Goal: Task Accomplishment & Management: Manage account settings

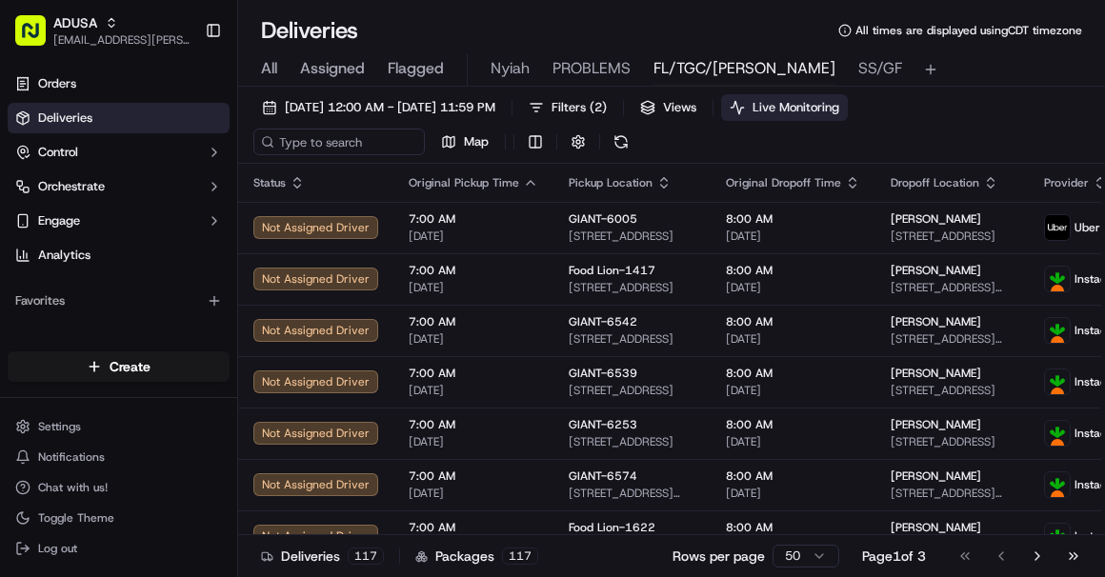
click at [839, 102] on span "Live Monitoring" at bounding box center [796, 107] width 87 height 17
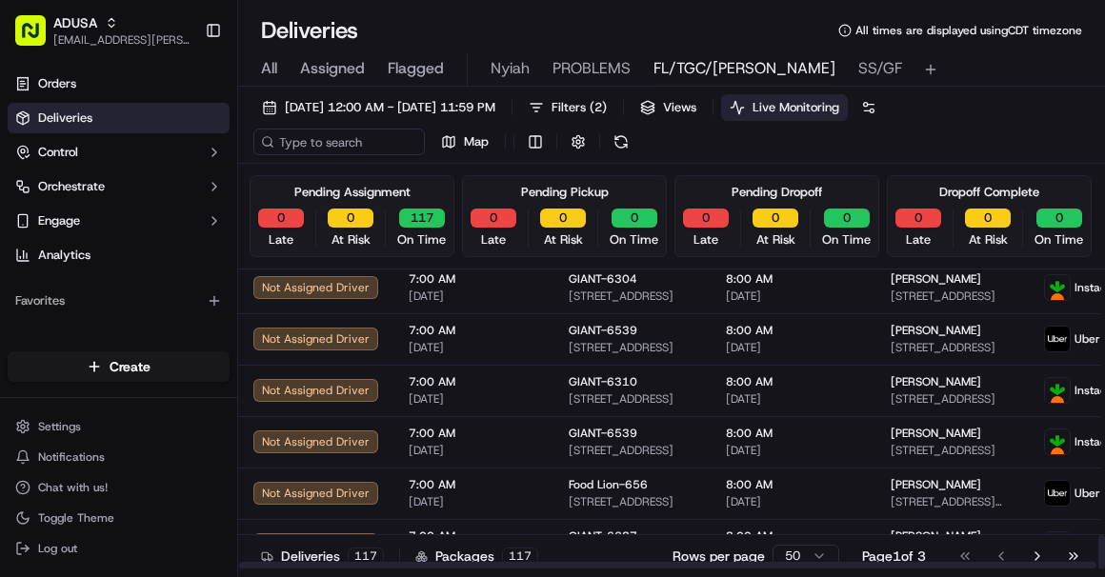
scroll to position [2311, 0]
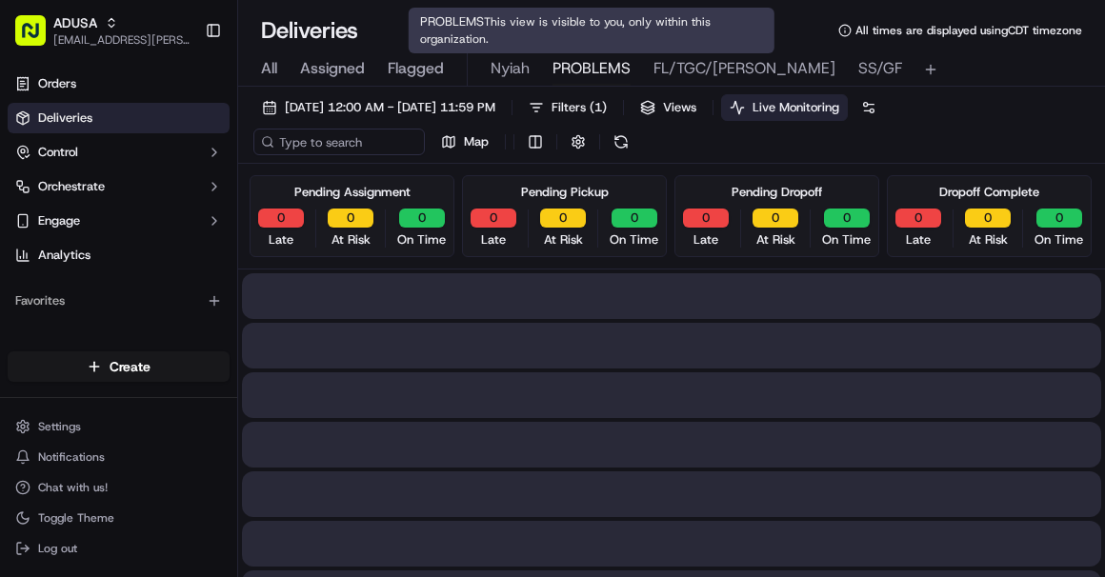
click at [588, 70] on span "PROBLEMS" at bounding box center [592, 68] width 78 height 23
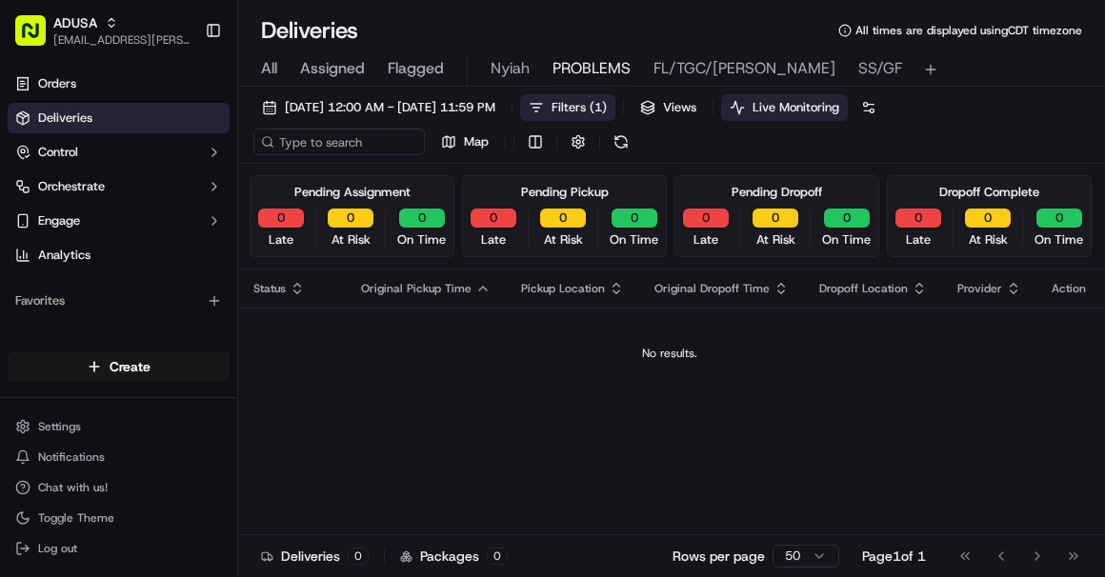
click at [607, 105] on span "Filters ( 1 )" at bounding box center [579, 107] width 55 height 17
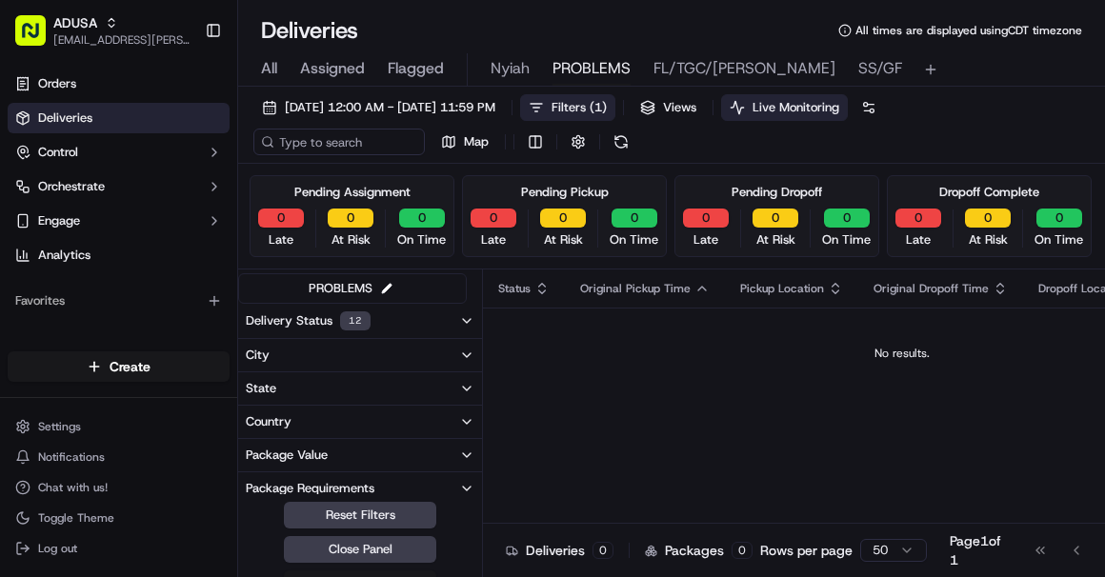
click at [441, 321] on button "Delivery Status 12" at bounding box center [360, 321] width 244 height 34
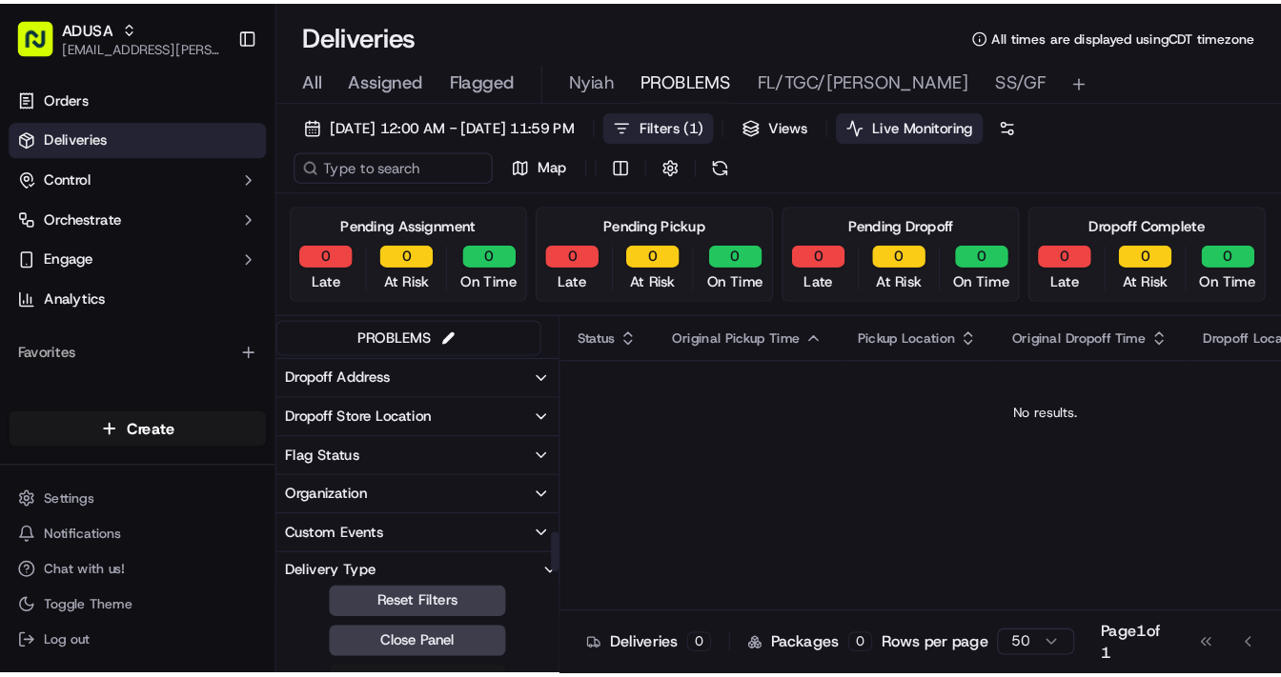
scroll to position [882, 0]
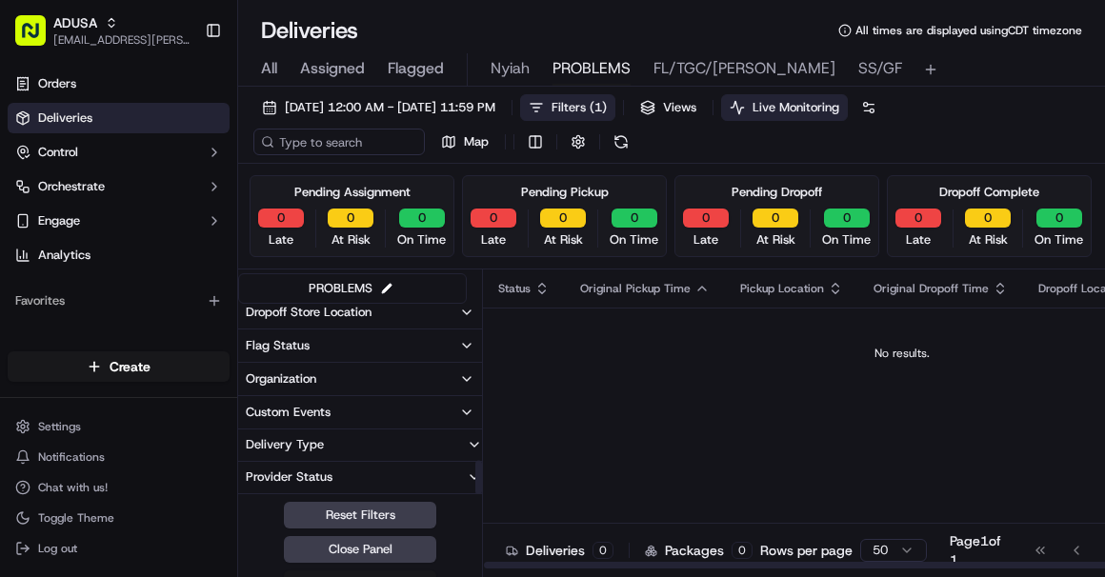
click at [684, 441] on div "Status Original Pickup Time Pickup Location Original Dropoff Time Dropoff Locat…" at bounding box center [902, 420] width 838 height 300
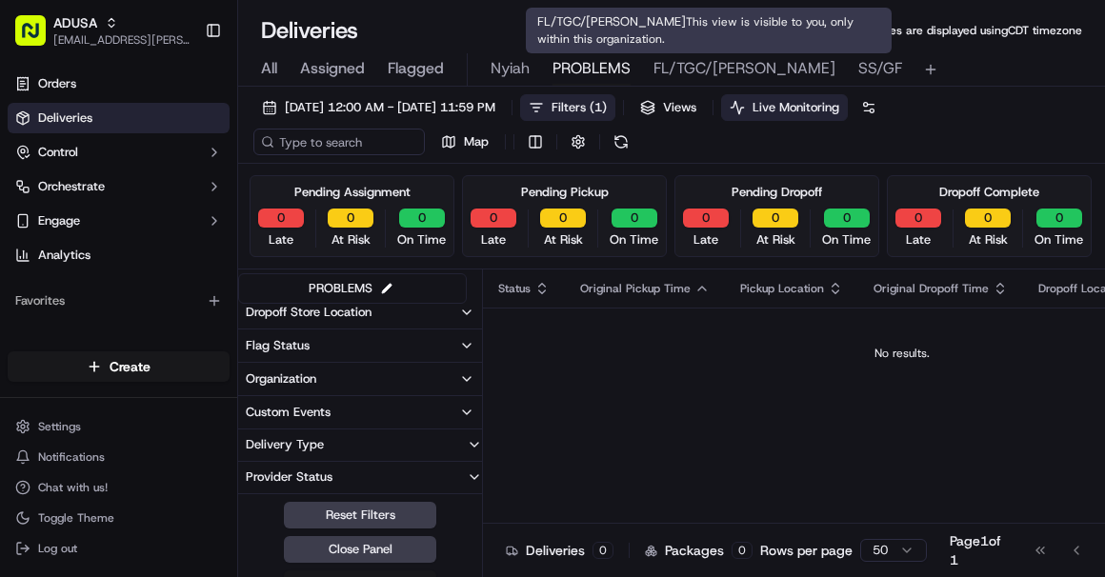
click at [858, 62] on span "SS/GF" at bounding box center [880, 68] width 44 height 23
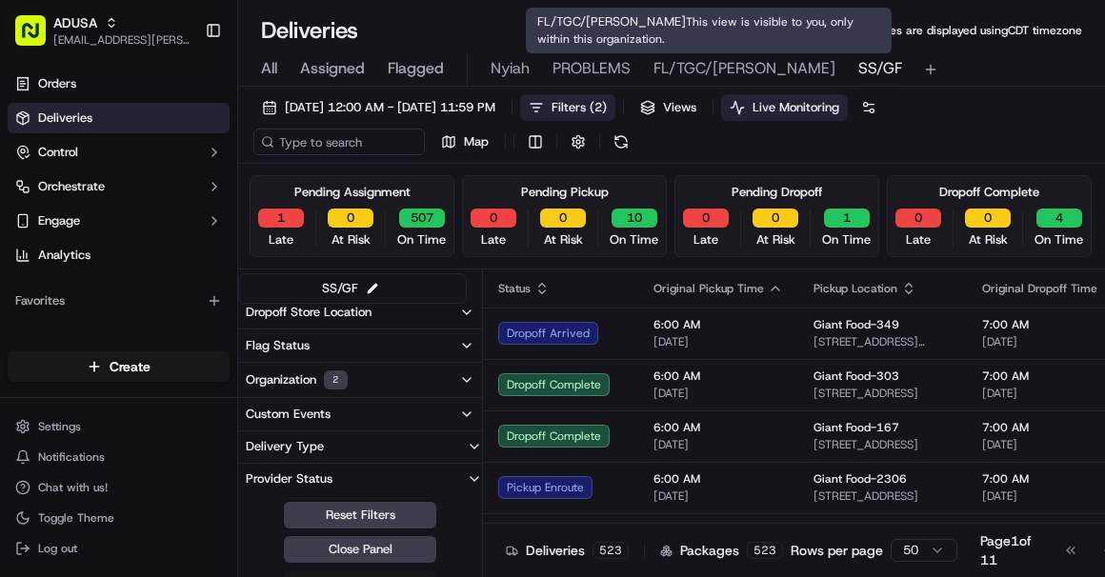
click at [715, 72] on span "FL/TGC/Martins" at bounding box center [745, 68] width 182 height 23
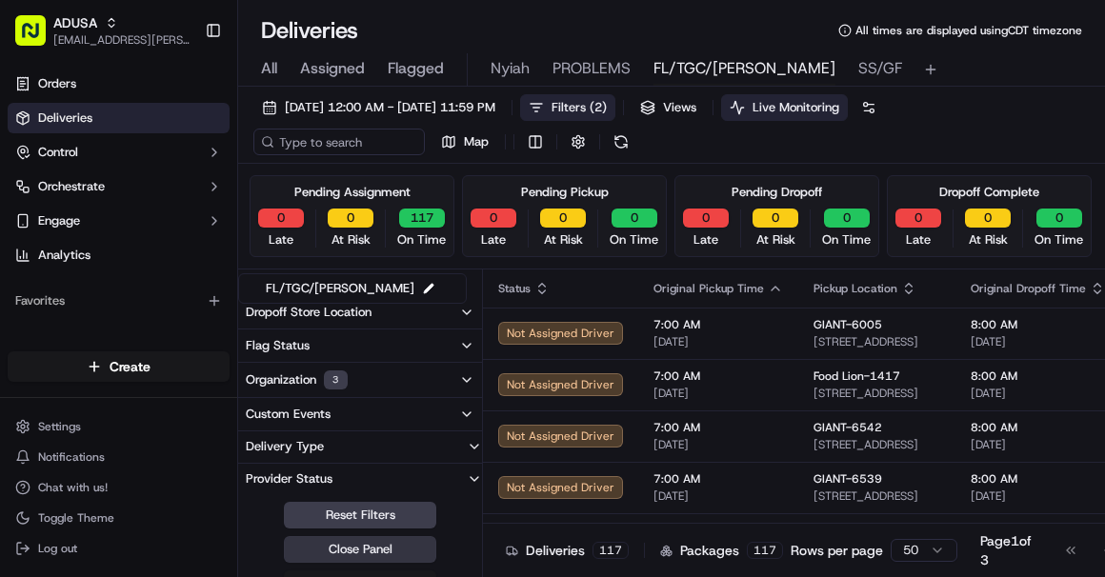
click at [374, 544] on button "Close Panel" at bounding box center [360, 549] width 152 height 27
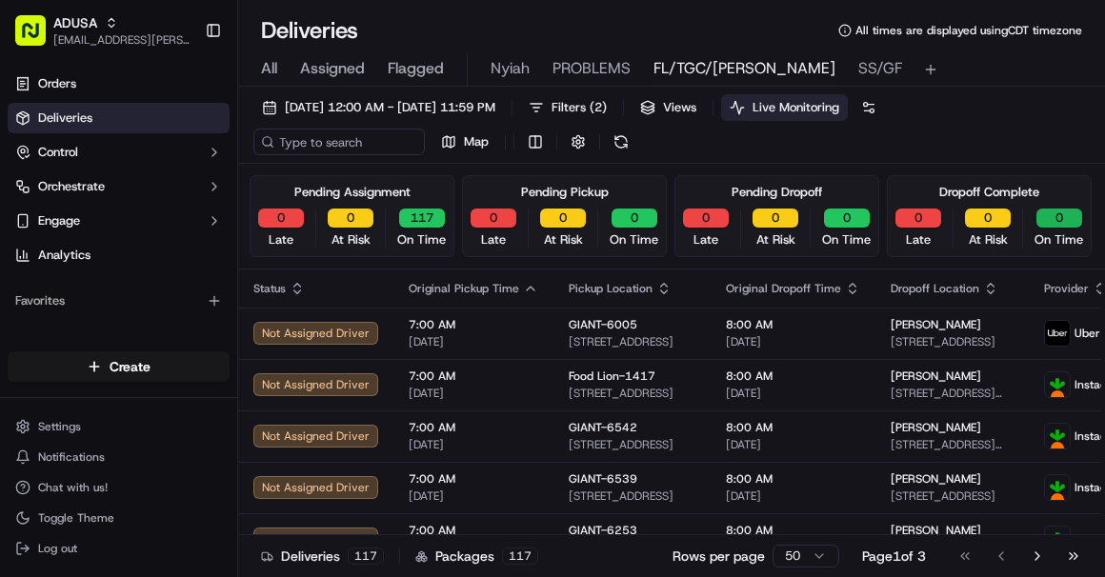
click at [866, 216] on button "0" at bounding box center [1060, 218] width 46 height 19
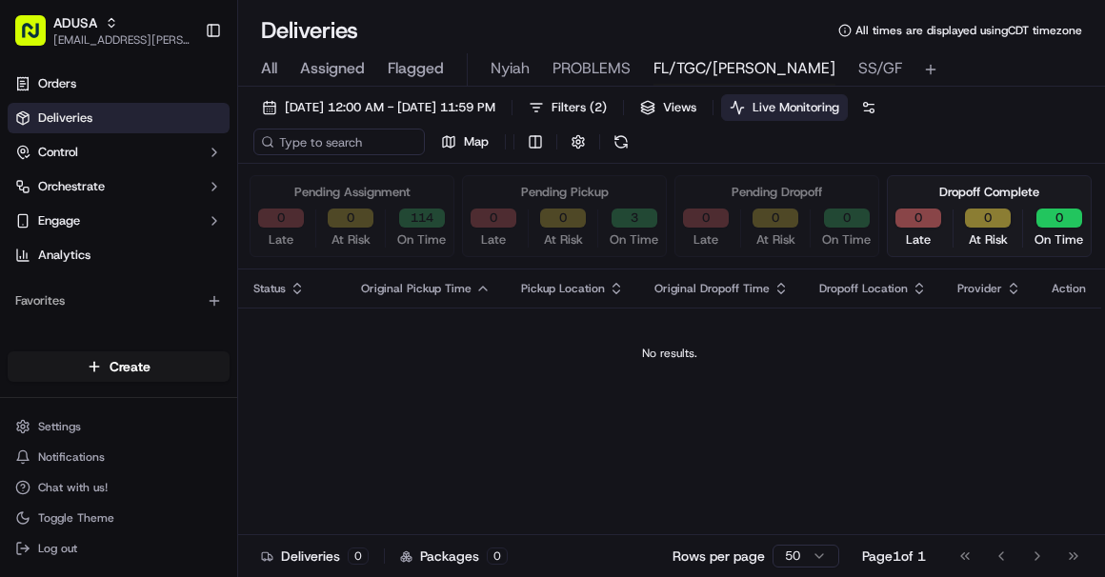
click at [427, 398] on div "Status Original Pickup Time Pickup Location Original Dropoff Time Dropoff Locat…" at bounding box center [669, 420] width 863 height 300
click at [515, 373] on td "No results." at bounding box center [669, 353] width 863 height 91
click at [427, 224] on button "114" at bounding box center [422, 218] width 46 height 19
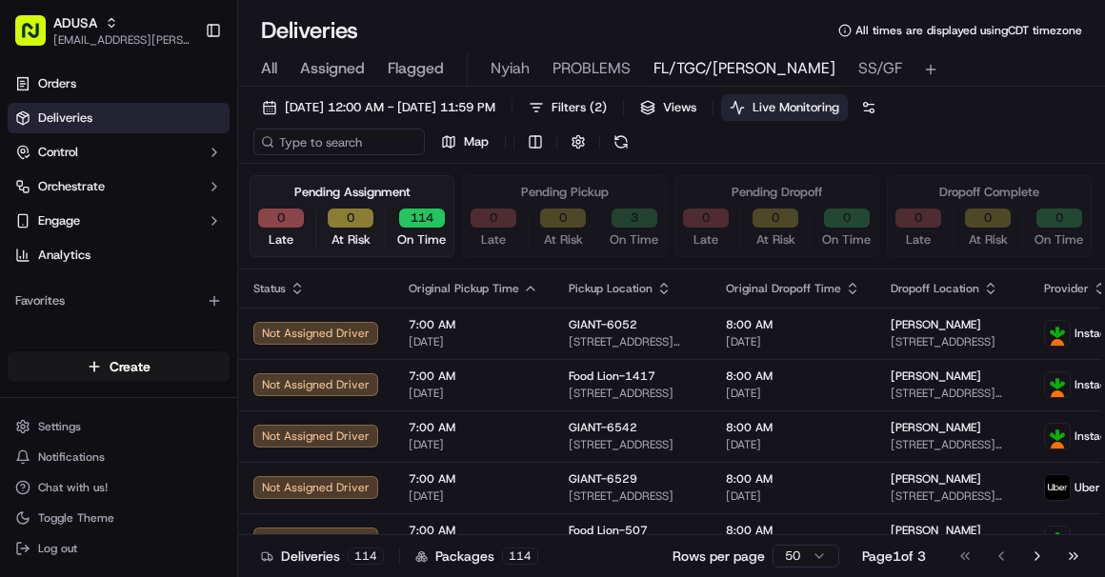
click at [633, 216] on button "3" at bounding box center [635, 218] width 46 height 19
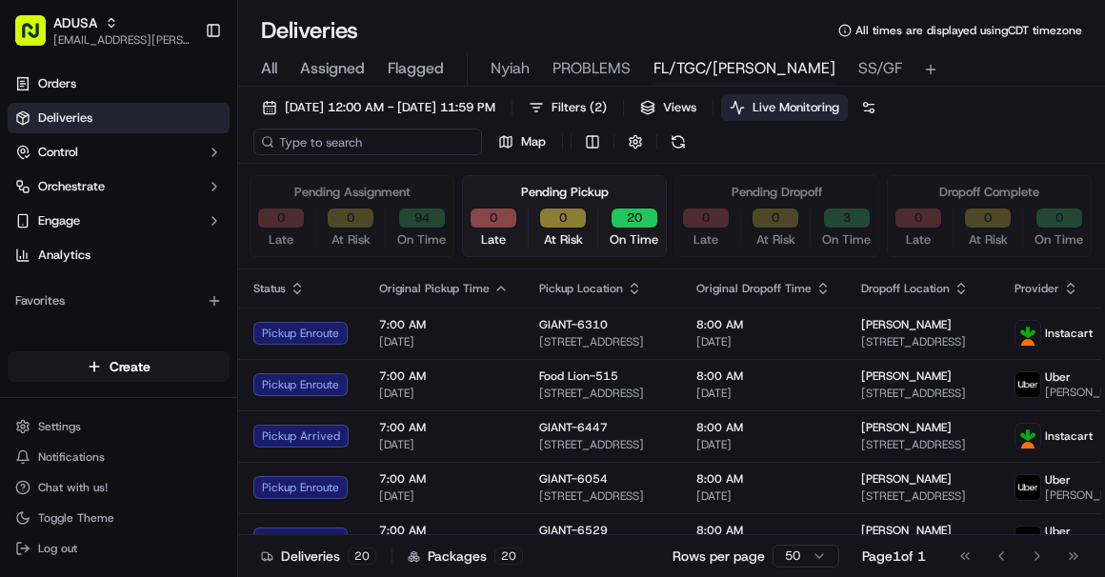
click at [358, 147] on input at bounding box center [367, 142] width 229 height 27
paste input "m704711994"
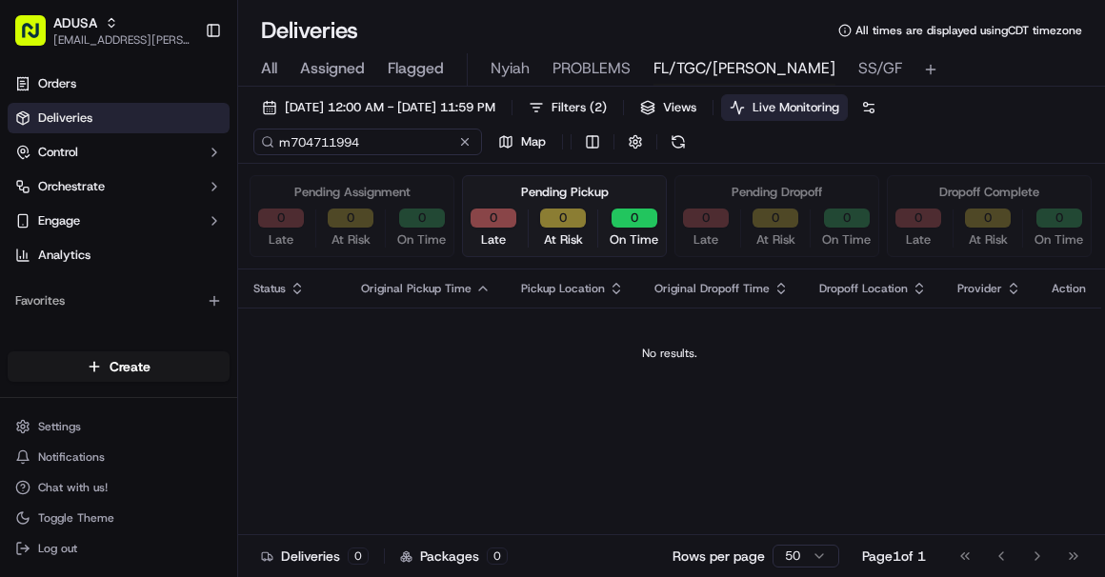
type input "m704711994"
click at [277, 65] on span "All" at bounding box center [269, 68] width 16 height 23
click at [409, 141] on button at bounding box center [407, 141] width 19 height 19
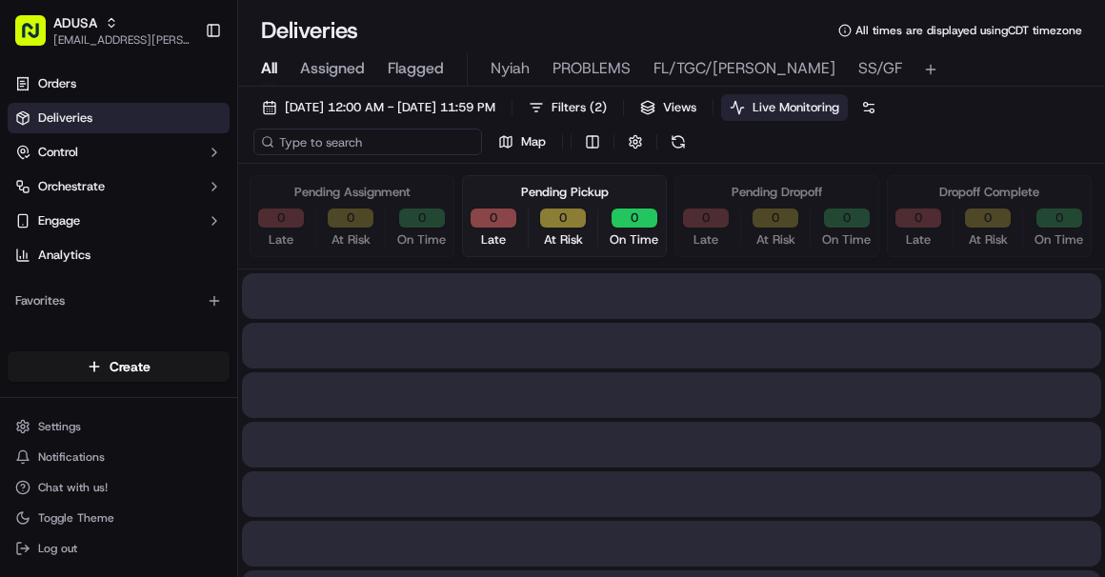
click at [356, 145] on input at bounding box center [367, 142] width 229 height 27
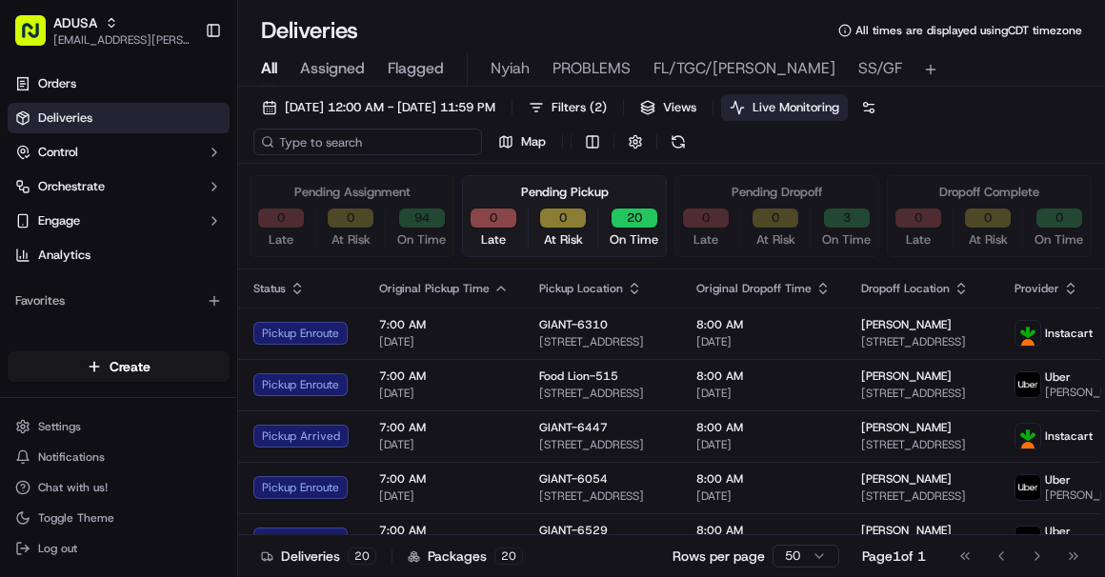
paste input "m704711994"
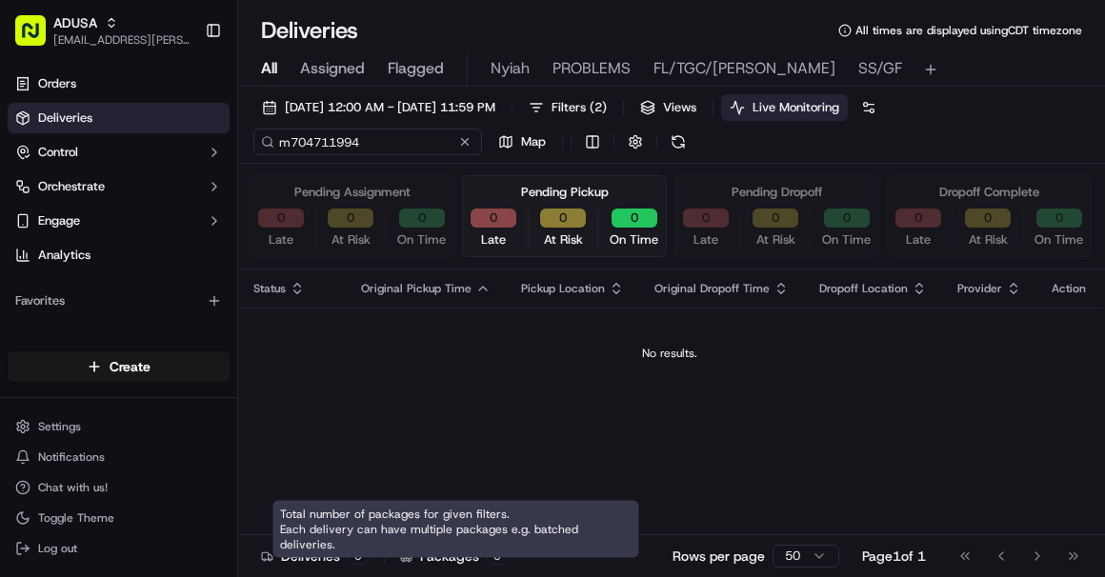
type input "m704711994"
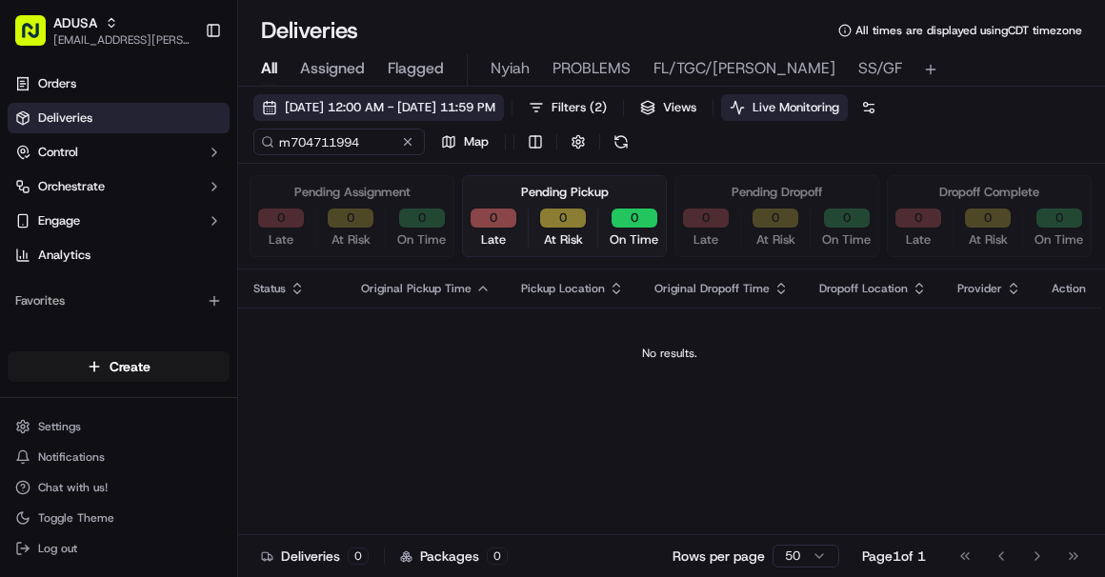
click at [332, 111] on span "09/15/2025 12:00 AM - 09/15/2025 11:59 PM" at bounding box center [390, 107] width 211 height 17
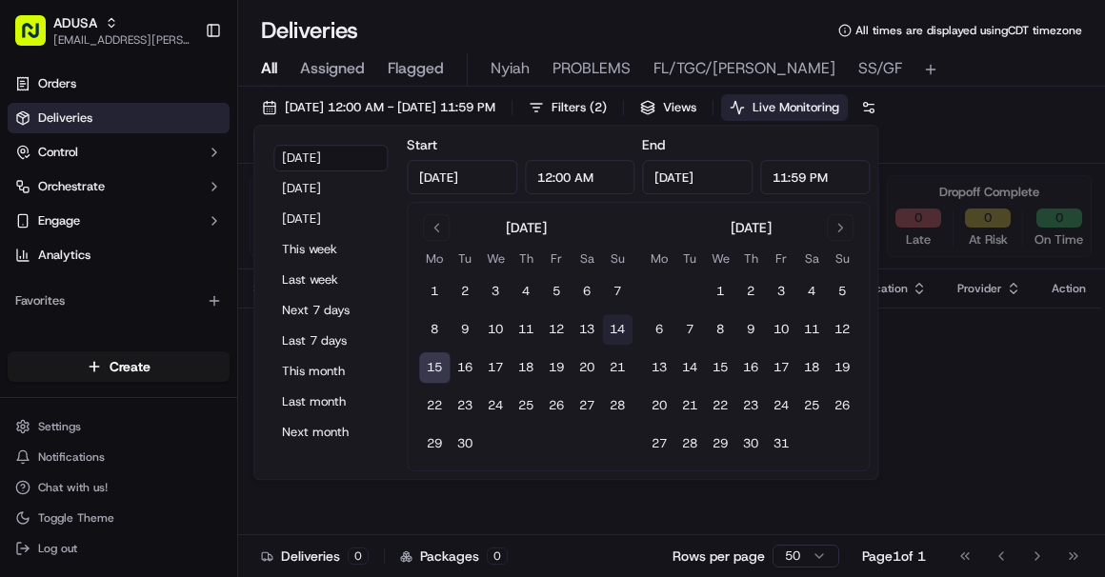
click at [612, 324] on button "14" at bounding box center [617, 329] width 30 height 30
type input "Sep 14, 2025"
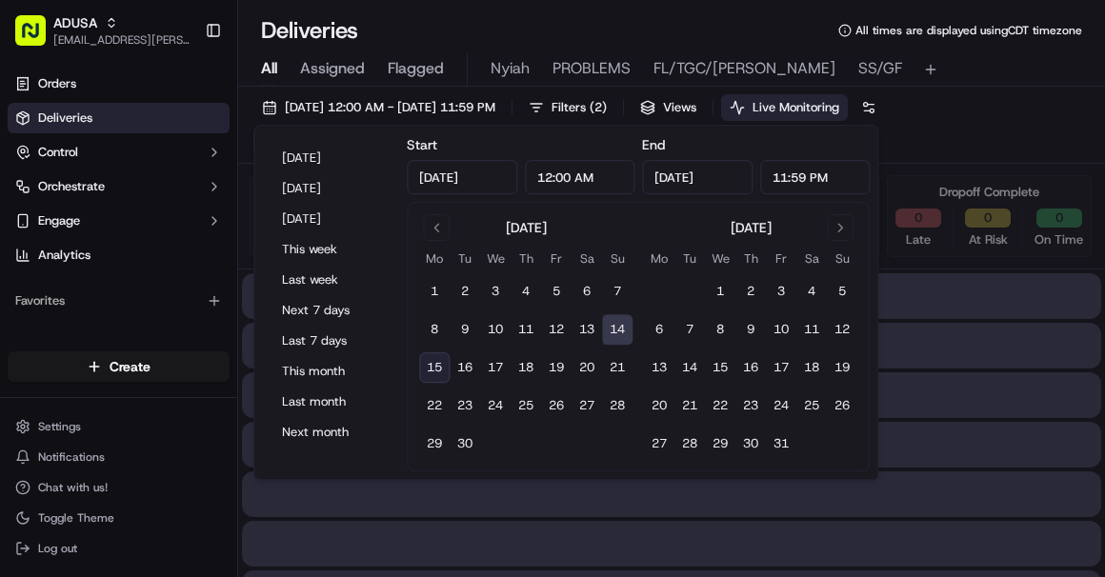
click at [866, 381] on div at bounding box center [671, 396] width 859 height 46
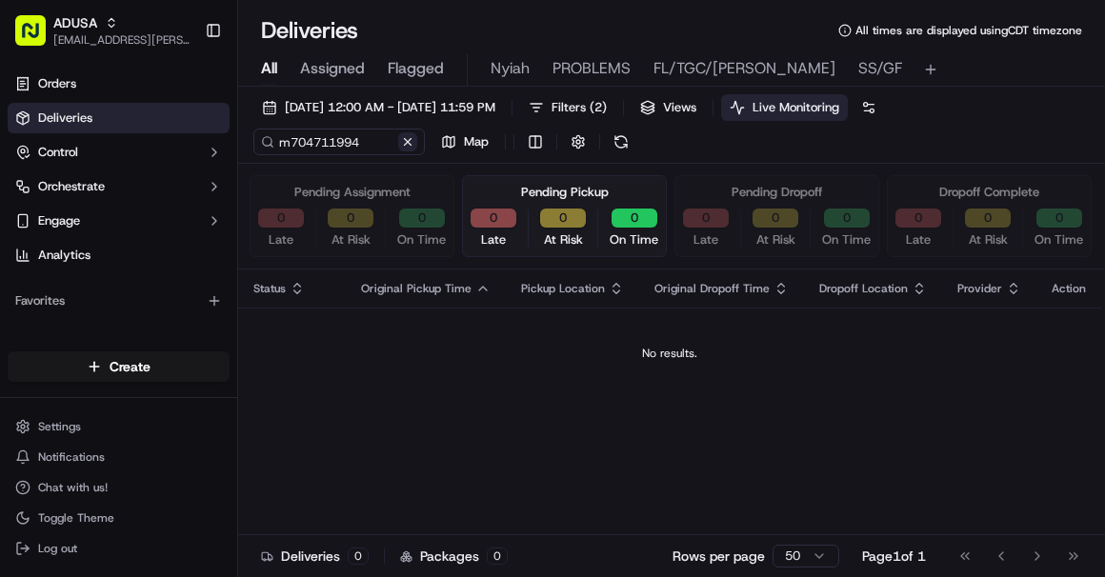
click at [409, 139] on button at bounding box center [407, 141] width 19 height 19
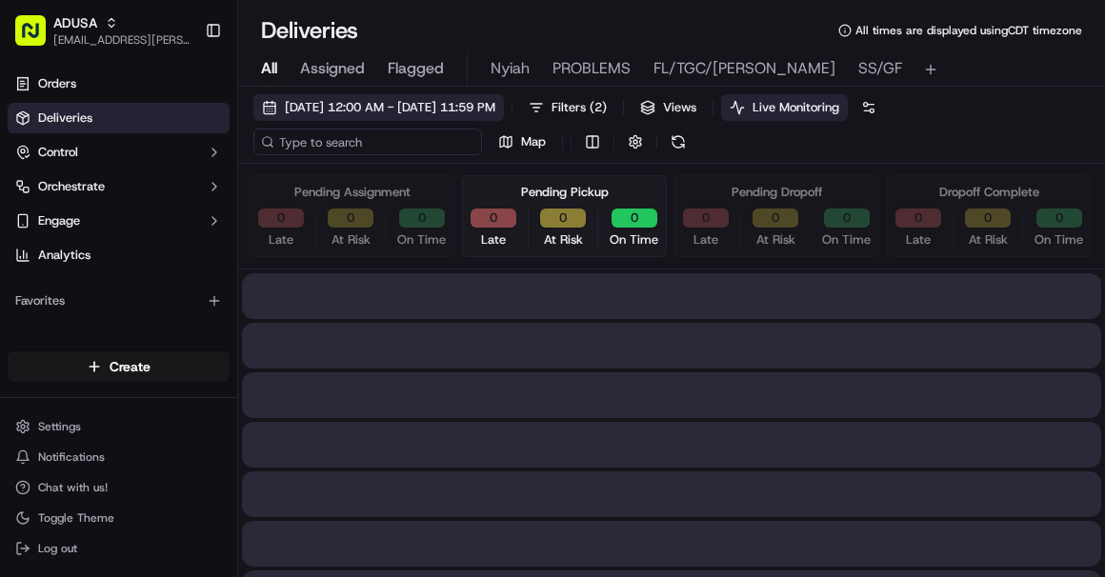
drag, startPoint x: 349, startPoint y: 143, endPoint x: 350, endPoint y: 120, distance: 22.9
click at [349, 136] on input at bounding box center [367, 142] width 229 height 27
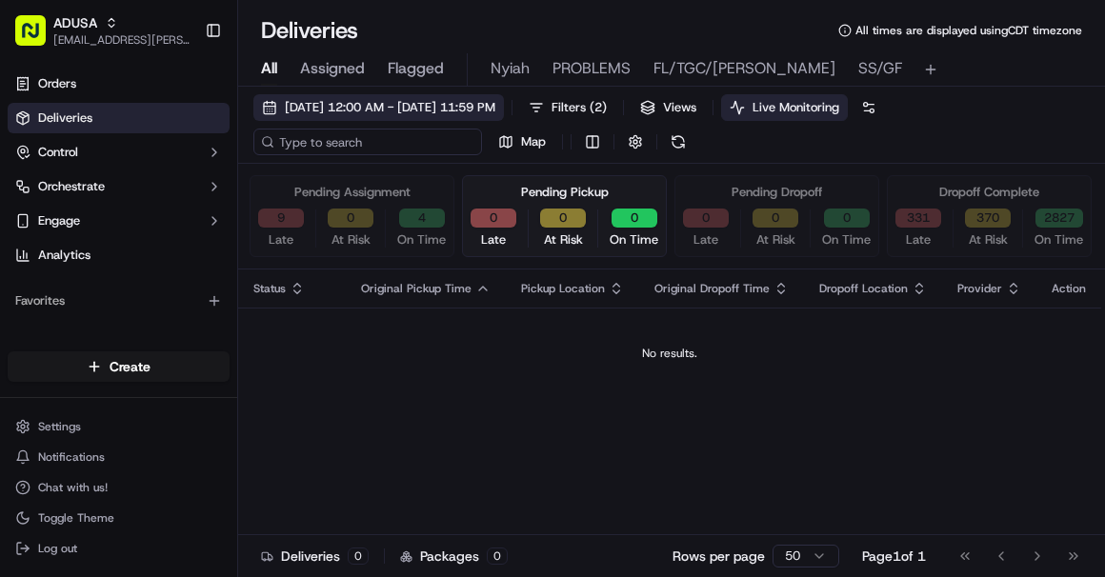
paste input "m715397486"
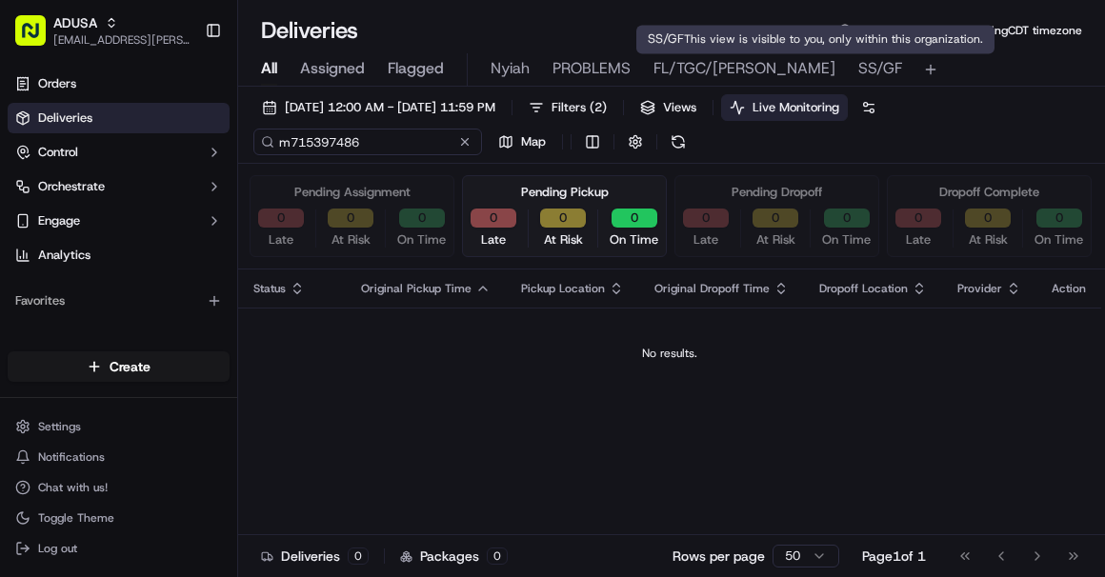
type input "m715397486"
click at [858, 65] on span "SS/GF" at bounding box center [880, 68] width 44 height 23
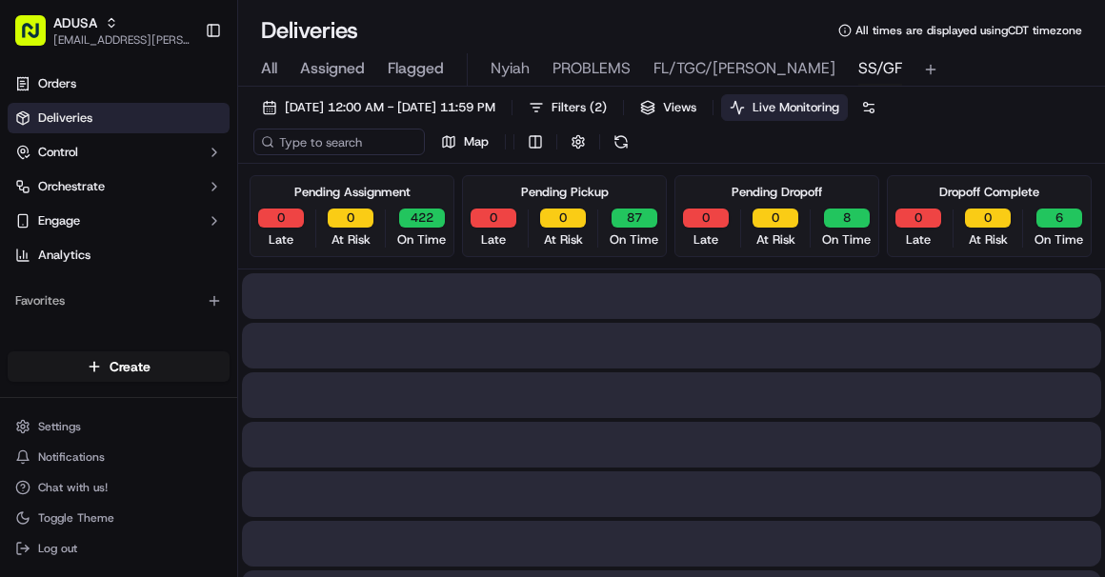
click at [312, 142] on input at bounding box center [339, 142] width 172 height 27
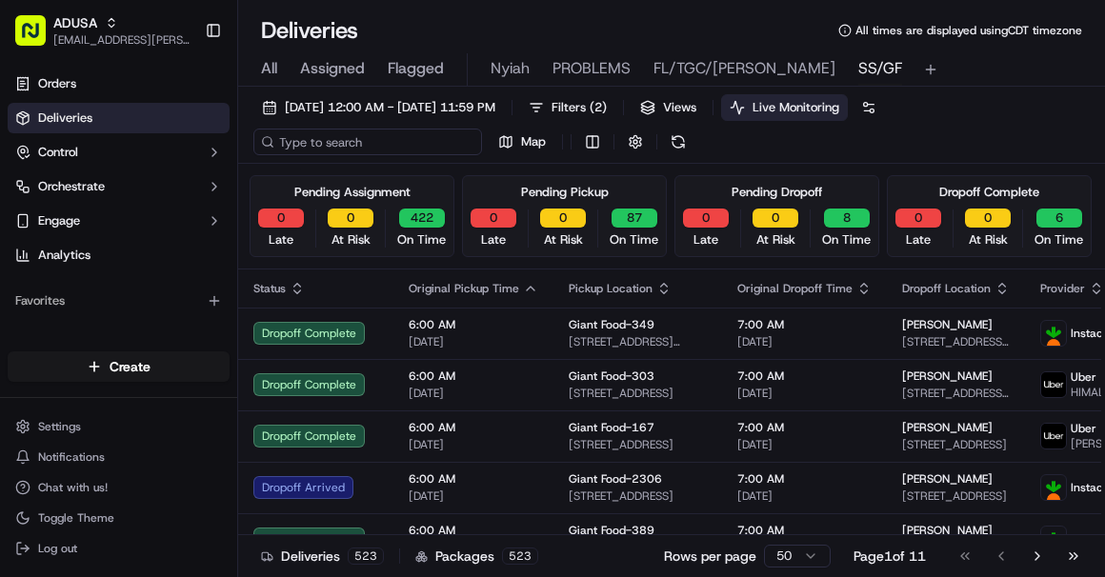
paste input "m715397486"
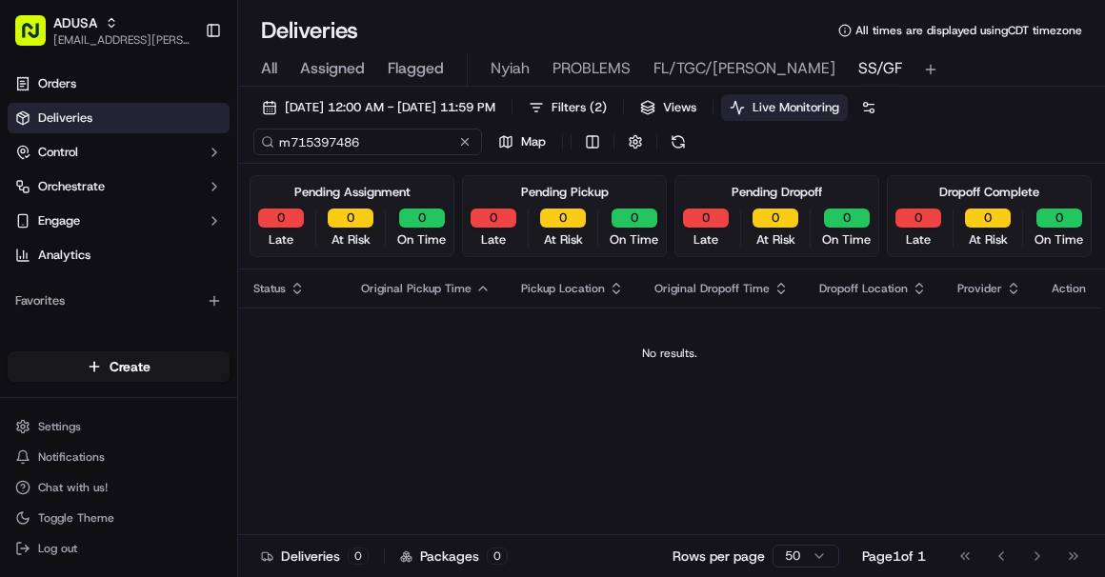
type input "m715397486"
click at [461, 140] on div "m715397486 Map" at bounding box center [443, 142] width 381 height 27
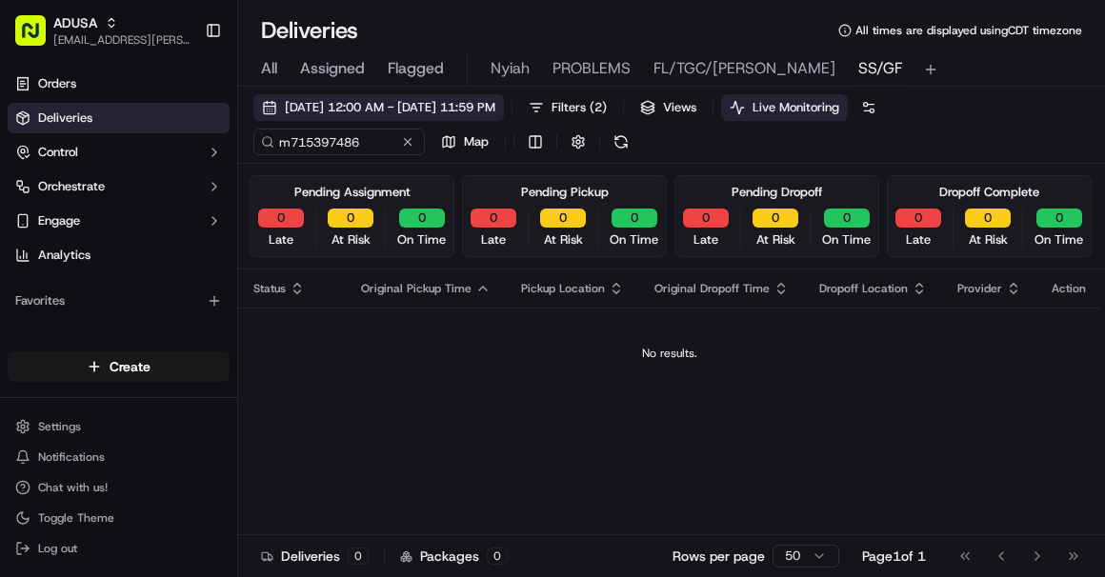
click at [328, 105] on span "09/15/2025 12:00 AM - 09/15/2025 11:59 PM" at bounding box center [390, 107] width 211 height 17
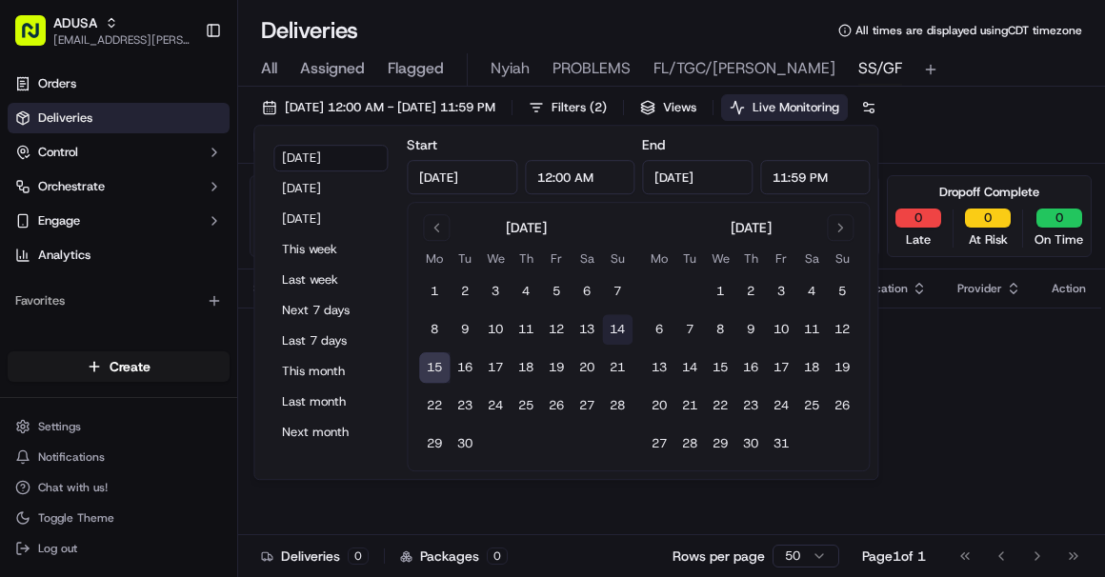
click at [620, 332] on button "14" at bounding box center [617, 329] width 30 height 30
type input "Sep 14, 2025"
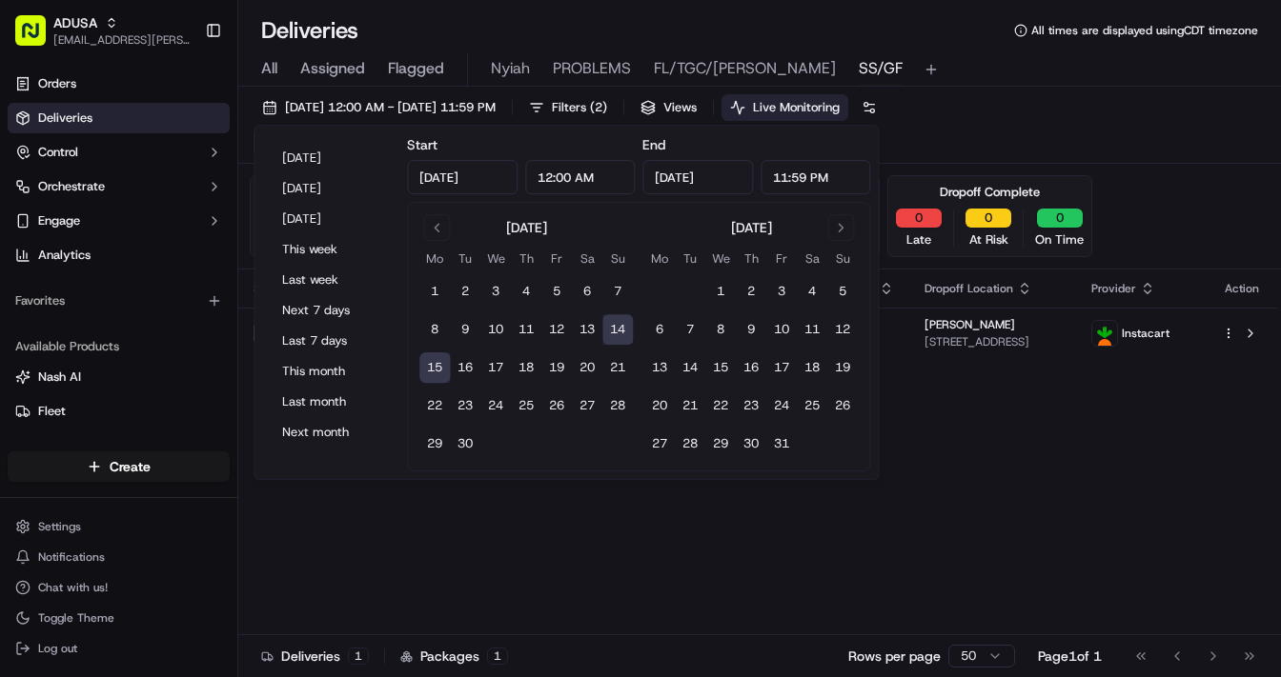
click at [617, 328] on button "14" at bounding box center [617, 329] width 30 height 30
type input "Sep 14, 2025"
click at [866, 106] on div "09/14/2025 12:00 AM - 09/14/2025 11:59 PM Filters ( 2 ) Views Live Monitoring m…" at bounding box center [759, 129] width 1042 height 70
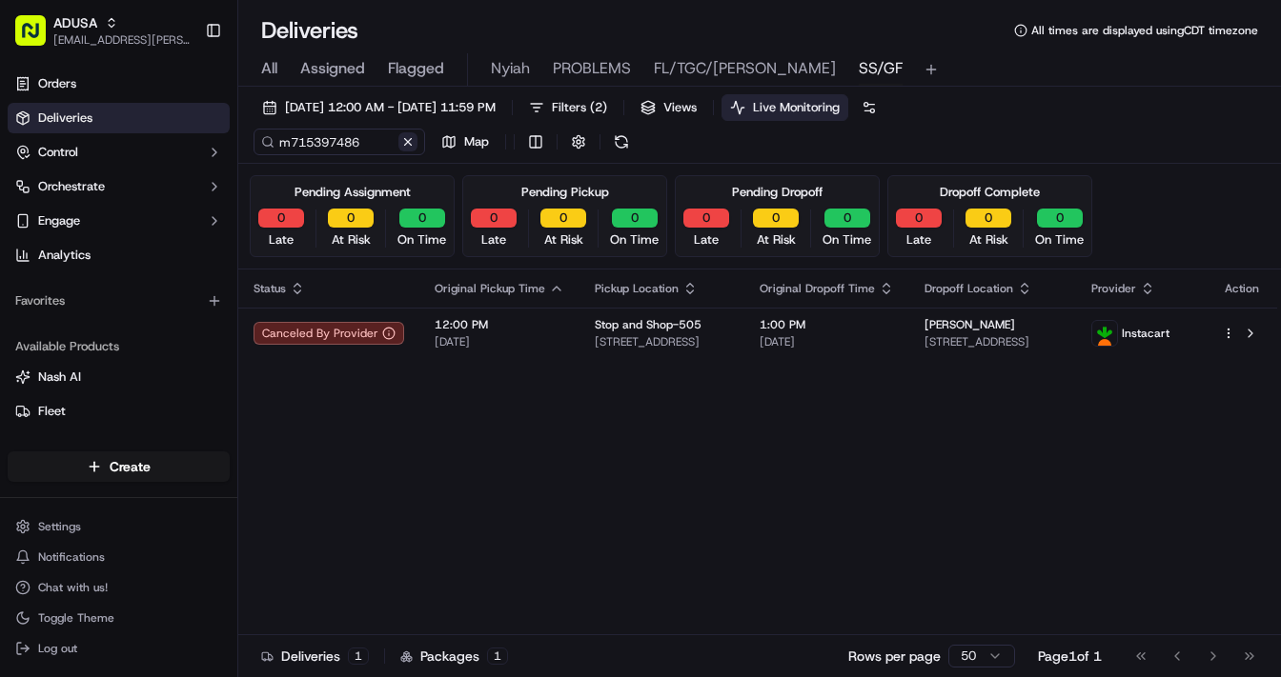
click at [415, 141] on button at bounding box center [407, 141] width 19 height 19
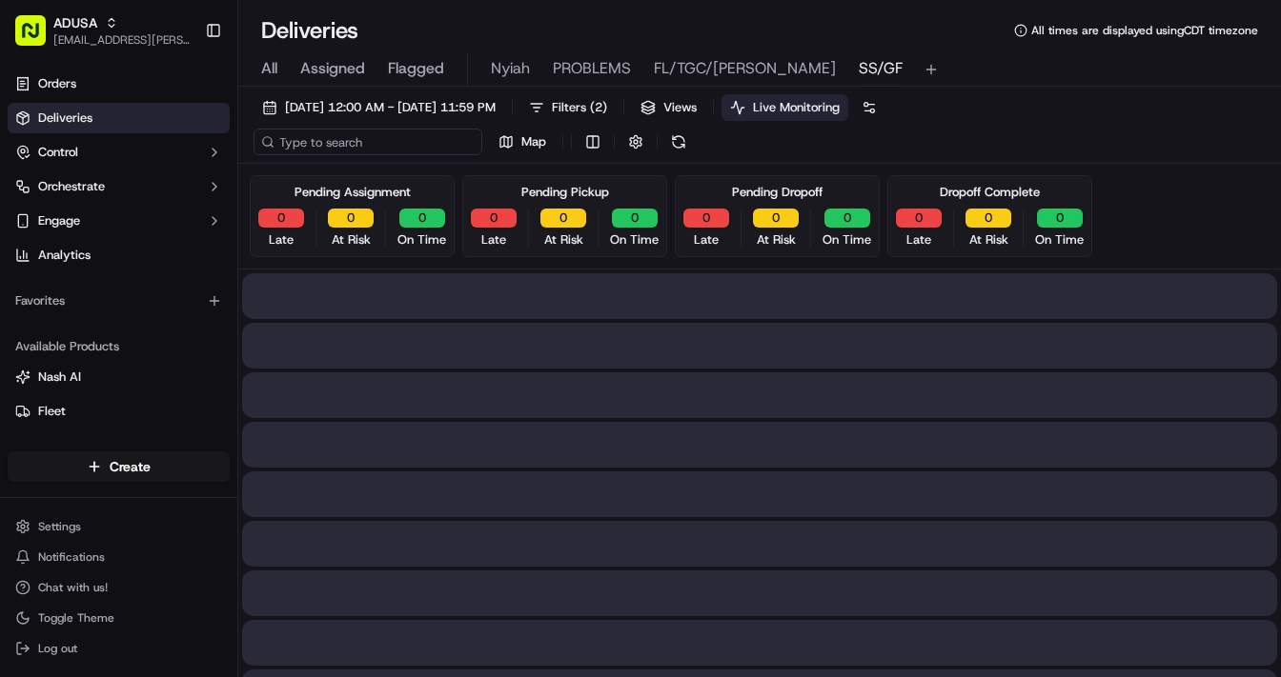
click at [319, 154] on input at bounding box center [367, 142] width 229 height 27
paste input "m704488967"
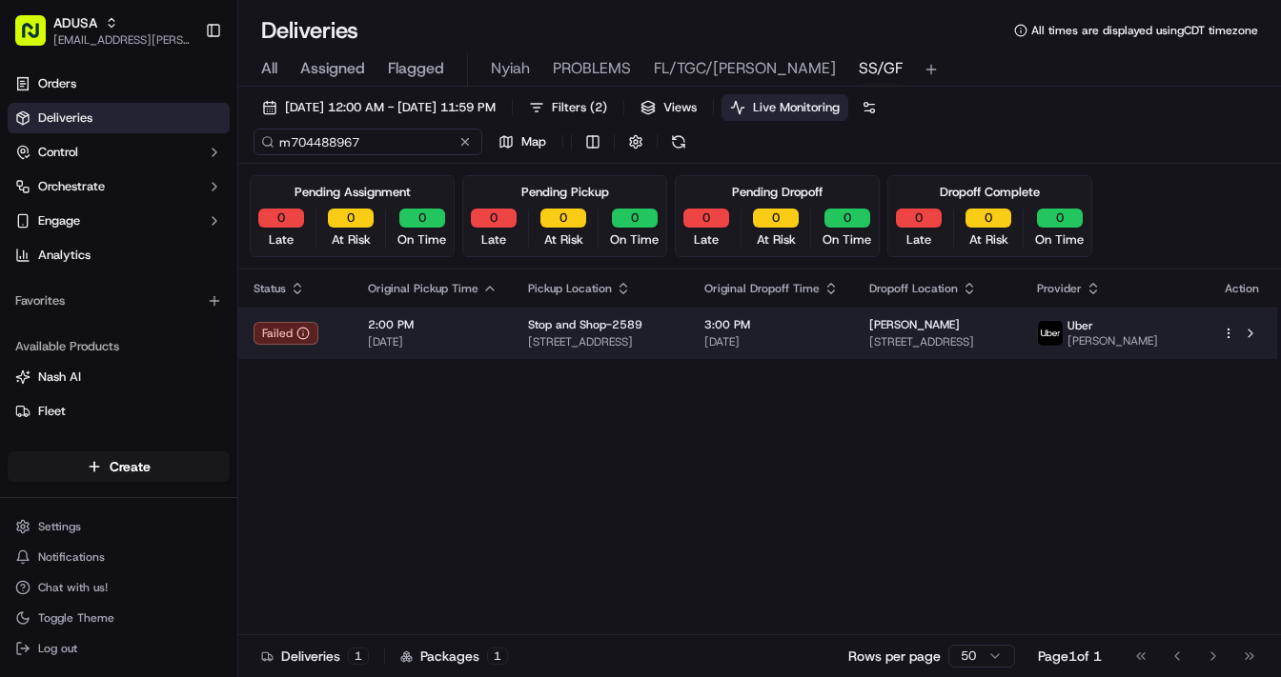
type input "m704488967"
click at [674, 324] on div "Stop and Shop-2589" at bounding box center [601, 324] width 146 height 15
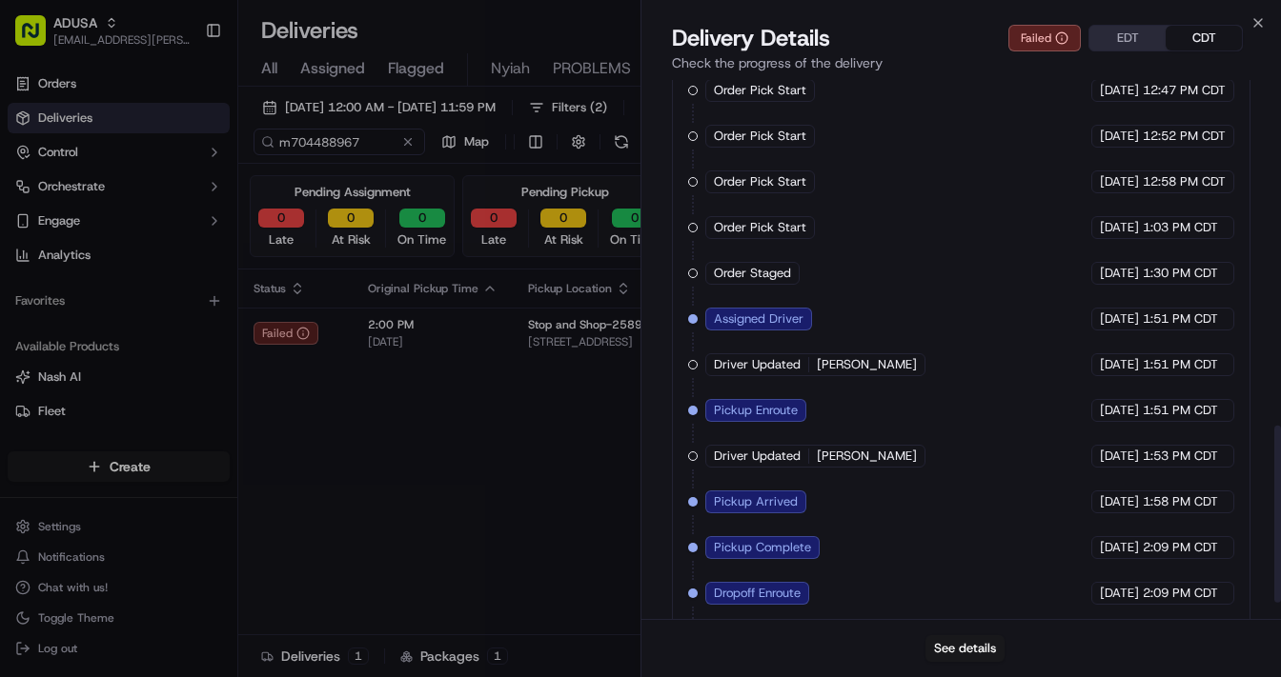
scroll to position [1101, 0]
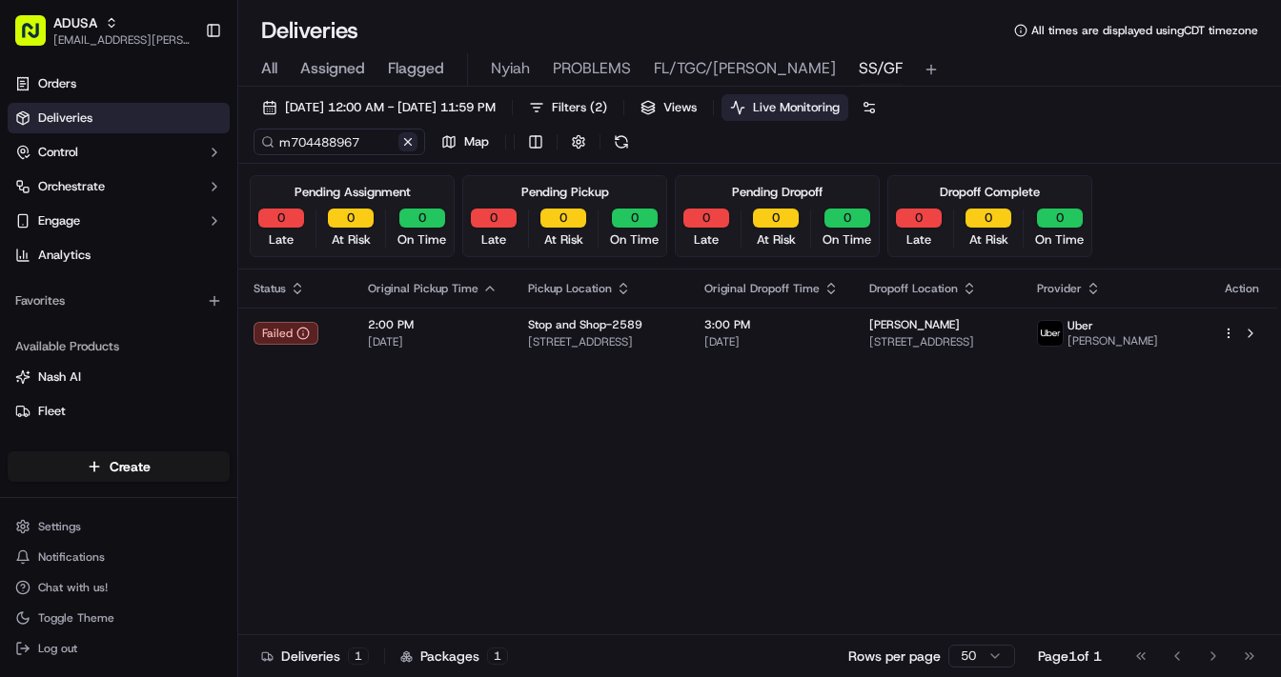
click at [412, 140] on button at bounding box center [407, 141] width 19 height 19
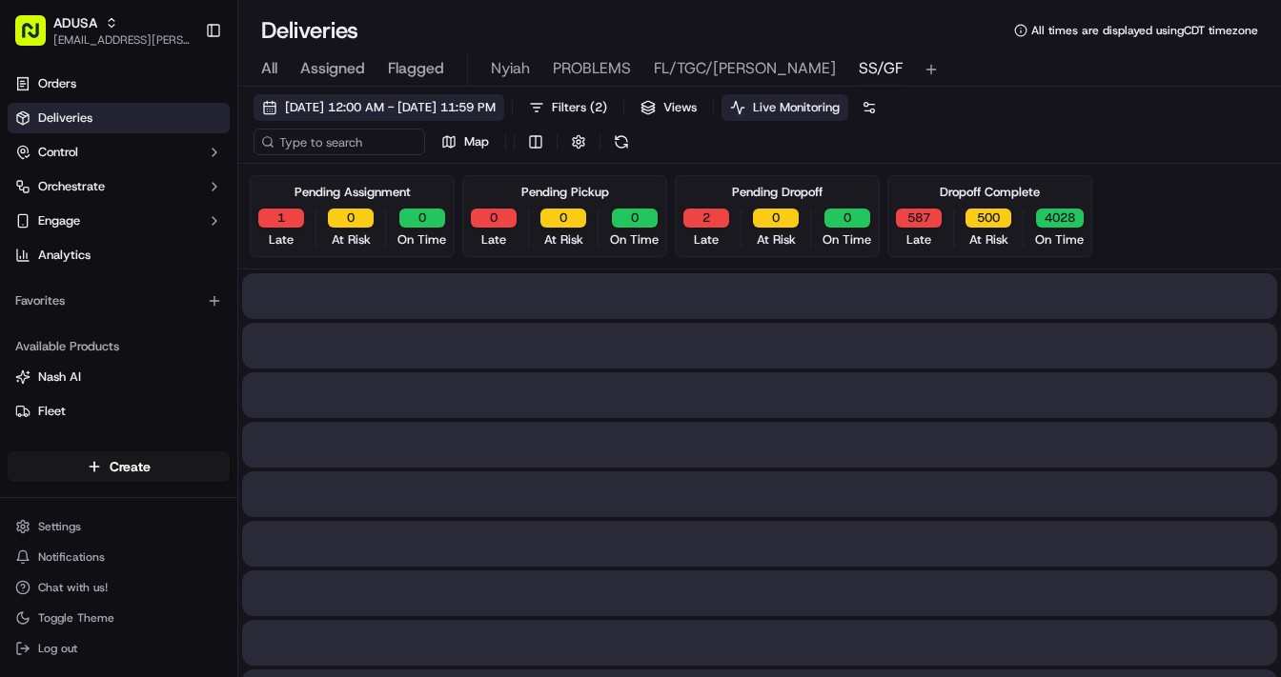
click at [379, 111] on span "09/14/2025 12:00 AM - 09/14/2025 11:59 PM" at bounding box center [390, 107] width 211 height 17
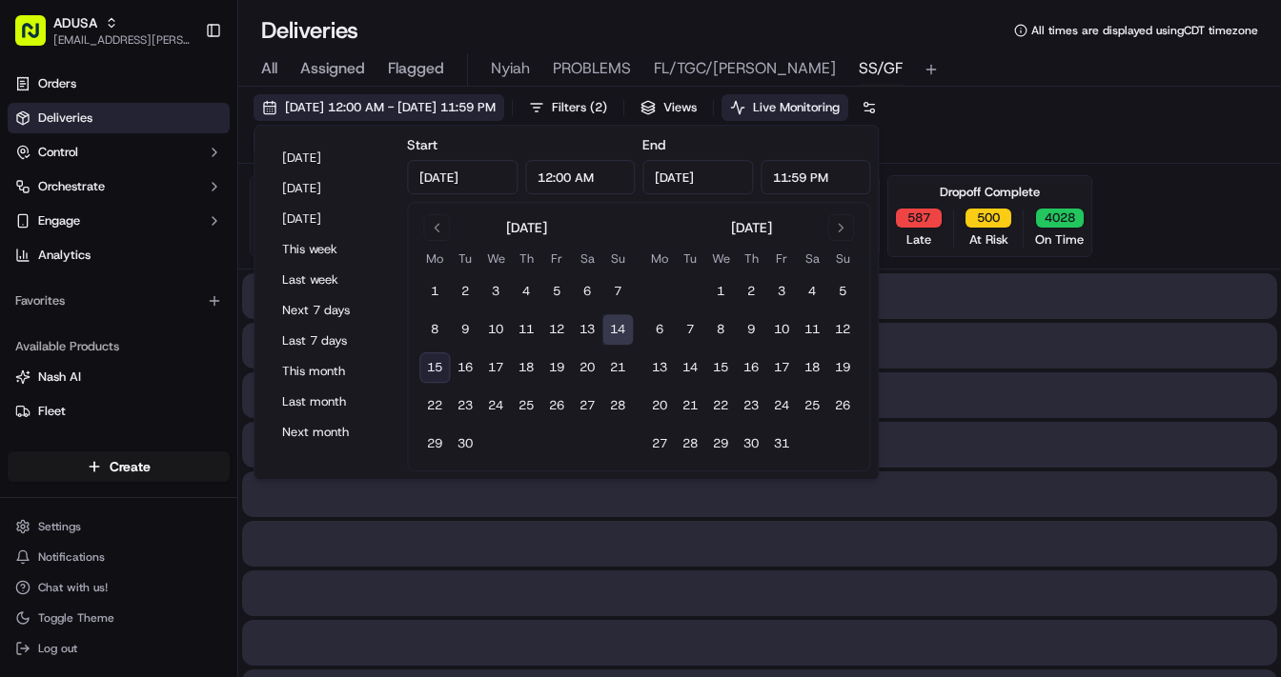
click at [379, 111] on span "09/14/2025 12:00 AM - 09/14/2025 11:59 PM" at bounding box center [390, 107] width 211 height 17
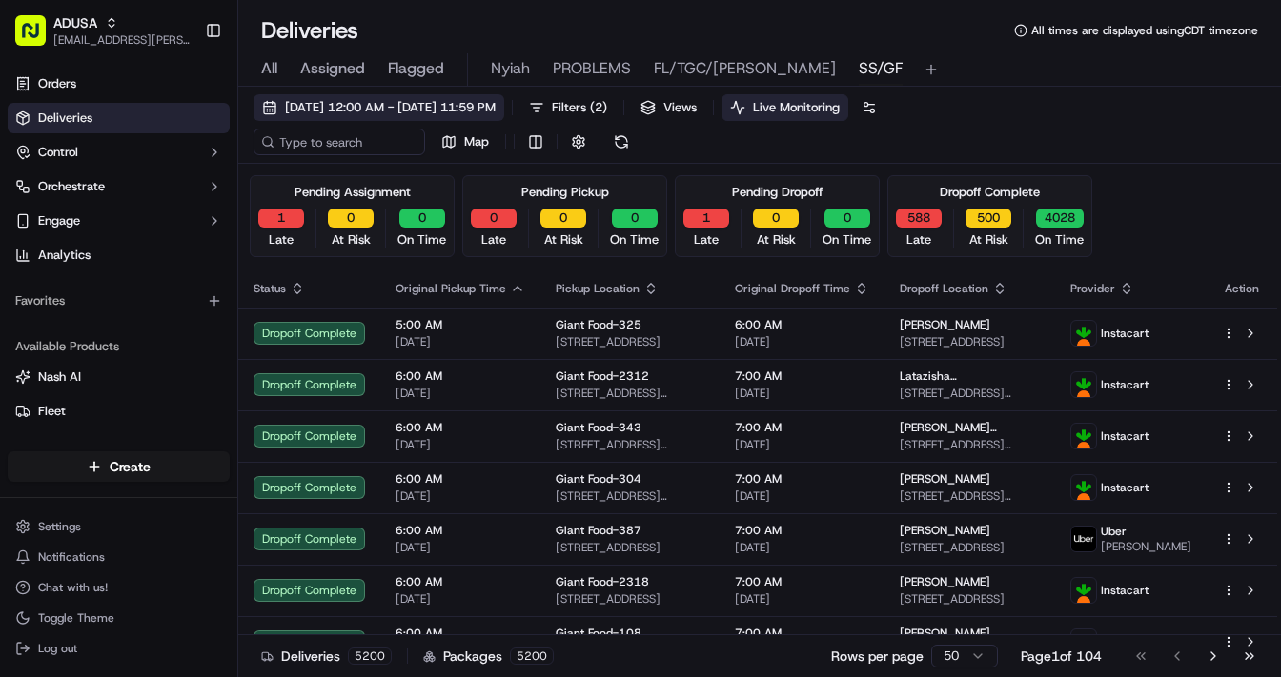
click at [464, 107] on span "09/14/2025 12:00 AM - 09/14/2025 11:59 PM" at bounding box center [390, 107] width 211 height 17
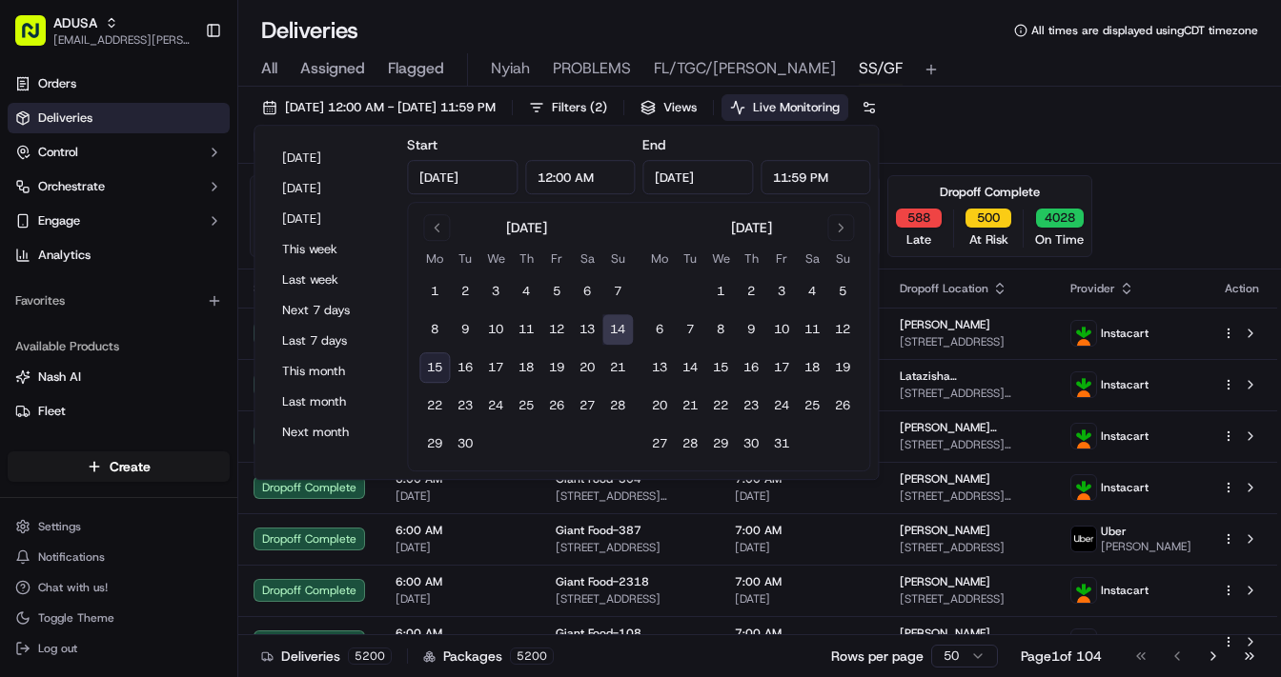
click at [434, 366] on button "15" at bounding box center [434, 368] width 30 height 30
type input "Sep 15, 2025"
click at [434, 365] on button "15" at bounding box center [434, 368] width 30 height 30
type input "Sep 15, 2025"
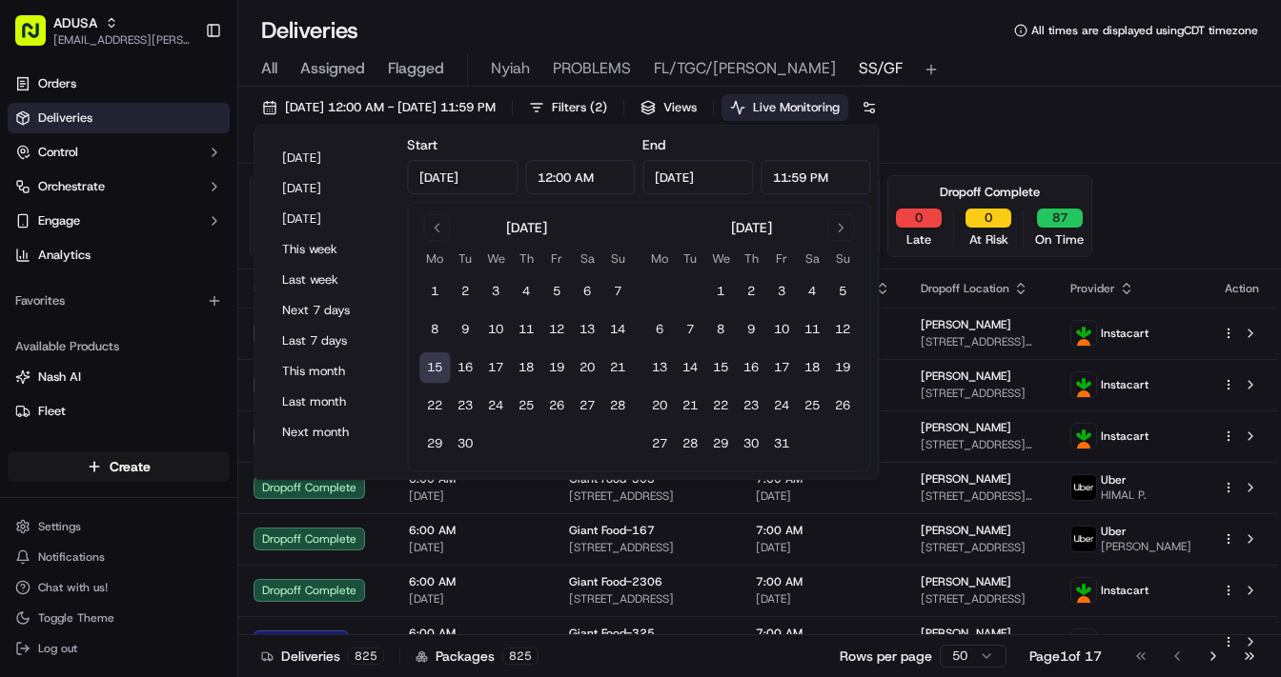
click at [866, 118] on div "09/15/2025 12:00 AM - 09/15/2025 11:59 PM Filters ( 2 ) Views Live Monitoring M…" at bounding box center [759, 129] width 1042 height 70
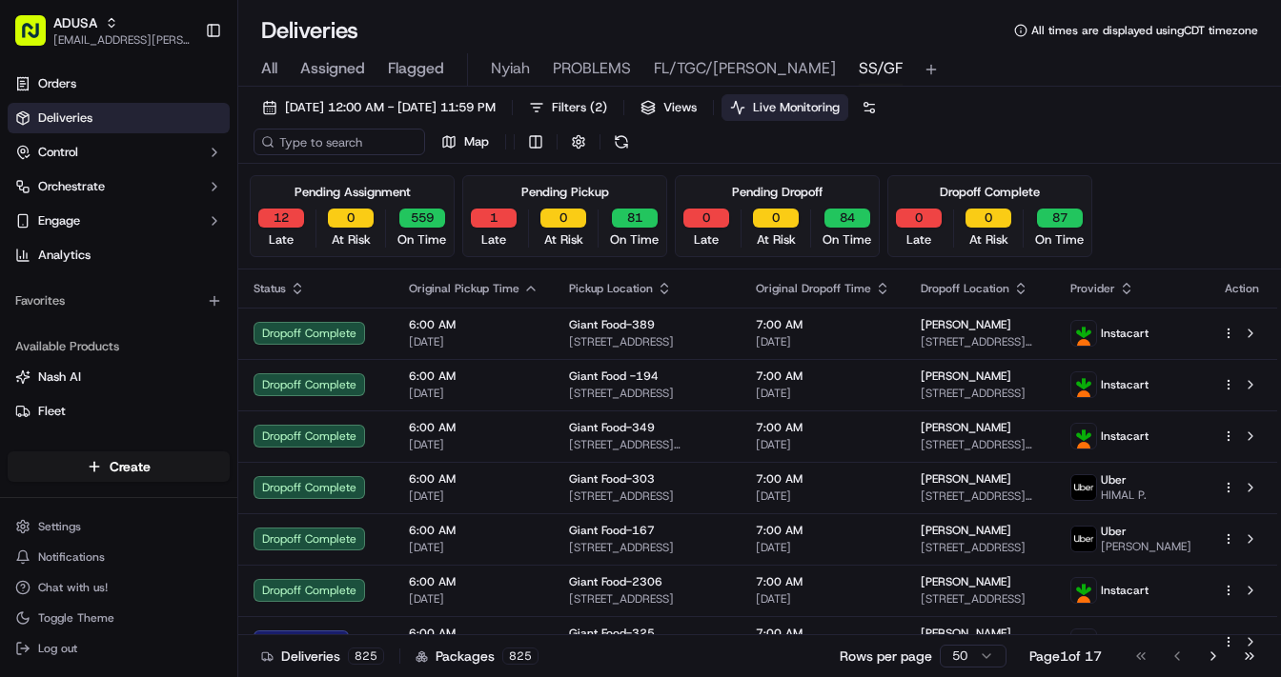
click at [685, 66] on span "FL/TGC/Martins" at bounding box center [745, 68] width 182 height 23
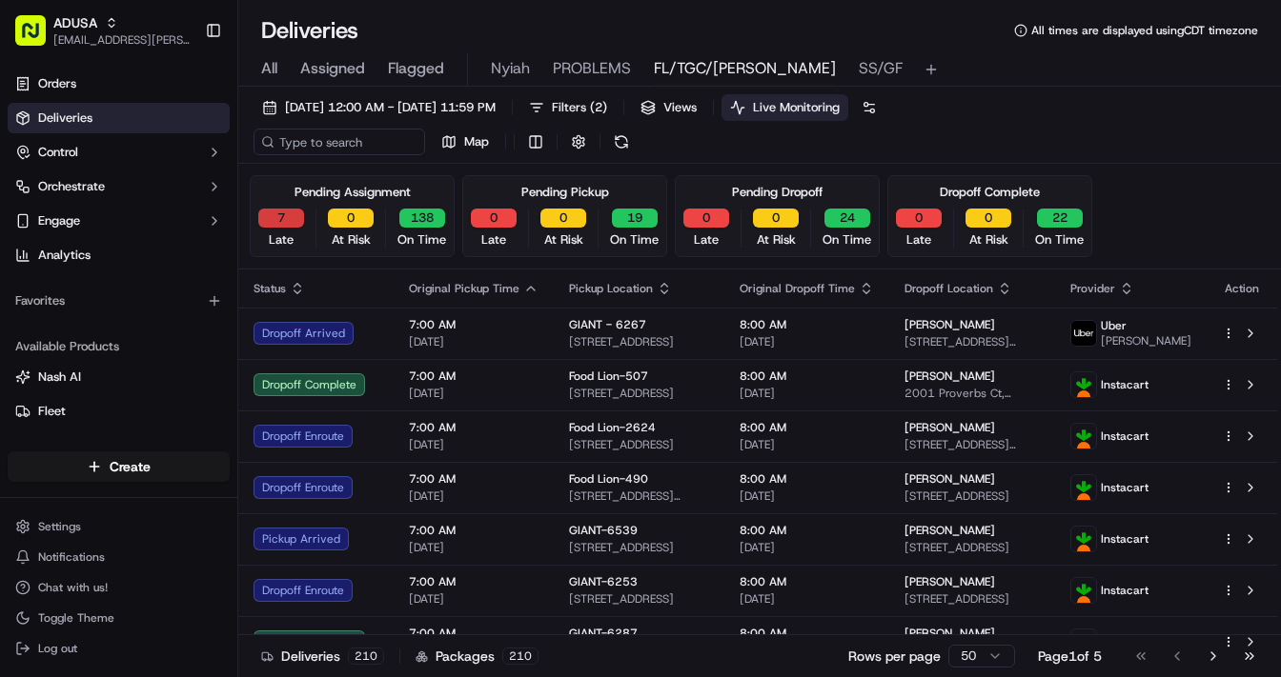
click at [282, 213] on button "7" at bounding box center [281, 218] width 46 height 19
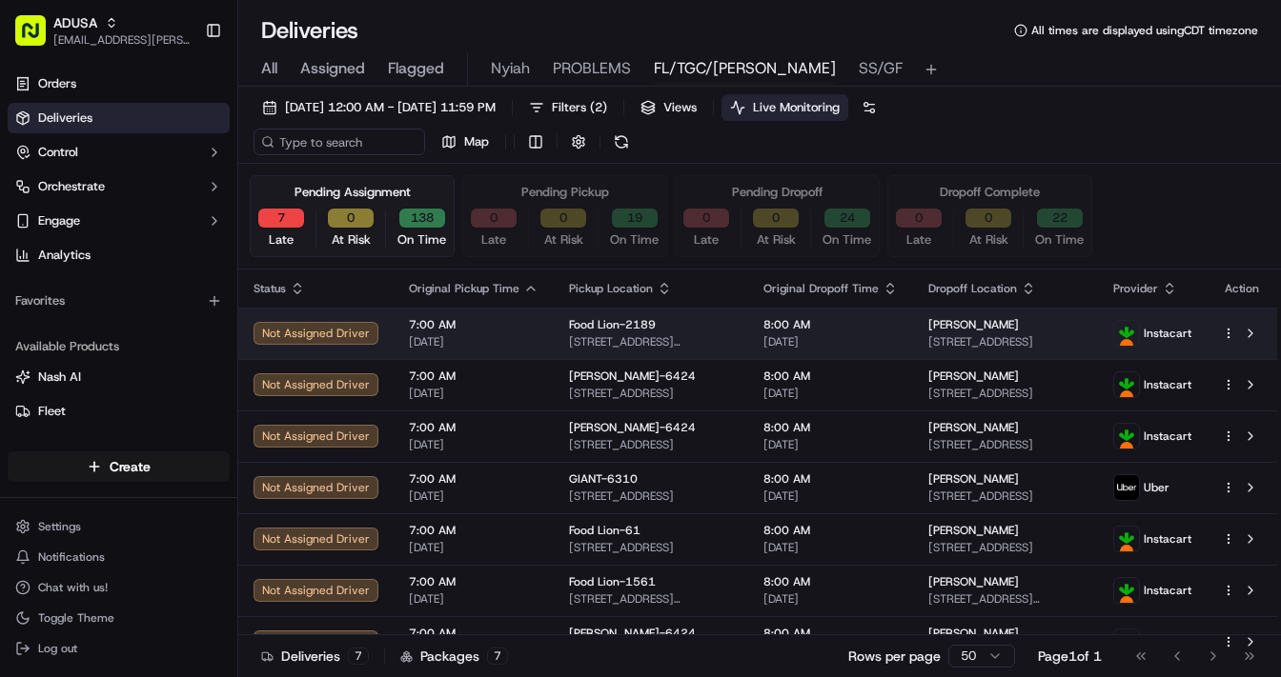
click at [516, 335] on span "[DATE]" at bounding box center [474, 341] width 130 height 15
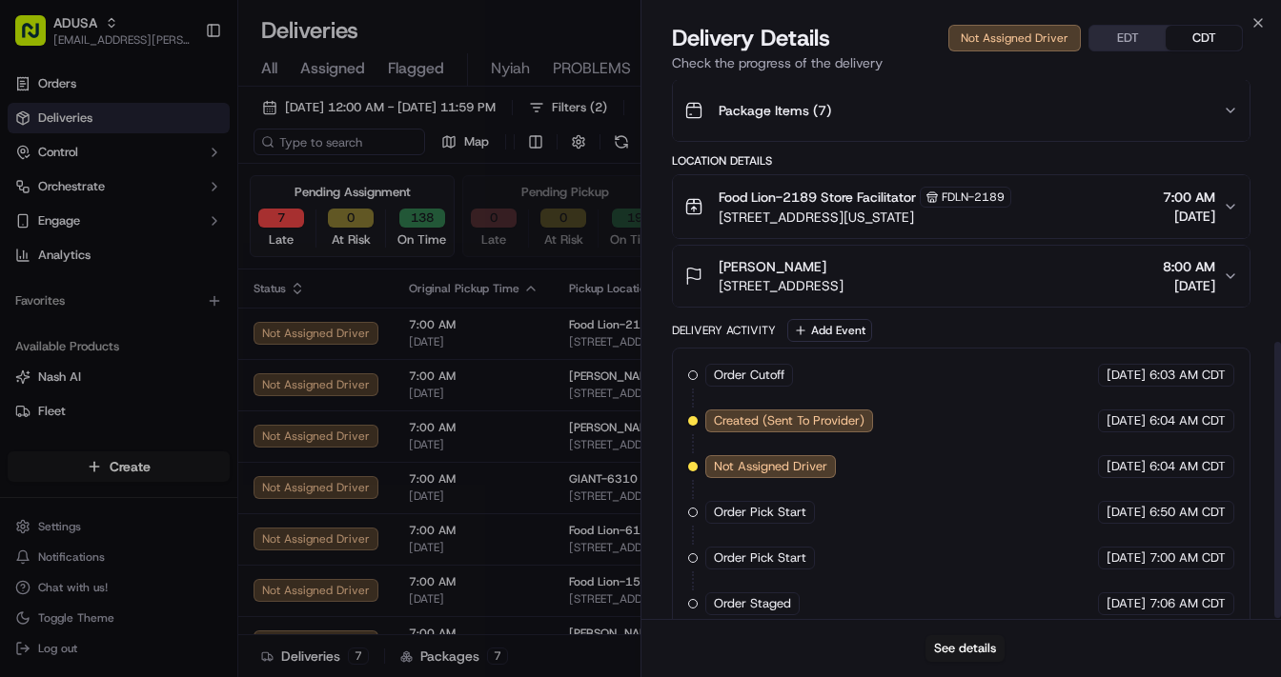
scroll to position [511, 0]
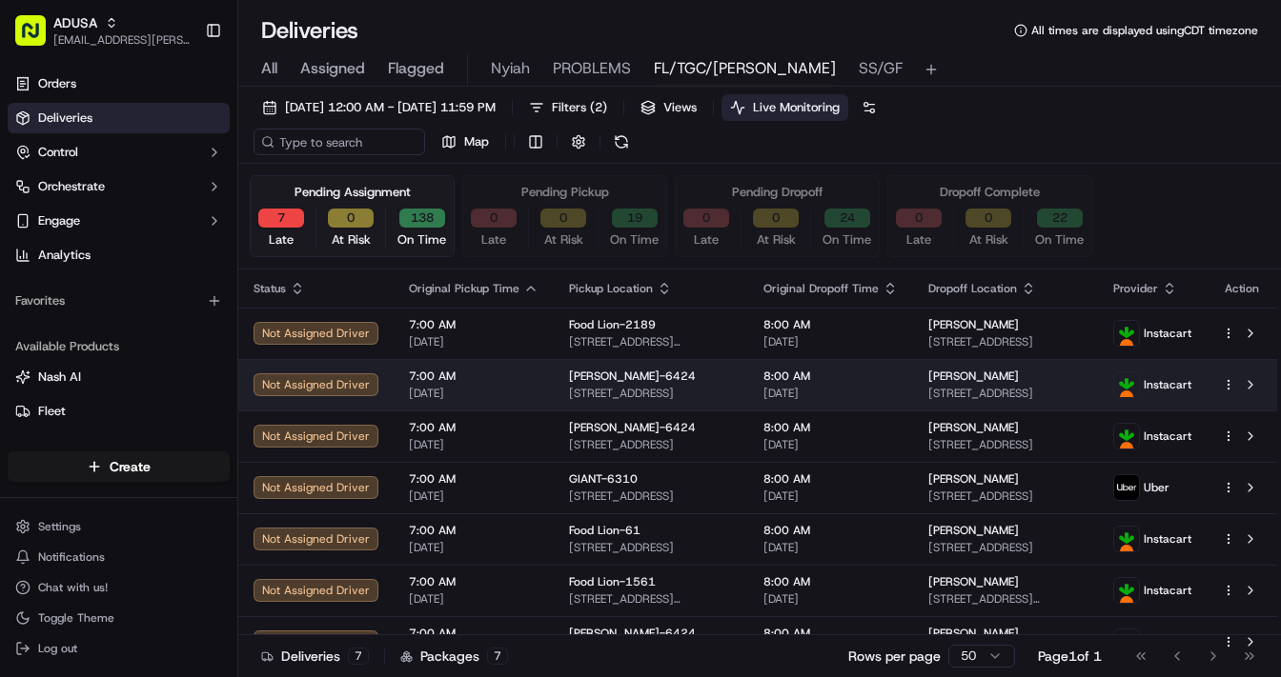
click at [503, 374] on span "7:00 AM" at bounding box center [474, 376] width 130 height 15
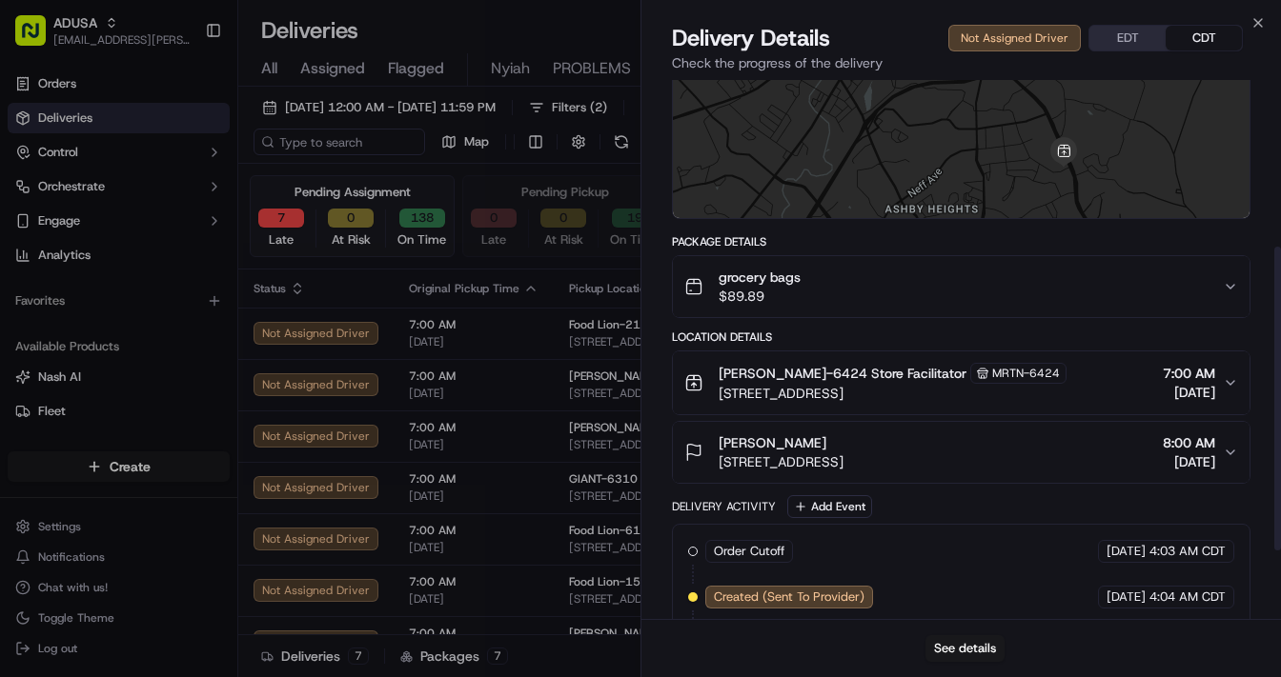
scroll to position [416, 0]
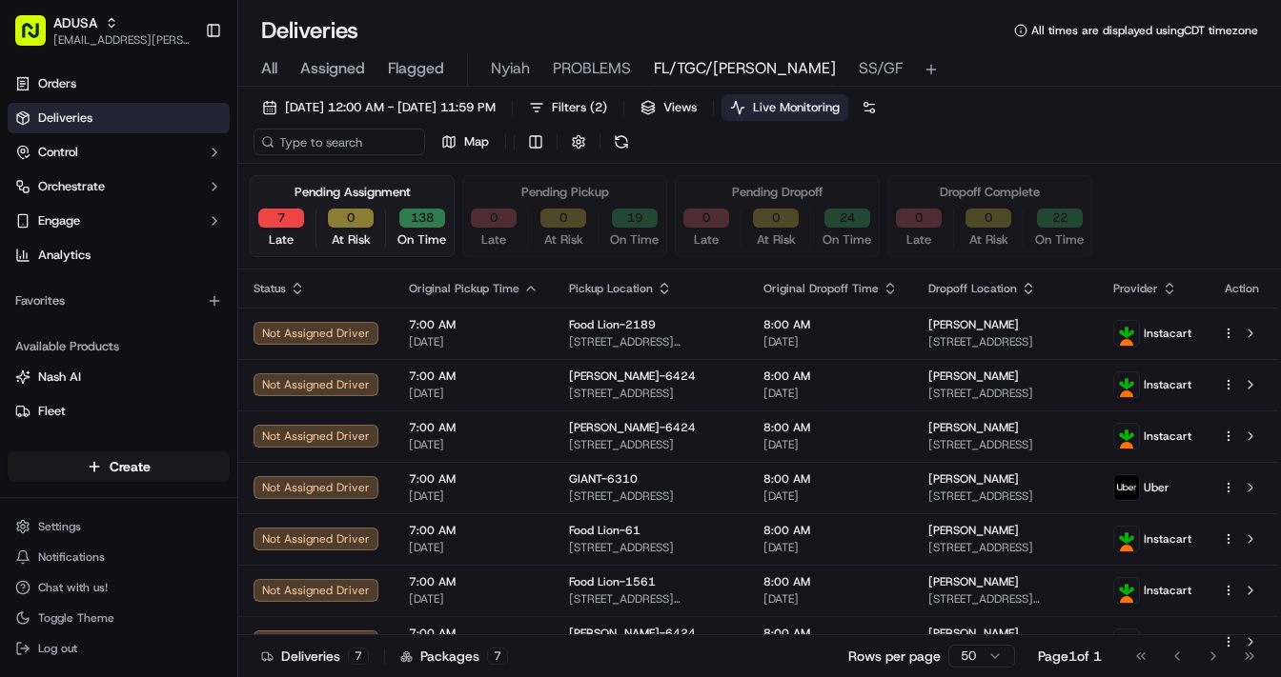
click at [497, 429] on span "7:00 AM" at bounding box center [474, 427] width 130 height 15
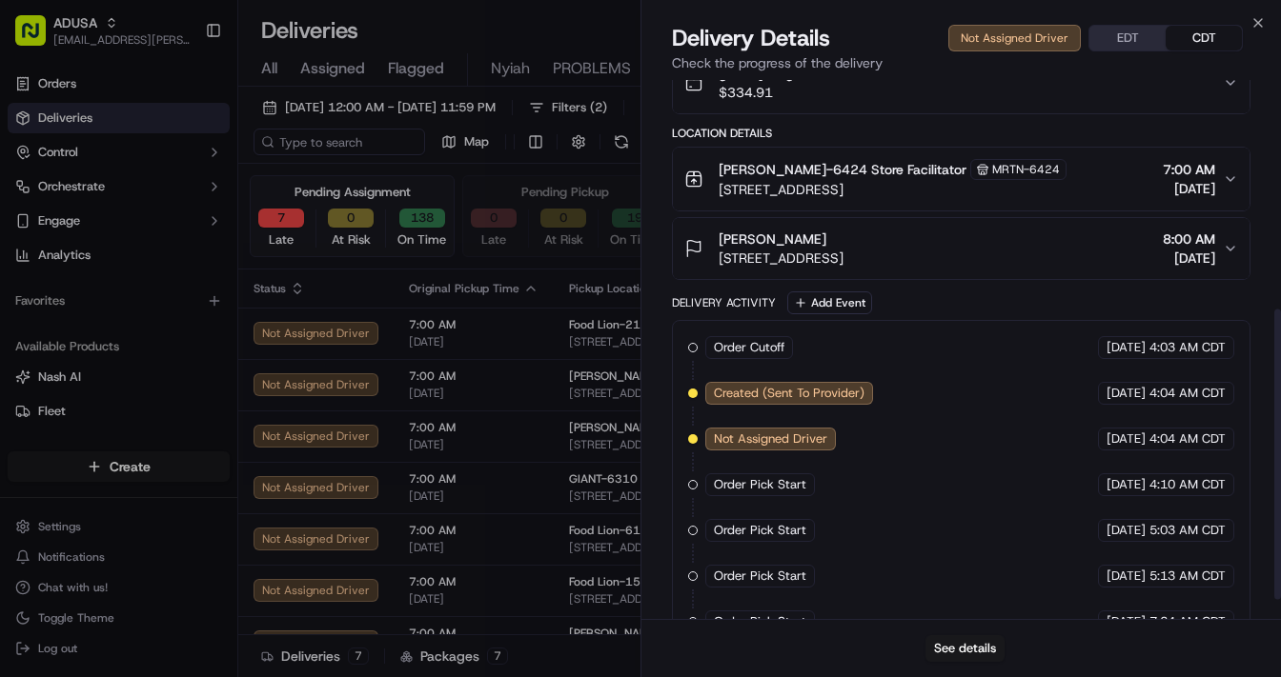
scroll to position [461, 0]
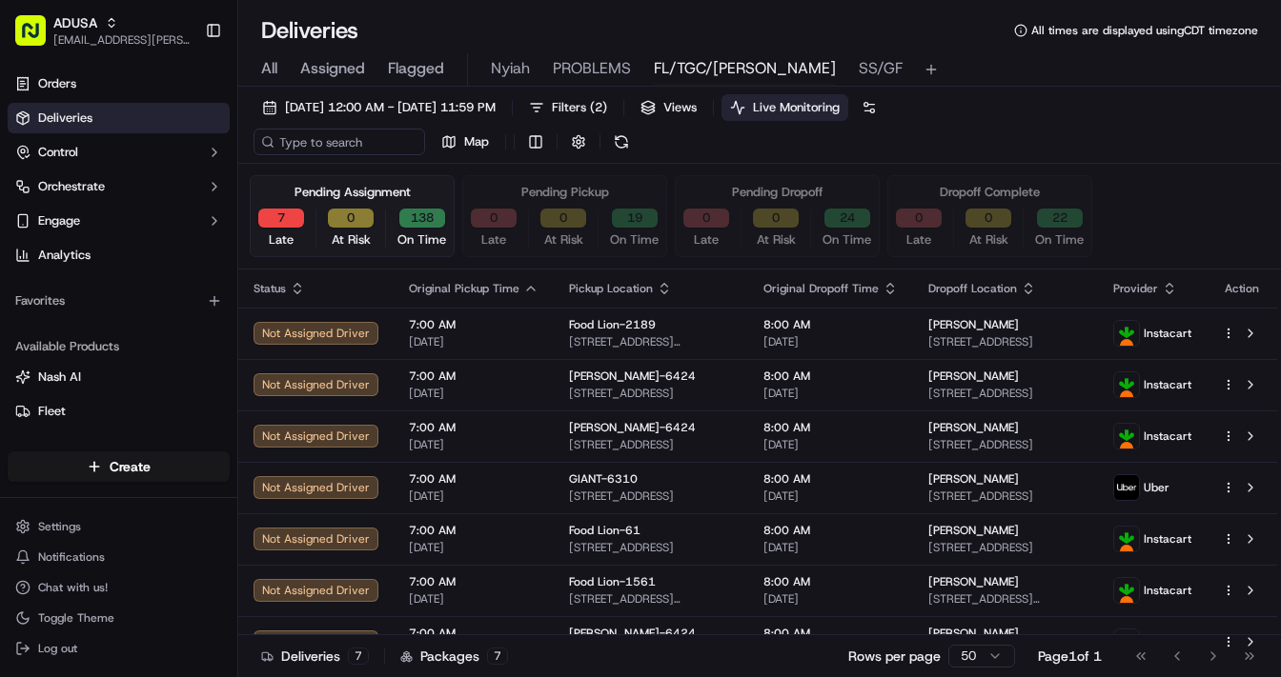
click at [512, 434] on div "7:00 AM 09/15/2025" at bounding box center [474, 436] width 130 height 32
click at [503, 482] on span "7:00 AM" at bounding box center [474, 479] width 130 height 15
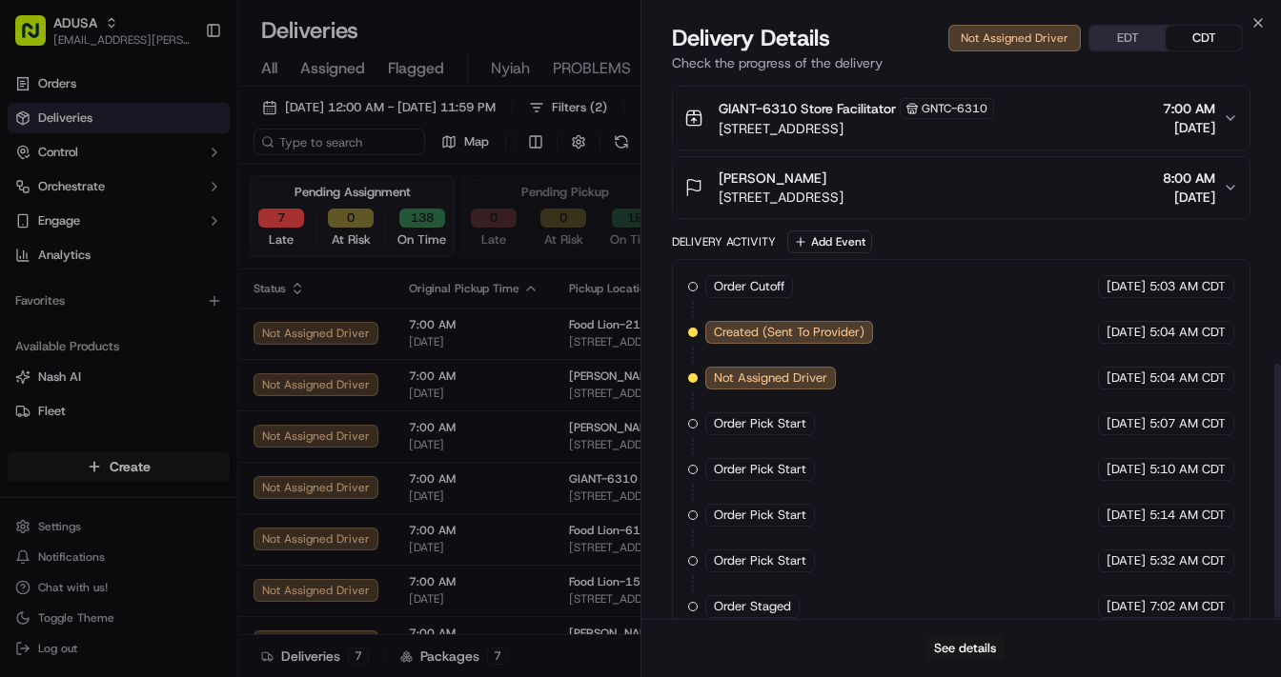
scroll to position [602, 0]
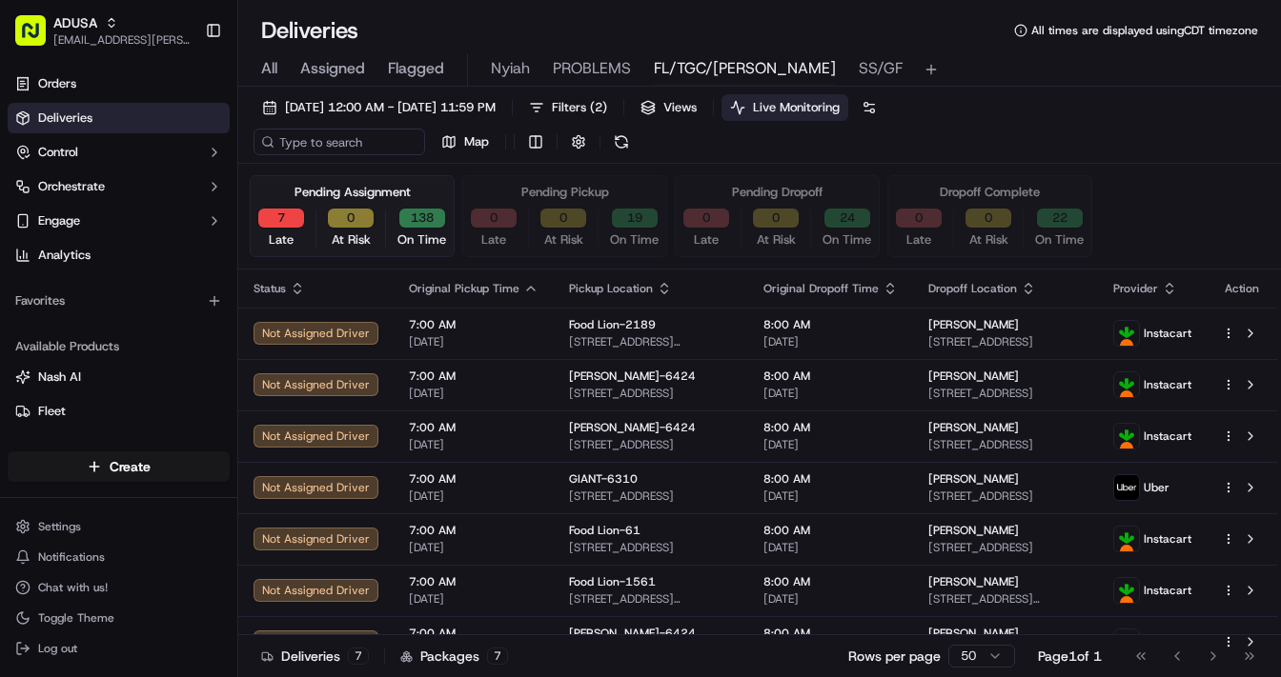
click at [518, 533] on span "7:00 AM" at bounding box center [474, 530] width 130 height 15
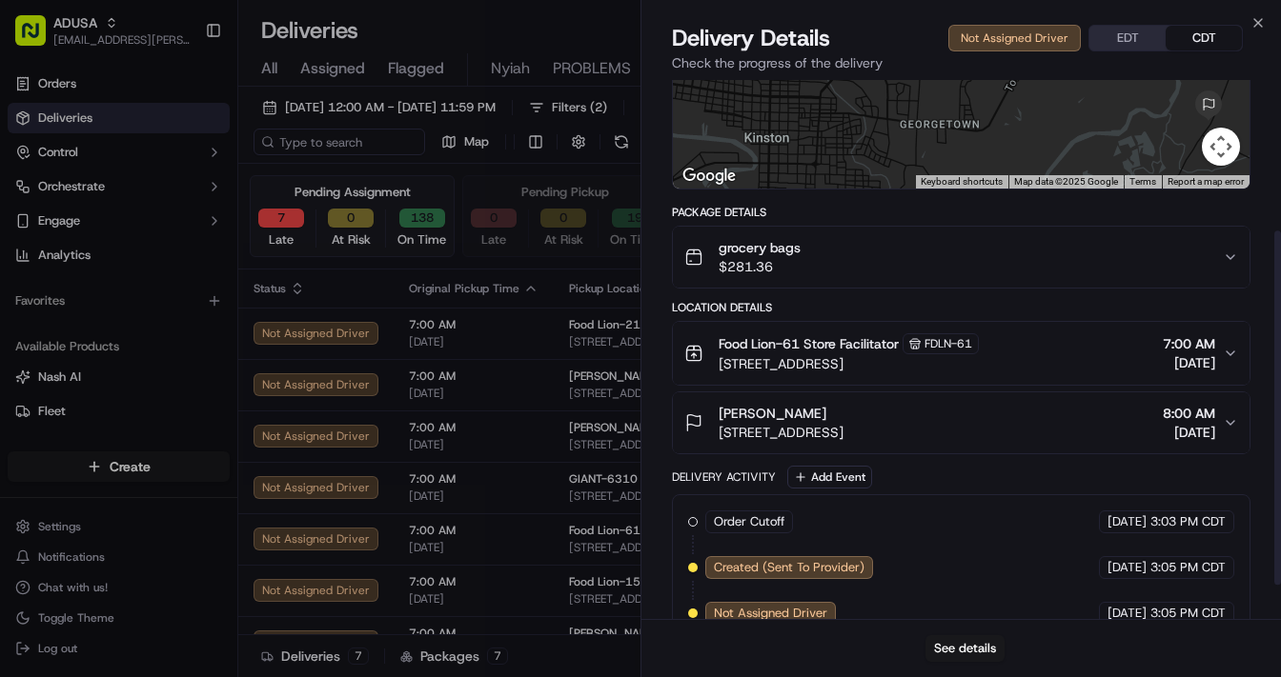
scroll to position [280, 0]
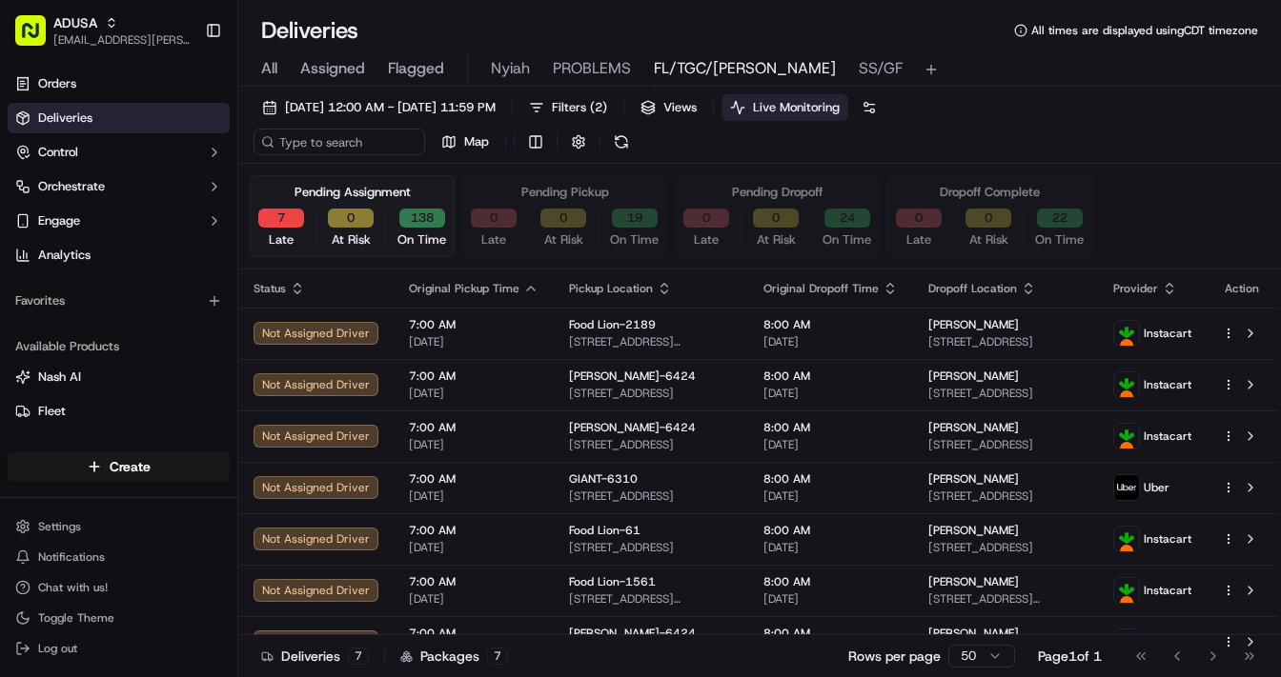
click at [537, 576] on td "7:00 AM 09/15/2025" at bounding box center [474, 590] width 160 height 51
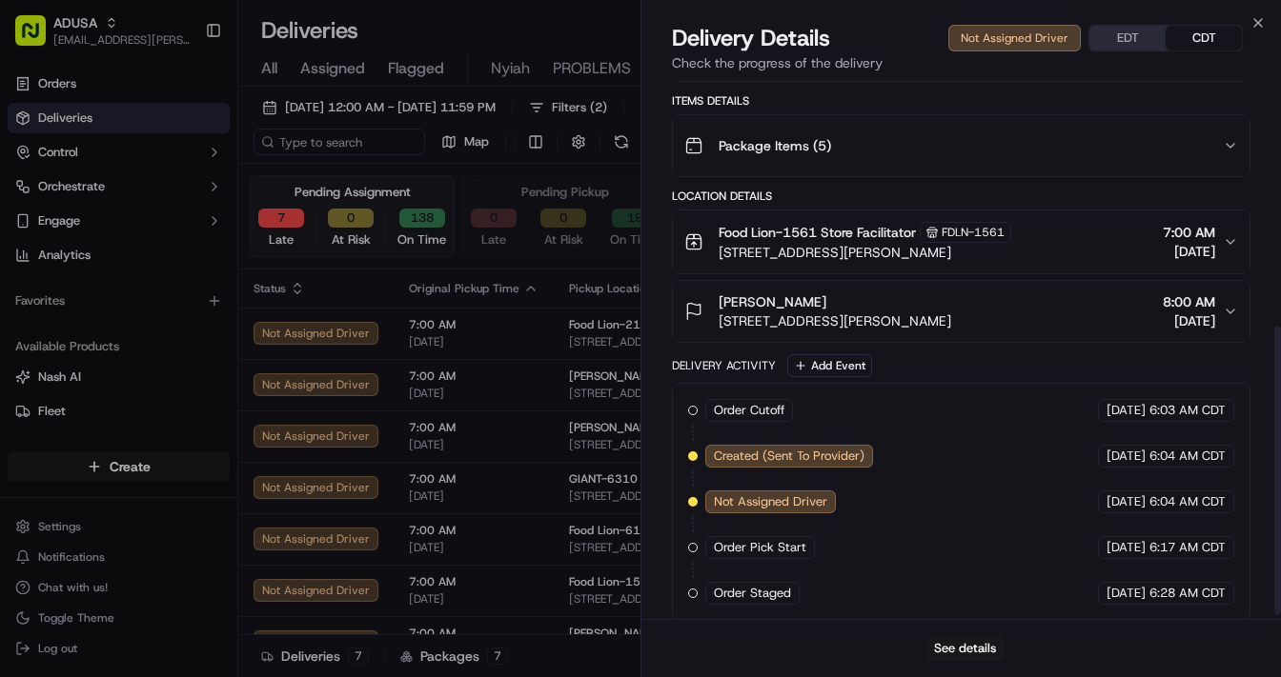
scroll to position [466, 0]
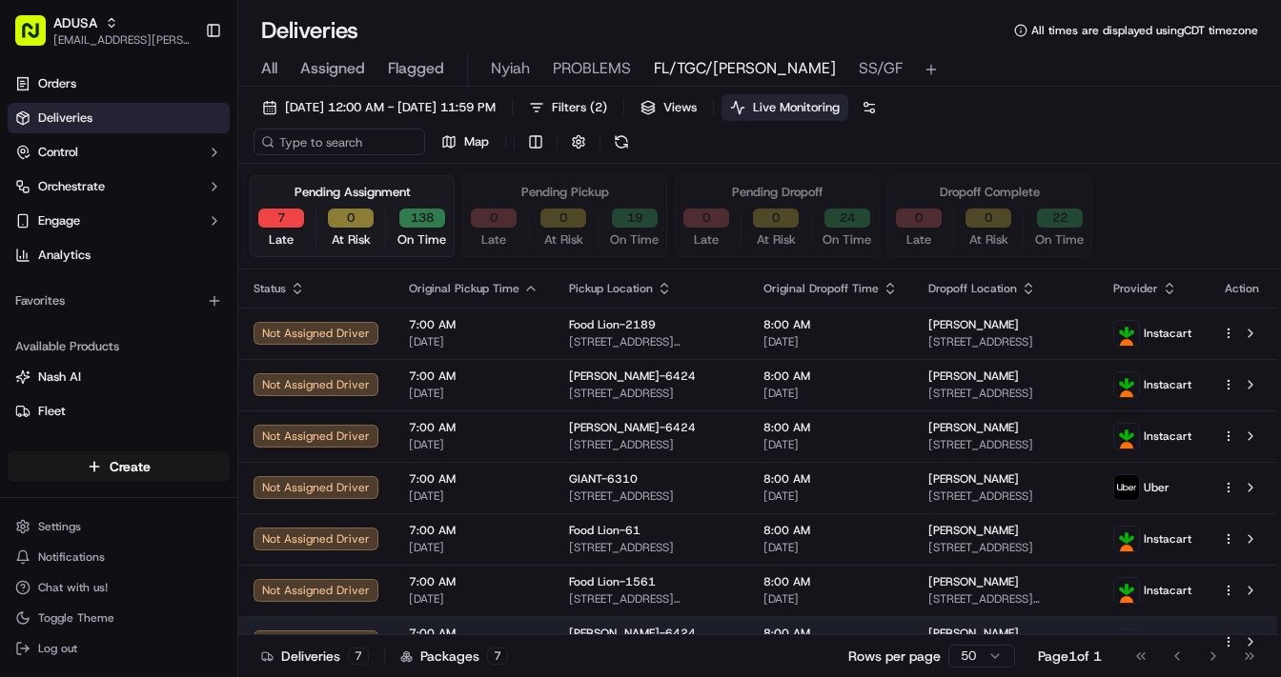
click at [526, 576] on span "7:00 AM" at bounding box center [474, 633] width 130 height 15
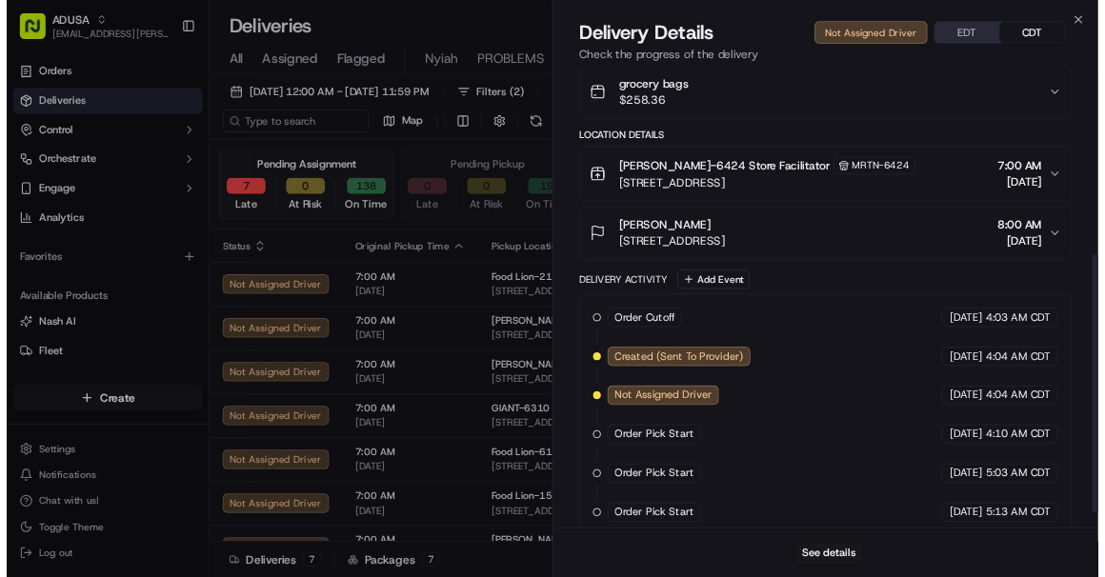
scroll to position [416, 0]
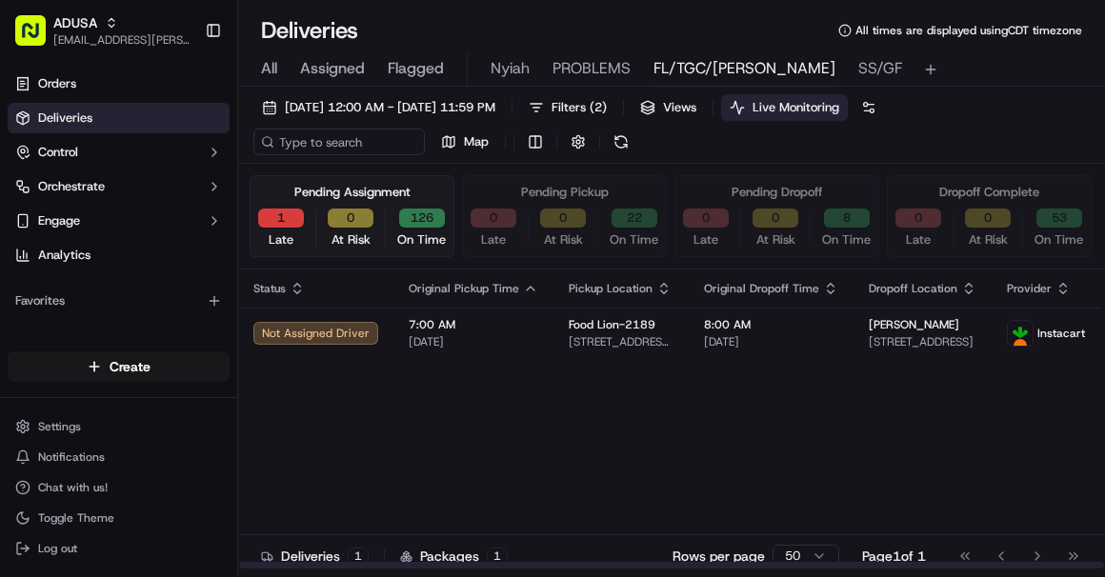
click at [273, 212] on button "1" at bounding box center [281, 218] width 46 height 19
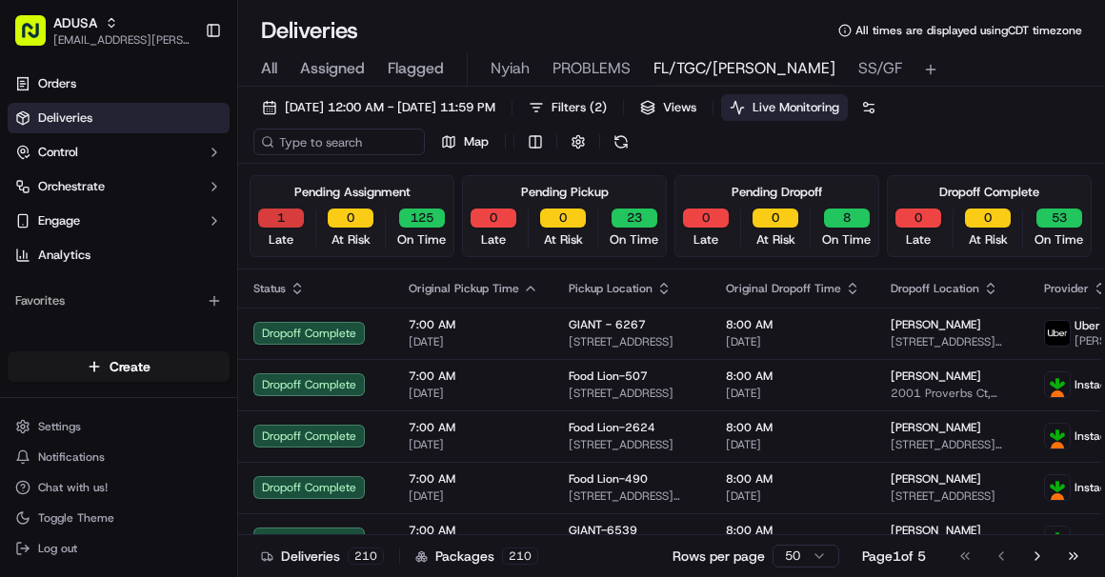
click at [288, 219] on button "1" at bounding box center [281, 218] width 46 height 19
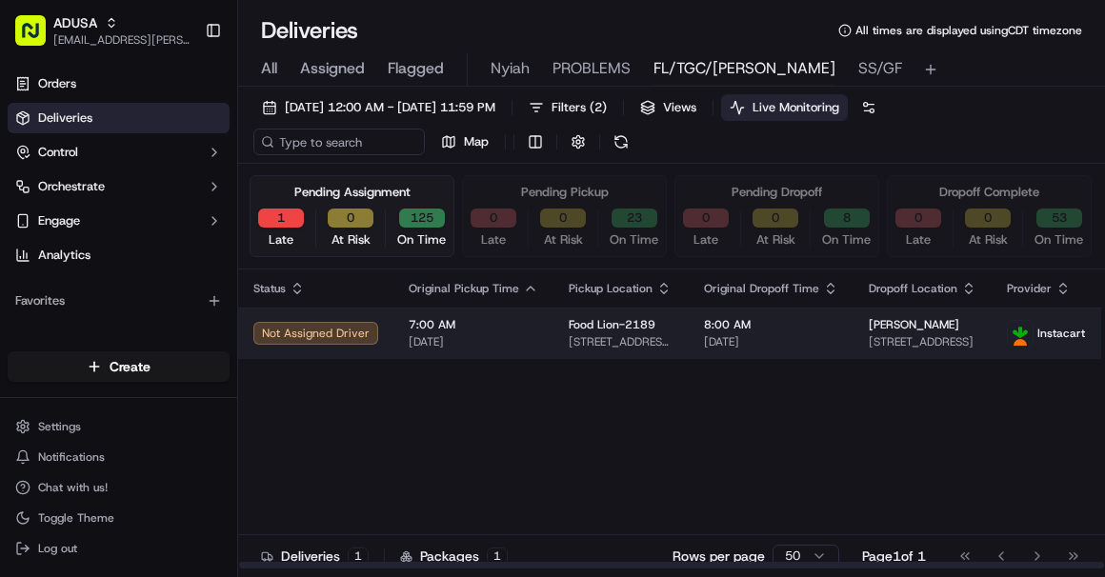
click at [506, 328] on span "7:00 AM" at bounding box center [474, 324] width 130 height 15
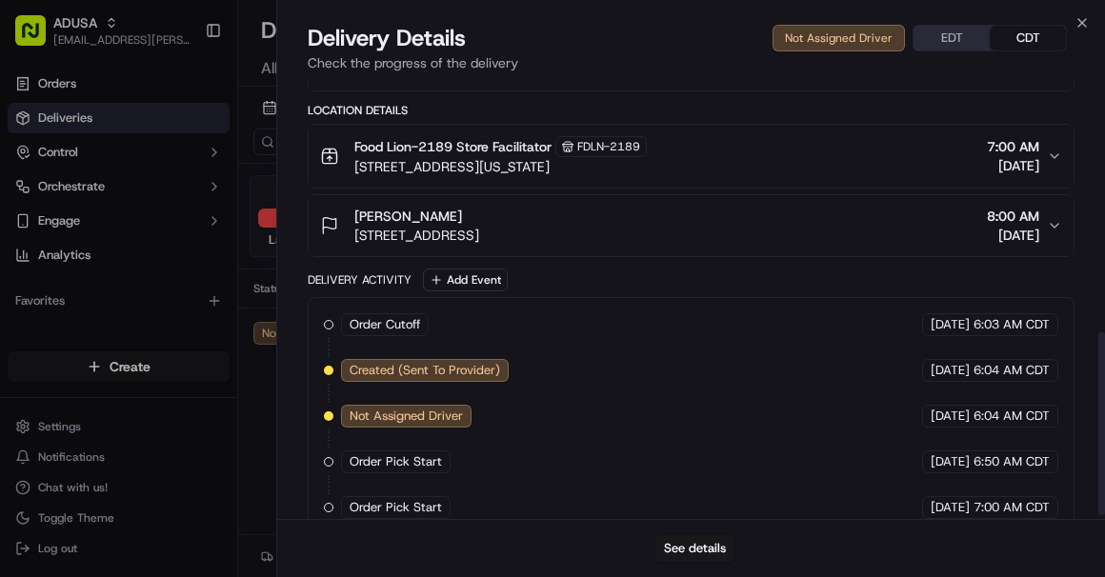
scroll to position [612, 0]
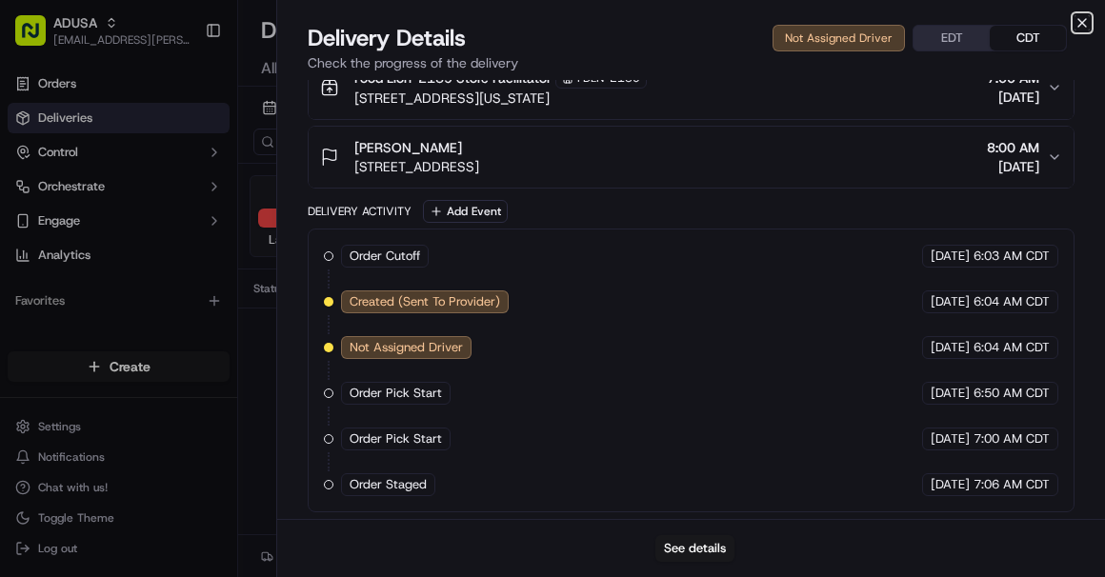
click at [866, 20] on icon "button" at bounding box center [1082, 22] width 15 height 15
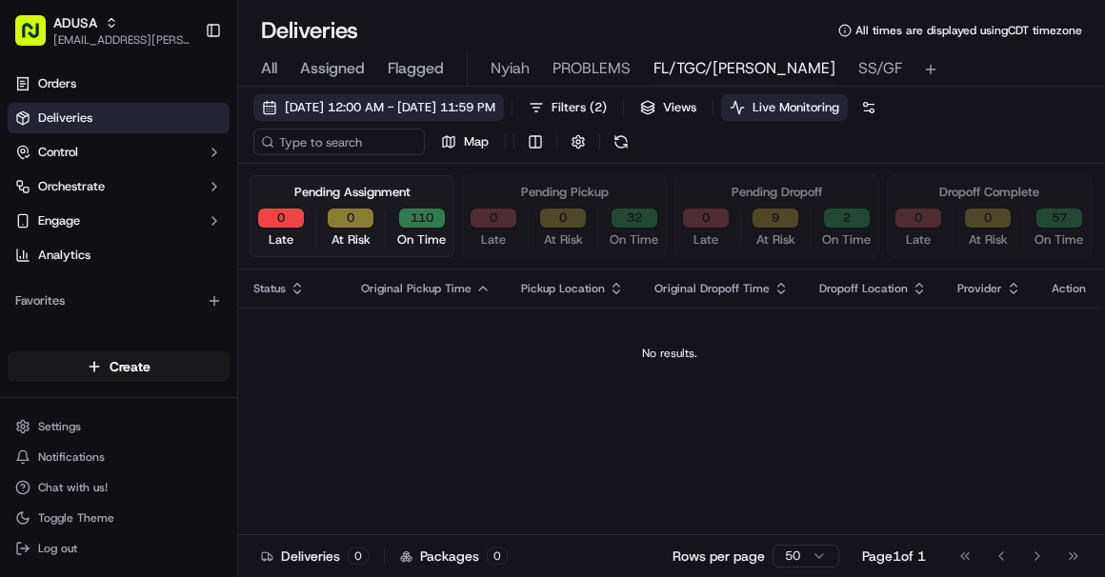
click at [353, 102] on span "09/15/2025 12:00 AM - 09/15/2025 11:59 PM" at bounding box center [390, 107] width 211 height 17
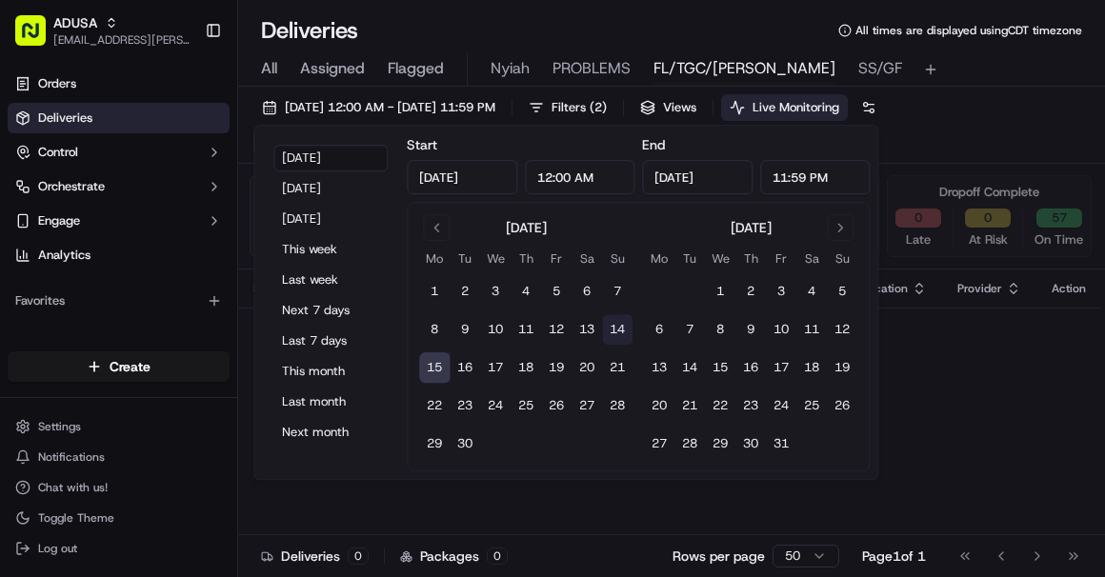
click at [606, 324] on button "14" at bounding box center [617, 329] width 30 height 30
type input "Sep 14, 2025"
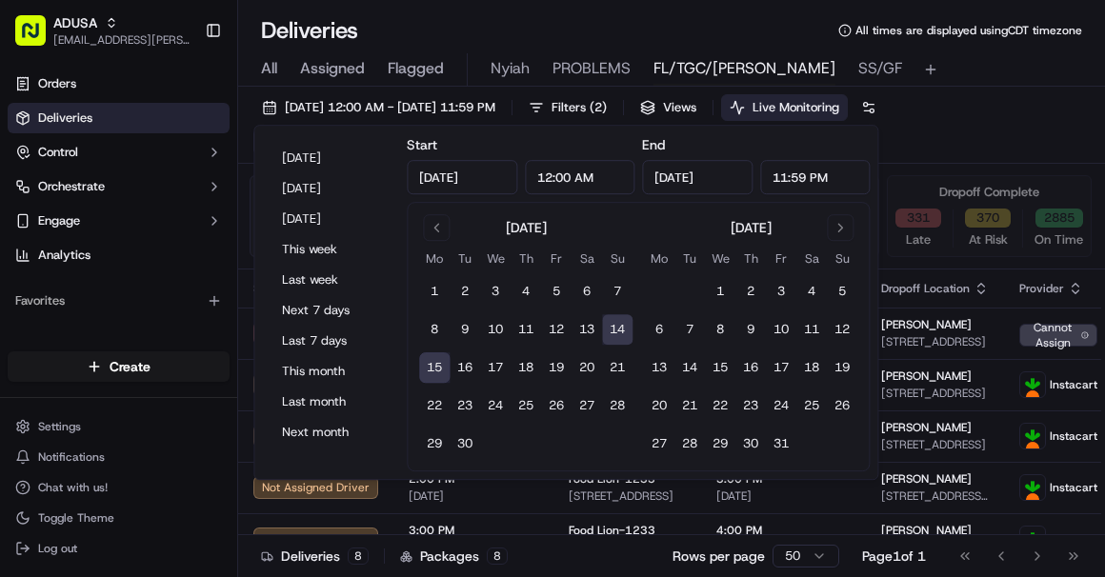
click at [614, 327] on button "14" at bounding box center [617, 329] width 30 height 30
type input "Sep 14, 2025"
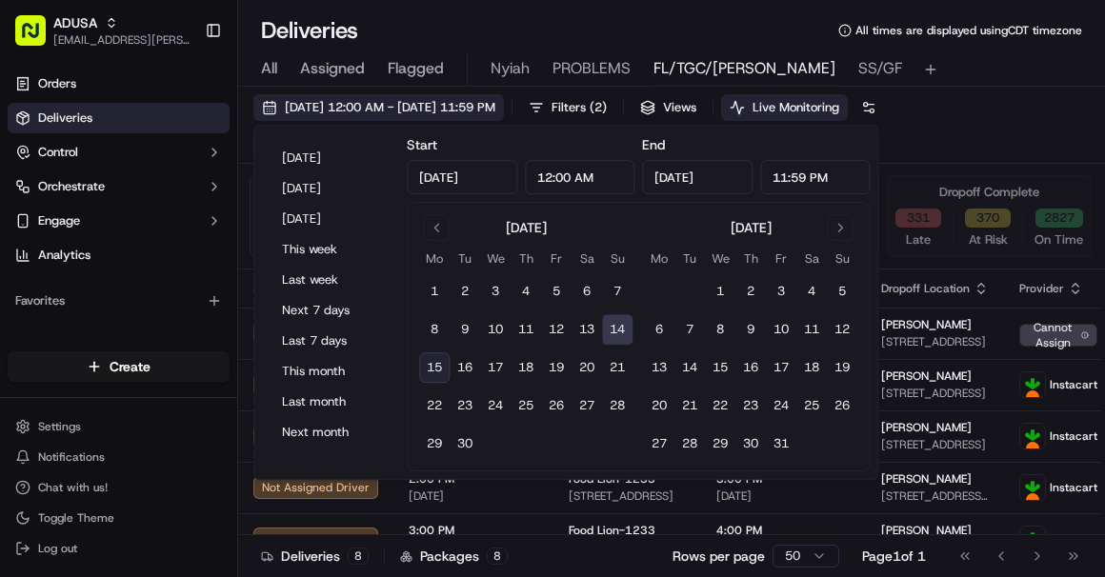
click at [359, 106] on span "09/14/2025 12:00 AM - 09/14/2025 11:59 PM" at bounding box center [390, 107] width 211 height 17
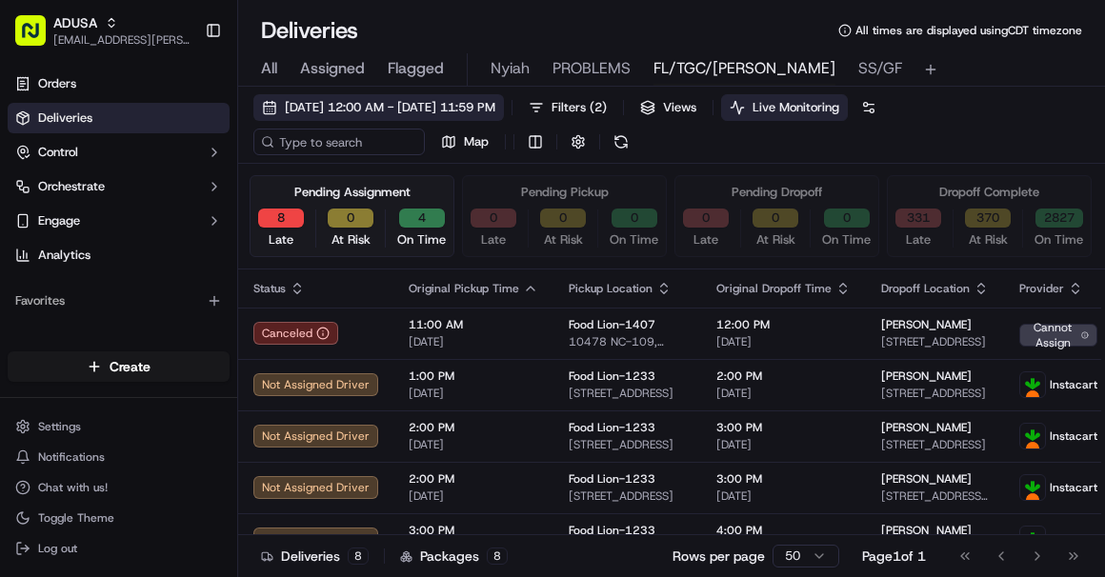
click at [349, 113] on span "09/14/2025 12:00 AM - 09/14/2025 11:59 PM" at bounding box center [390, 107] width 211 height 17
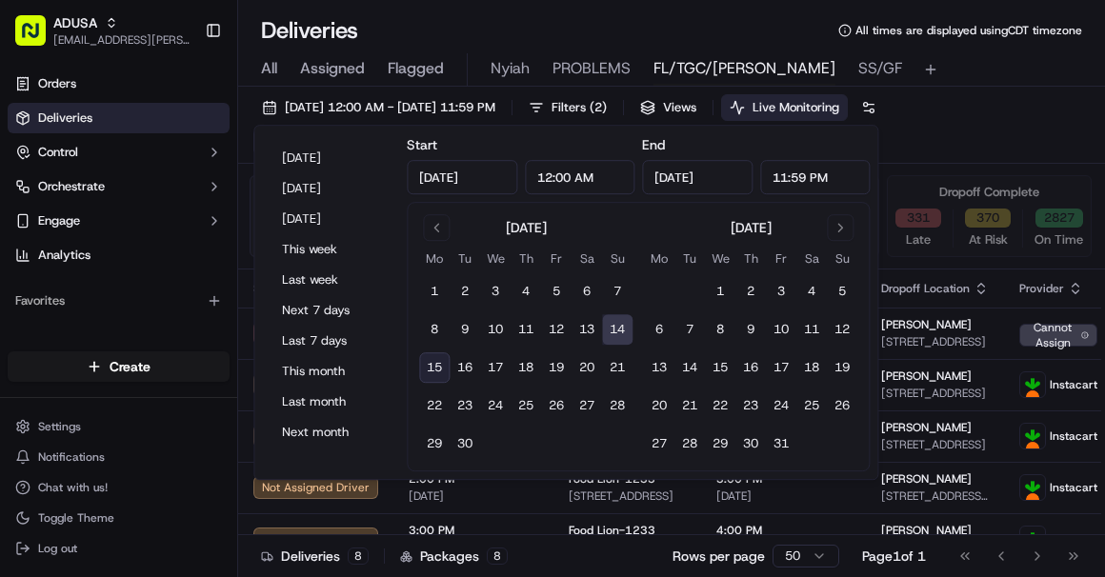
click at [618, 333] on button "14" at bounding box center [617, 329] width 30 height 30
click at [866, 80] on div "All Assigned Flagged Nyiah PROBLEMS FL/TGC/Martins SS/GF" at bounding box center [671, 69] width 867 height 33
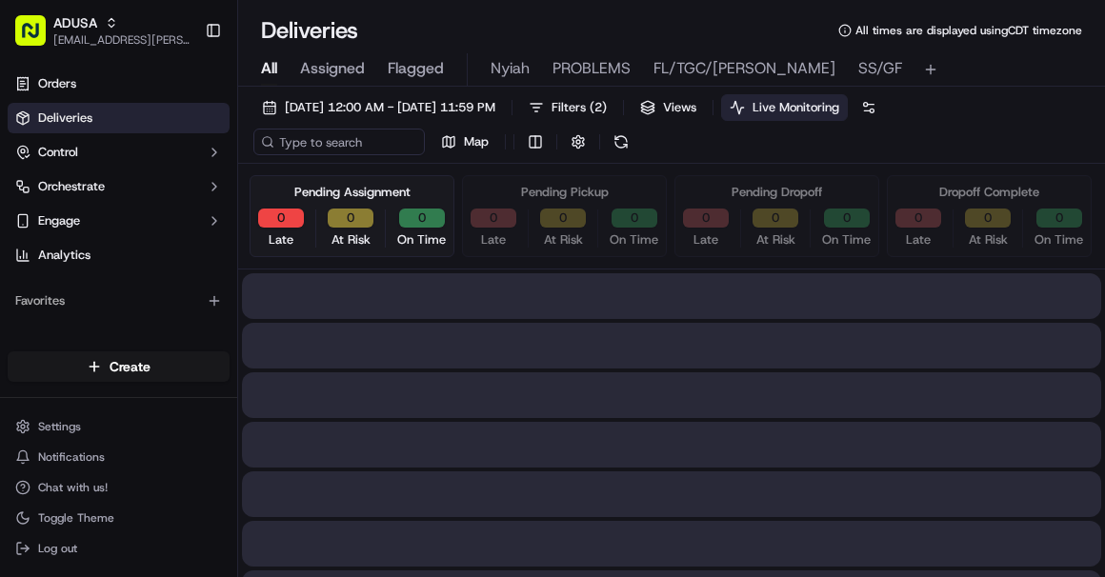
click at [271, 72] on span "All" at bounding box center [269, 68] width 16 height 23
click at [319, 141] on input at bounding box center [367, 142] width 229 height 27
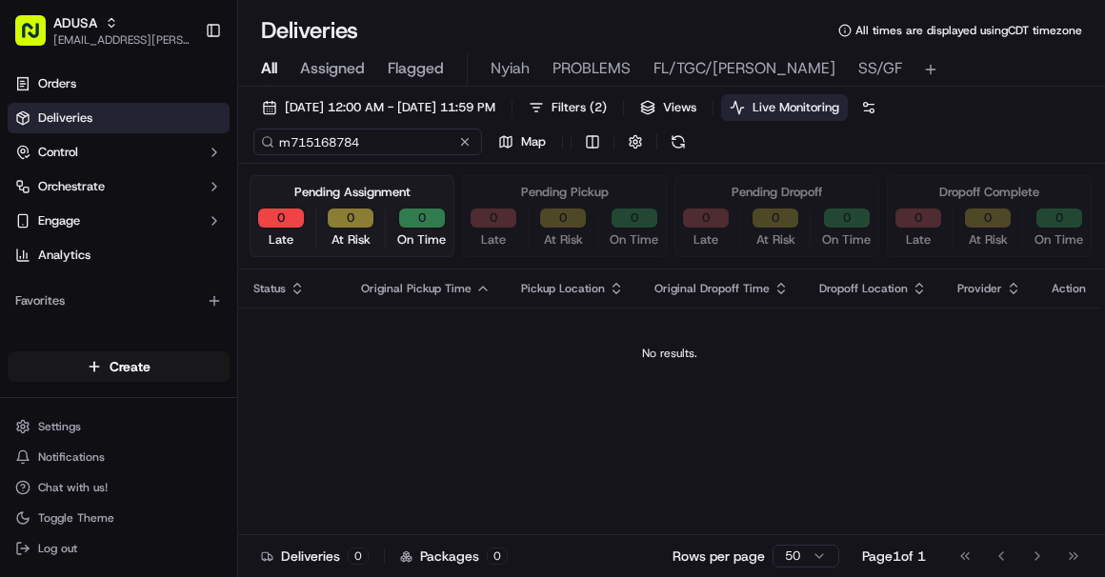
drag, startPoint x: 380, startPoint y: 145, endPoint x: 273, endPoint y: 135, distance: 107.1
click at [273, 135] on div "m715168784" at bounding box center [367, 142] width 229 height 27
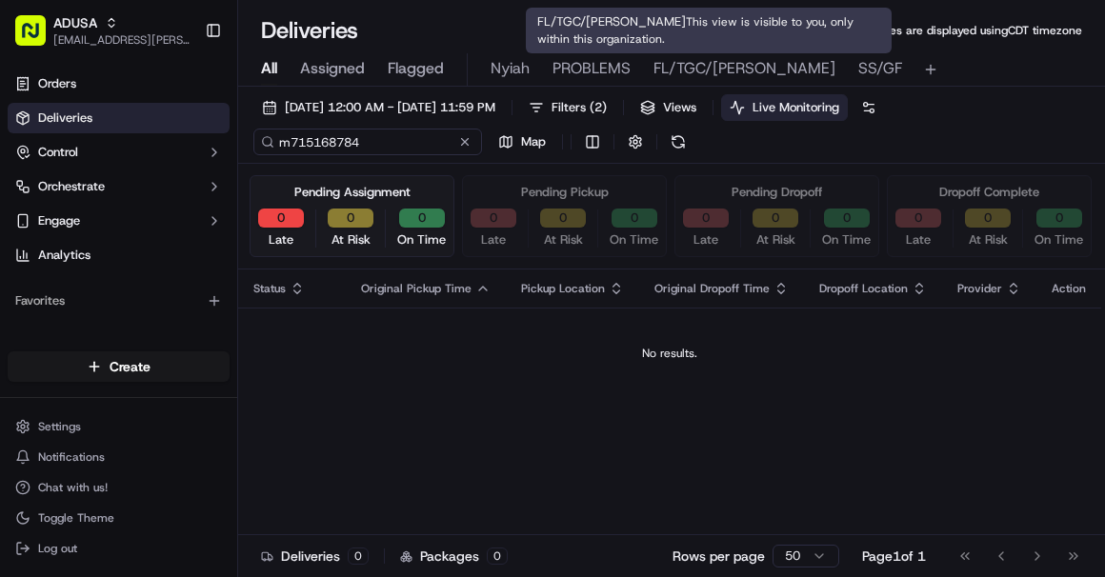
type input "m715168784"
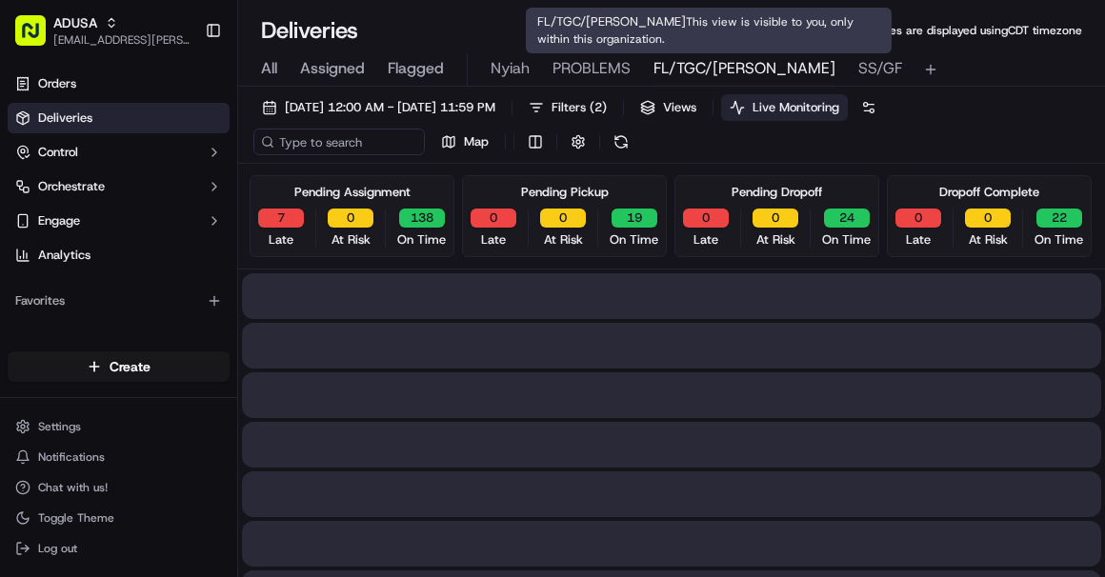
click at [685, 71] on span "FL/TGC/Martins" at bounding box center [745, 68] width 182 height 23
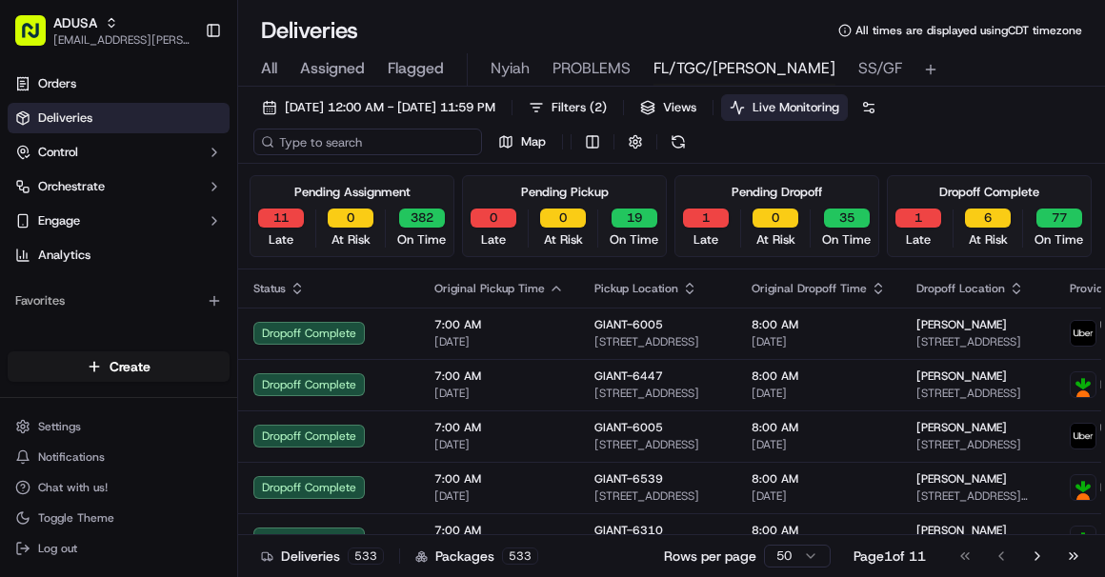
click at [312, 138] on input at bounding box center [367, 142] width 229 height 27
paste input "m715168784"
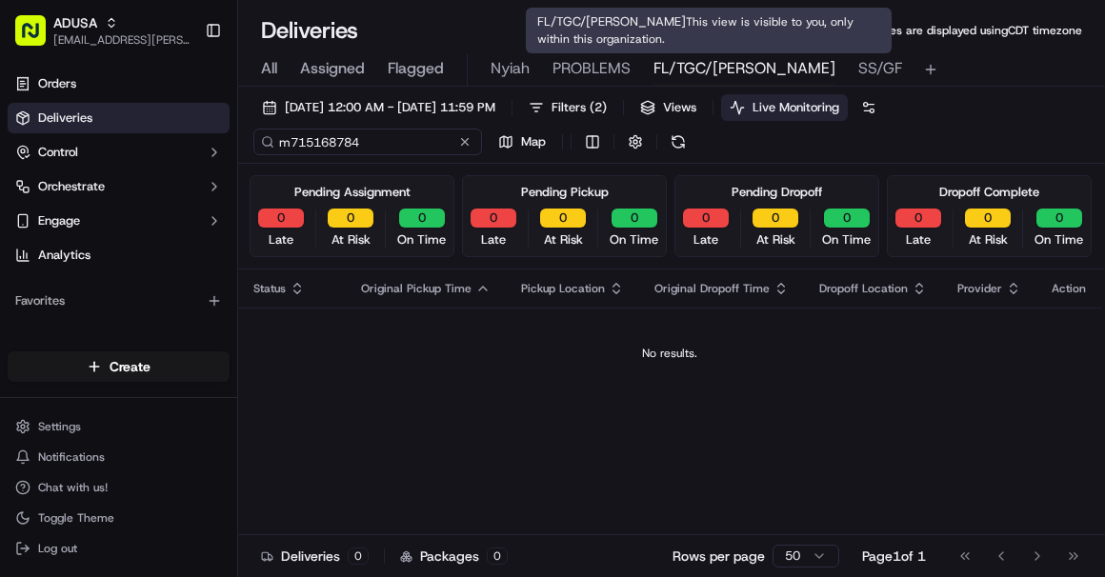
type input "m715168784"
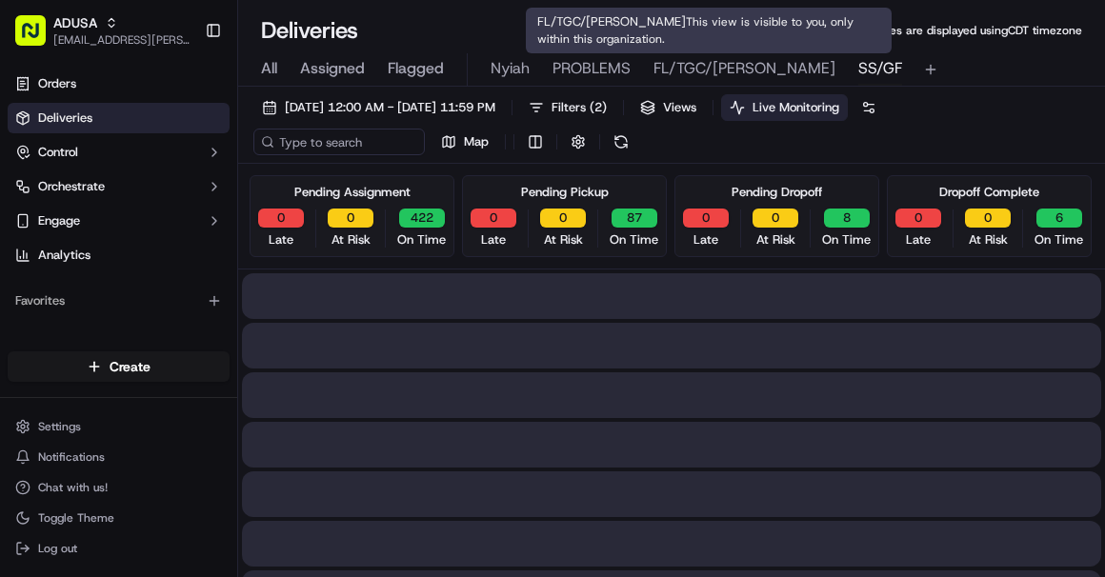
click at [858, 66] on span "SS/GF" at bounding box center [880, 68] width 44 height 23
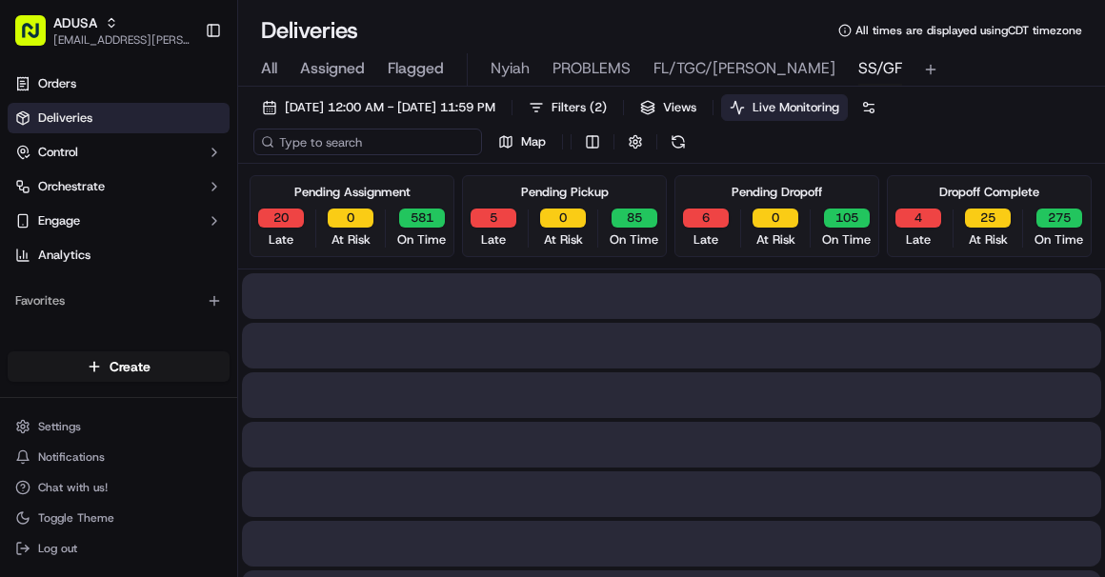
click at [333, 133] on input at bounding box center [367, 142] width 229 height 27
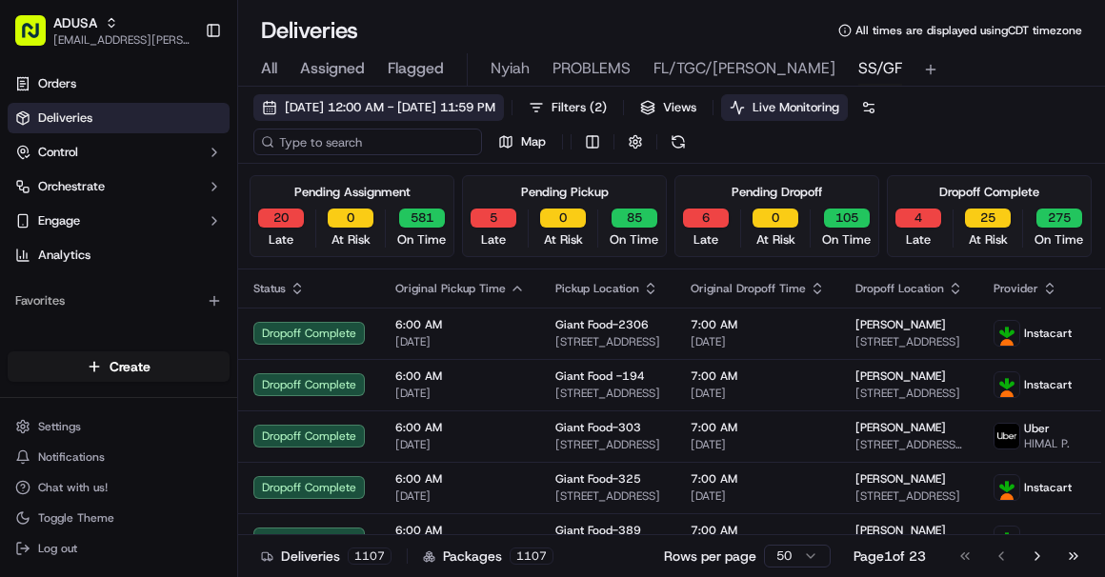
paste input "m715168784"
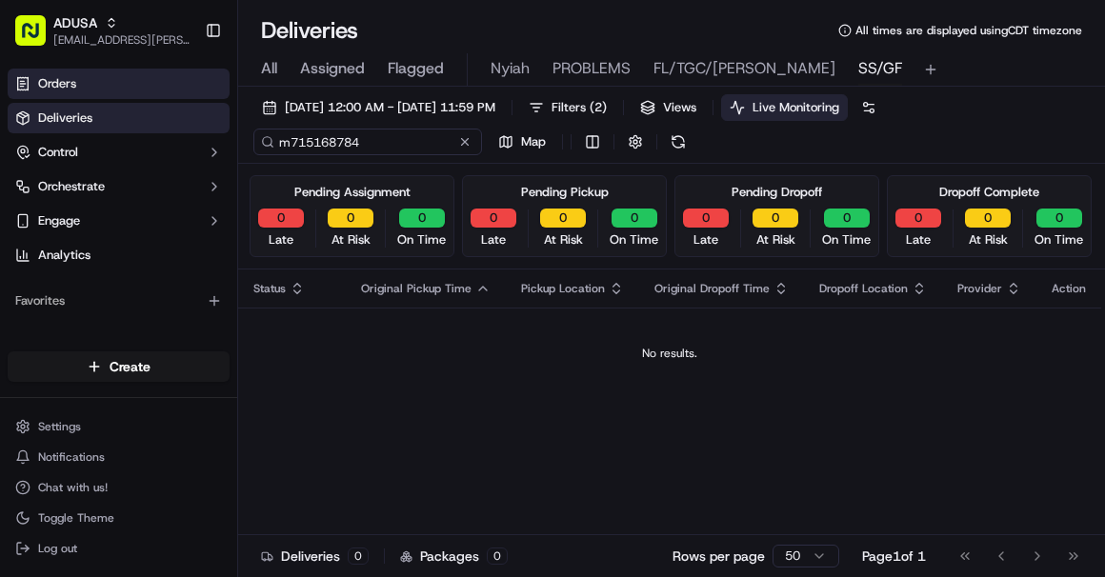
type input "m715168784"
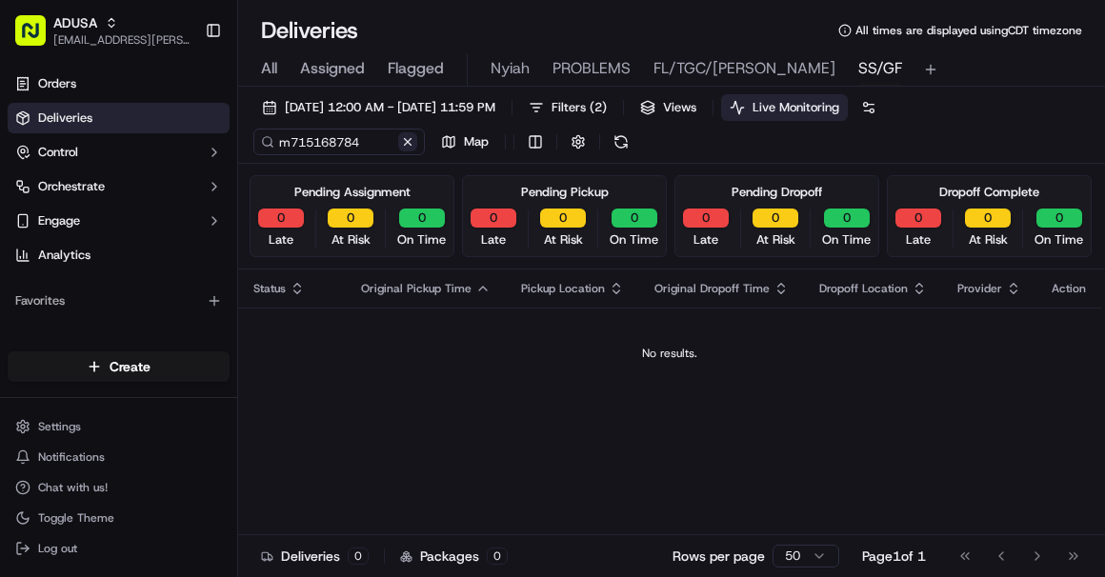
click at [465, 137] on div "m715168784 Map" at bounding box center [443, 142] width 381 height 27
click at [405, 146] on button at bounding box center [407, 141] width 19 height 19
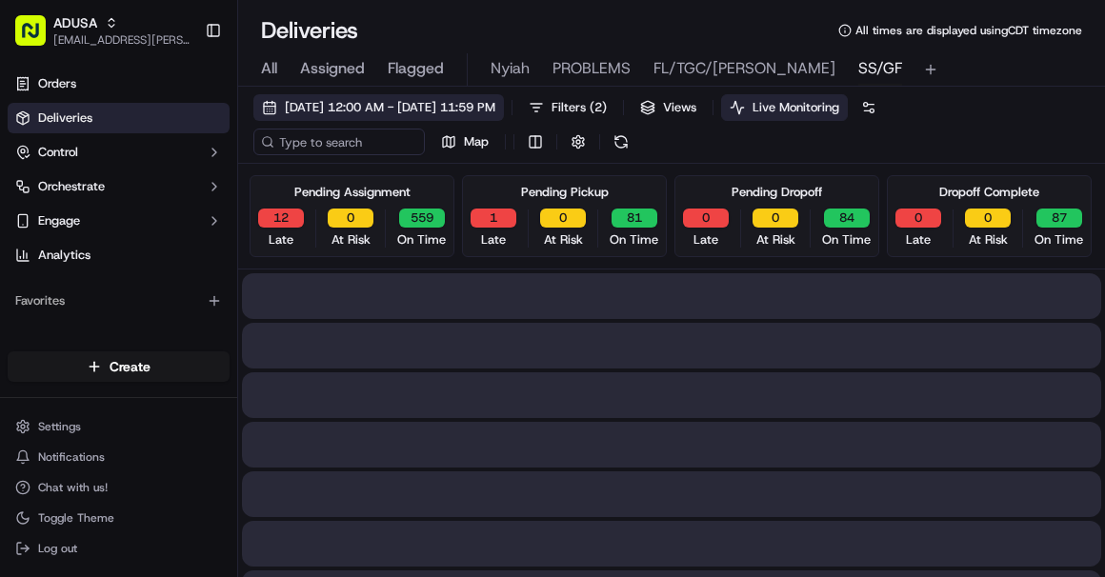
click at [374, 109] on span "09/15/2025 12:00 AM - 09/15/2025 11:59 PM" at bounding box center [390, 107] width 211 height 17
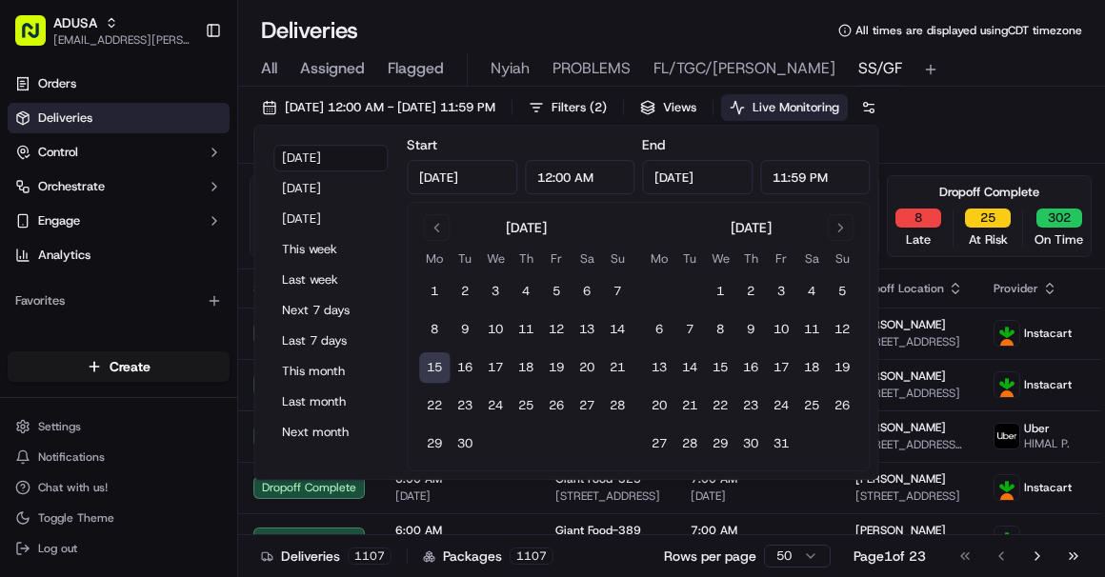
click at [866, 99] on div "09/15/2025 12:00 AM - 09/15/2025 11:59 PM Filters ( 2 ) Views Live Monitoring M…" at bounding box center [671, 129] width 867 height 70
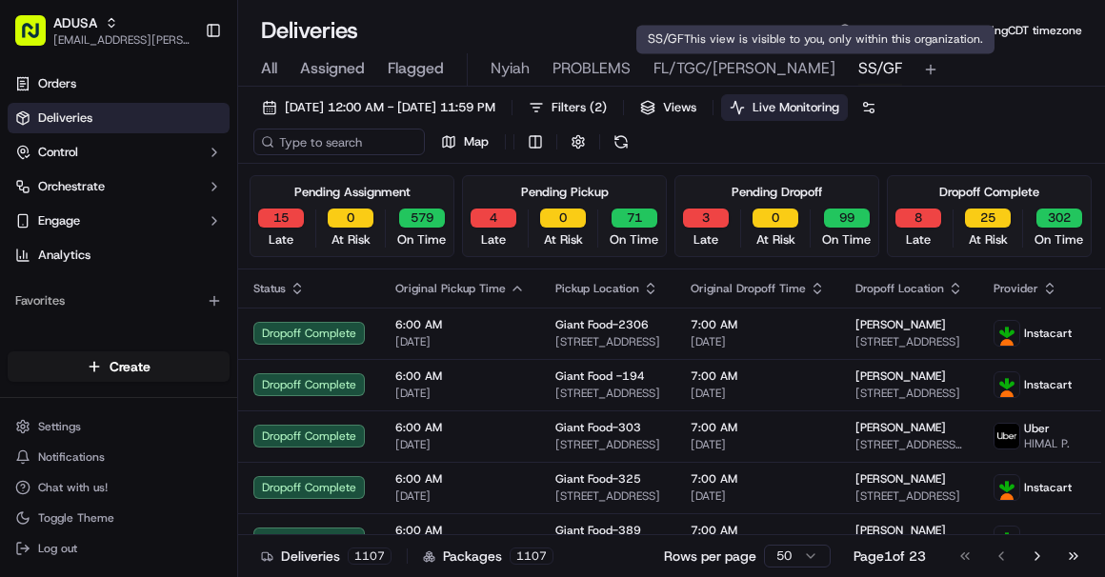
click at [687, 69] on span "FL/TGC/Martins" at bounding box center [745, 68] width 182 height 23
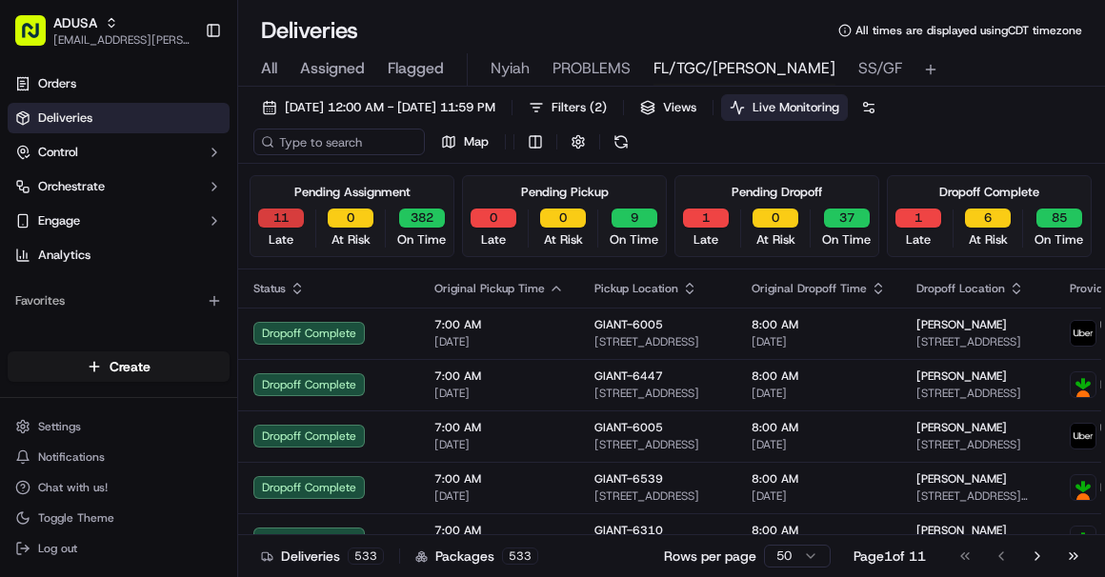
click at [288, 213] on button "11" at bounding box center [281, 218] width 46 height 19
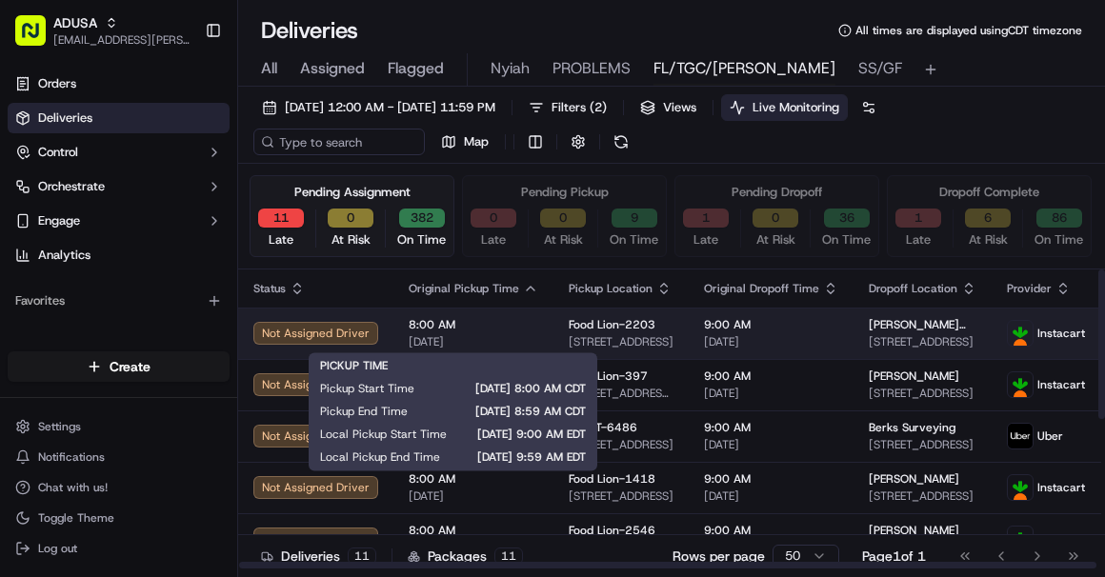
click at [515, 342] on span "[DATE]" at bounding box center [474, 341] width 130 height 15
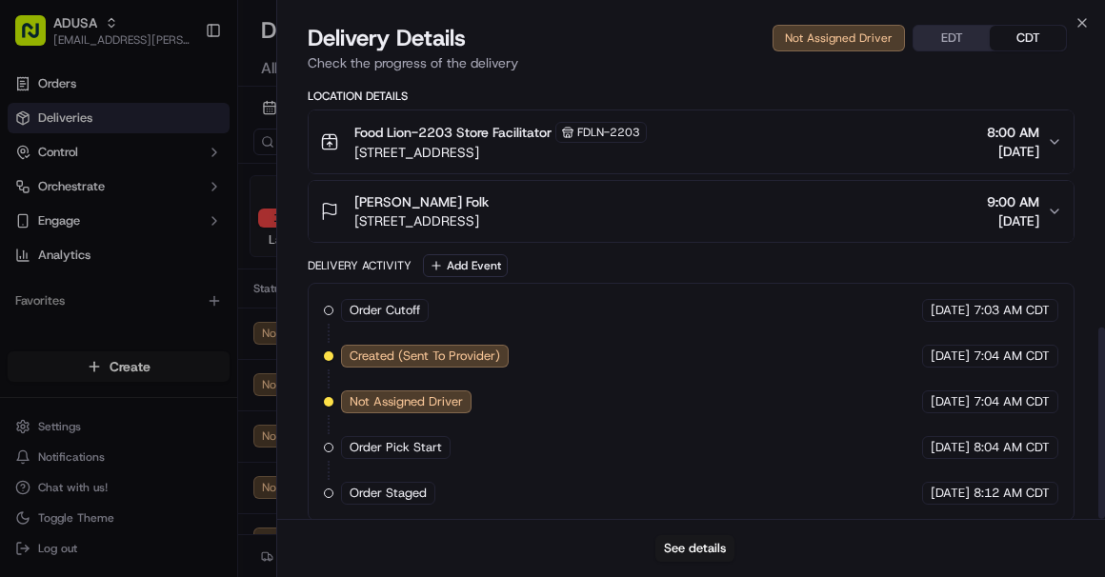
scroll to position [567, 0]
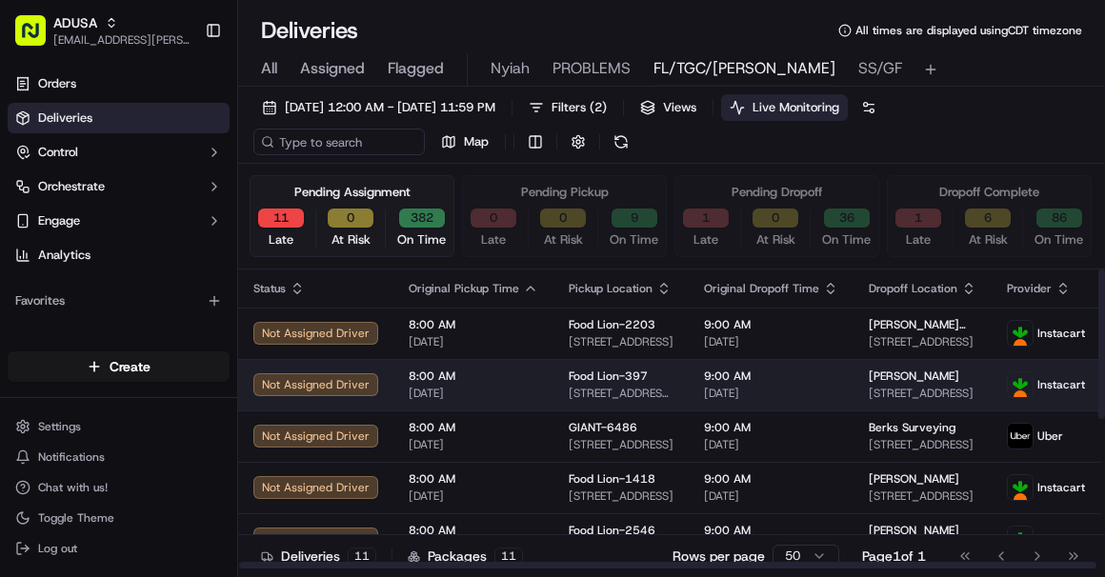
click at [507, 372] on span "8:00 AM" at bounding box center [474, 376] width 130 height 15
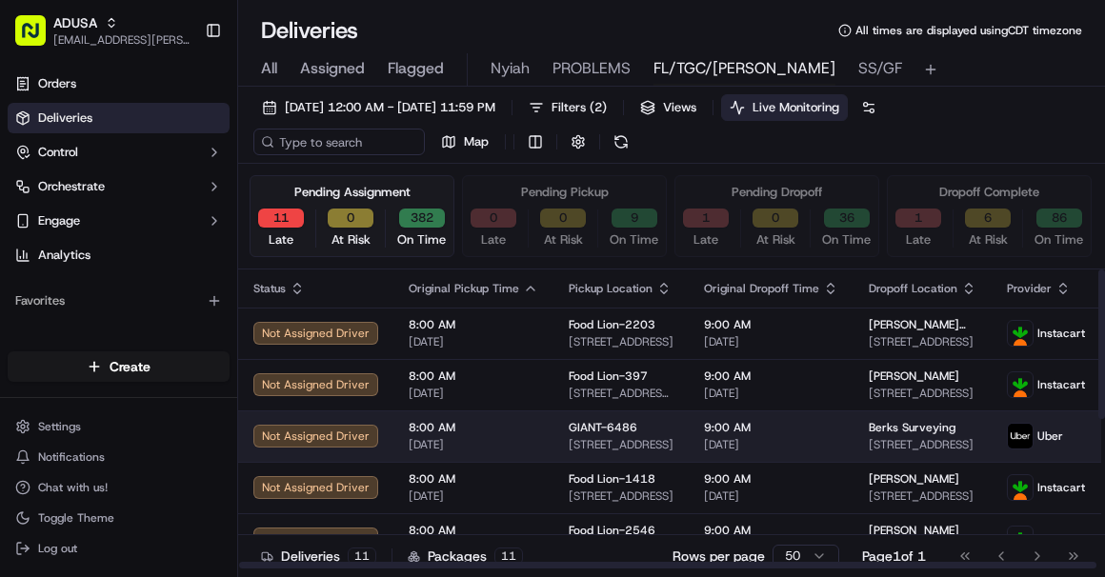
click at [519, 439] on span "[DATE]" at bounding box center [474, 444] width 130 height 15
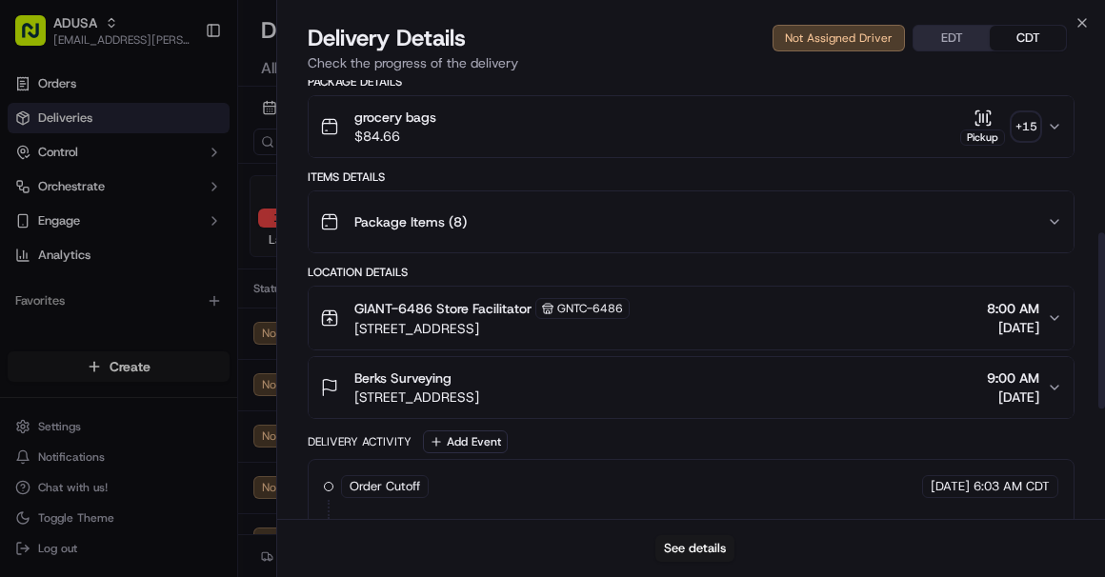
scroll to position [657, 0]
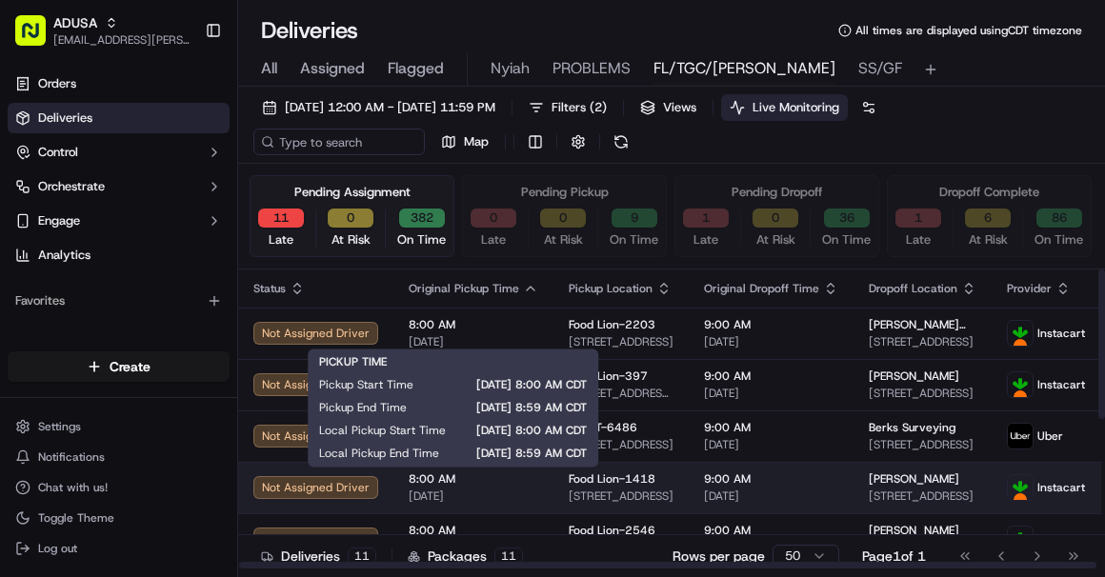
click at [529, 489] on span "[DATE]" at bounding box center [474, 496] width 130 height 15
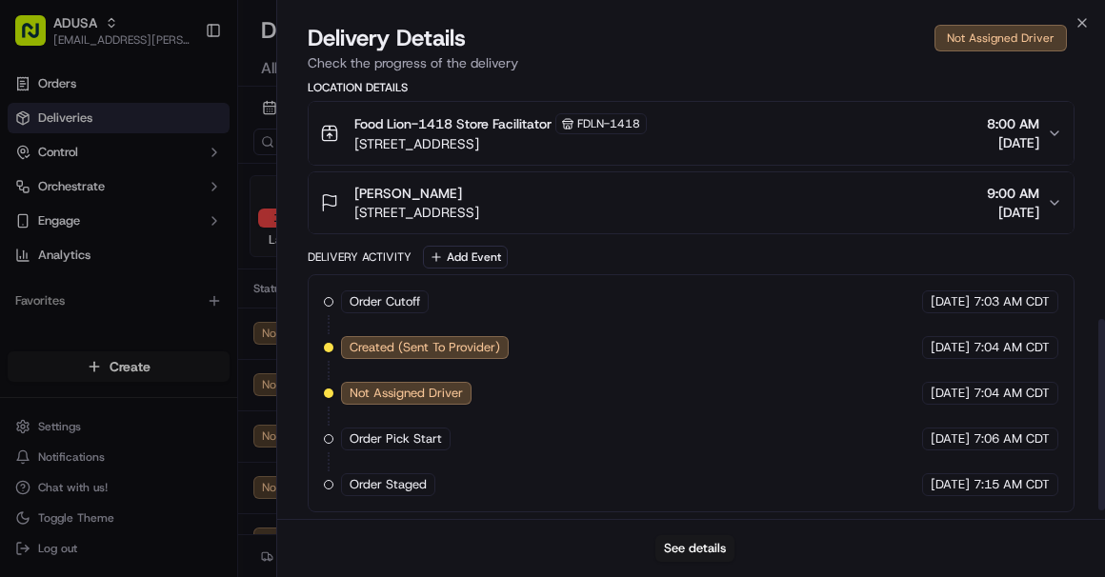
scroll to position [567, 0]
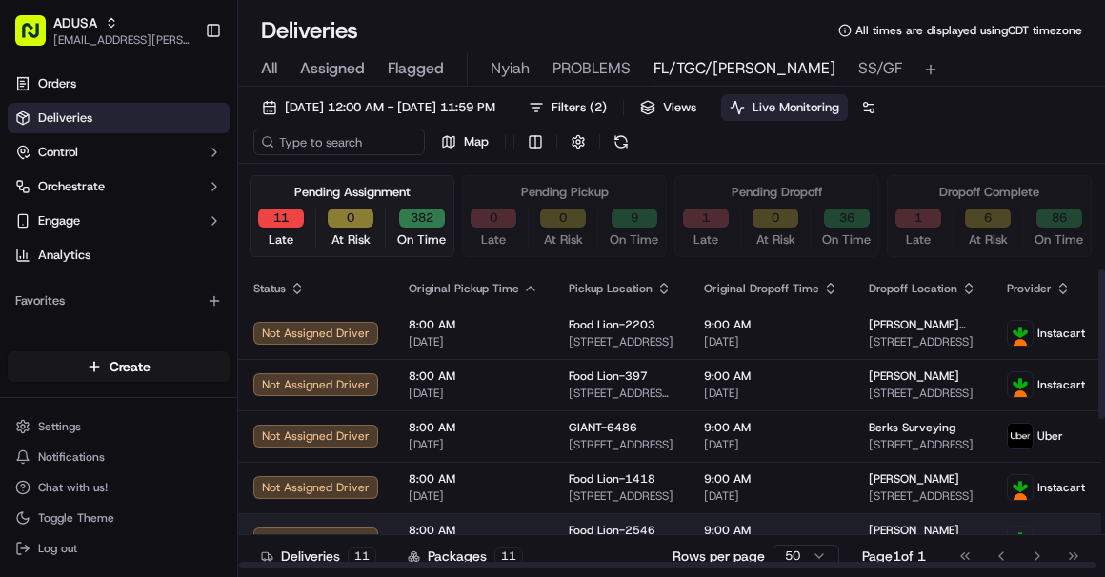
click at [544, 526] on td "8:00 AM 09/15/2025" at bounding box center [474, 539] width 160 height 51
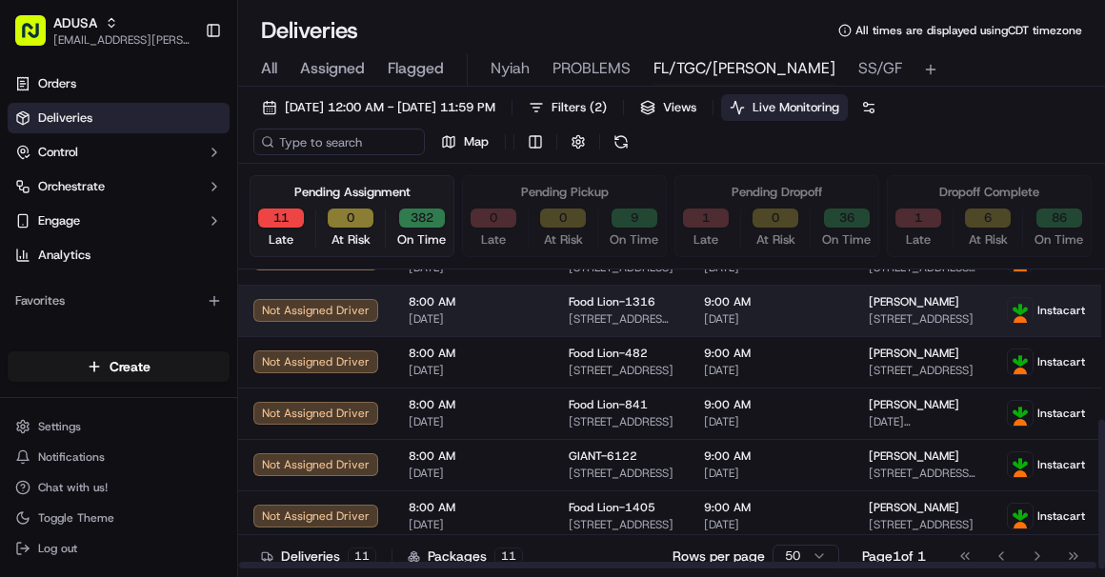
scroll to position [304, 0]
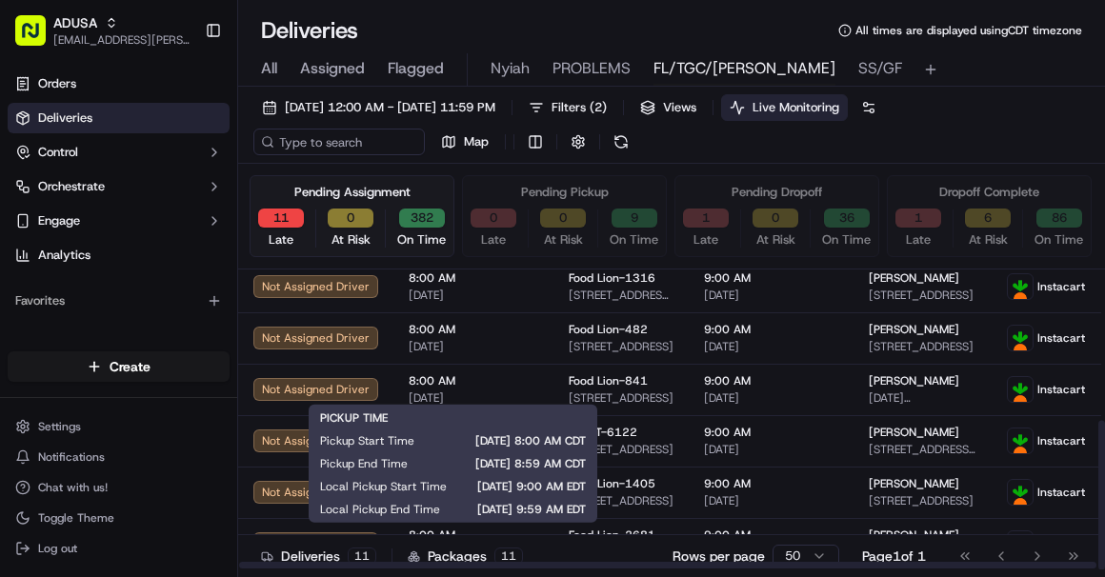
click at [525, 535] on div "Deliveries 11 Packages 11 Rows per page 50 Page 1 of 1 Go to first page Go to p…" at bounding box center [671, 556] width 867 height 43
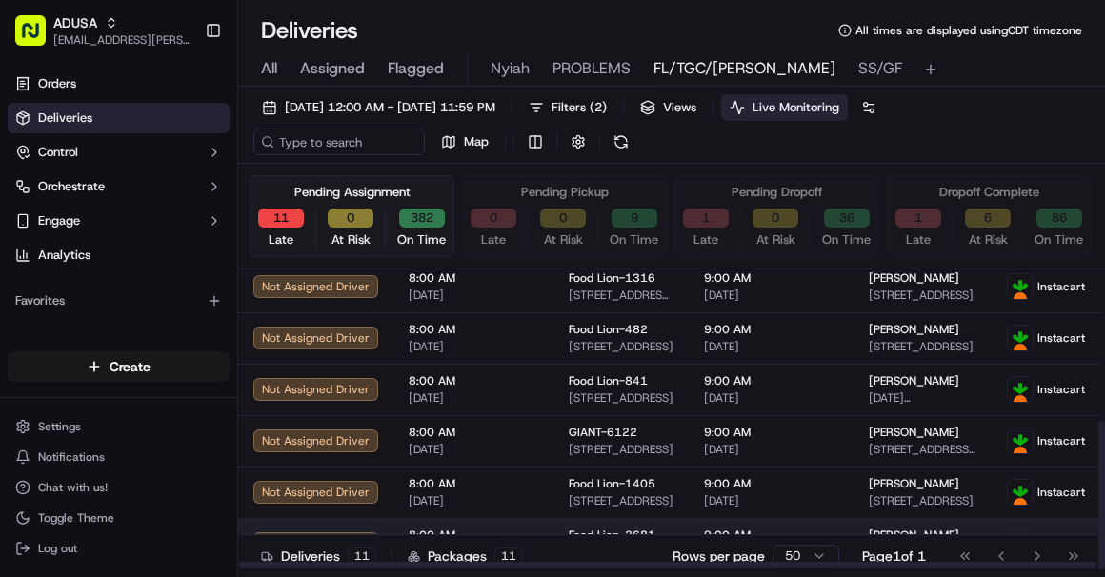
click at [530, 529] on span "8:00 AM" at bounding box center [474, 535] width 130 height 15
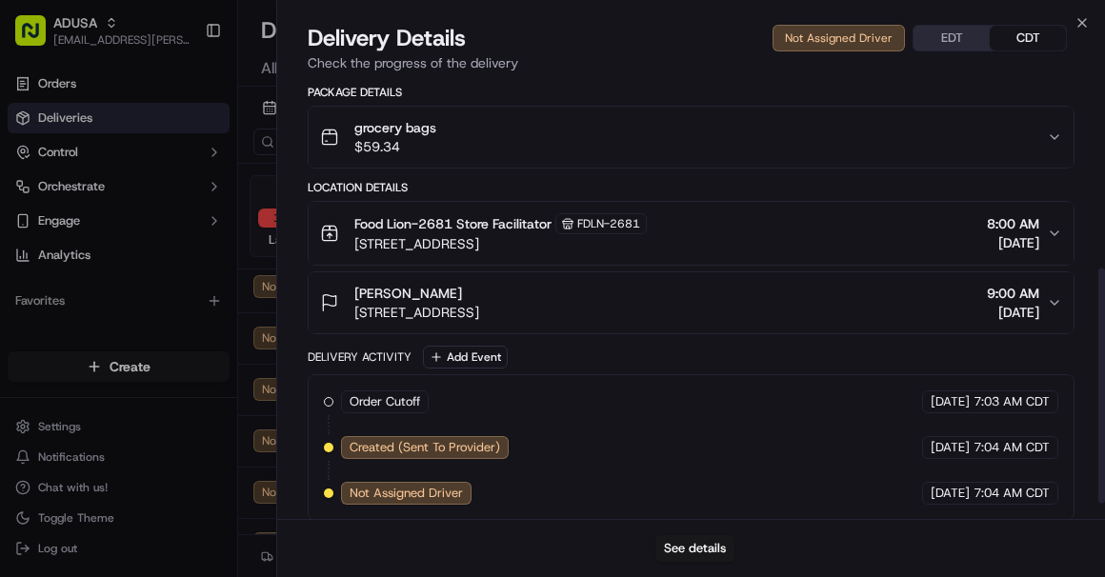
scroll to position [381, 0]
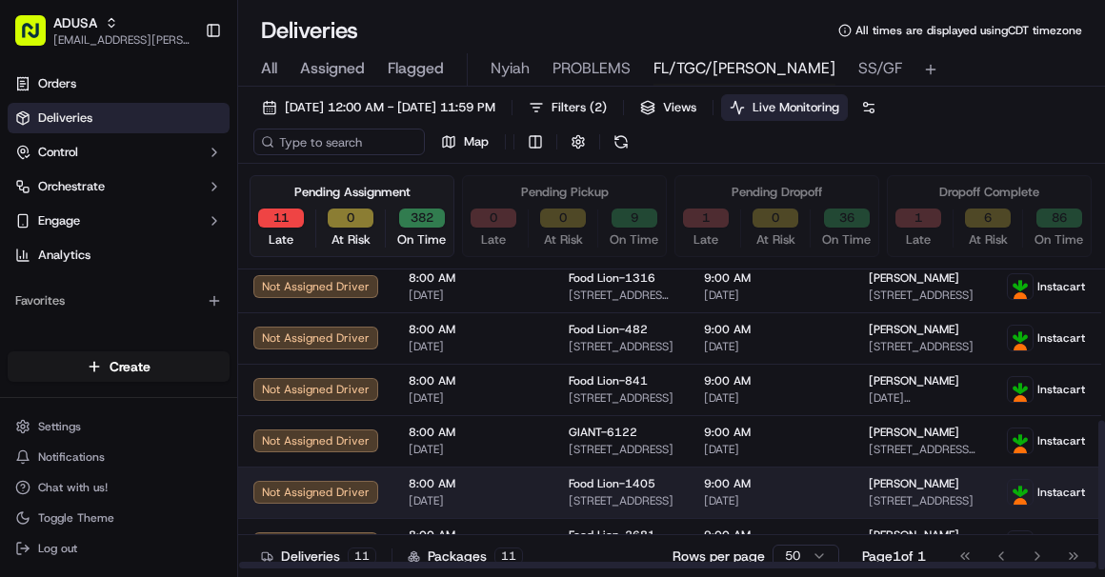
click at [545, 503] on td "8:00 AM 09/15/2025" at bounding box center [474, 492] width 160 height 51
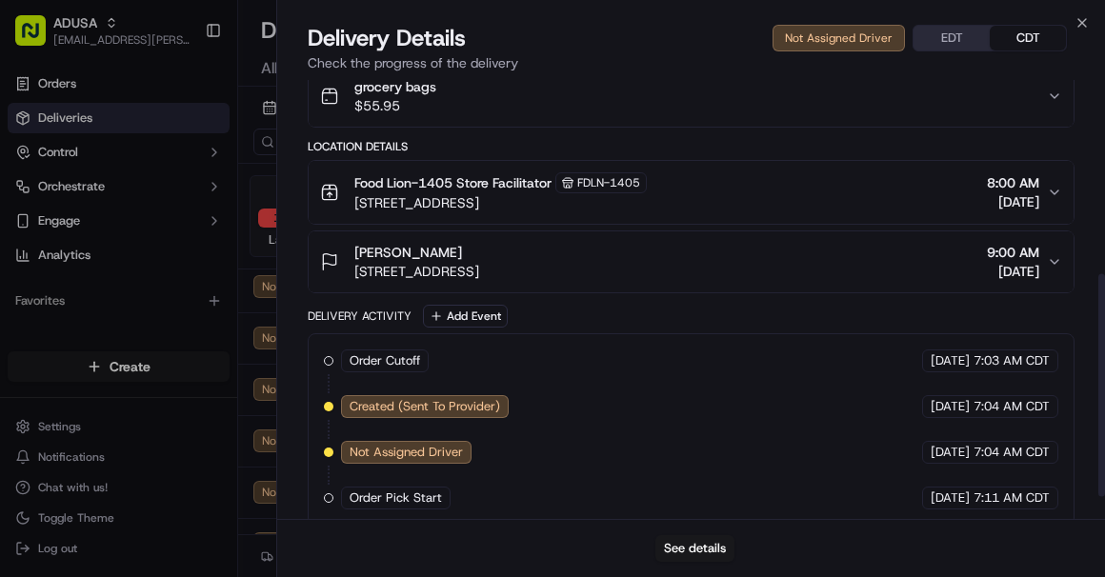
scroll to position [427, 0]
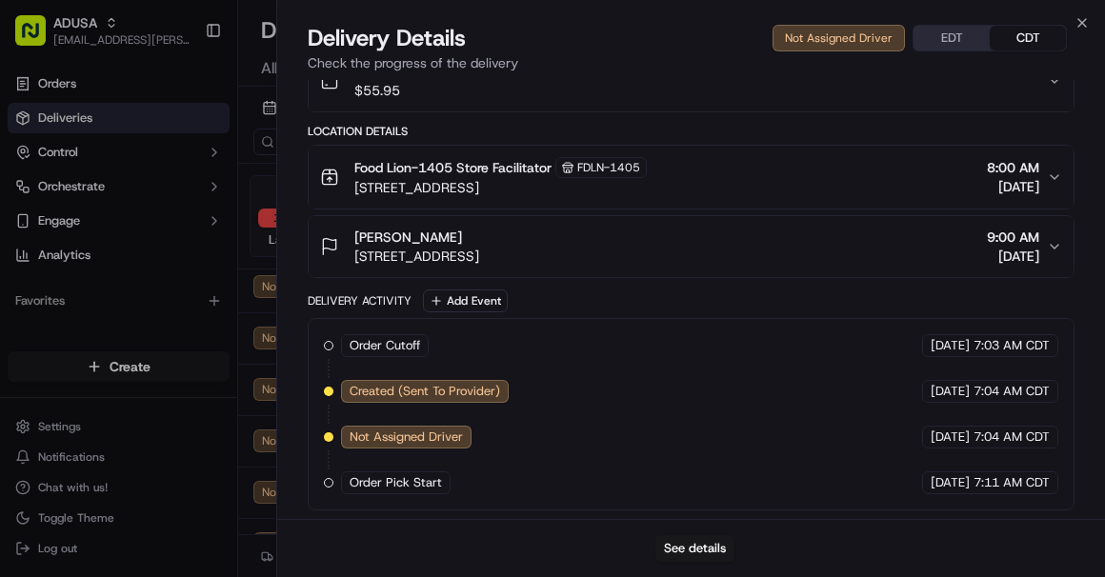
click at [279, 435] on div "Provider Instacart - Provider Id m715353888 Dropoff ETA - Price $7.90 Distance …" at bounding box center [691, 87] width 828 height 869
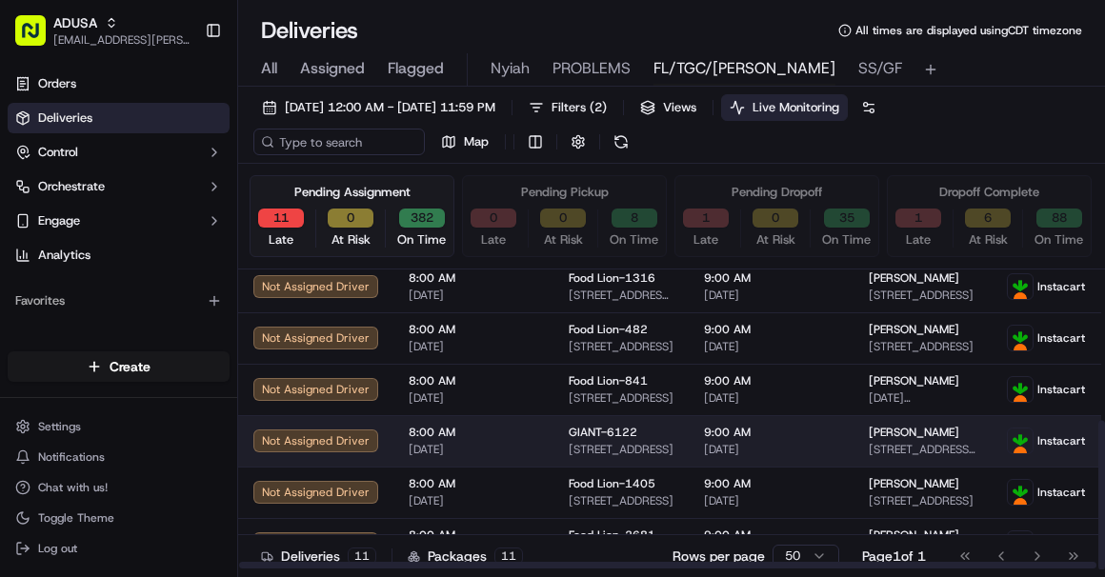
click at [542, 433] on td "8:00 AM 09/15/2025" at bounding box center [474, 440] width 160 height 51
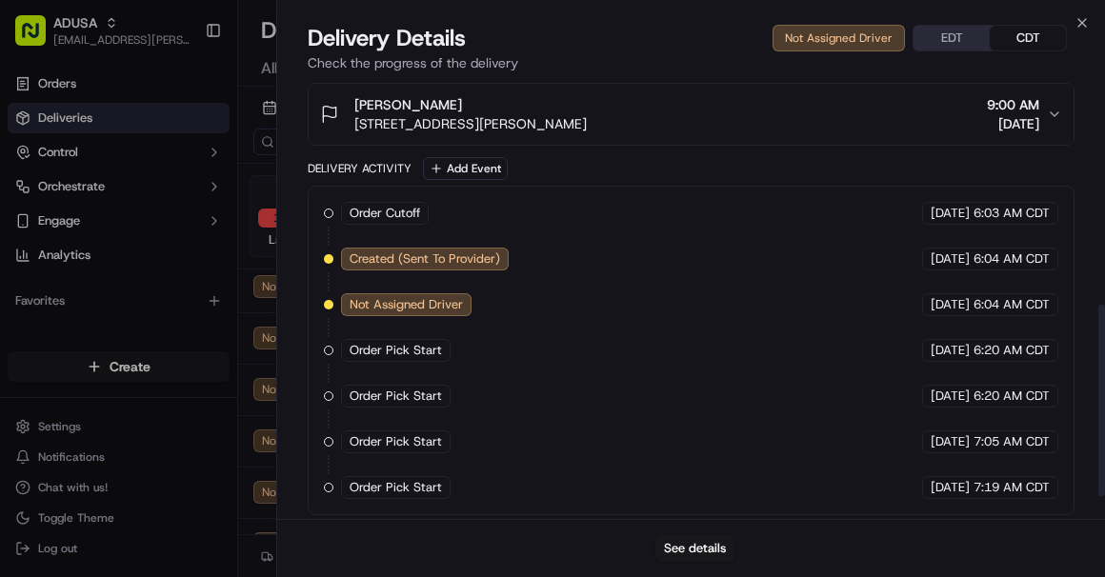
scroll to position [562, 0]
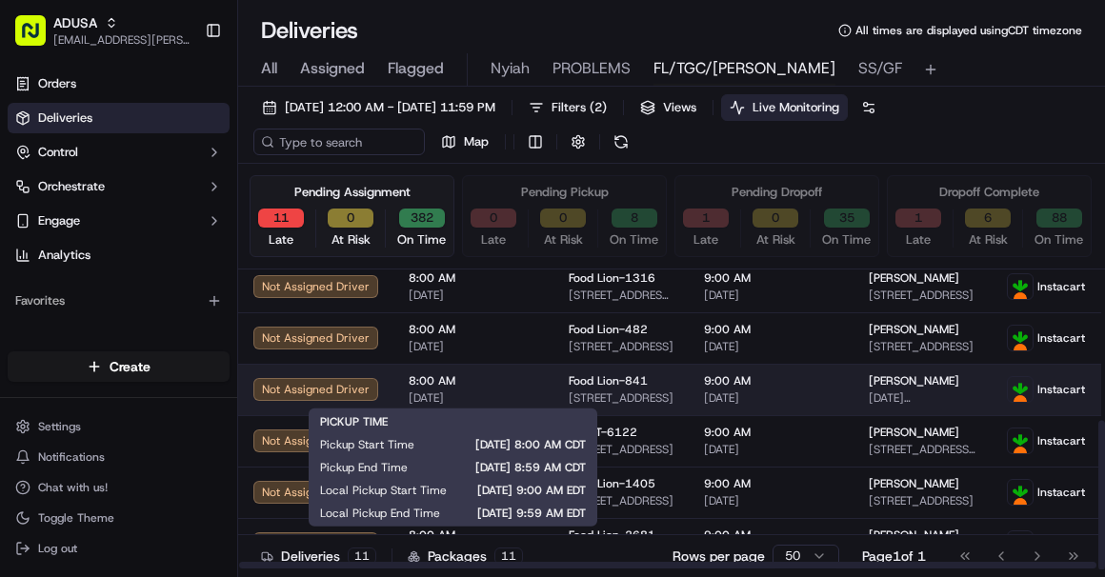
click at [523, 388] on div "8:00 AM 09/15/2025" at bounding box center [474, 390] width 130 height 32
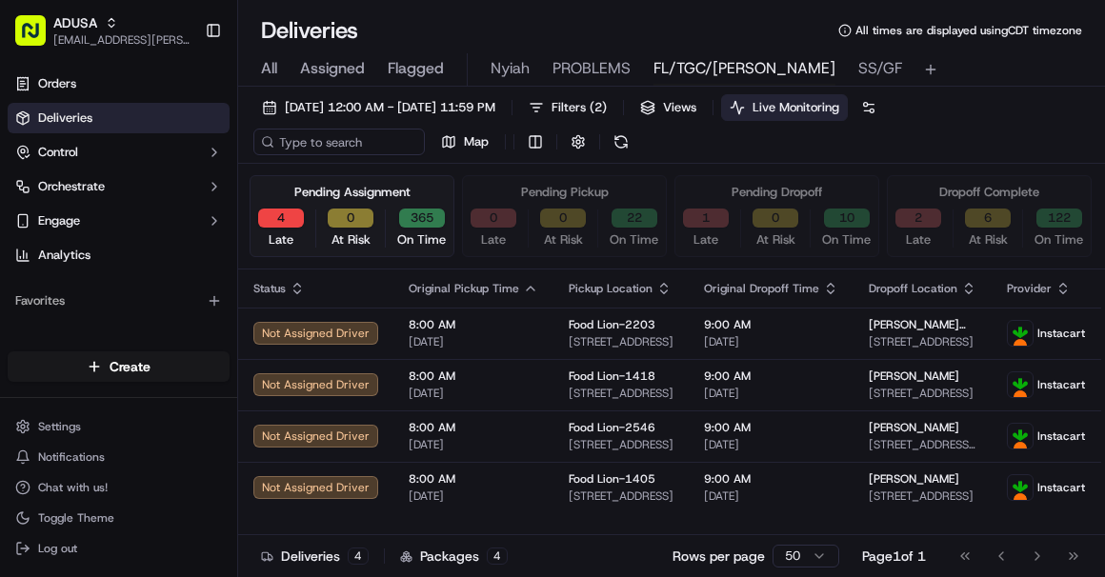
scroll to position [0, 0]
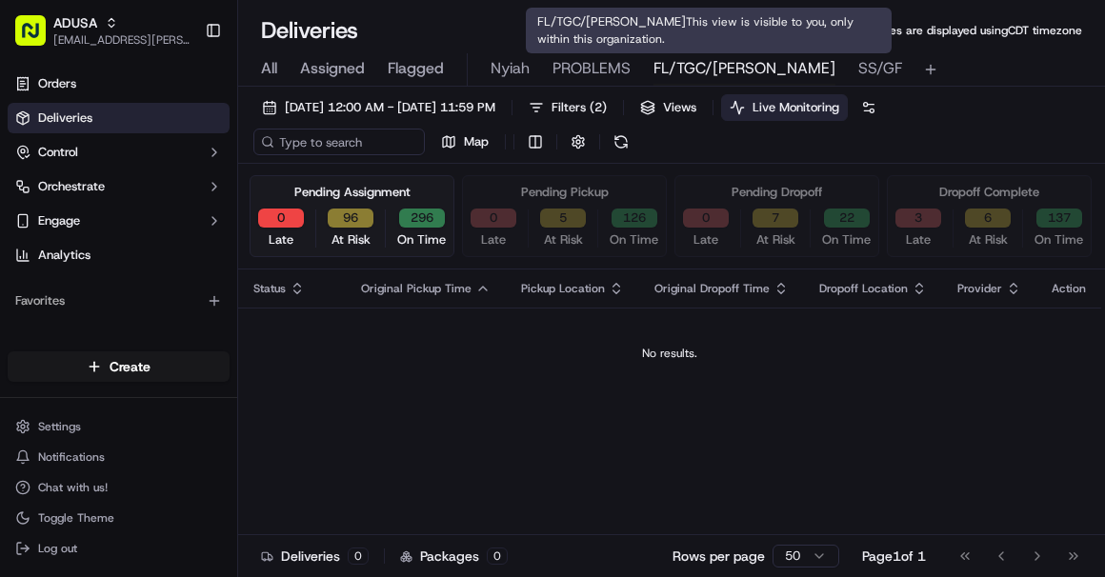
click at [680, 68] on span "FL/TGC/[PERSON_NAME]" at bounding box center [745, 68] width 182 height 23
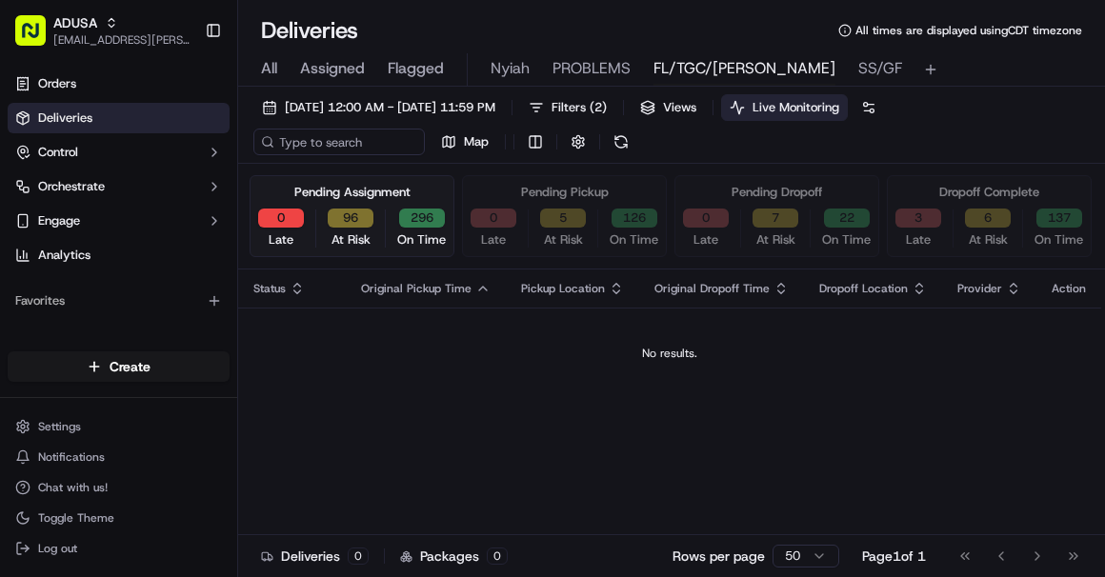
click at [354, 213] on button "96" at bounding box center [351, 218] width 46 height 19
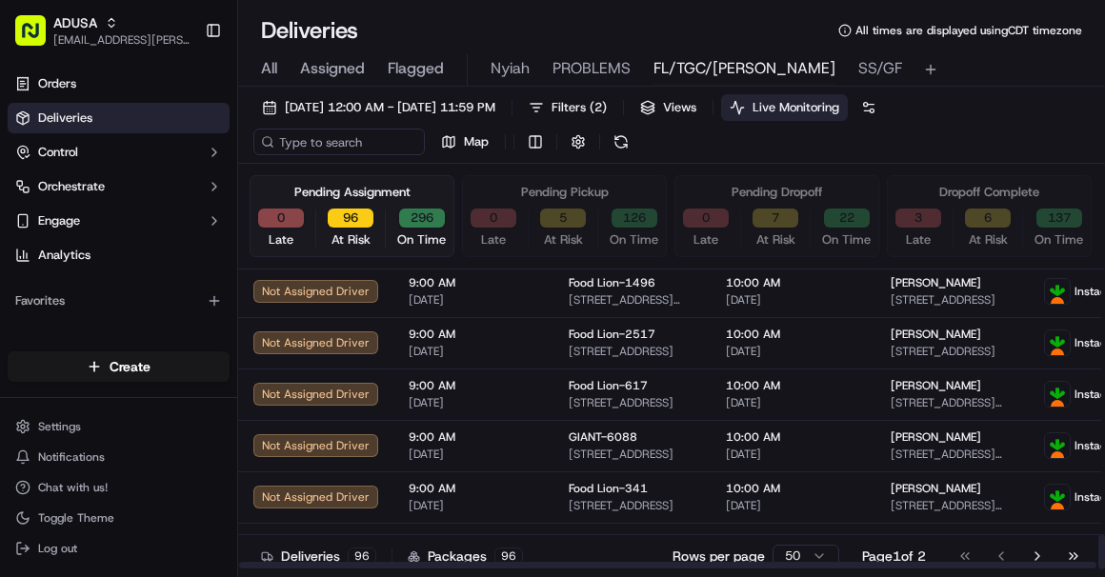
scroll to position [2311, 0]
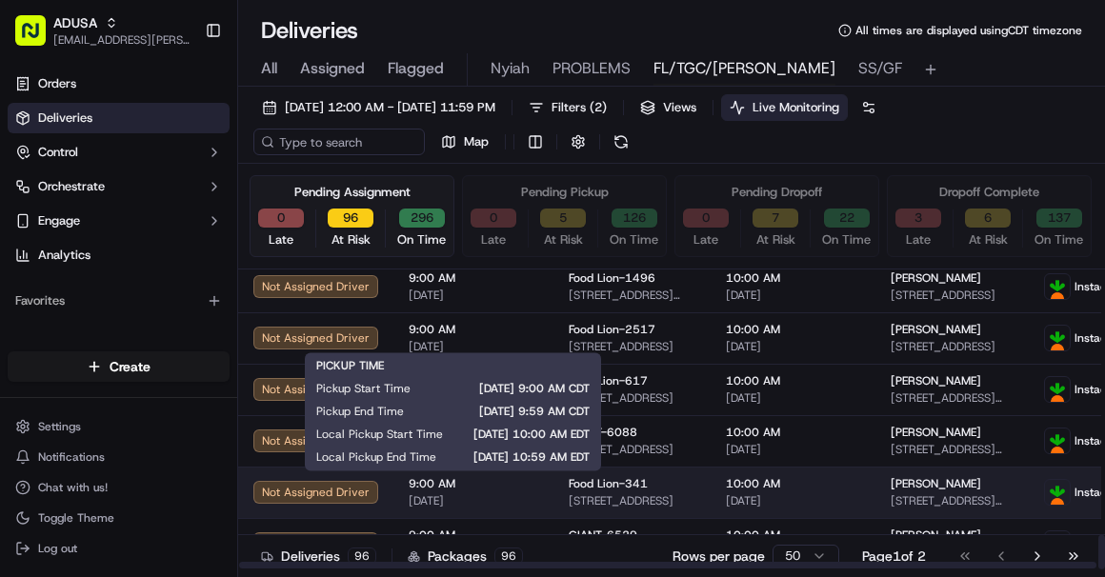
click at [512, 484] on span "9:00 AM" at bounding box center [474, 483] width 130 height 15
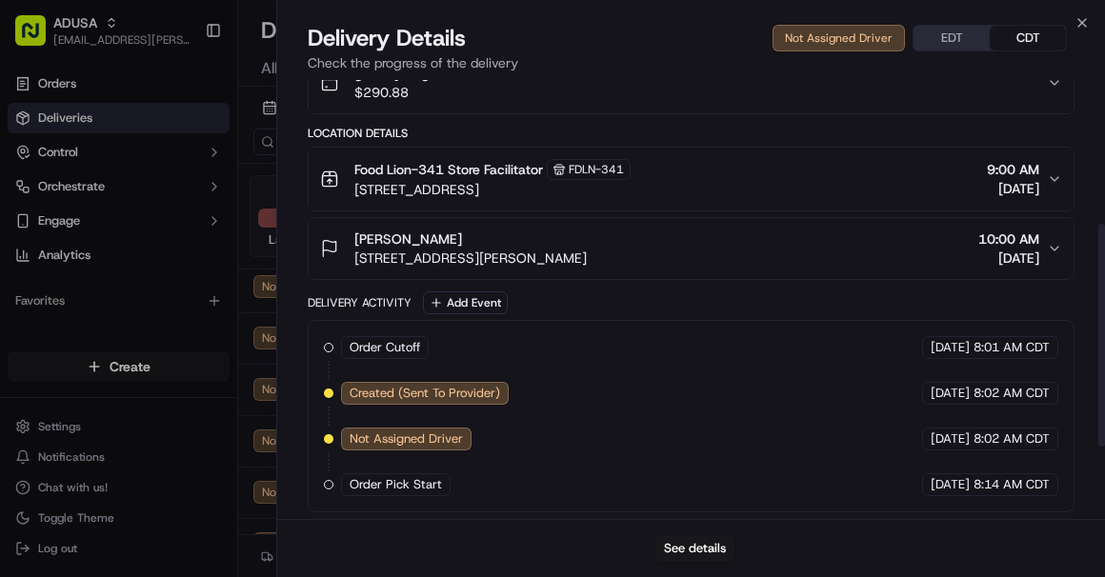
scroll to position [427, 0]
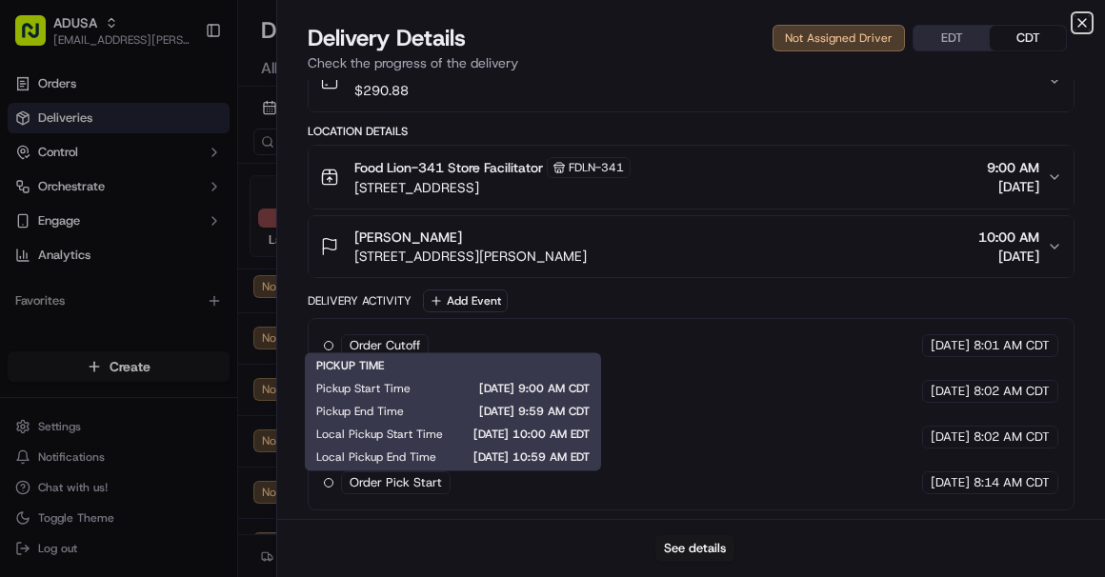
click at [866, 23] on icon "button" at bounding box center [1082, 22] width 15 height 15
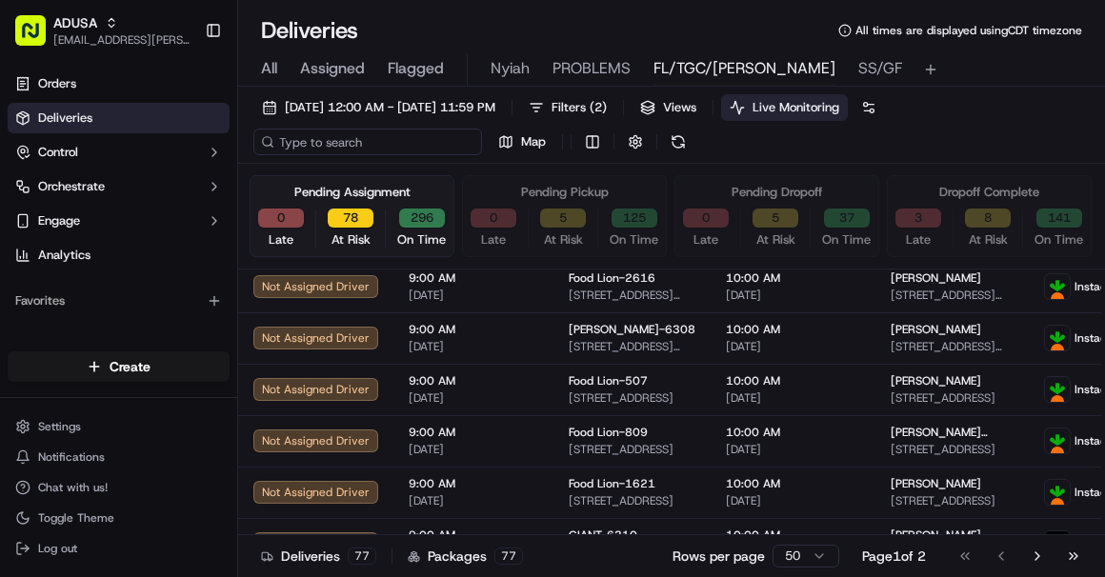
click at [313, 148] on input at bounding box center [367, 142] width 229 height 27
paste input "m714610957"
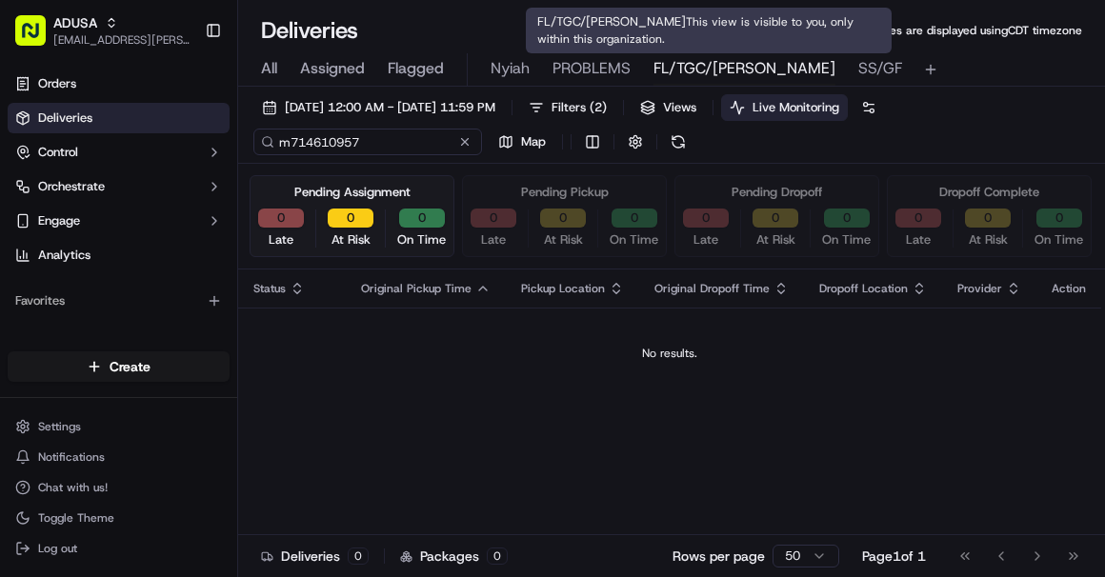
type input "m714610957"
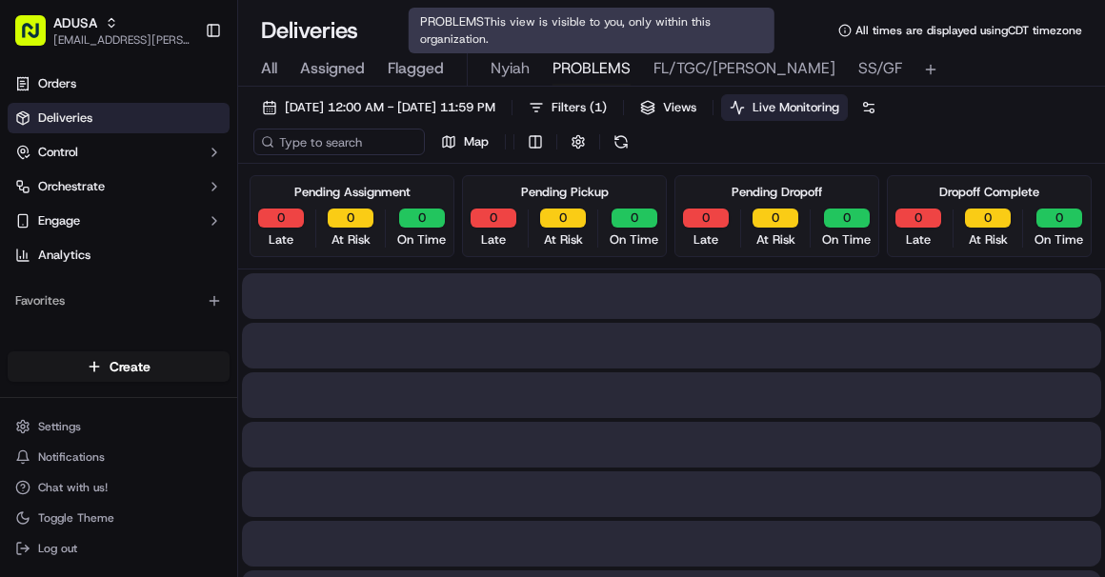
click at [592, 69] on span "PROBLEMS" at bounding box center [592, 68] width 78 height 23
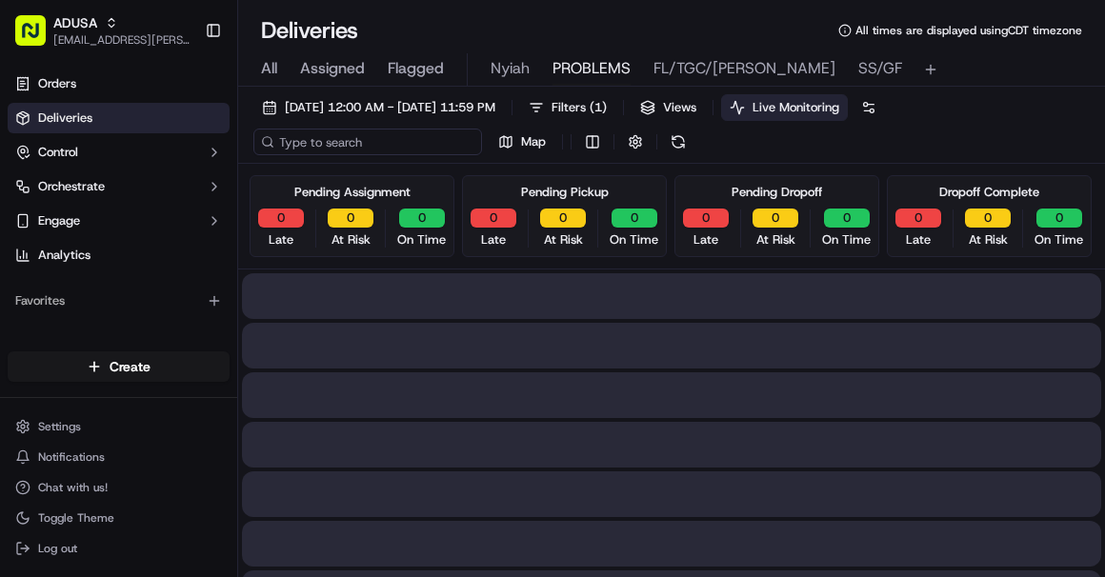
click at [383, 141] on input at bounding box center [367, 142] width 229 height 27
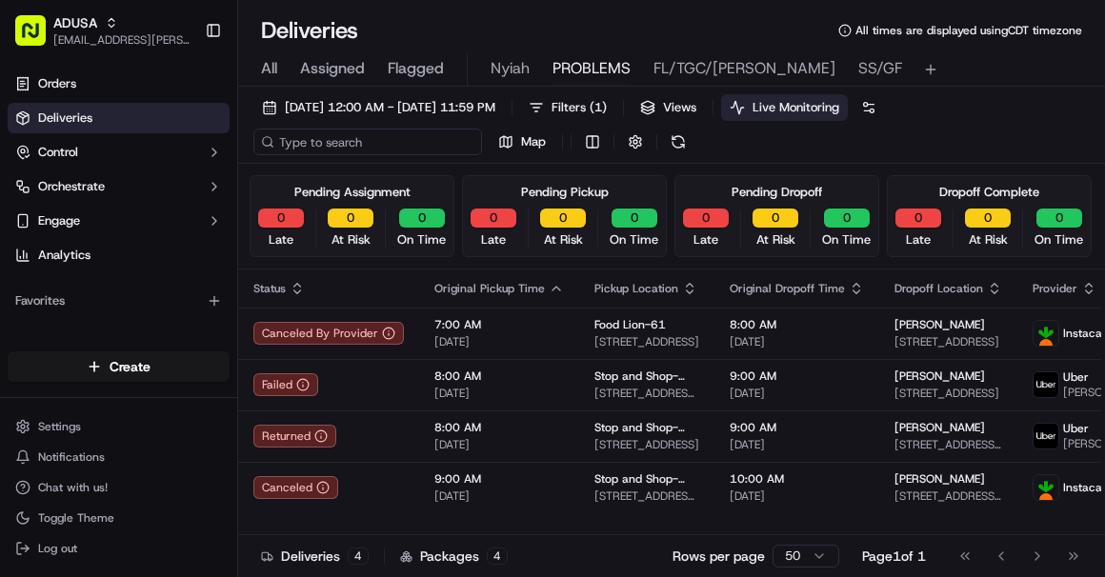
paste input "m714610957"
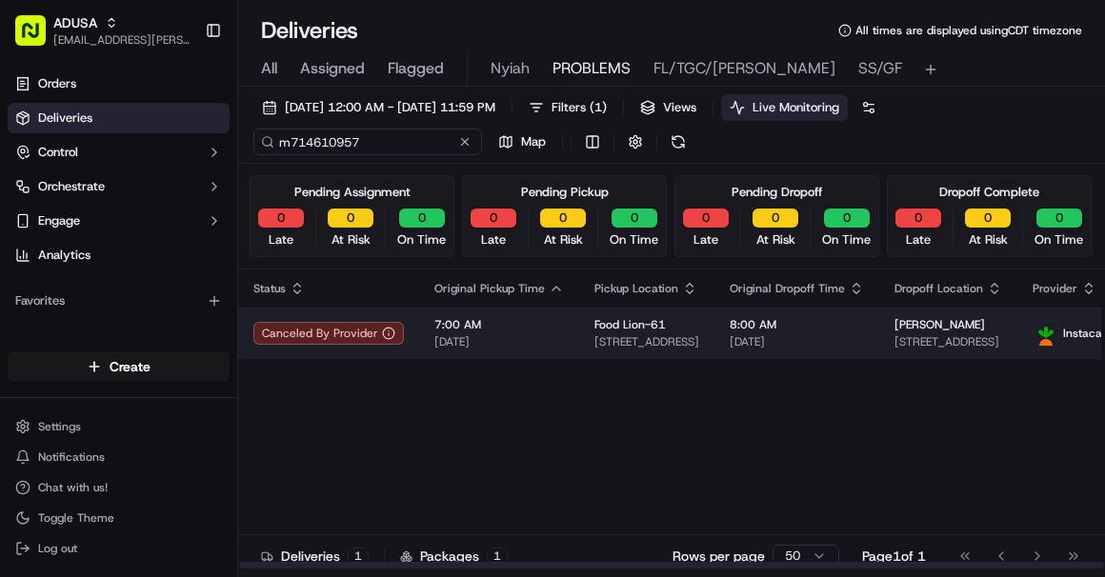
type input "m714610957"
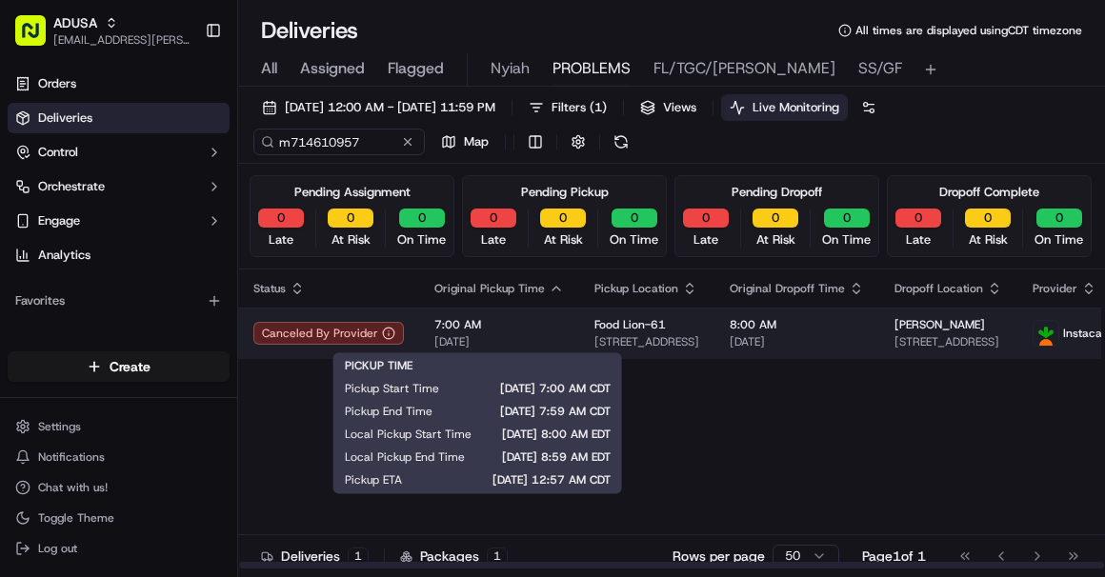
click at [540, 334] on span "[DATE]" at bounding box center [499, 341] width 130 height 15
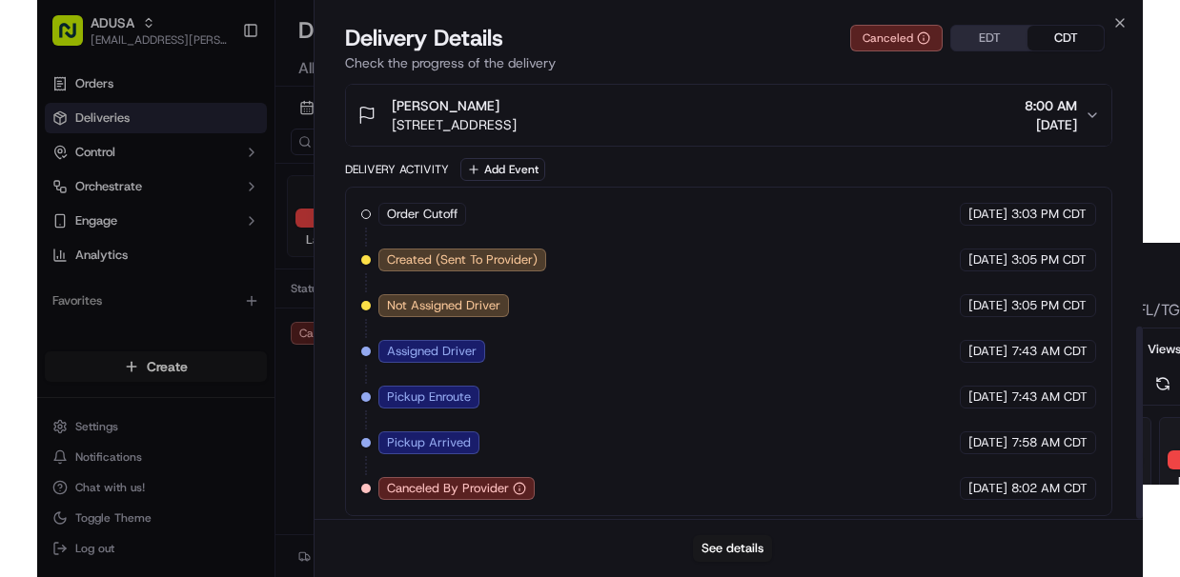
scroll to position [562, 0]
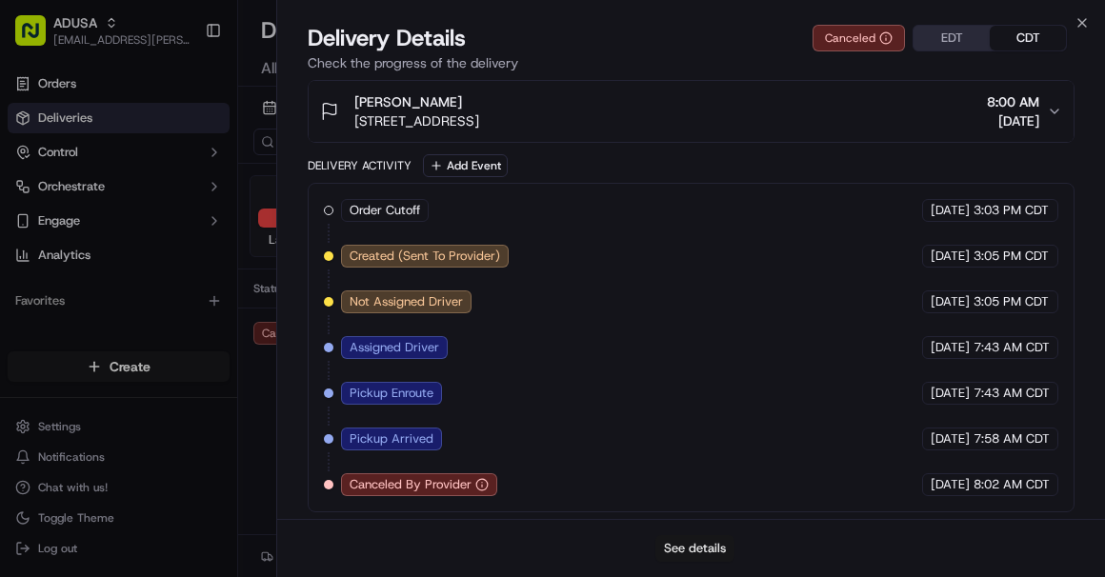
click at [685, 544] on button "See details" at bounding box center [695, 548] width 79 height 27
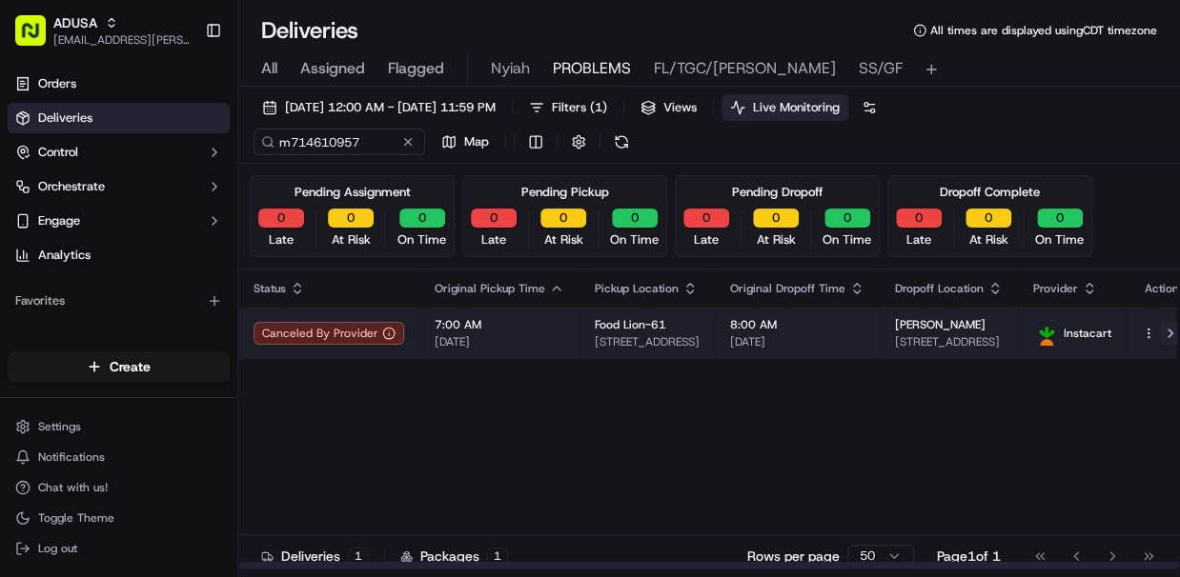
click at [866, 331] on button at bounding box center [1170, 333] width 23 height 23
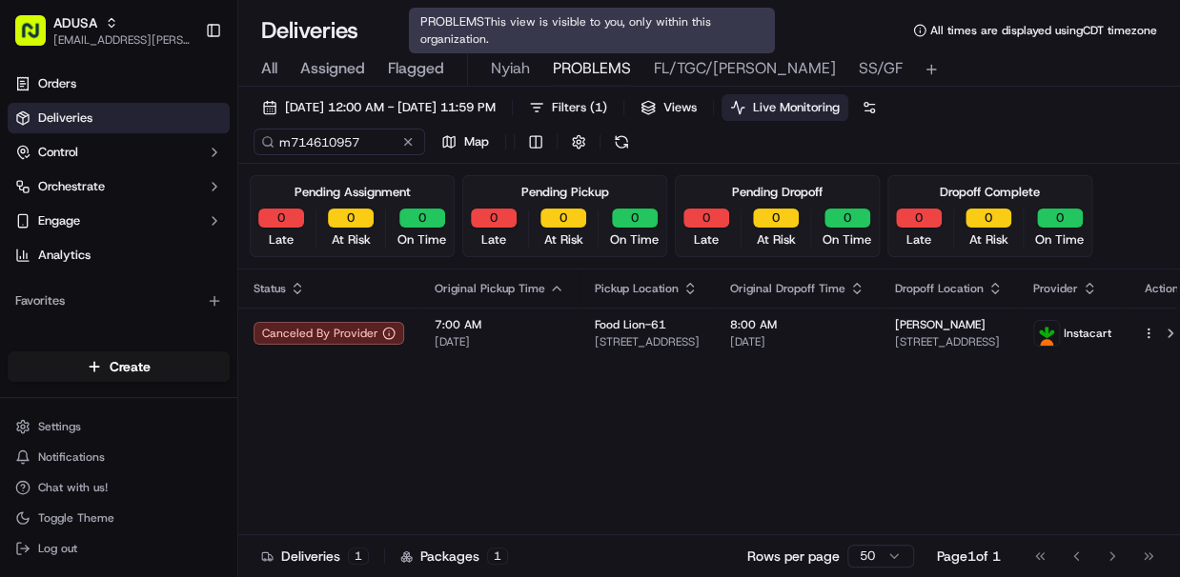
click at [594, 69] on span "PROBLEMS" at bounding box center [592, 68] width 78 height 23
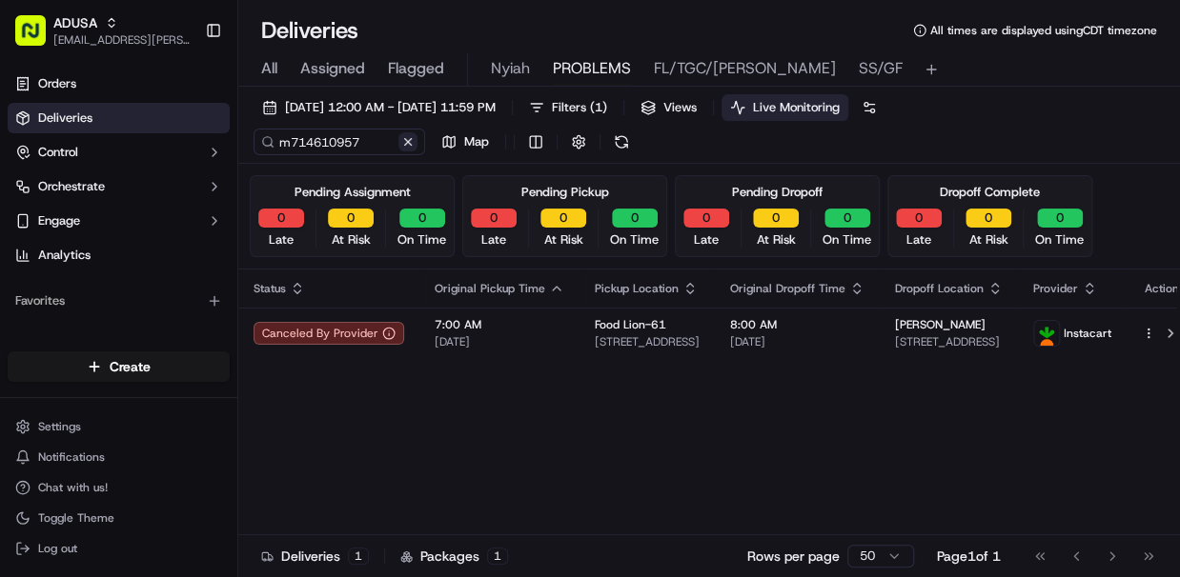
click at [408, 141] on button at bounding box center [407, 141] width 19 height 19
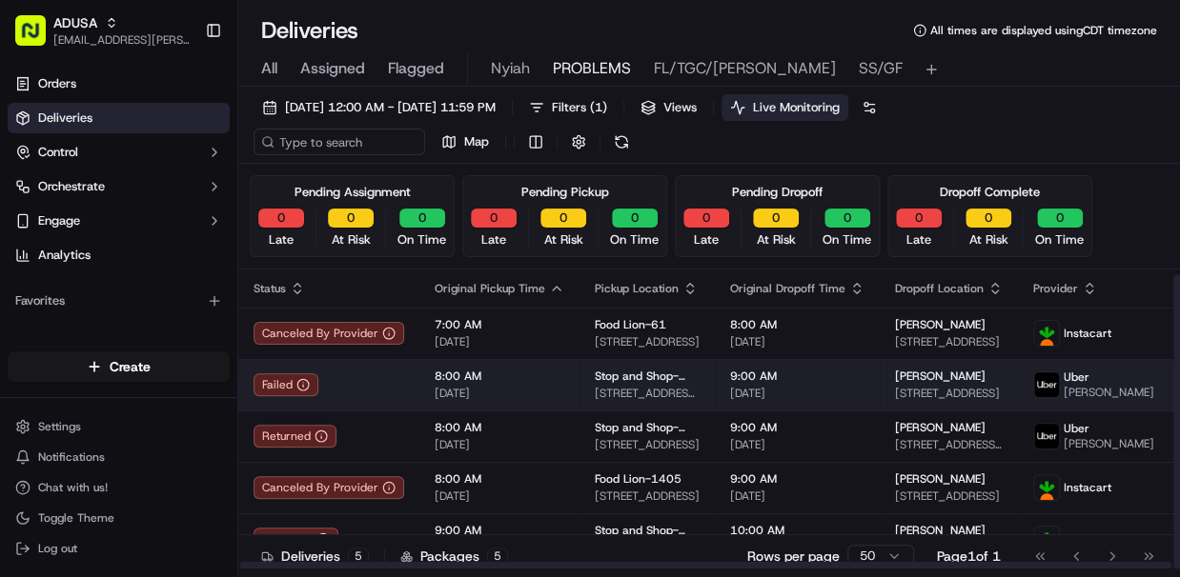
scroll to position [6, 0]
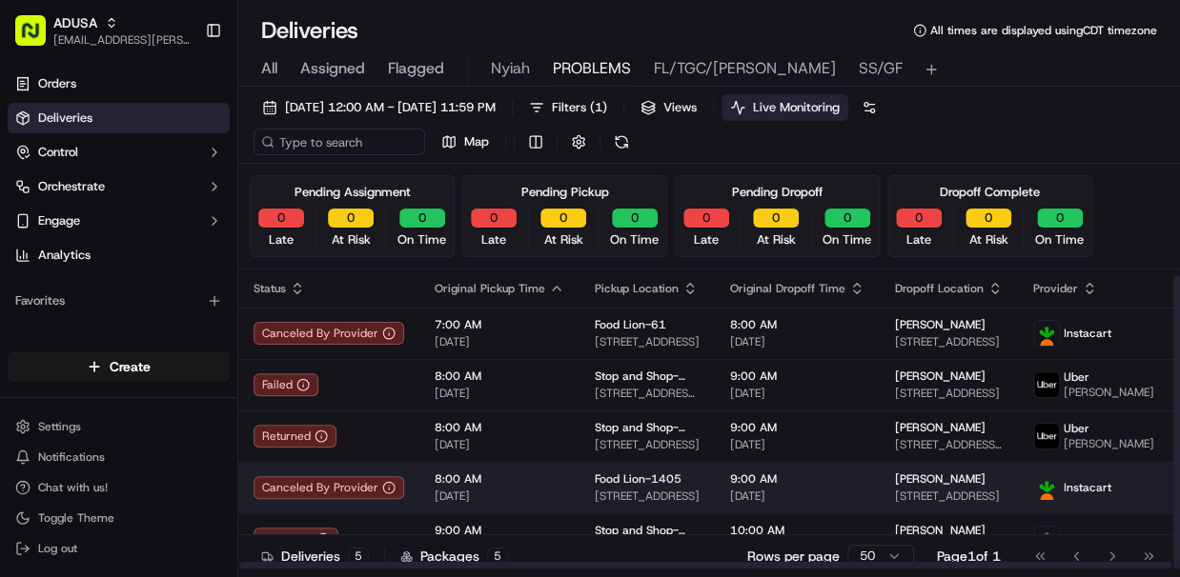
click at [541, 485] on span "8:00 AM" at bounding box center [499, 479] width 130 height 15
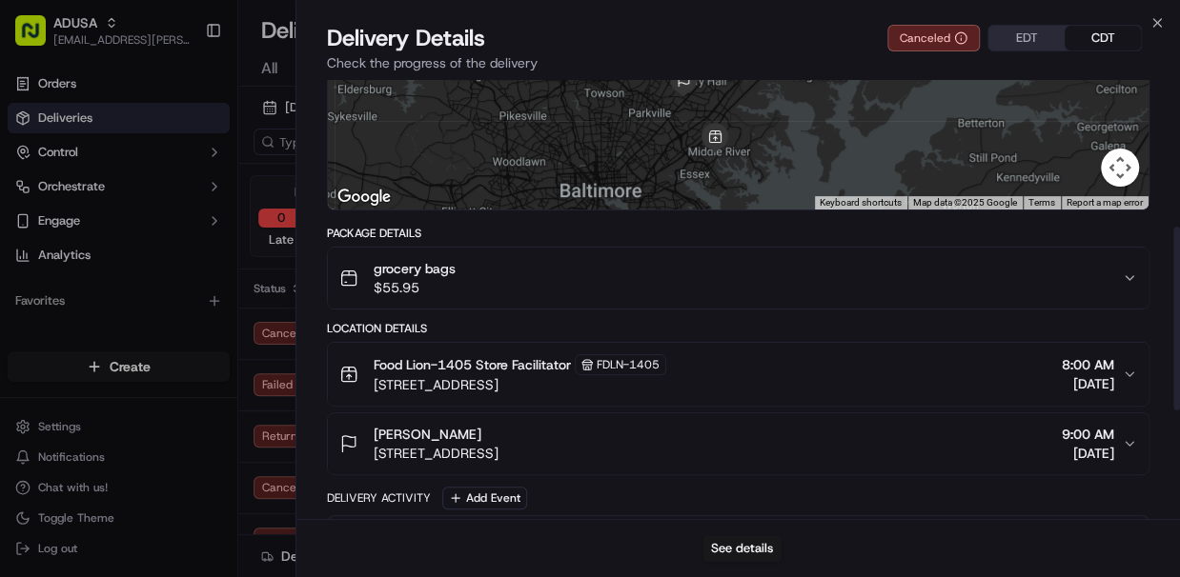
scroll to position [227, 0]
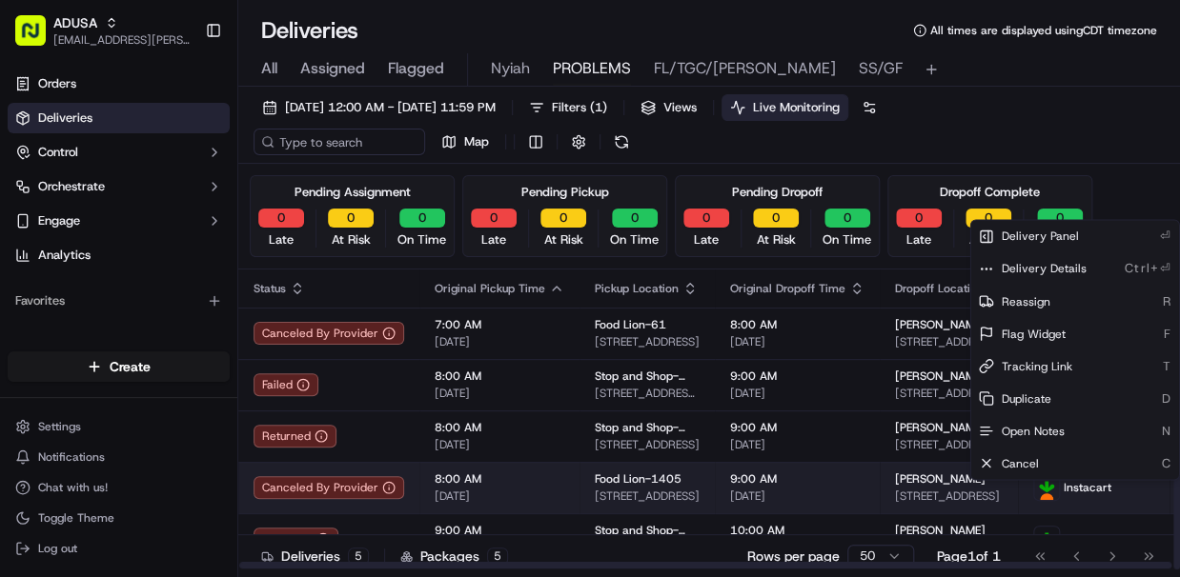
click at [866, 489] on html "ADUSA lanyia.patton@adusa.com Toggle Sidebar Orders Deliveries Control Orchestr…" at bounding box center [590, 288] width 1180 height 577
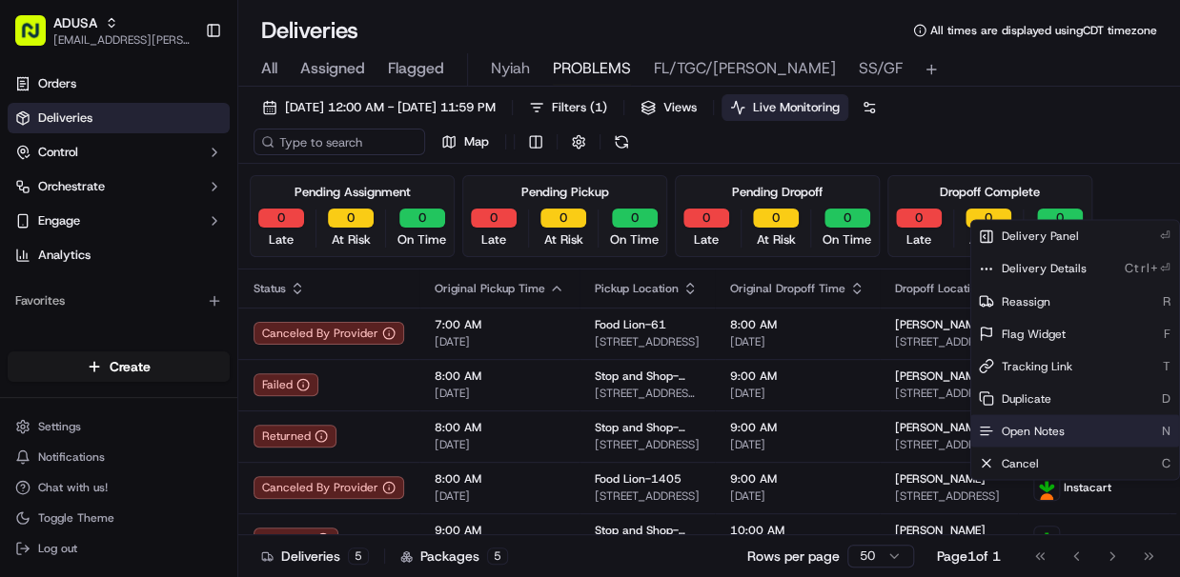
click at [866, 429] on span "Open Notes" at bounding box center [1032, 430] width 63 height 15
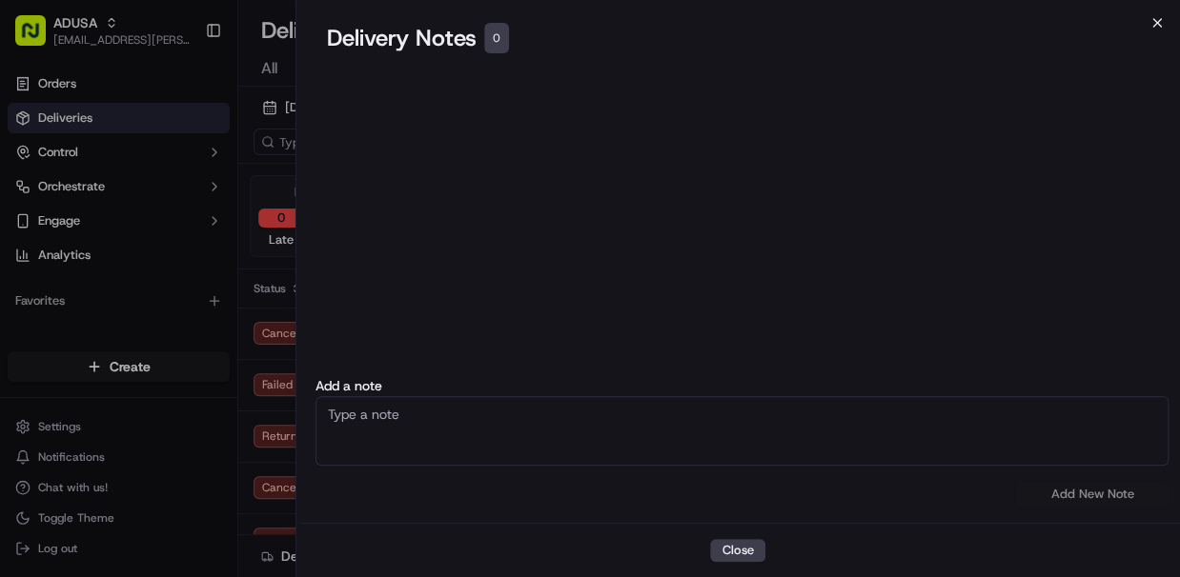
click at [866, 23] on icon "button" at bounding box center [1157, 23] width 8 height 8
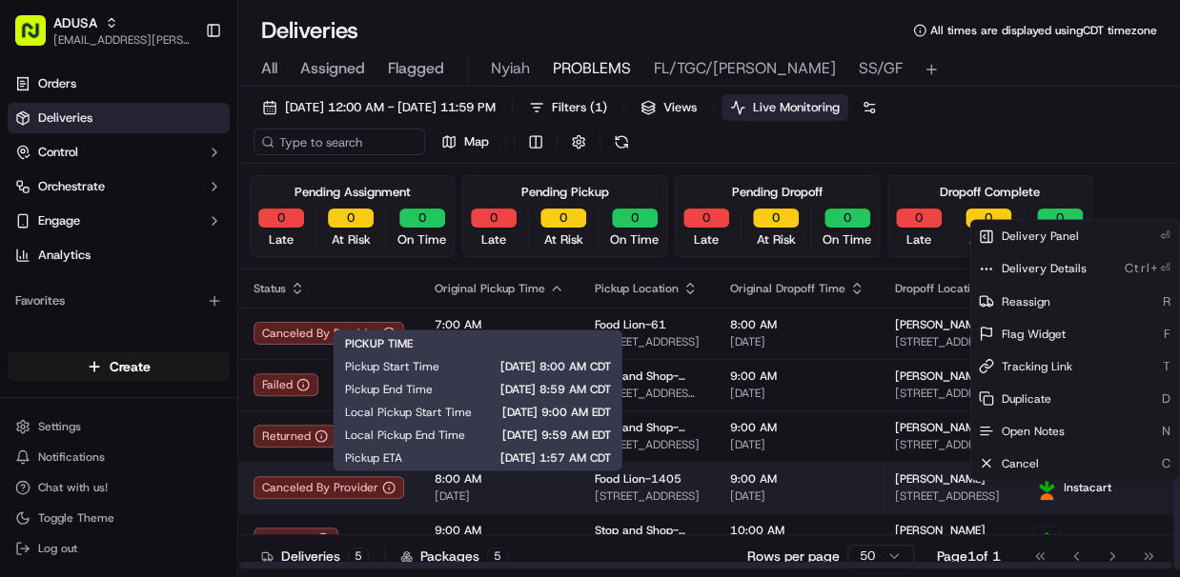
click at [527, 487] on span "8:00 AM" at bounding box center [499, 479] width 130 height 15
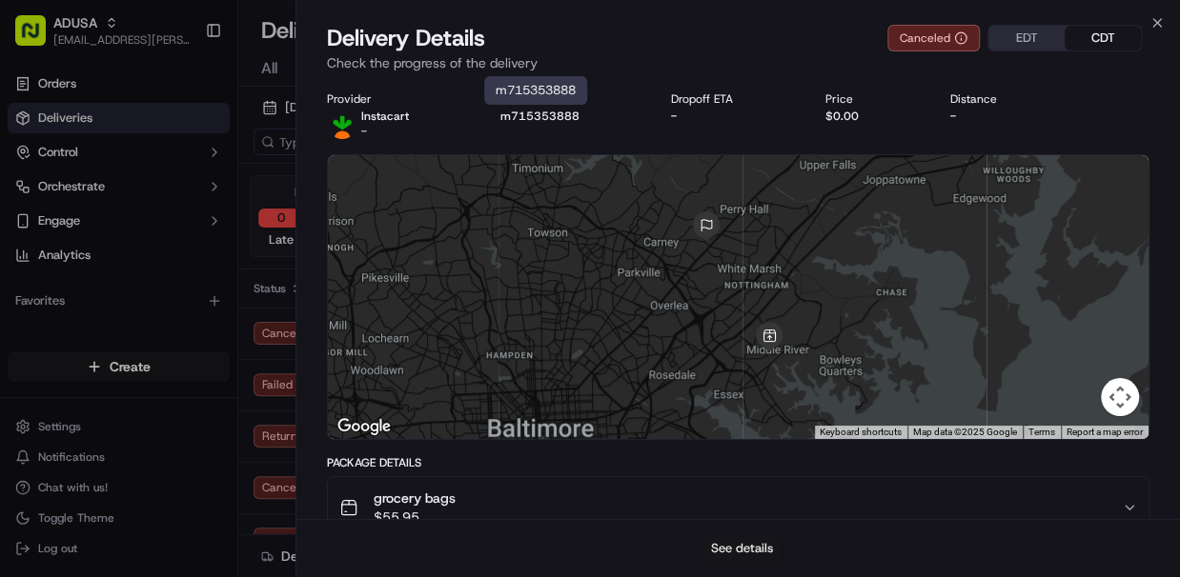
drag, startPoint x: 564, startPoint y: 96, endPoint x: 738, endPoint y: 546, distance: 482.3
click at [738, 546] on button "See details" at bounding box center [741, 548] width 79 height 27
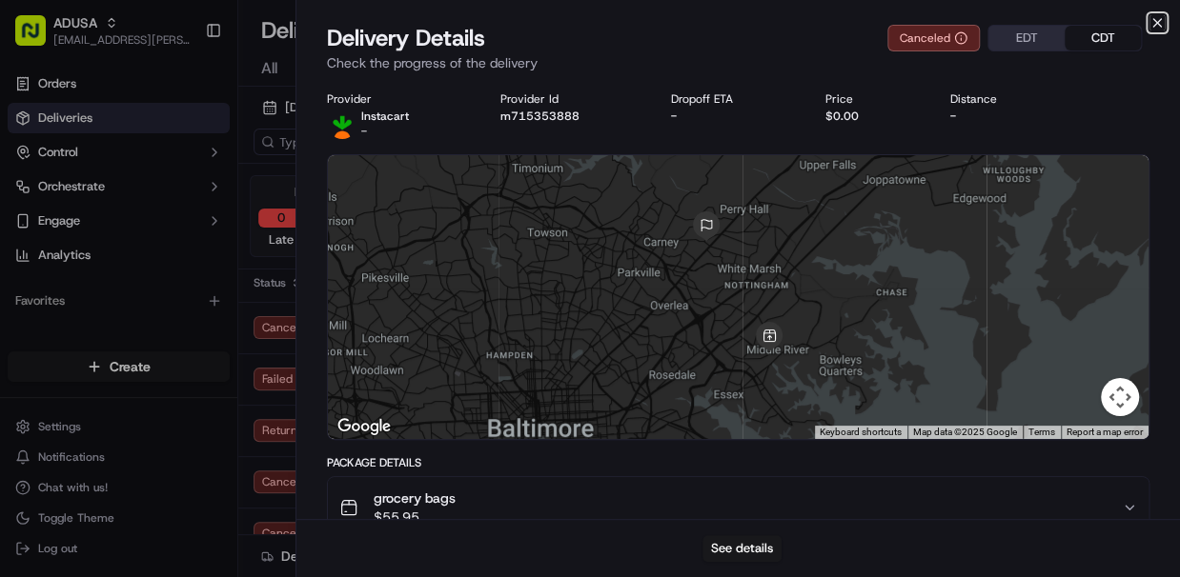
click at [866, 25] on icon "button" at bounding box center [1157, 23] width 8 height 8
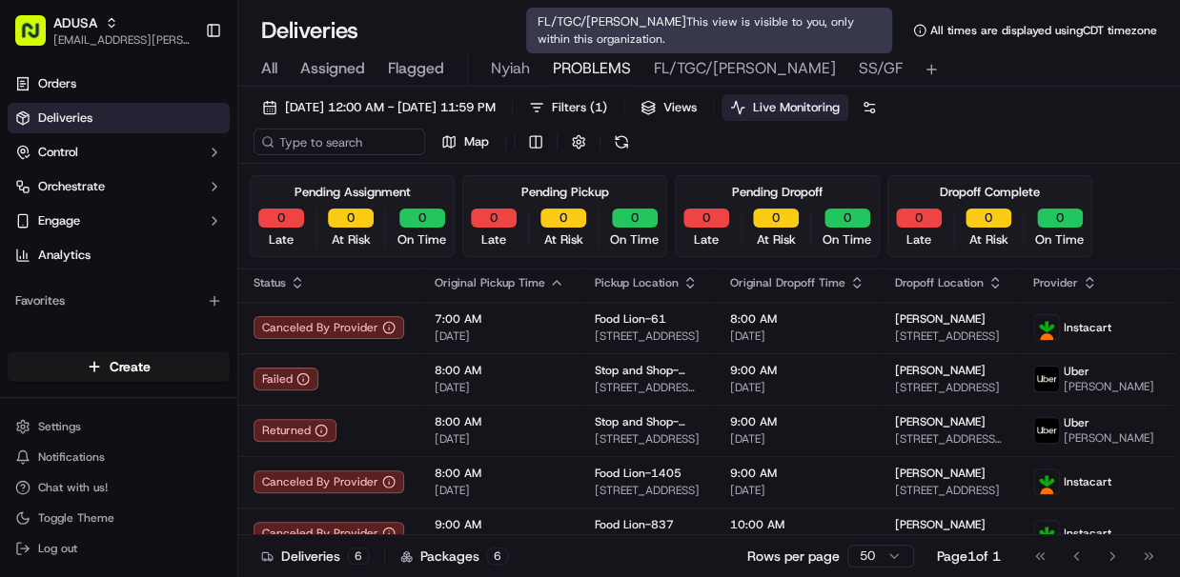
click at [683, 73] on span "FL/TGC/Martins" at bounding box center [745, 68] width 182 height 23
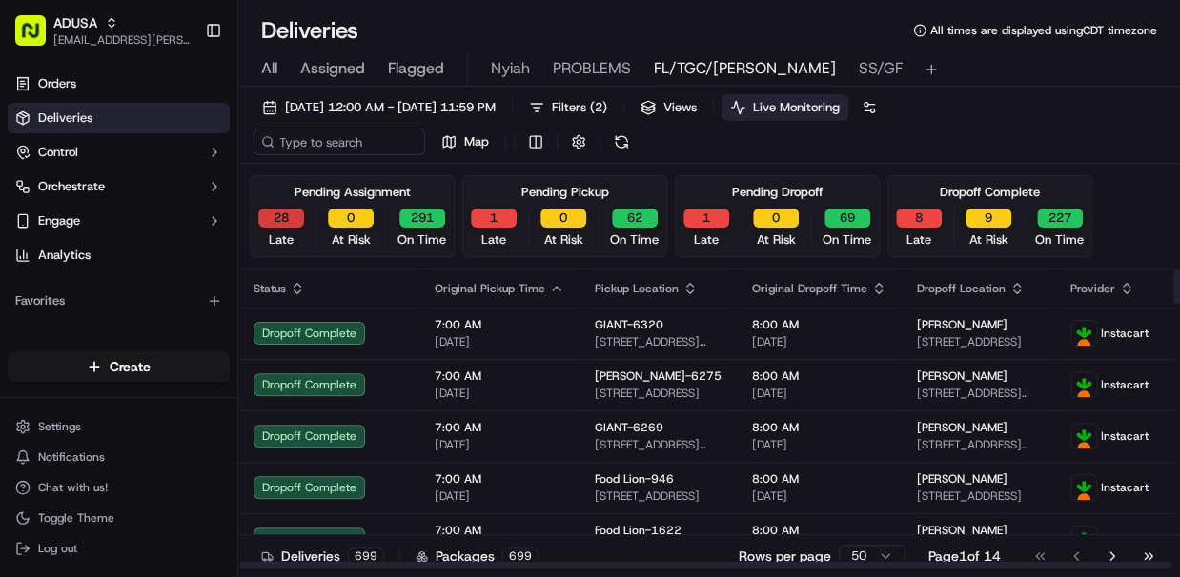
click at [285, 219] on button "28" at bounding box center [281, 218] width 46 height 19
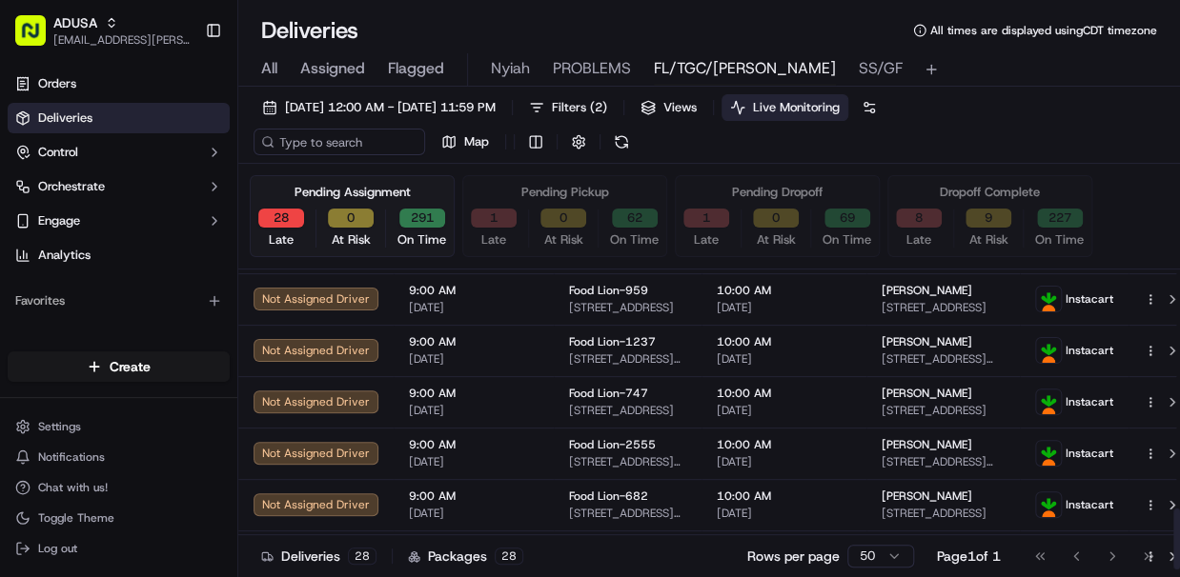
scroll to position [1179, 0]
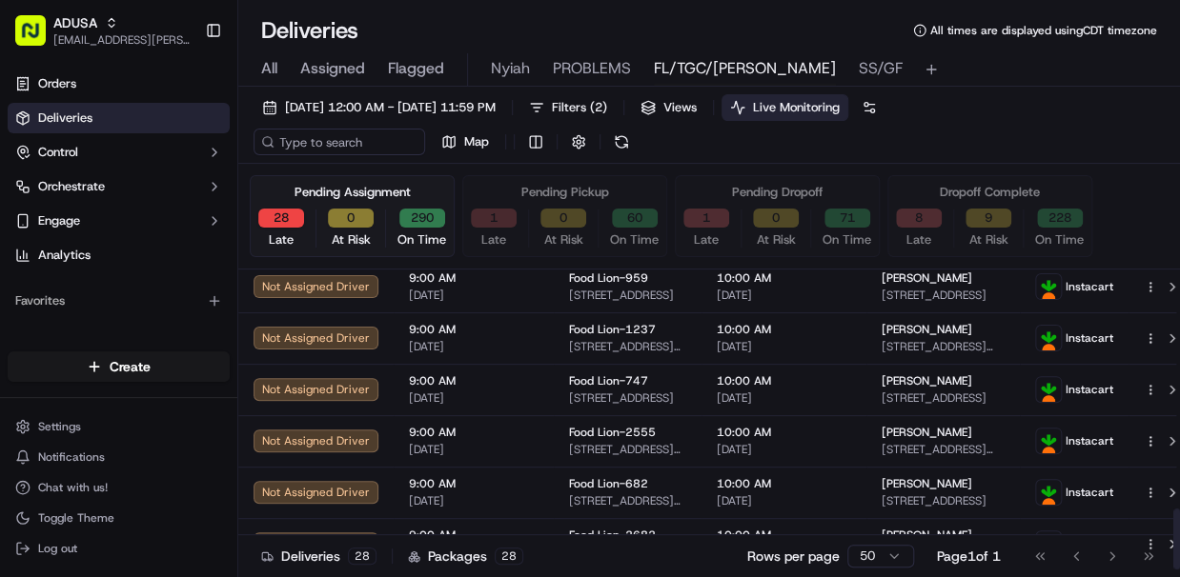
click at [493, 210] on button "1" at bounding box center [494, 218] width 46 height 19
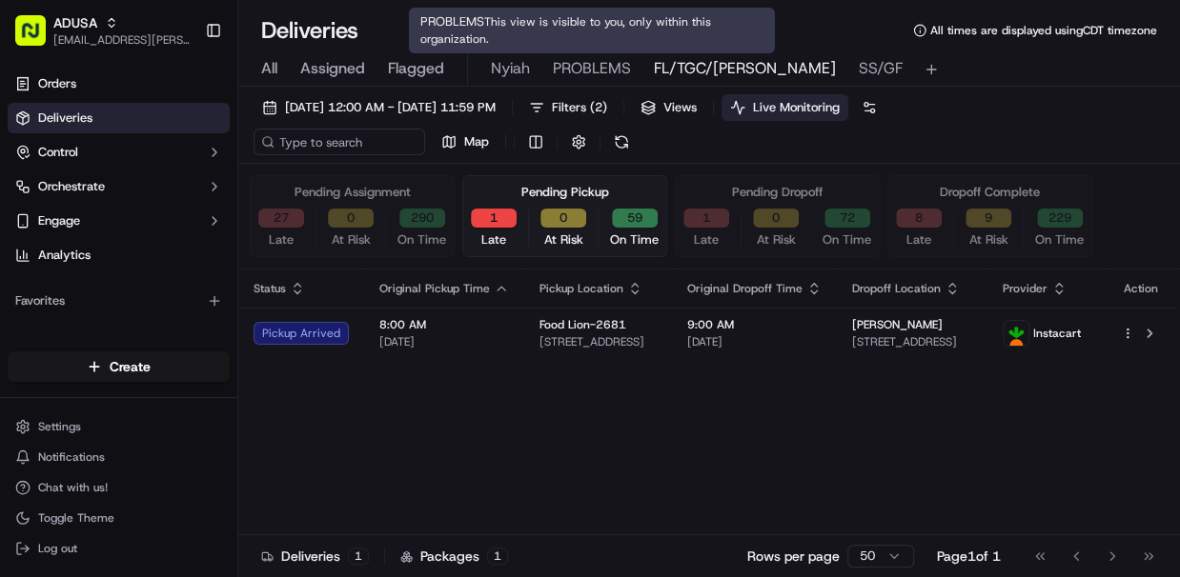
click at [567, 65] on span "PROBLEMS" at bounding box center [592, 68] width 78 height 23
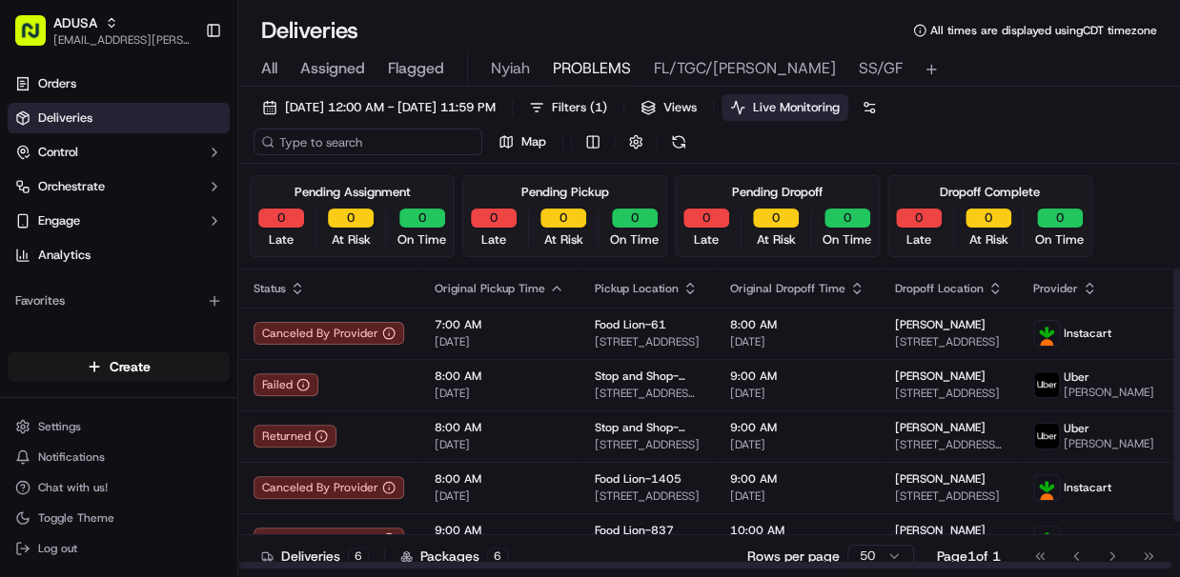
click at [372, 142] on input at bounding box center [367, 142] width 229 height 27
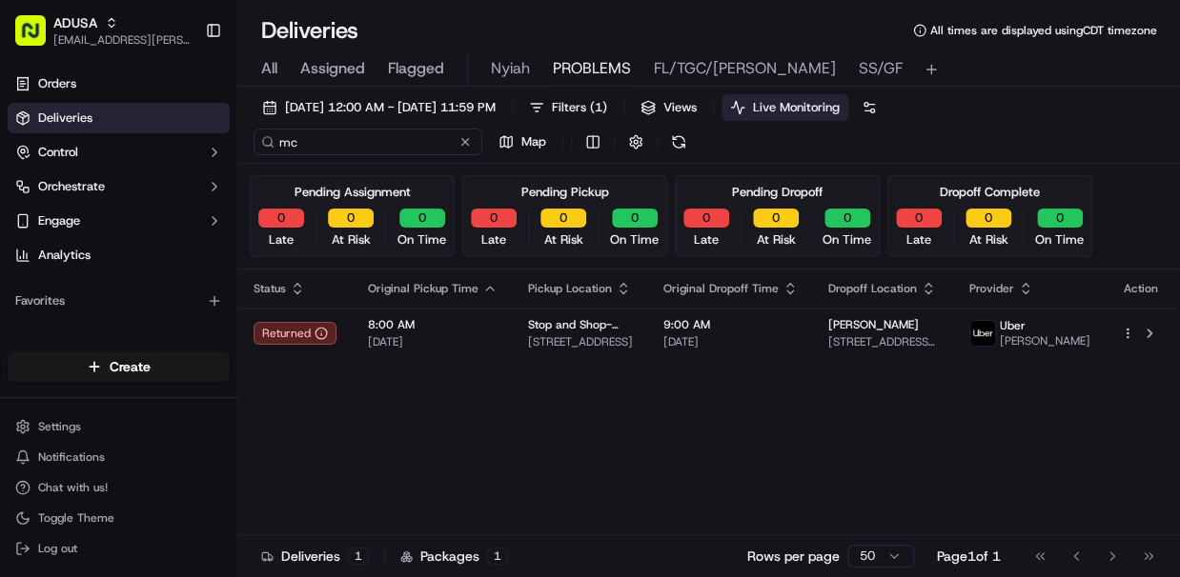
type input "m"
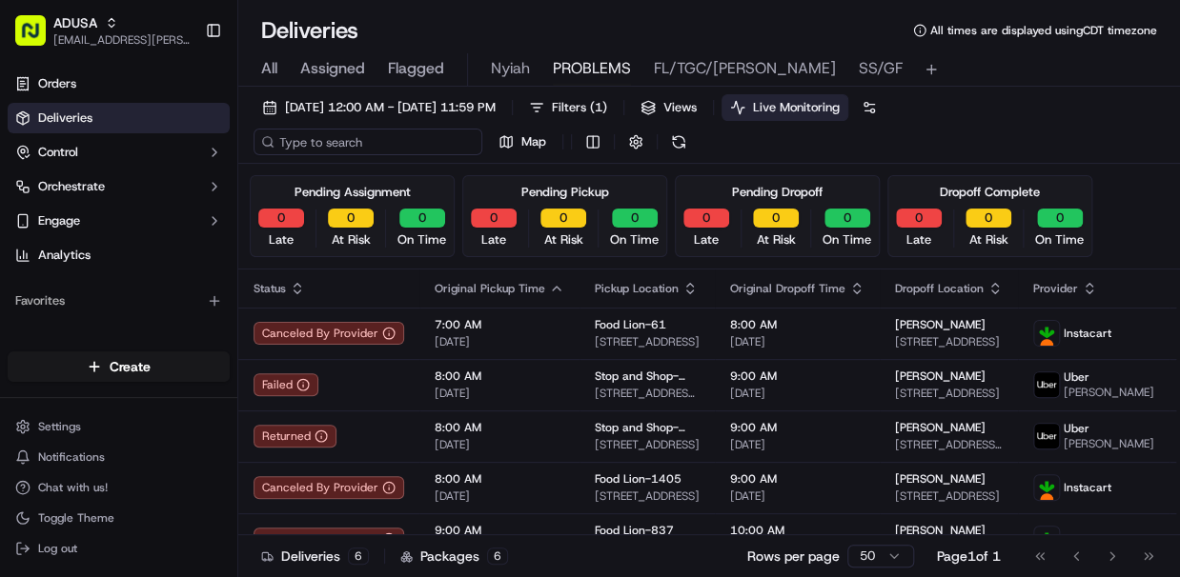
click at [396, 141] on input at bounding box center [367, 142] width 229 height 27
paste input "m706944183"
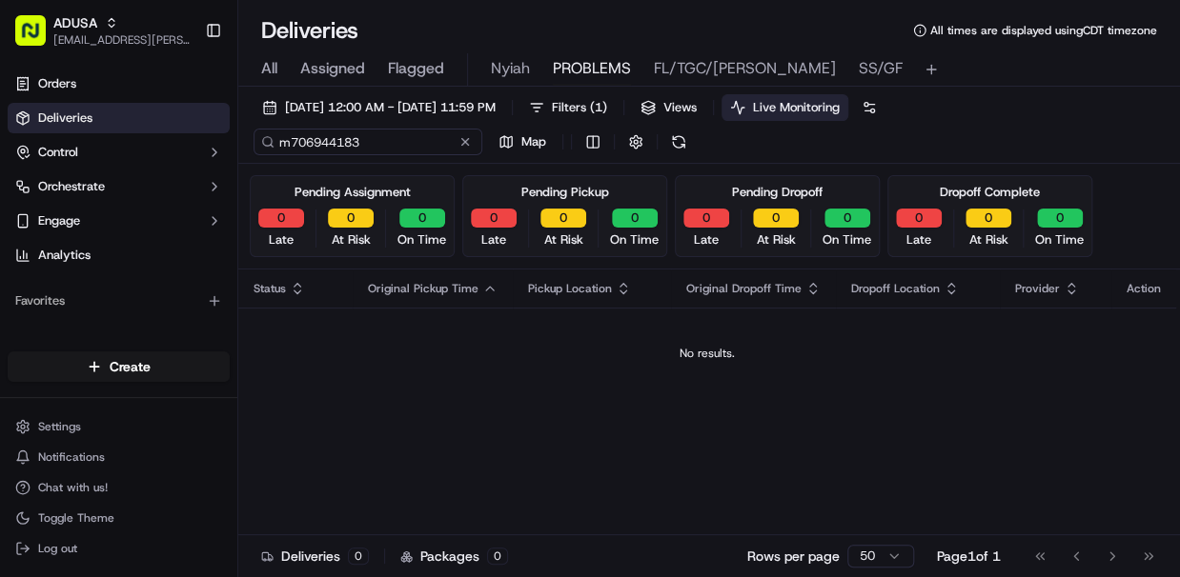
type input "m706944183"
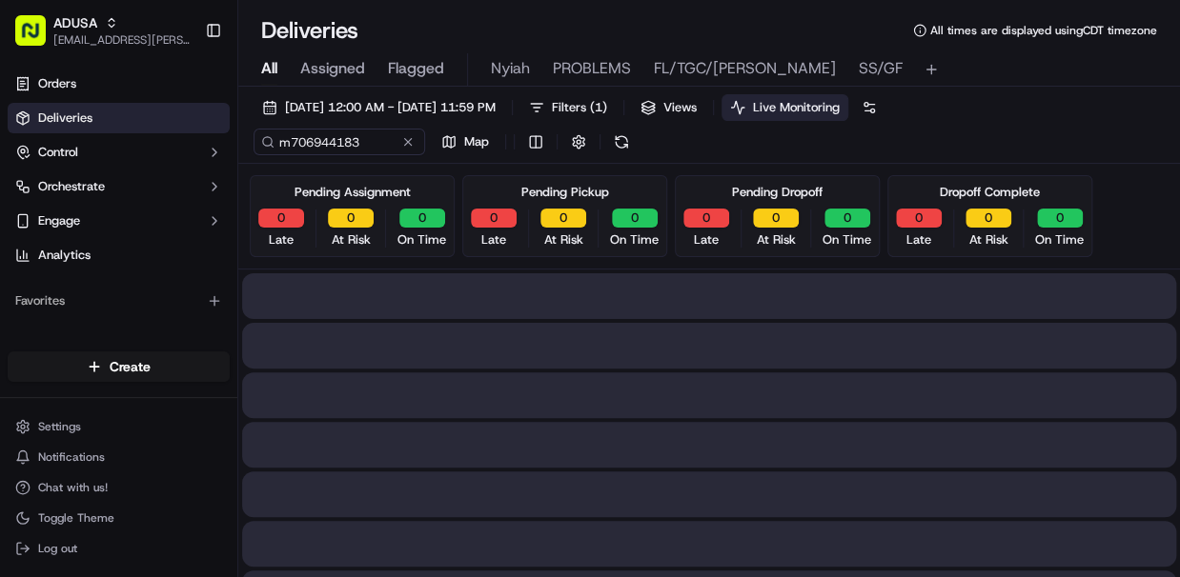
click at [271, 61] on span "All" at bounding box center [269, 68] width 16 height 23
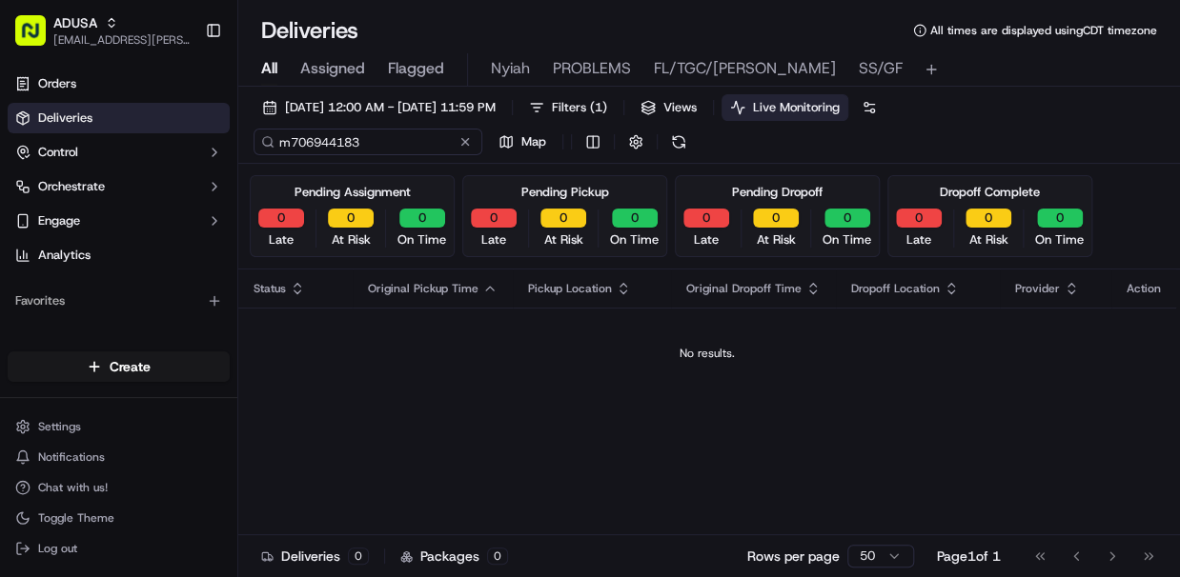
click at [373, 144] on input "m706944183" at bounding box center [367, 142] width 229 height 27
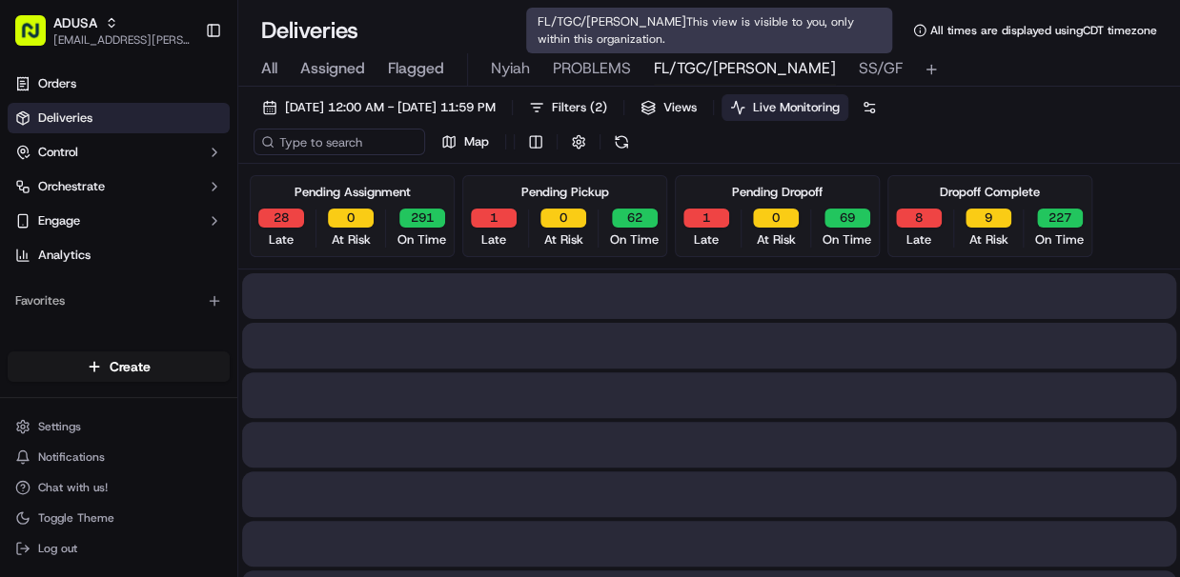
click at [708, 66] on span "FL/TGC/Martins" at bounding box center [745, 68] width 182 height 23
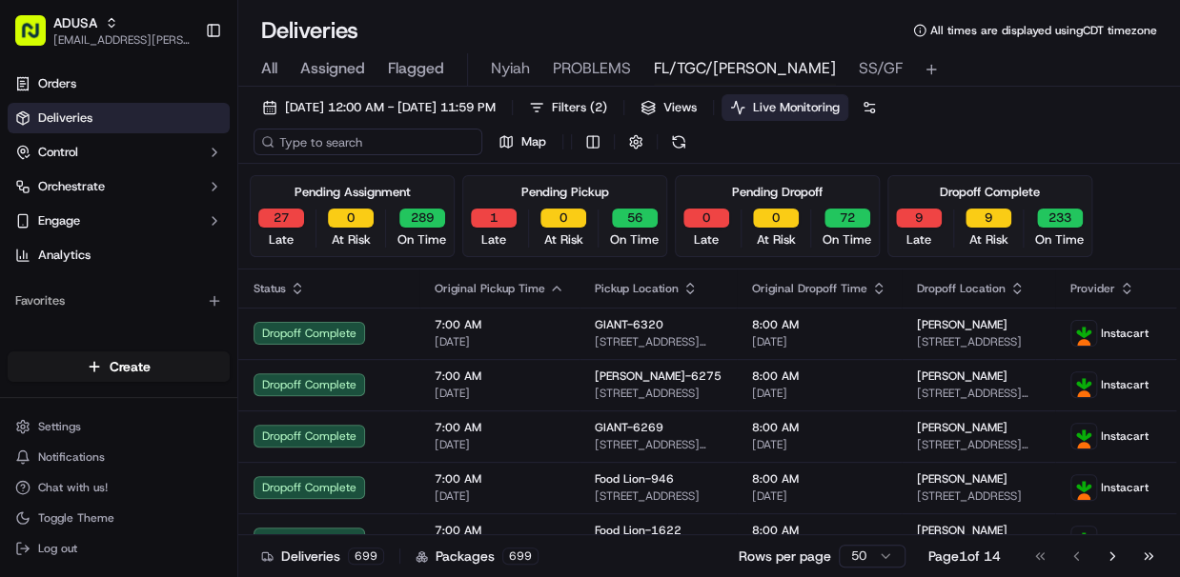
click at [356, 142] on input at bounding box center [367, 142] width 229 height 27
paste input "m706944183"
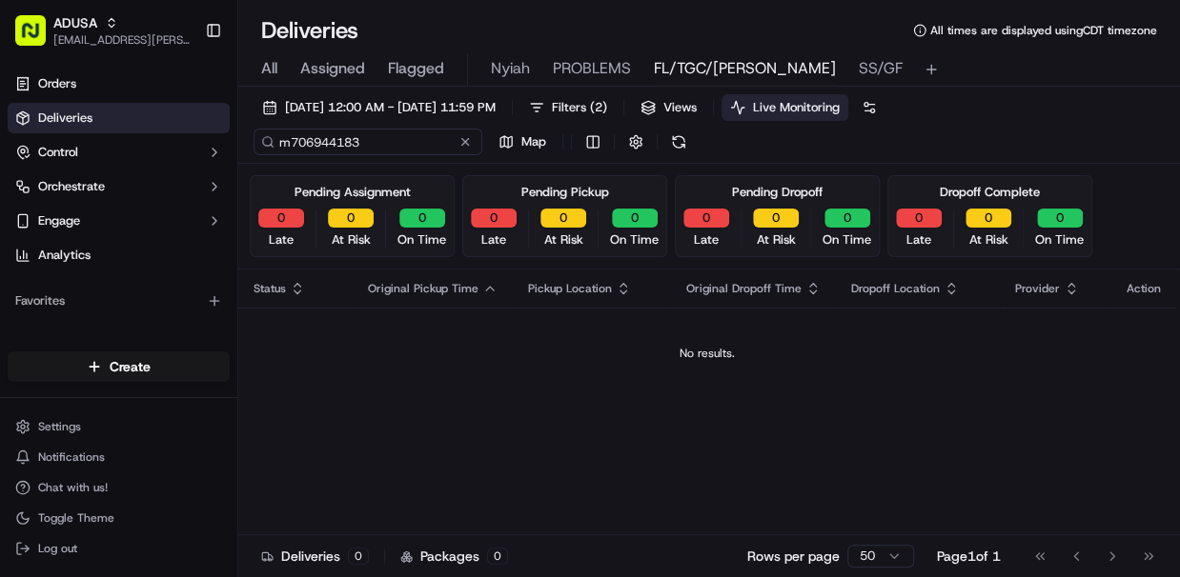
type input "m706944183"
click at [465, 140] on div "m706944183 Map" at bounding box center [443, 142] width 381 height 27
click at [409, 145] on button at bounding box center [407, 141] width 19 height 19
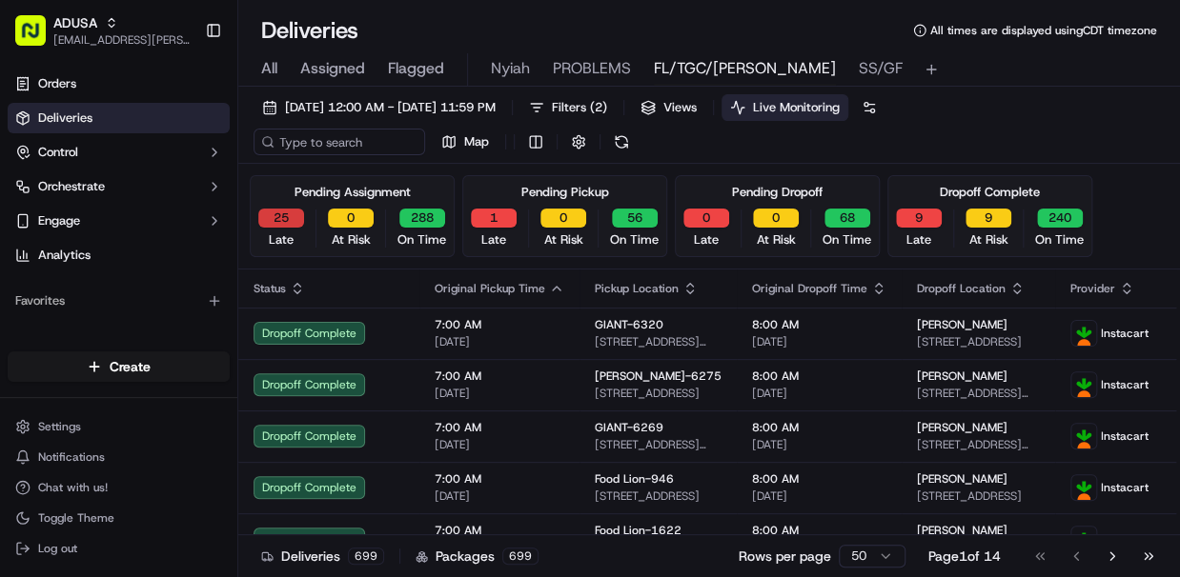
click at [281, 212] on button "25" at bounding box center [281, 218] width 46 height 19
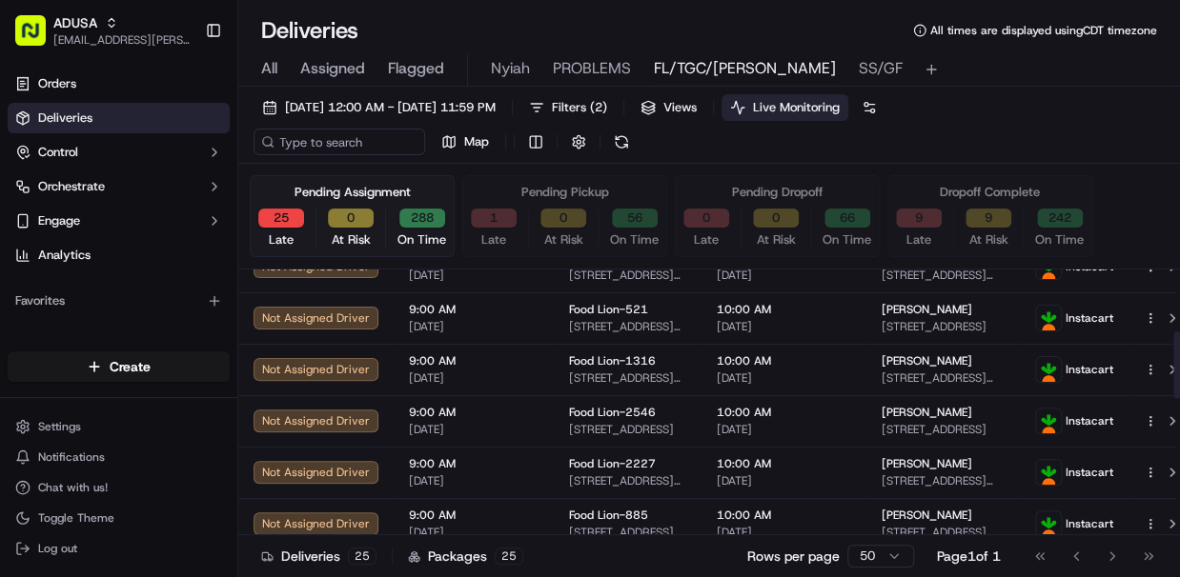
scroll to position [152, 0]
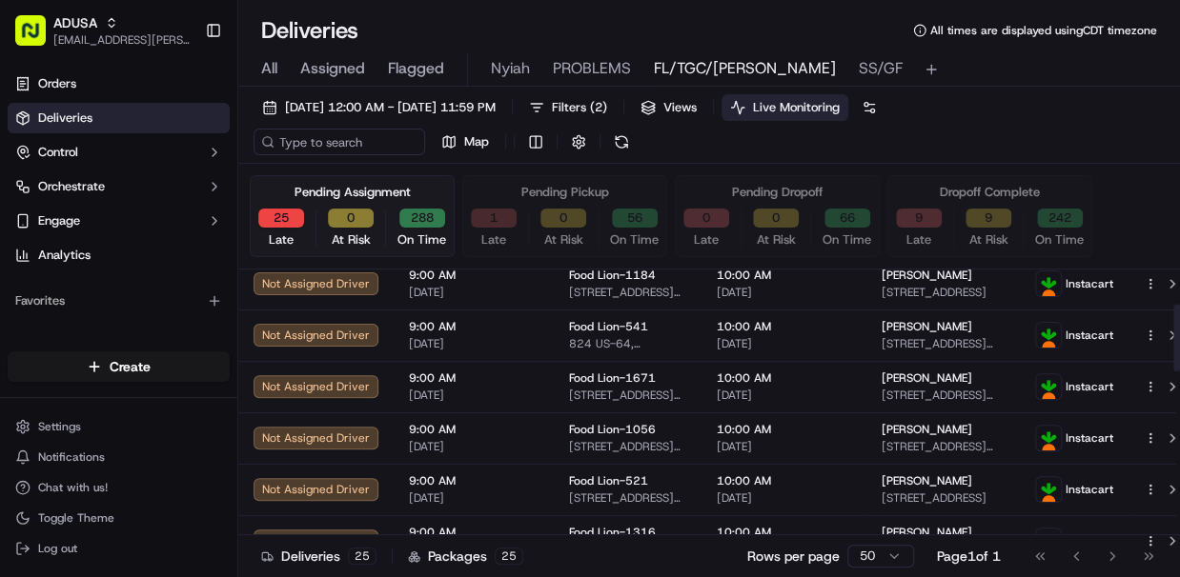
click at [476, 210] on button "1" at bounding box center [494, 218] width 46 height 19
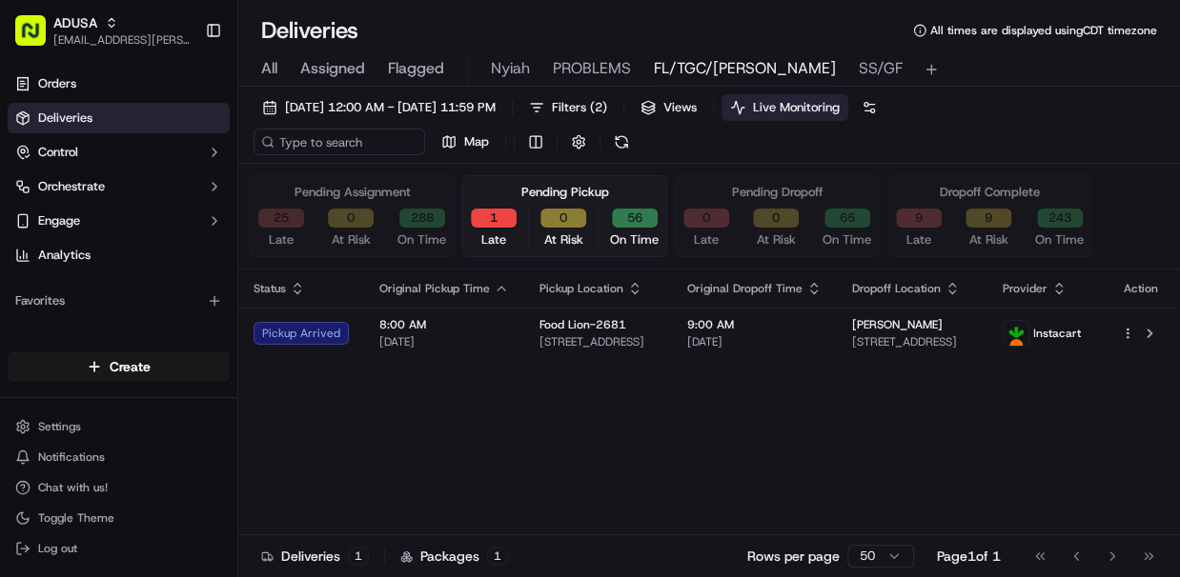
click at [284, 222] on button "25" at bounding box center [281, 218] width 46 height 19
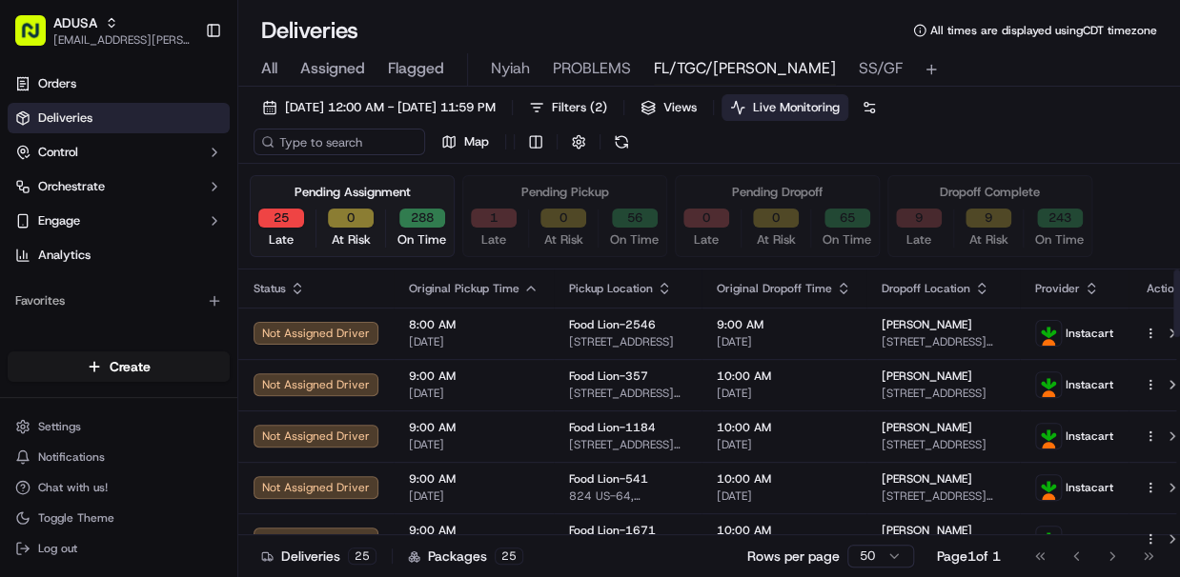
click at [866, 209] on button "9" at bounding box center [919, 218] width 46 height 19
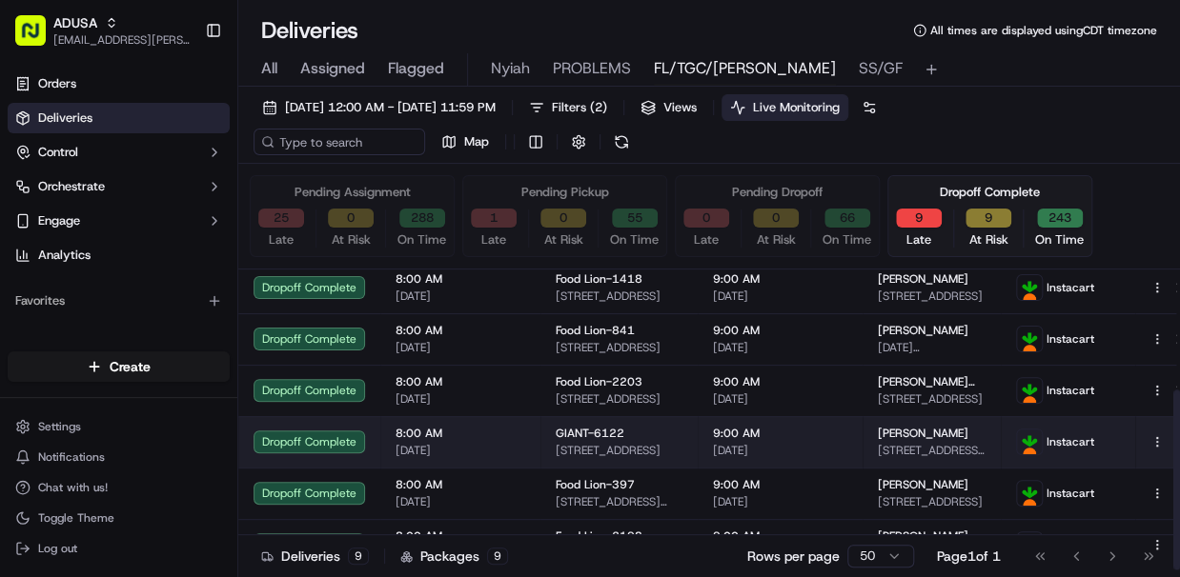
scroll to position [201, 0]
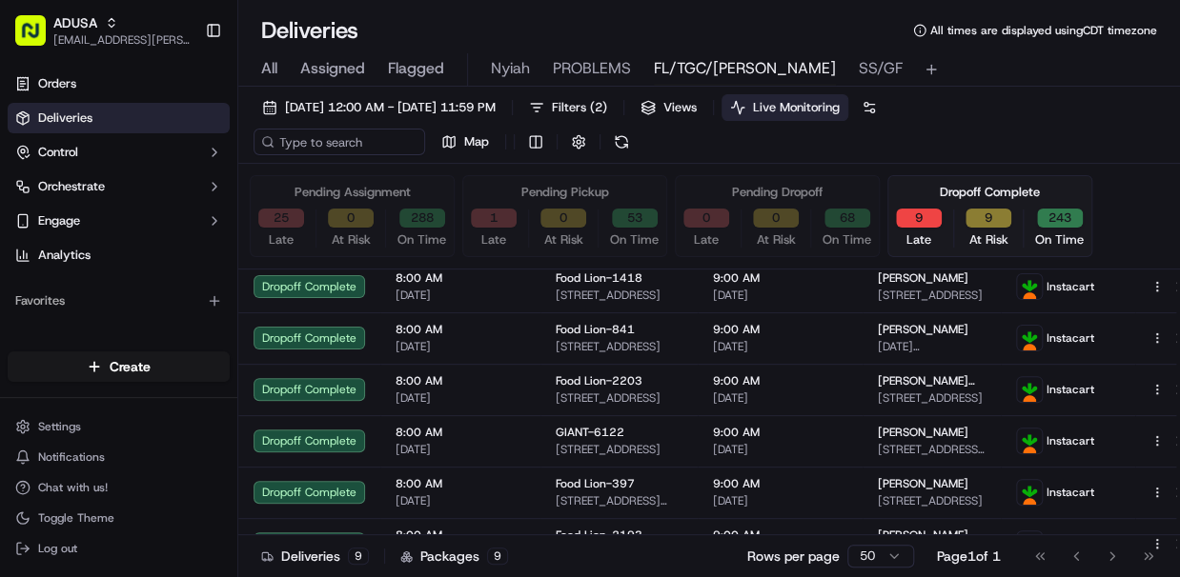
click at [866, 124] on div "09/15/2025 12:00 AM - 09/15/2025 11:59 PM Filters ( 2 ) Views Live Monitoring M…" at bounding box center [708, 129] width 941 height 70
click at [370, 145] on input at bounding box center [367, 142] width 229 height 27
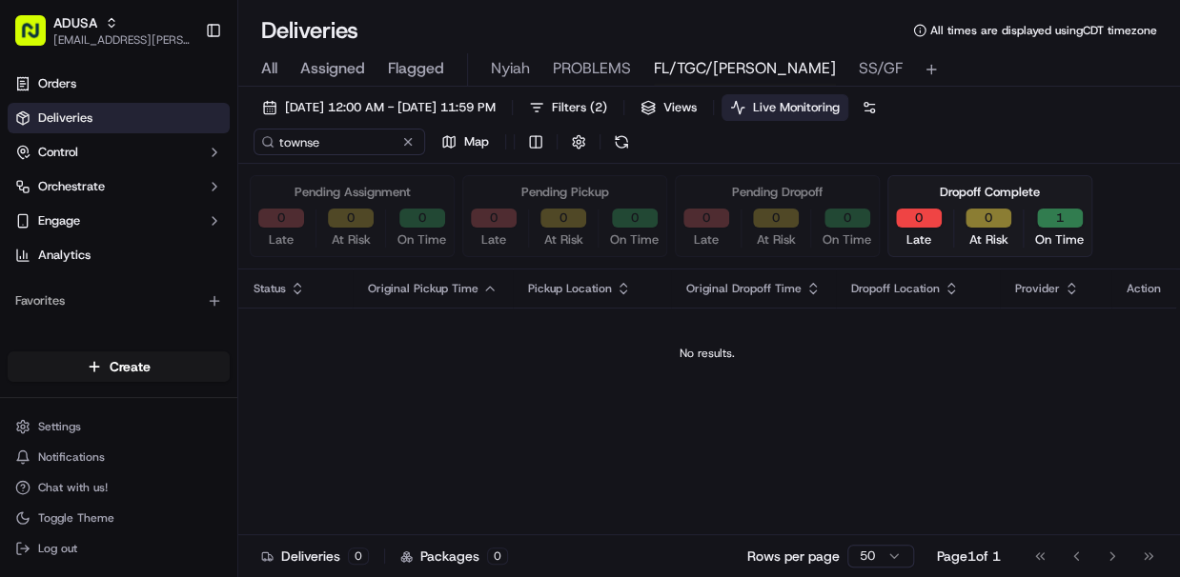
click at [275, 67] on span "All" at bounding box center [269, 68] width 16 height 23
click at [273, 69] on span "All" at bounding box center [269, 68] width 16 height 23
click at [354, 141] on input "townse" at bounding box center [367, 142] width 229 height 27
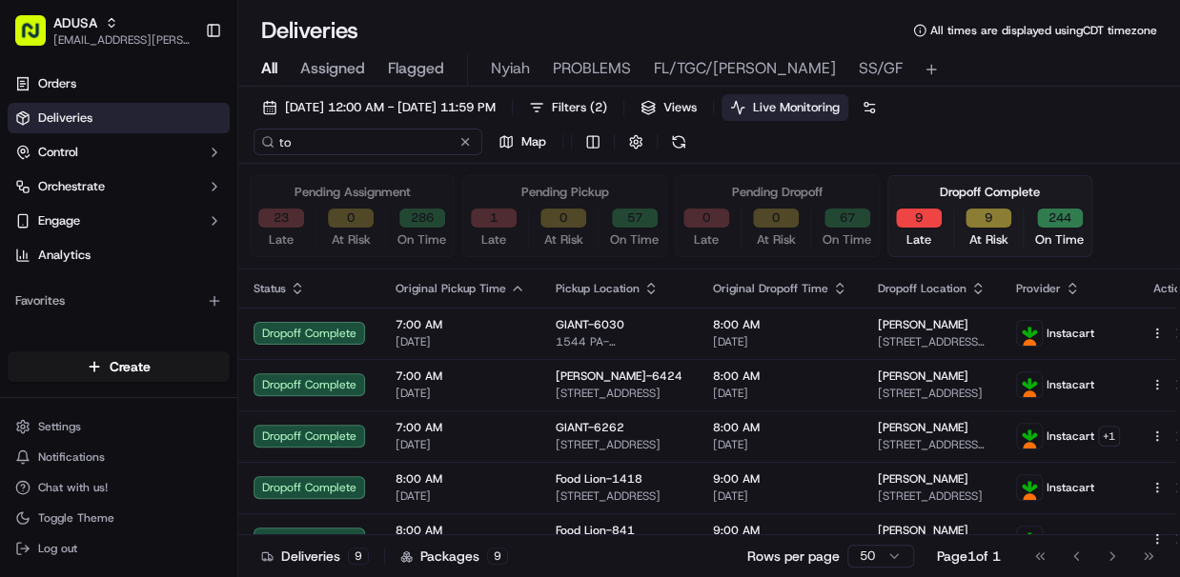
type input "t"
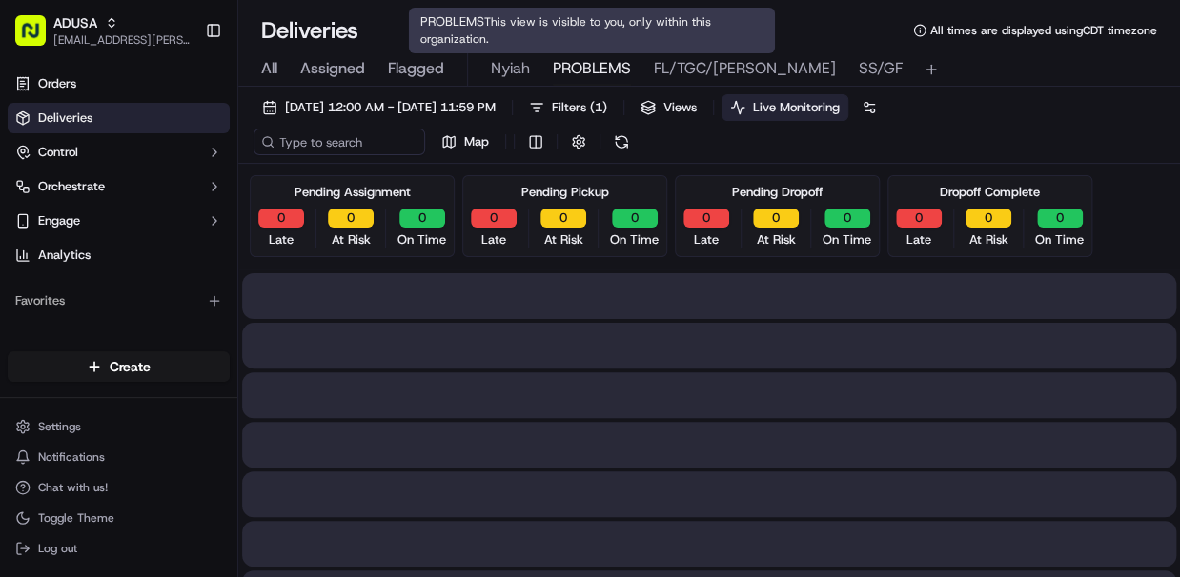
click at [594, 61] on span "PROBLEMS" at bounding box center [592, 68] width 78 height 23
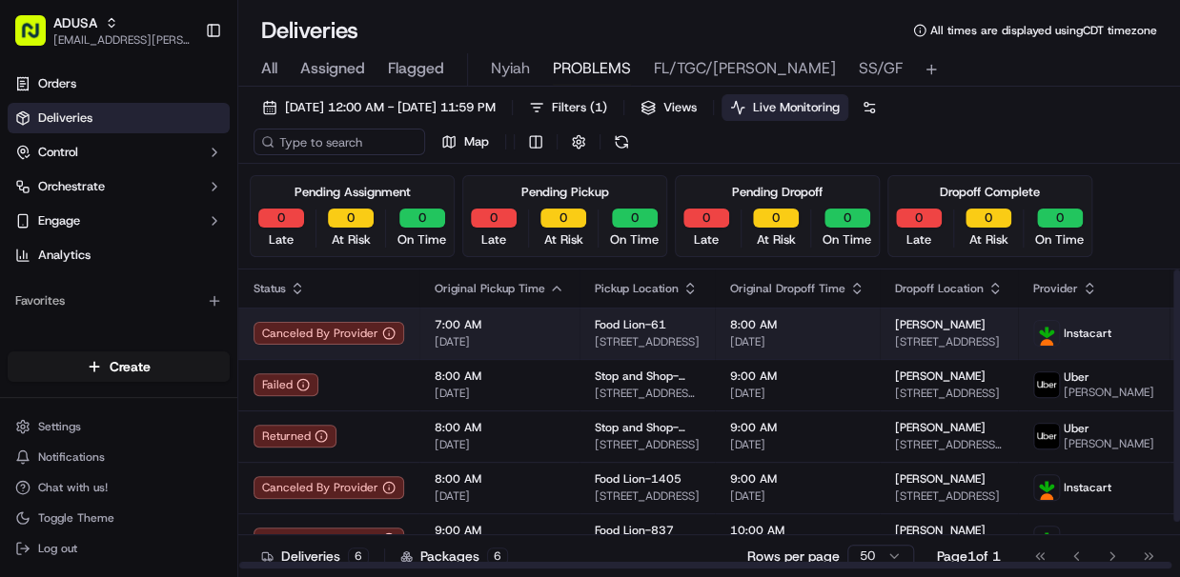
click at [866, 331] on html "ADUSA lanyia.patton@adusa.com Toggle Sidebar Orders Deliveries Control Orchestr…" at bounding box center [590, 288] width 1180 height 577
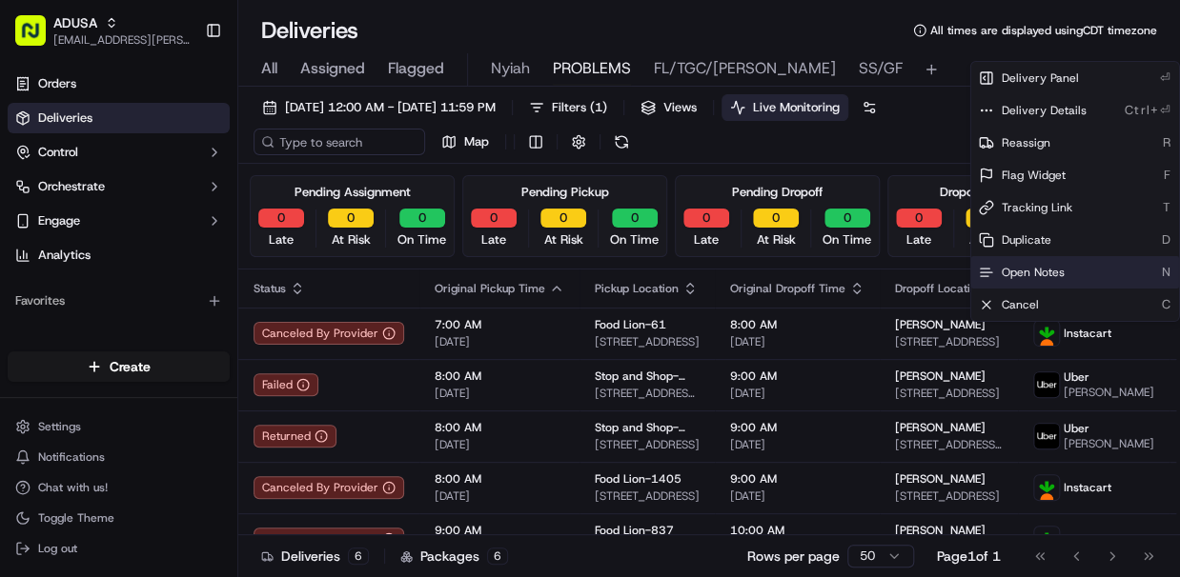
click at [866, 267] on span "Open Notes" at bounding box center [1032, 272] width 63 height 15
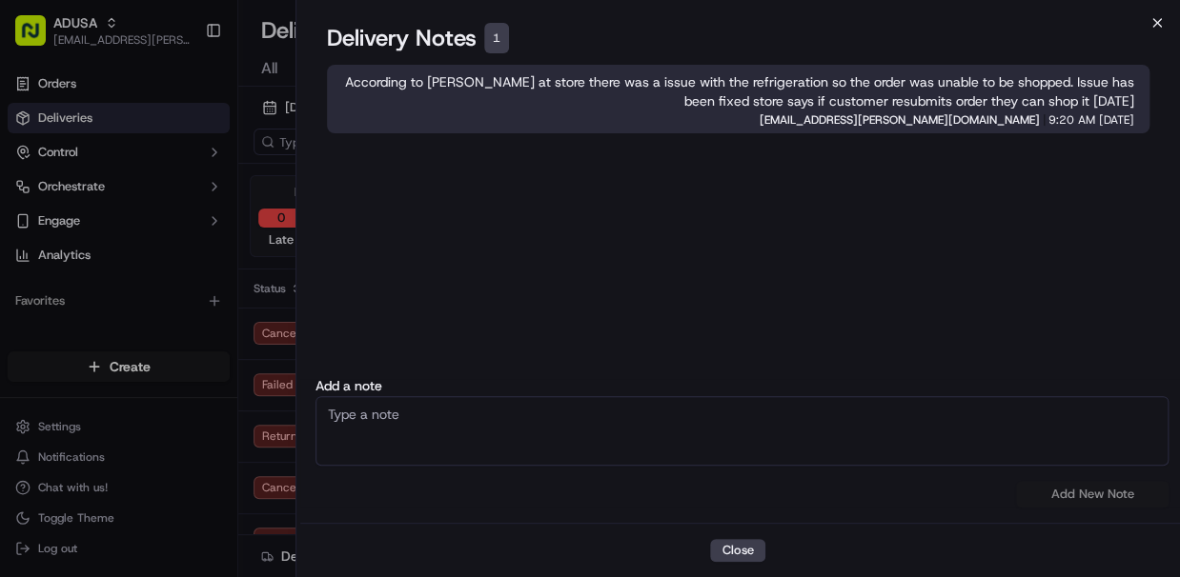
click at [866, 21] on icon "button" at bounding box center [1156, 22] width 15 height 15
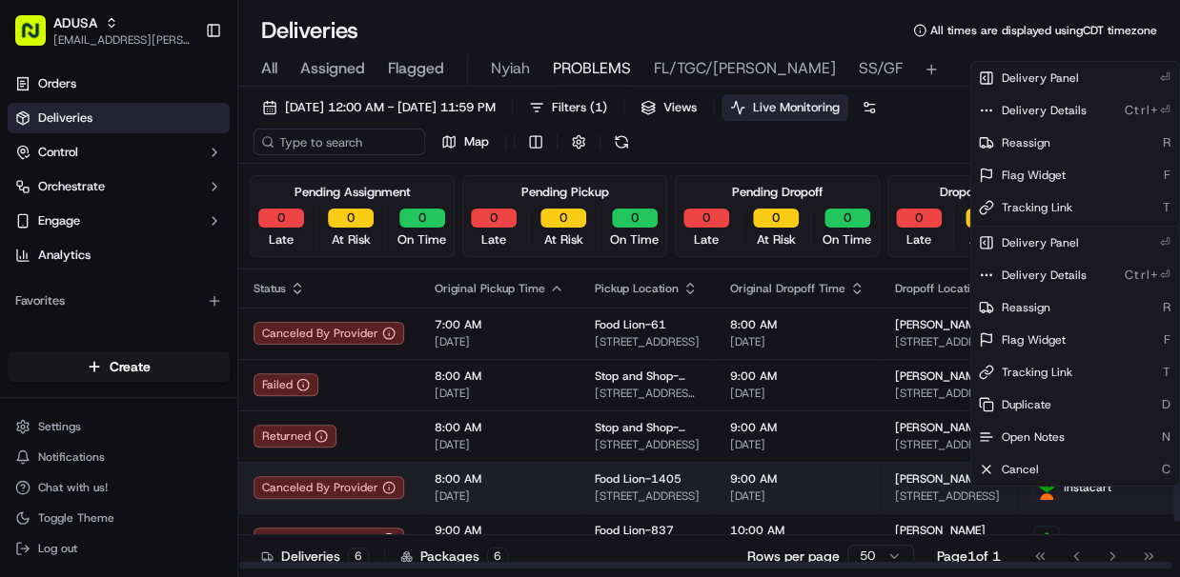
click at [866, 494] on icon "button" at bounding box center [1190, 487] width 13 height 13
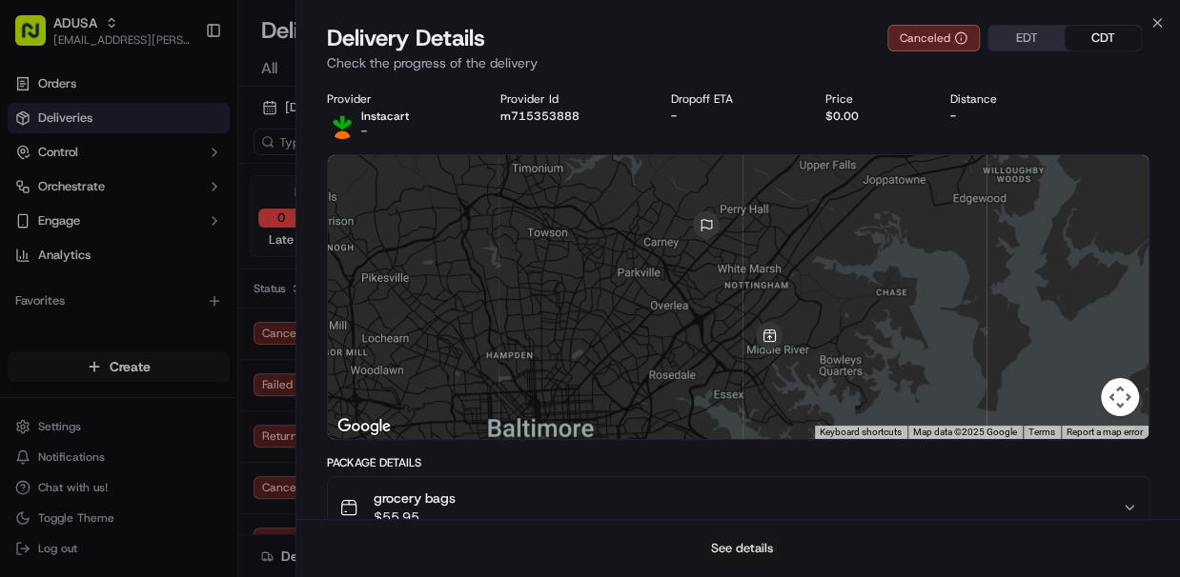
click at [724, 545] on button "See details" at bounding box center [741, 548] width 79 height 27
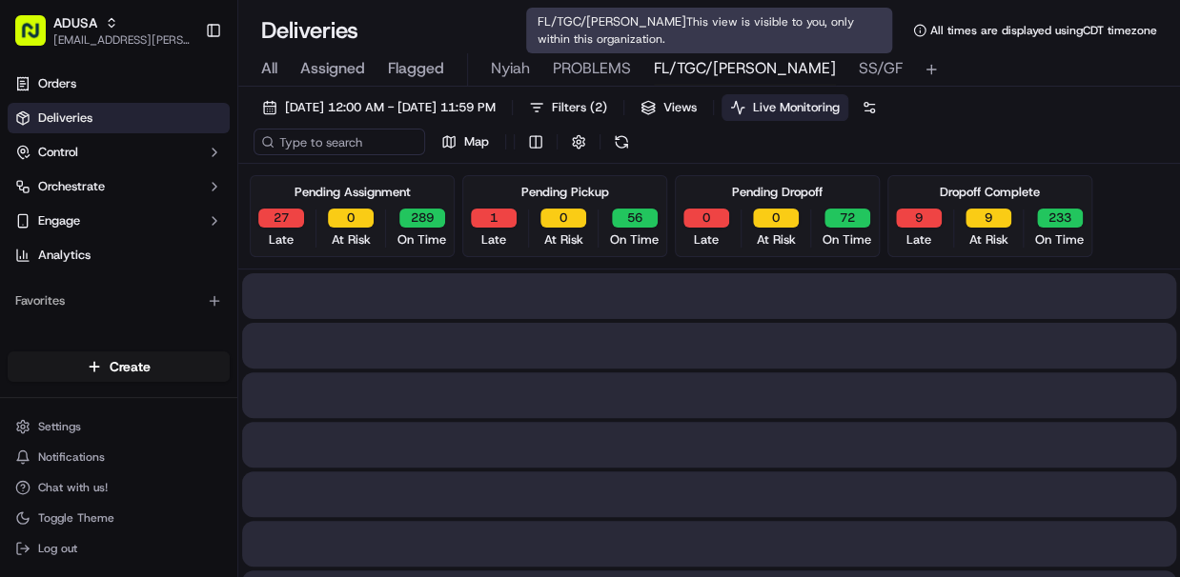
click at [686, 65] on span "FL/TGC/Martins" at bounding box center [745, 68] width 182 height 23
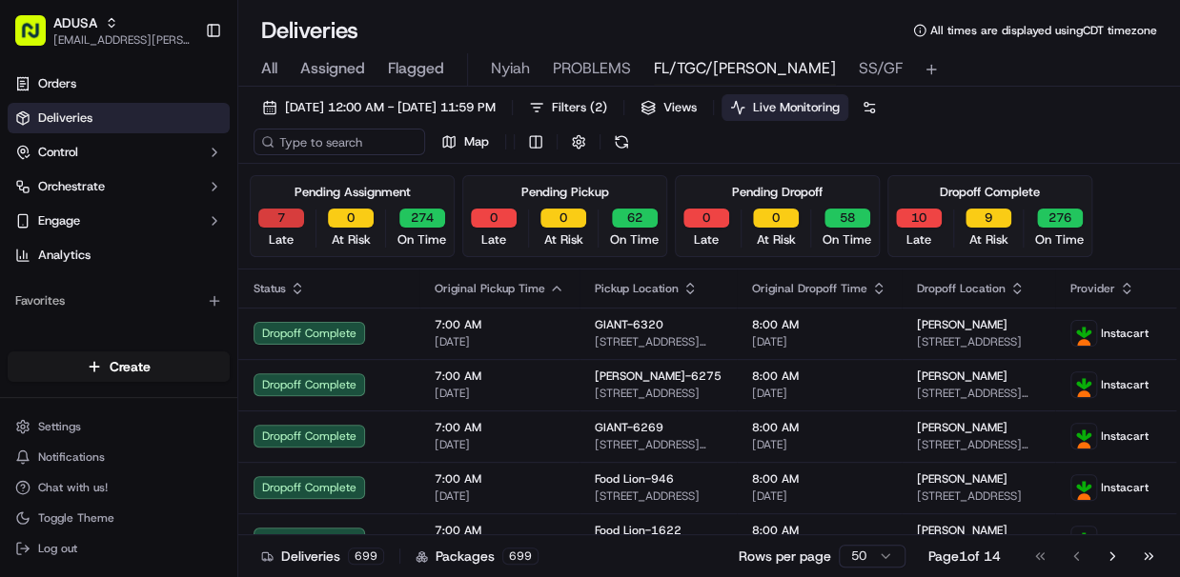
click at [286, 217] on button "7" at bounding box center [281, 218] width 46 height 19
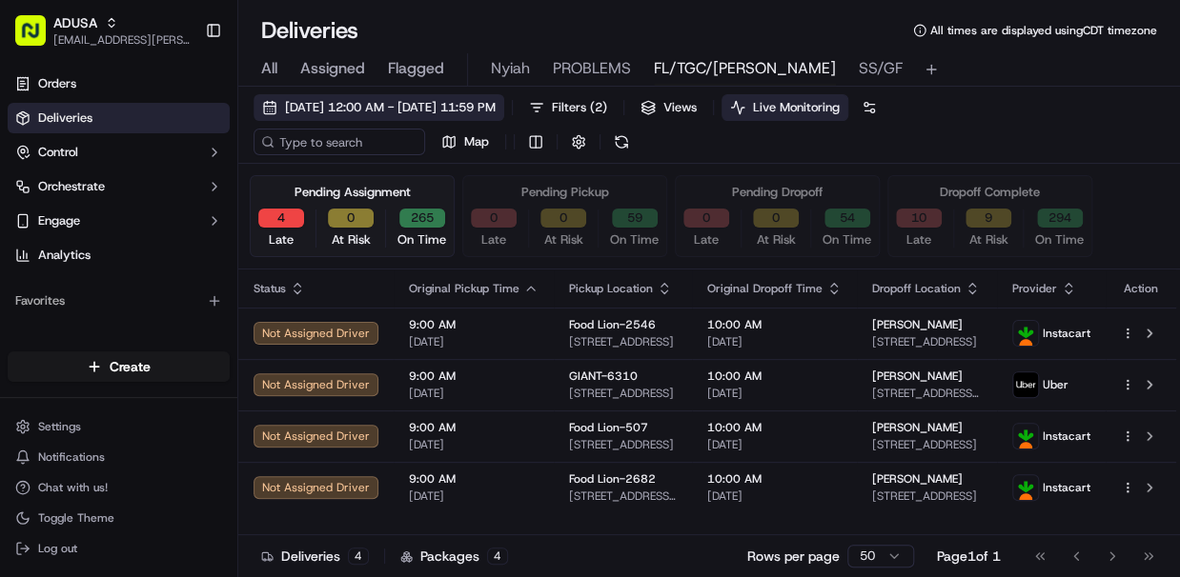
click at [374, 108] on span "09/15/2025 12:00 AM - 09/15/2025 11:59 PM" at bounding box center [390, 107] width 211 height 17
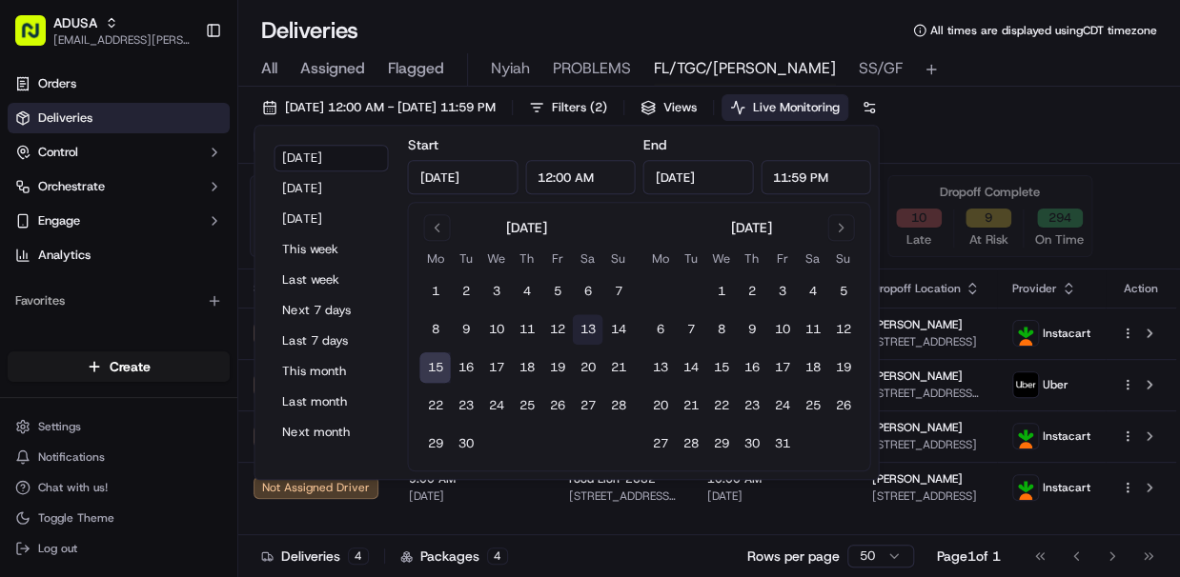
click at [591, 332] on button "13" at bounding box center [587, 329] width 30 height 30
type input "Sep 13, 2025"
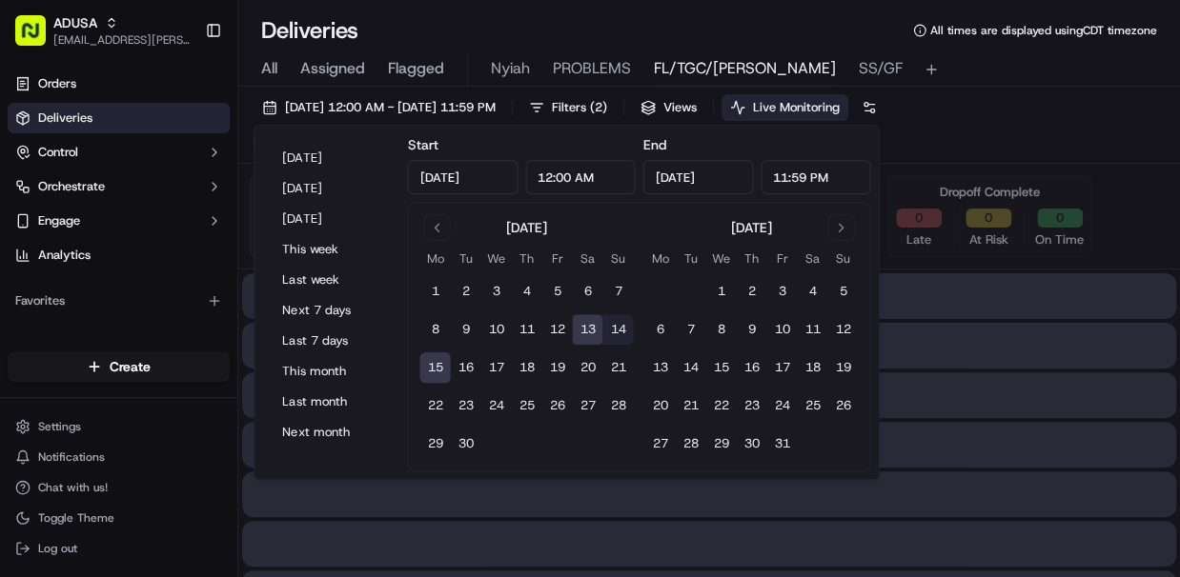
click at [587, 328] on button "13" at bounding box center [587, 329] width 30 height 30
type input "Sep 13, 2025"
click at [866, 131] on div "09/13/2025 12:00 AM - 09/13/2025 11:59 PM Filters ( 2 ) Views Live Monitoring M…" at bounding box center [708, 129] width 941 height 70
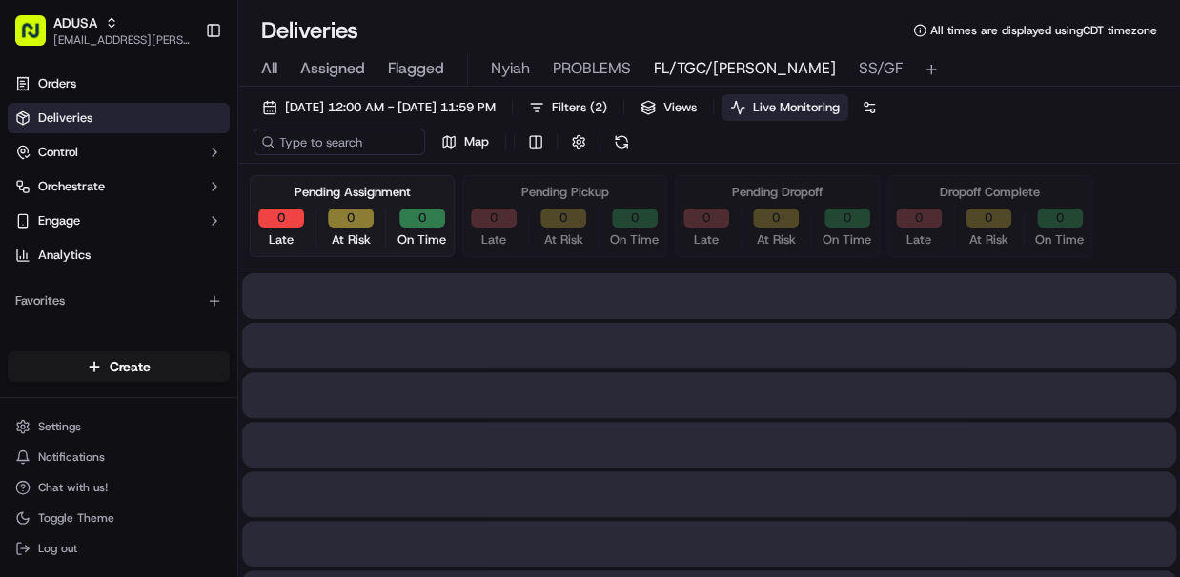
click at [265, 71] on span "All" at bounding box center [269, 68] width 16 height 23
drag, startPoint x: 359, startPoint y: 148, endPoint x: 365, endPoint y: 134, distance: 14.5
click at [359, 141] on input at bounding box center [367, 142] width 229 height 27
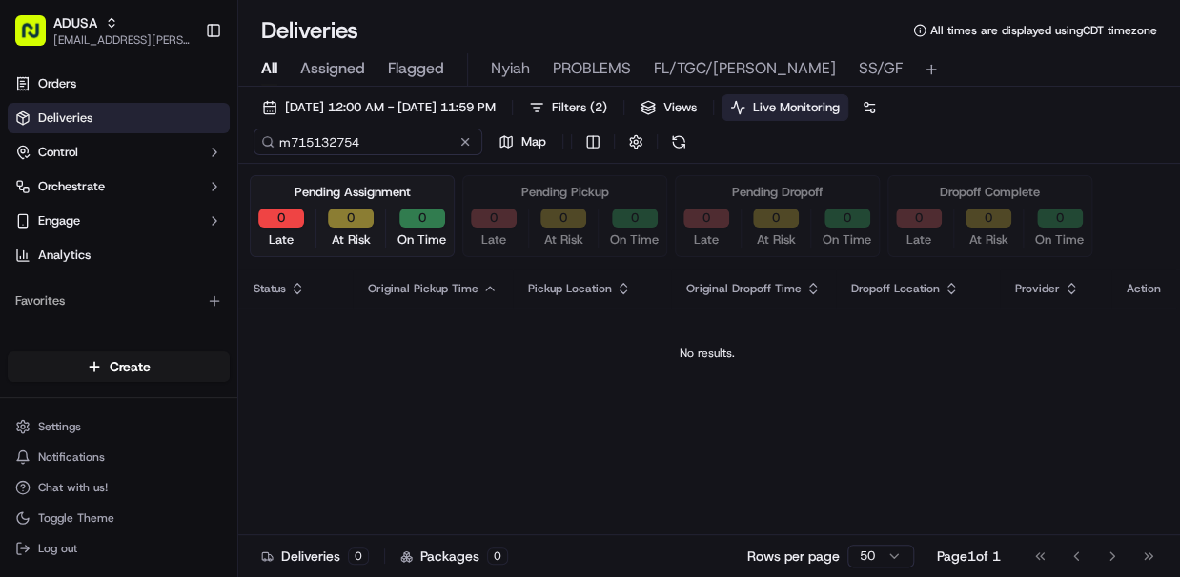
type input "m715132754"
drag, startPoint x: 371, startPoint y: 145, endPoint x: 277, endPoint y: 141, distance: 93.5
click at [277, 141] on input "m715132754" at bounding box center [367, 142] width 229 height 27
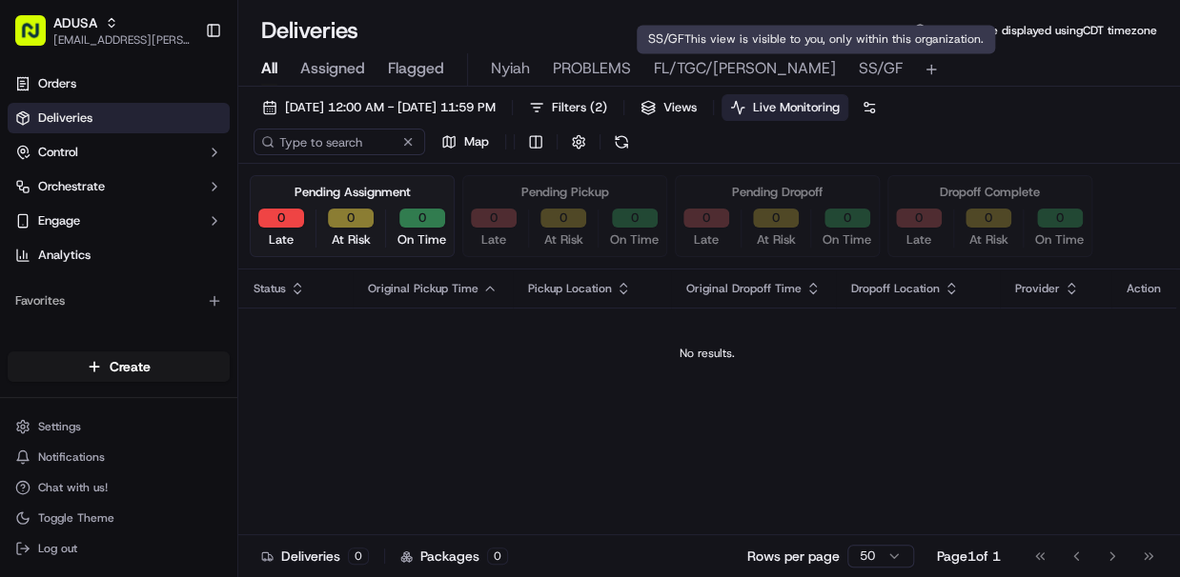
click at [858, 77] on span "SS/GF" at bounding box center [880, 68] width 44 height 23
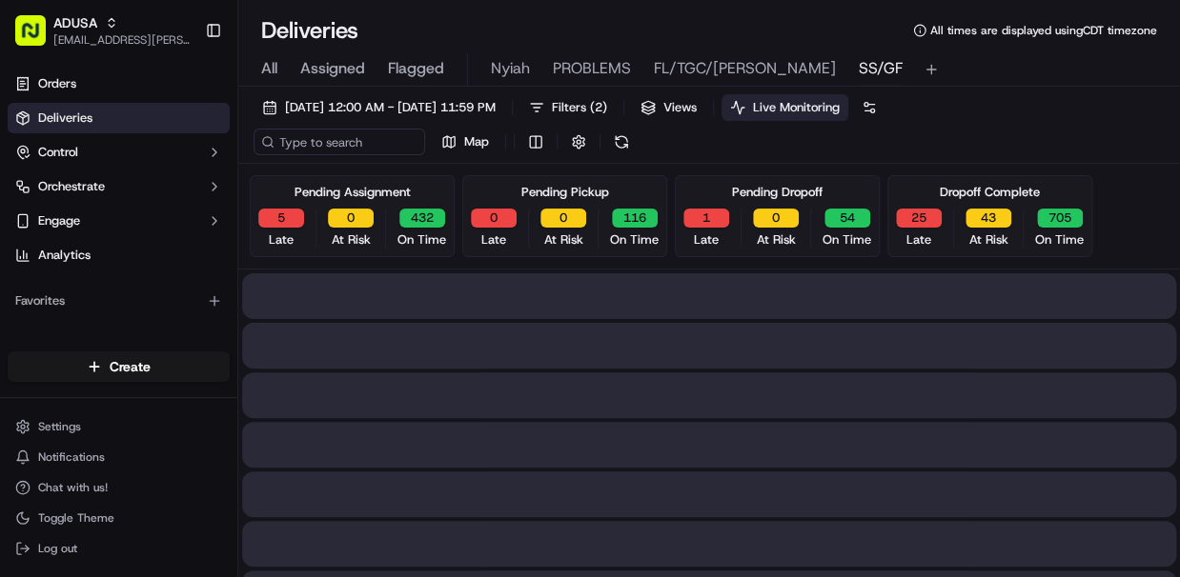
click at [858, 72] on span "SS/GF" at bounding box center [880, 68] width 44 height 23
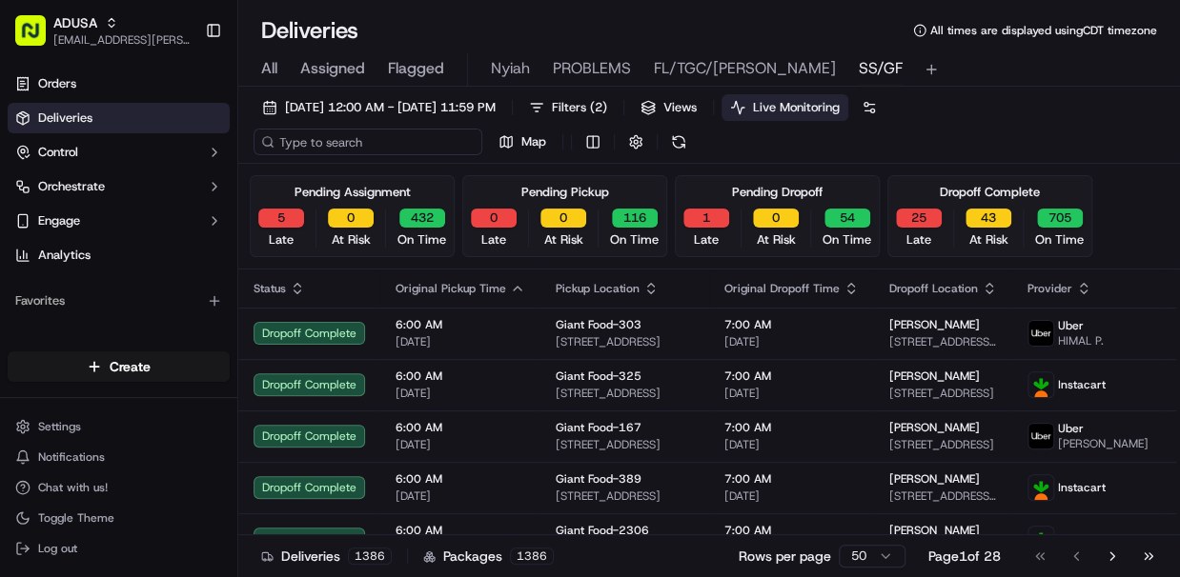
click at [329, 139] on input at bounding box center [367, 142] width 229 height 27
paste input "m715132754"
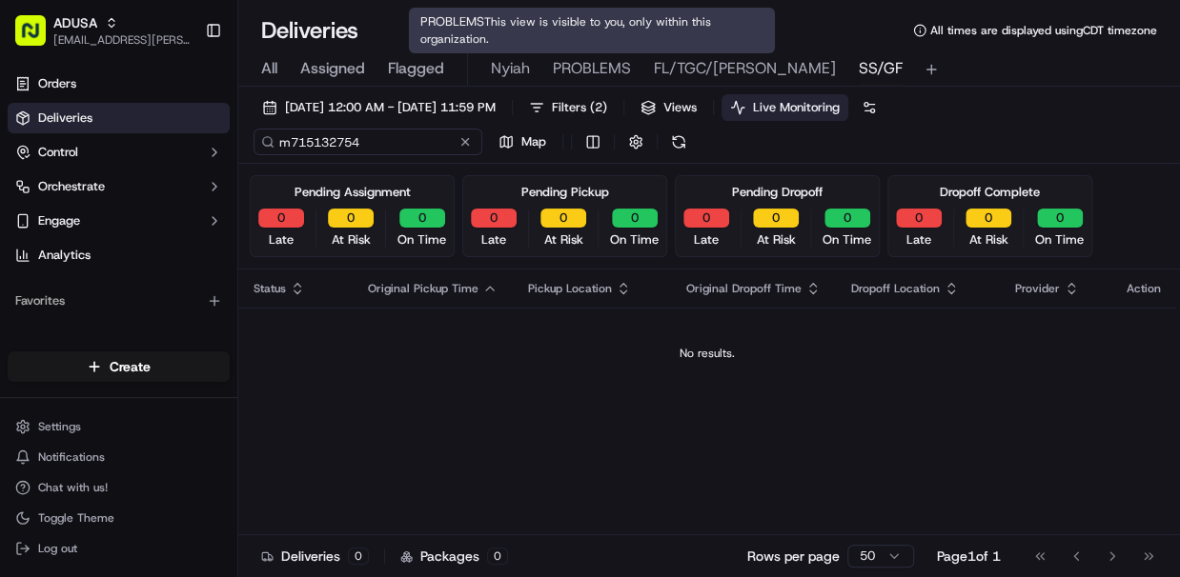
type input "m715132754"
click at [601, 65] on span "PROBLEMS" at bounding box center [592, 68] width 78 height 23
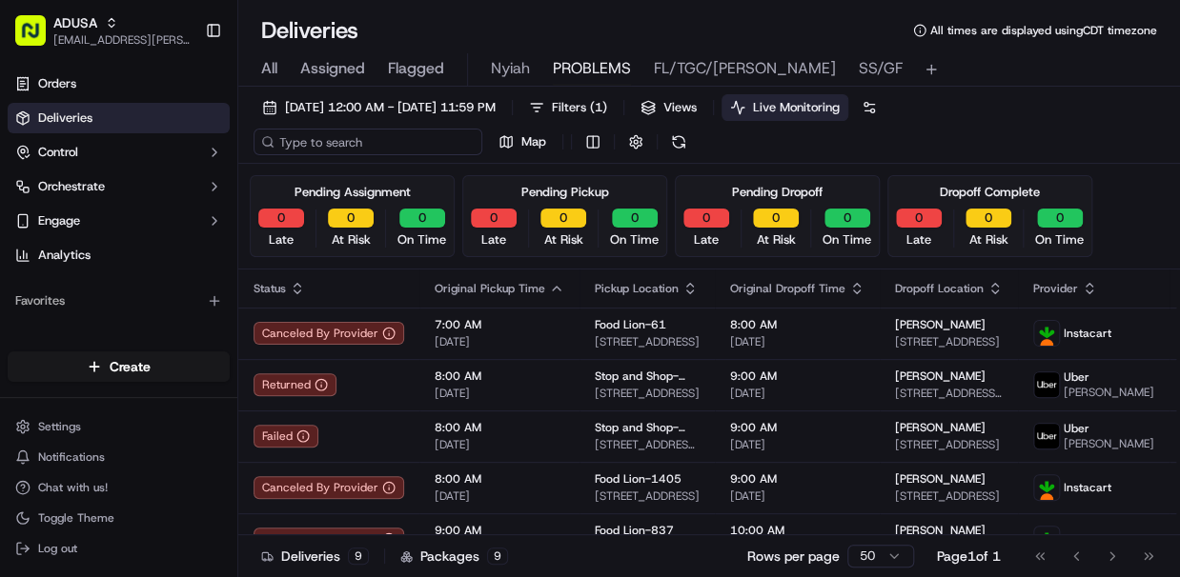
click at [343, 145] on input at bounding box center [367, 142] width 229 height 27
paste input "m715132754"
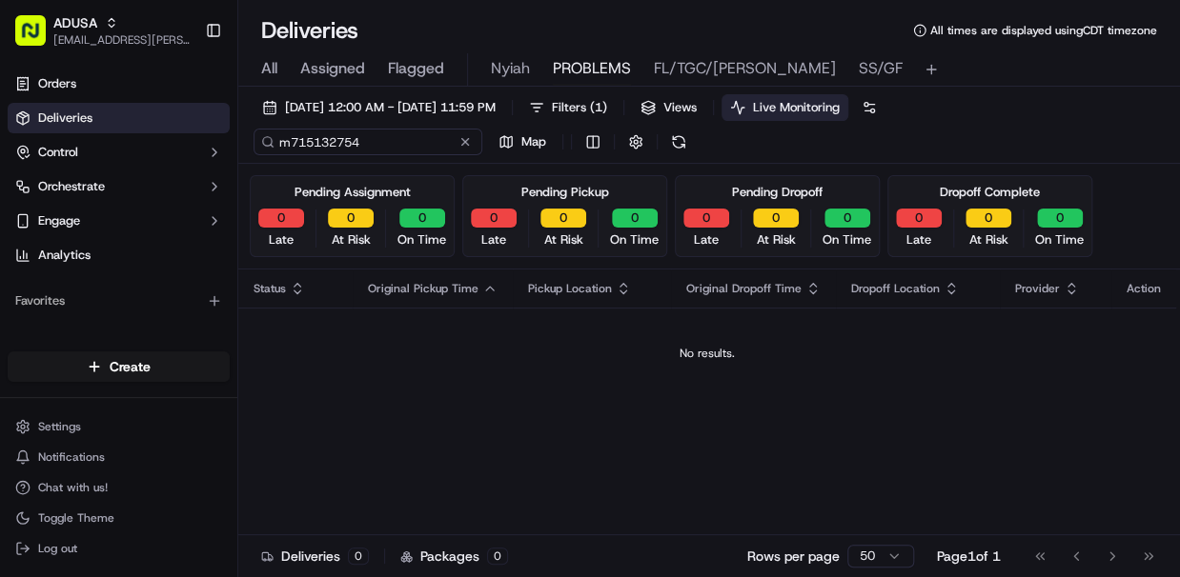
type input "m715132754"
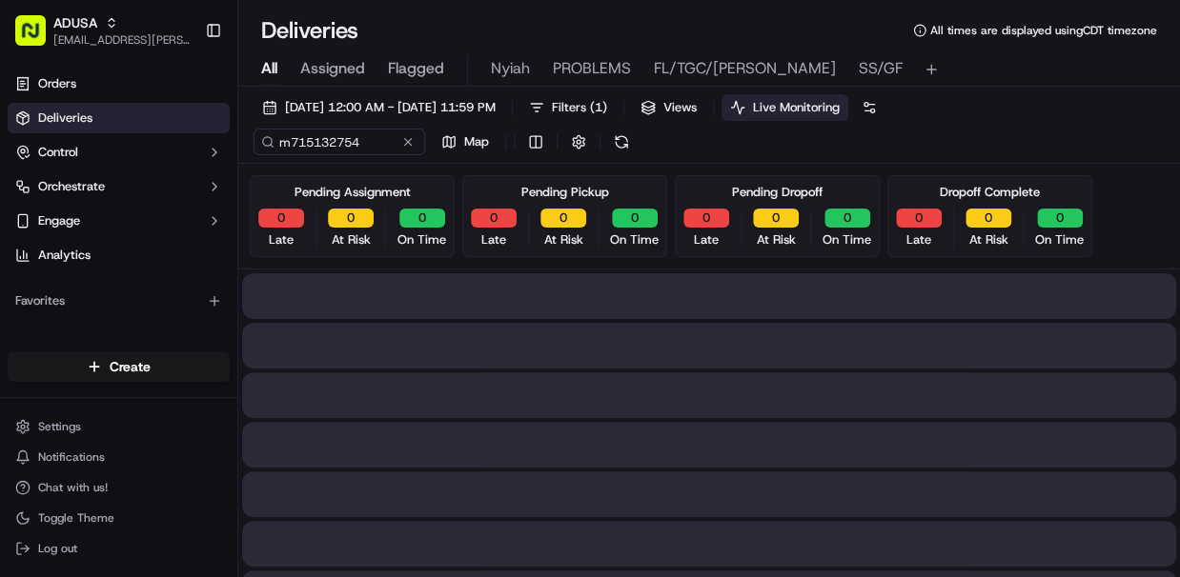
click at [263, 69] on span "All" at bounding box center [269, 68] width 16 height 23
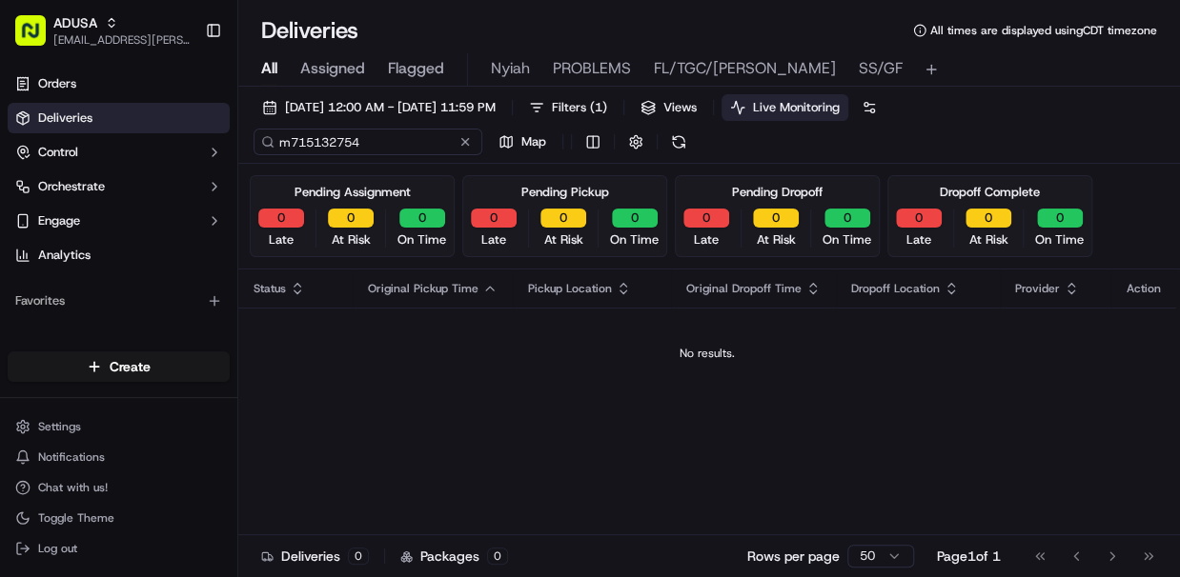
drag, startPoint x: 365, startPoint y: 140, endPoint x: 271, endPoint y: 140, distance: 94.3
click at [271, 140] on div "m715132754" at bounding box center [367, 142] width 229 height 27
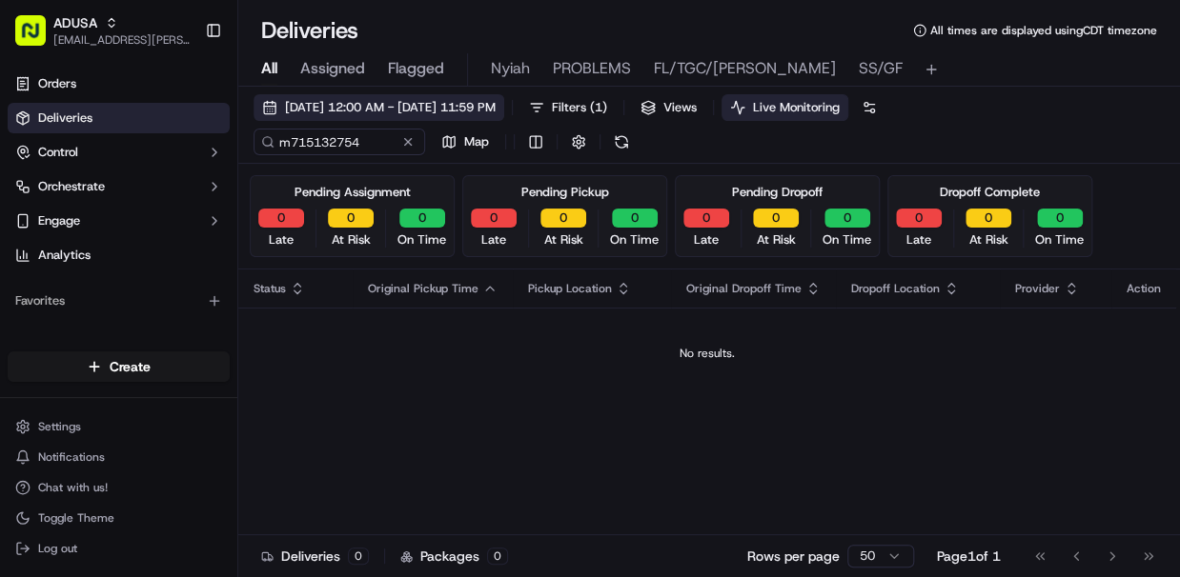
click at [434, 109] on span "09/15/2025 12:00 AM - 09/15/2025 11:59 PM" at bounding box center [390, 107] width 211 height 17
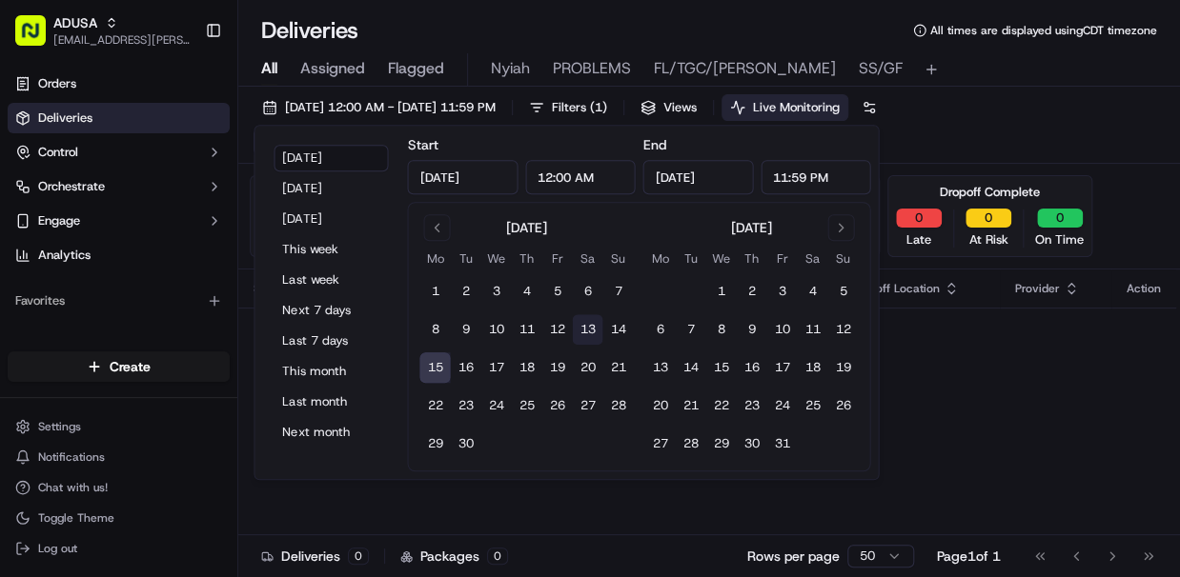
click at [585, 328] on button "13" at bounding box center [587, 329] width 30 height 30
type input "Sep 13, 2025"
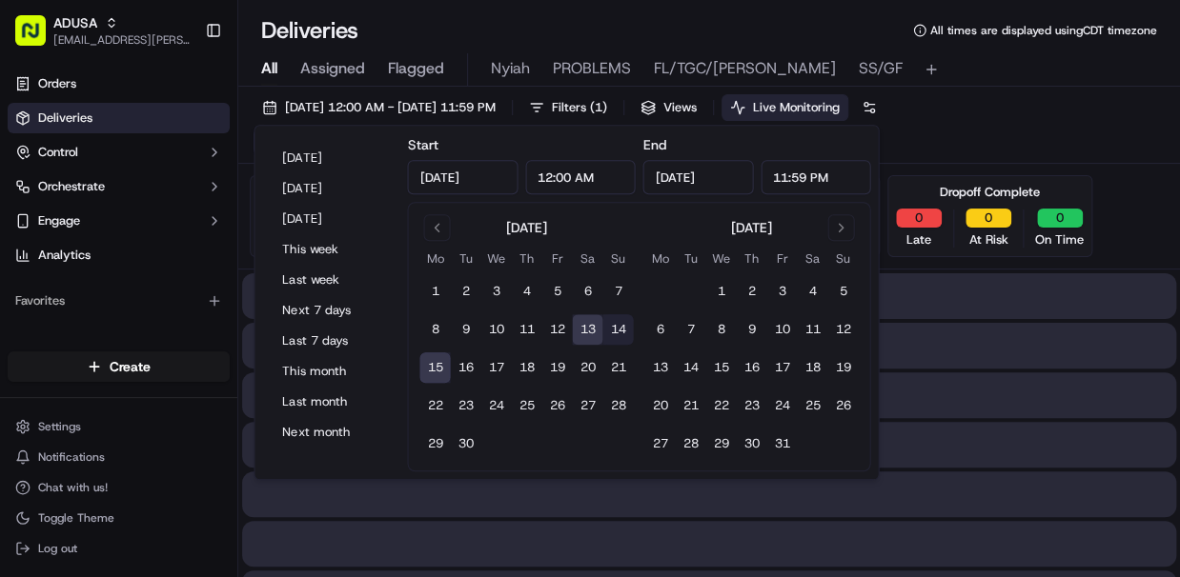
click at [589, 328] on button "13" at bounding box center [587, 329] width 30 height 30
type input "Sep 13, 2025"
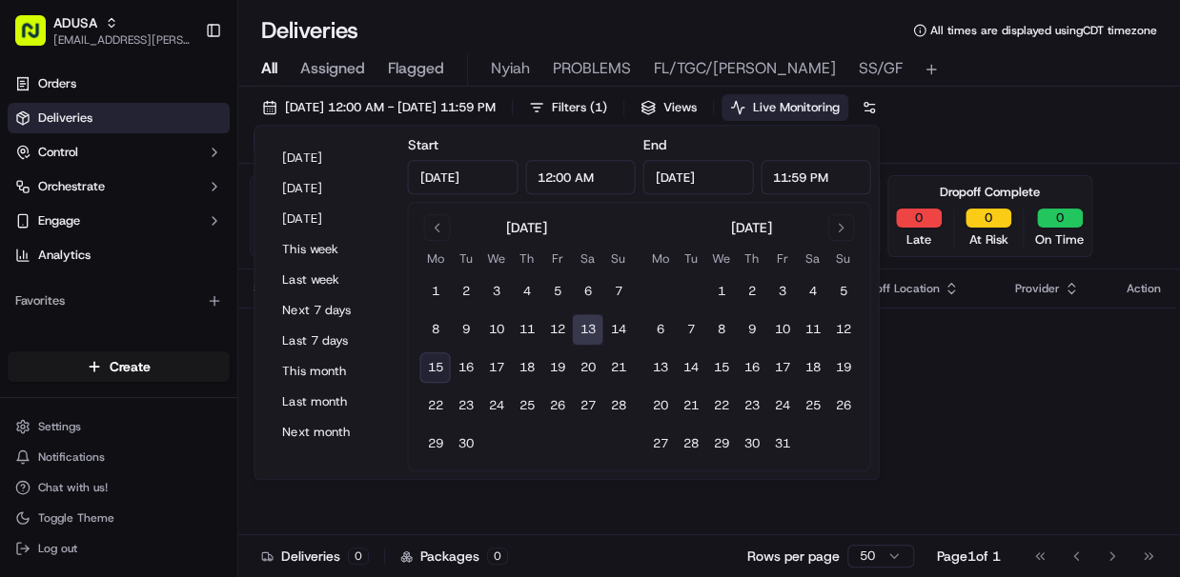
click at [866, 94] on div "09/13/2025 12:00 AM - 09/13/2025 11:59 PM Filters ( 1 ) Views Live Monitoring m…" at bounding box center [708, 129] width 941 height 70
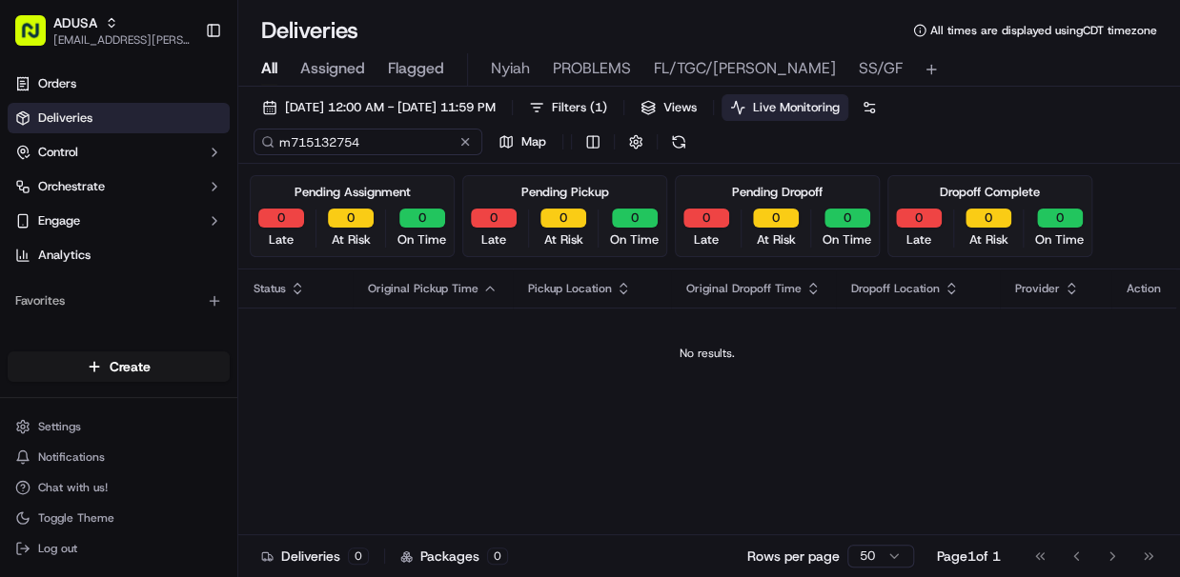
click at [391, 148] on input "m715132754" at bounding box center [367, 142] width 229 height 27
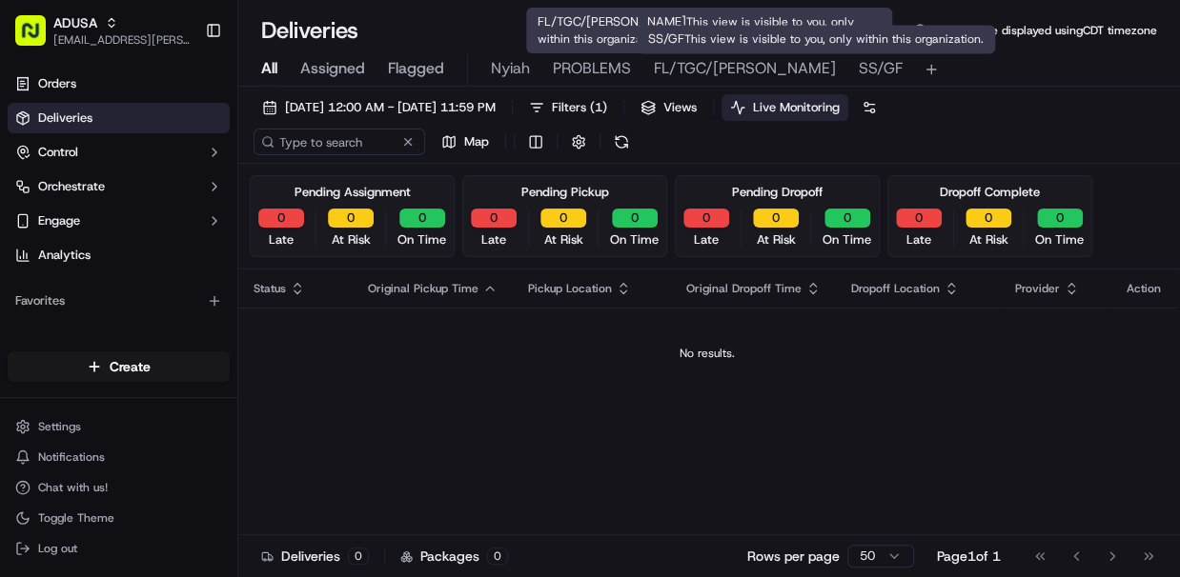
click at [858, 66] on span "SS/GF" at bounding box center [880, 68] width 44 height 23
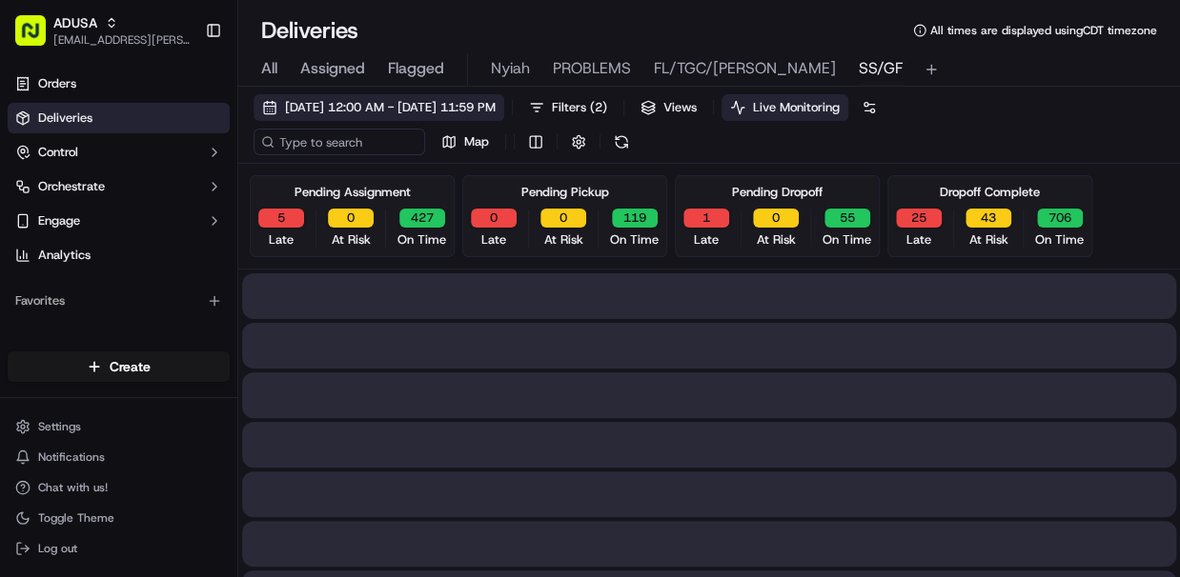
click at [333, 109] on span "09/15/2025 12:00 AM - 09/15/2025 11:59 PM" at bounding box center [390, 107] width 211 height 17
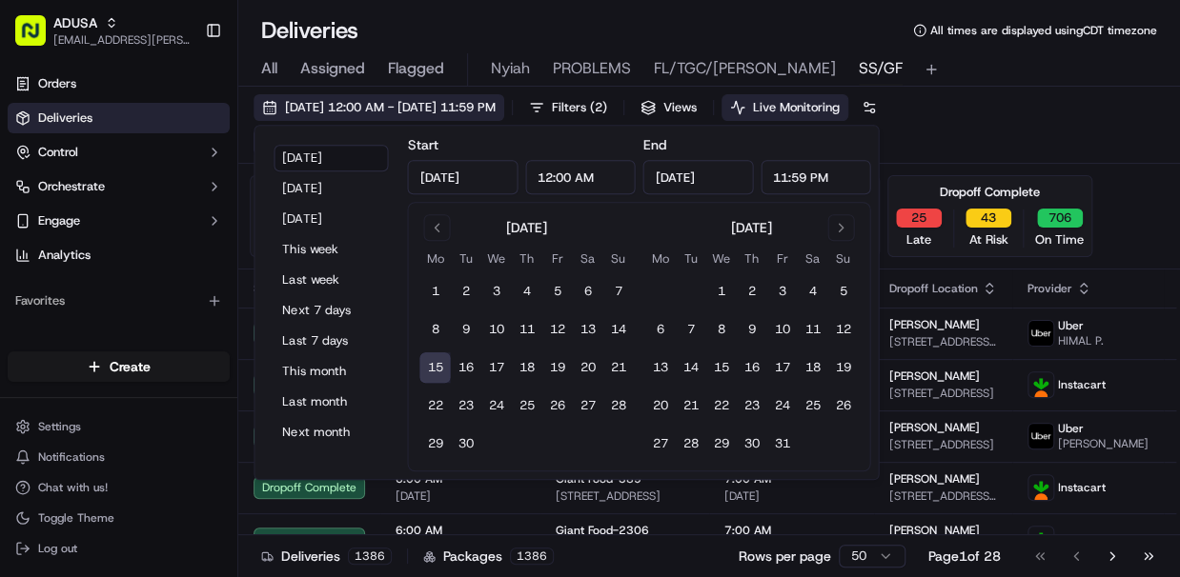
type input "Sep 15, 2025"
type input "12:00 AM"
type input "Sep 15, 2025"
type input "11:59 PM"
click at [593, 333] on button "13" at bounding box center [587, 329] width 30 height 30
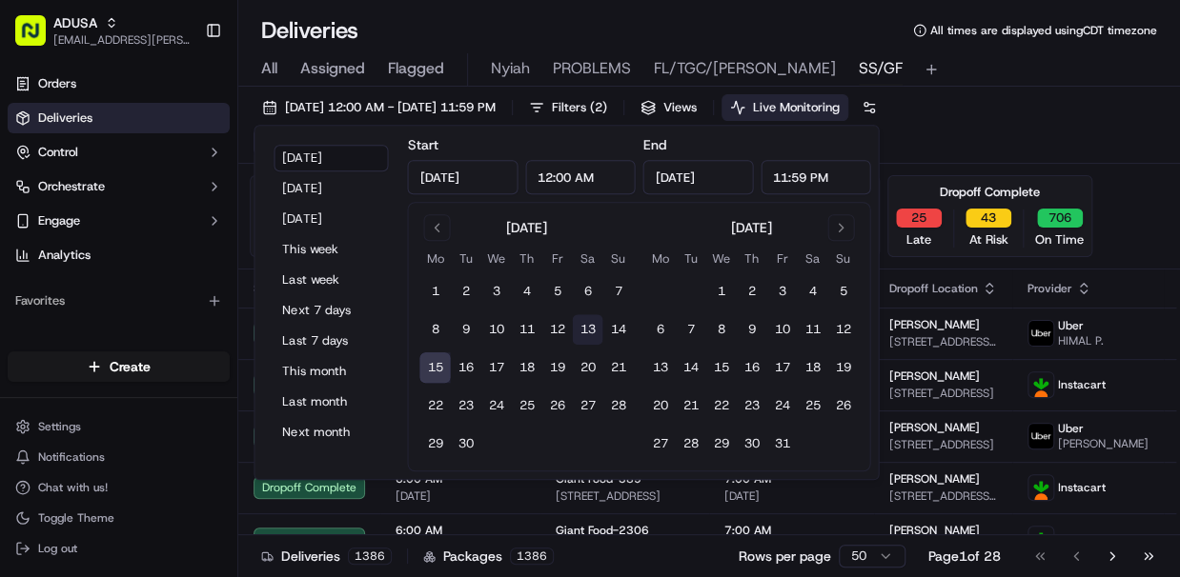
type input "Sep 13, 2025"
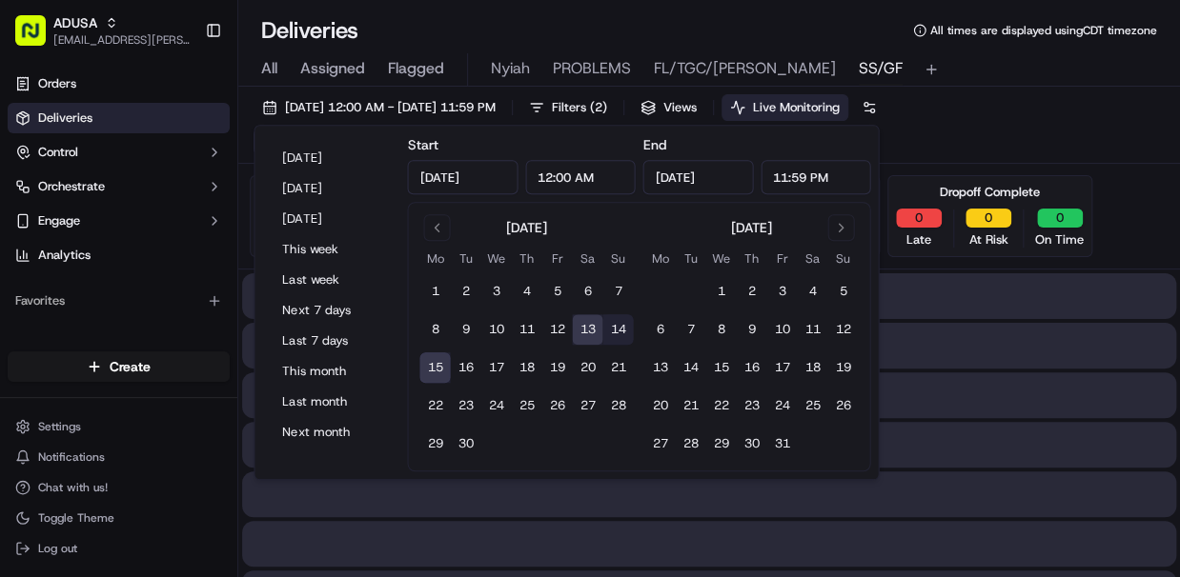
click at [590, 329] on button "13" at bounding box center [587, 329] width 30 height 30
type input "Sep 13, 2025"
click at [866, 362] on div at bounding box center [709, 346] width 934 height 46
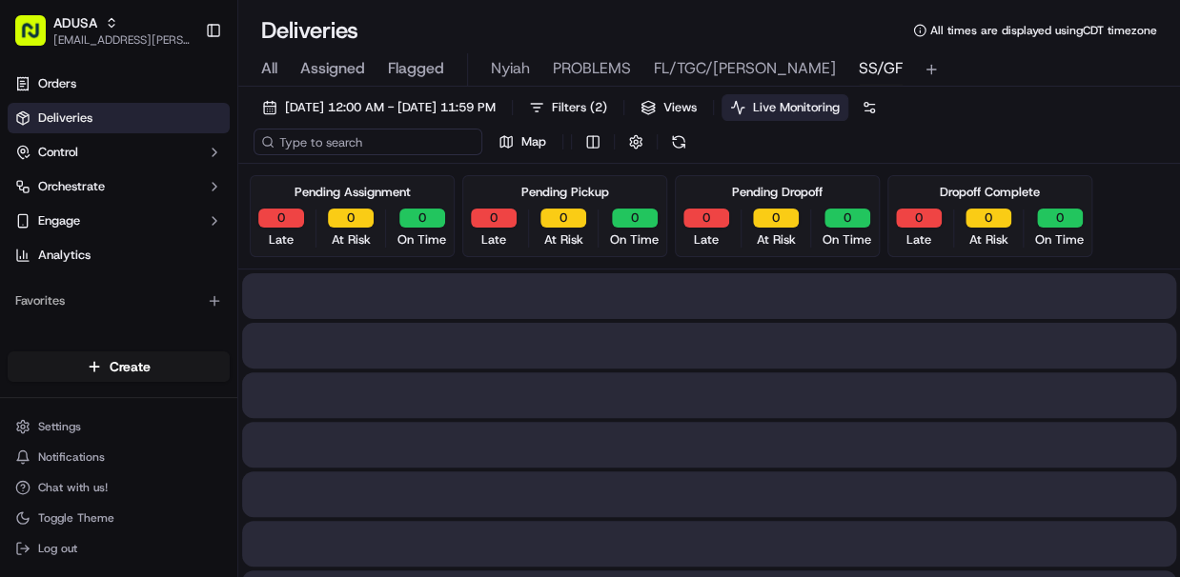
click at [315, 134] on input at bounding box center [367, 142] width 229 height 27
paste input "m715132754"
type input "m715132754"
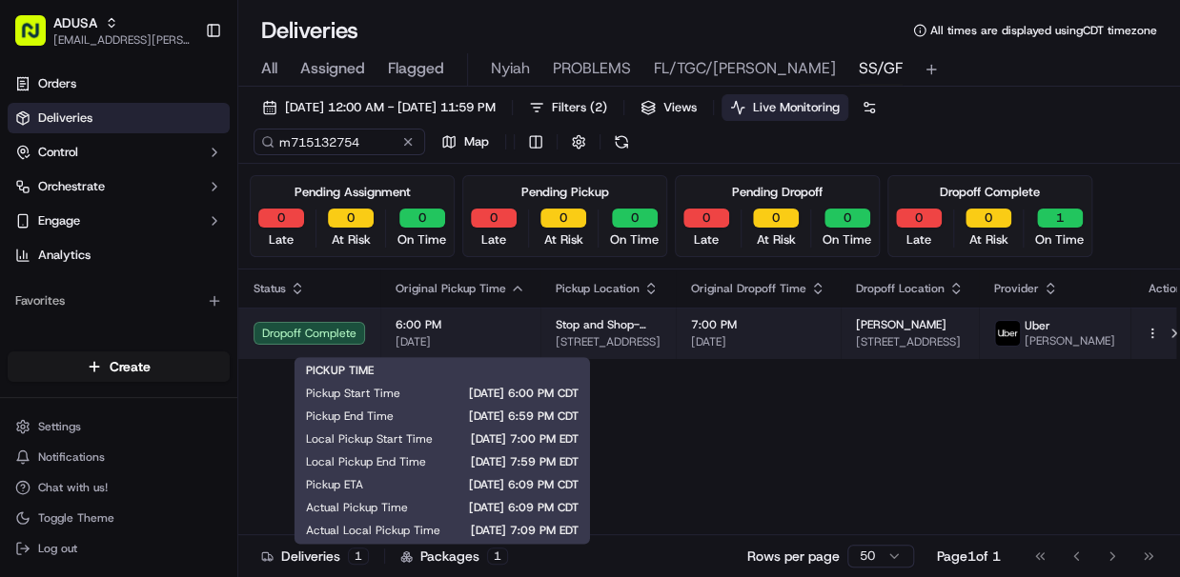
click at [499, 328] on span "6:00 PM" at bounding box center [460, 324] width 130 height 15
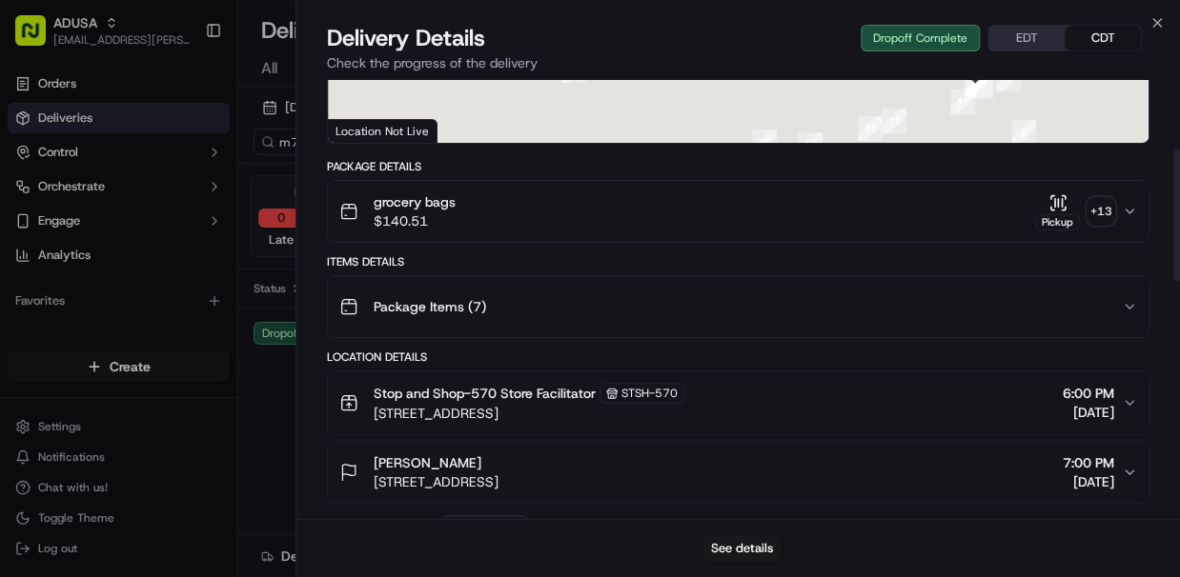
scroll to position [305, 0]
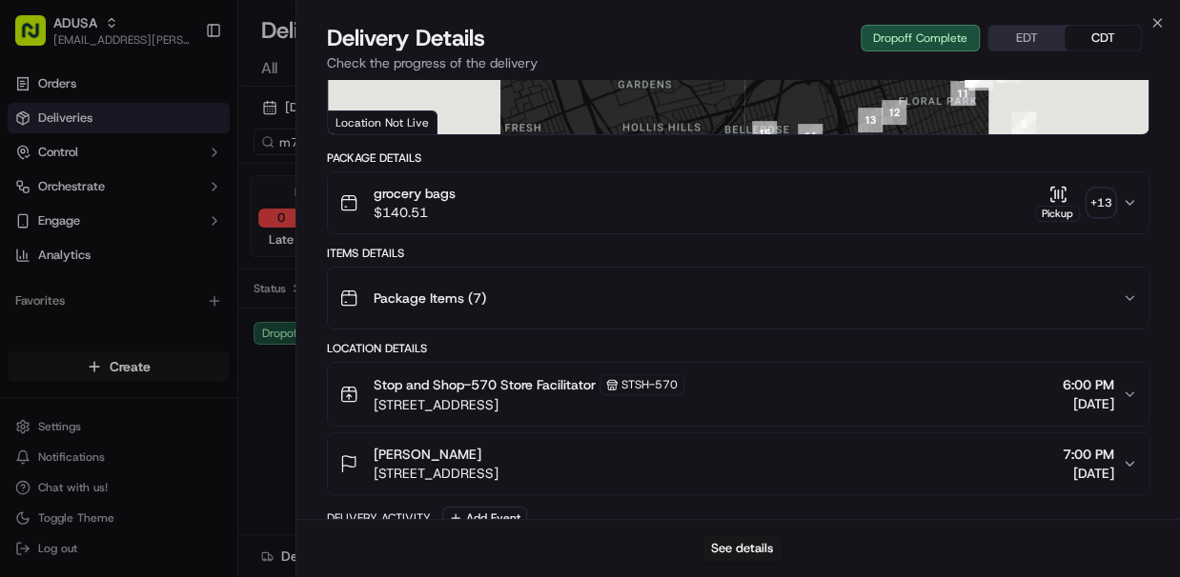
click at [866, 200] on icon "button" at bounding box center [1128, 202] width 15 height 15
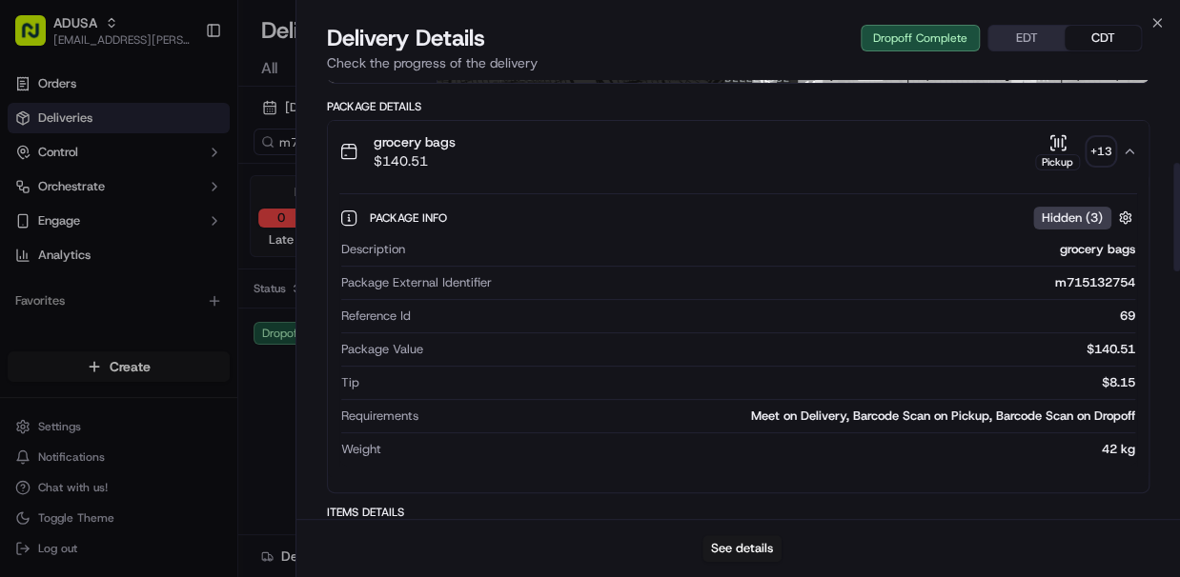
scroll to position [381, 0]
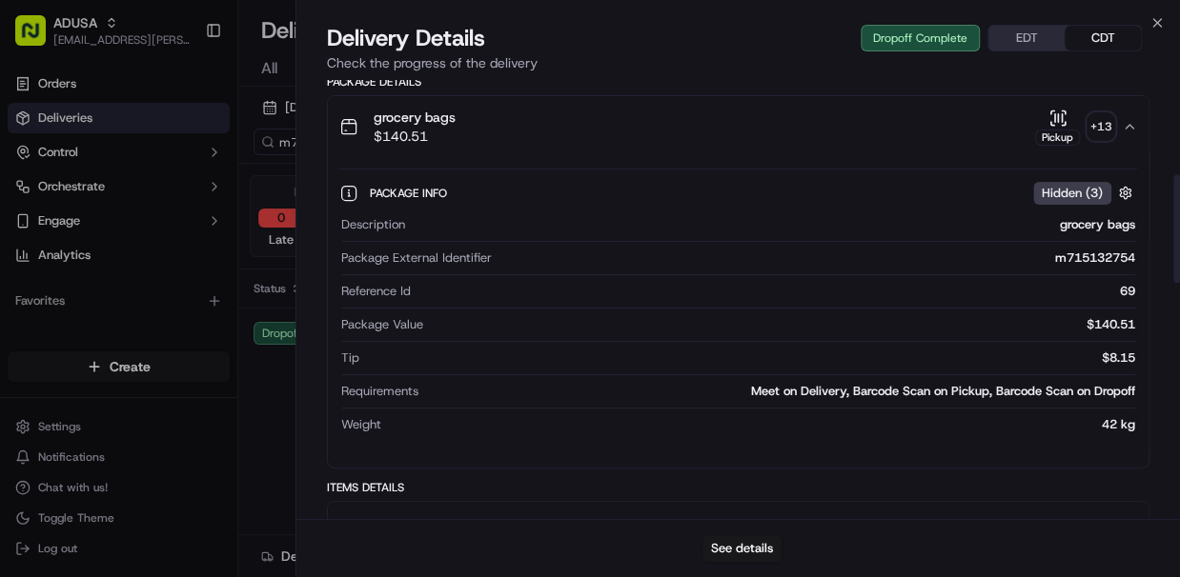
click at [866, 126] on icon "button" at bounding box center [1057, 118] width 19 height 19
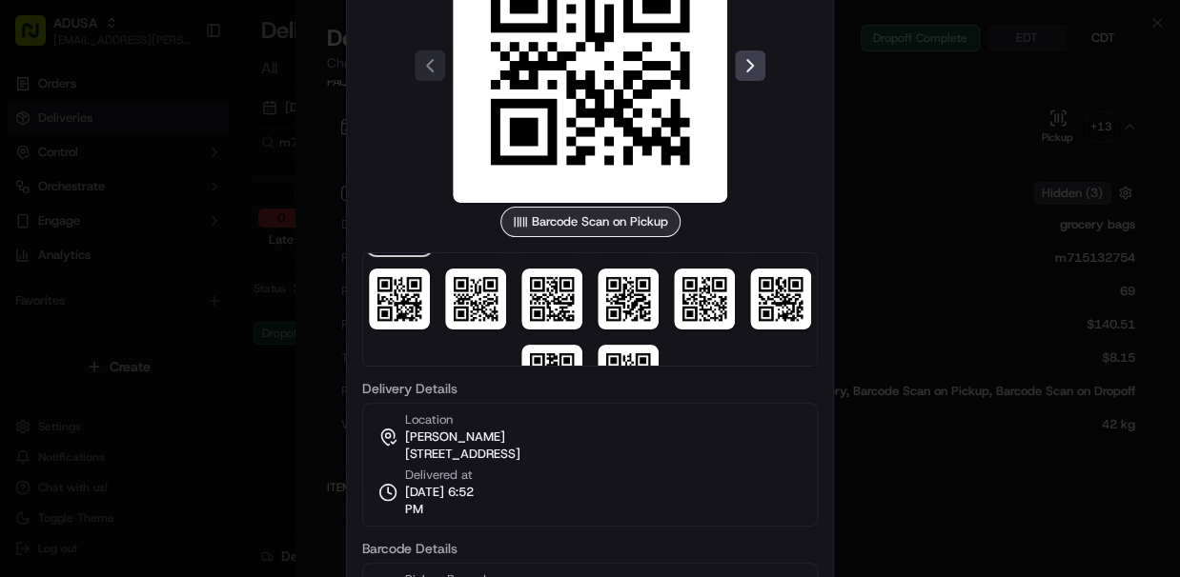
scroll to position [131, 0]
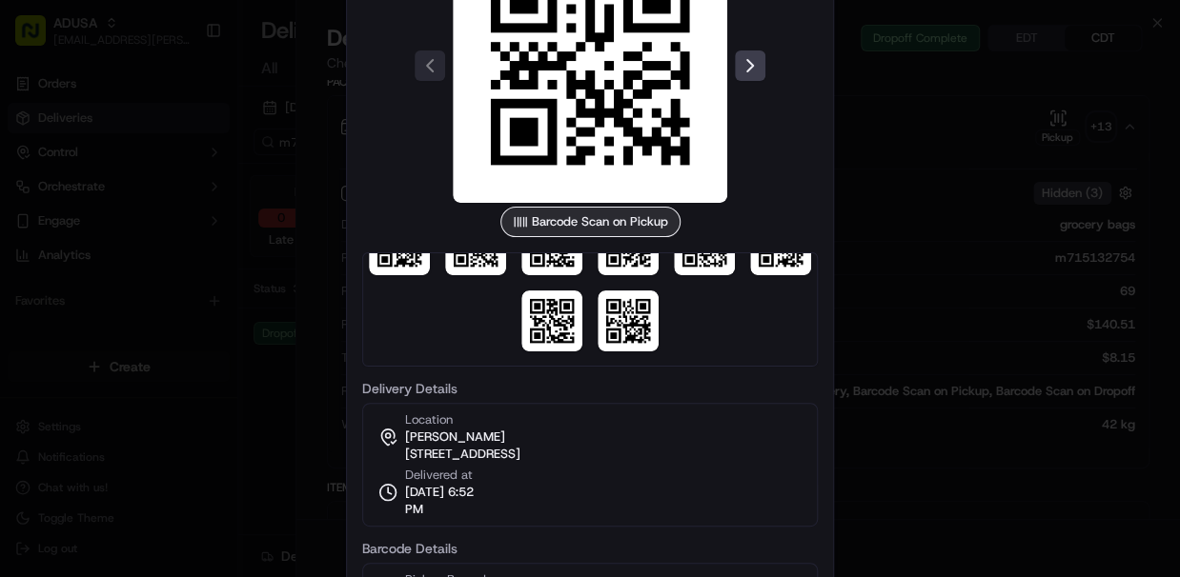
click at [866, 303] on div at bounding box center [590, 288] width 1180 height 577
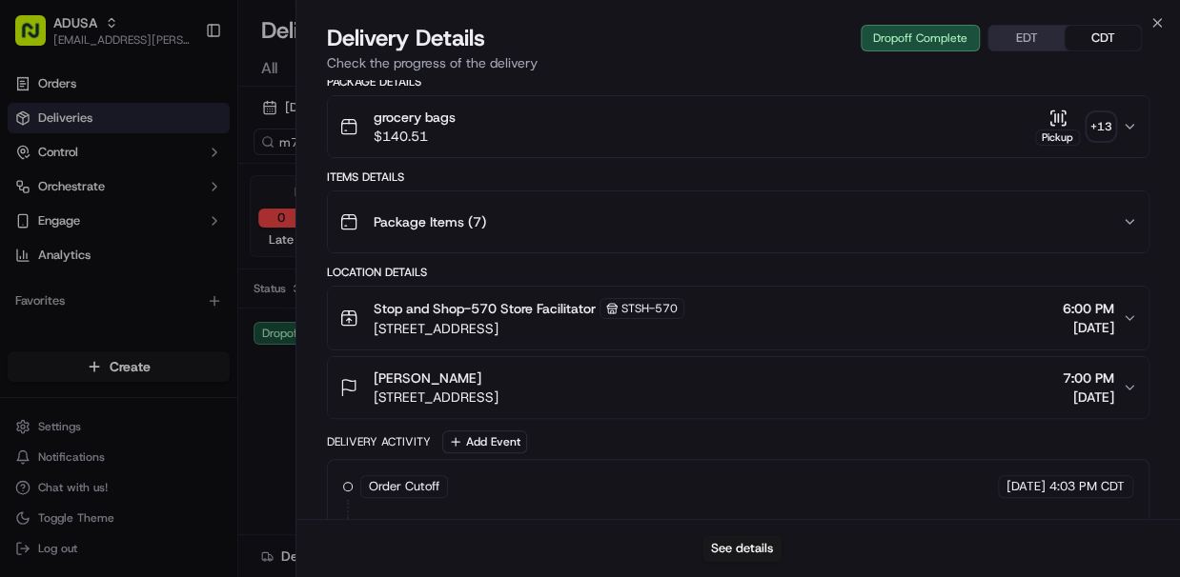
click at [866, 128] on icon "button" at bounding box center [1128, 126] width 15 height 15
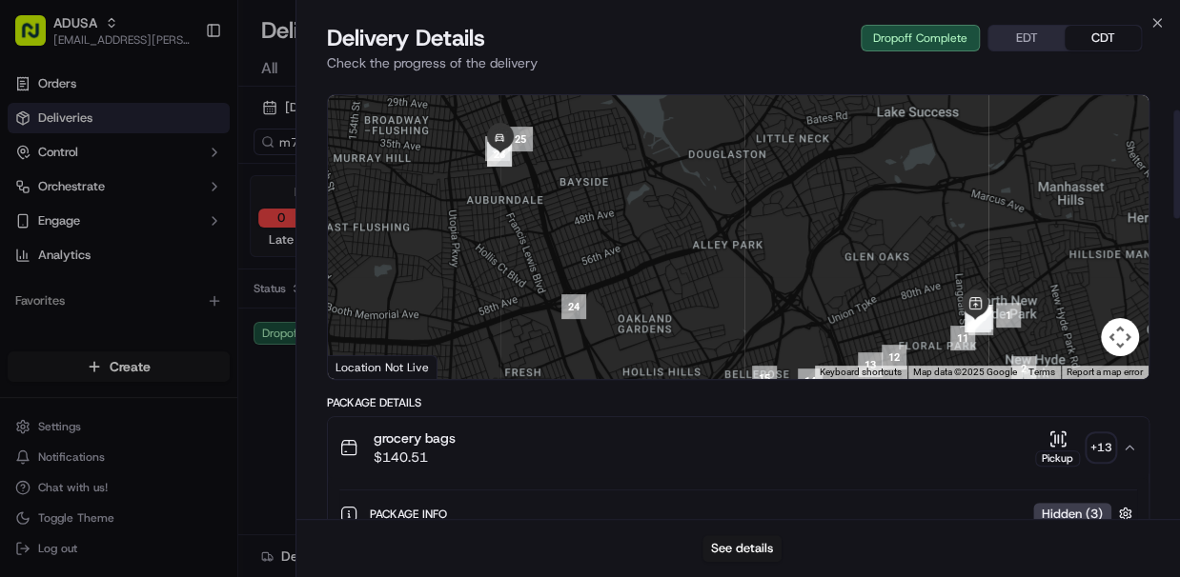
scroll to position [0, 0]
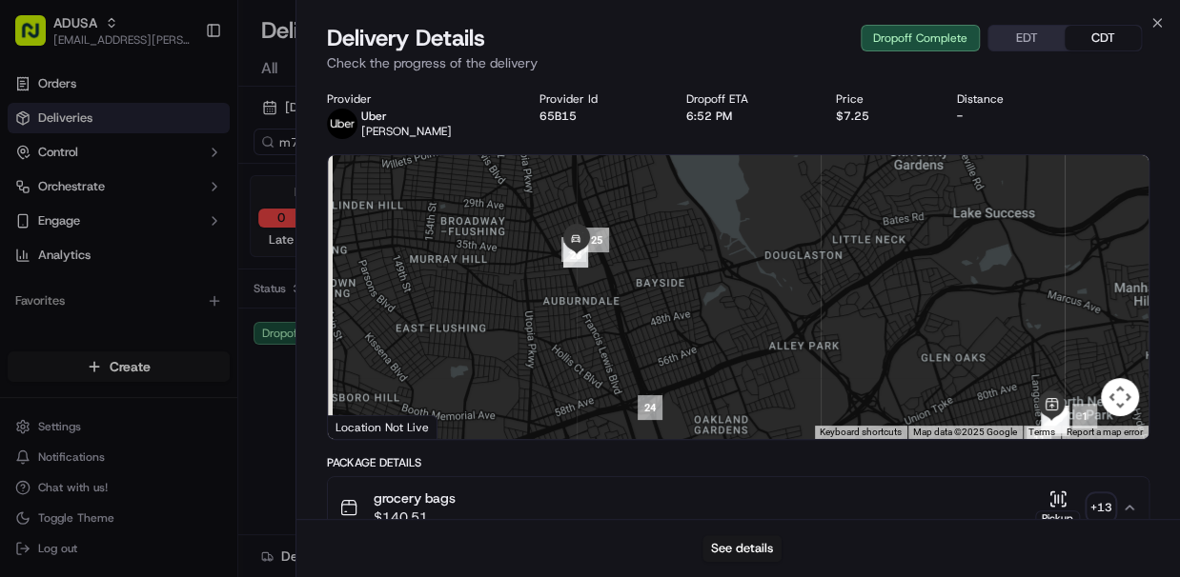
drag, startPoint x: 507, startPoint y: 229, endPoint x: 585, endPoint y: 270, distance: 88.2
click at [585, 270] on div at bounding box center [738, 297] width 821 height 284
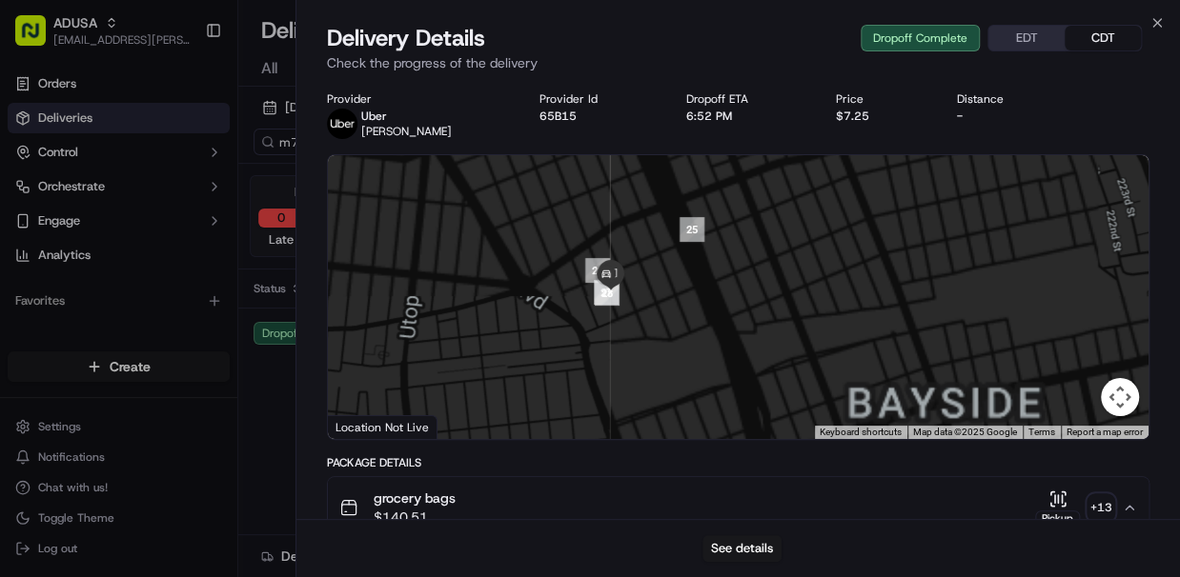
drag, startPoint x: 593, startPoint y: 229, endPoint x: 608, endPoint y: 316, distance: 89.0
click at [608, 316] on div "To navigate, press the arrow keys." at bounding box center [738, 297] width 821 height 284
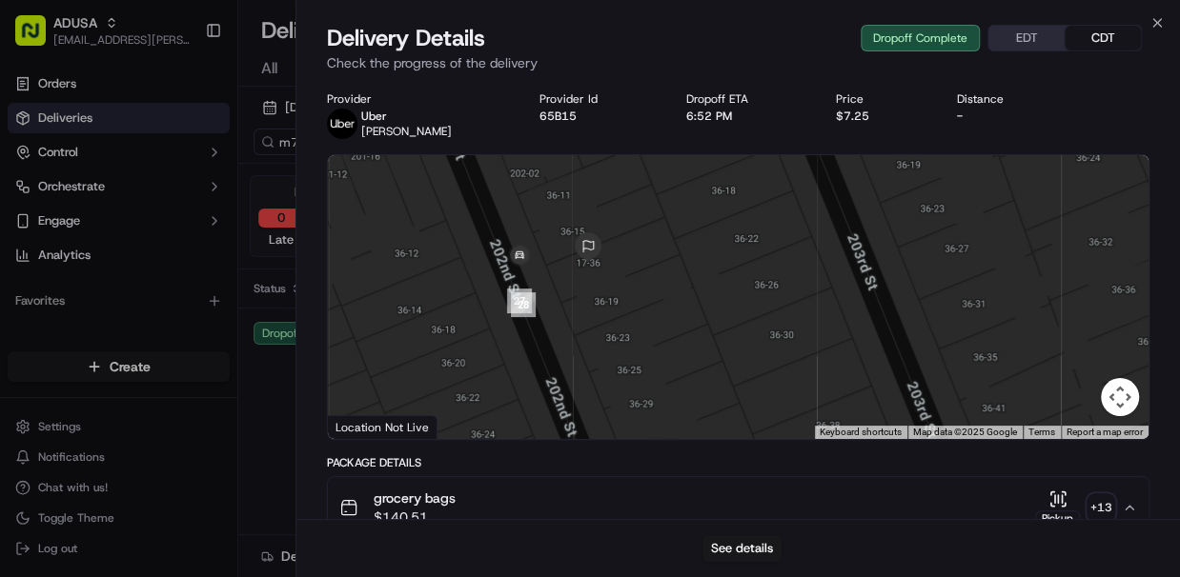
click at [566, 320] on div at bounding box center [738, 297] width 821 height 284
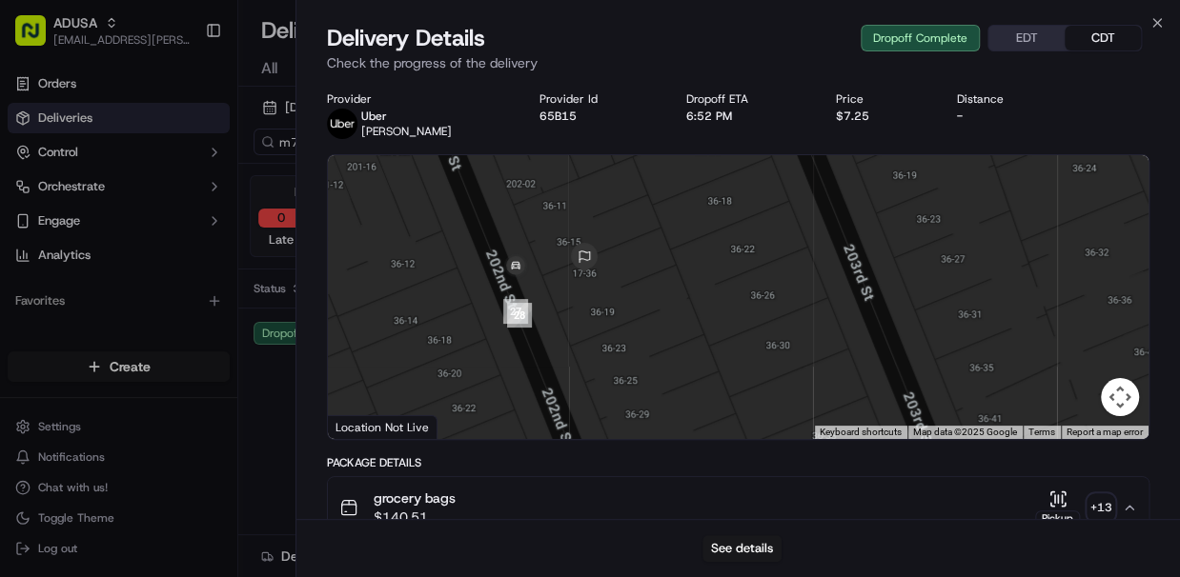
drag, startPoint x: 545, startPoint y: 361, endPoint x: 541, endPoint y: 378, distance: 17.6
click at [541, 378] on div at bounding box center [738, 297] width 821 height 284
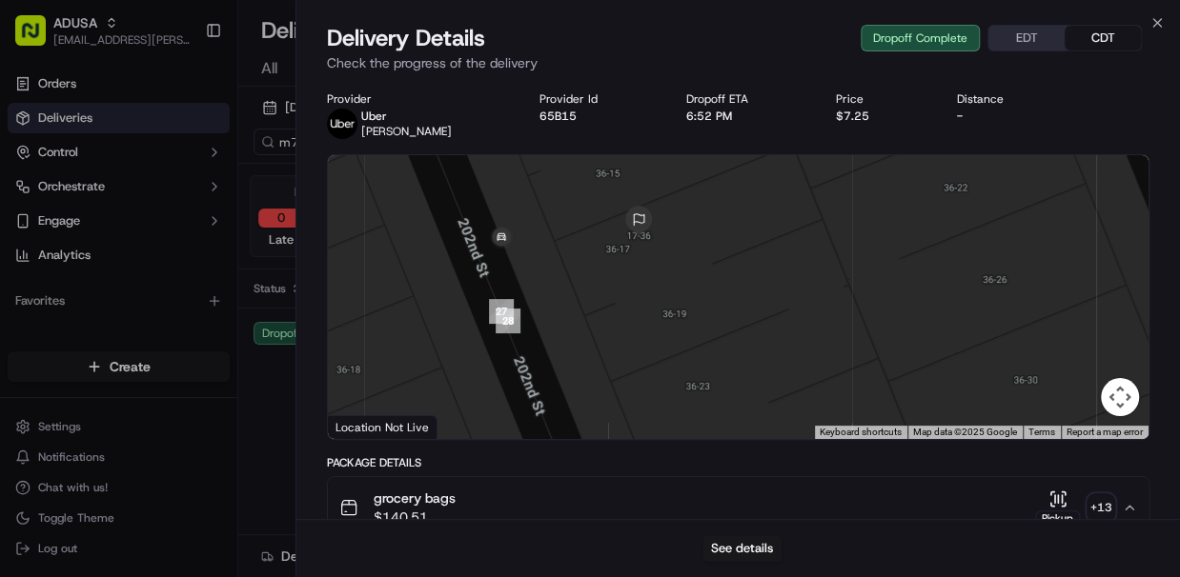
drag, startPoint x: 582, startPoint y: 224, endPoint x: 598, endPoint y: 273, distance: 52.1
click at [598, 273] on div at bounding box center [738, 297] width 821 height 284
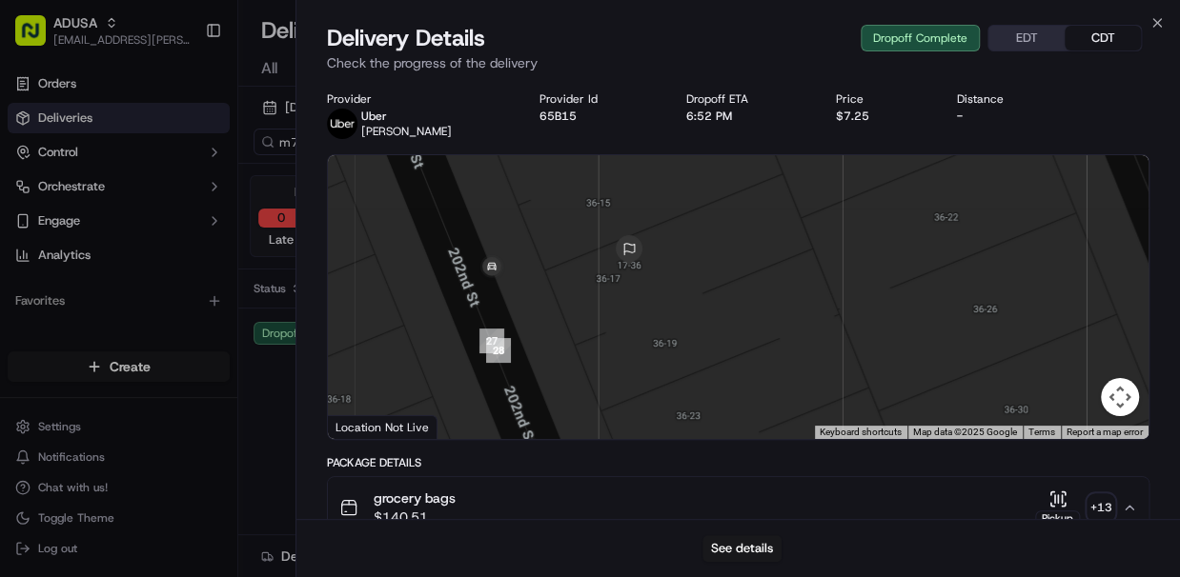
drag, startPoint x: 638, startPoint y: 277, endPoint x: 627, endPoint y: 309, distance: 33.5
click at [627, 309] on div at bounding box center [738, 297] width 821 height 284
click at [866, 17] on icon "button" at bounding box center [1156, 22] width 15 height 15
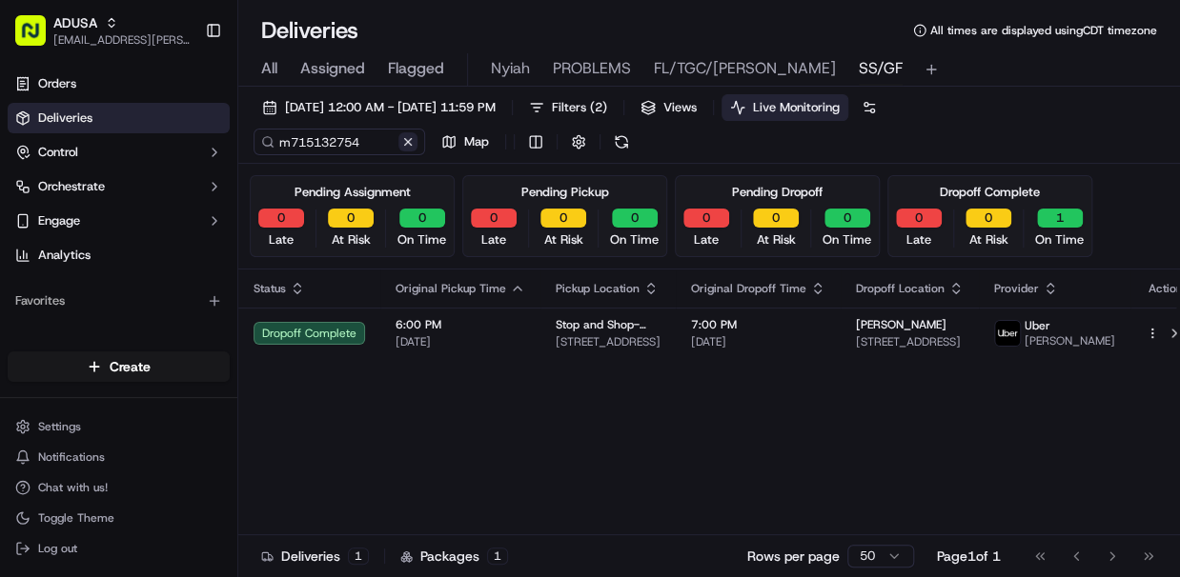
click at [407, 143] on button at bounding box center [407, 141] width 19 height 19
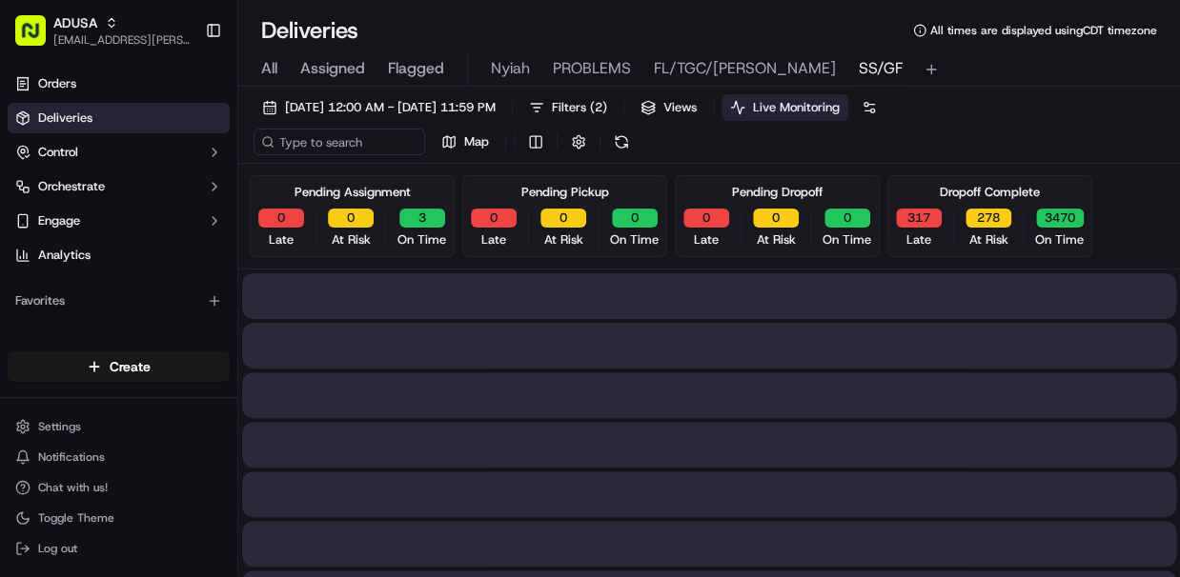
click at [269, 69] on span "All" at bounding box center [269, 68] width 16 height 23
click at [374, 145] on input at bounding box center [367, 142] width 229 height 27
click at [419, 111] on span "09/13/2025 12:00 AM - 09/13/2025 11:59 PM" at bounding box center [390, 107] width 211 height 17
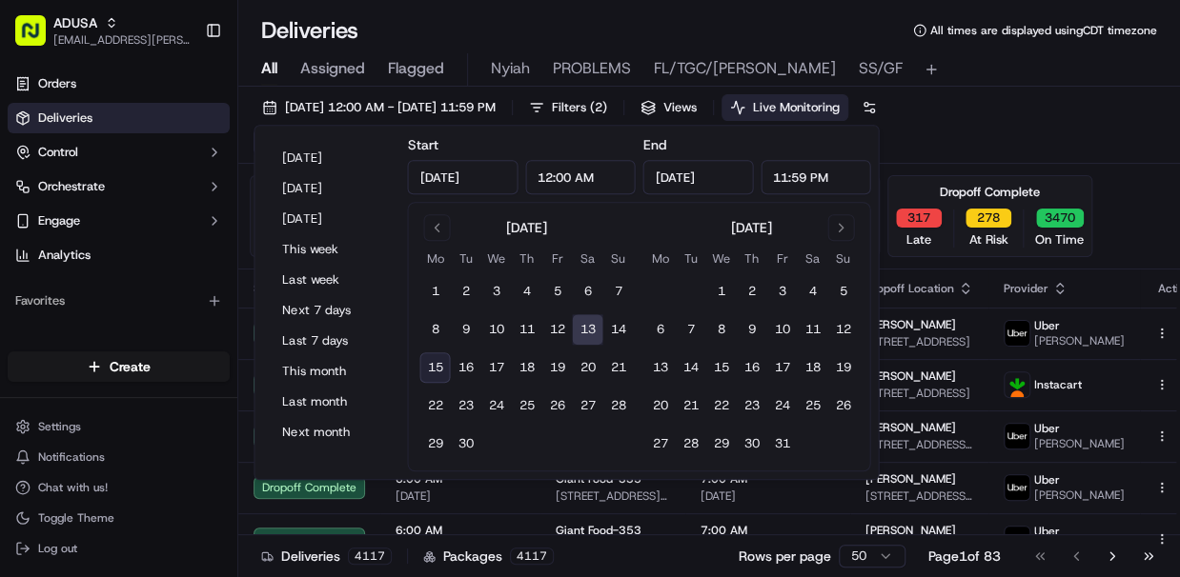
click at [438, 362] on button "15" at bounding box center [434, 368] width 30 height 30
type input "Sep 15, 2025"
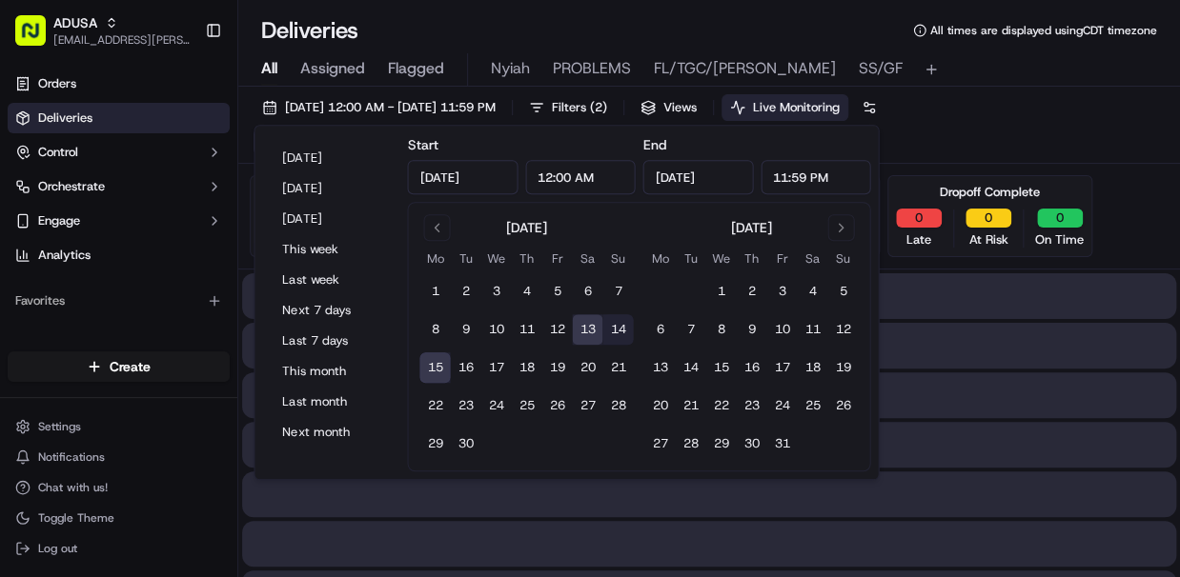
click at [438, 362] on button "15" at bounding box center [434, 368] width 30 height 30
type input "Sep 15, 2025"
click at [866, 121] on div "09/15/2025 12:00 AM - 09/15/2025 11:59 PM Filters ( 2 ) Views Live Monitoring M…" at bounding box center [708, 129] width 941 height 70
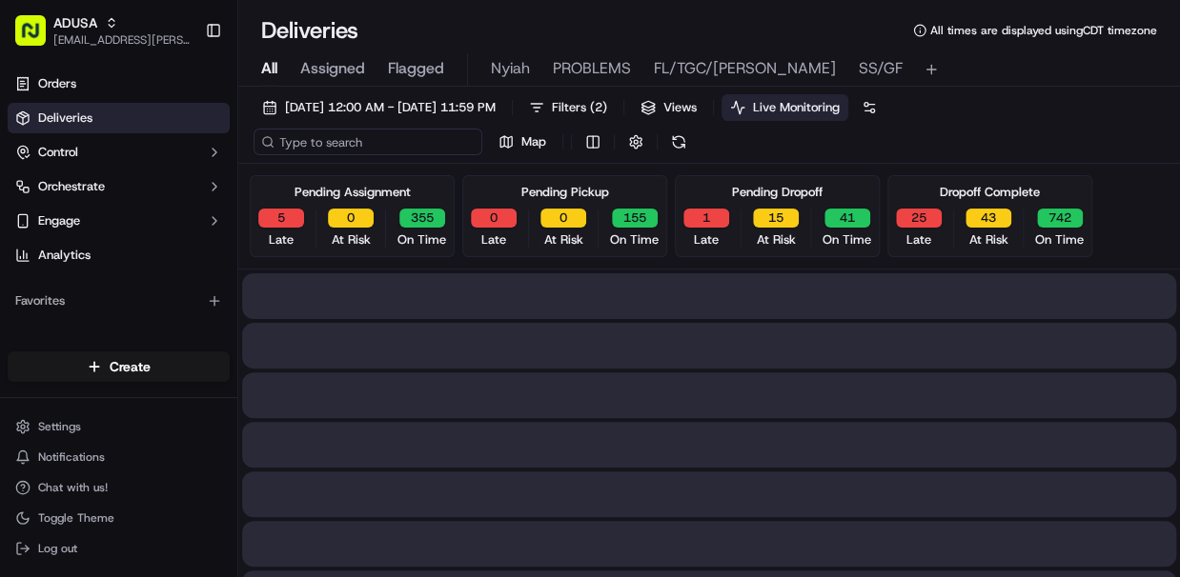
click at [318, 139] on input at bounding box center [367, 142] width 229 height 27
paste input "m713481080"
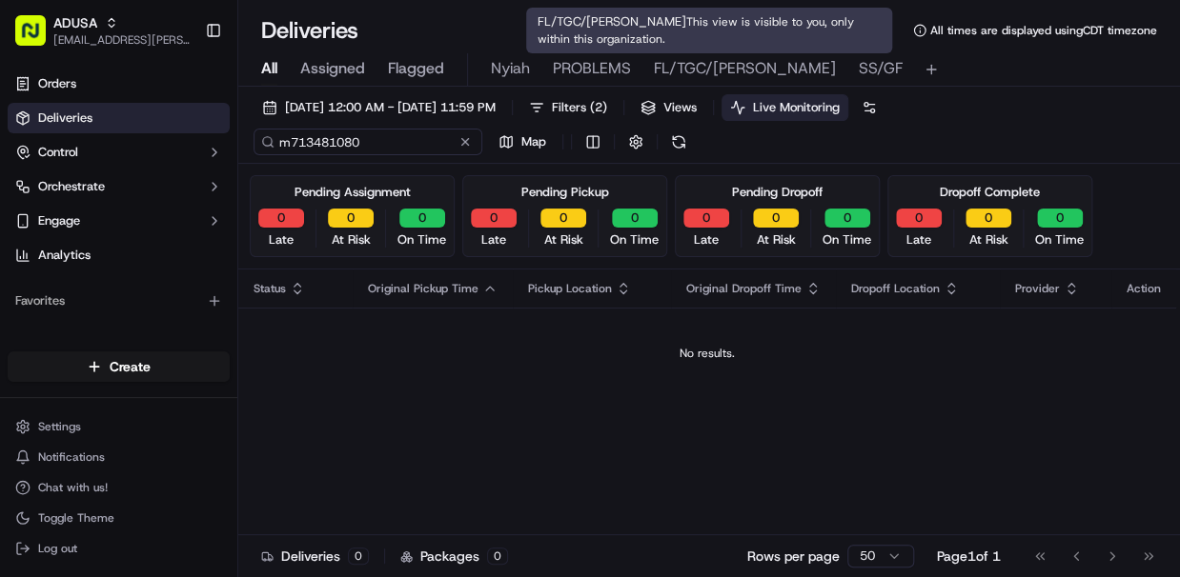
type input "m713481080"
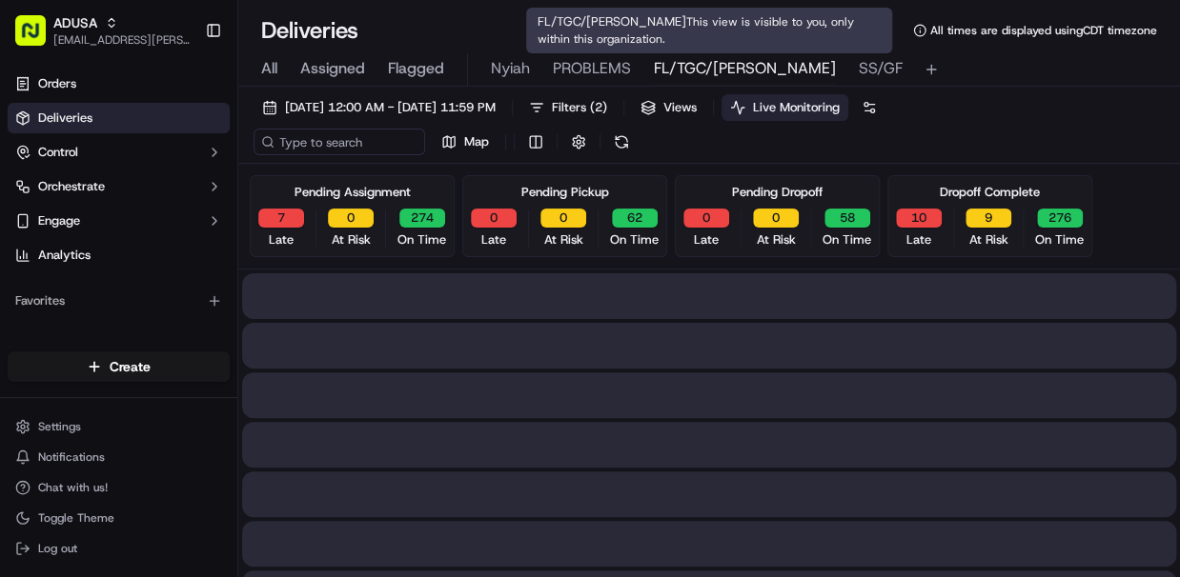
click at [684, 65] on span "FL/TGC/Martins" at bounding box center [745, 68] width 182 height 23
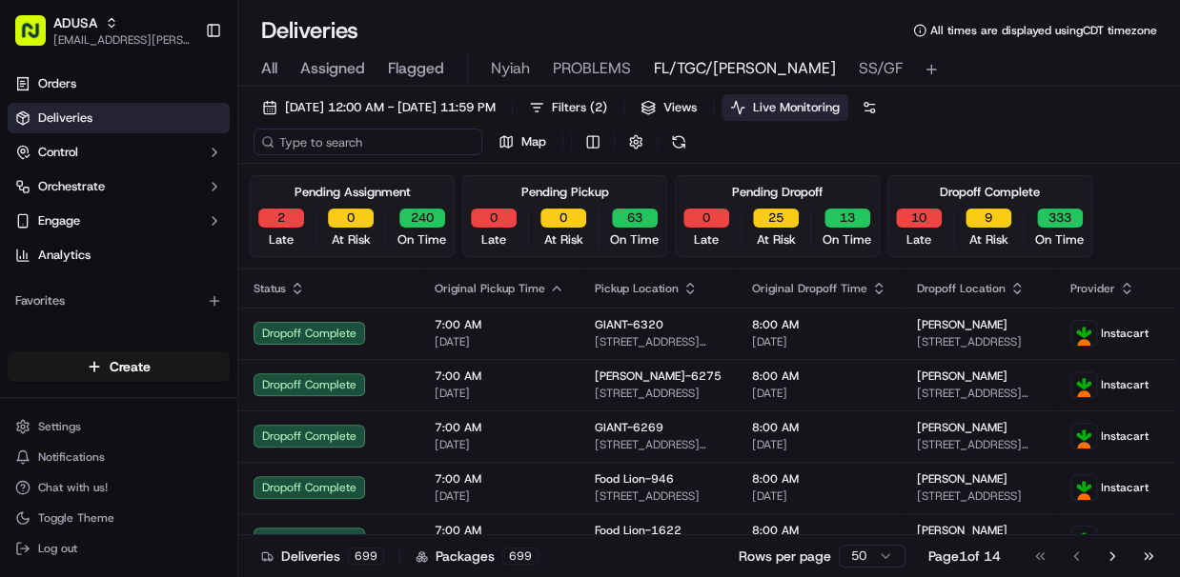
click at [340, 146] on input at bounding box center [367, 142] width 229 height 27
paste input "m713481080"
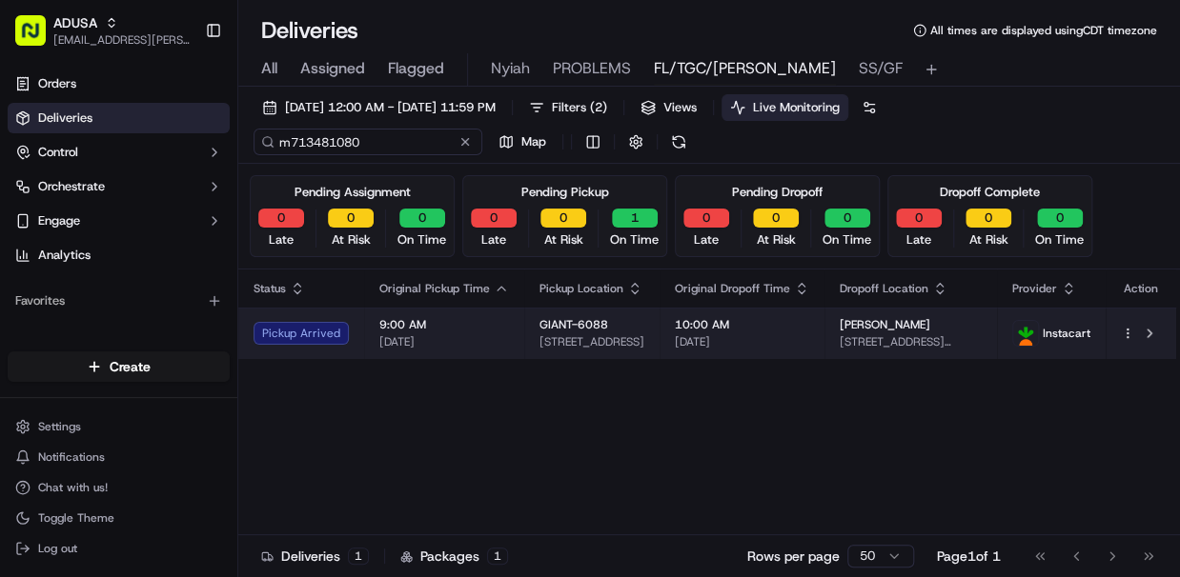
type input "m713481080"
click at [473, 331] on span "9:00 AM" at bounding box center [444, 324] width 130 height 15
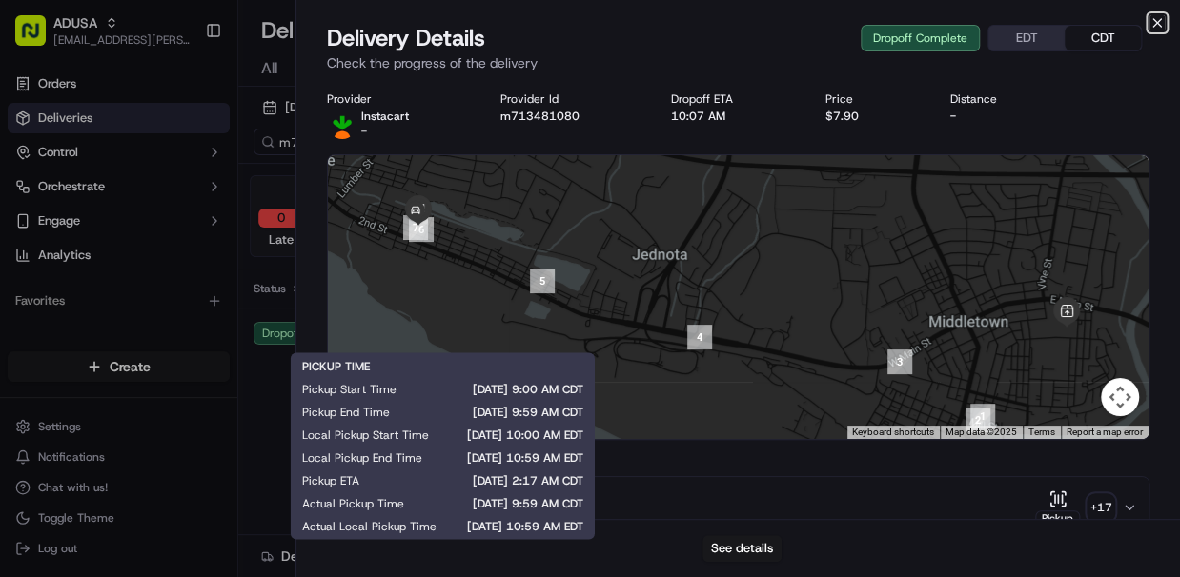
click at [866, 23] on icon "button" at bounding box center [1156, 22] width 15 height 15
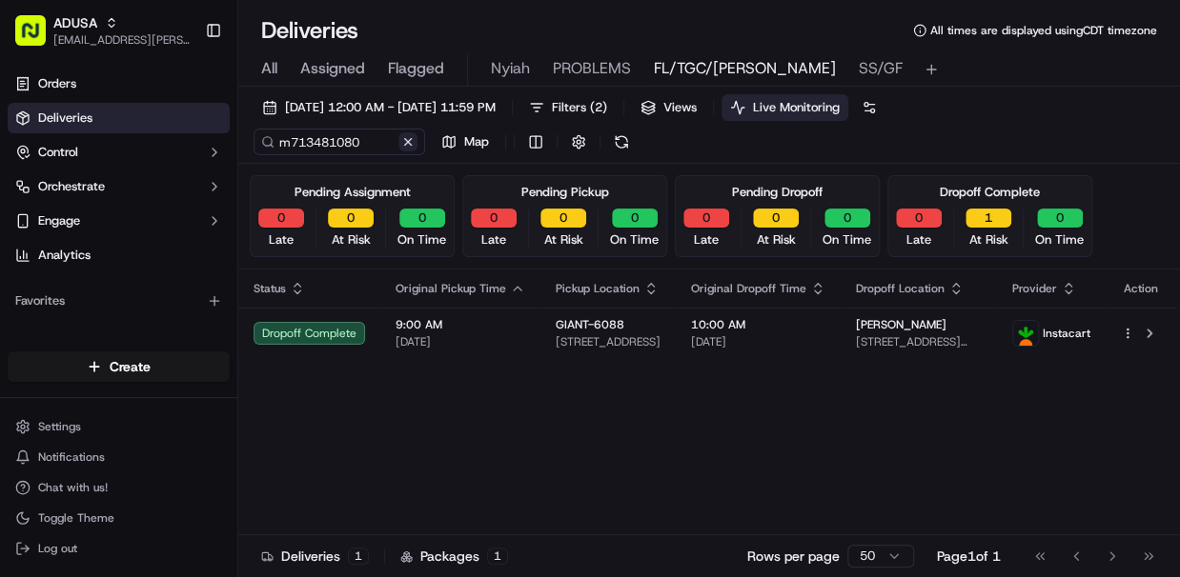
click at [406, 145] on button at bounding box center [407, 141] width 19 height 19
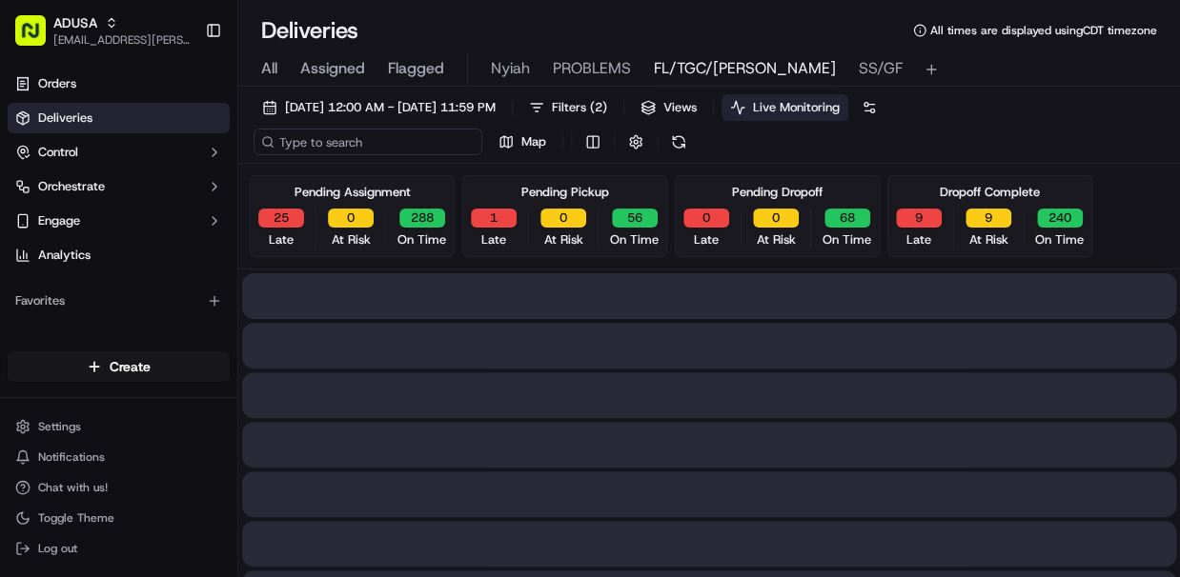
click at [365, 143] on input at bounding box center [367, 142] width 229 height 27
paste input "m715637155"
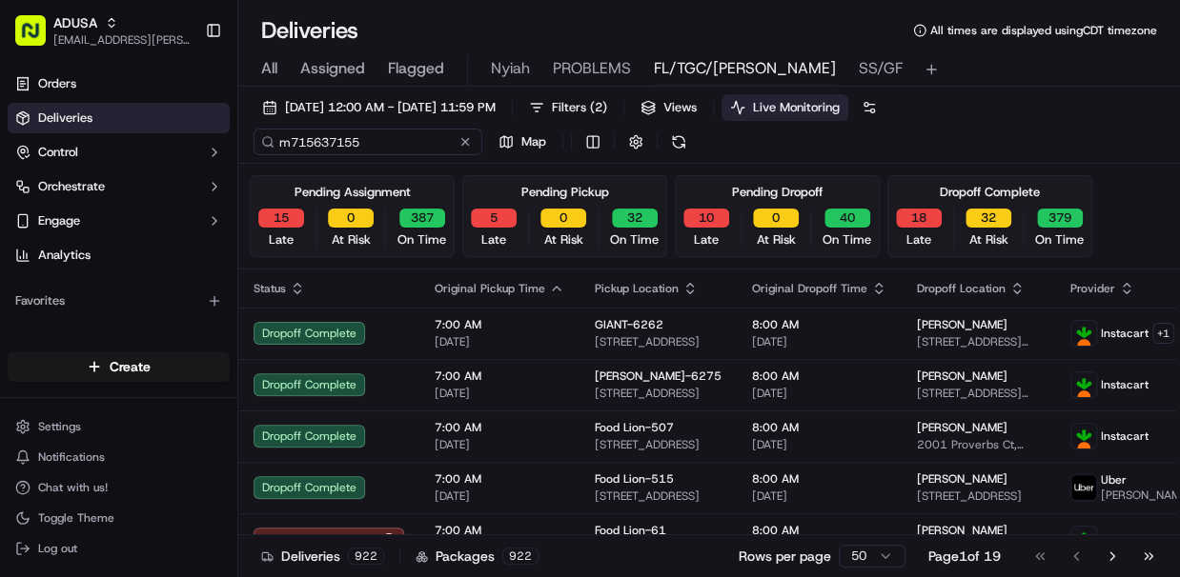
type input "m715637155"
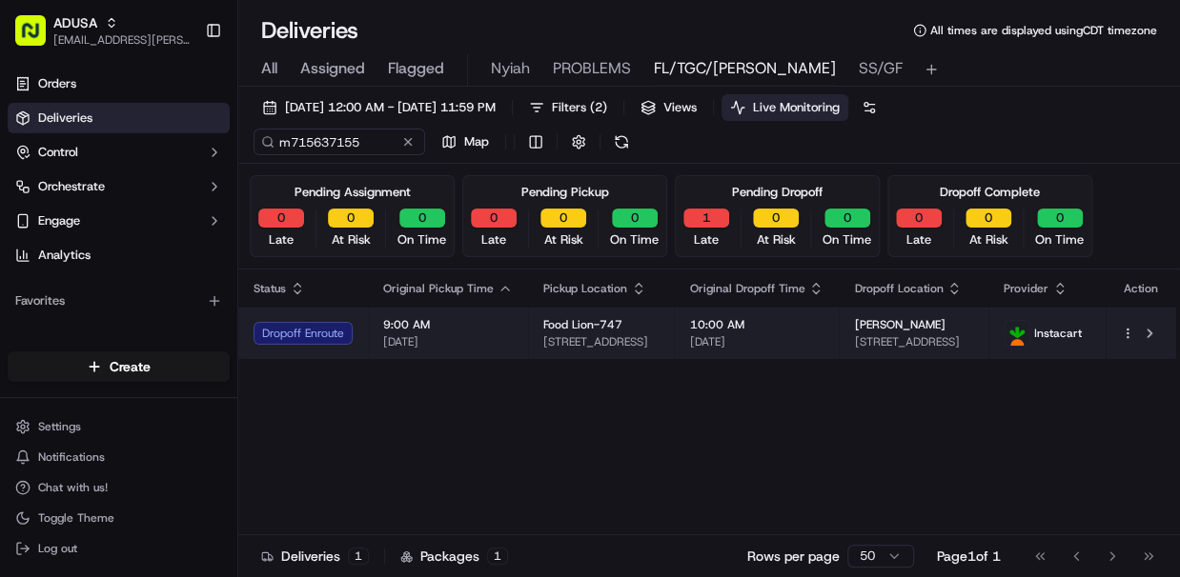
click at [461, 329] on span "9:00 AM" at bounding box center [448, 324] width 130 height 15
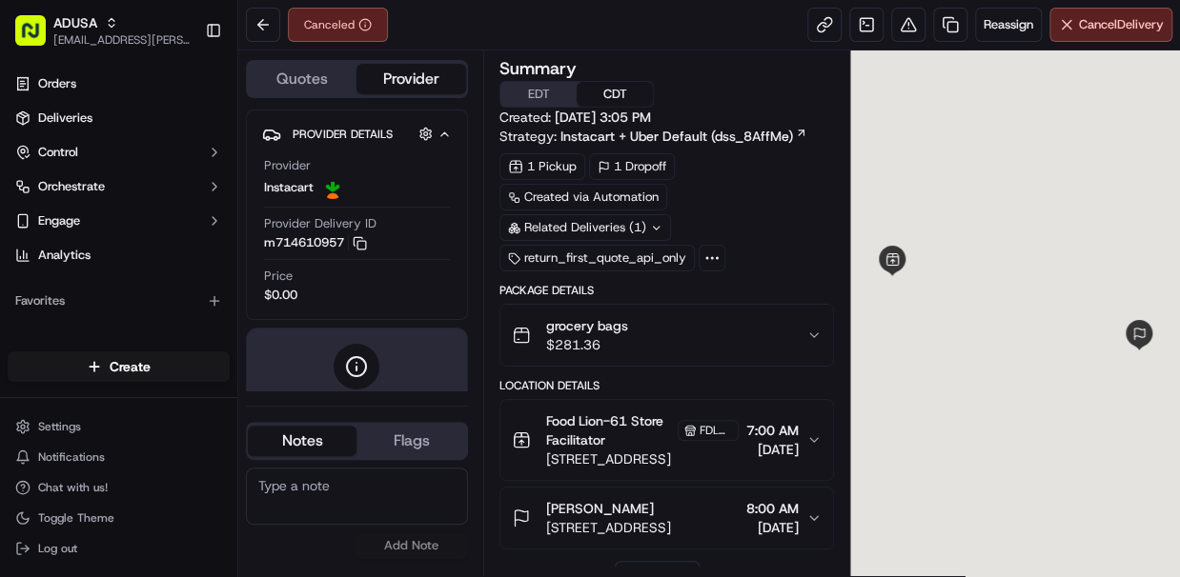
click at [323, 502] on textarea at bounding box center [357, 496] width 222 height 57
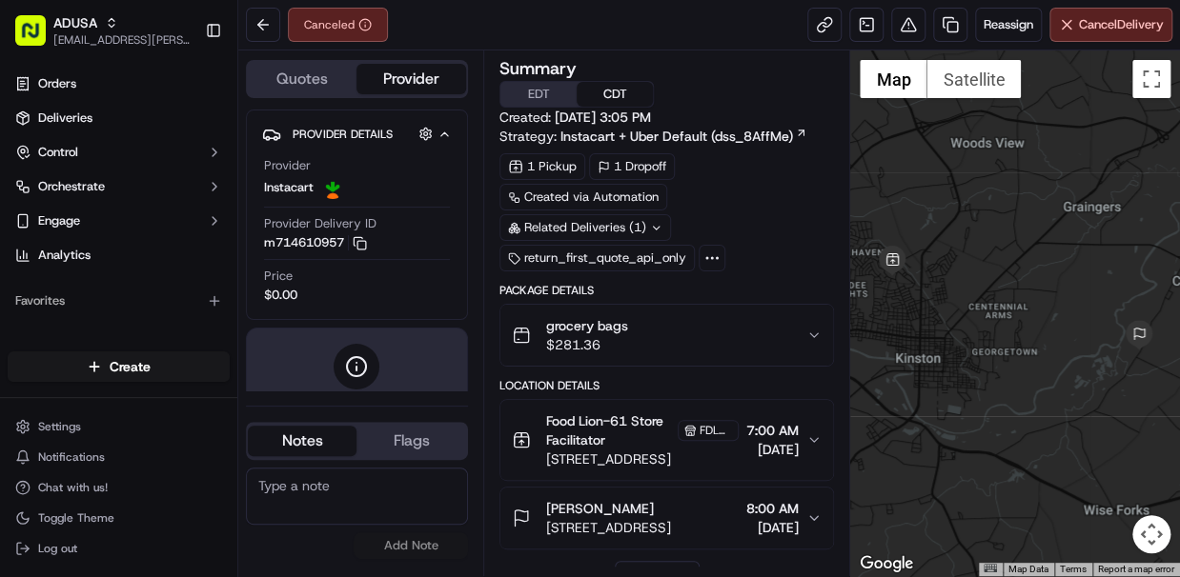
paste textarea "According to Tara at store there was a issue with the refrigeration so the orde…"
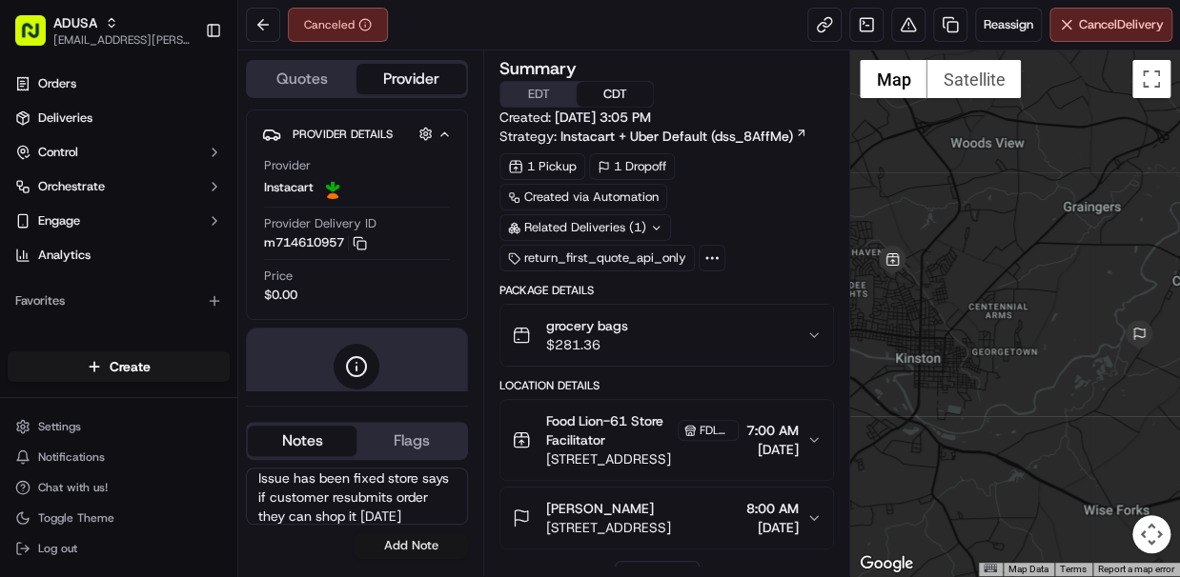
type textarea "According to Tara at store there was a issue with the refrigeration so the orde…"
click at [407, 544] on button "Add Note" at bounding box center [410, 546] width 114 height 27
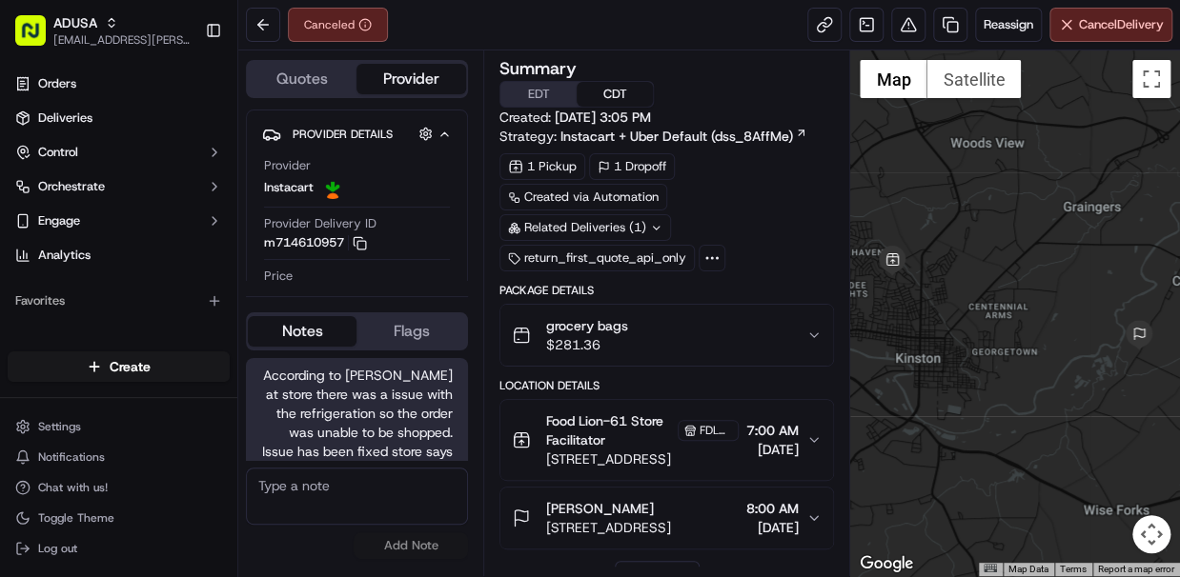
scroll to position [61, 0]
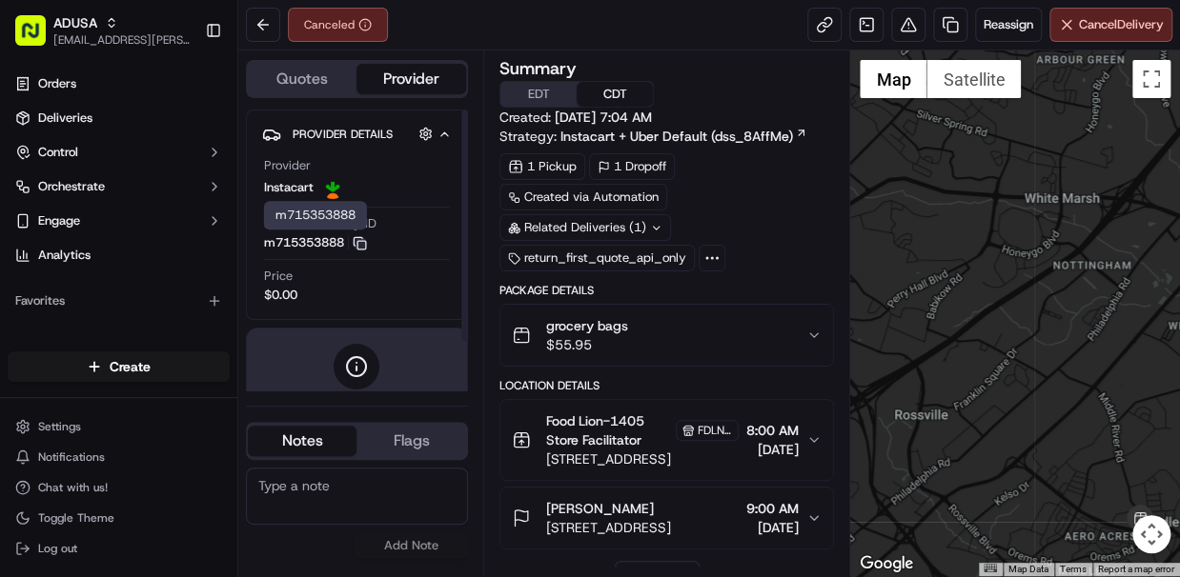
click at [365, 244] on icon "button" at bounding box center [360, 243] width 14 height 14
click at [316, 493] on textarea at bounding box center [357, 496] width 222 height 57
type textarea "Store cancelled order OOS"
click at [408, 540] on button "Add Note" at bounding box center [410, 546] width 114 height 27
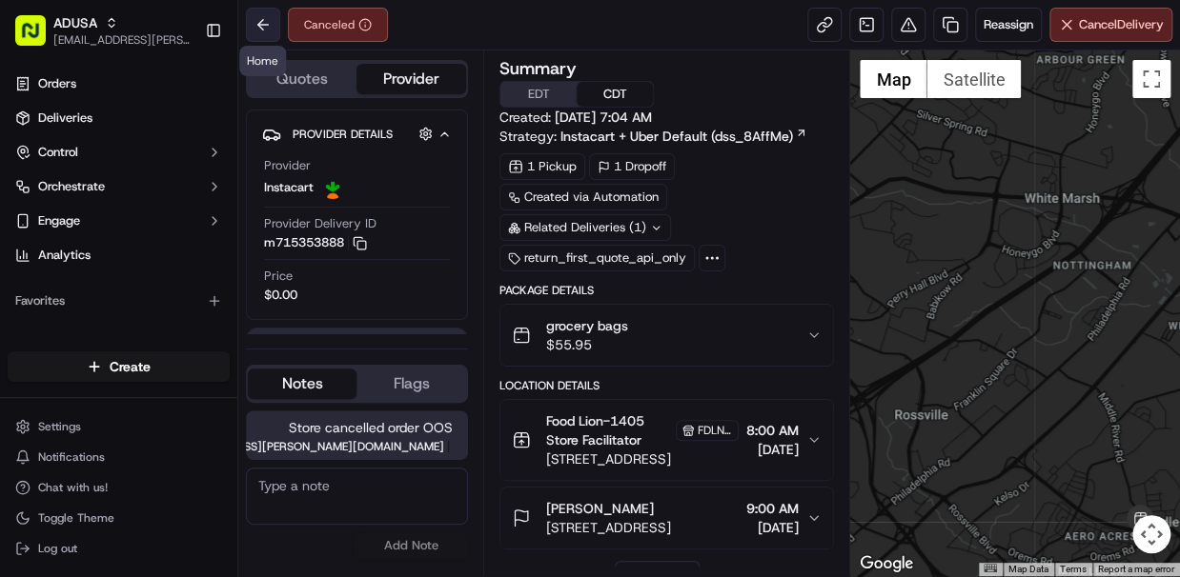
click at [257, 27] on button at bounding box center [263, 25] width 34 height 34
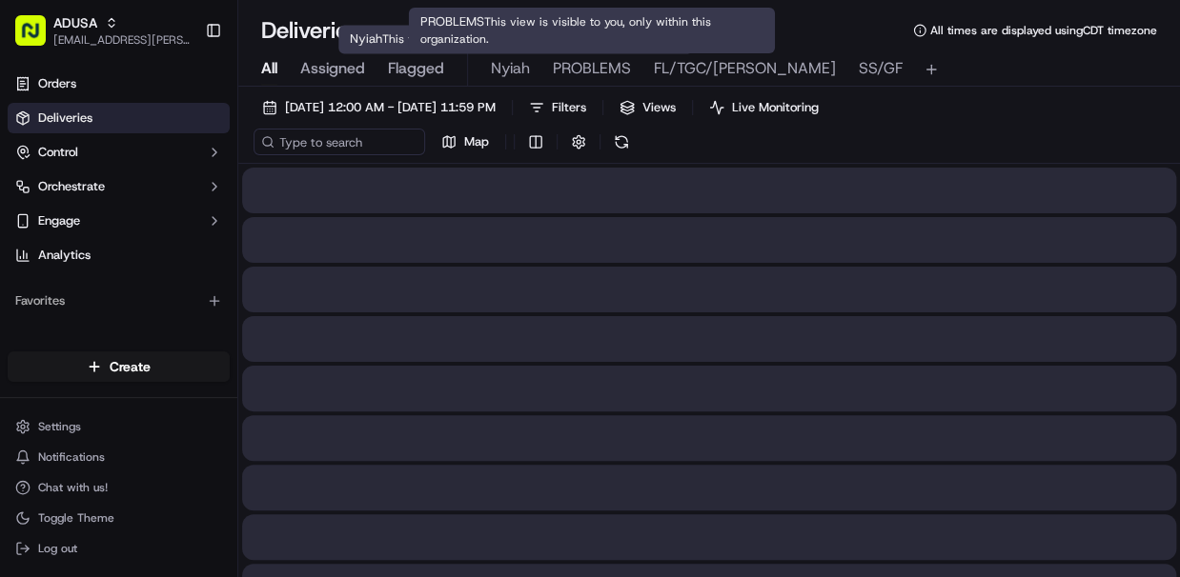
click at [585, 78] on span "PROBLEMS" at bounding box center [592, 68] width 78 height 23
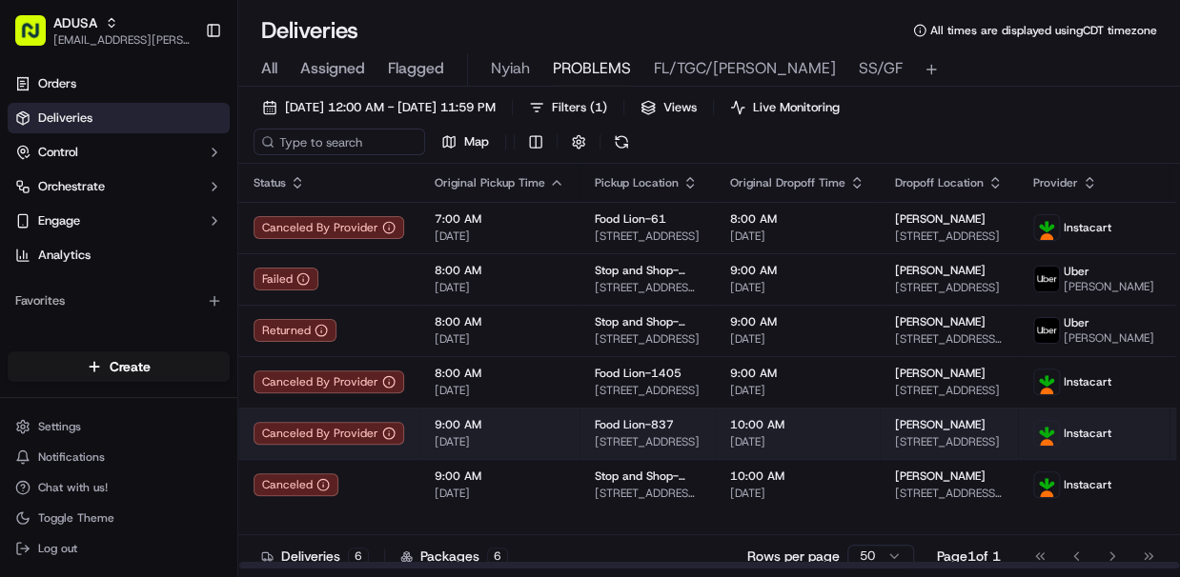
click at [1149, 445] on html "ADUSA lanyia.patton@adusa.com Toggle Sidebar Orders Deliveries Control Orchestr…" at bounding box center [590, 288] width 1180 height 577
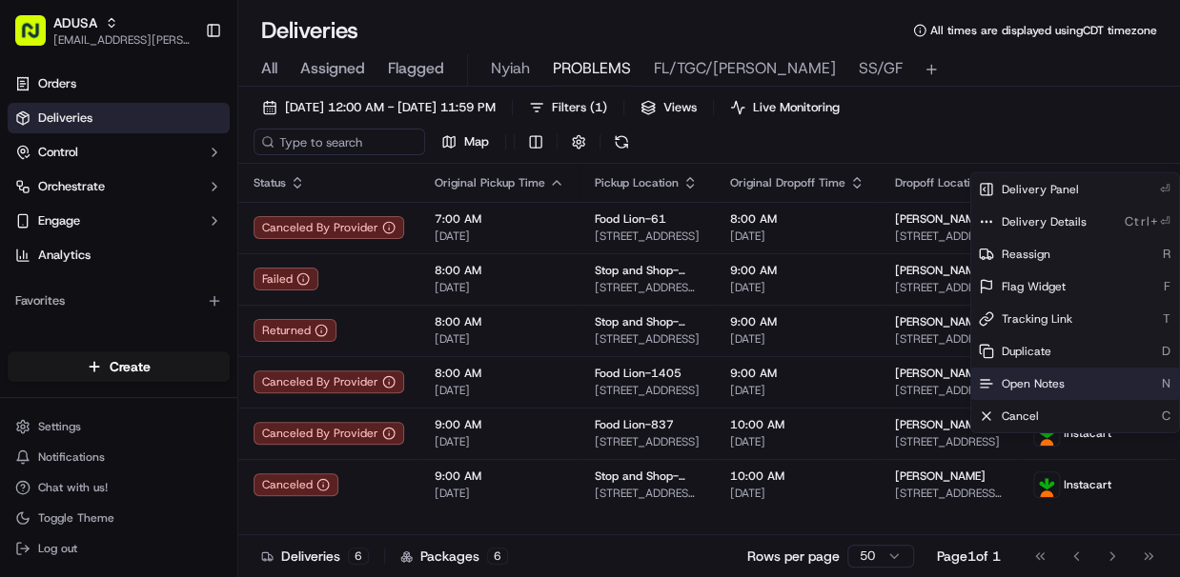
click at [1019, 381] on span "Open Notes" at bounding box center [1032, 383] width 63 height 15
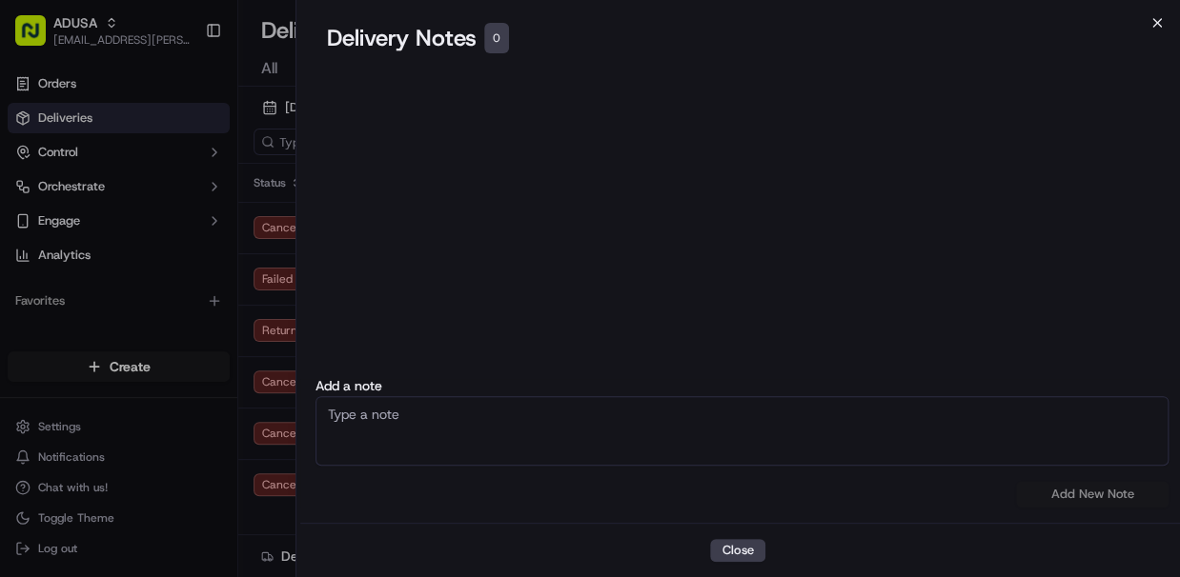
click at [1159, 30] on icon "button" at bounding box center [1156, 22] width 15 height 15
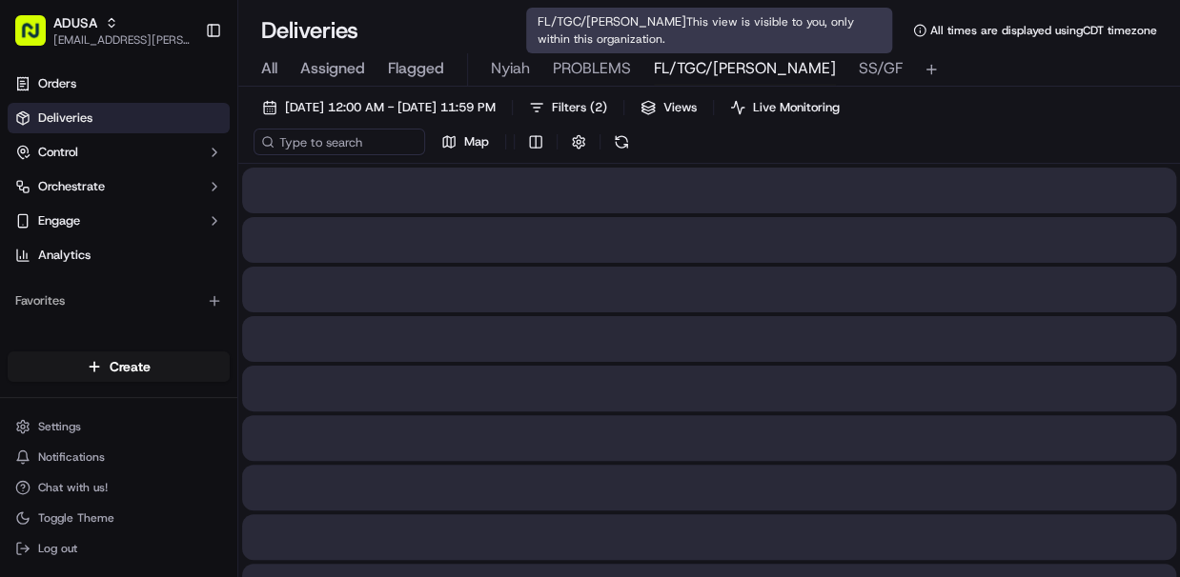
click at [686, 65] on span "FL/TGC/Martins" at bounding box center [745, 68] width 182 height 23
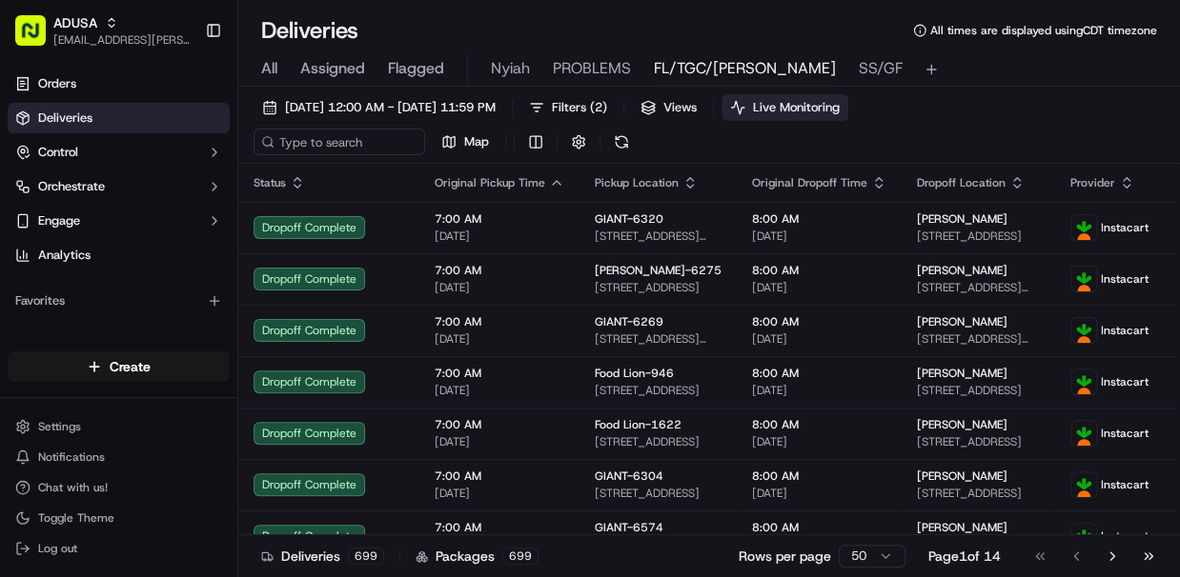
click at [839, 107] on span "Live Monitoring" at bounding box center [796, 107] width 87 height 17
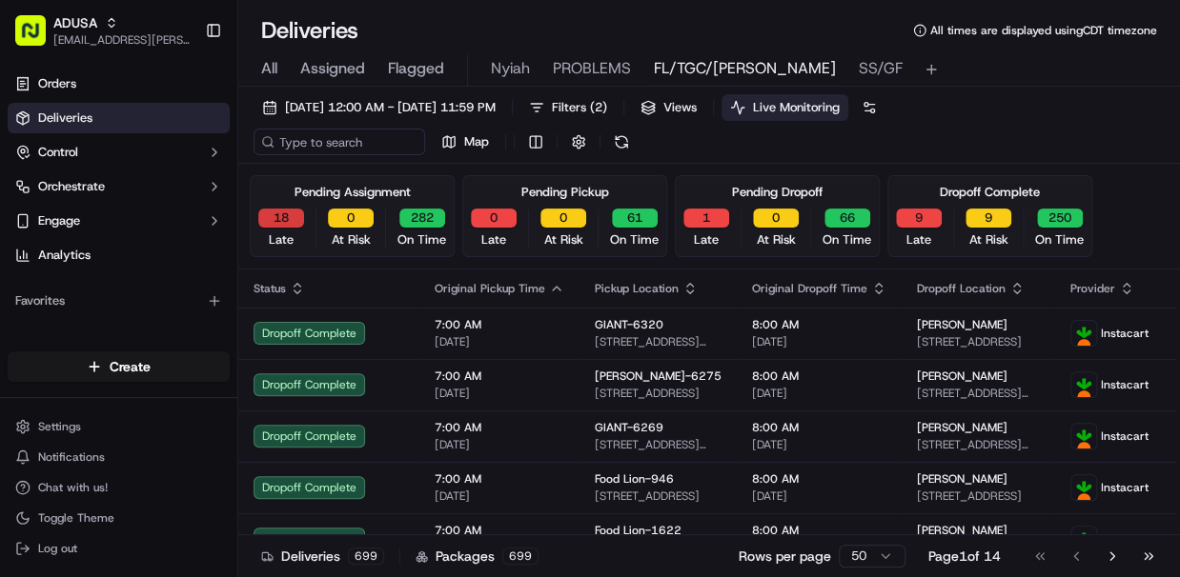
click at [277, 222] on button "18" at bounding box center [281, 218] width 46 height 19
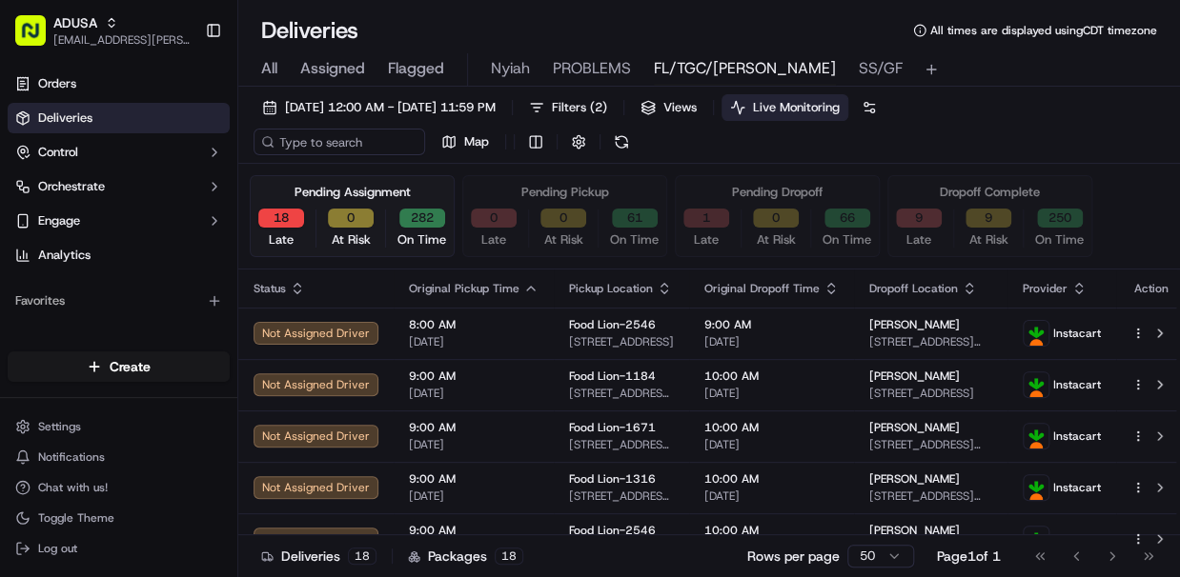
click at [701, 222] on button "1" at bounding box center [706, 218] width 46 height 19
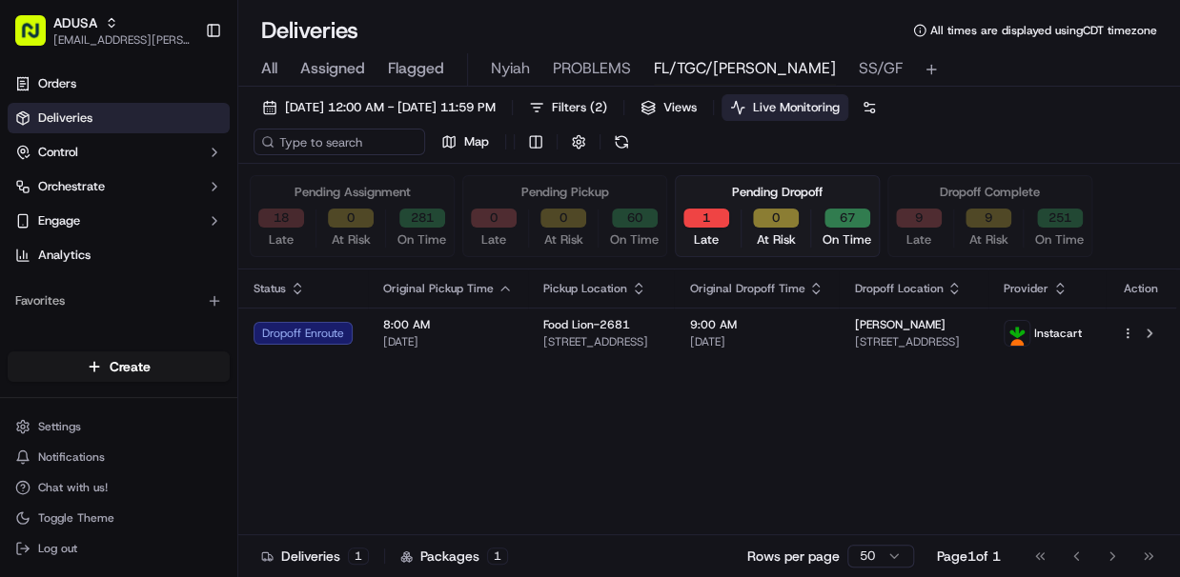
click at [270, 214] on button "18" at bounding box center [281, 218] width 46 height 19
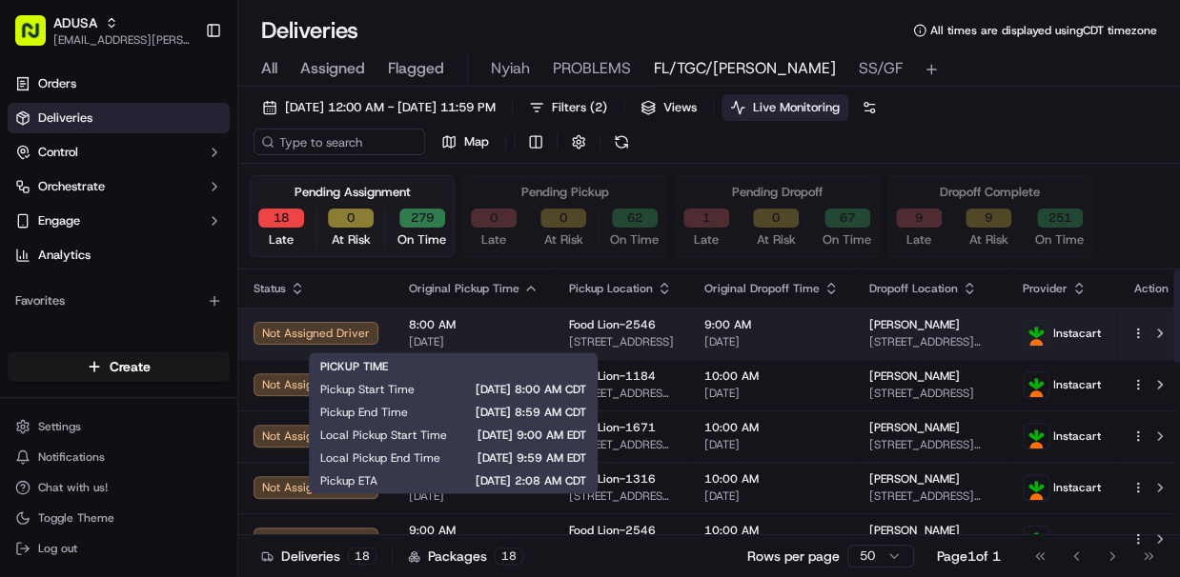
click at [526, 325] on span "8:00 AM" at bounding box center [474, 324] width 130 height 15
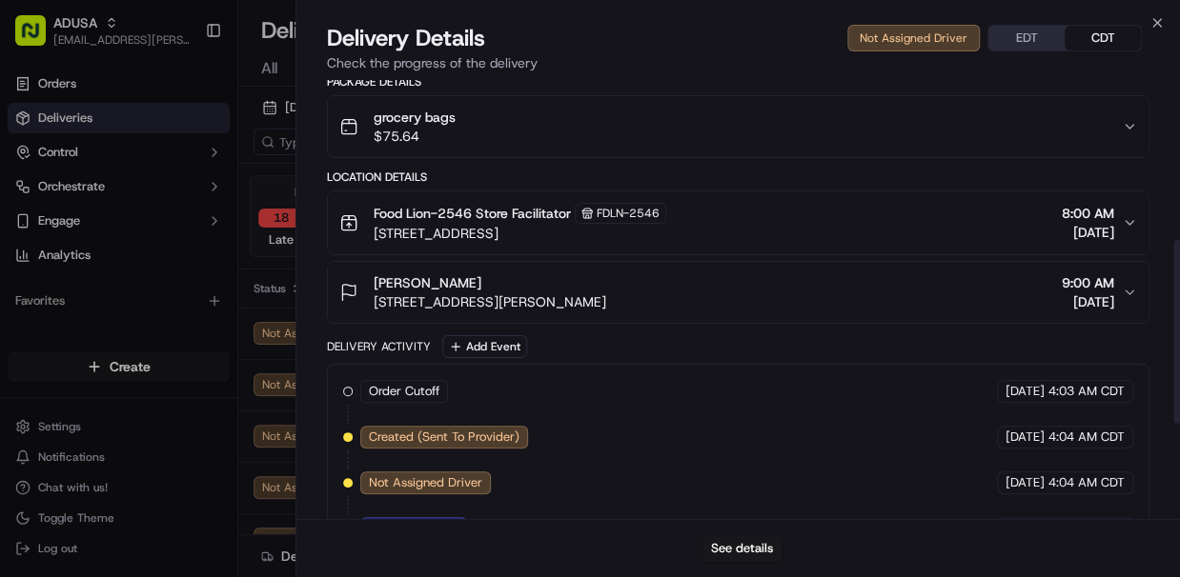
scroll to position [608, 0]
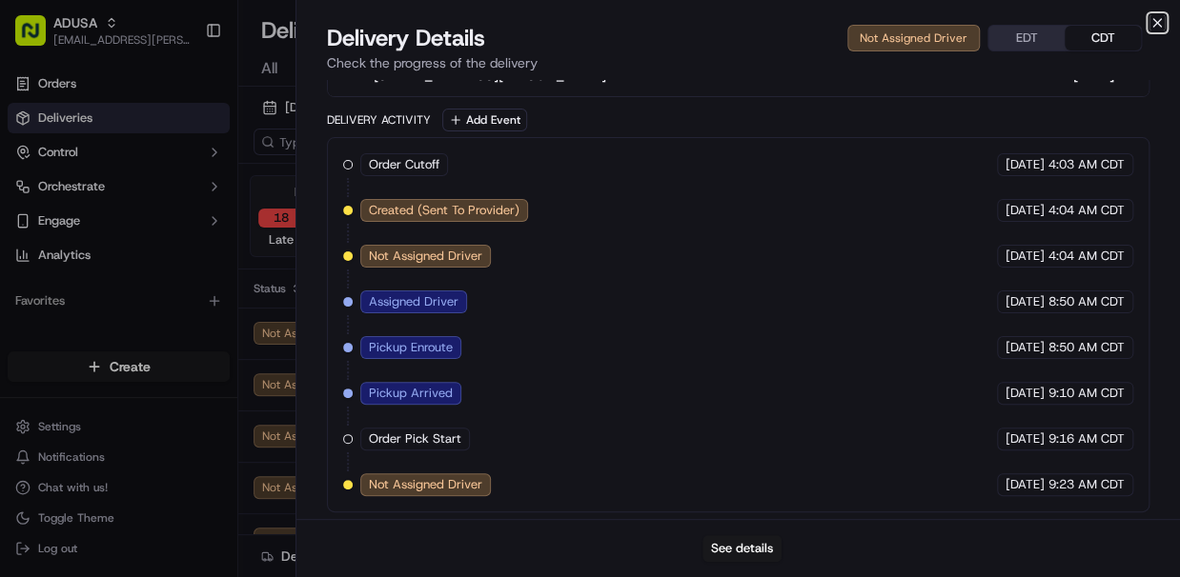
click at [1154, 22] on icon "button" at bounding box center [1156, 22] width 15 height 15
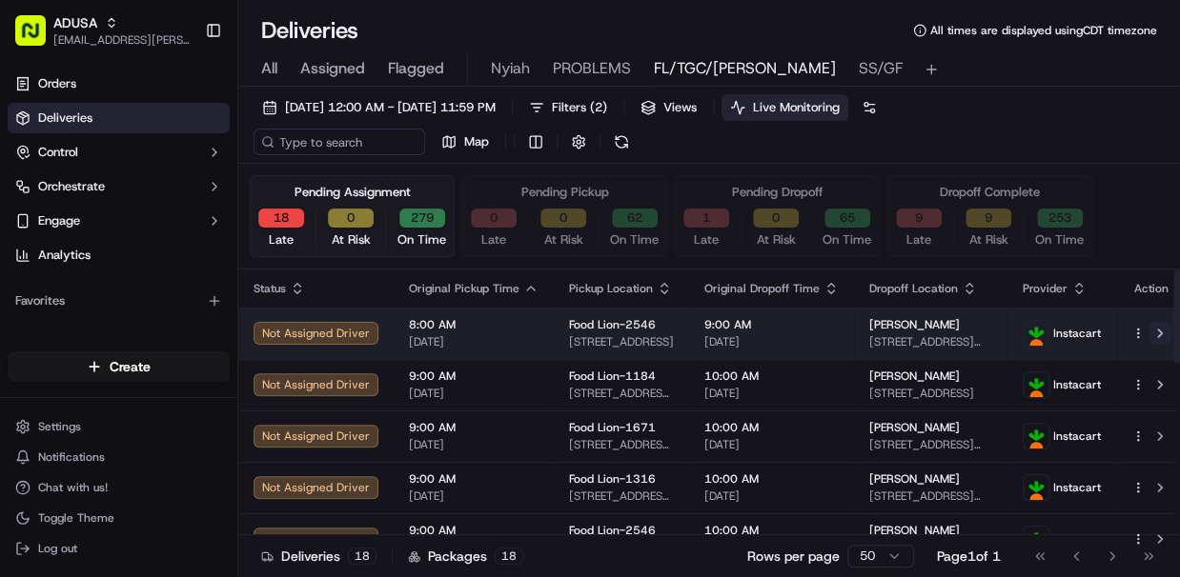
click at [1148, 332] on button at bounding box center [1159, 333] width 23 height 23
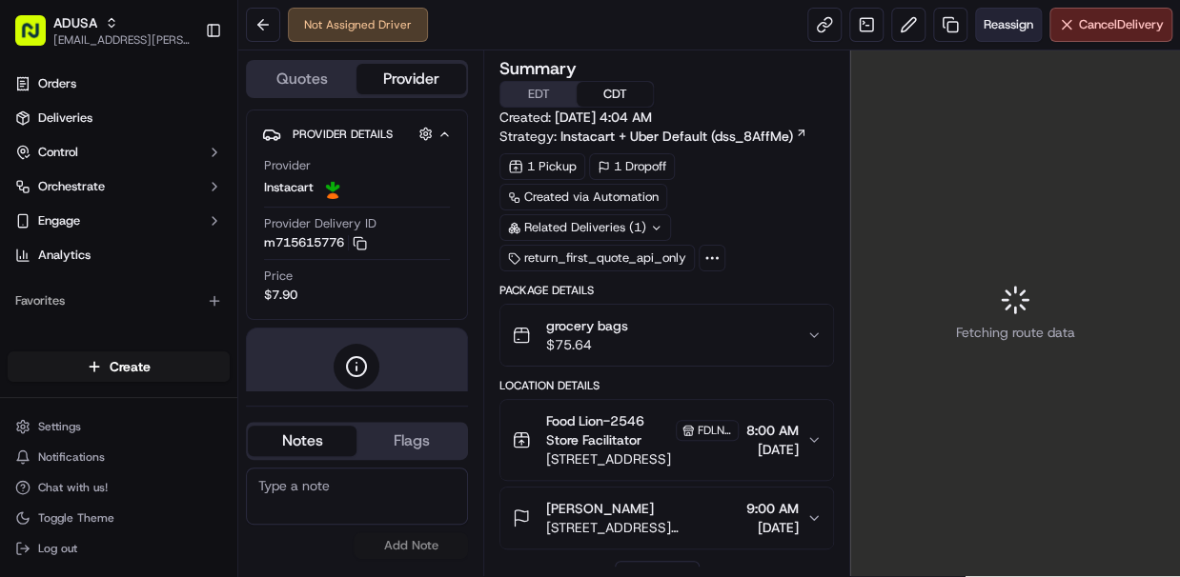
click at [999, 22] on span "Reassign" at bounding box center [1008, 24] width 50 height 17
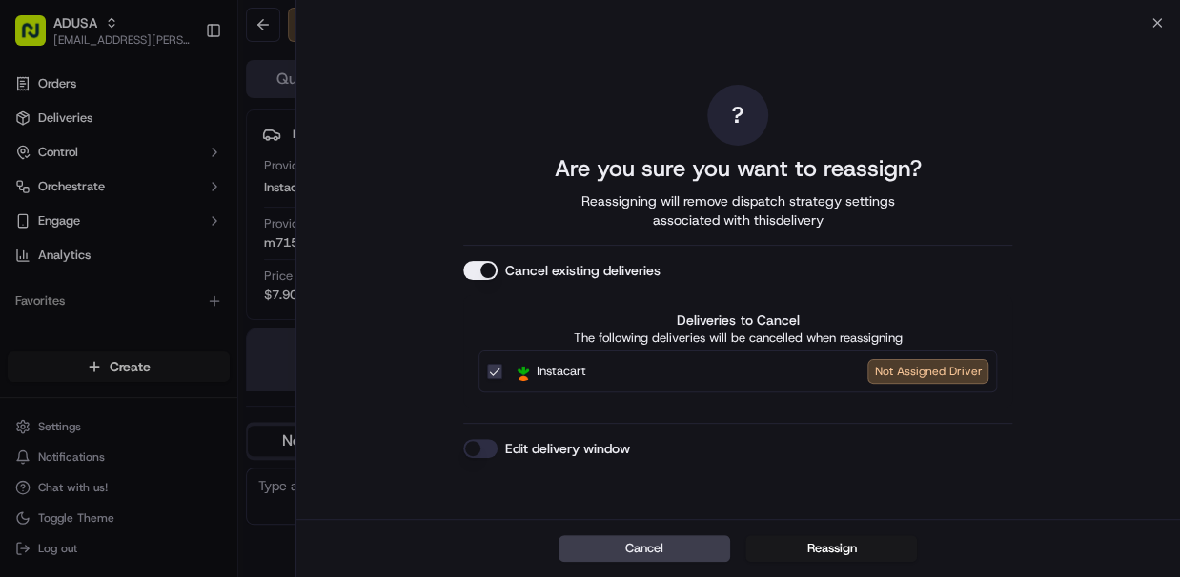
click at [481, 454] on button "Edit delivery window" at bounding box center [480, 448] width 34 height 19
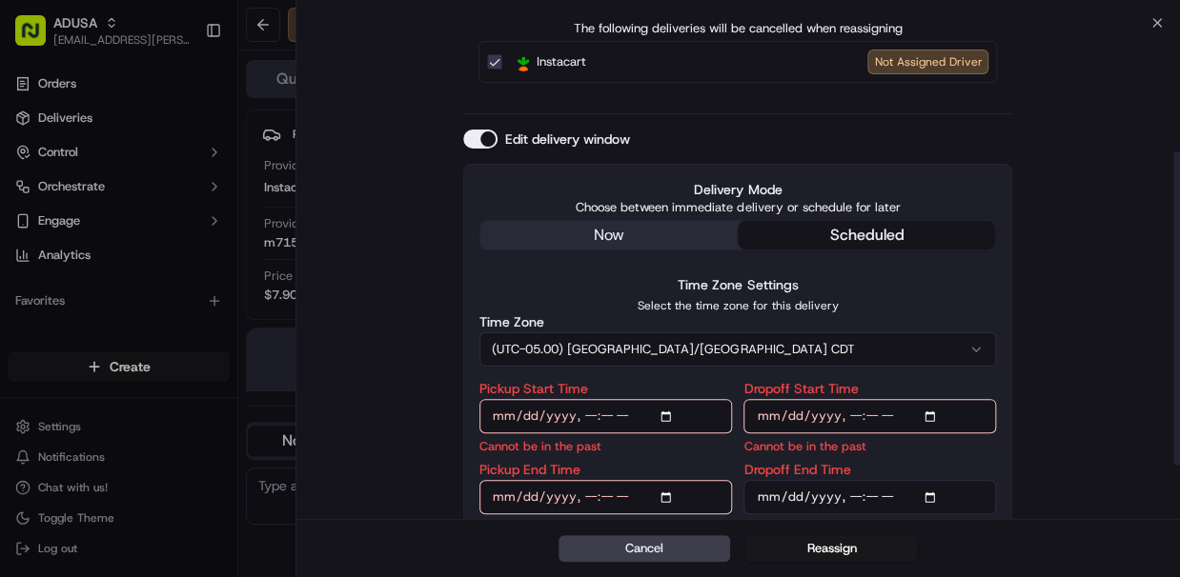
scroll to position [288, 0]
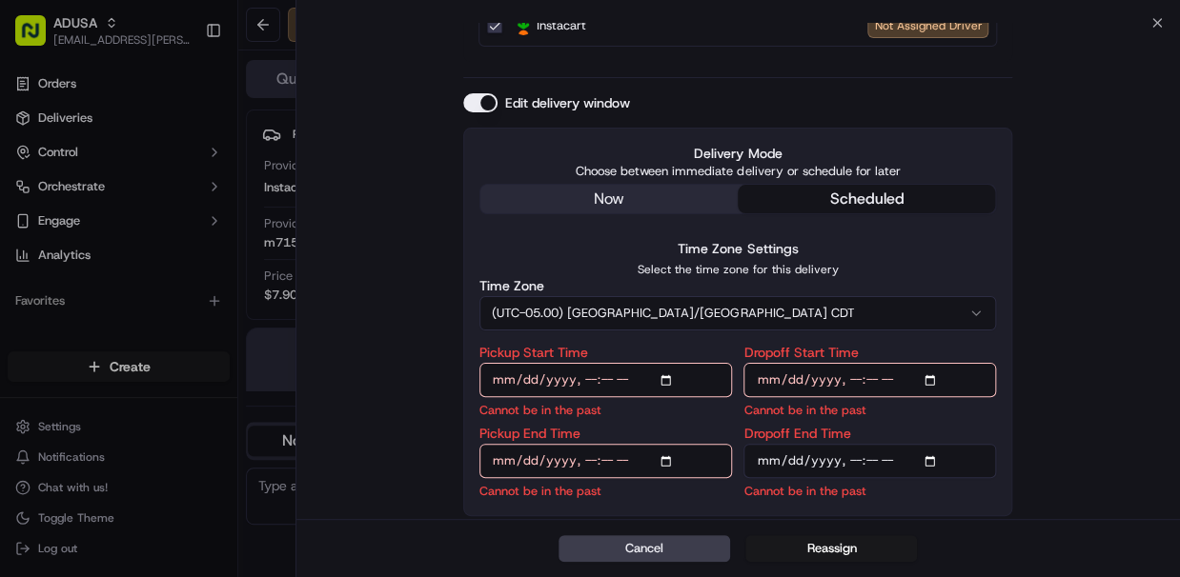
click at [668, 370] on input "Pickup Start Time" at bounding box center [605, 380] width 252 height 34
click at [668, 384] on input "Pickup Start Time" at bounding box center [605, 380] width 252 height 34
type input "[DATE]T11:00"
click at [937, 378] on input "Dropoff Start Time" at bounding box center [869, 380] width 252 height 34
type input "[DATE]T11:00"
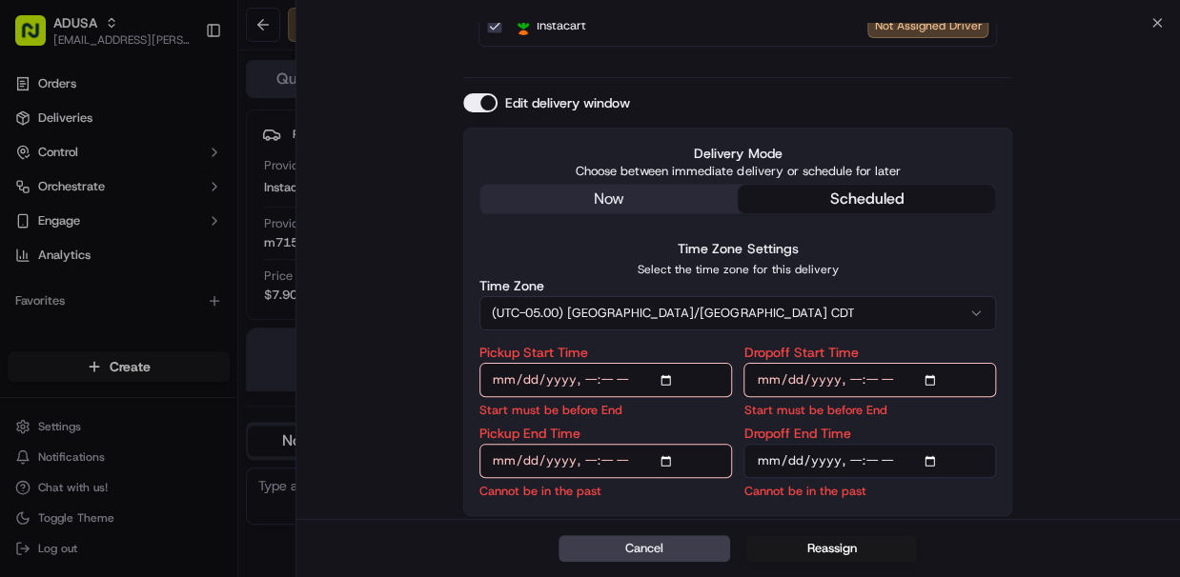
click at [674, 465] on input "Pickup End Time" at bounding box center [605, 461] width 252 height 34
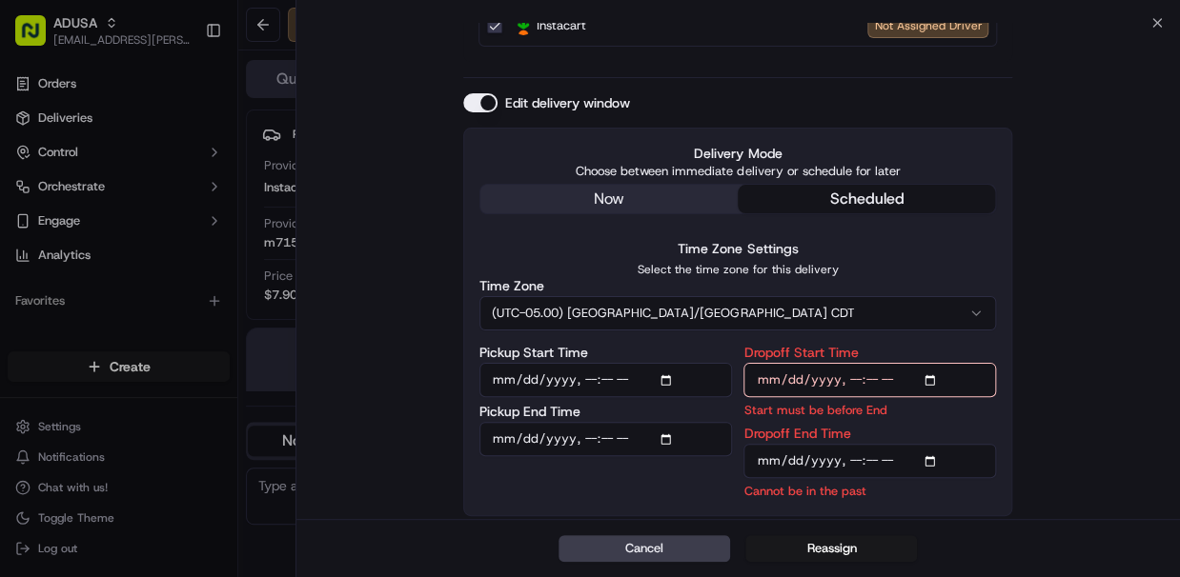
type input "[DATE]T11:30"
click at [933, 462] on input "Dropoff End Time" at bounding box center [869, 461] width 252 height 34
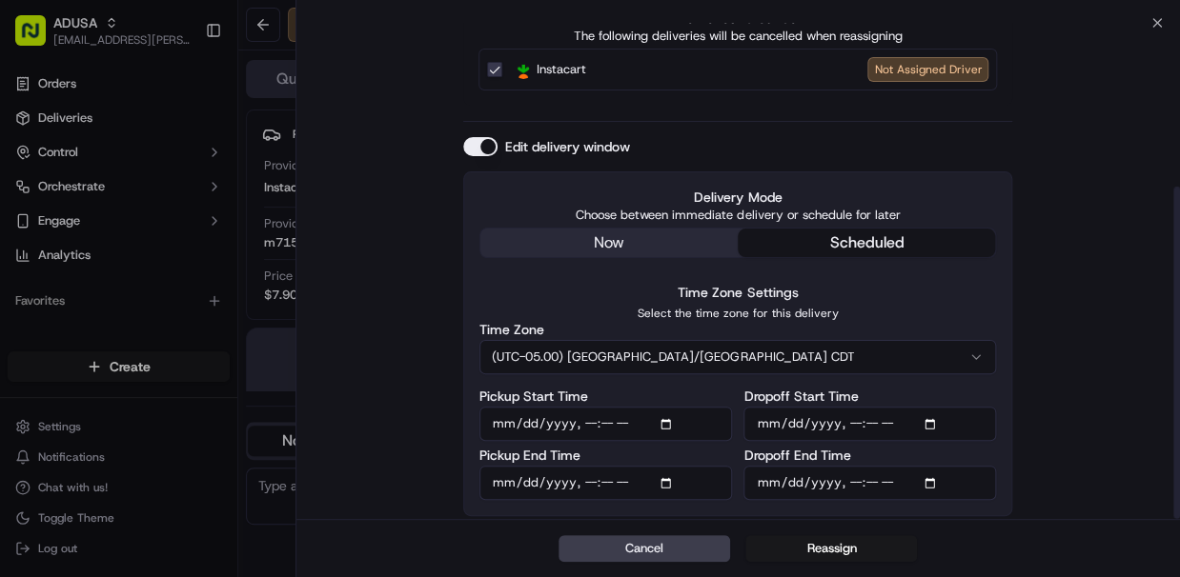
type input "[DATE]T12:00"
click at [825, 545] on button "Reassign" at bounding box center [831, 548] width 172 height 27
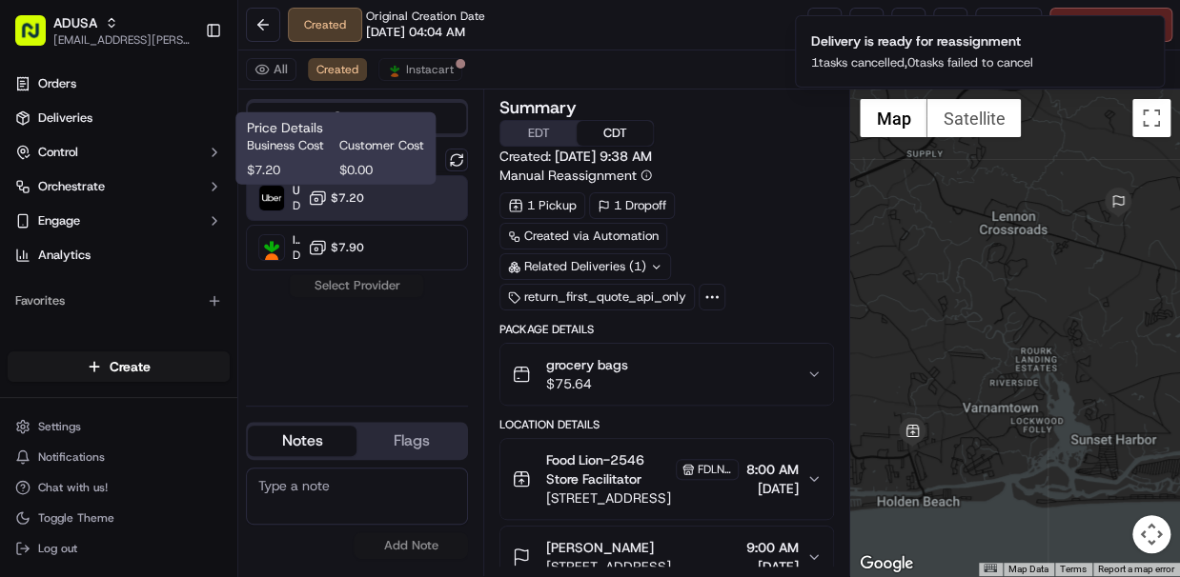
click at [354, 195] on span "$7.20" at bounding box center [347, 198] width 33 height 15
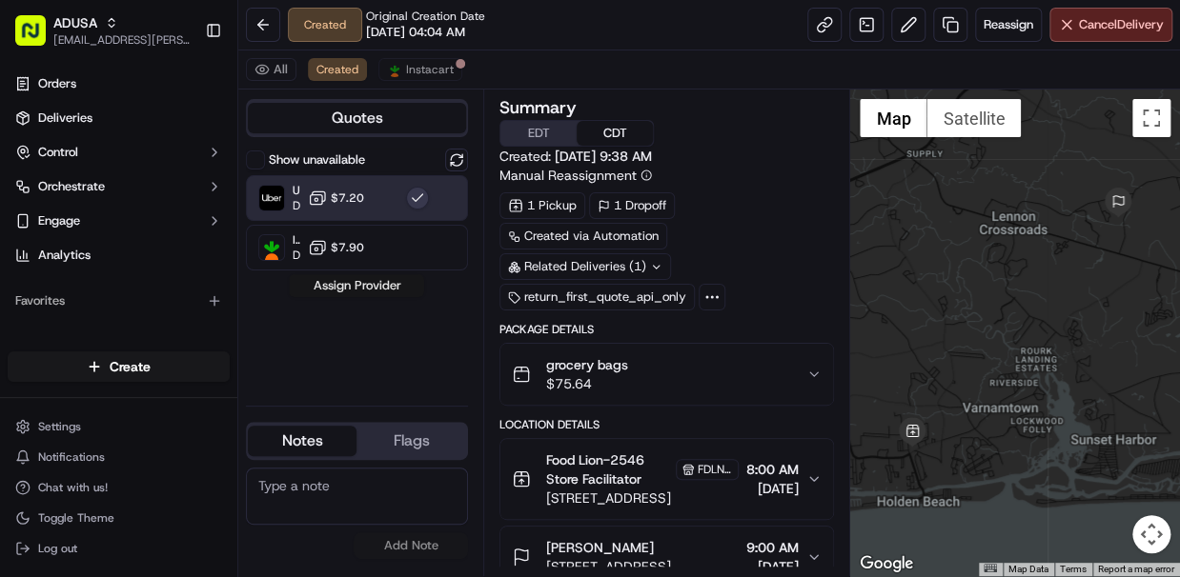
click at [377, 289] on button "Assign Provider" at bounding box center [356, 285] width 135 height 23
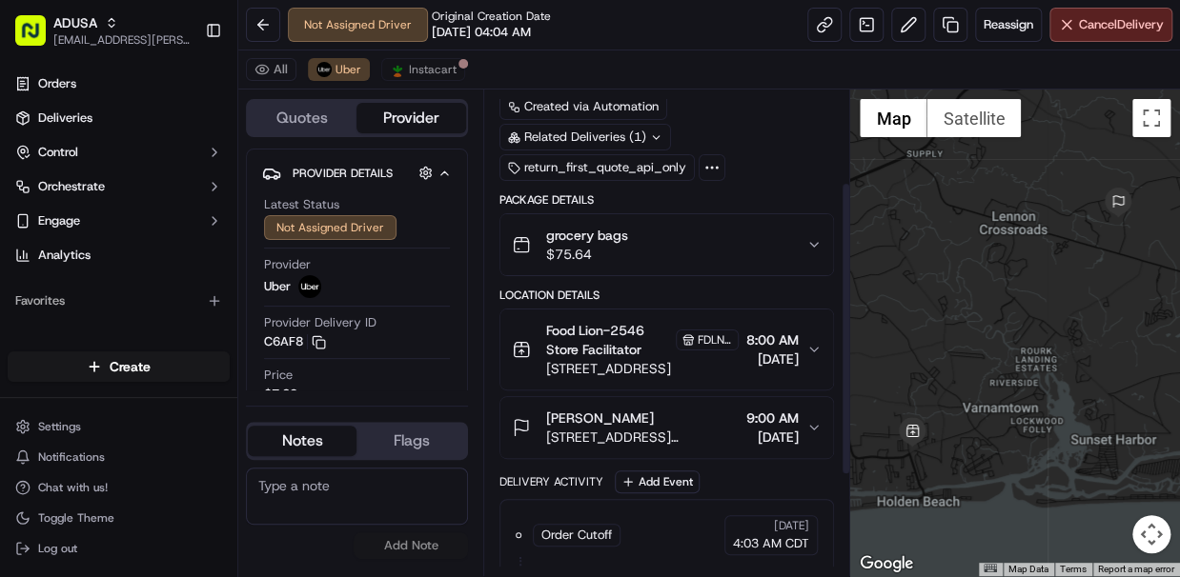
scroll to position [152, 0]
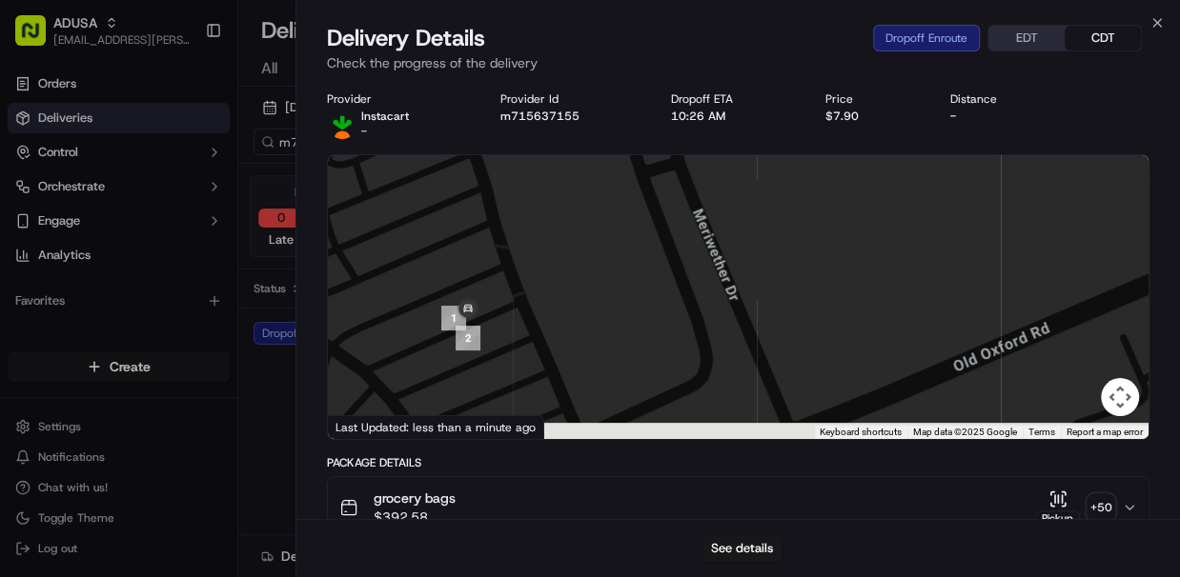
drag, startPoint x: 513, startPoint y: 354, endPoint x: 541, endPoint y: 247, distance: 111.4
click at [541, 248] on div at bounding box center [738, 297] width 821 height 284
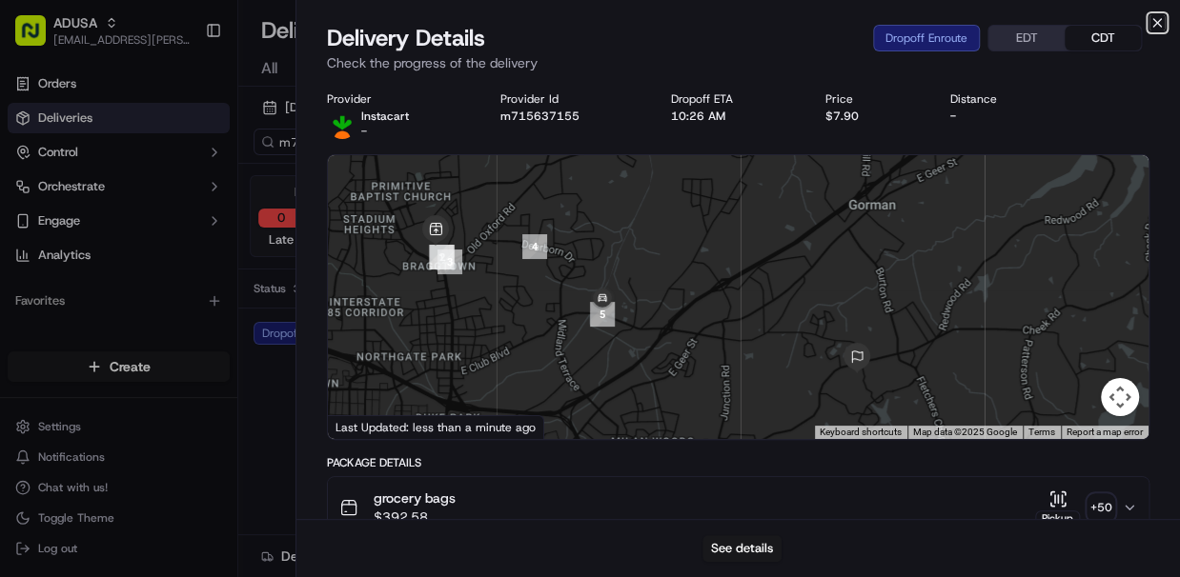
click at [1157, 25] on icon "button" at bounding box center [1156, 22] width 15 height 15
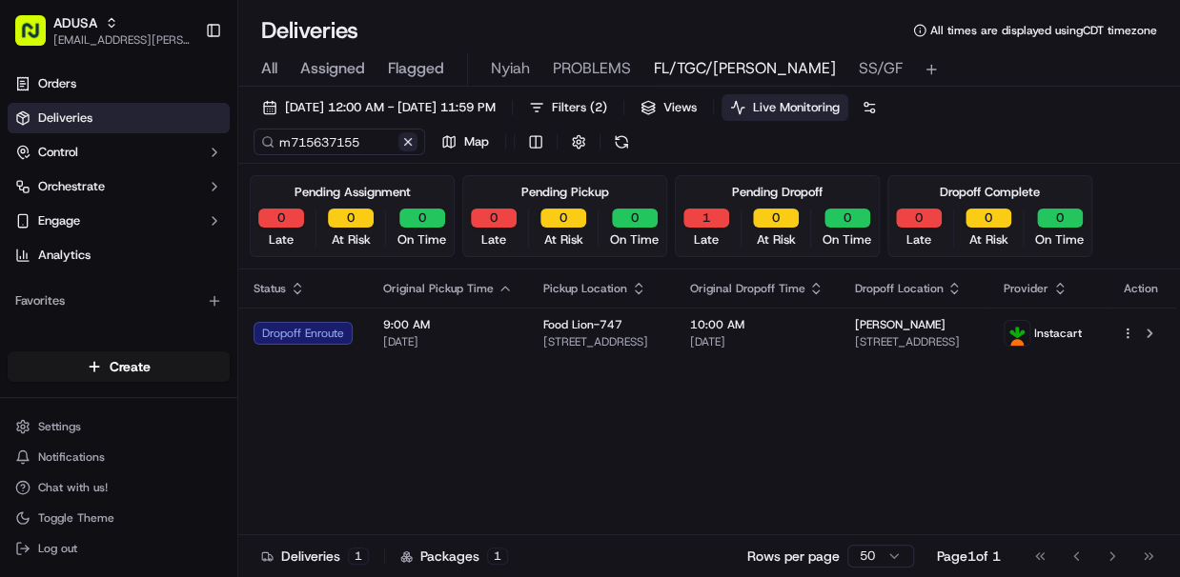
click at [411, 145] on button at bounding box center [407, 141] width 19 height 19
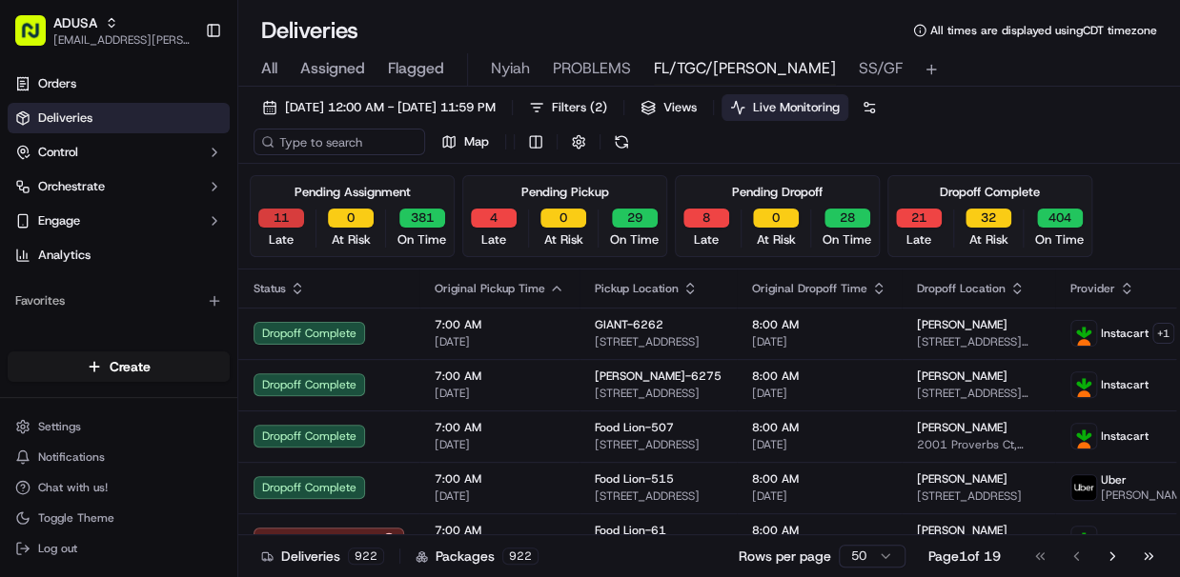
click at [282, 220] on button "11" at bounding box center [281, 218] width 46 height 19
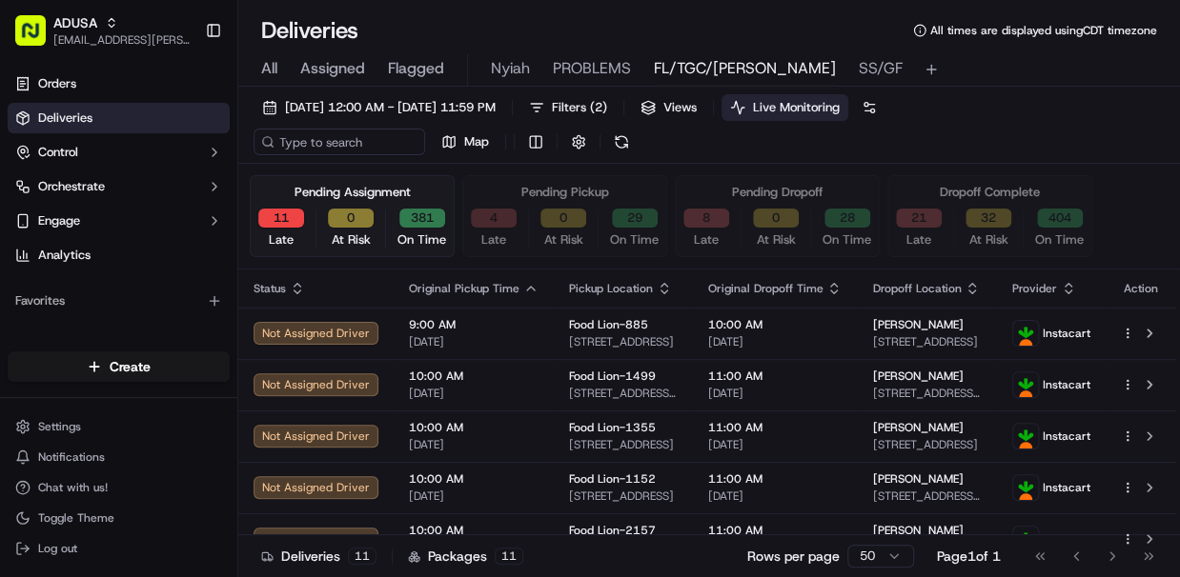
click at [493, 217] on button "4" at bounding box center [494, 218] width 46 height 19
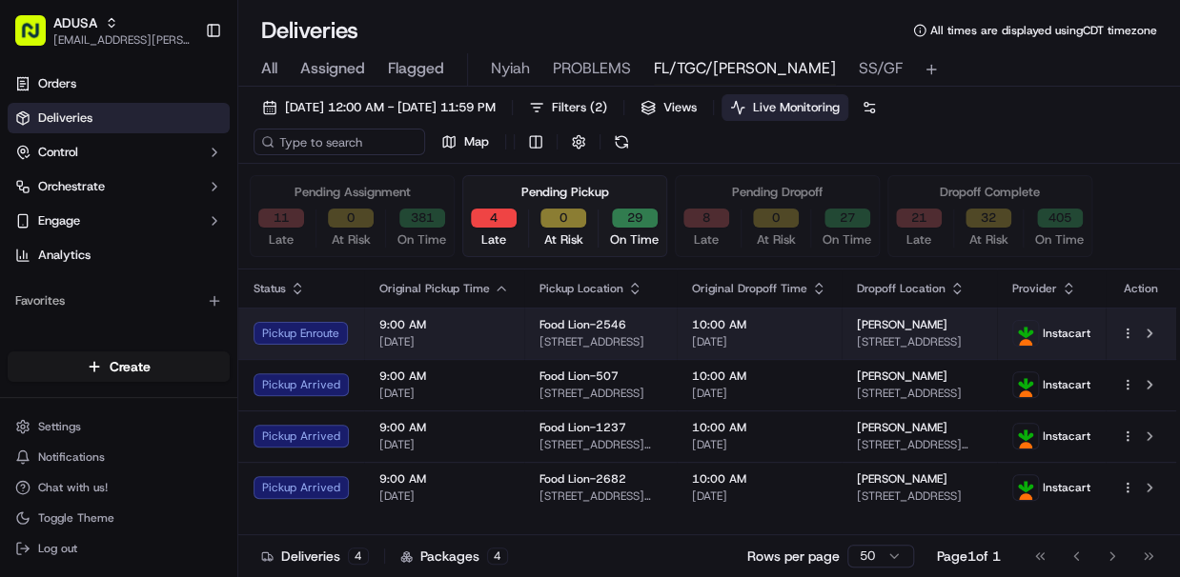
click at [510, 324] on td "9:00 AM 09/15/2025" at bounding box center [444, 333] width 160 height 51
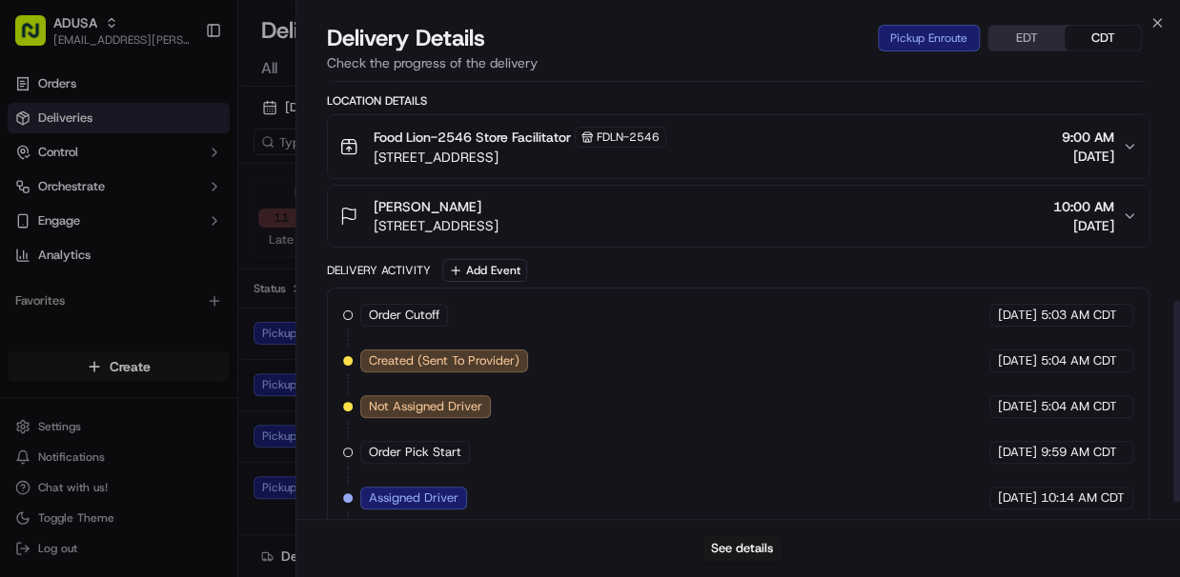
scroll to position [517, 0]
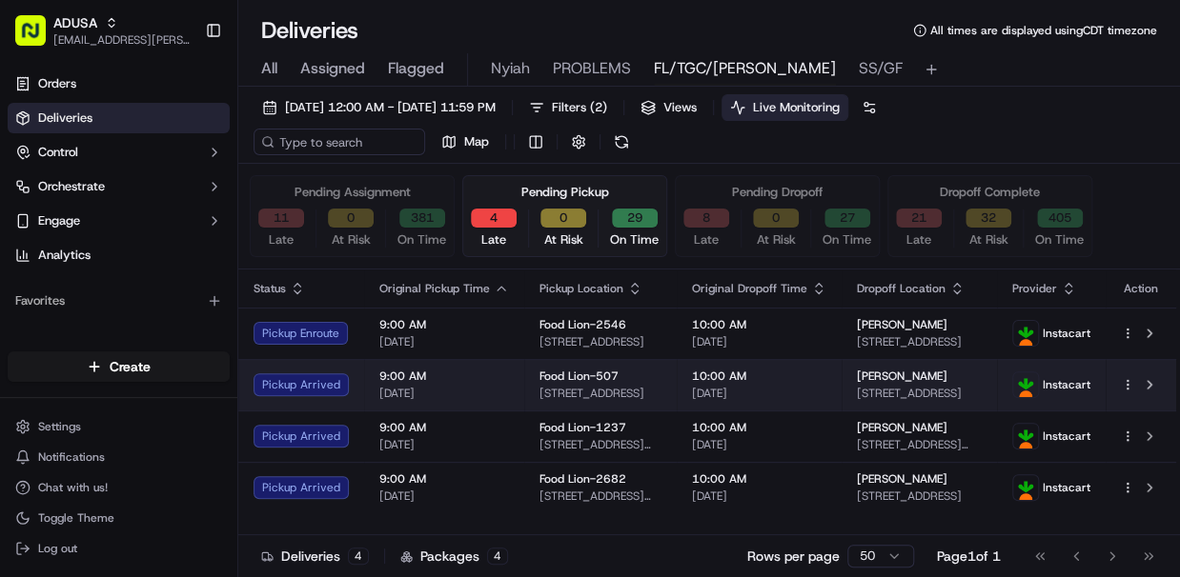
click at [528, 374] on td "Food Lion-507 2118 W Roosevelt Blvd, Monroe, NC 28110, US" at bounding box center [600, 384] width 152 height 51
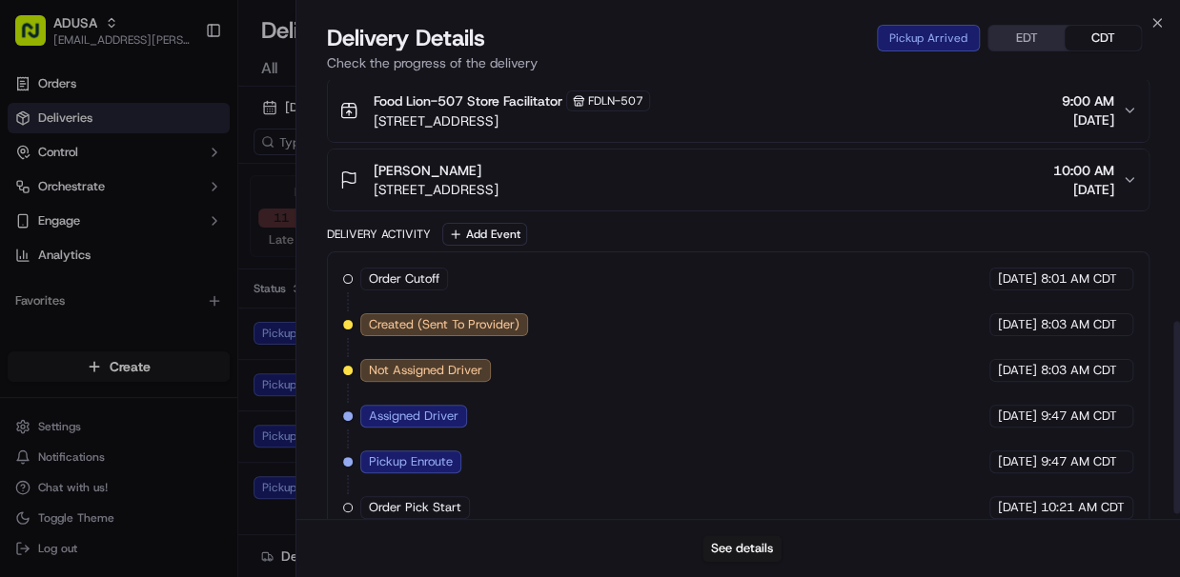
scroll to position [562, 0]
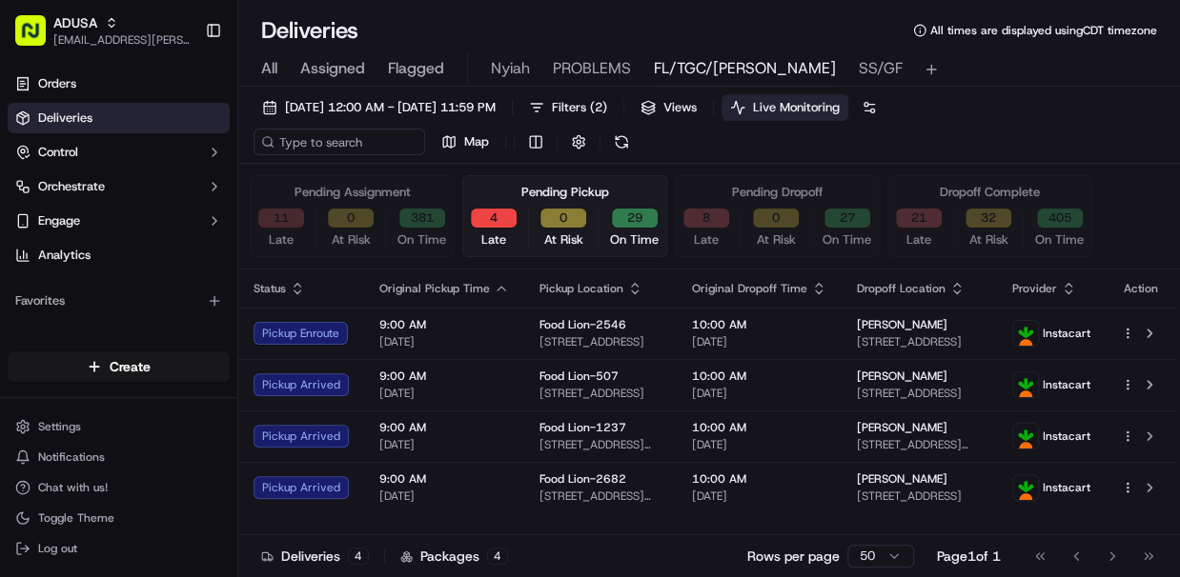
click at [287, 212] on button "11" at bounding box center [281, 218] width 46 height 19
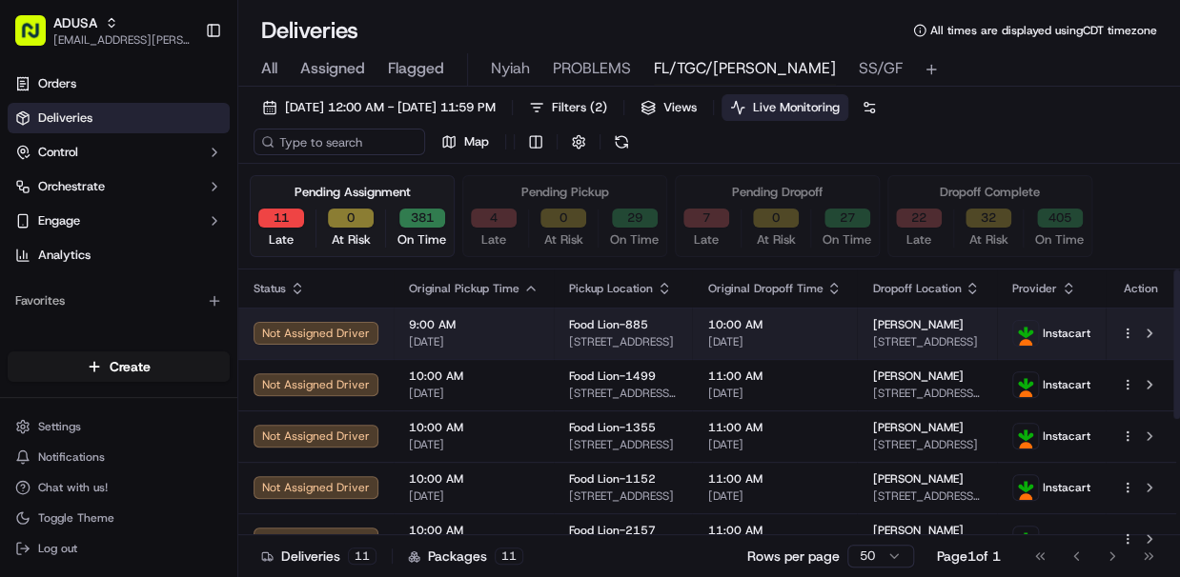
click at [517, 330] on span "9:00 AM" at bounding box center [474, 324] width 130 height 15
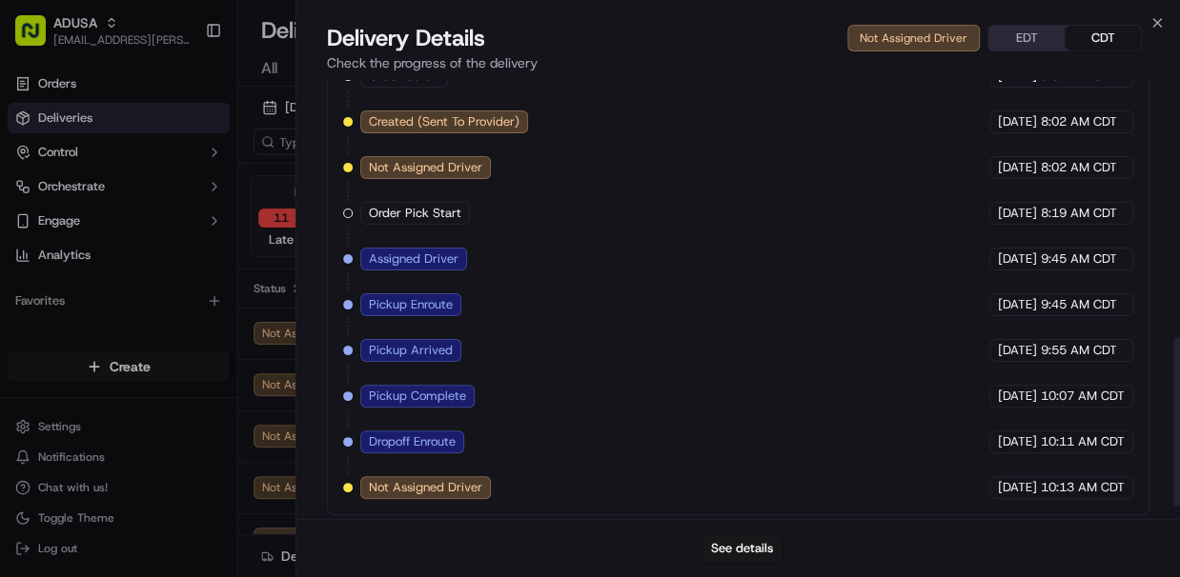
scroll to position [698, 0]
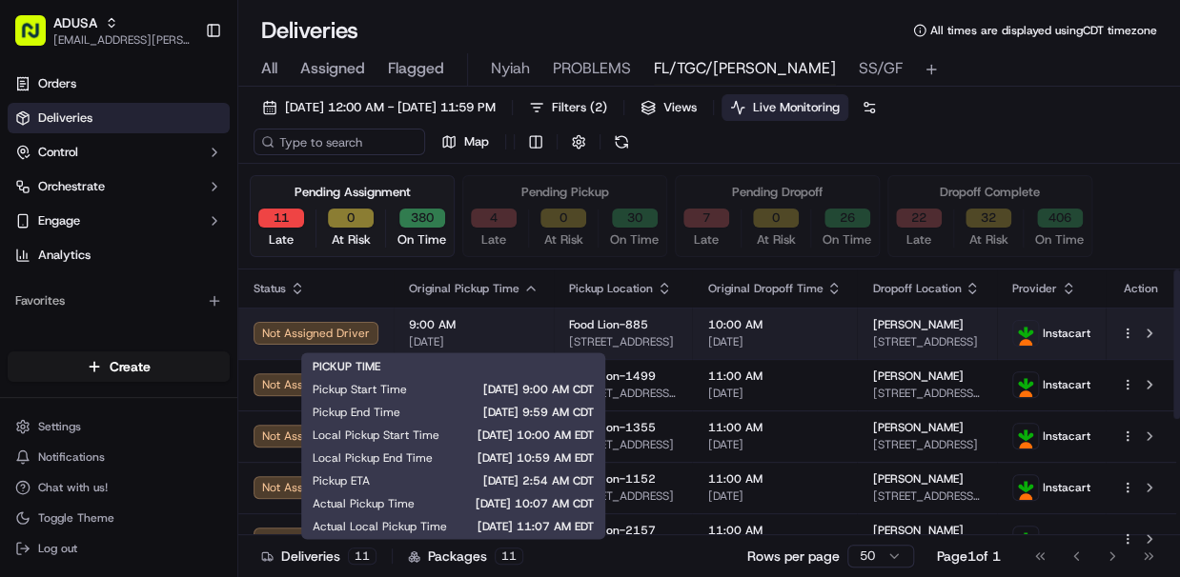
click at [492, 328] on span "9:00 AM" at bounding box center [474, 324] width 130 height 15
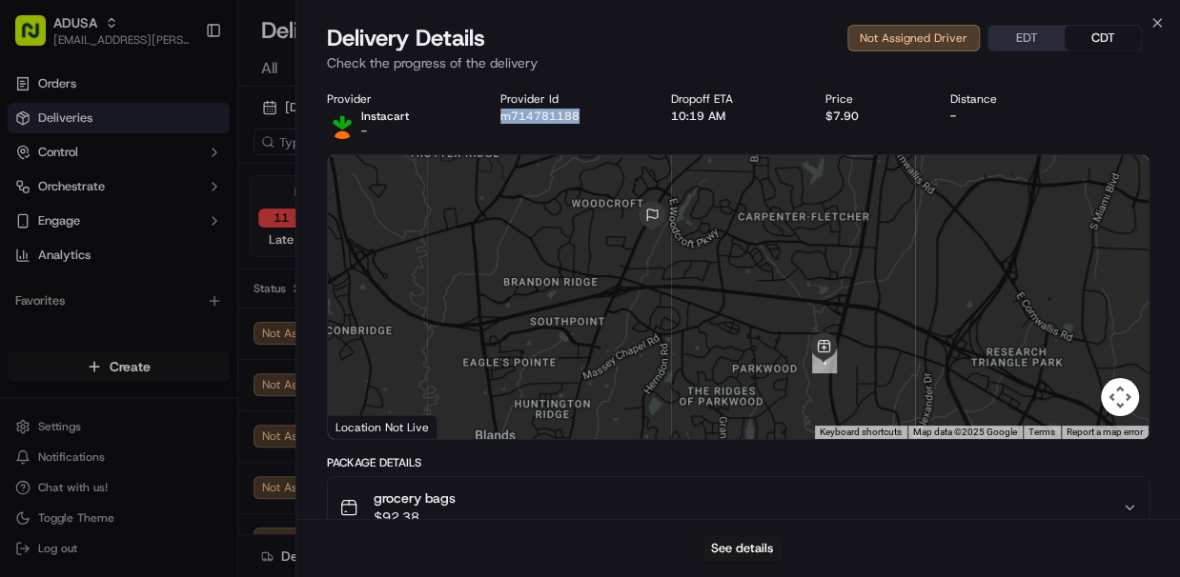
drag, startPoint x: 578, startPoint y: 118, endPoint x: 522, endPoint y: 124, distance: 56.5
click at [493, 122] on div "Provider Instacart - Provider Id m714781188 Dropoff ETA 10:19 AM Price $7.90 Di…" at bounding box center [738, 115] width 823 height 48
copy button "m714781188"
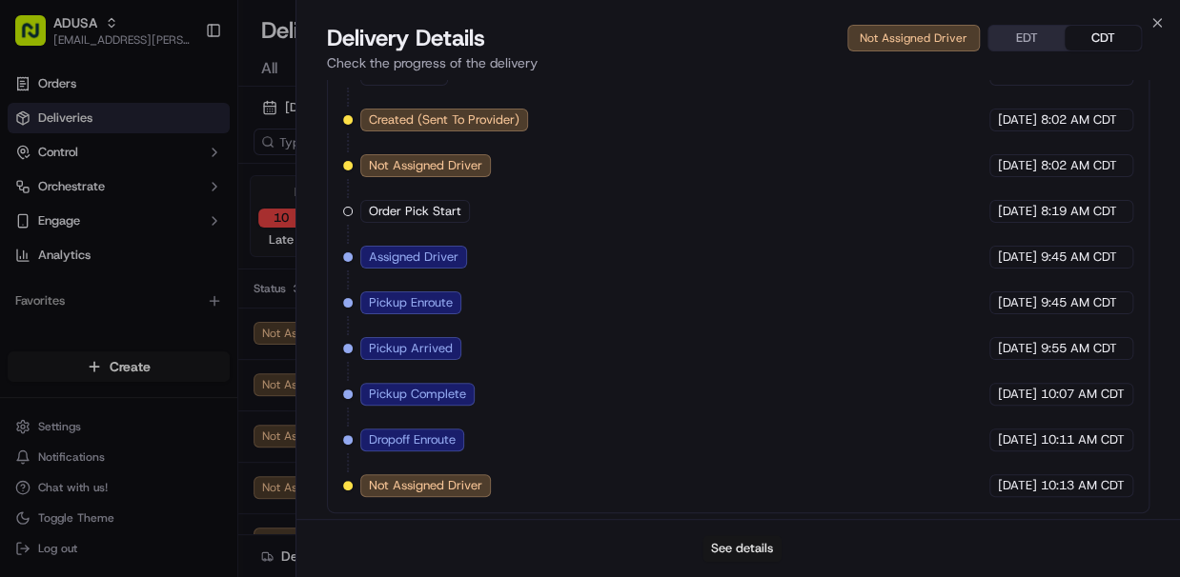
click at [739, 543] on button "See details" at bounding box center [741, 548] width 79 height 27
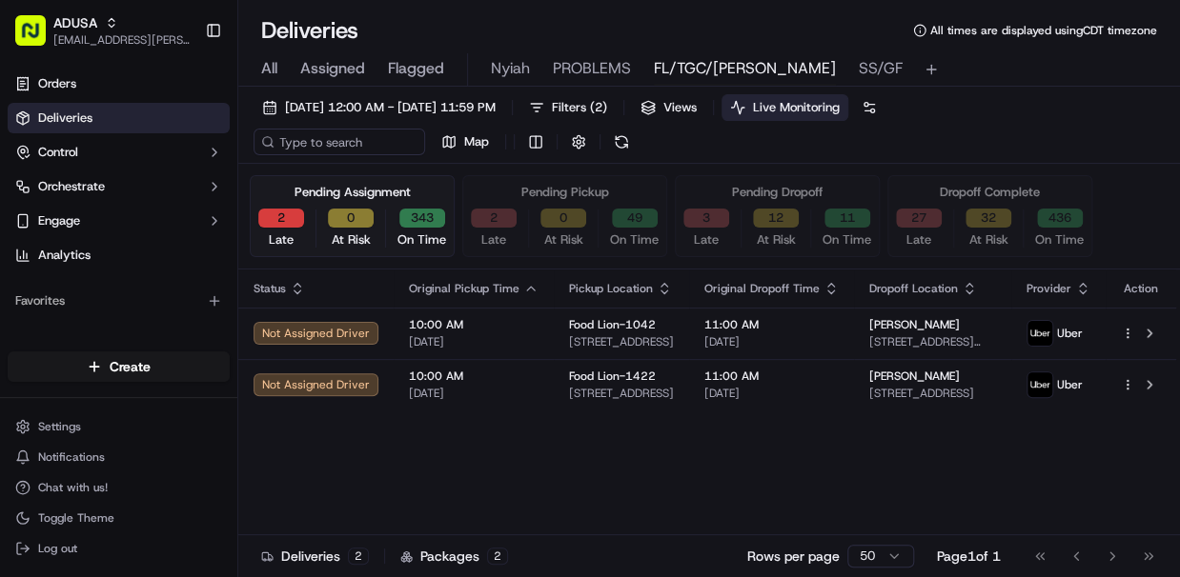
click at [284, 210] on button "2" at bounding box center [281, 218] width 46 height 19
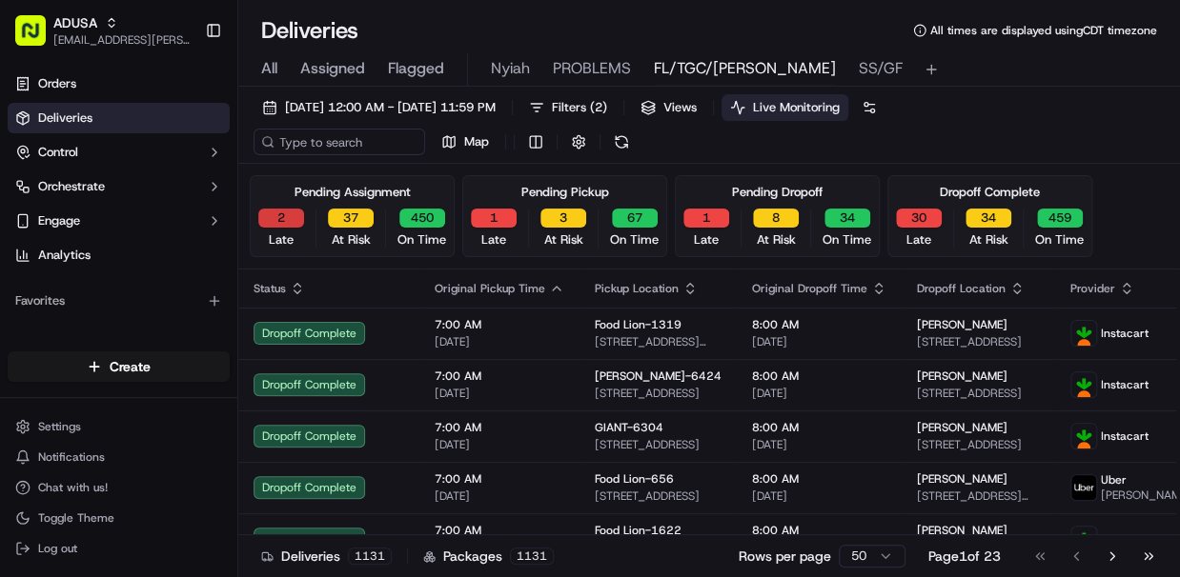
click at [285, 216] on button "2" at bounding box center [281, 218] width 46 height 19
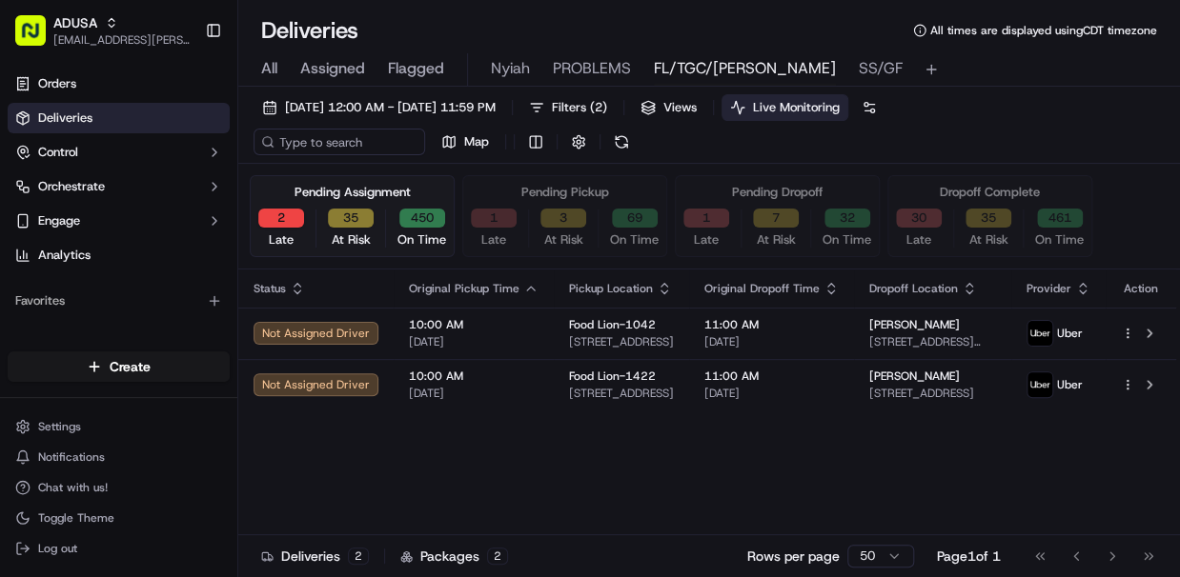
click at [488, 220] on button "1" at bounding box center [494, 218] width 46 height 19
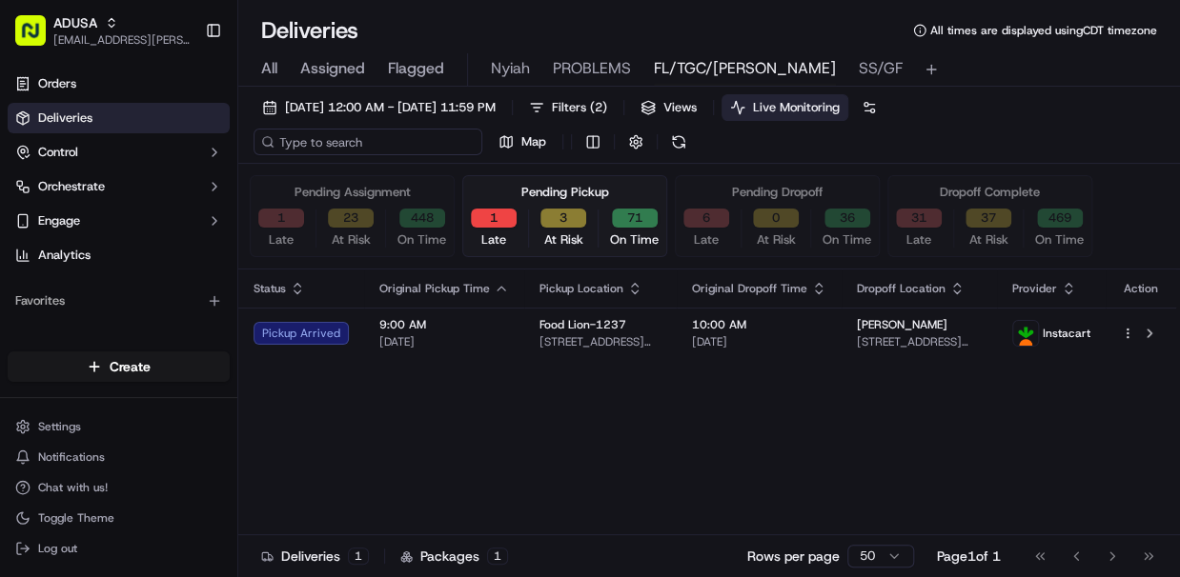
click at [361, 149] on input at bounding box center [367, 142] width 229 height 27
paste input "m714781188"
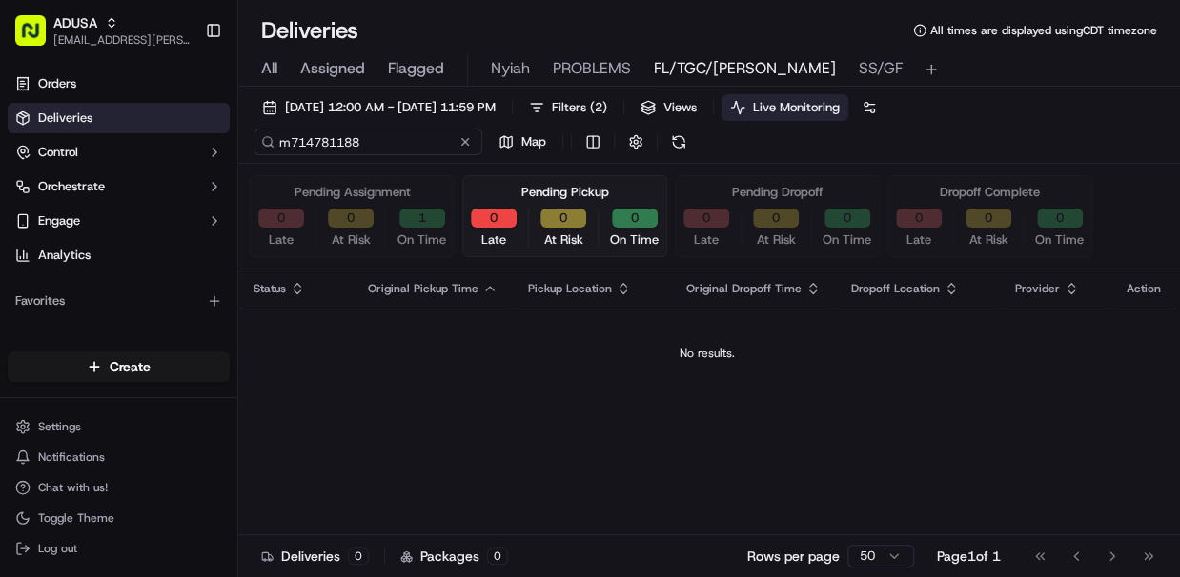
type input "m714781188"
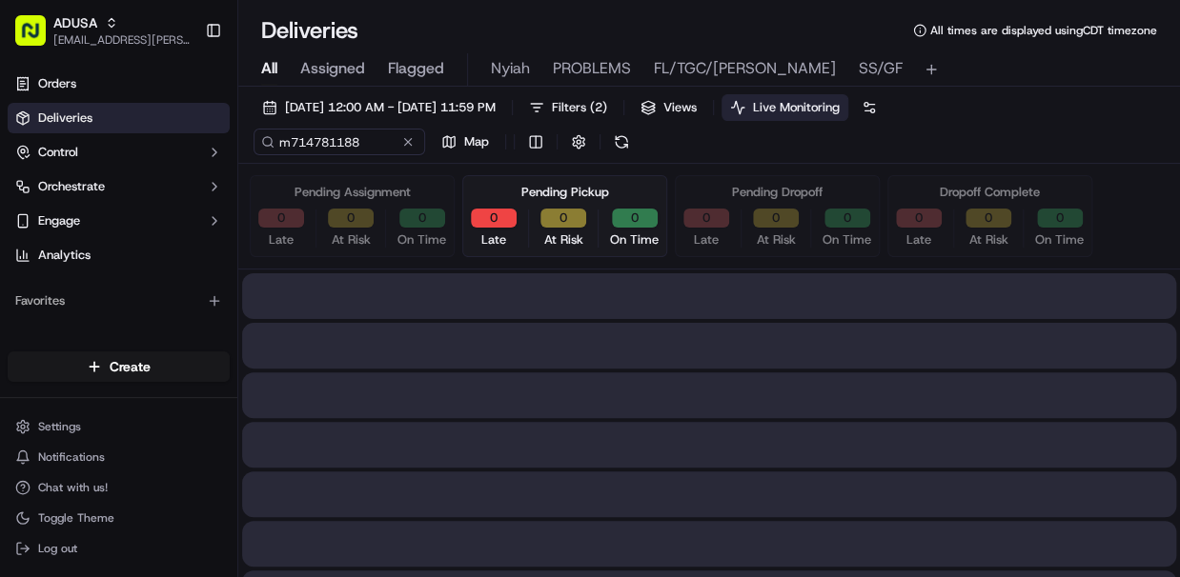
click at [273, 66] on span "All" at bounding box center [269, 68] width 16 height 23
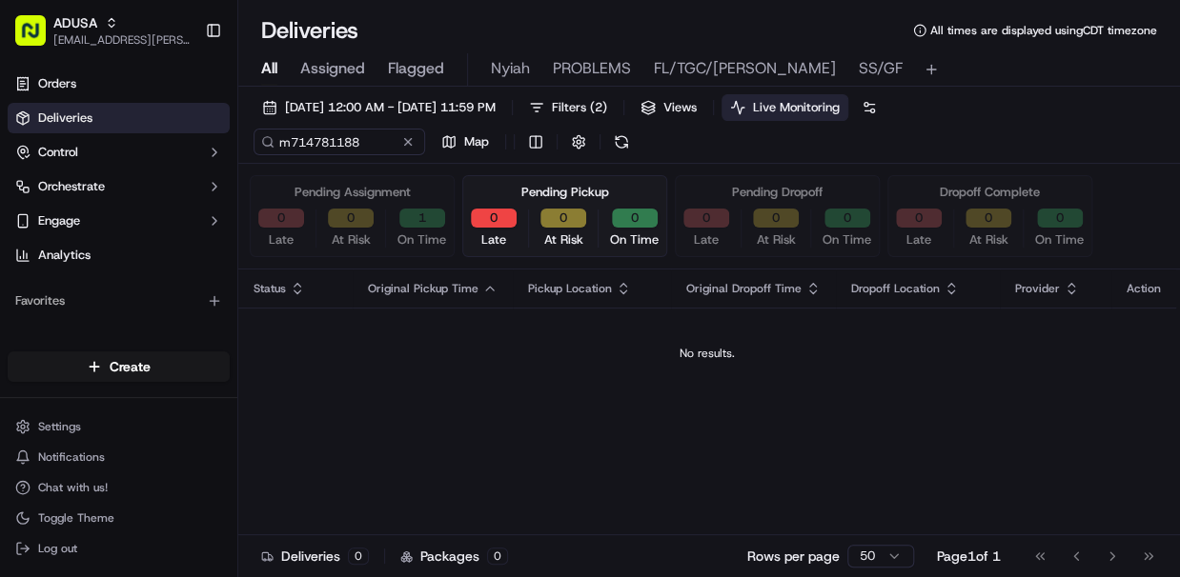
click at [273, 66] on span "All" at bounding box center [269, 68] width 16 height 23
click at [408, 142] on button at bounding box center [407, 141] width 19 height 19
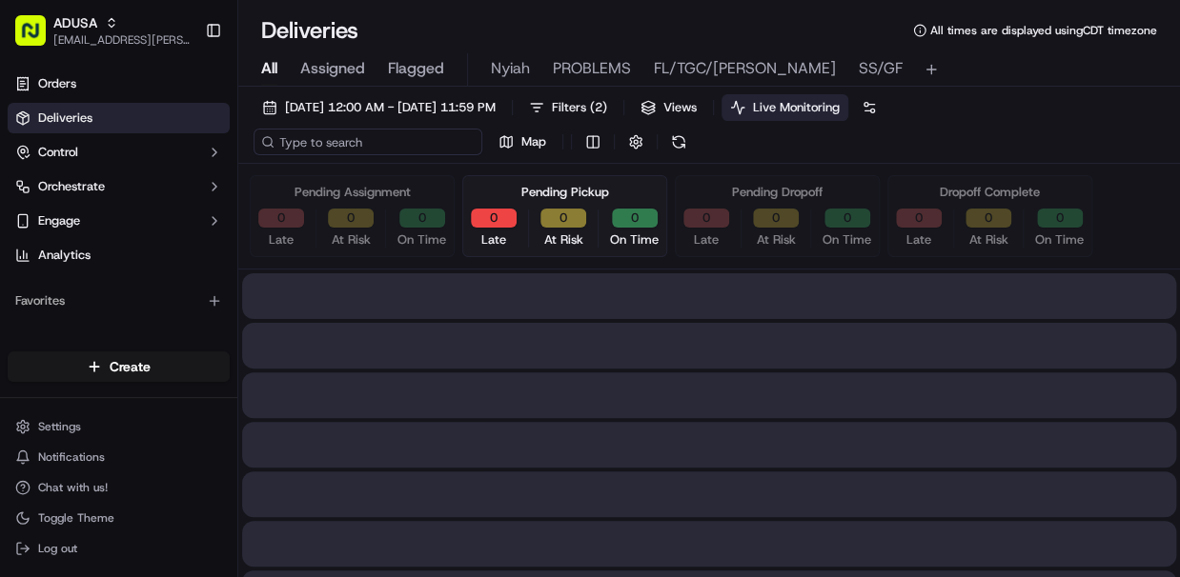
click at [337, 142] on input at bounding box center [367, 142] width 229 height 27
type input "n"
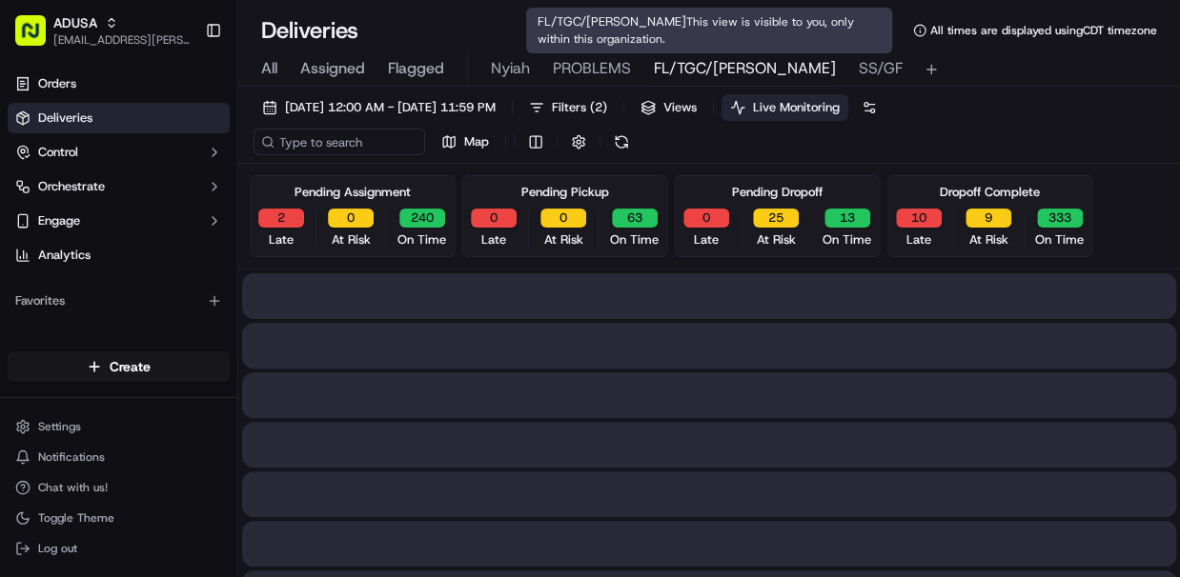
click at [675, 61] on span "FL/TGC/Martins" at bounding box center [745, 68] width 182 height 23
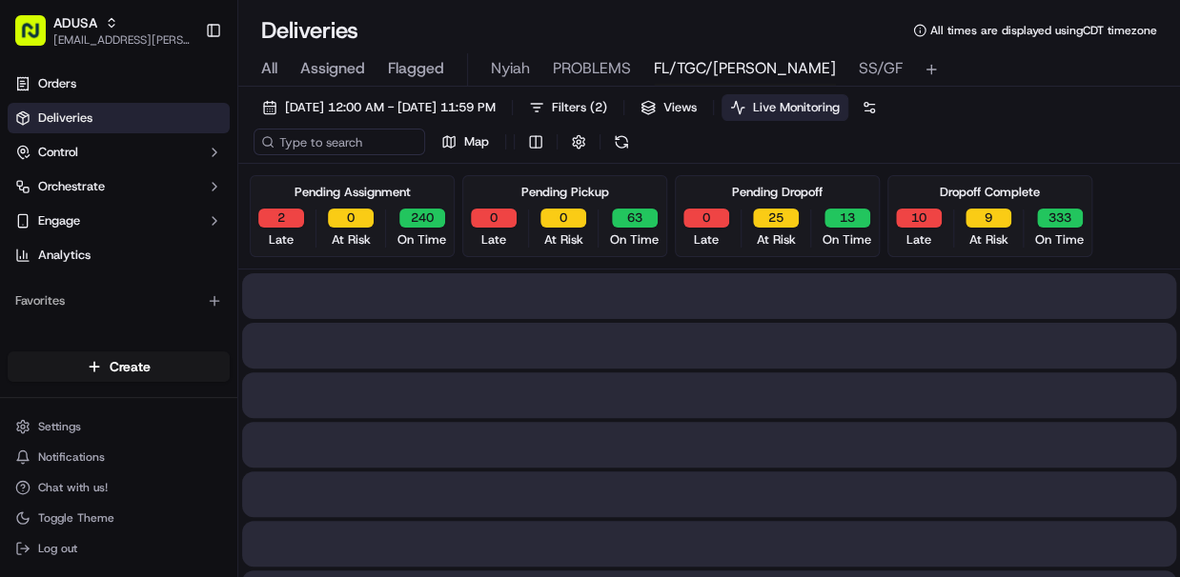
click at [672, 69] on span "FL/TGC/Martins" at bounding box center [745, 68] width 182 height 23
click at [323, 139] on input at bounding box center [367, 142] width 229 height 27
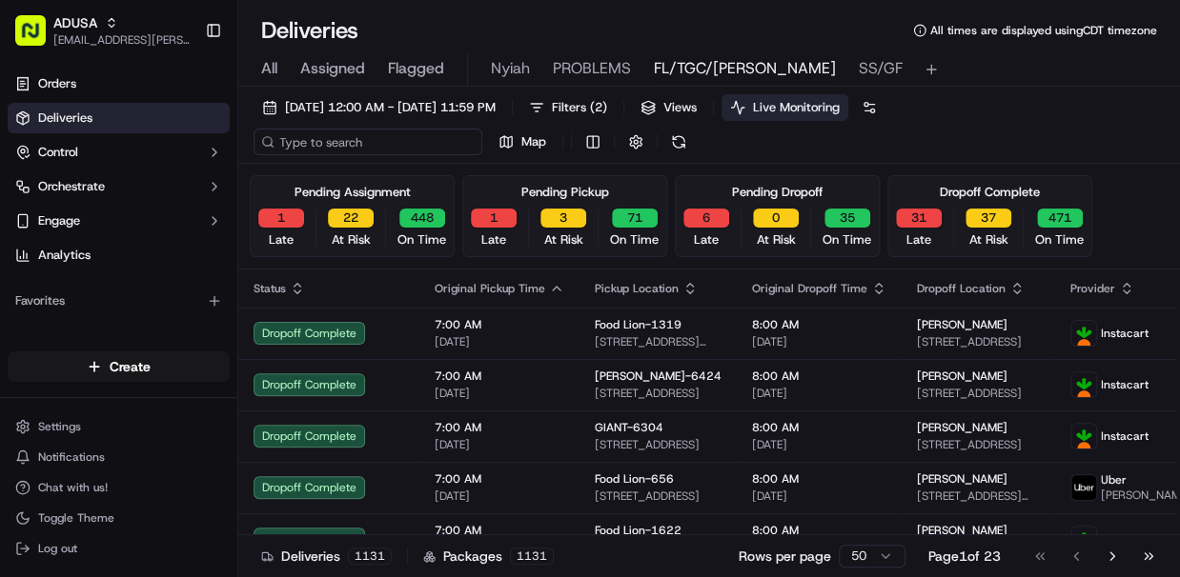
paste input "m714781188"
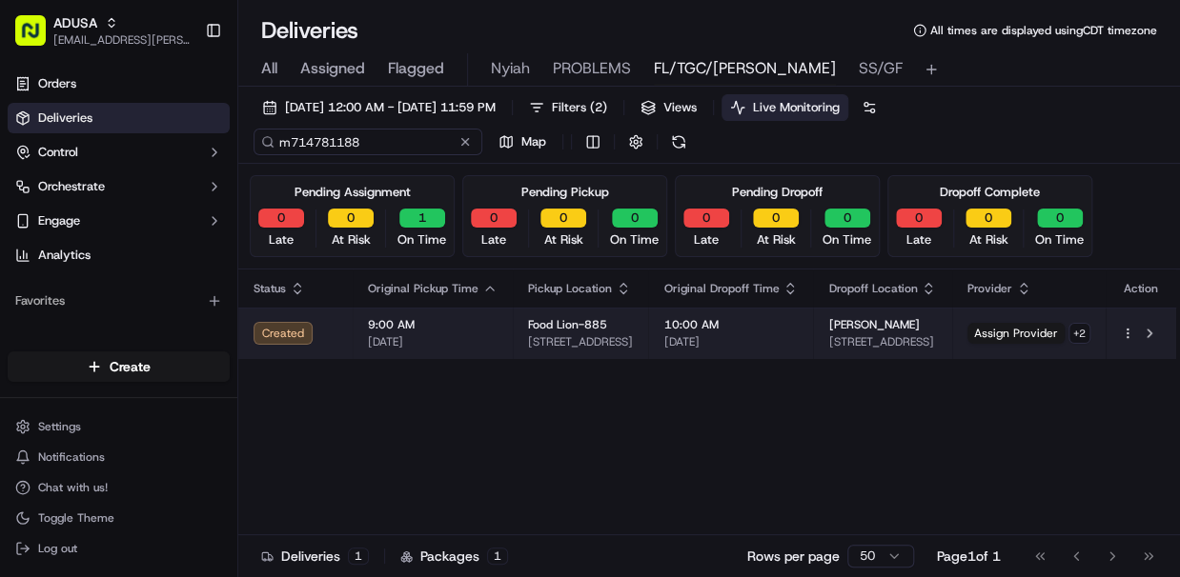
type input "m714781188"
click at [494, 330] on span "9:00 AM" at bounding box center [433, 324] width 130 height 15
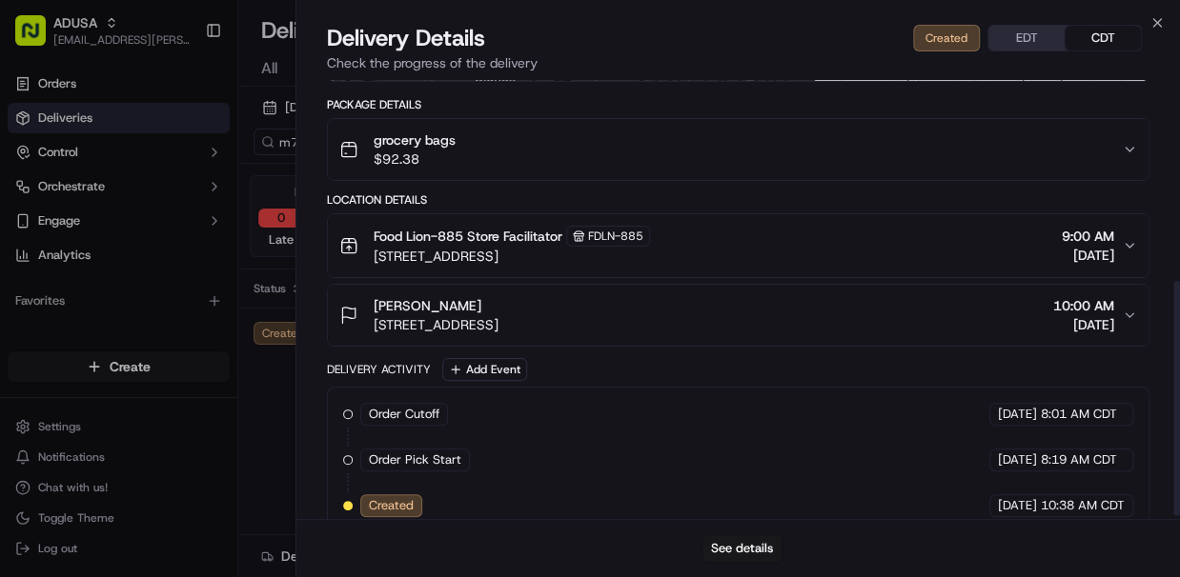
scroll to position [381, 0]
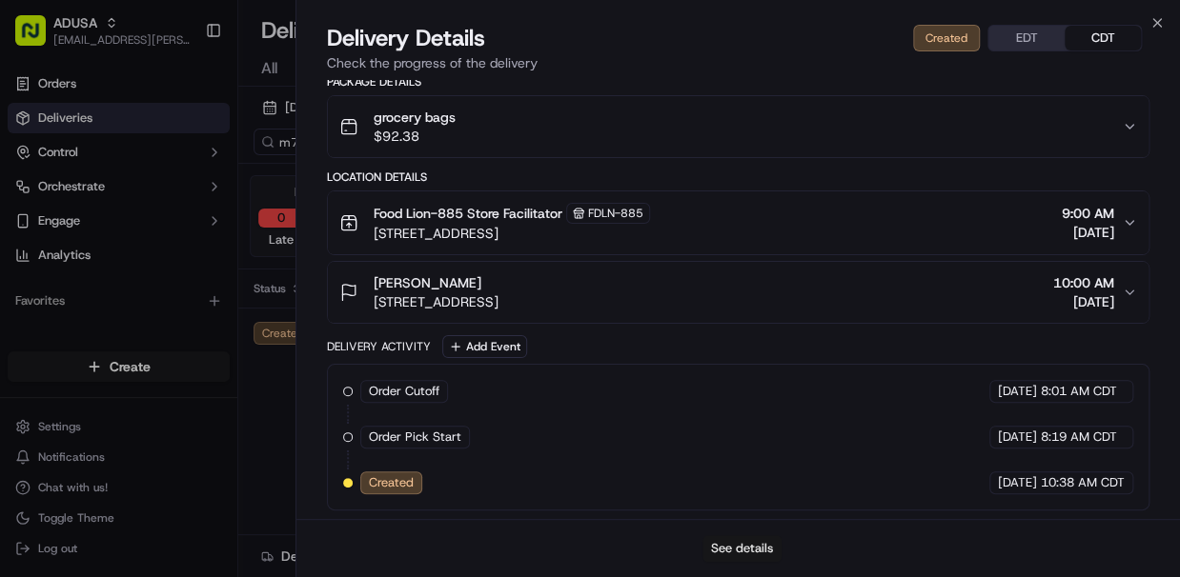
click at [743, 545] on button "See details" at bounding box center [741, 548] width 79 height 27
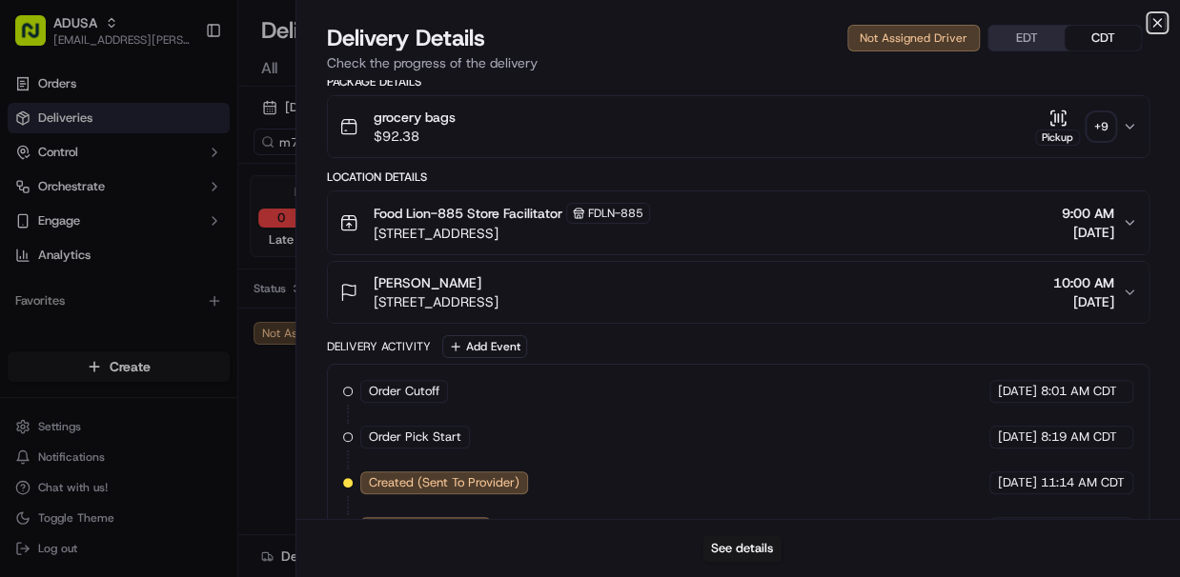
click at [1158, 24] on icon "button" at bounding box center [1157, 23] width 8 height 8
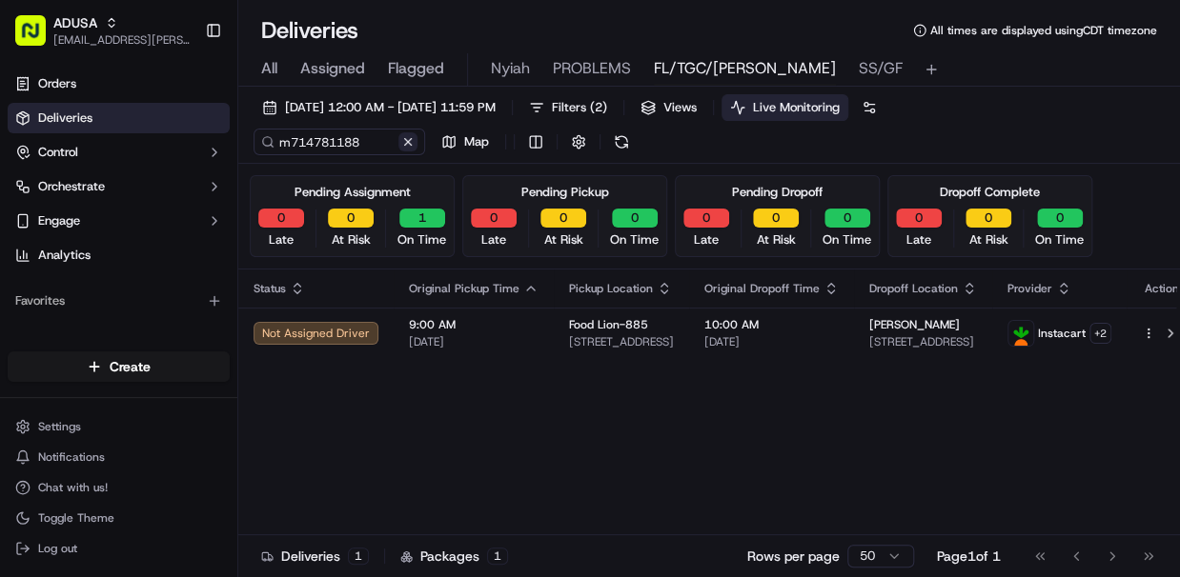
click at [410, 141] on button at bounding box center [407, 141] width 19 height 19
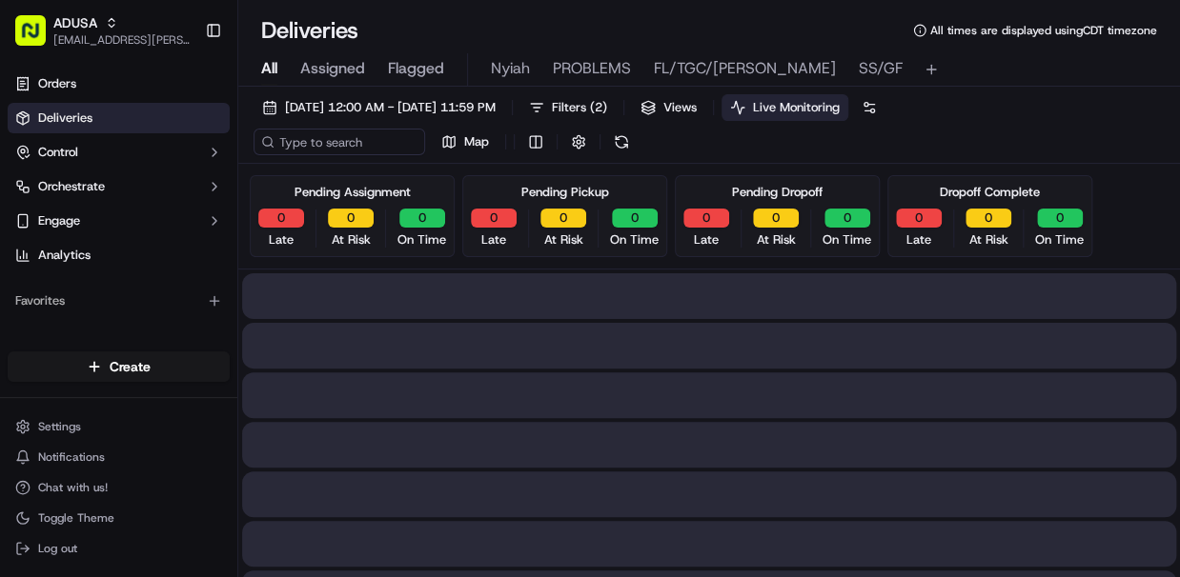
click at [273, 66] on span "All" at bounding box center [269, 68] width 16 height 23
click at [333, 141] on input at bounding box center [367, 142] width 229 height 27
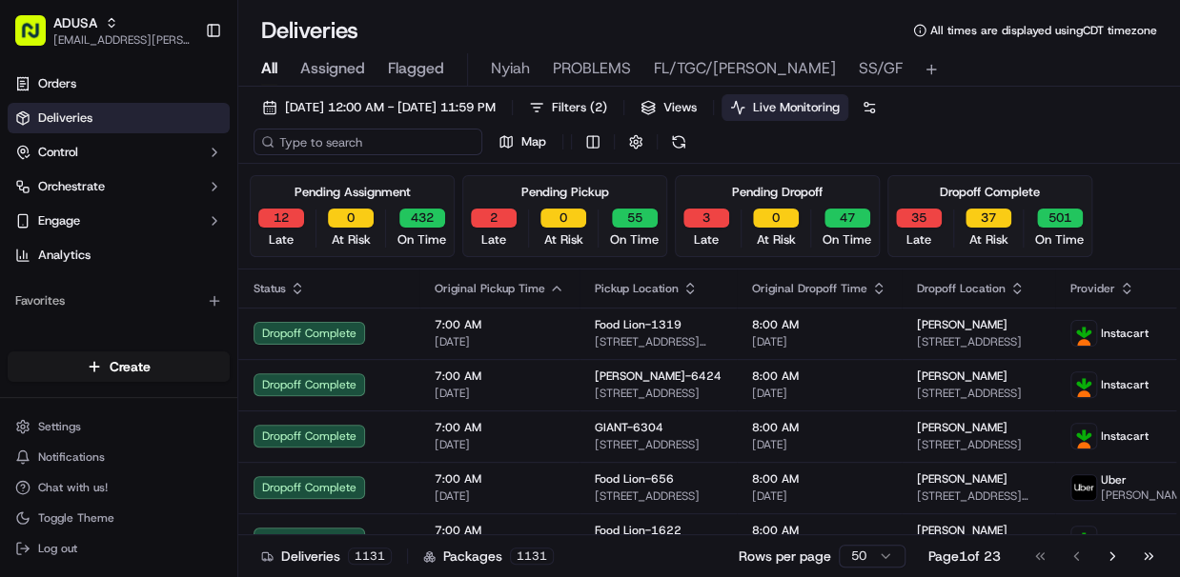
paste input "m715306145"
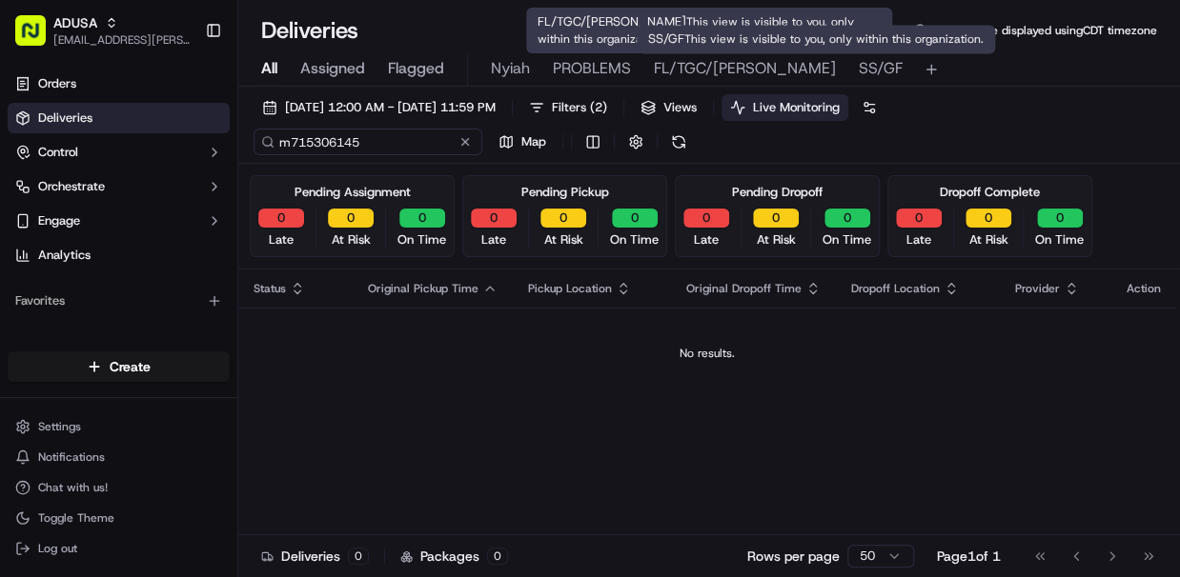
type input "m715306145"
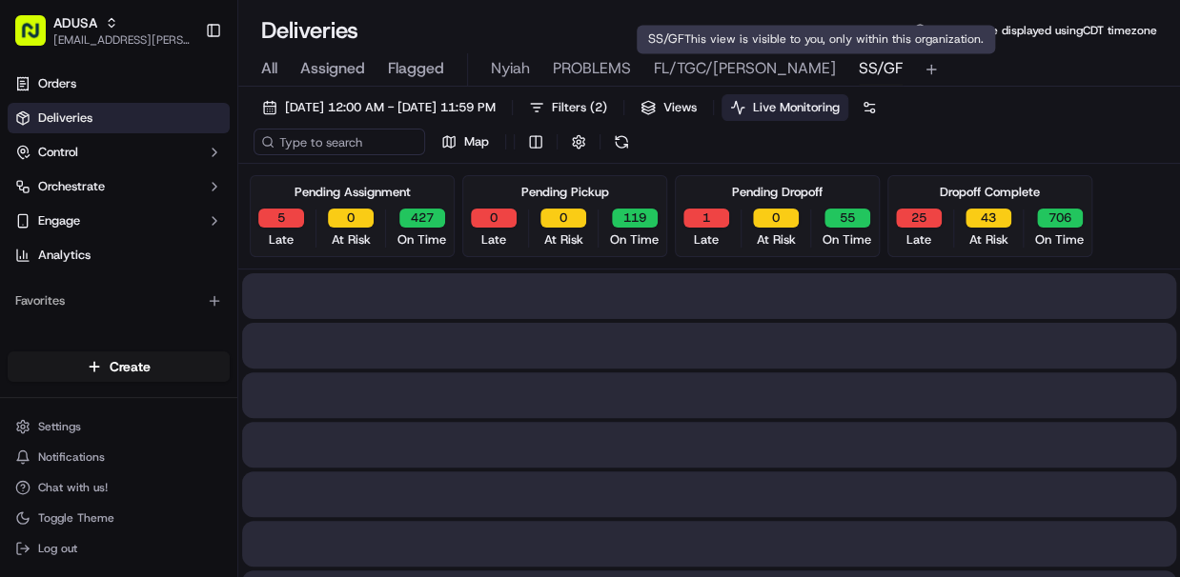
click at [858, 69] on span "SS/GF" at bounding box center [880, 68] width 44 height 23
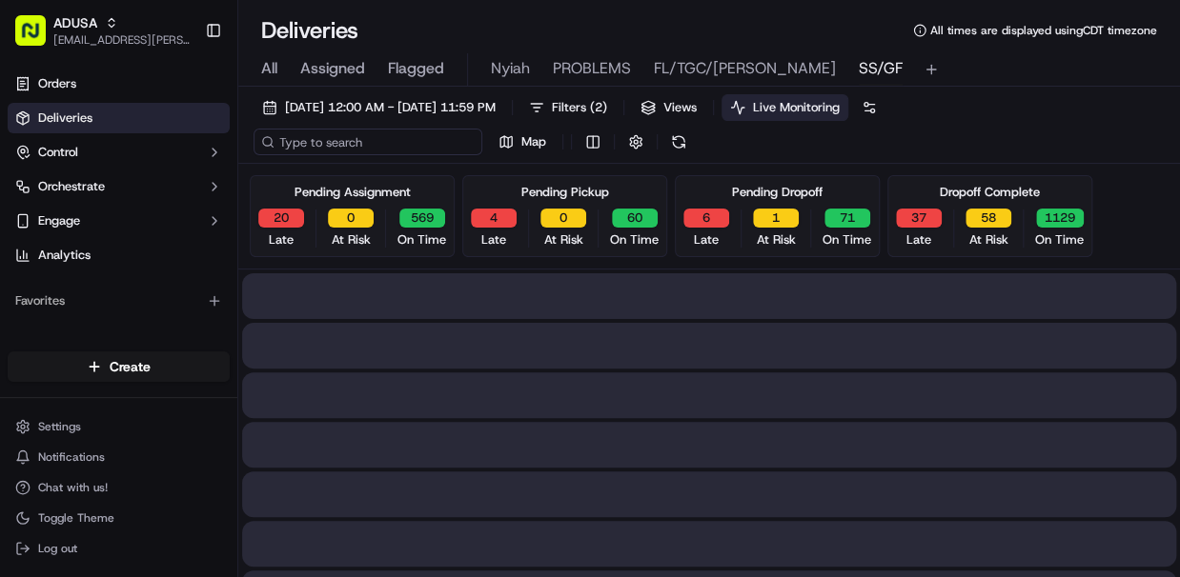
click at [303, 148] on input at bounding box center [367, 142] width 229 height 27
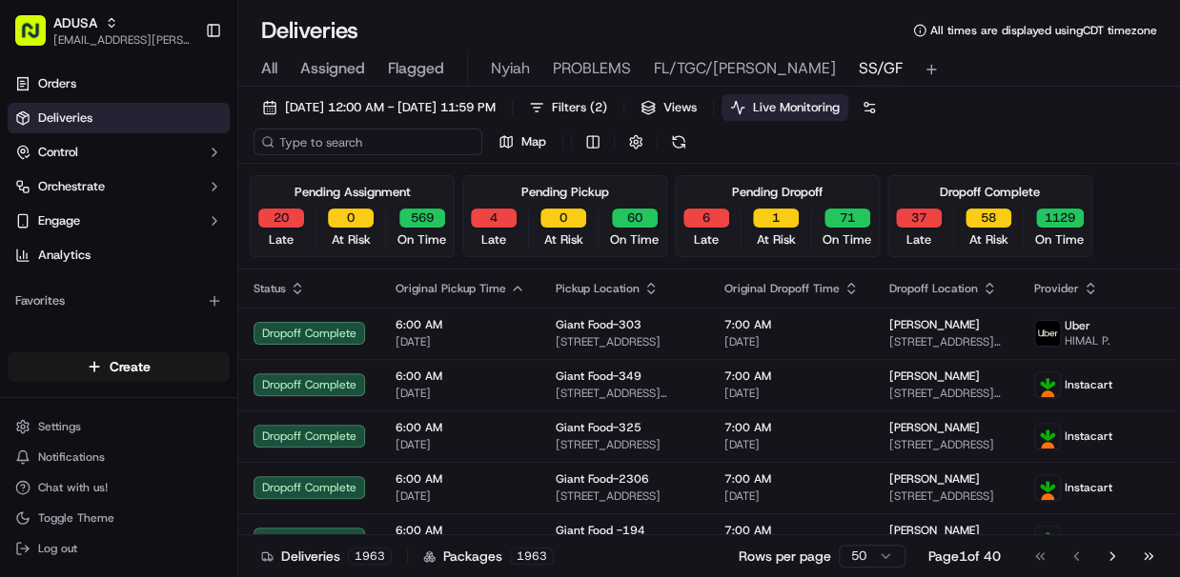
paste input "m715306145"
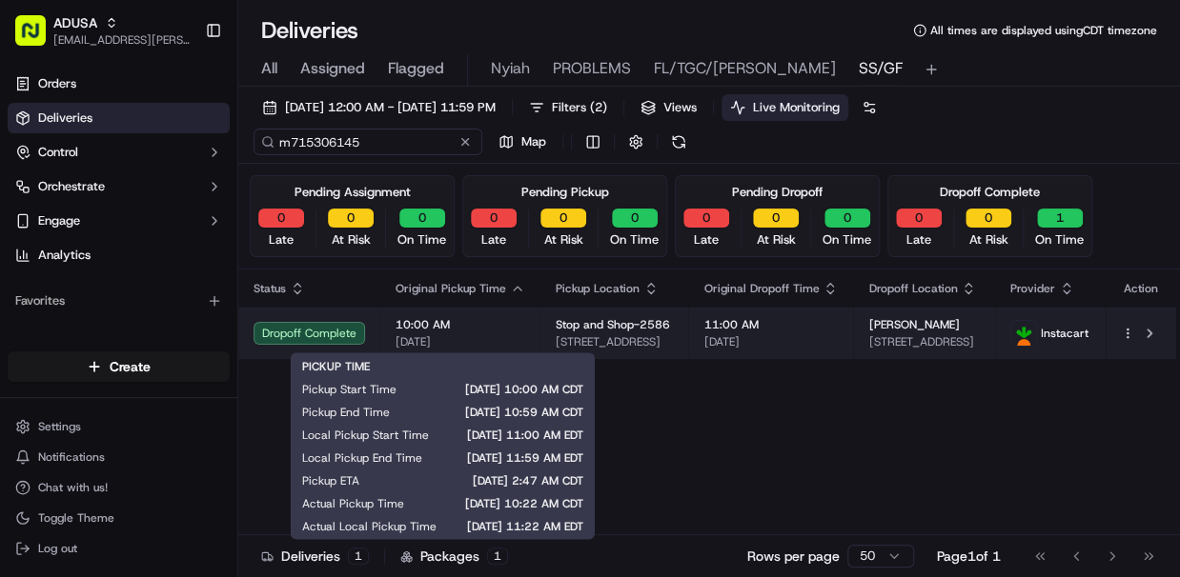
type input "m715306145"
click at [511, 332] on span "10:00 AM" at bounding box center [460, 324] width 130 height 15
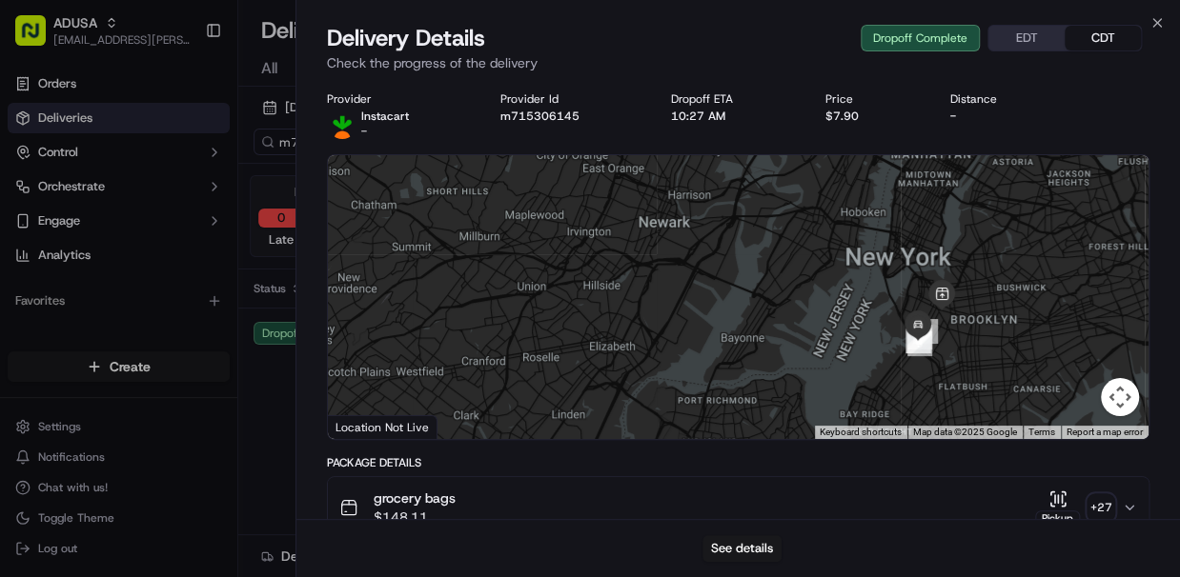
click at [1098, 499] on div "+ 27" at bounding box center [1100, 508] width 27 height 27
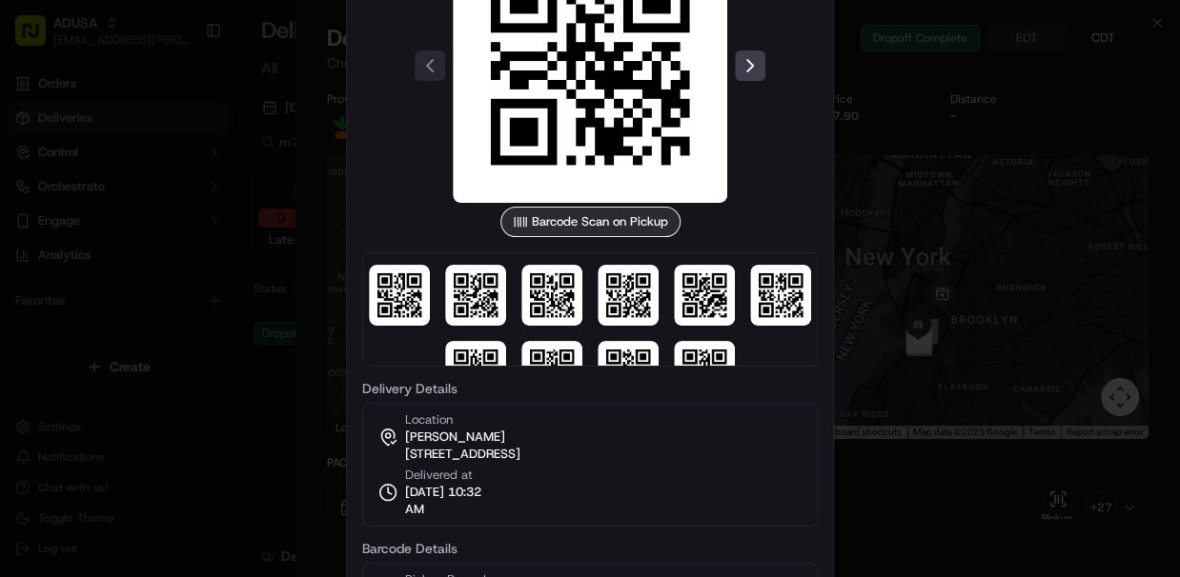
scroll to position [207, 0]
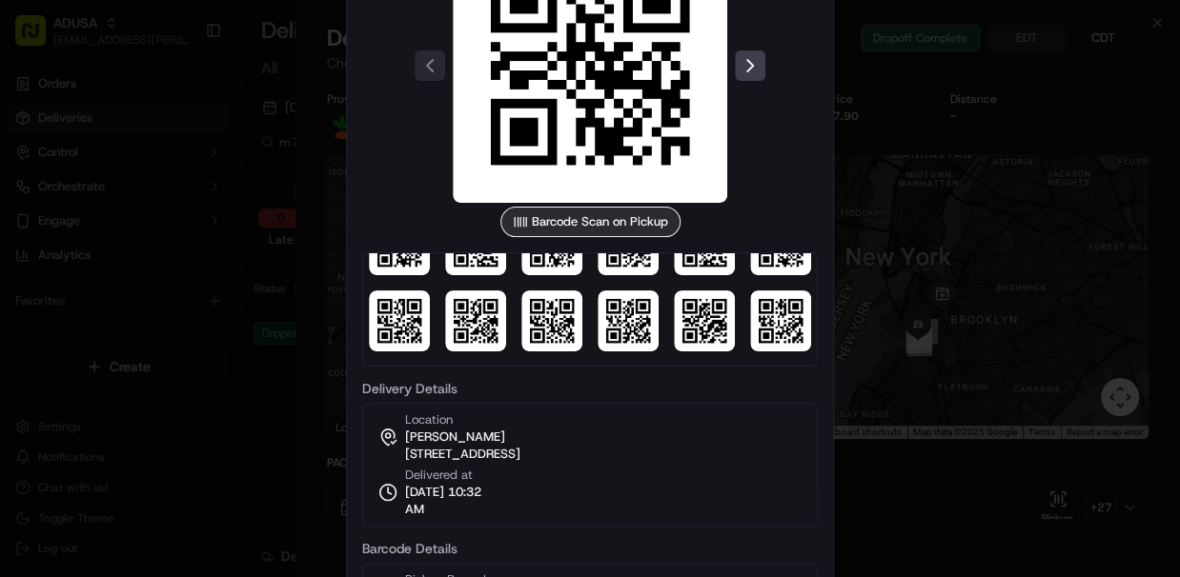
click at [984, 202] on div at bounding box center [590, 288] width 1180 height 577
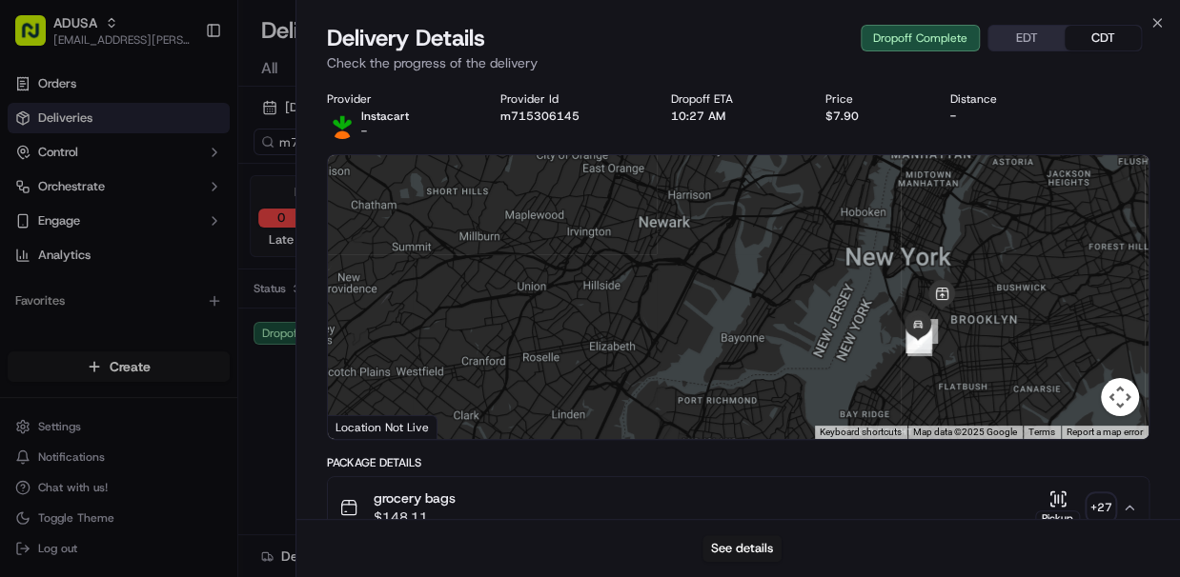
scroll to position [7, 0]
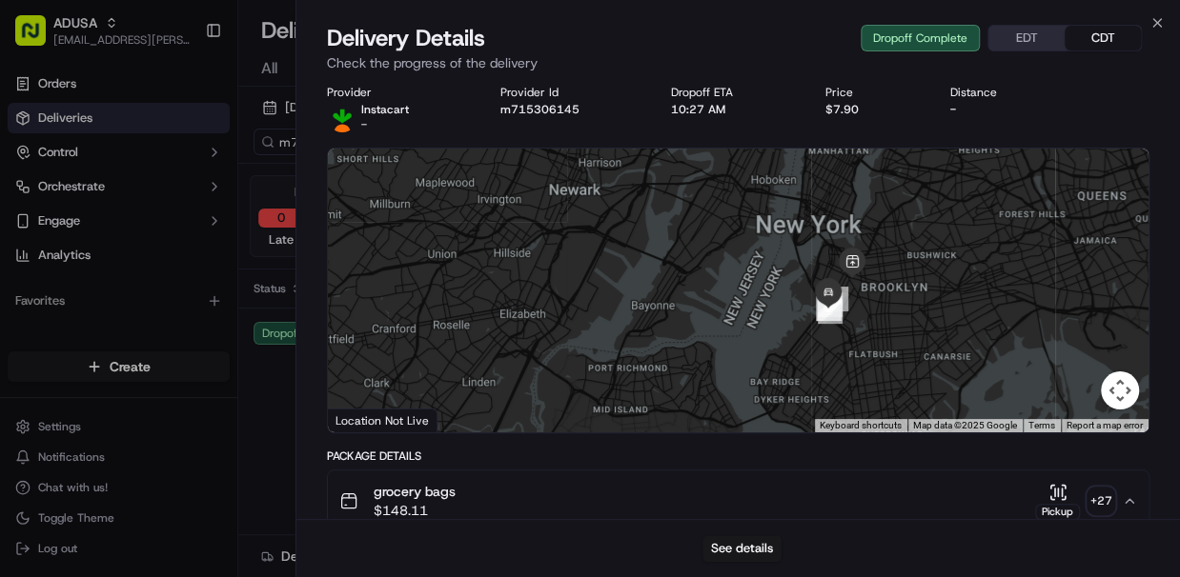
drag, startPoint x: 912, startPoint y: 305, endPoint x: 808, endPoint y: 274, distance: 108.2
click at [808, 274] on div "To navigate, press the arrow keys." at bounding box center [738, 291] width 821 height 284
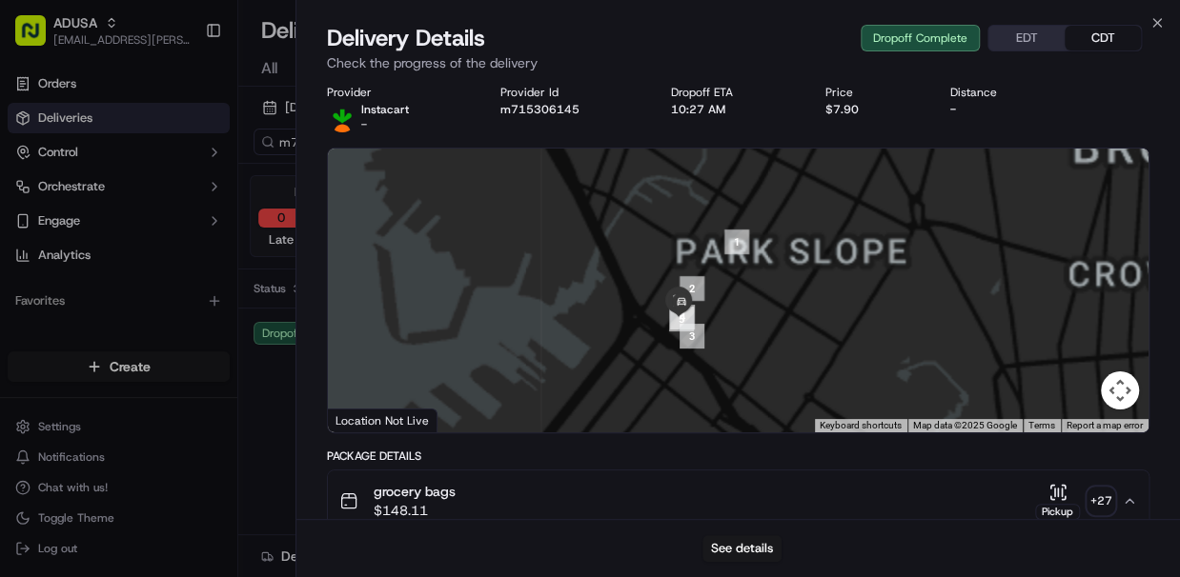
drag, startPoint x: 751, startPoint y: 325, endPoint x: 809, endPoint y: 221, distance: 119.0
click at [809, 221] on div at bounding box center [738, 291] width 821 height 284
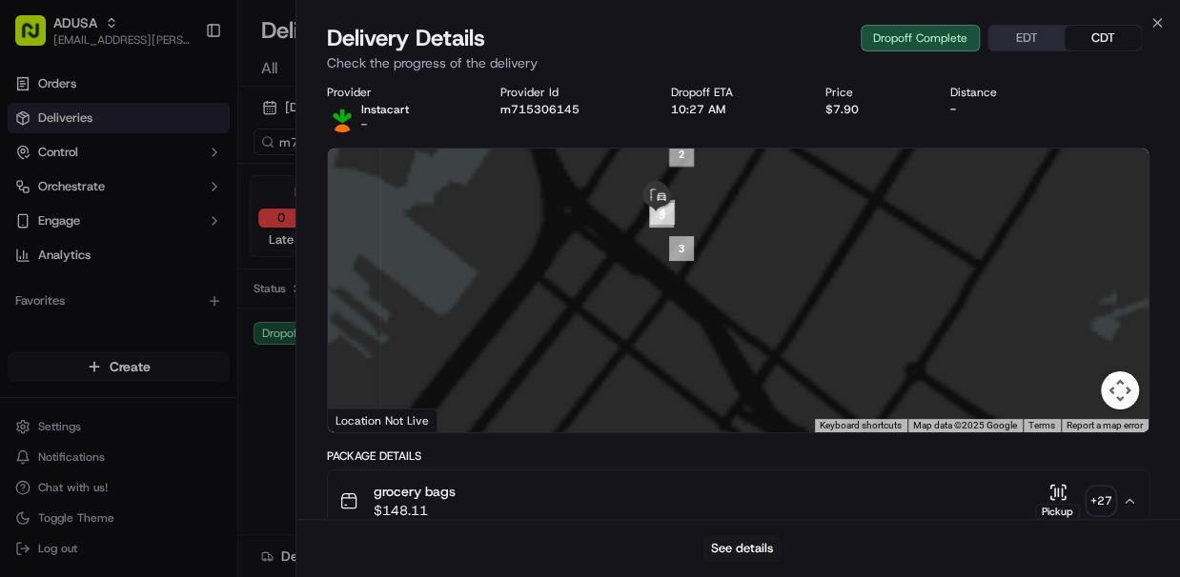
drag, startPoint x: 653, startPoint y: 232, endPoint x: 663, endPoint y: 293, distance: 62.8
click at [663, 293] on div at bounding box center [738, 291] width 821 height 284
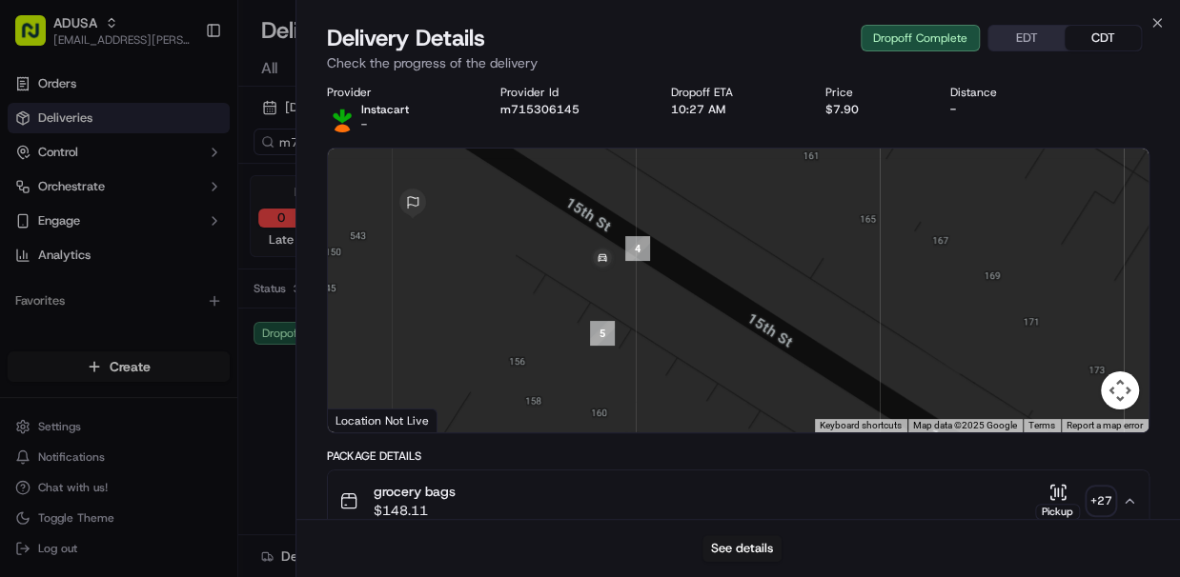
drag, startPoint x: 577, startPoint y: 322, endPoint x: 517, endPoint y: 196, distance: 139.4
click at [517, 196] on div at bounding box center [738, 291] width 821 height 284
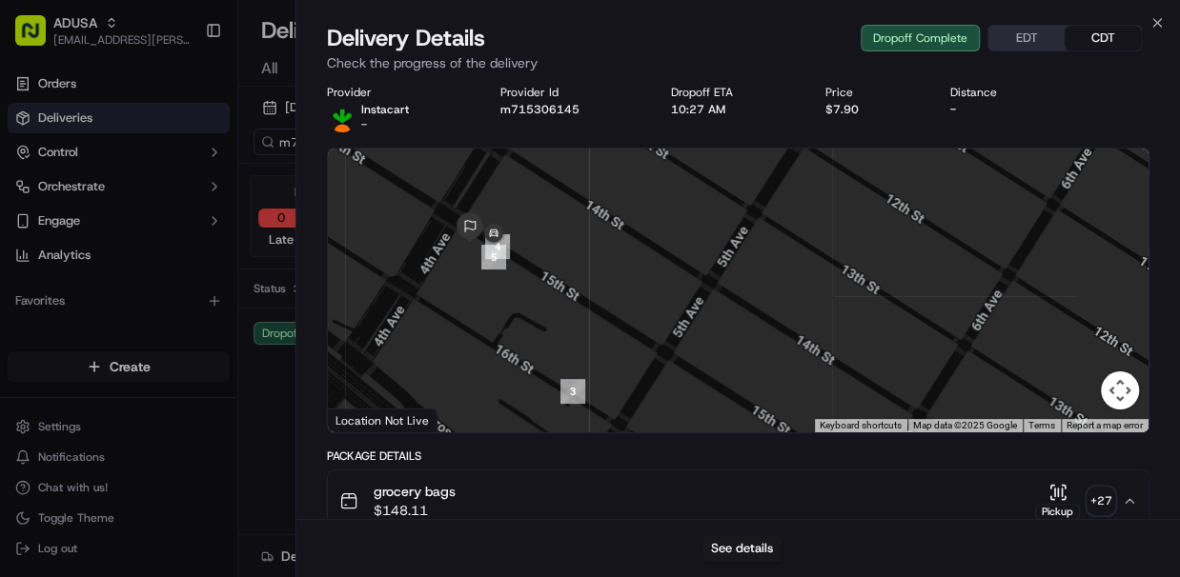
drag, startPoint x: 626, startPoint y: 390, endPoint x: 507, endPoint y: 280, distance: 161.8
click at [507, 280] on div at bounding box center [738, 291] width 821 height 284
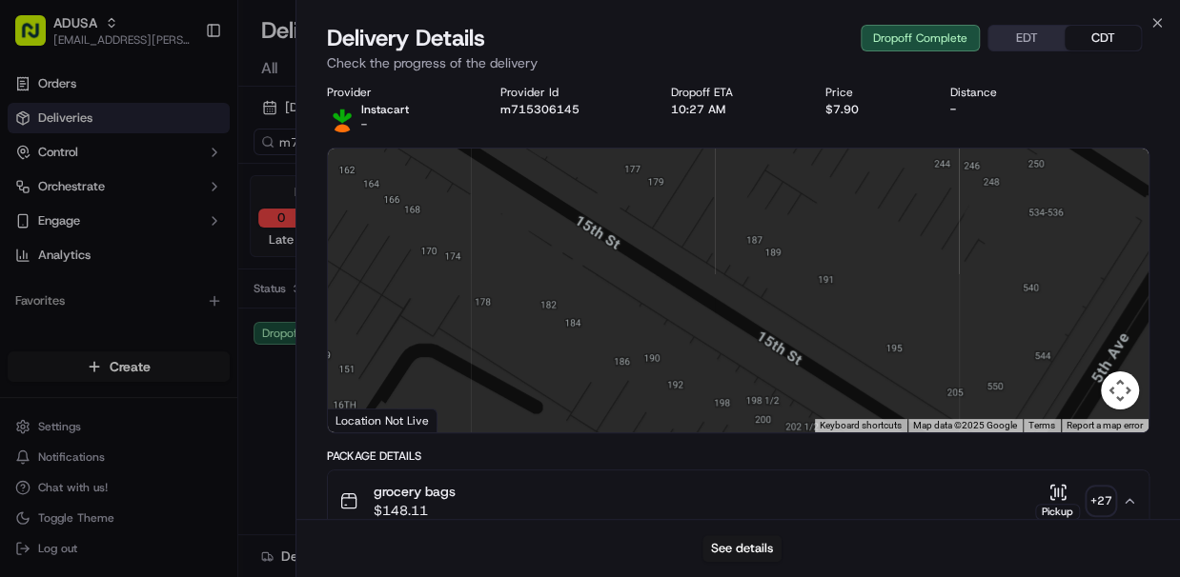
drag, startPoint x: 428, startPoint y: 266, endPoint x: 475, endPoint y: 324, distance: 74.6
click at [475, 324] on div at bounding box center [738, 291] width 821 height 284
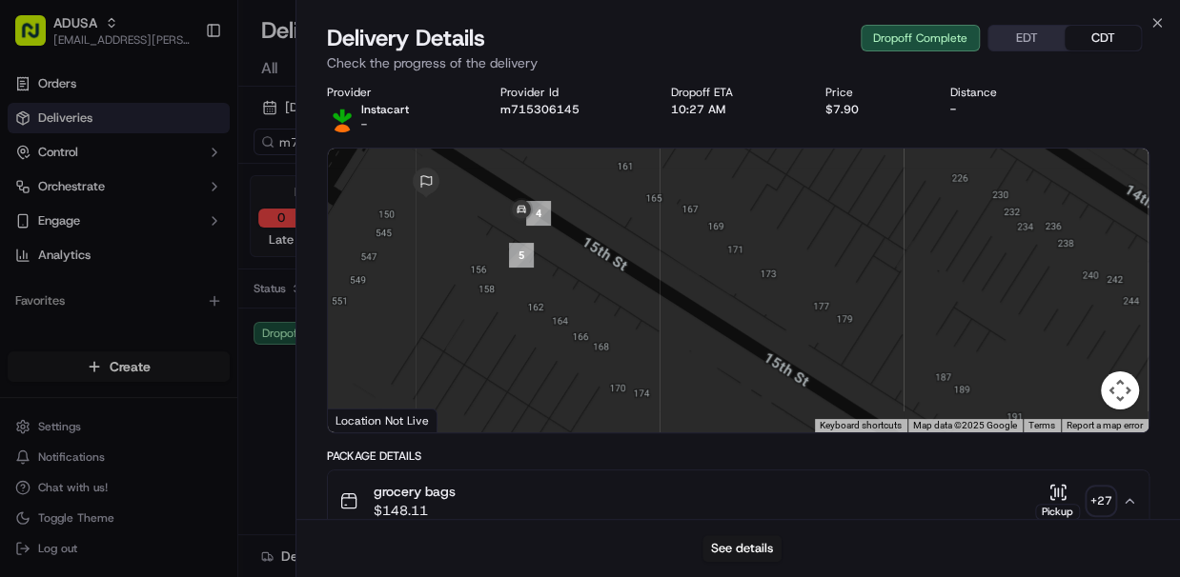
drag, startPoint x: 428, startPoint y: 235, endPoint x: 578, endPoint y: 328, distance: 176.7
click at [578, 328] on div at bounding box center [738, 291] width 821 height 284
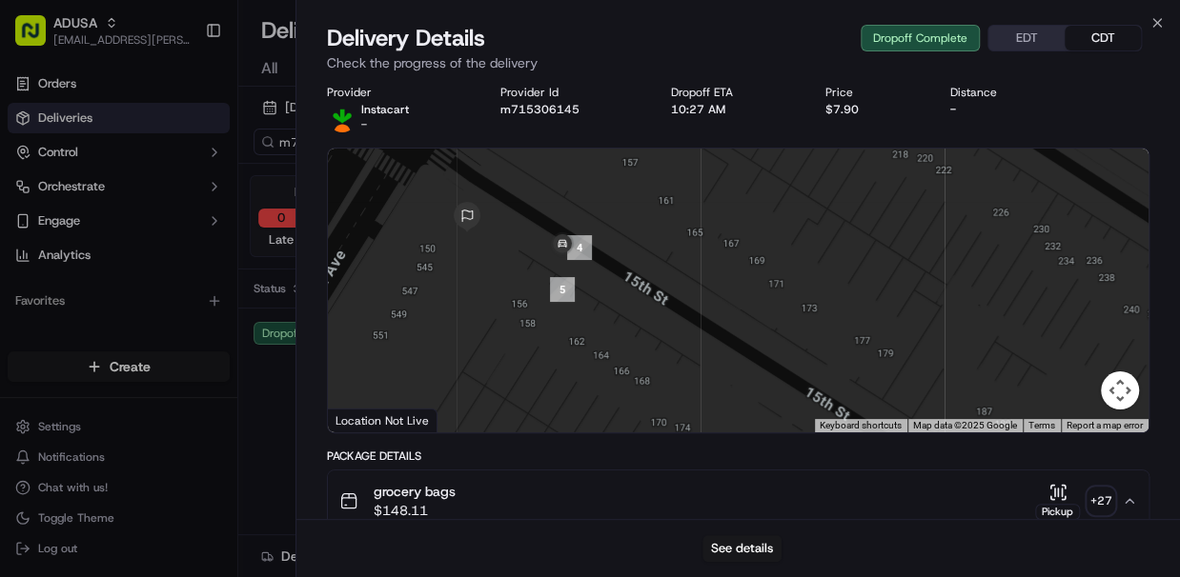
drag, startPoint x: 441, startPoint y: 283, endPoint x: 486, endPoint y: 323, distance: 60.1
click at [486, 323] on div at bounding box center [738, 291] width 821 height 284
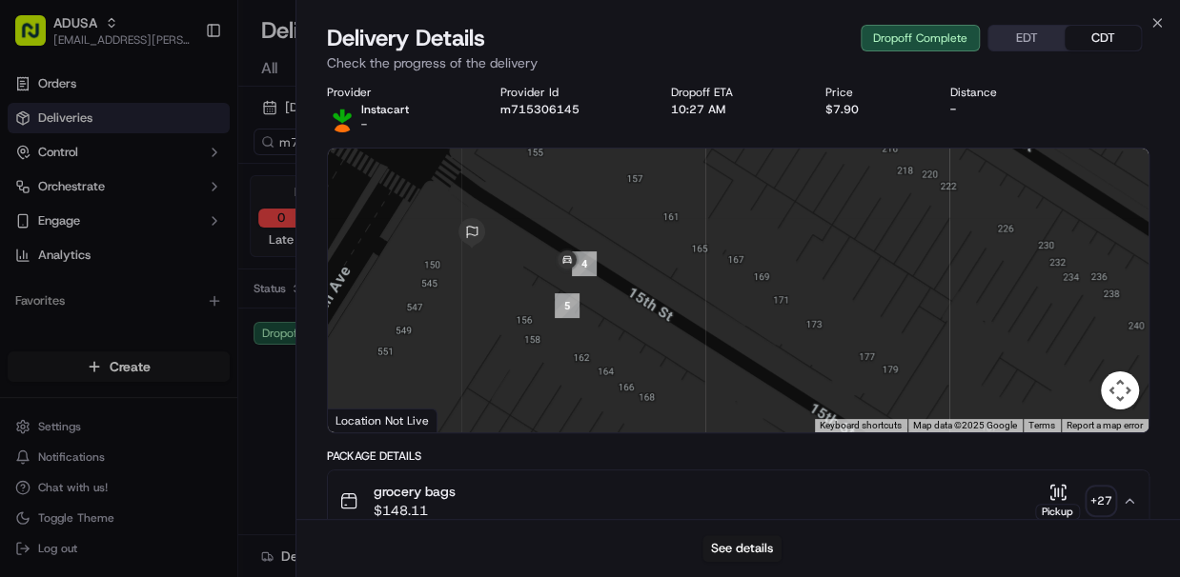
drag, startPoint x: 483, startPoint y: 267, endPoint x: 501, endPoint y: 339, distance: 74.6
click at [501, 339] on div at bounding box center [738, 291] width 821 height 284
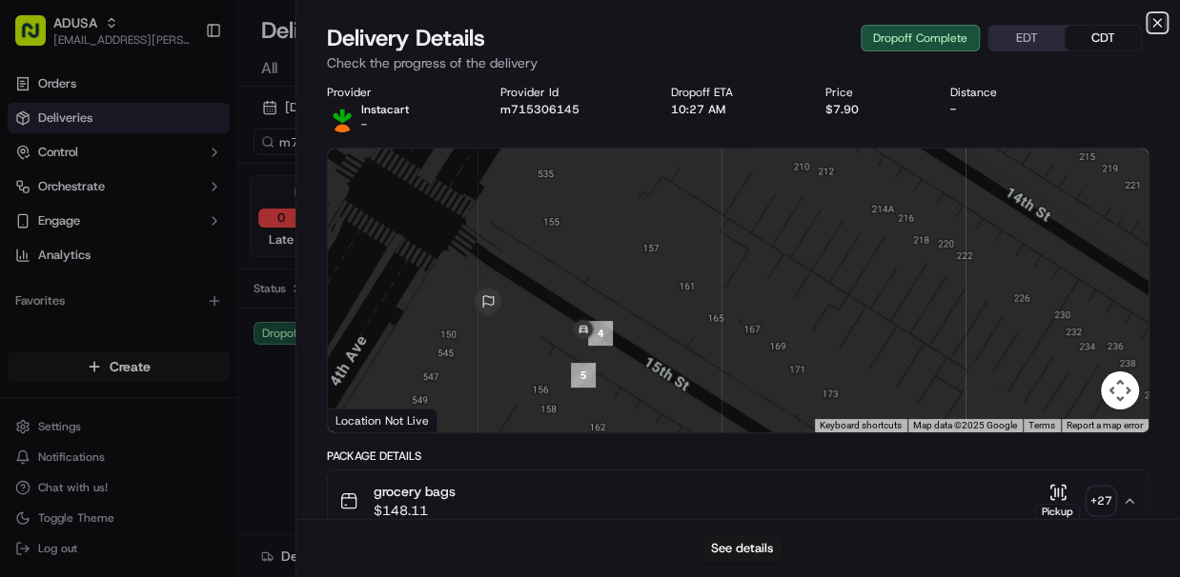
click at [1154, 23] on icon "button" at bounding box center [1156, 22] width 15 height 15
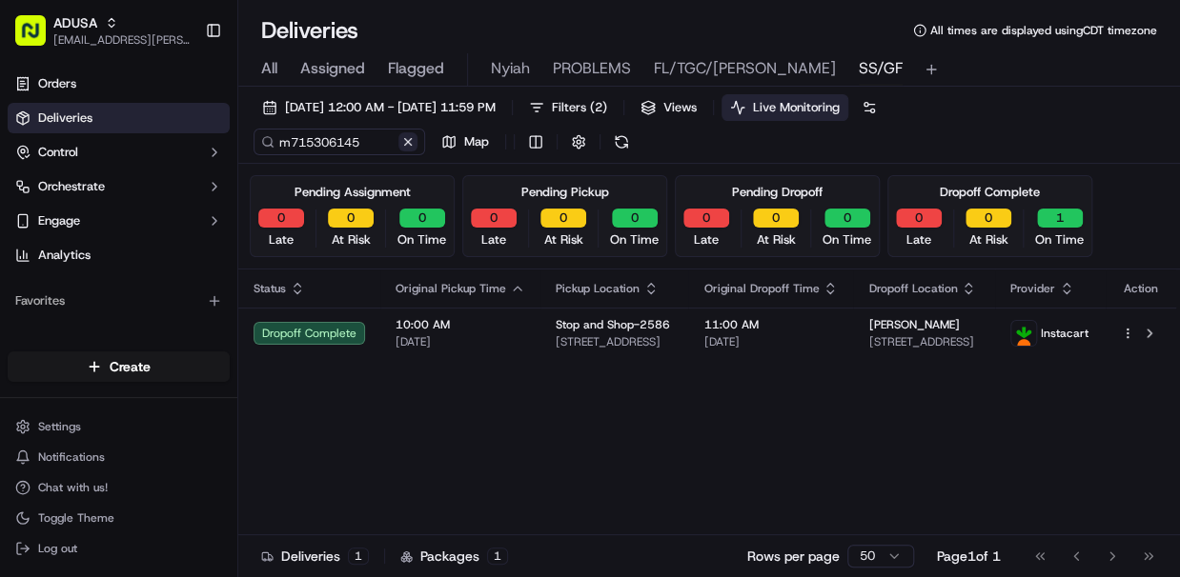
click at [410, 146] on button at bounding box center [407, 141] width 19 height 19
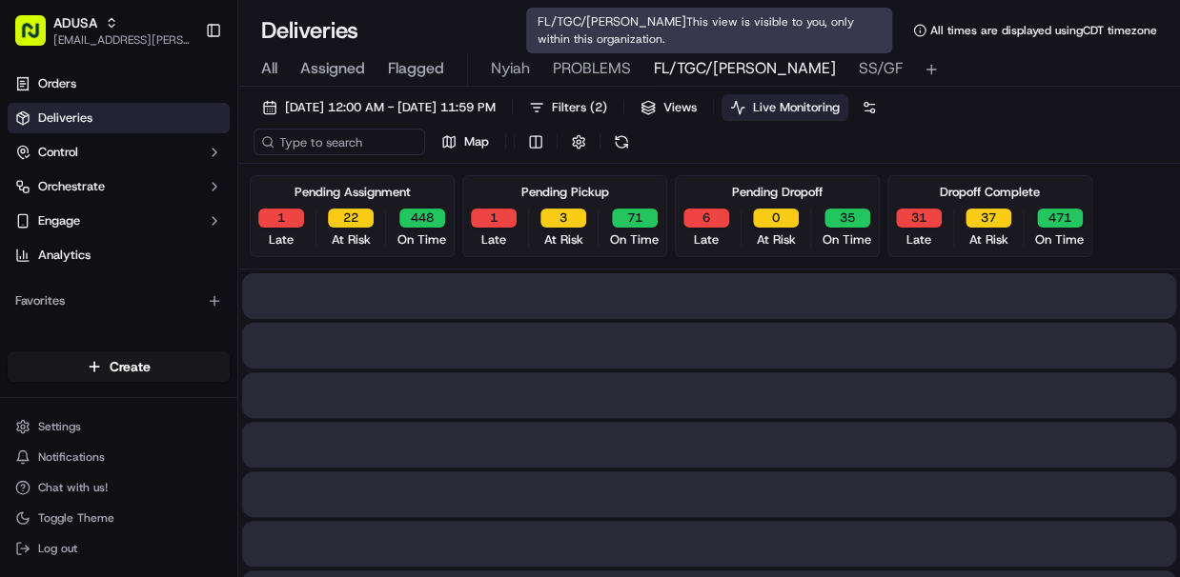
click at [683, 67] on span "FL/TGC/Martins" at bounding box center [745, 68] width 182 height 23
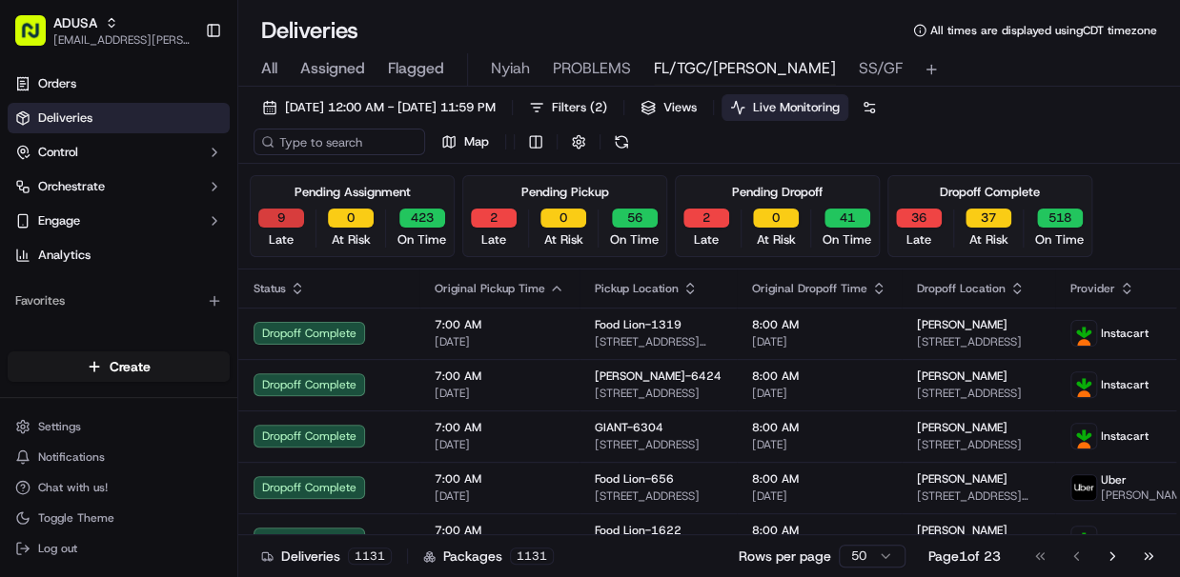
click at [286, 216] on button "9" at bounding box center [281, 218] width 46 height 19
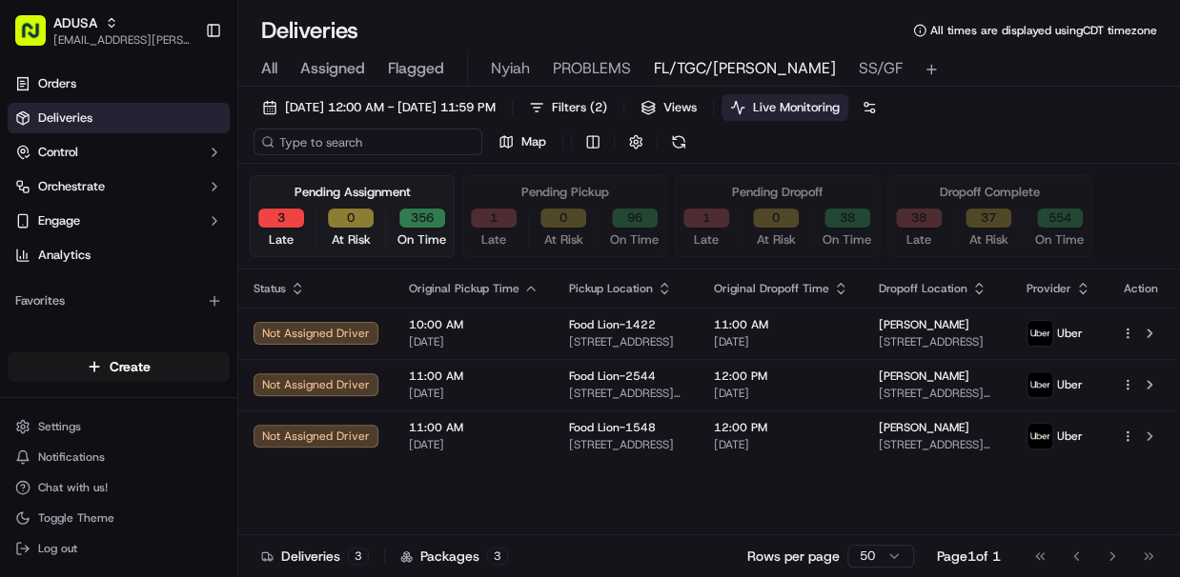
click at [343, 144] on input at bounding box center [367, 142] width 229 height 27
paste input "m713314427"
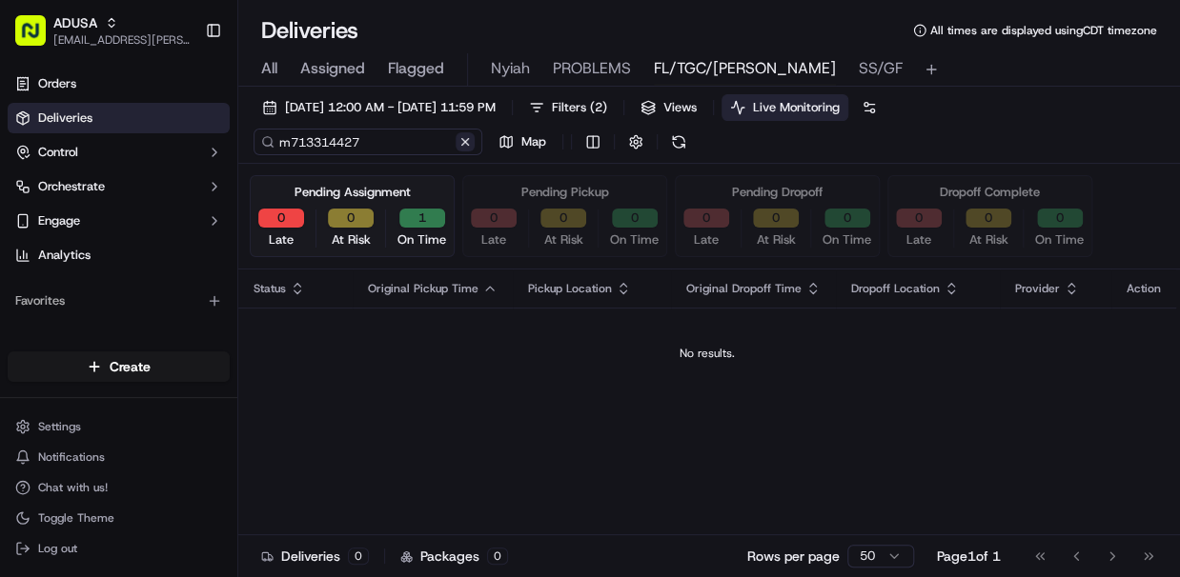
type input "m713314427"
click at [465, 140] on div "m713314427 Map" at bounding box center [443, 142] width 381 height 27
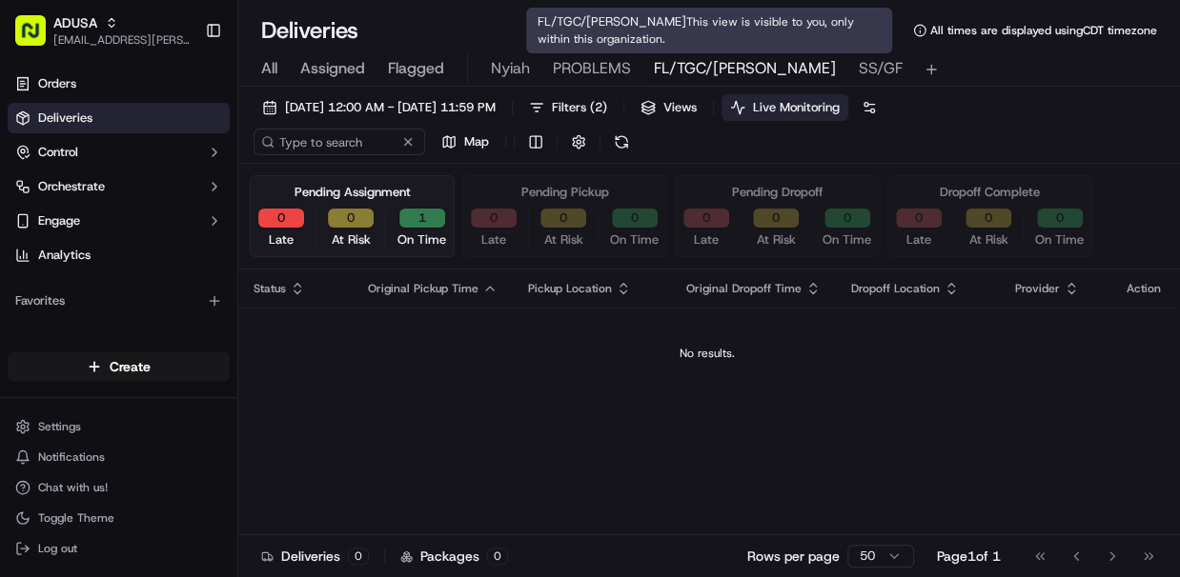
click at [858, 69] on span "SS/GF" at bounding box center [880, 68] width 44 height 23
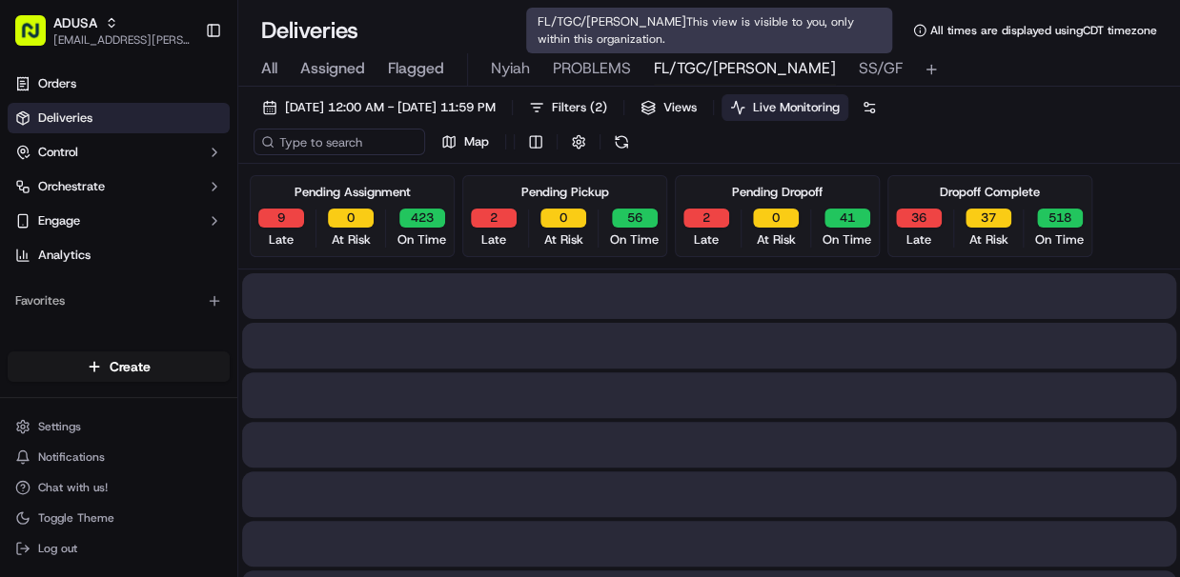
click at [690, 72] on span "FL/TGC/Martins" at bounding box center [745, 68] width 182 height 23
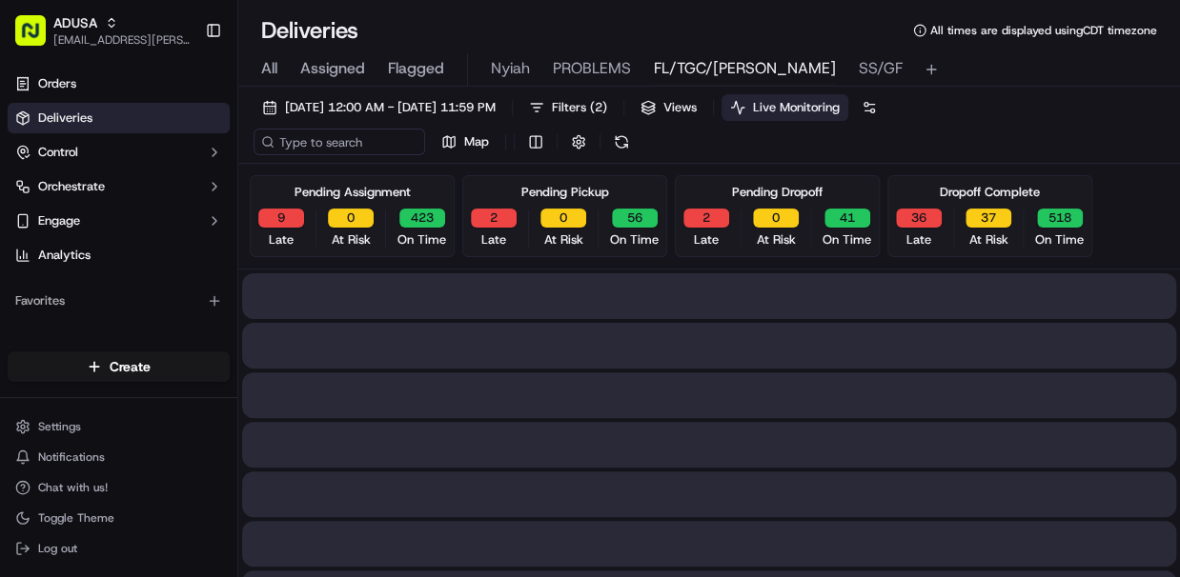
click at [690, 72] on span "FL/TGC/Martins" at bounding box center [745, 68] width 182 height 23
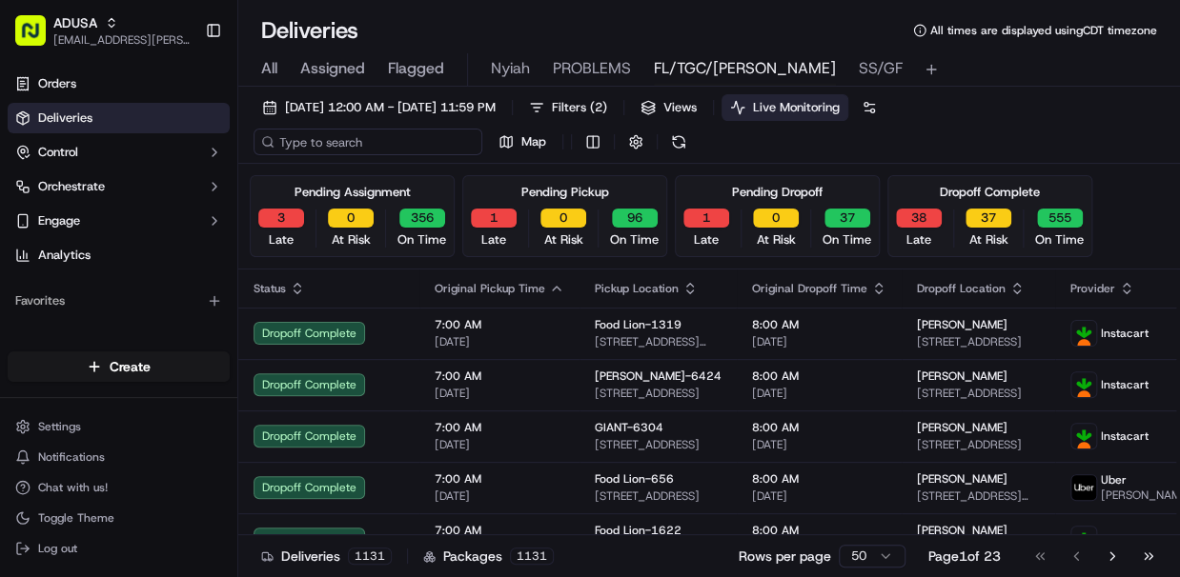
click at [342, 148] on input at bounding box center [367, 142] width 229 height 27
paste input "m713314427"
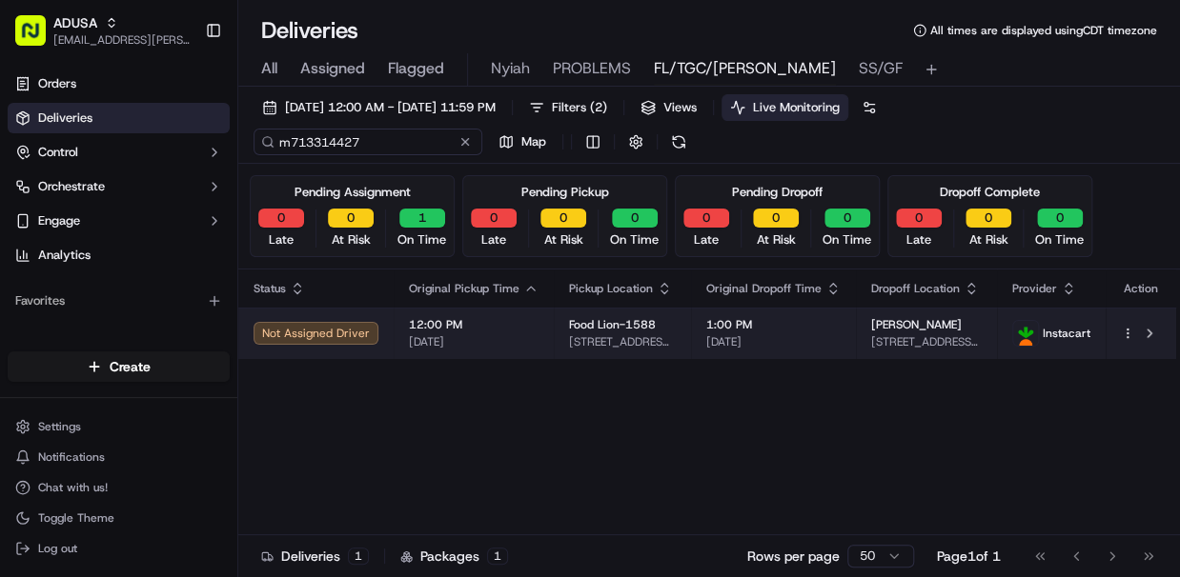
type input "m713314427"
click at [1127, 332] on html "ADUSA lanyia.patton@adusa.com Toggle Sidebar Orders Deliveries Control Orchestr…" at bounding box center [590, 288] width 1180 height 577
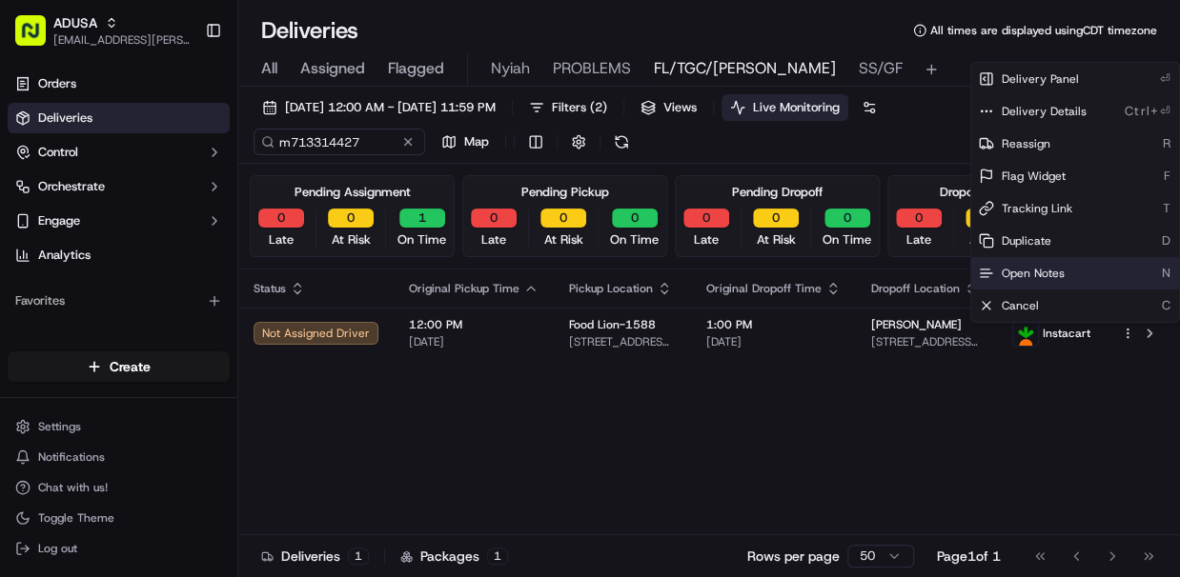
click at [1050, 273] on span "Open Notes" at bounding box center [1032, 273] width 63 height 15
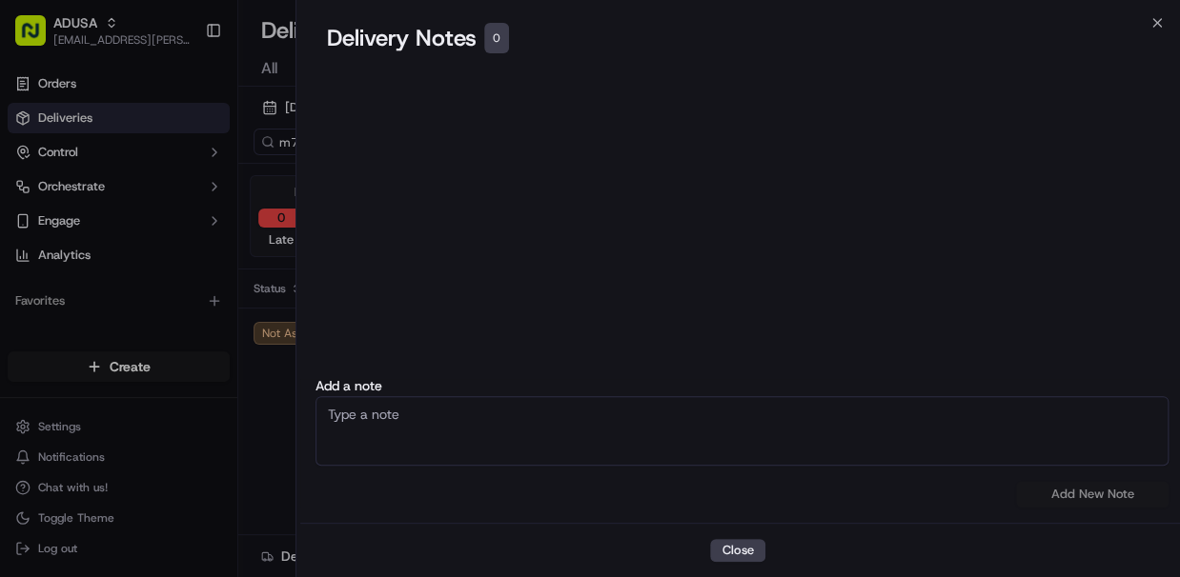
click at [465, 434] on textarea at bounding box center [742, 431] width 854 height 70
type textarea "Customer called store to cancel"
click at [1067, 493] on button "Add New Note" at bounding box center [1092, 494] width 152 height 27
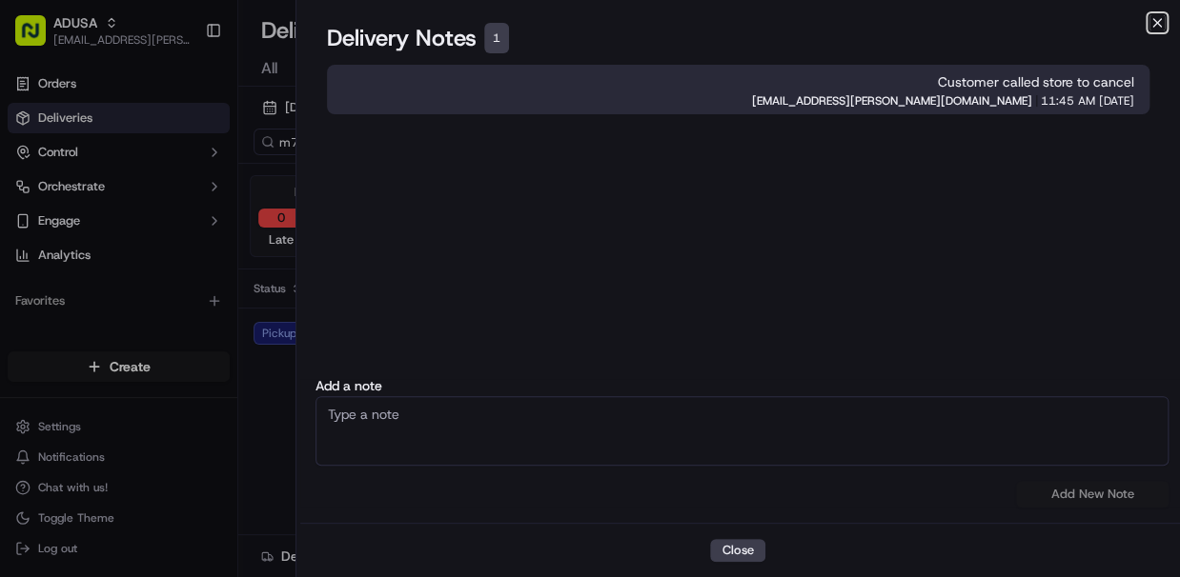
click at [1159, 22] on icon "button" at bounding box center [1156, 22] width 15 height 15
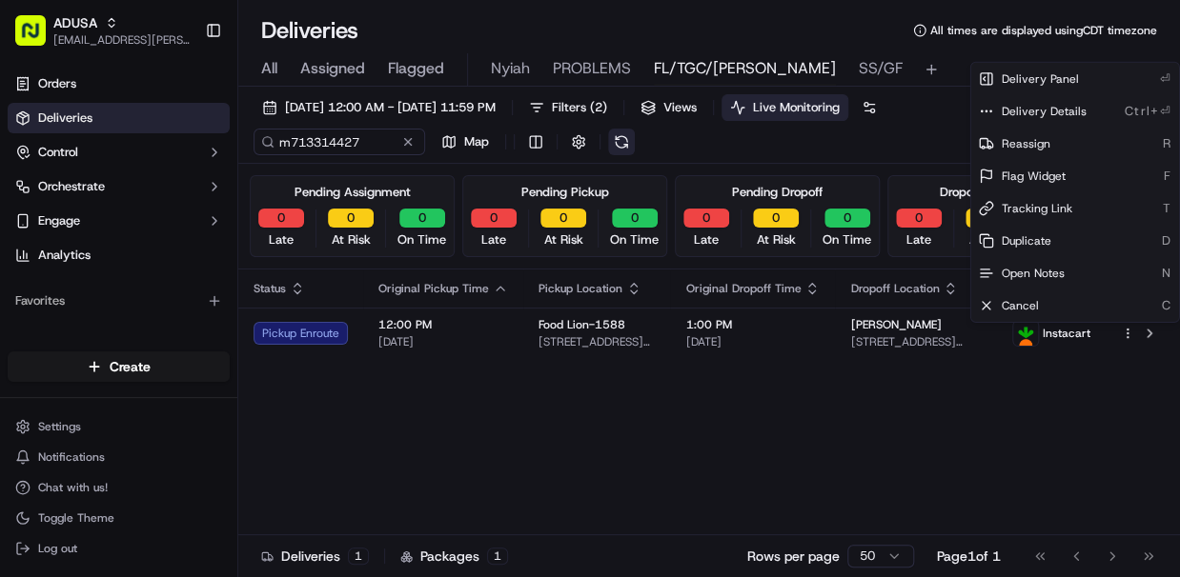
click at [623, 145] on button at bounding box center [621, 142] width 27 height 27
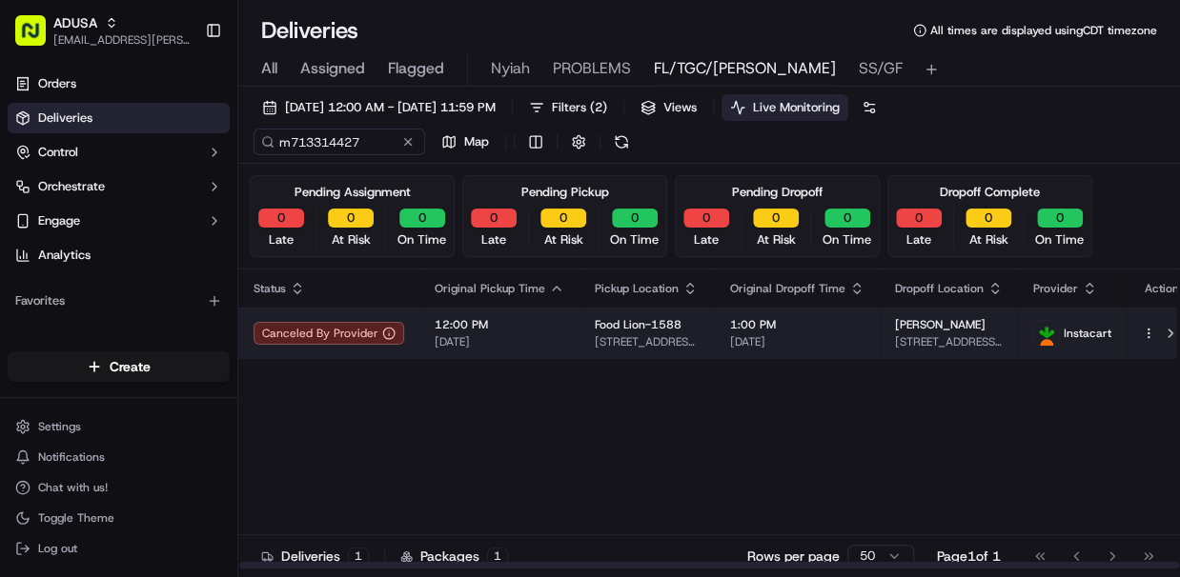
click at [833, 327] on span "1:00 PM" at bounding box center [797, 324] width 134 height 15
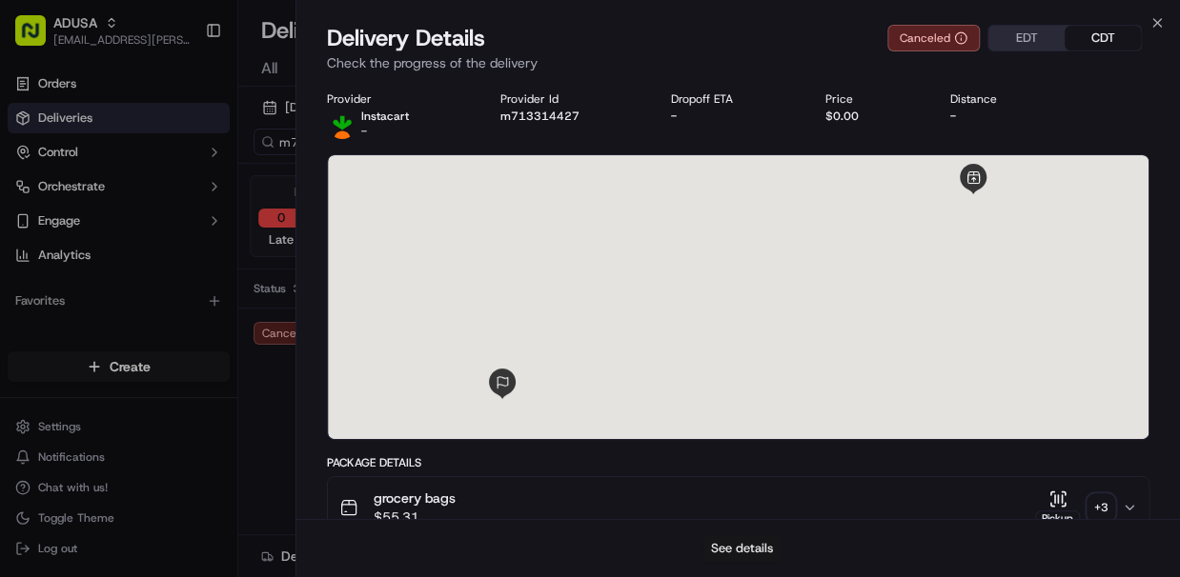
click at [757, 549] on button "See details" at bounding box center [741, 548] width 79 height 27
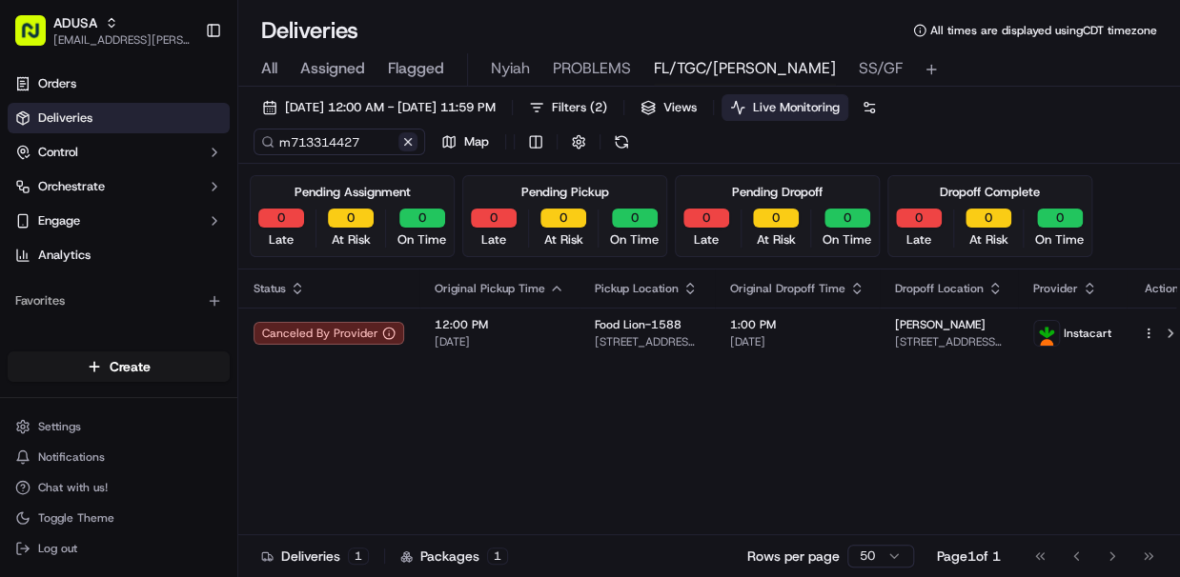
click at [406, 142] on button at bounding box center [407, 141] width 19 height 19
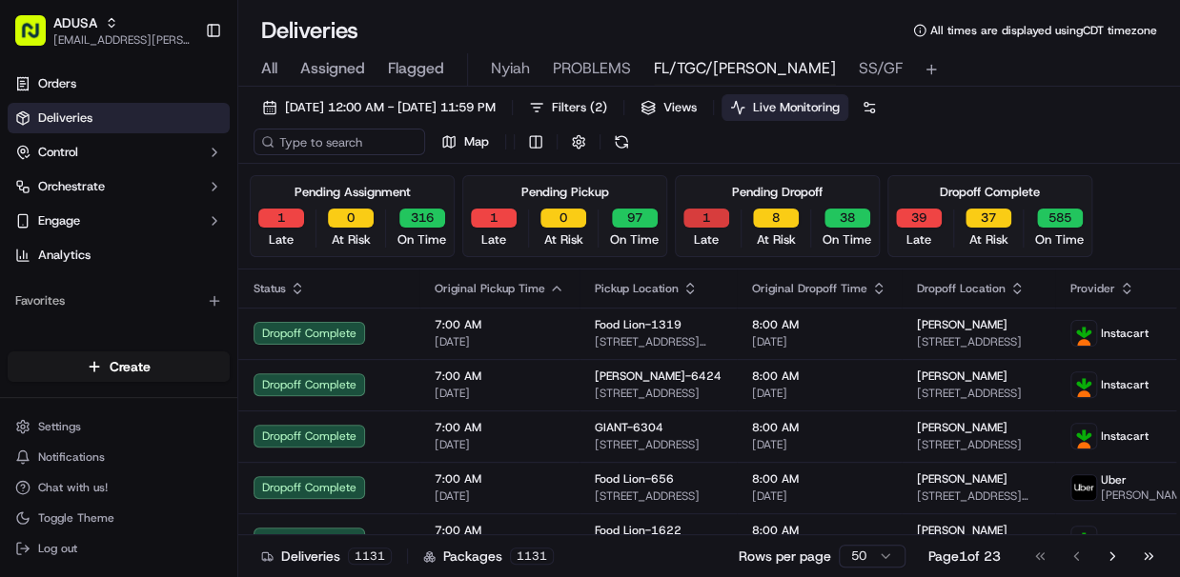
click at [703, 213] on button "1" at bounding box center [706, 218] width 46 height 19
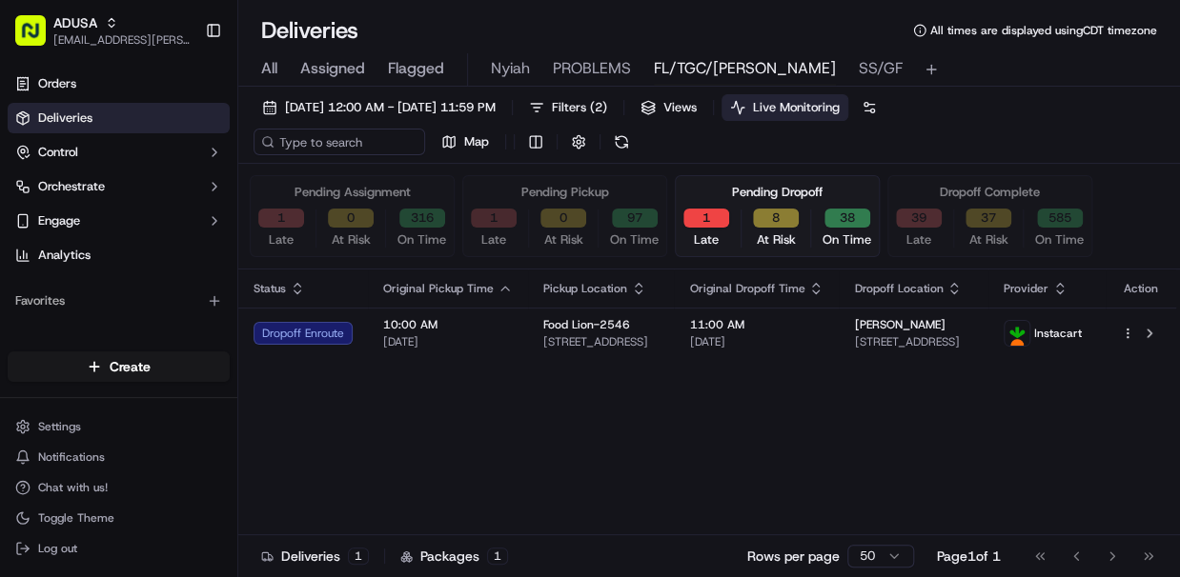
click at [497, 217] on button "1" at bounding box center [494, 218] width 46 height 19
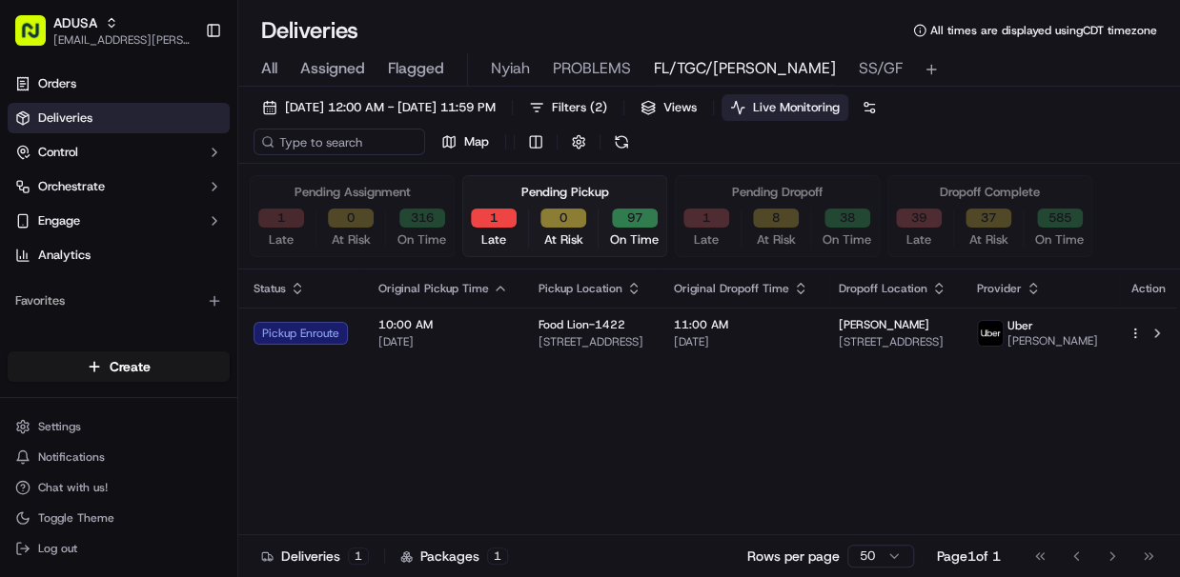
click at [286, 220] on button "1" at bounding box center [281, 218] width 46 height 19
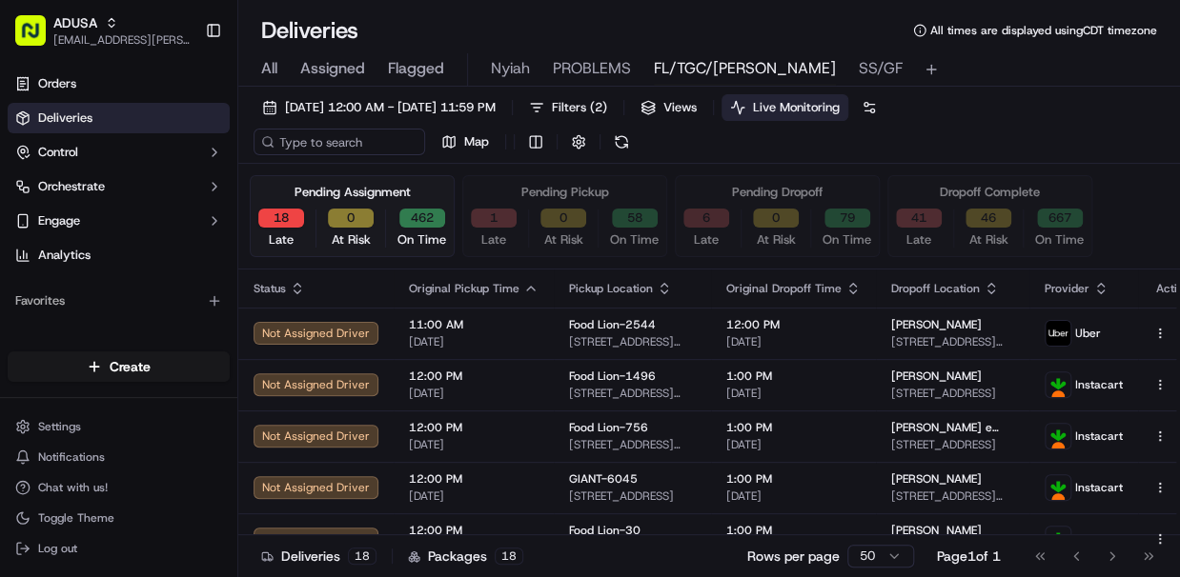
click at [708, 221] on button "6" at bounding box center [706, 218] width 46 height 19
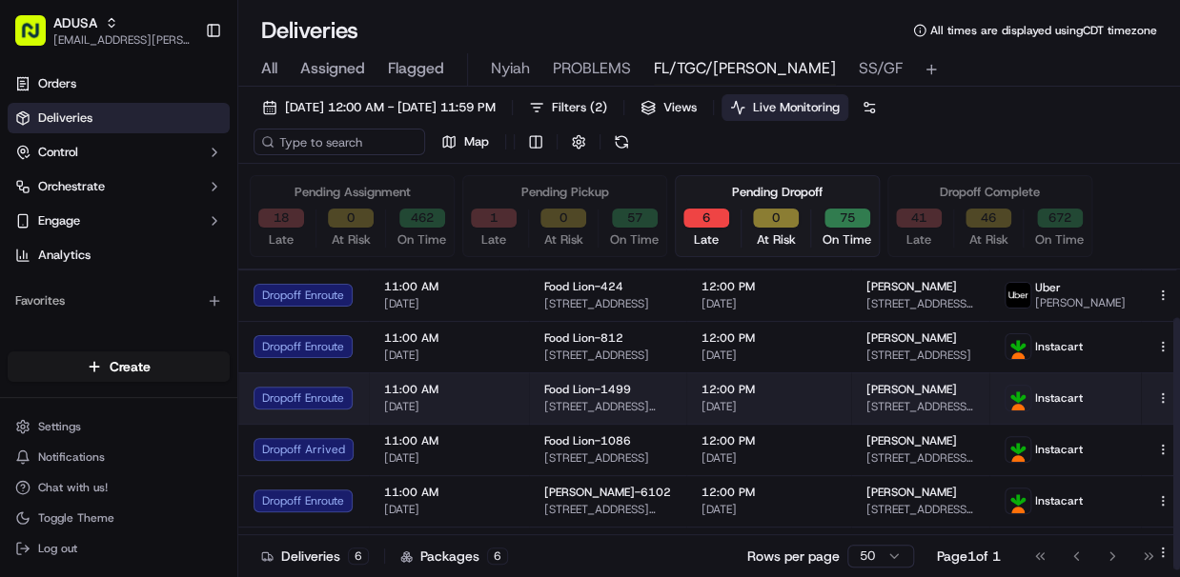
scroll to position [57, 0]
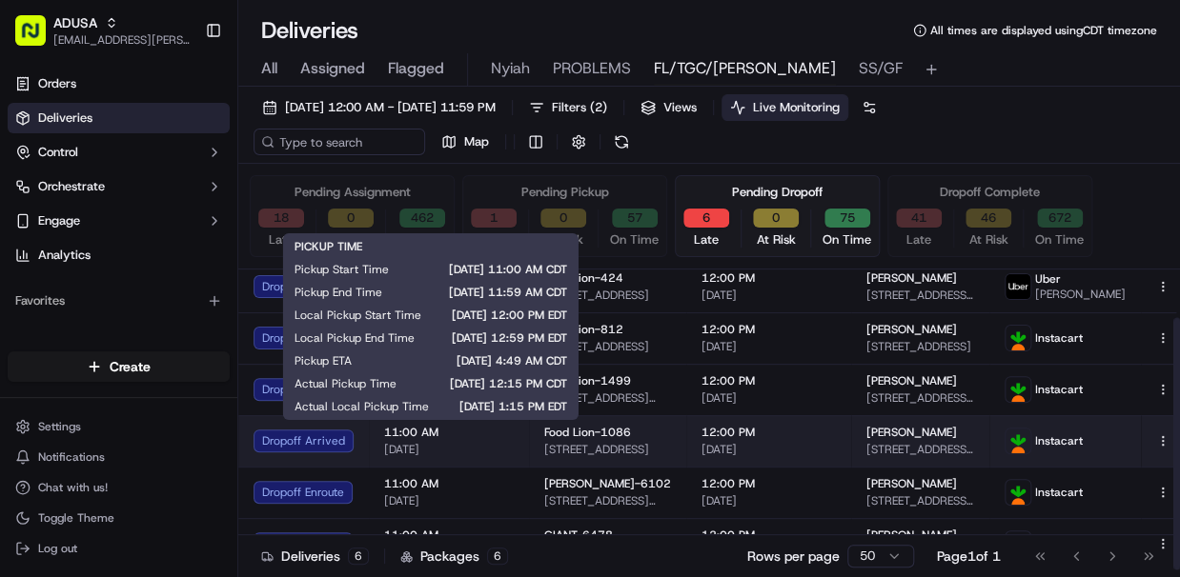
click at [499, 434] on span "11:00 AM" at bounding box center [449, 432] width 130 height 15
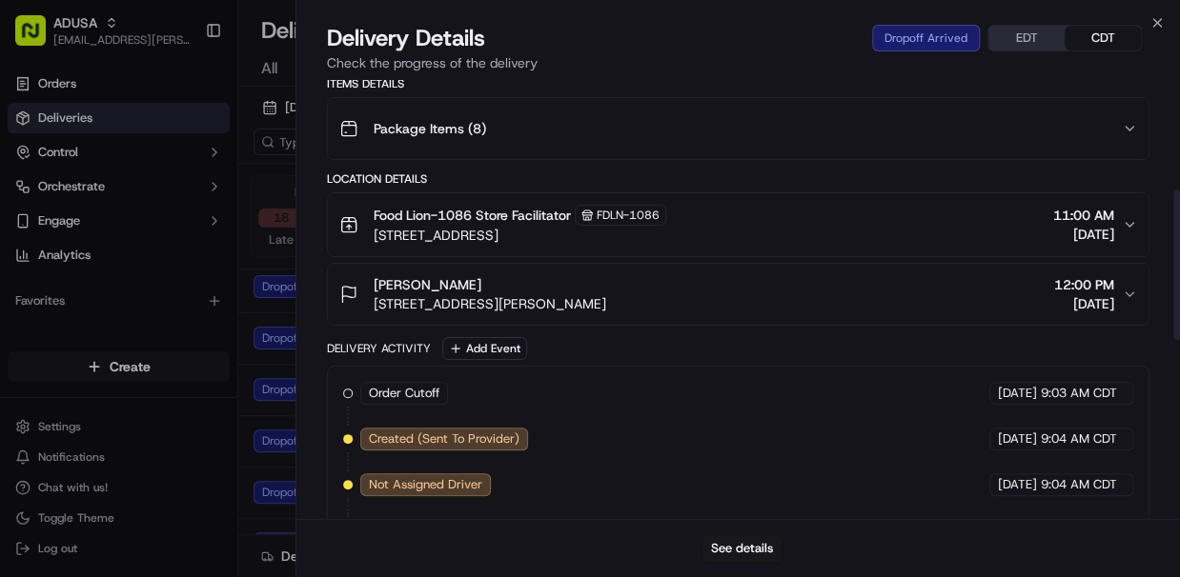
scroll to position [305, 0]
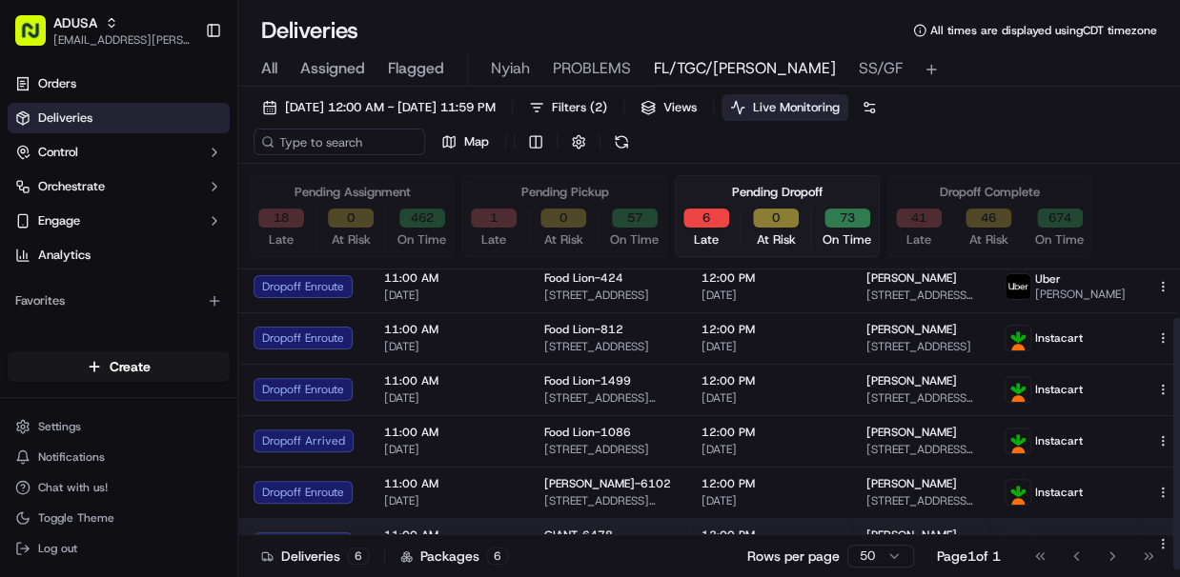
click at [508, 524] on td "11:00 AM 09/15/2025" at bounding box center [449, 543] width 160 height 51
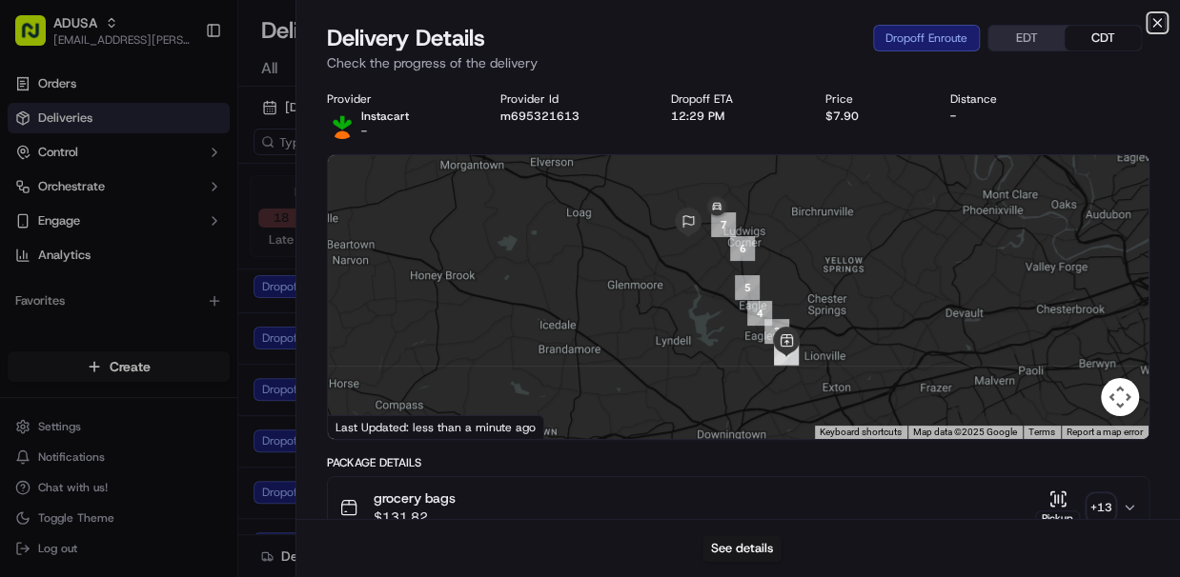
click at [1157, 20] on icon "button" at bounding box center [1156, 22] width 15 height 15
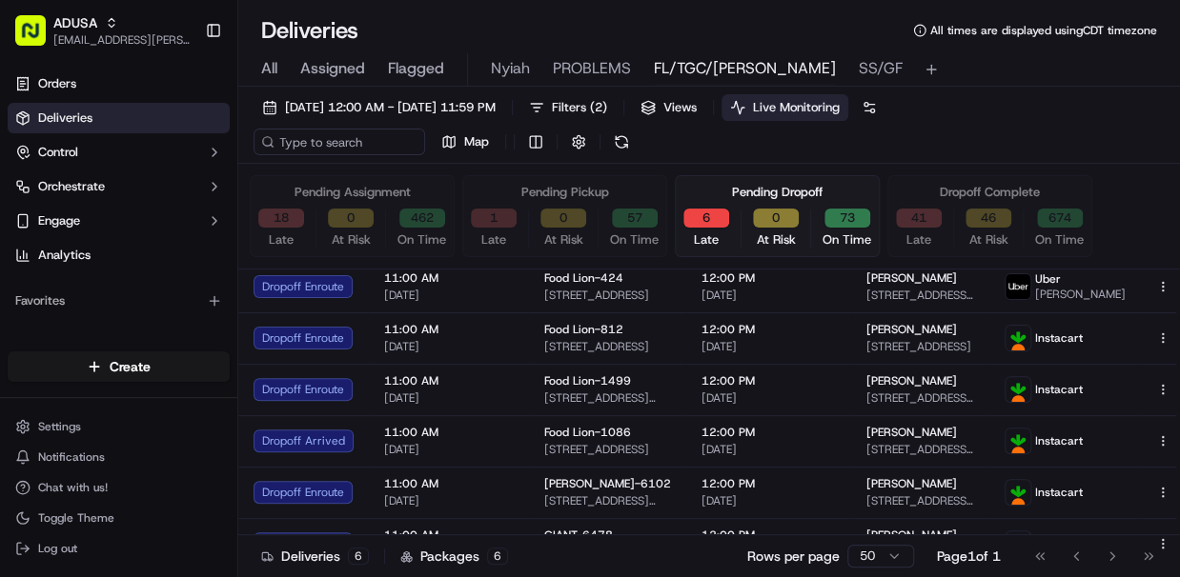
click at [501, 221] on button "1" at bounding box center [494, 218] width 46 height 19
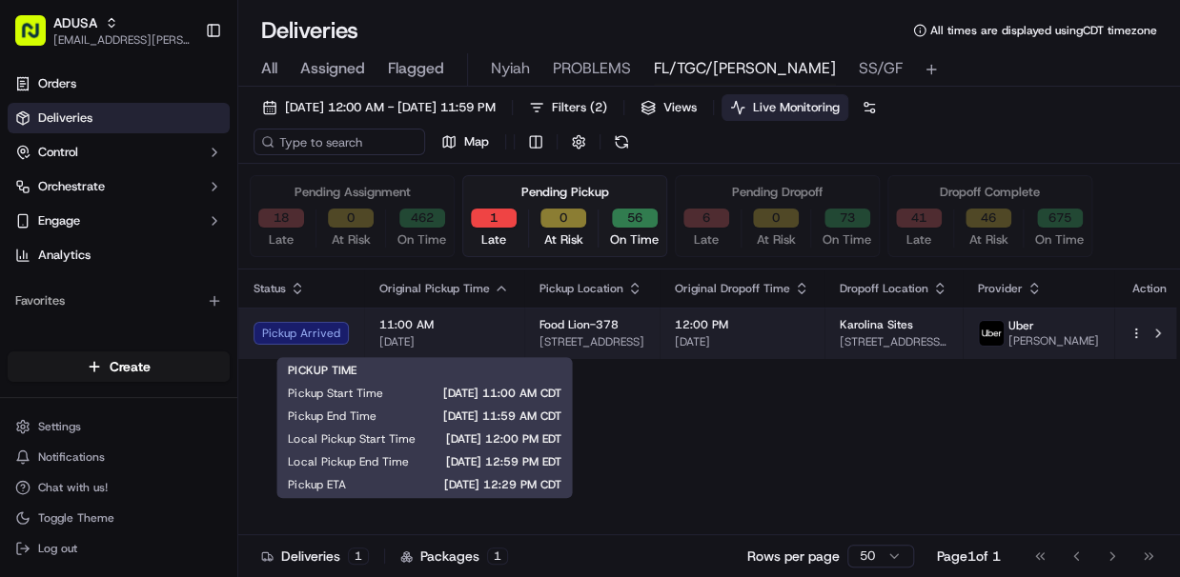
click at [486, 332] on span "11:00 AM" at bounding box center [444, 324] width 130 height 15
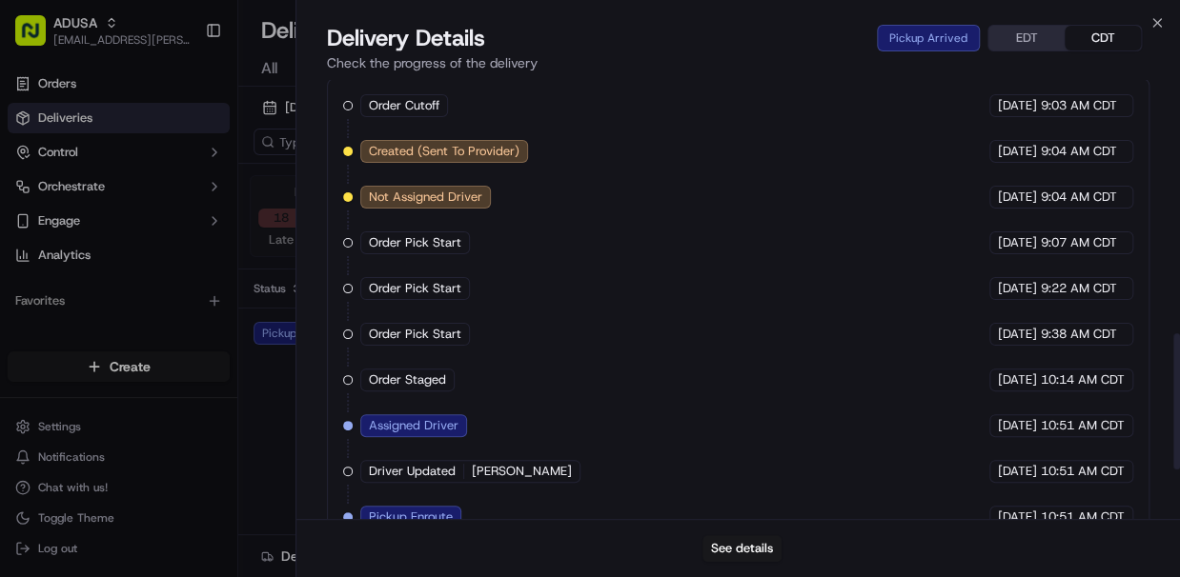
scroll to position [975, 0]
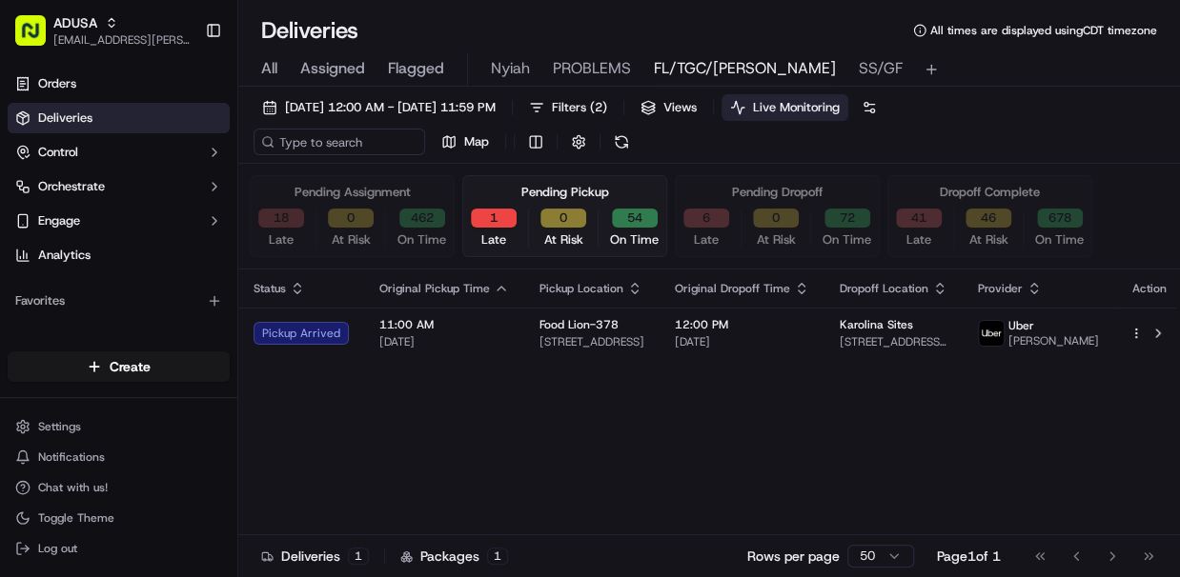
click at [281, 212] on button "18" at bounding box center [281, 218] width 46 height 19
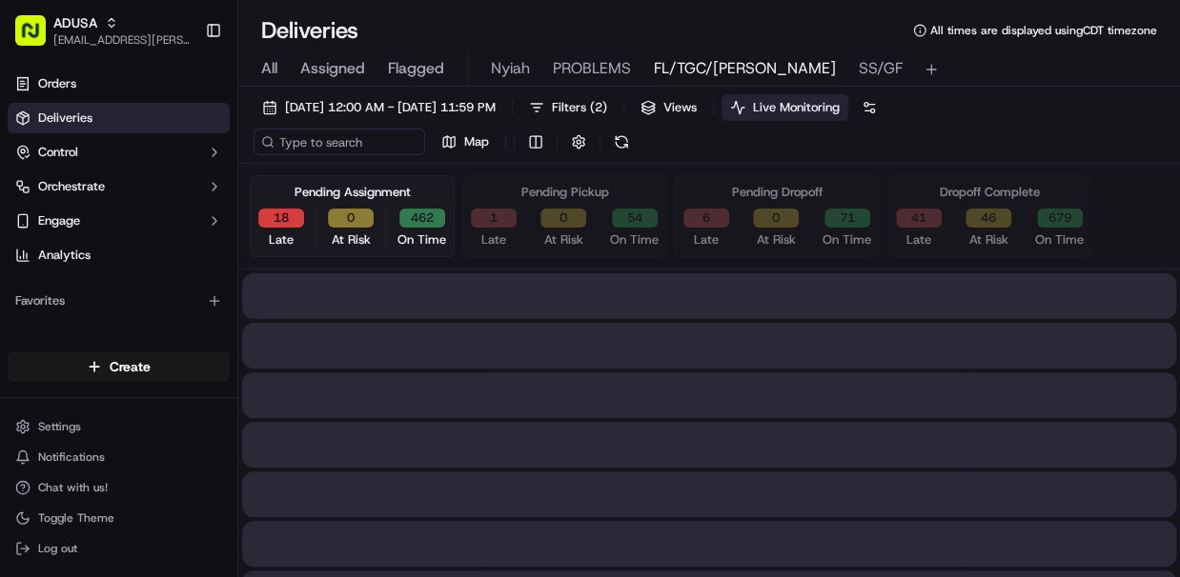
click at [280, 217] on button "18" at bounding box center [281, 218] width 46 height 19
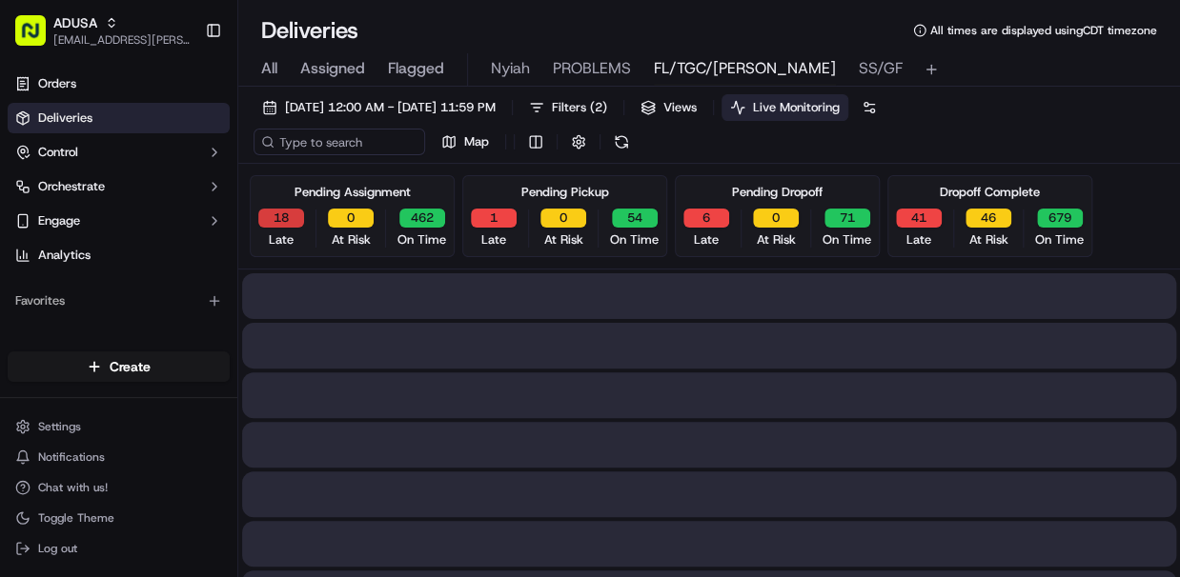
click at [281, 219] on button "18" at bounding box center [281, 218] width 46 height 19
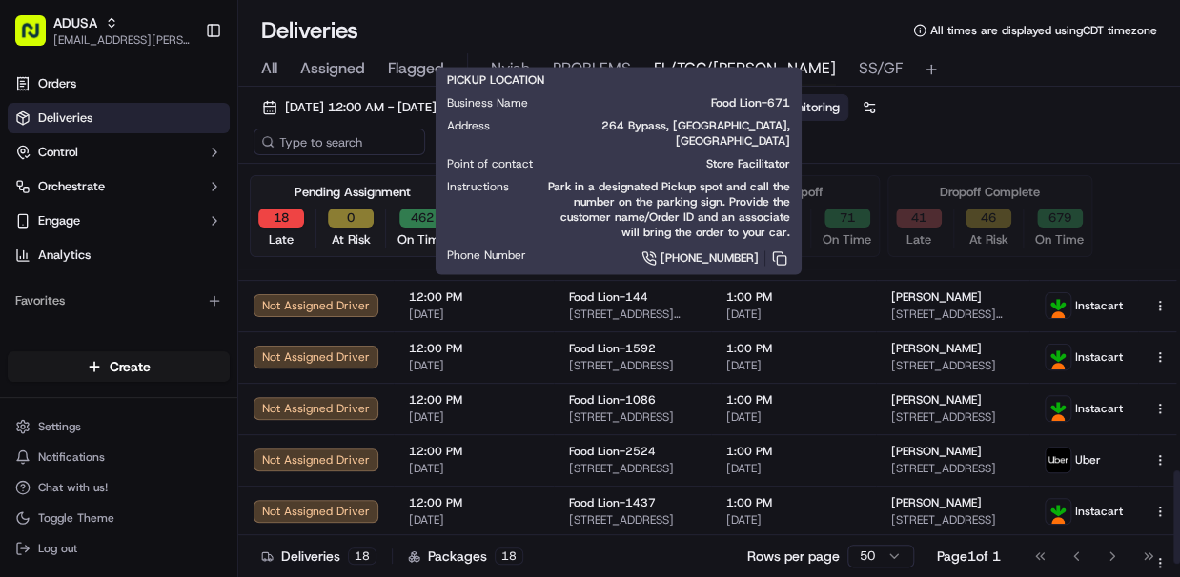
scroll to position [664, 0]
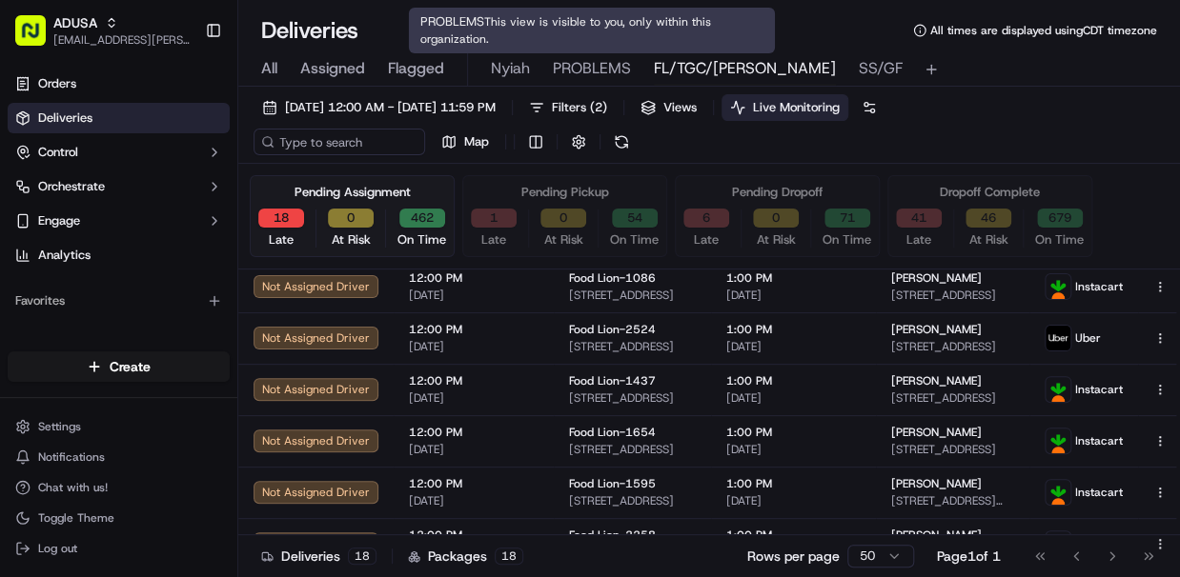
click at [587, 67] on span "PROBLEMS" at bounding box center [592, 68] width 78 height 23
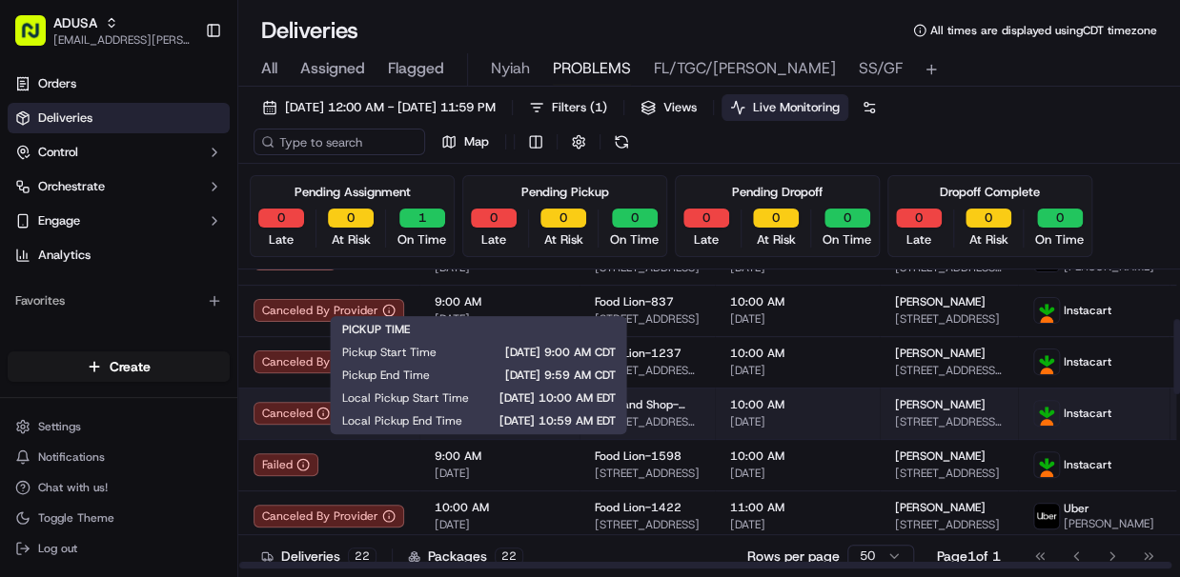
scroll to position [152, 0]
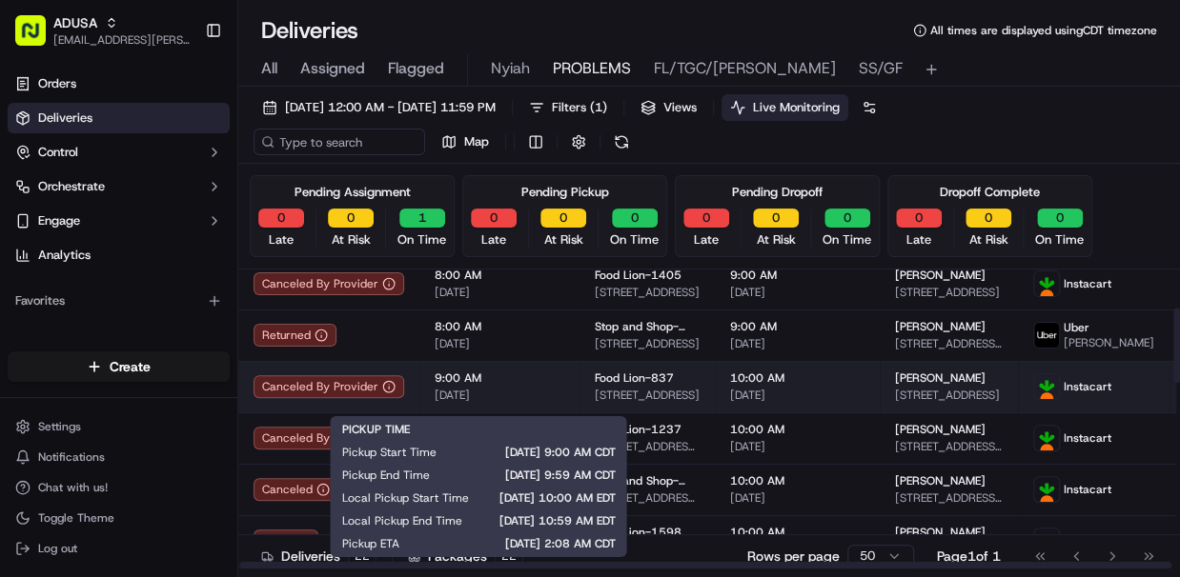
click at [554, 386] on span "9:00 AM" at bounding box center [499, 378] width 130 height 15
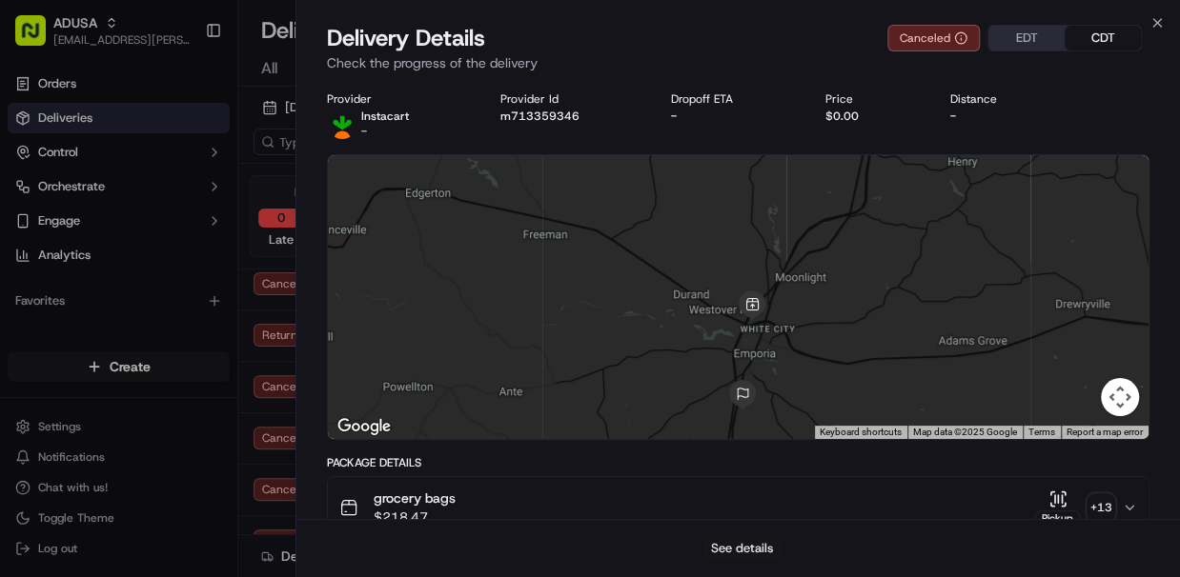
click at [754, 545] on button "See details" at bounding box center [741, 548] width 79 height 27
click at [1150, 21] on icon "button" at bounding box center [1156, 22] width 15 height 15
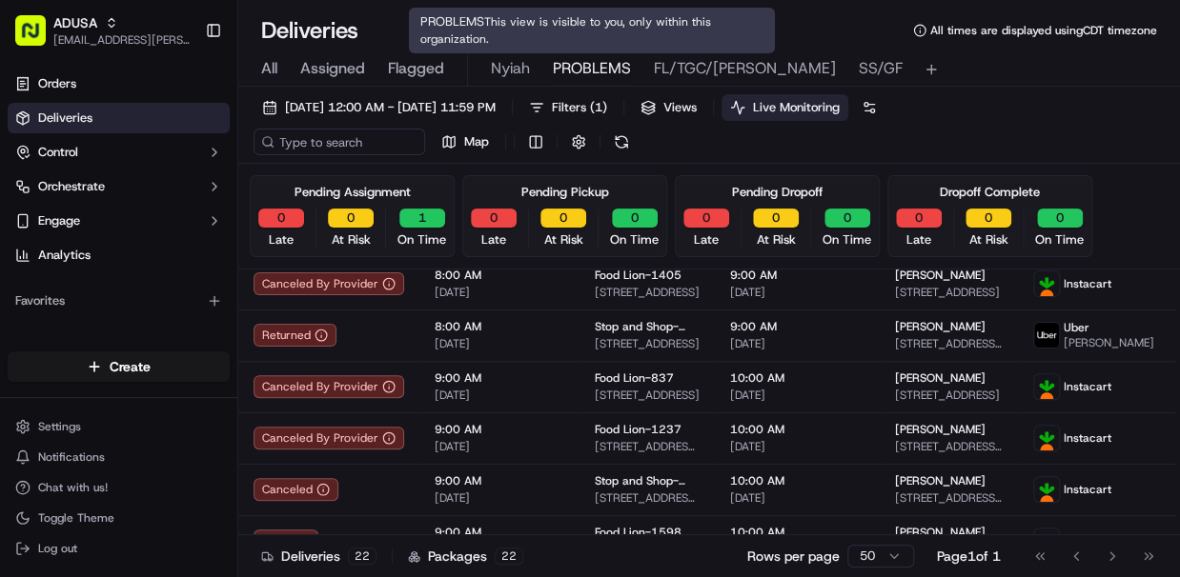
click at [581, 62] on span "PROBLEMS" at bounding box center [592, 68] width 78 height 23
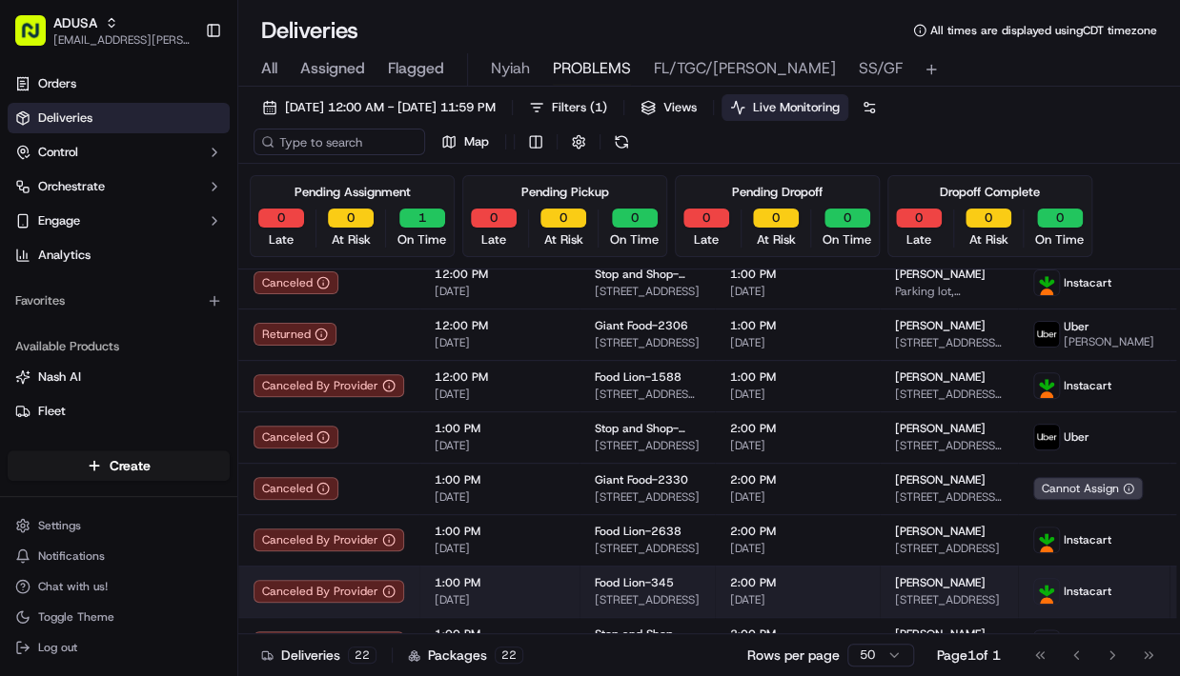
scroll to position [791, 0]
click at [517, 576] on span "1:00 PM" at bounding box center [499, 582] width 130 height 15
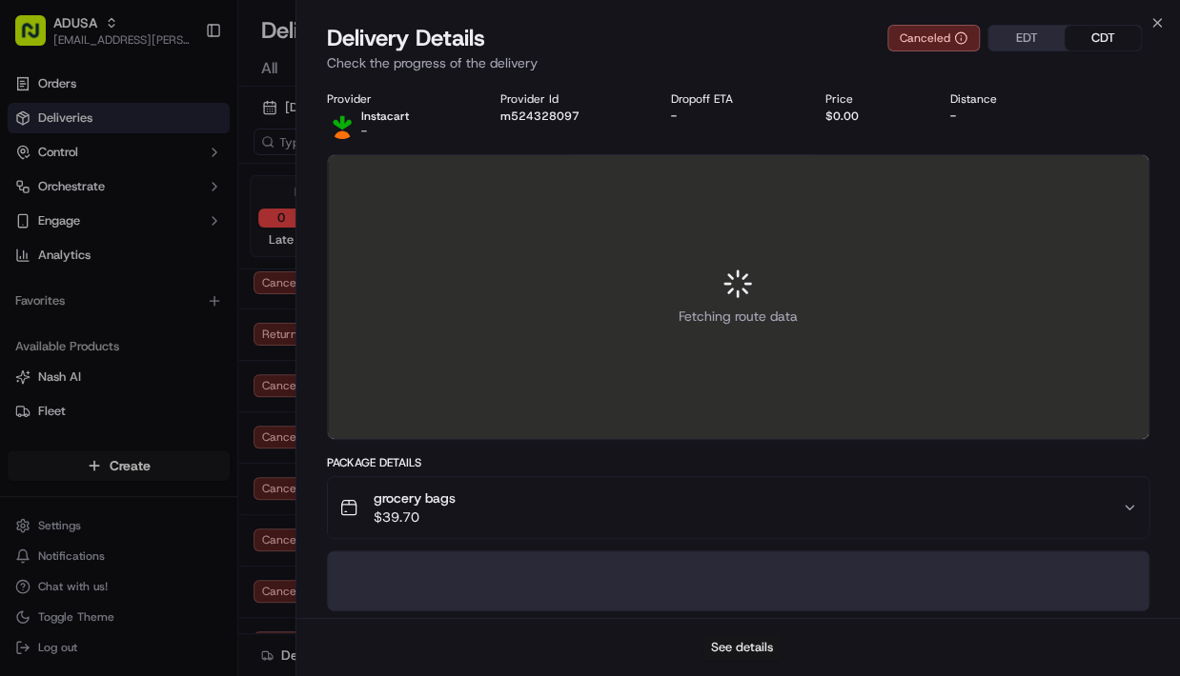
click at [729, 576] on button "See details" at bounding box center [741, 648] width 79 height 27
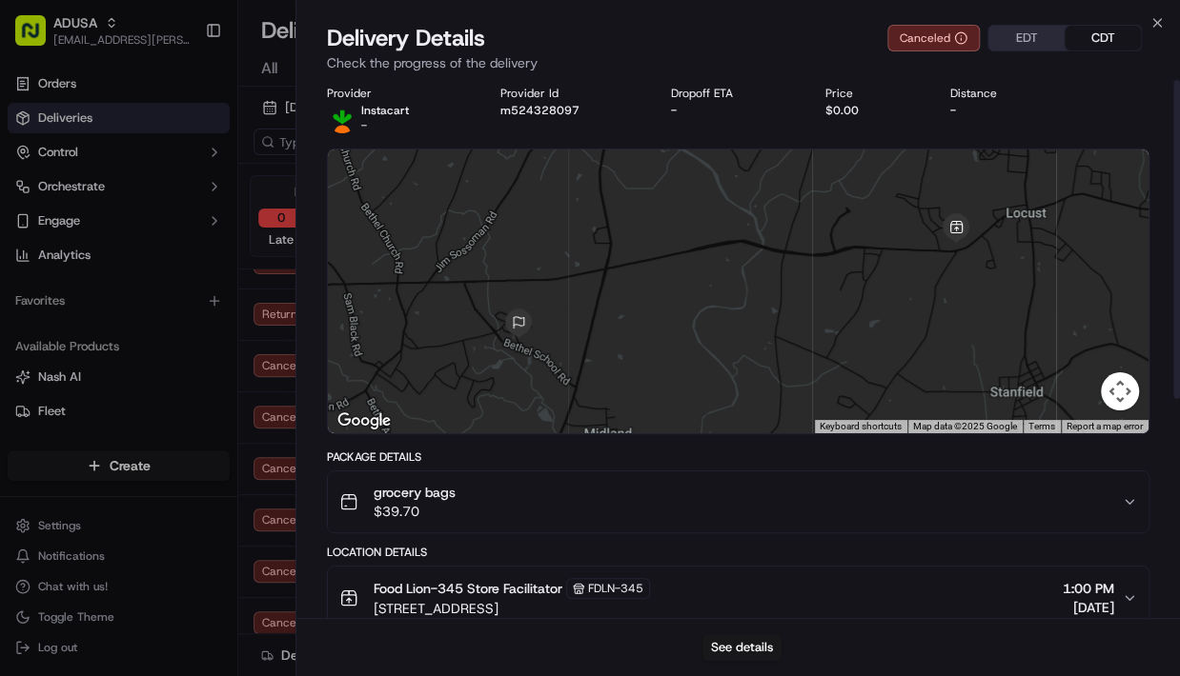
scroll to position [0, 0]
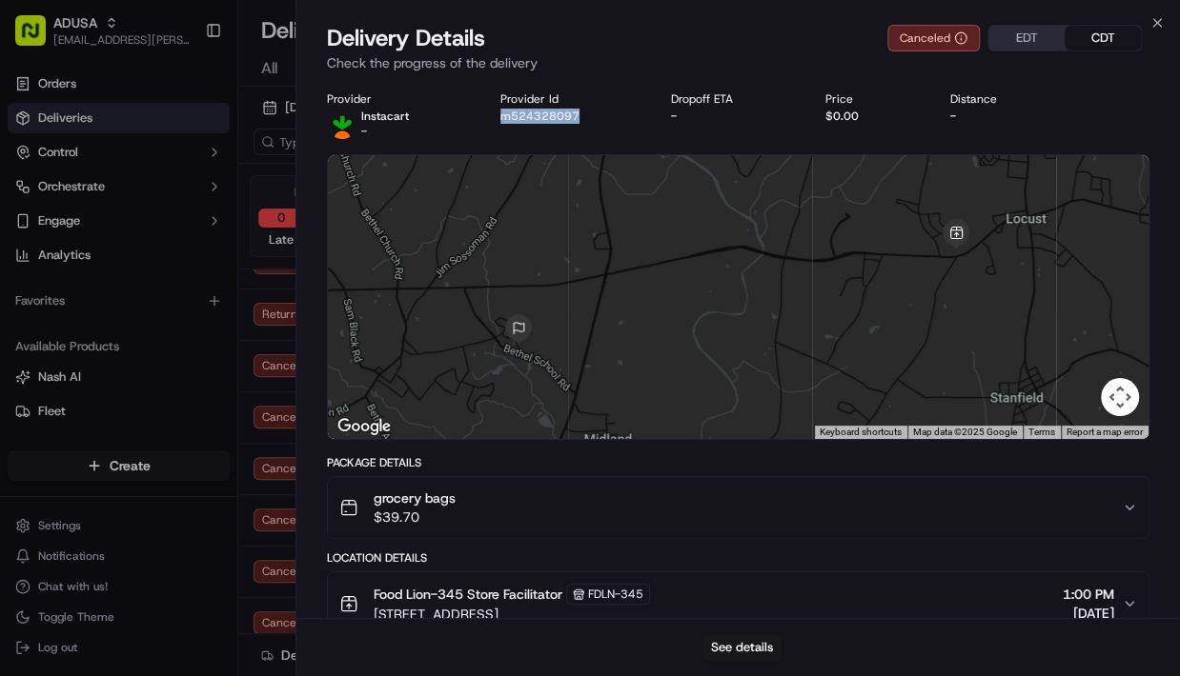
drag, startPoint x: 579, startPoint y: 111, endPoint x: 500, endPoint y: 124, distance: 80.0
click at [500, 124] on div "Provider Instacart - Provider Id m524328097 Dropoff ETA - Price $0.00 Distance -" at bounding box center [738, 115] width 823 height 48
copy button "m524328097"
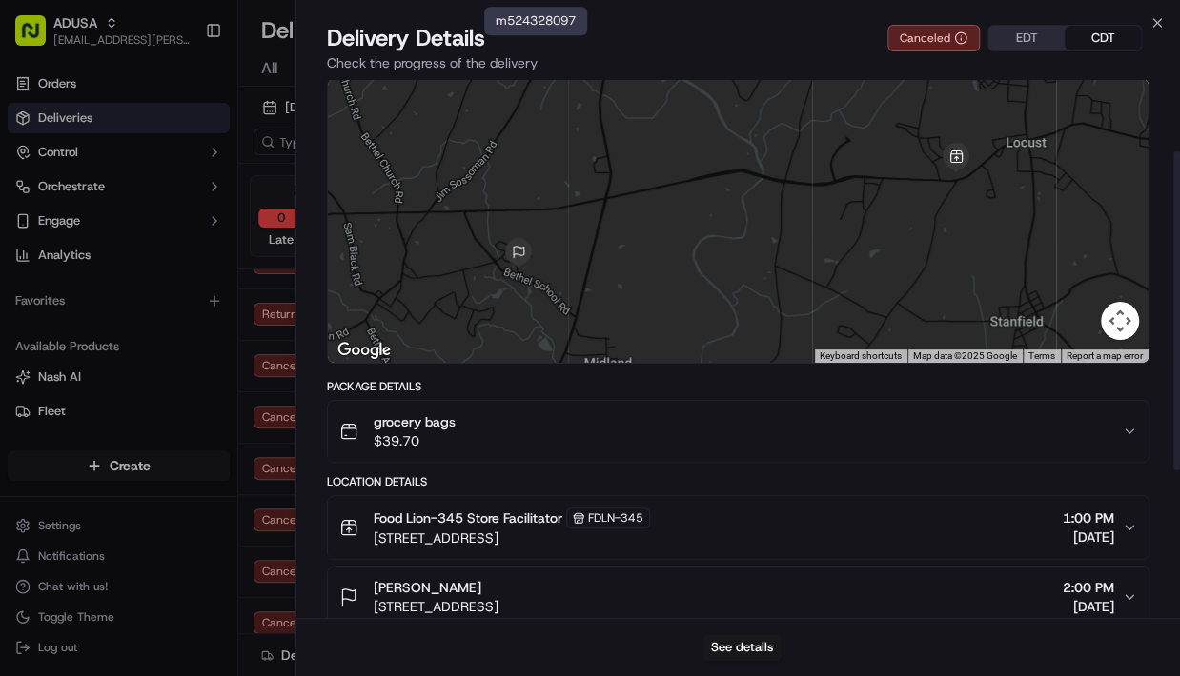
scroll to position [152, 0]
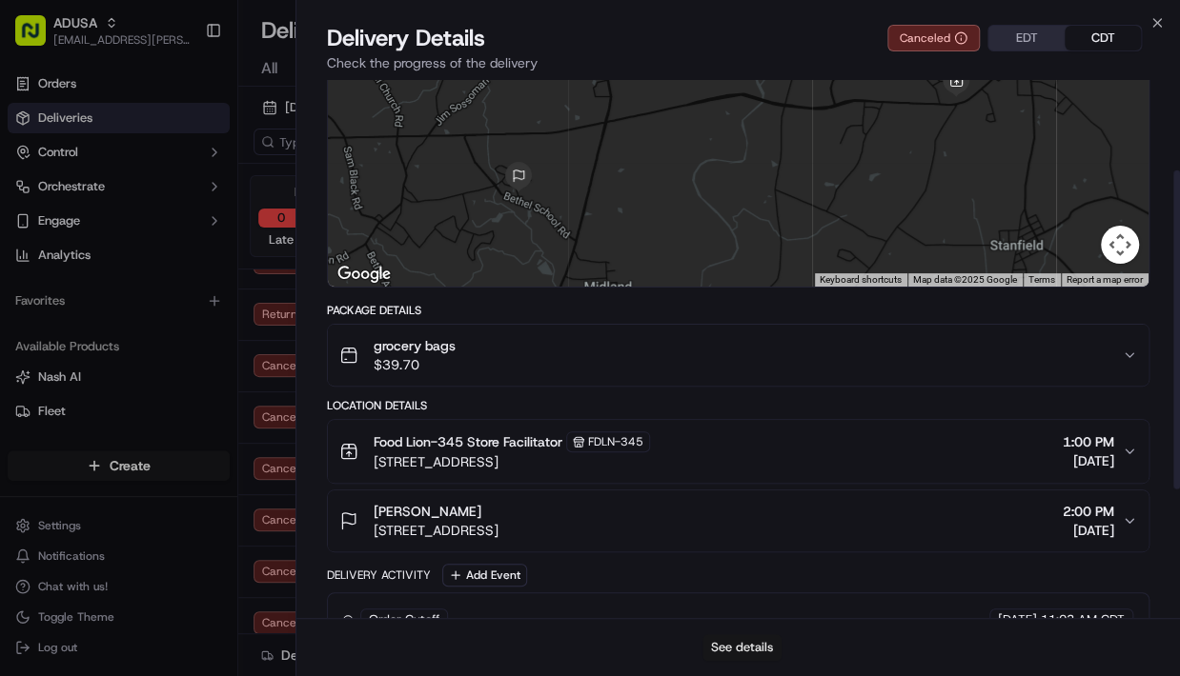
click at [730, 576] on button "See details" at bounding box center [741, 648] width 79 height 27
click at [1153, 20] on icon "button" at bounding box center [1156, 22] width 15 height 15
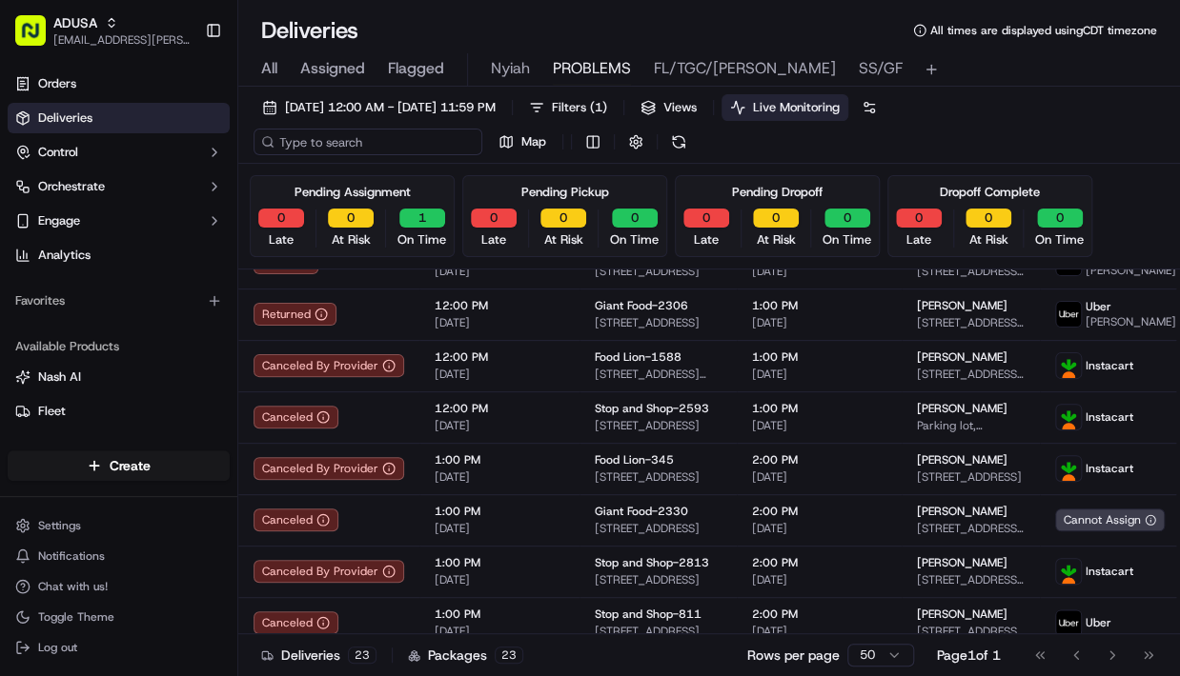
click at [340, 147] on input at bounding box center [367, 142] width 229 height 27
paste input "m713359346"
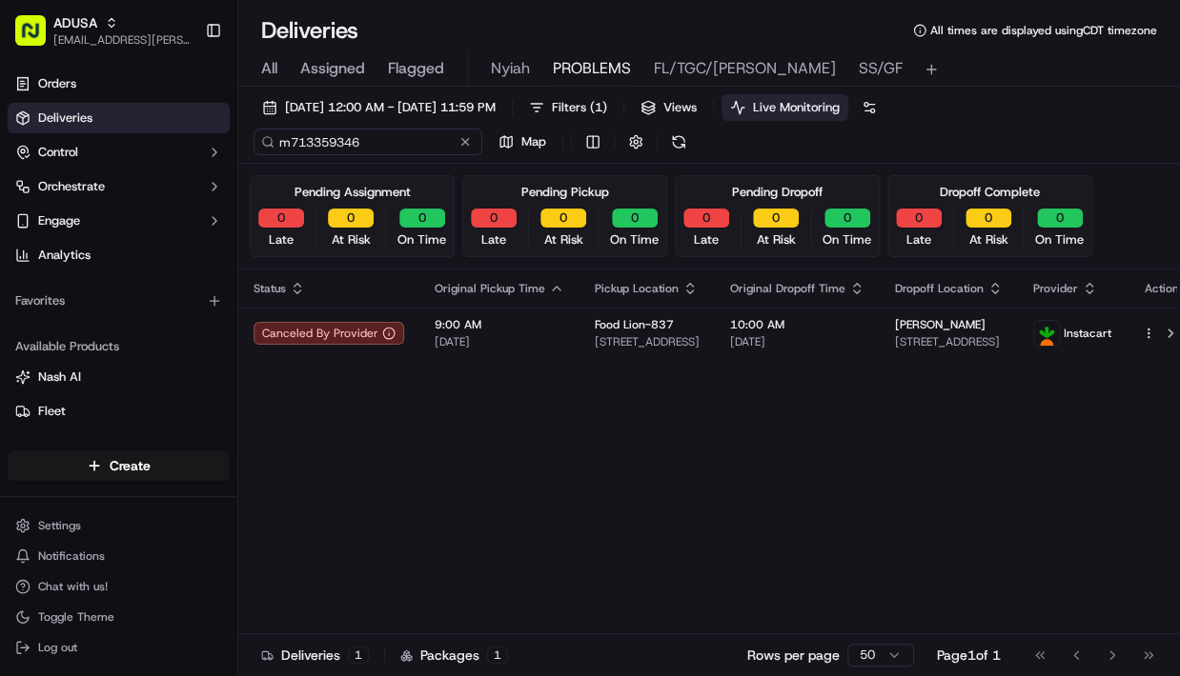
type input "m713359346"
click at [467, 140] on div "m713359346 Map" at bounding box center [443, 142] width 381 height 27
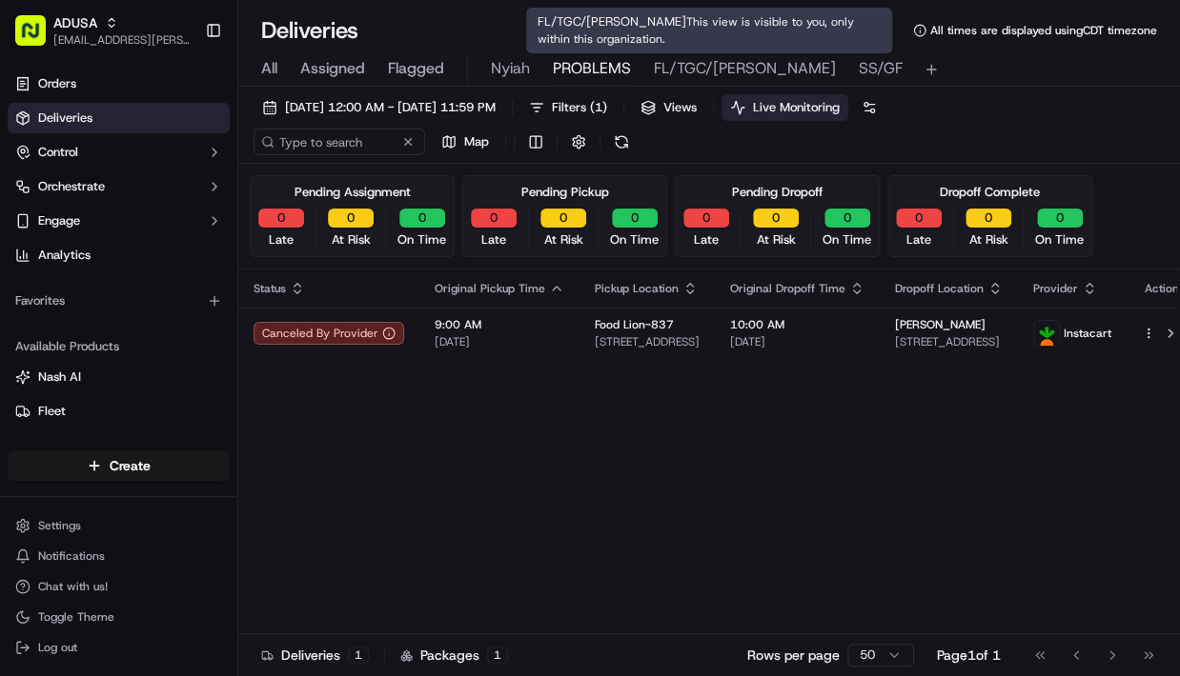
click at [738, 72] on span "FL/TGC/Martins" at bounding box center [745, 68] width 182 height 23
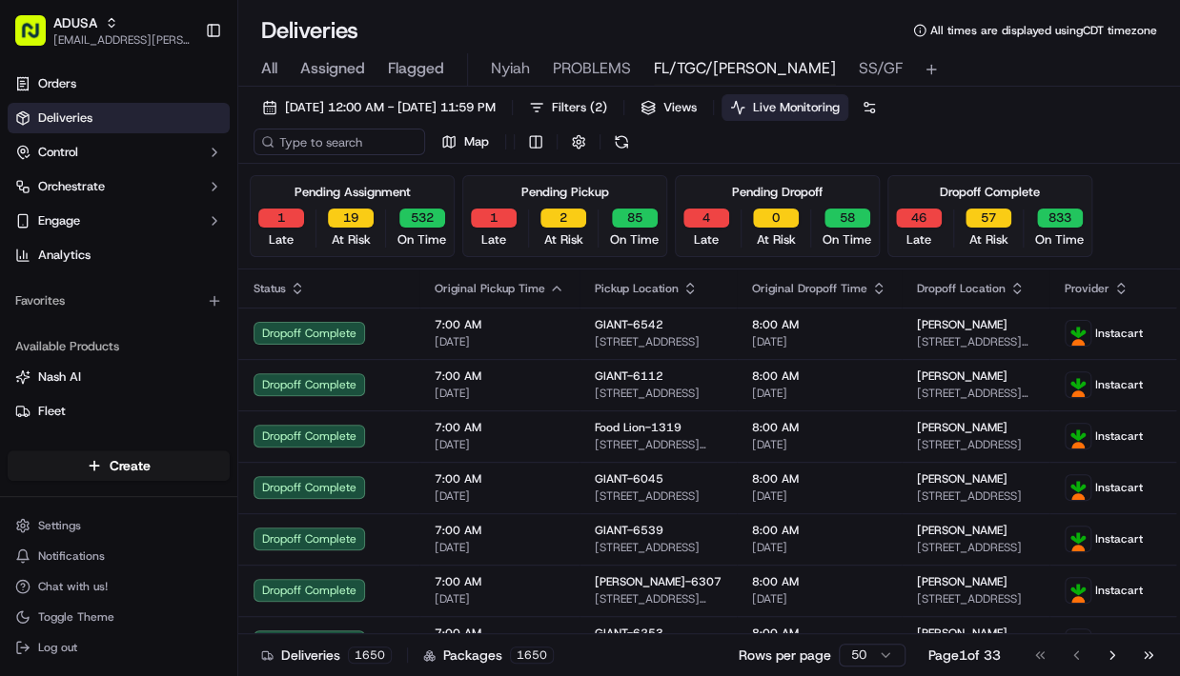
click at [739, 71] on span "FL/TGC/Martins" at bounding box center [745, 68] width 182 height 23
click at [707, 217] on button "3" at bounding box center [706, 218] width 46 height 19
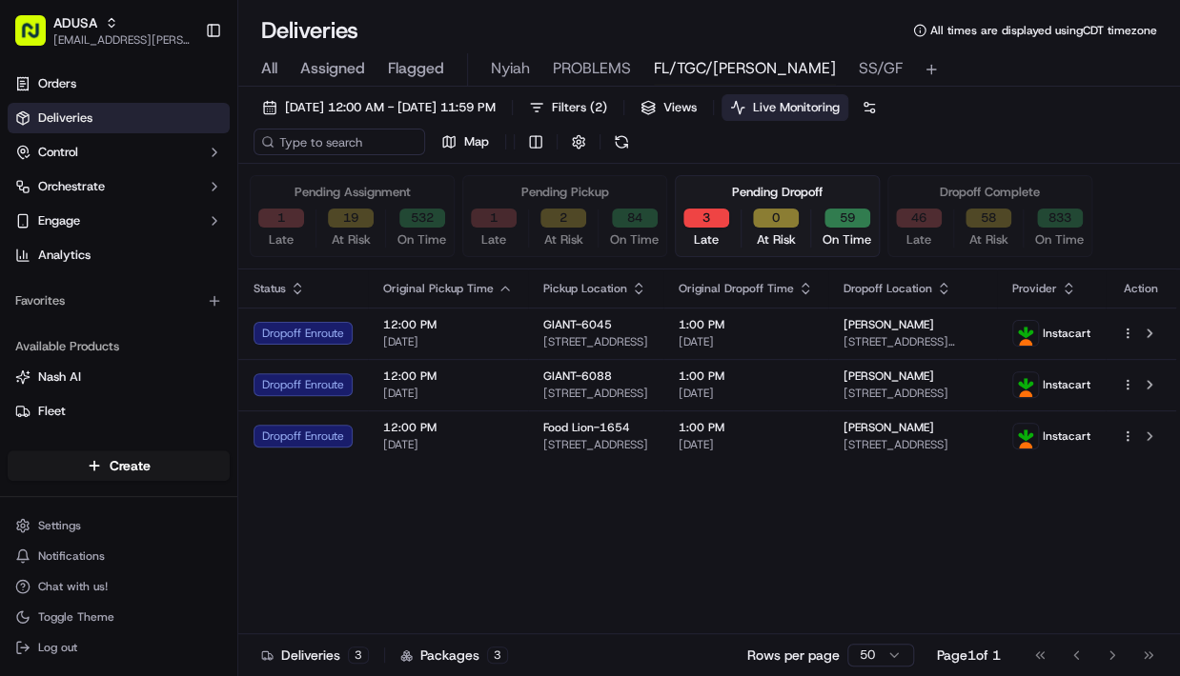
click at [497, 217] on button "1" at bounding box center [494, 218] width 46 height 19
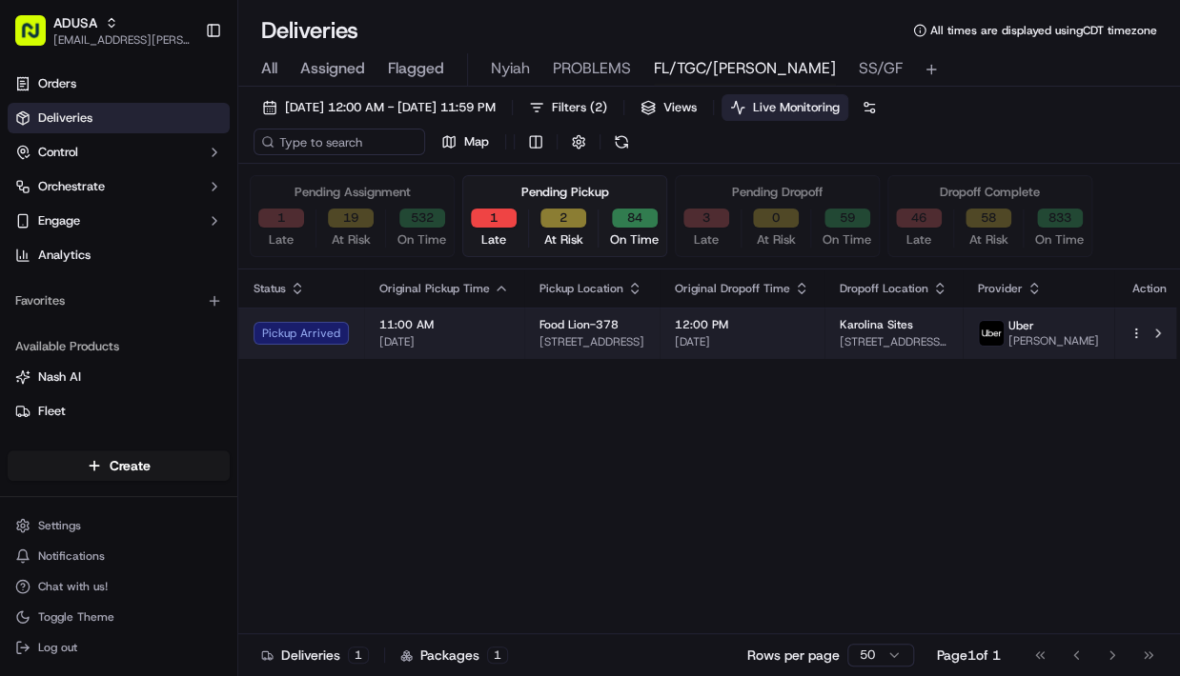
click at [500, 320] on span "11:00 AM" at bounding box center [444, 324] width 130 height 15
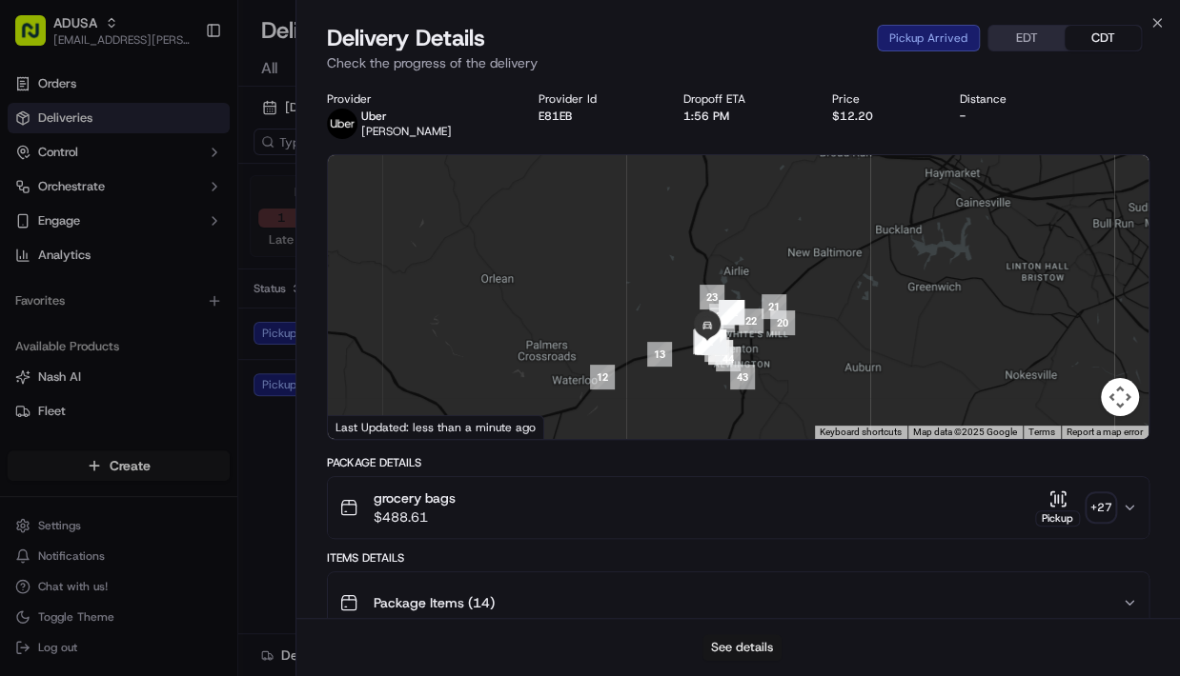
click at [738, 576] on button "See details" at bounding box center [741, 648] width 79 height 27
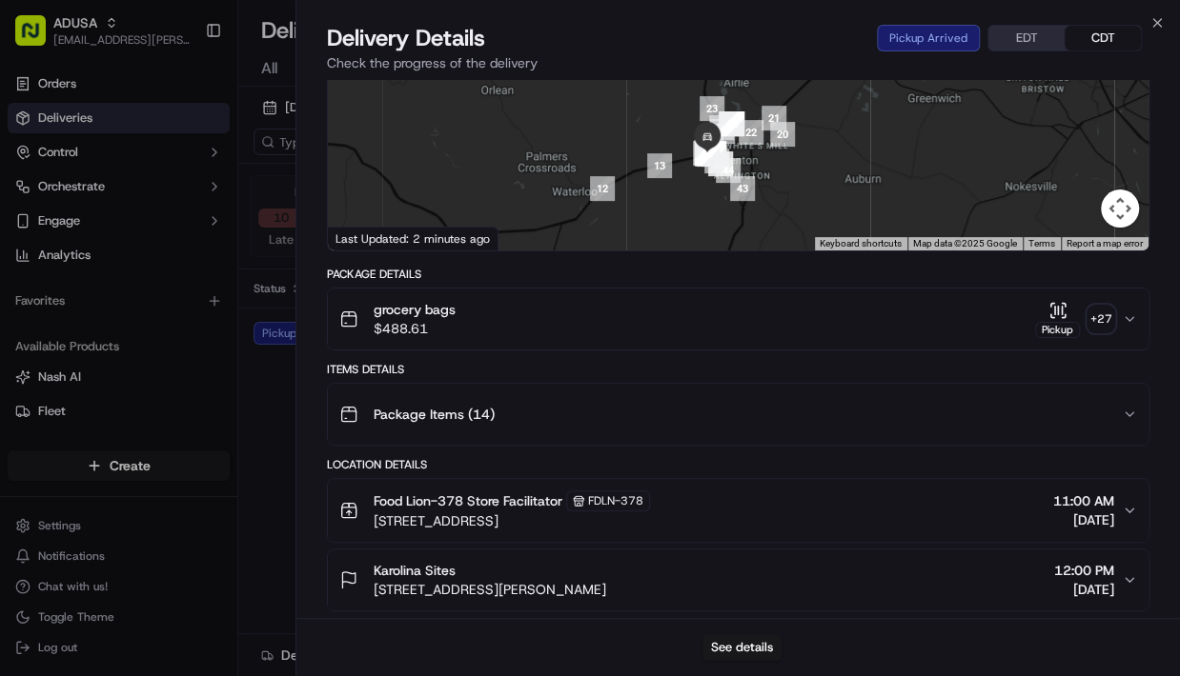
scroll to position [152, 0]
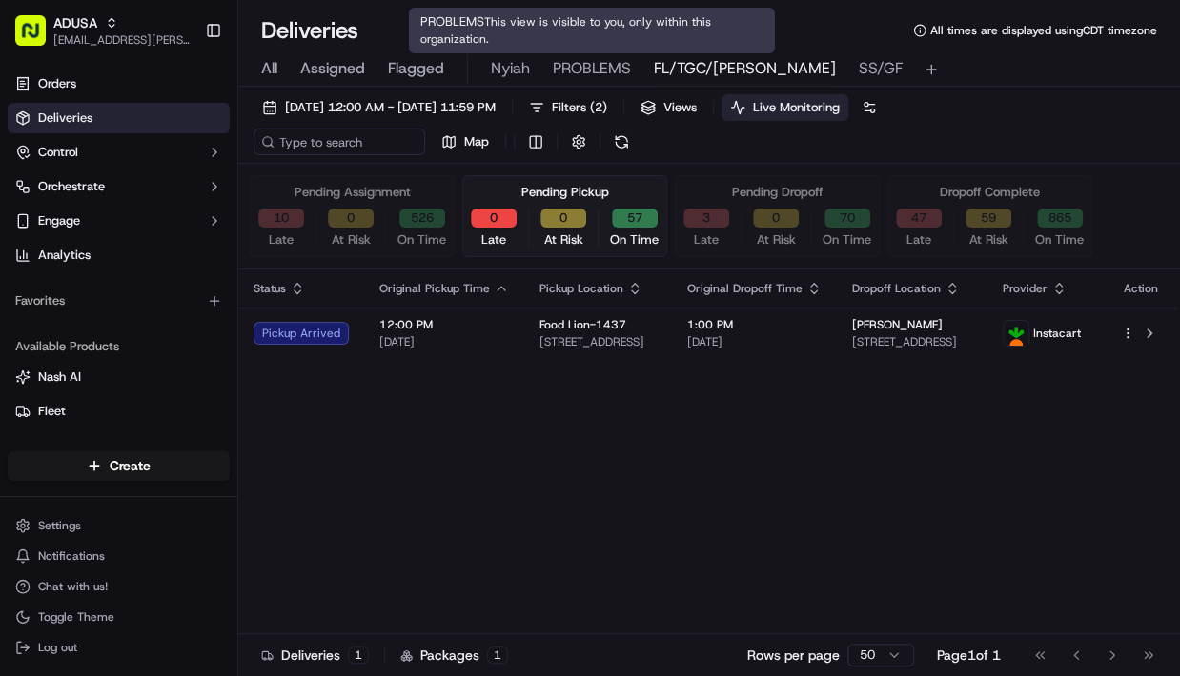
click at [600, 69] on span "PROBLEMS" at bounding box center [592, 68] width 78 height 23
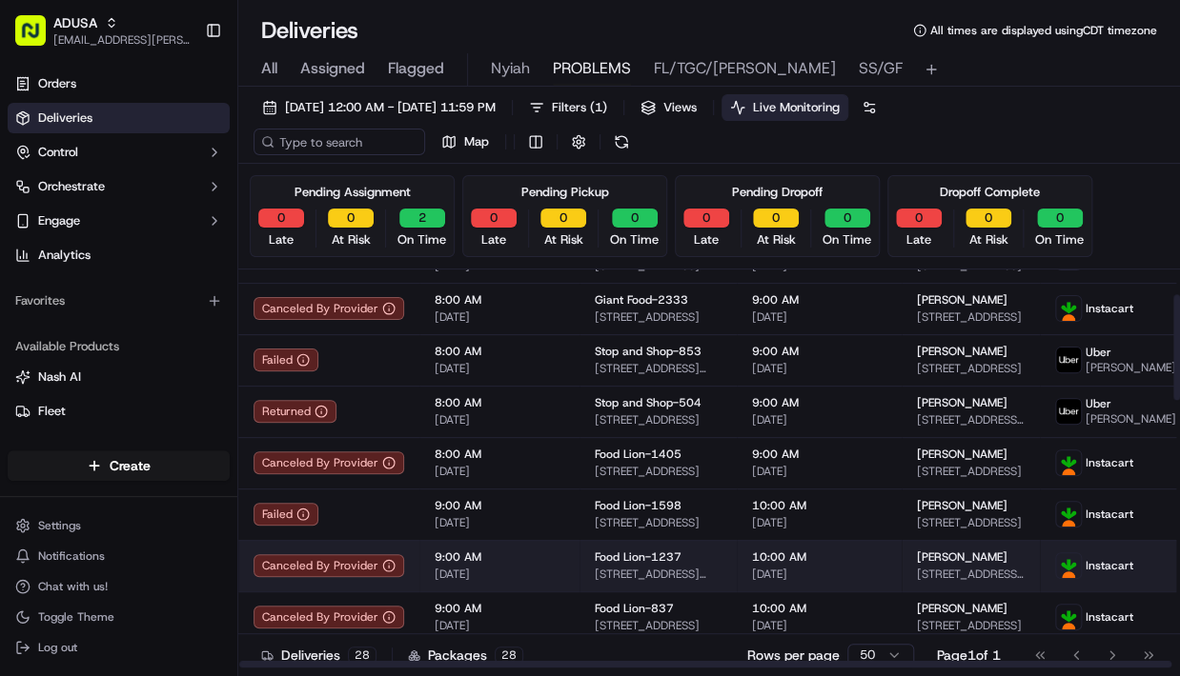
scroll to position [152, 0]
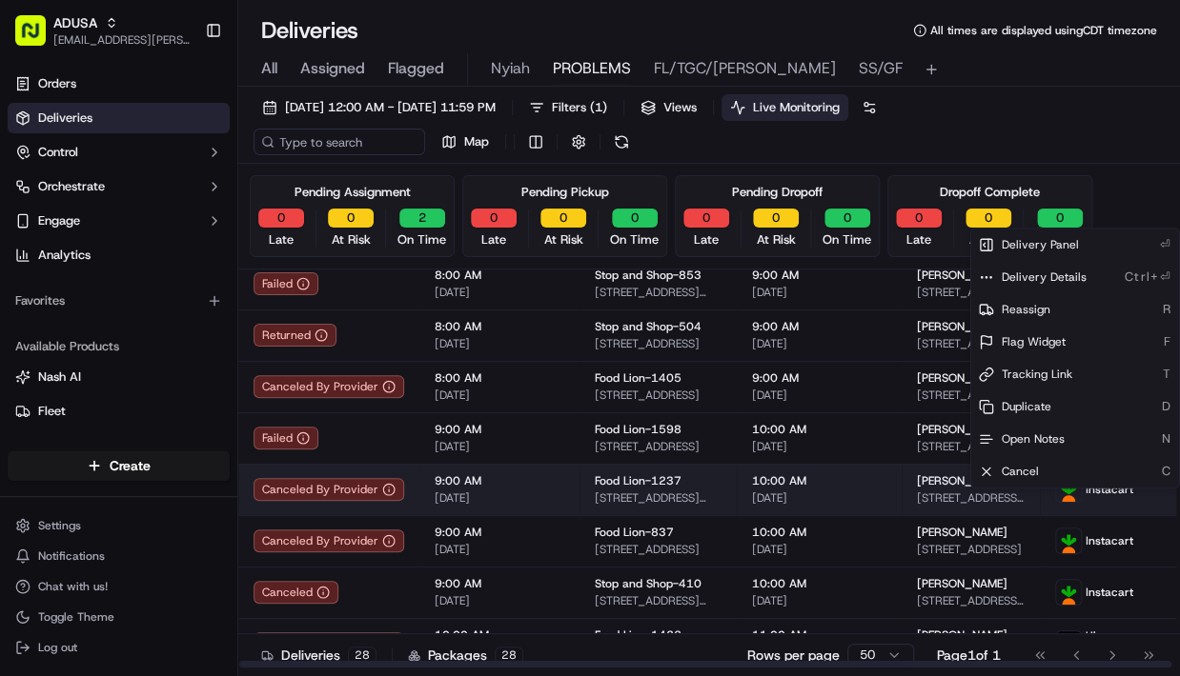
click at [1159, 497] on html "ADUSA lanyia.patton@adusa.com Toggle Sidebar Orders Deliveries Control Orchestr…" at bounding box center [590, 338] width 1180 height 676
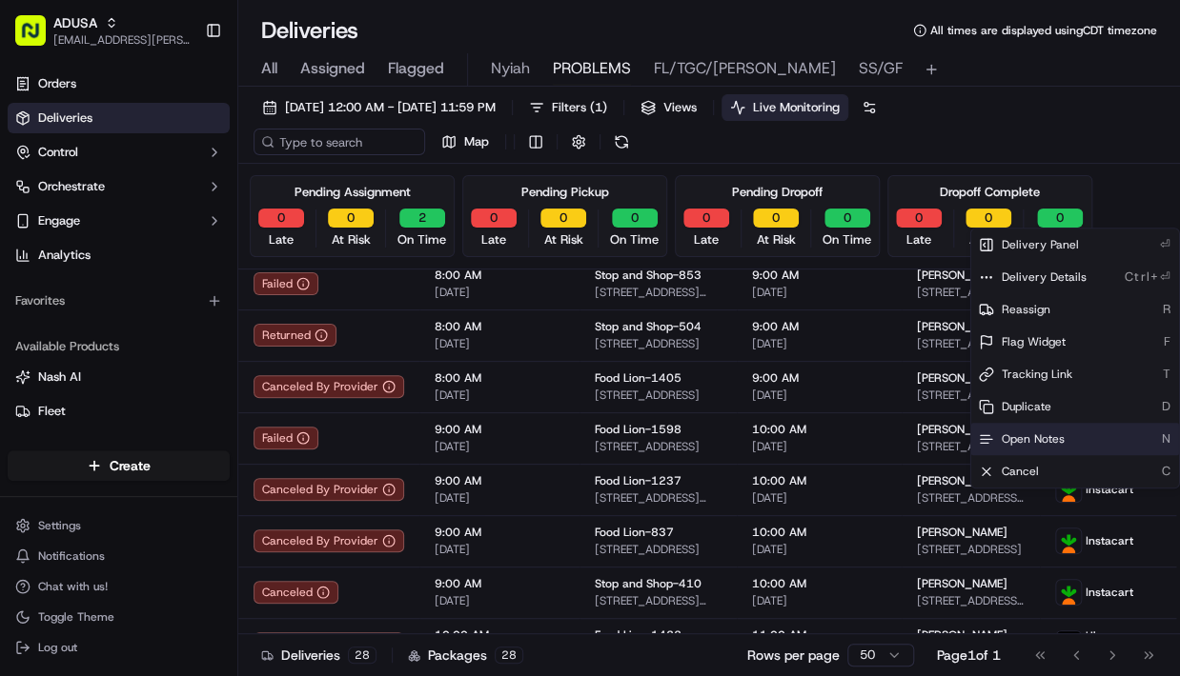
click at [1033, 432] on span "Open Notes" at bounding box center [1032, 439] width 63 height 15
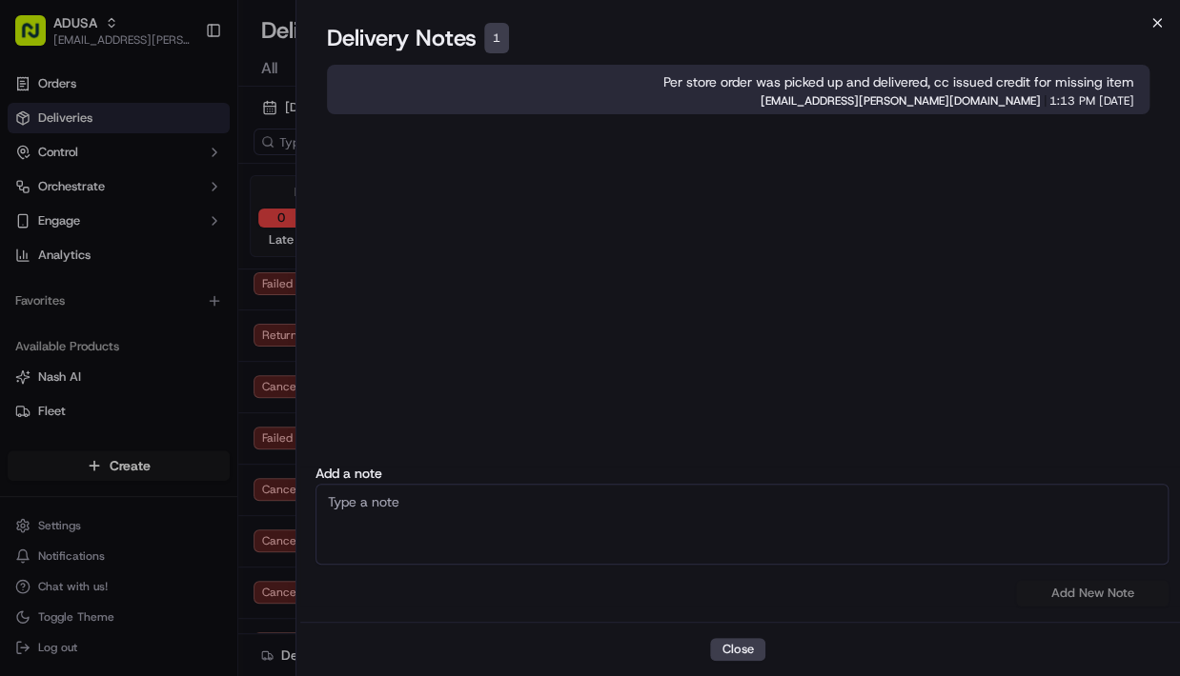
click at [1159, 24] on icon "button" at bounding box center [1157, 23] width 8 height 8
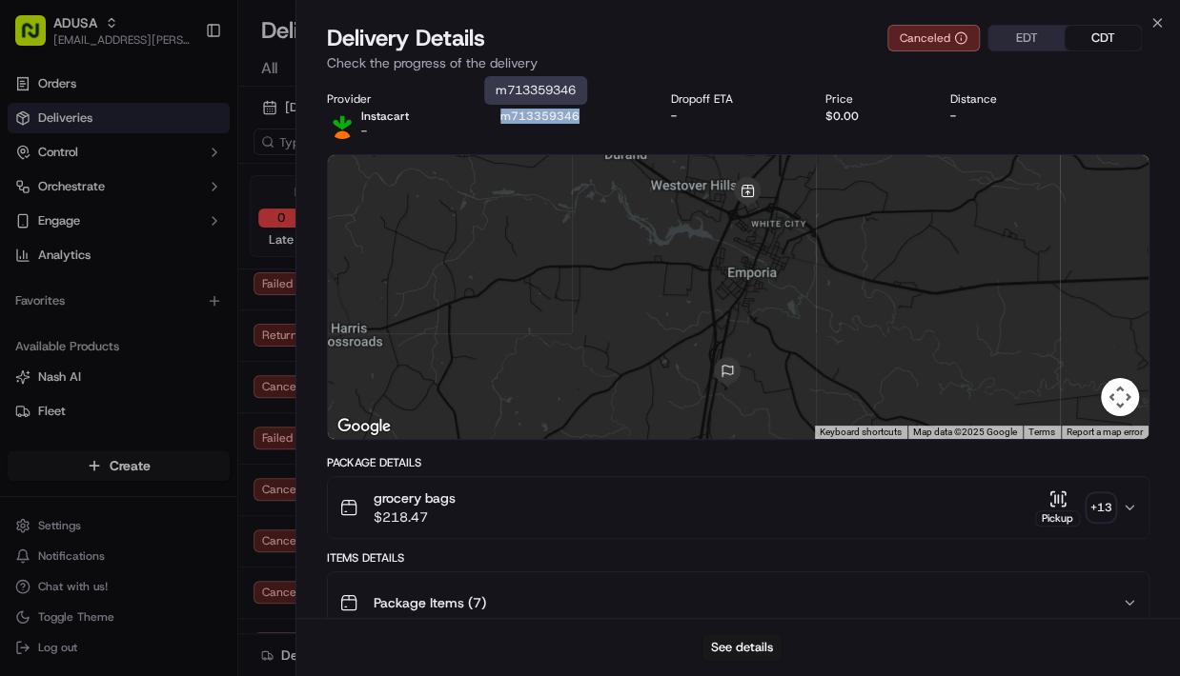
drag, startPoint x: 577, startPoint y: 114, endPoint x: 501, endPoint y: 113, distance: 76.2
click at [501, 113] on div "m713359346" at bounding box center [570, 116] width 140 height 15
copy button "m713359346"
click at [1157, 22] on icon "button" at bounding box center [1157, 23] width 8 height 8
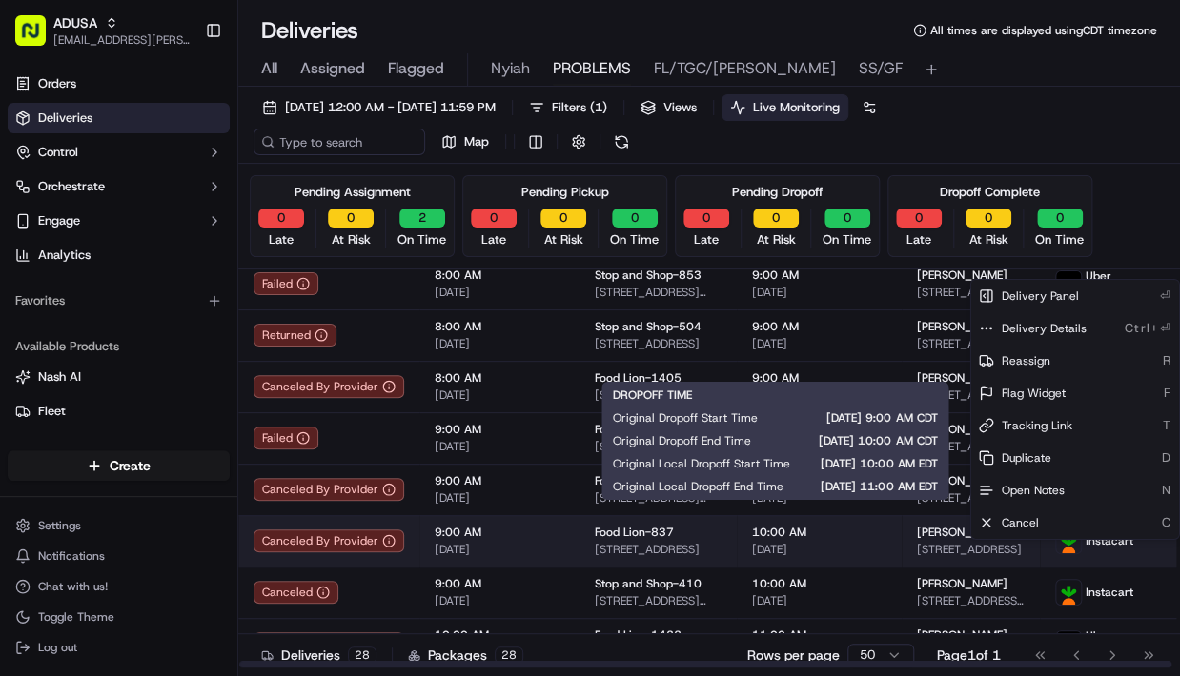
click at [817, 540] on span "10:00 AM" at bounding box center [819, 532] width 134 height 15
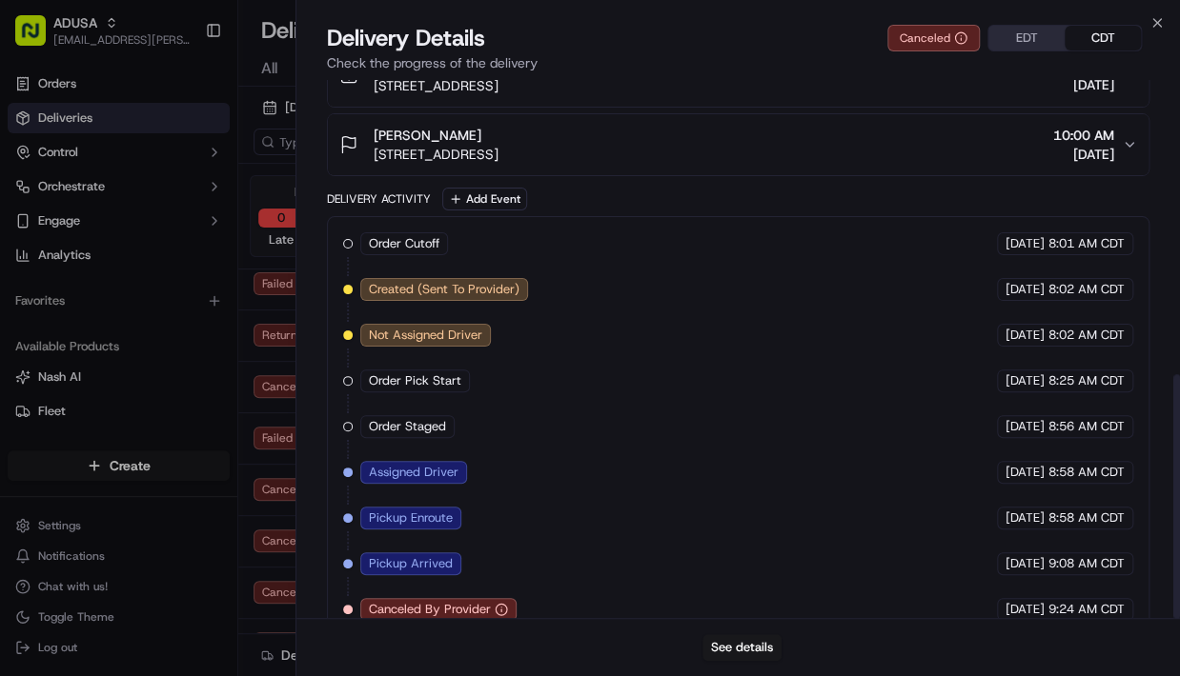
scroll to position [648, 0]
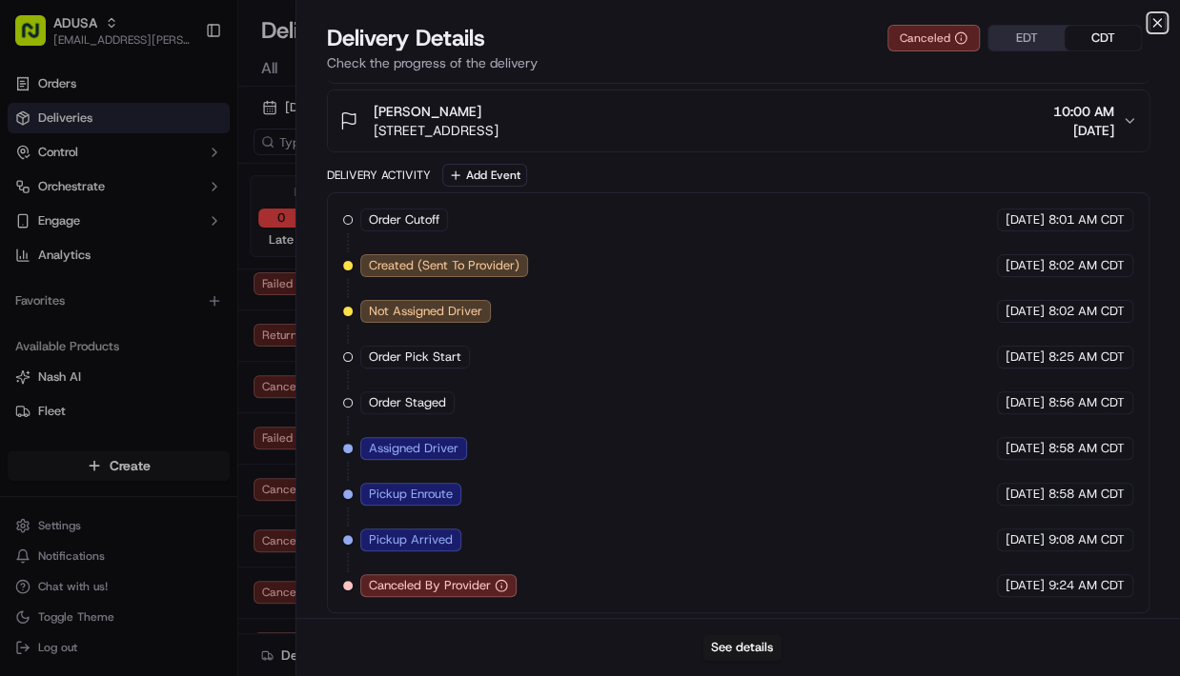
click at [1159, 21] on icon "button" at bounding box center [1156, 22] width 15 height 15
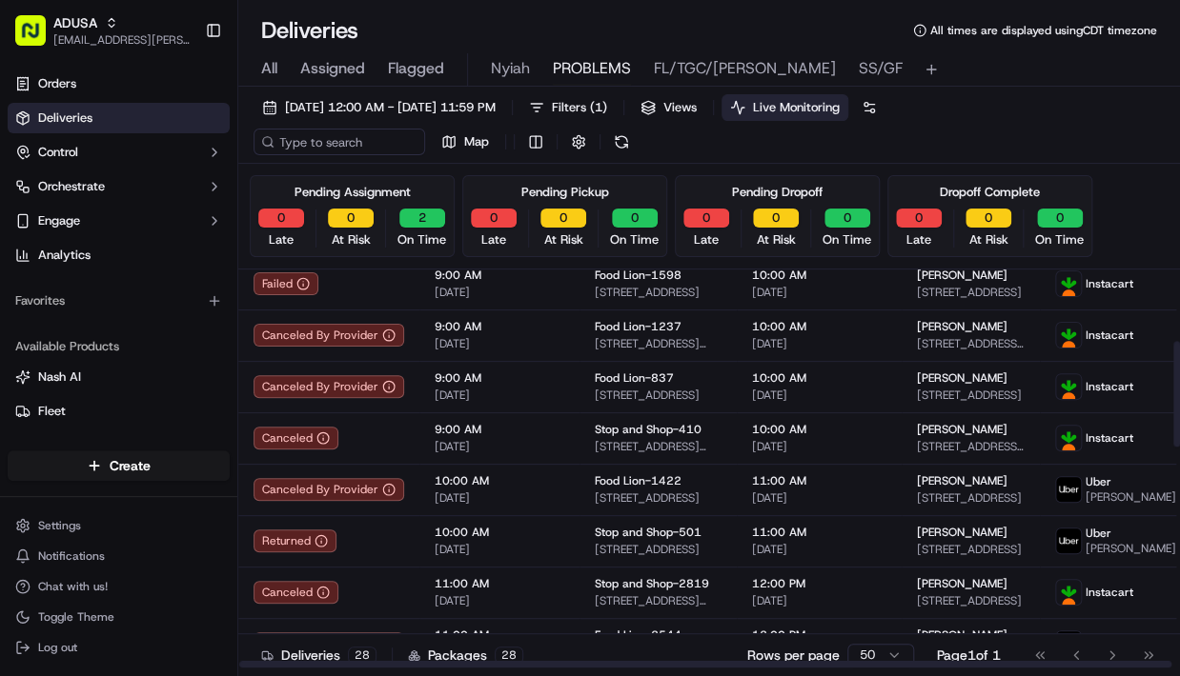
scroll to position [271, 0]
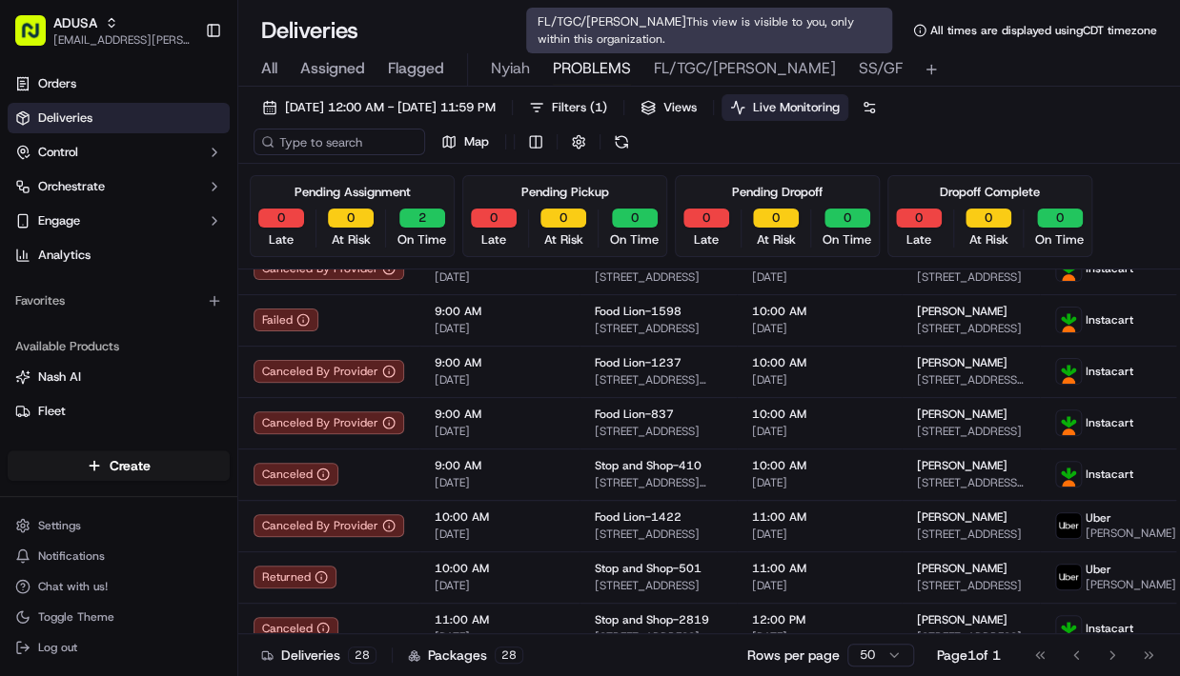
click at [717, 71] on span "FL/TGC/Martins" at bounding box center [745, 68] width 182 height 23
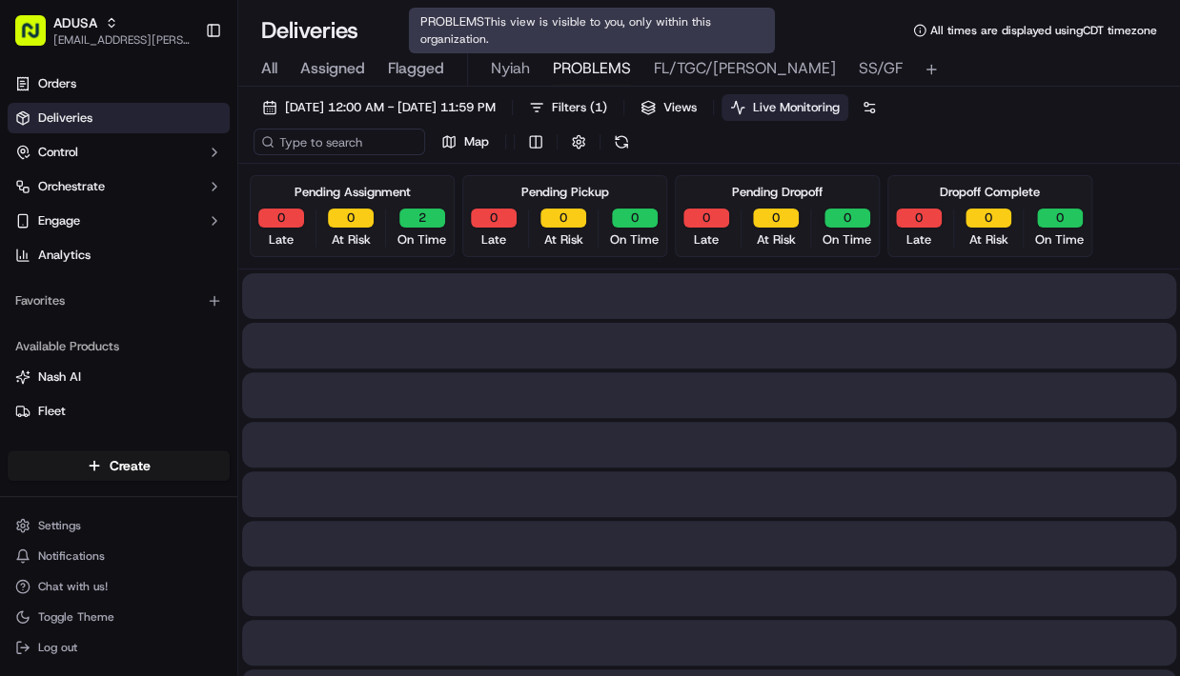
click at [589, 65] on span "PROBLEMS" at bounding box center [592, 68] width 78 height 23
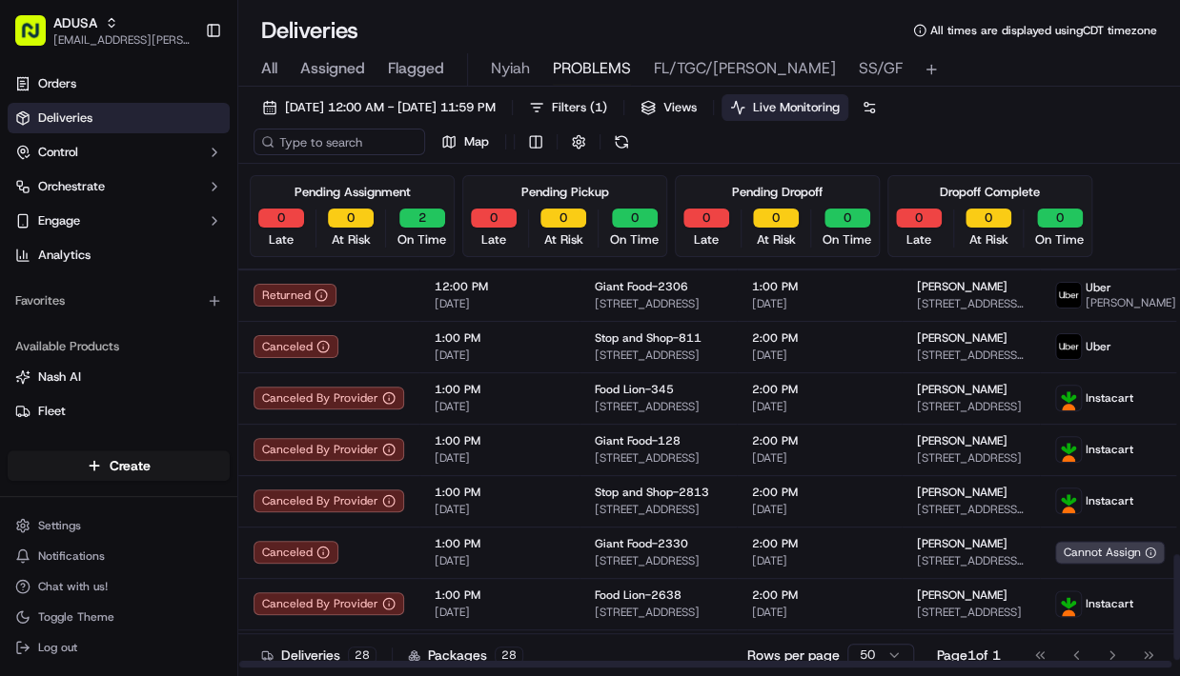
scroll to position [1109, 0]
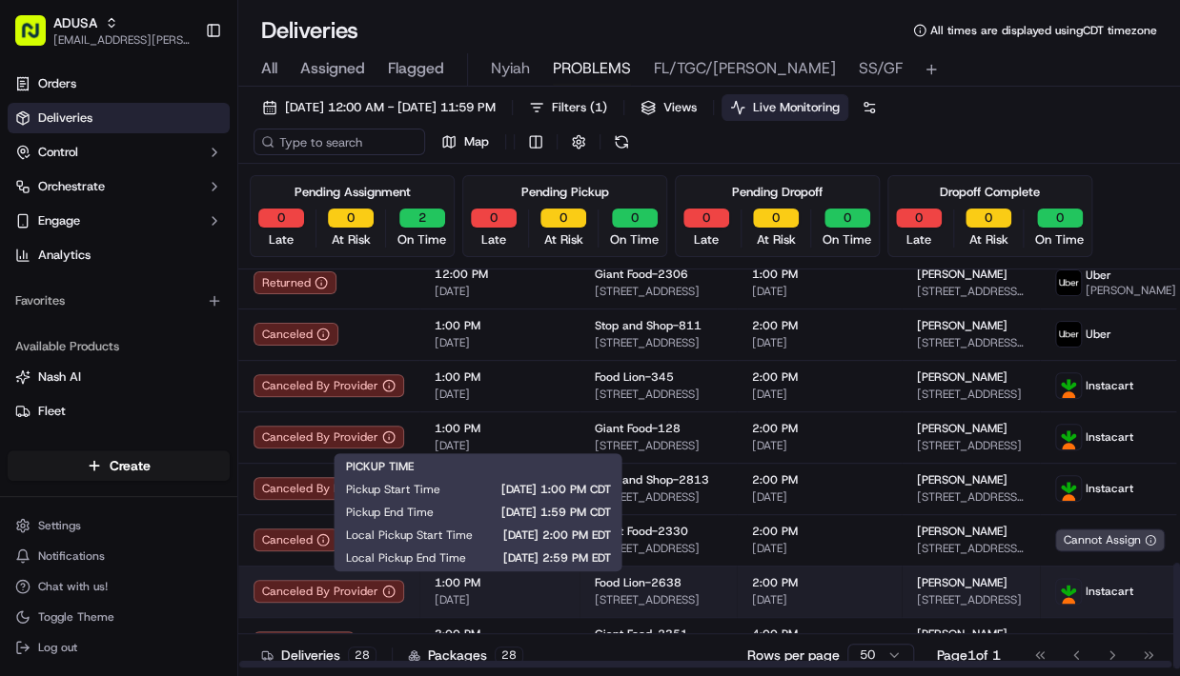
click at [541, 576] on span "1:00 PM" at bounding box center [499, 582] width 130 height 15
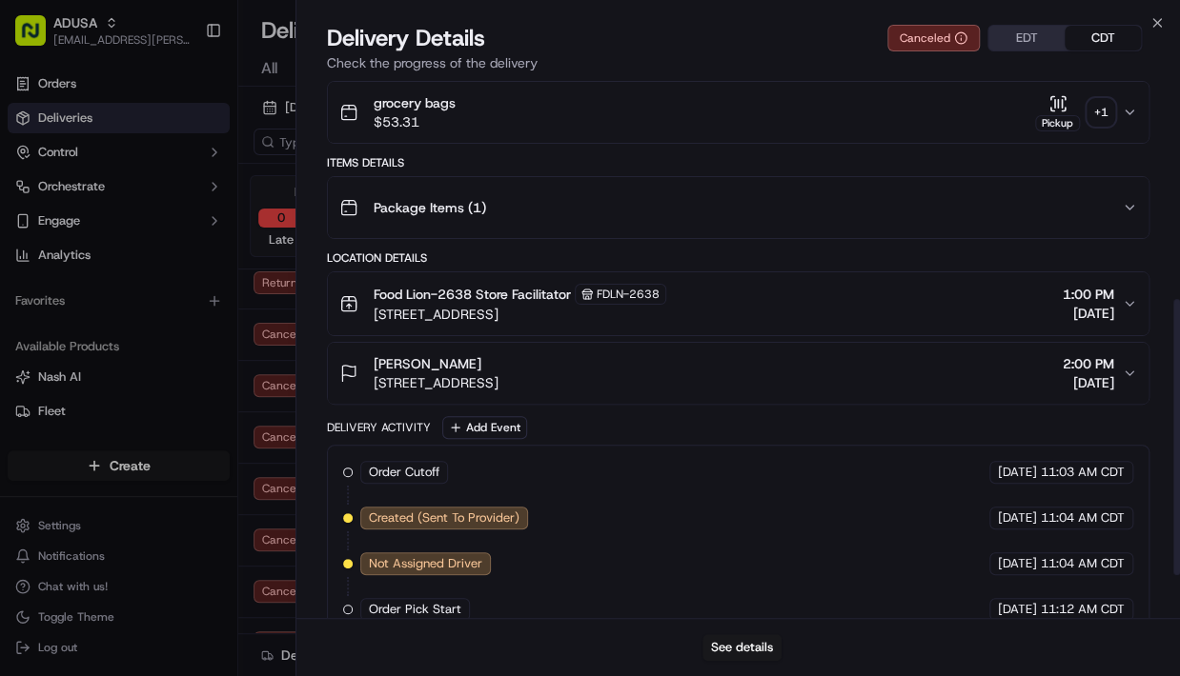
scroll to position [512, 0]
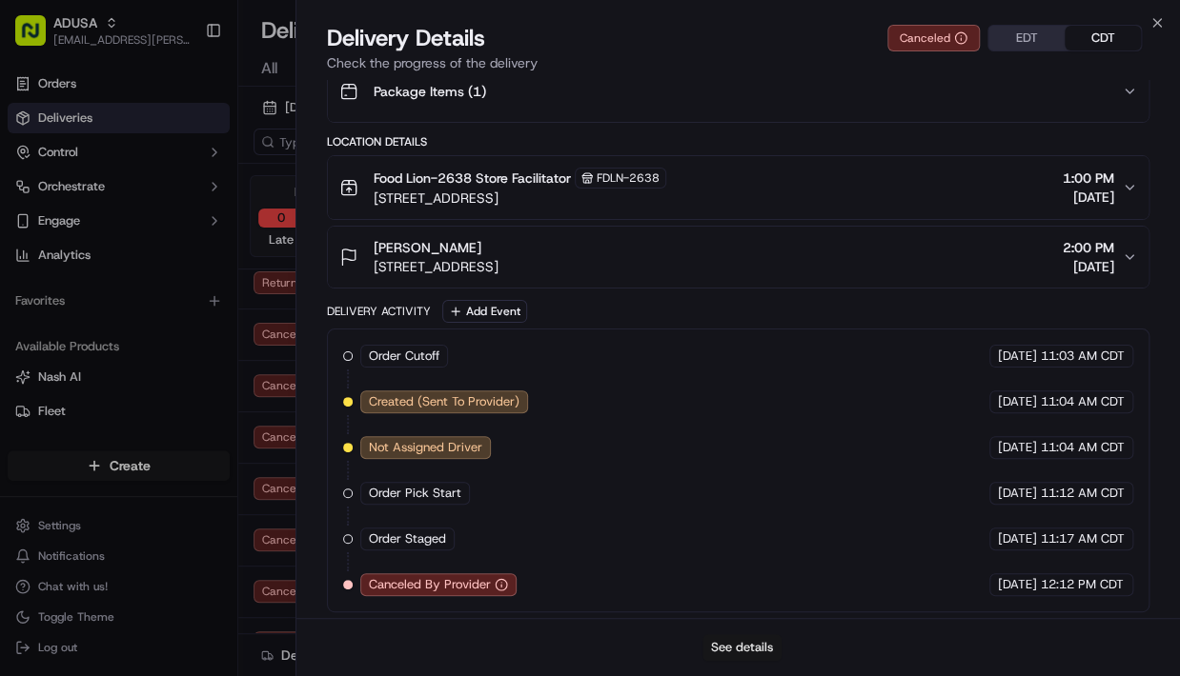
click at [723, 576] on button "See details" at bounding box center [741, 648] width 79 height 27
click at [1152, 20] on icon "button" at bounding box center [1156, 22] width 15 height 15
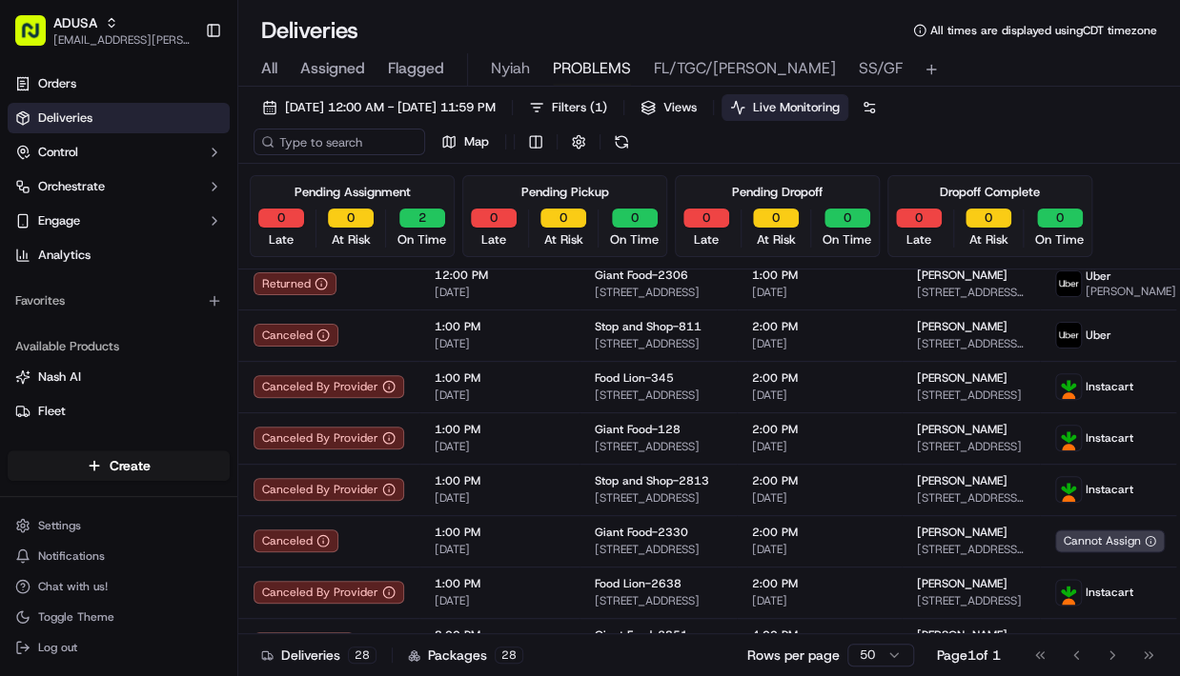
click at [1044, 111] on div "09/15/2025 12:00 AM - 09/15/2025 11:59 PM Filters ( 1 ) Views Live Monitoring M…" at bounding box center [708, 129] width 941 height 70
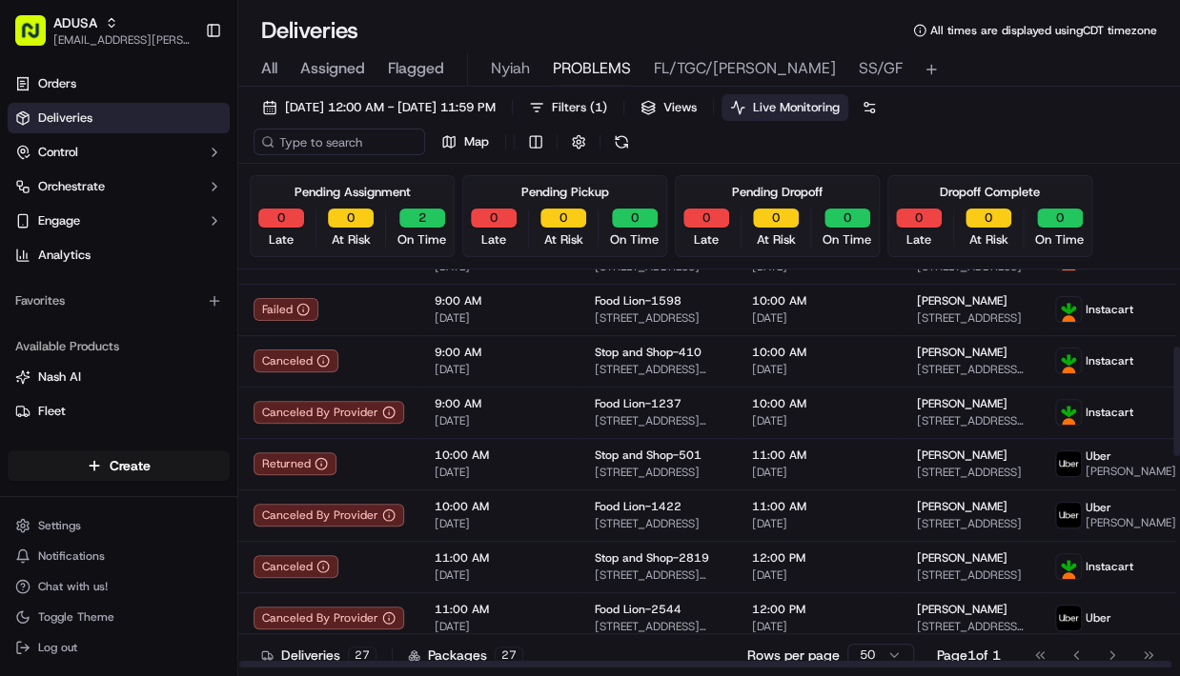
scroll to position [305, 0]
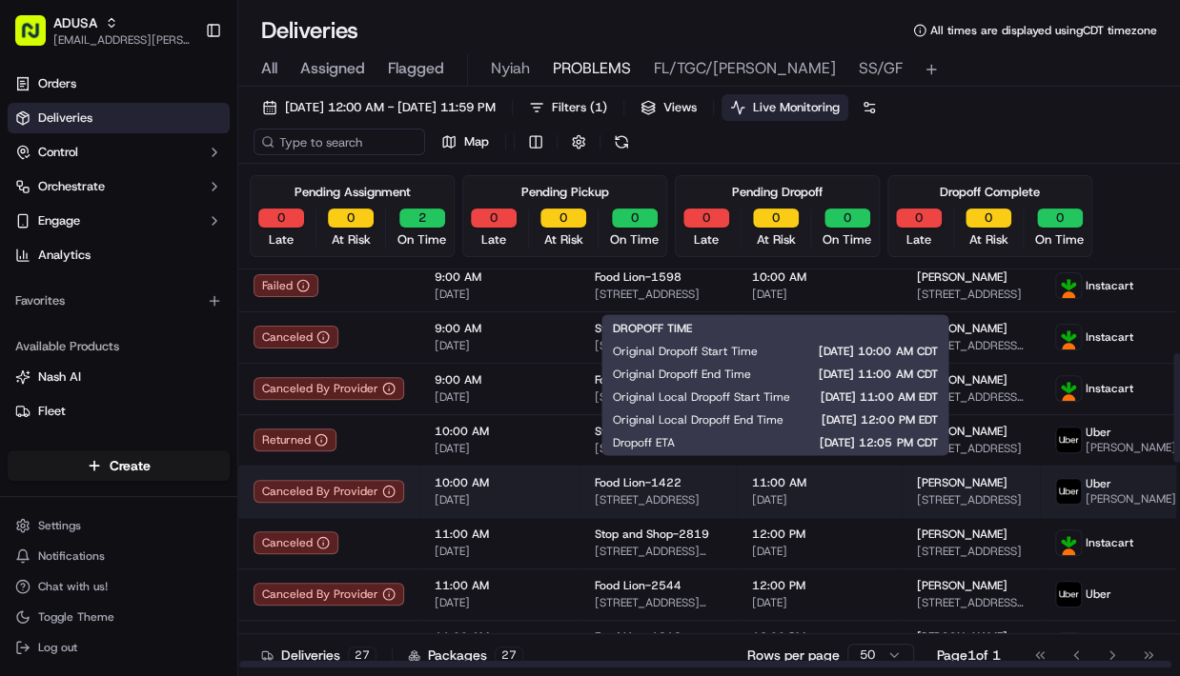
click at [817, 491] on span "11:00 AM" at bounding box center [819, 482] width 134 height 15
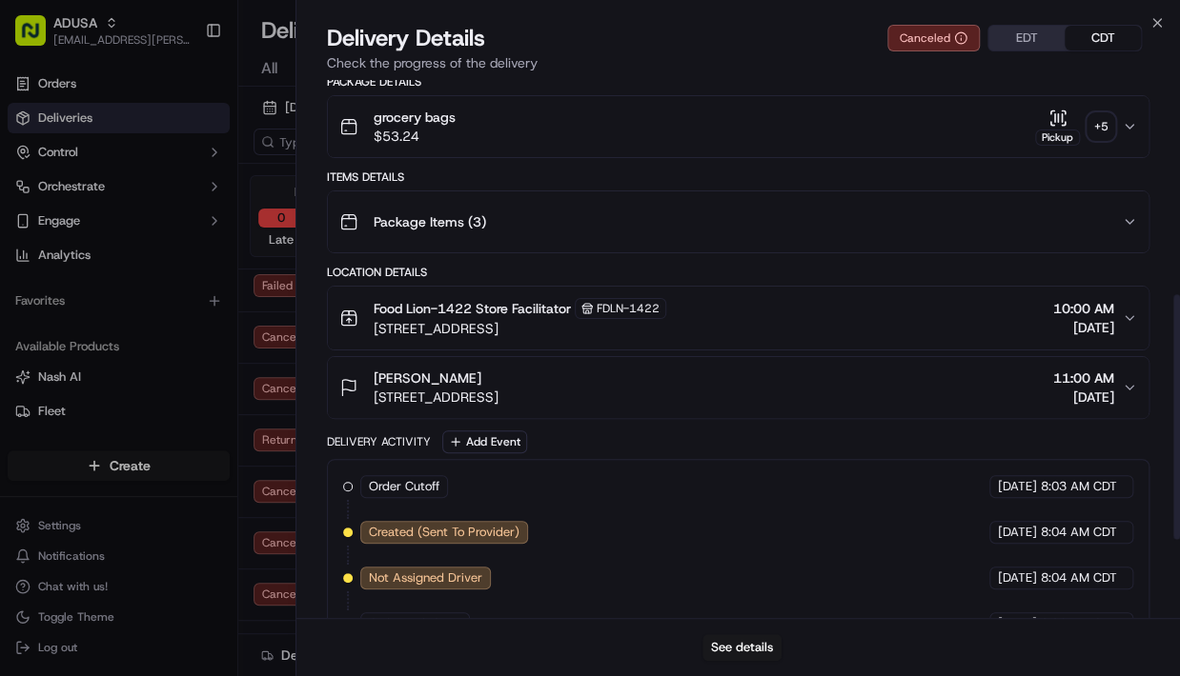
scroll to position [648, 0]
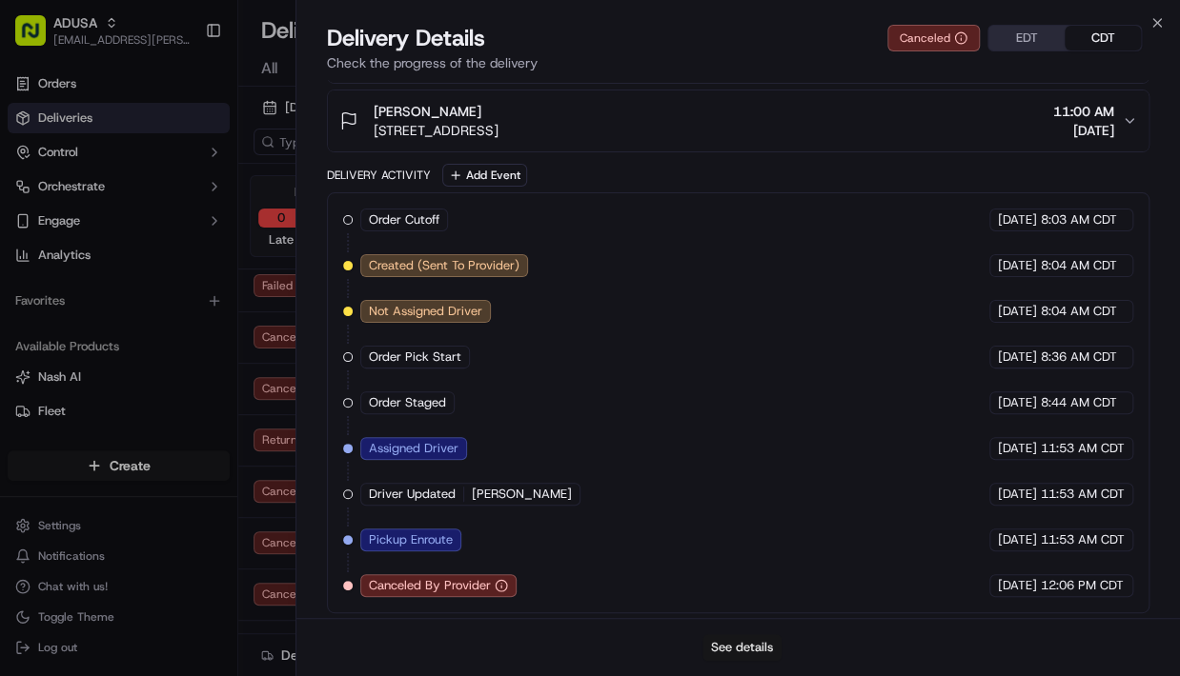
click at [751, 576] on button "See details" at bounding box center [741, 648] width 79 height 27
click at [1154, 21] on icon "button" at bounding box center [1157, 23] width 8 height 8
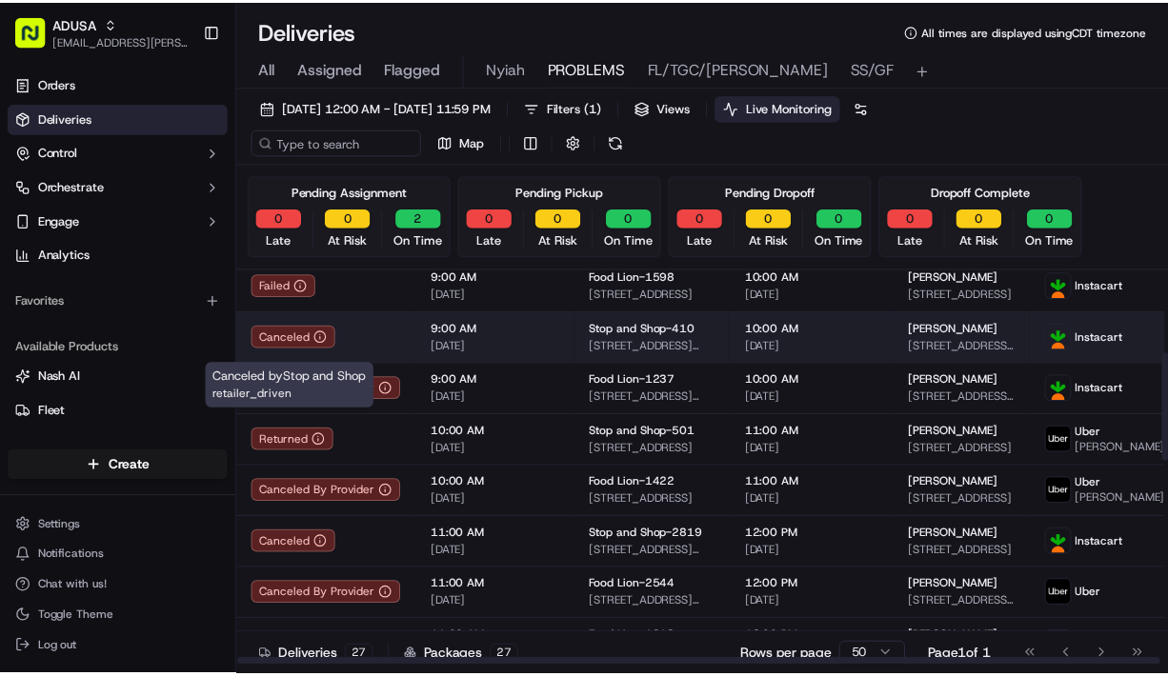
scroll to position [0, 0]
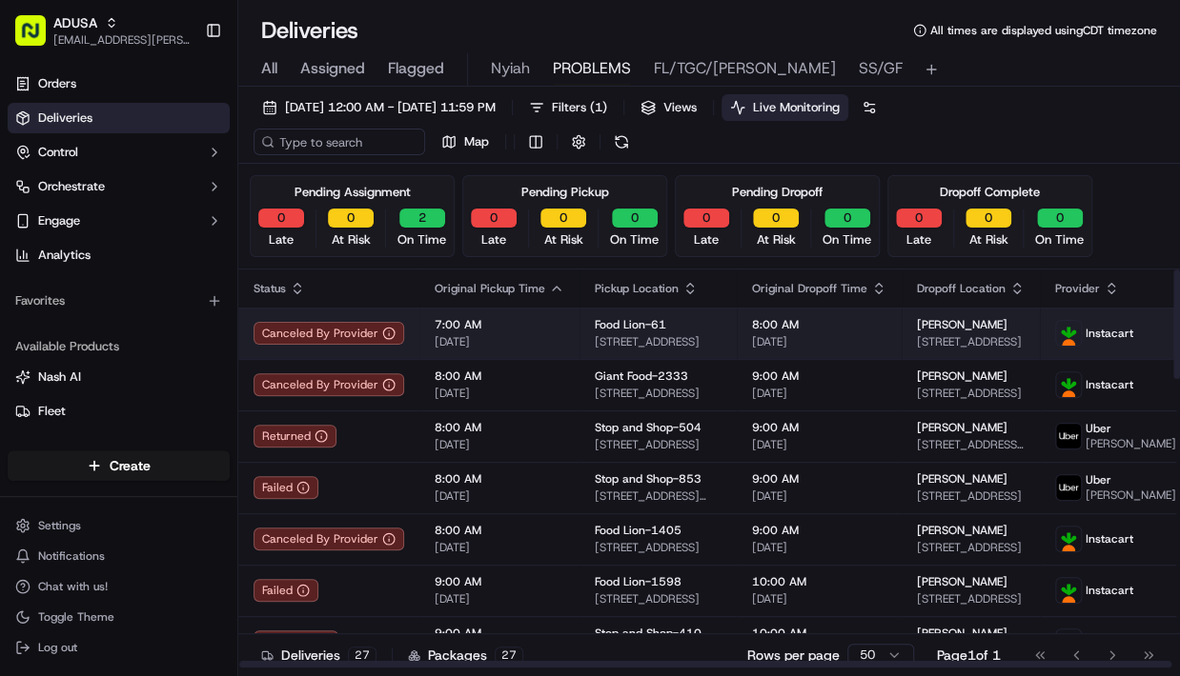
click at [1156, 332] on html "ADUSA lanyia.patton@adusa.com Toggle Sidebar Orders Deliveries Control Orchestr…" at bounding box center [590, 338] width 1180 height 676
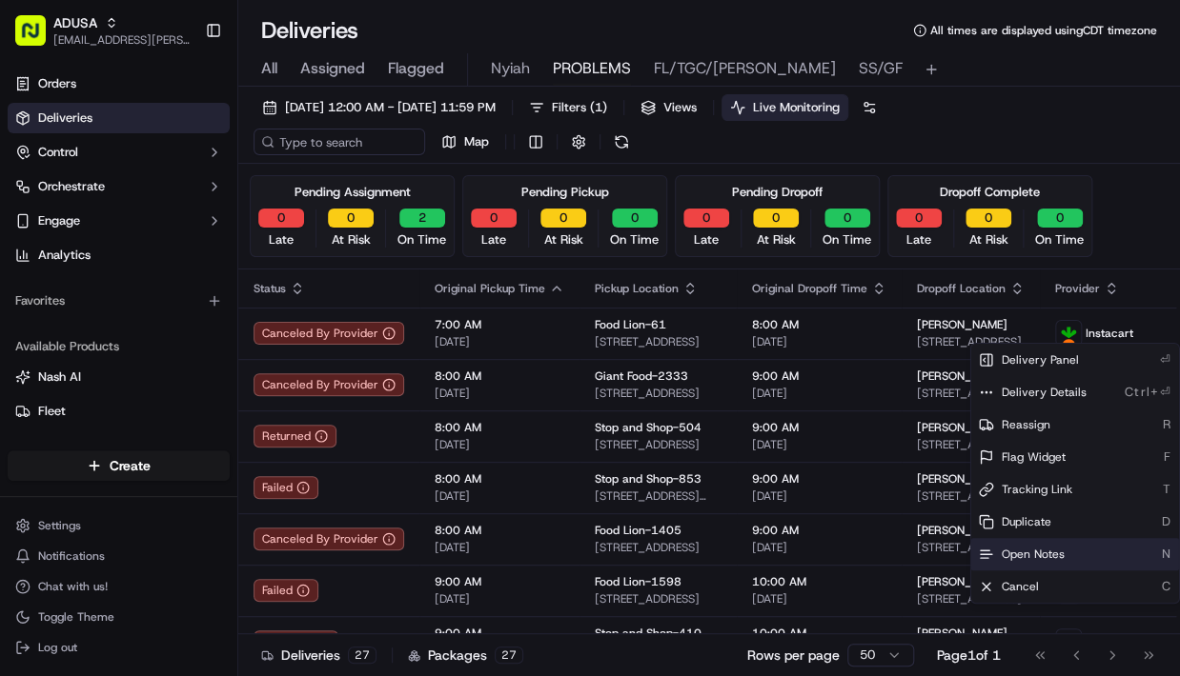
click at [1013, 548] on span "Open Notes" at bounding box center [1032, 554] width 63 height 15
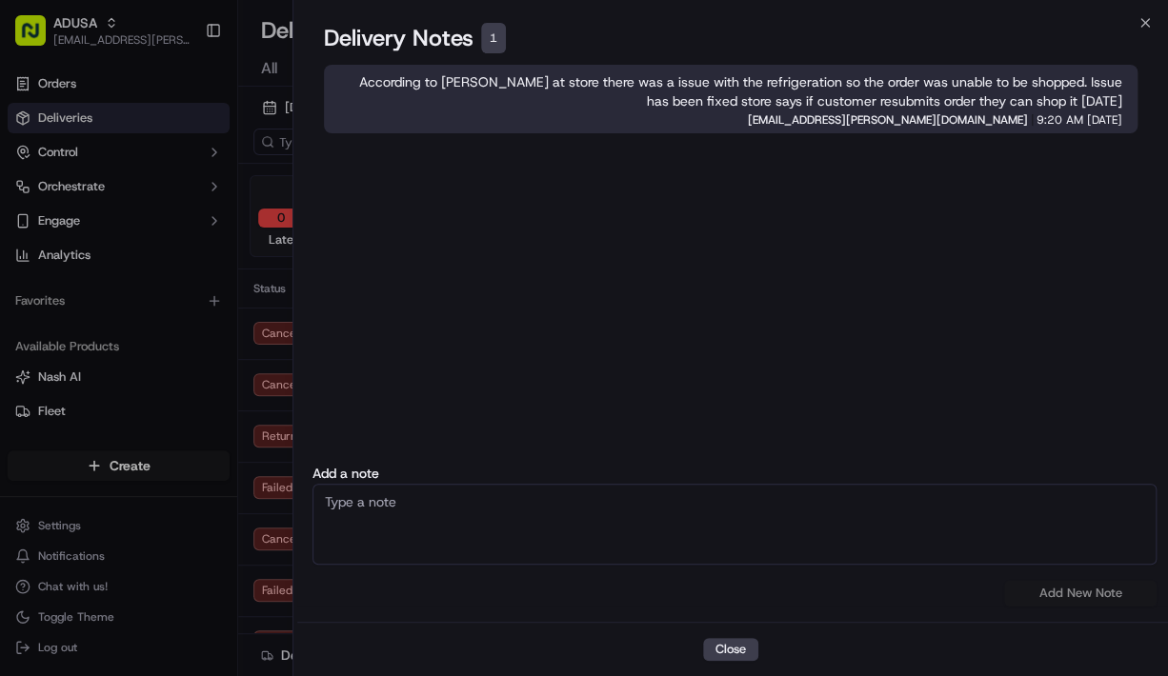
click at [1152, 19] on div "Close Delivery Notes 1 According to Tara at store there was a issue with the re…" at bounding box center [731, 338] width 877 height 676
click at [1143, 27] on icon "button" at bounding box center [1145, 22] width 15 height 15
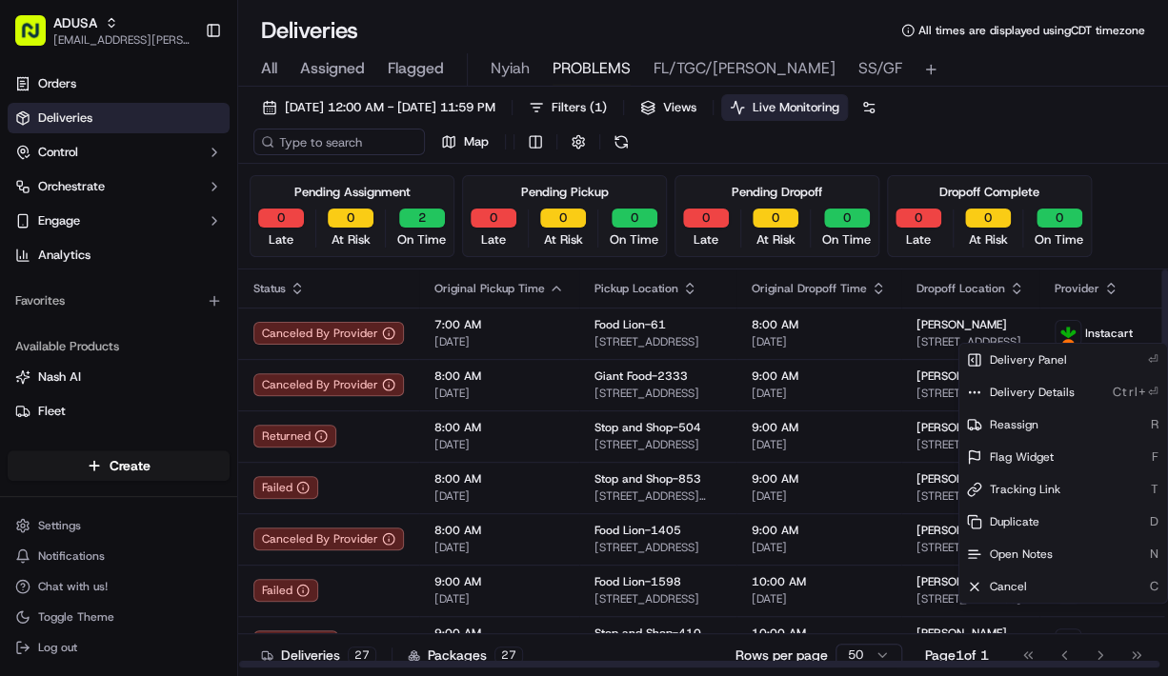
click at [1085, 128] on div "09/15/2025 12:00 AM - 09/15/2025 11:59 PM Filters ( 1 ) Views Live Monitoring M…" at bounding box center [703, 129] width 930 height 70
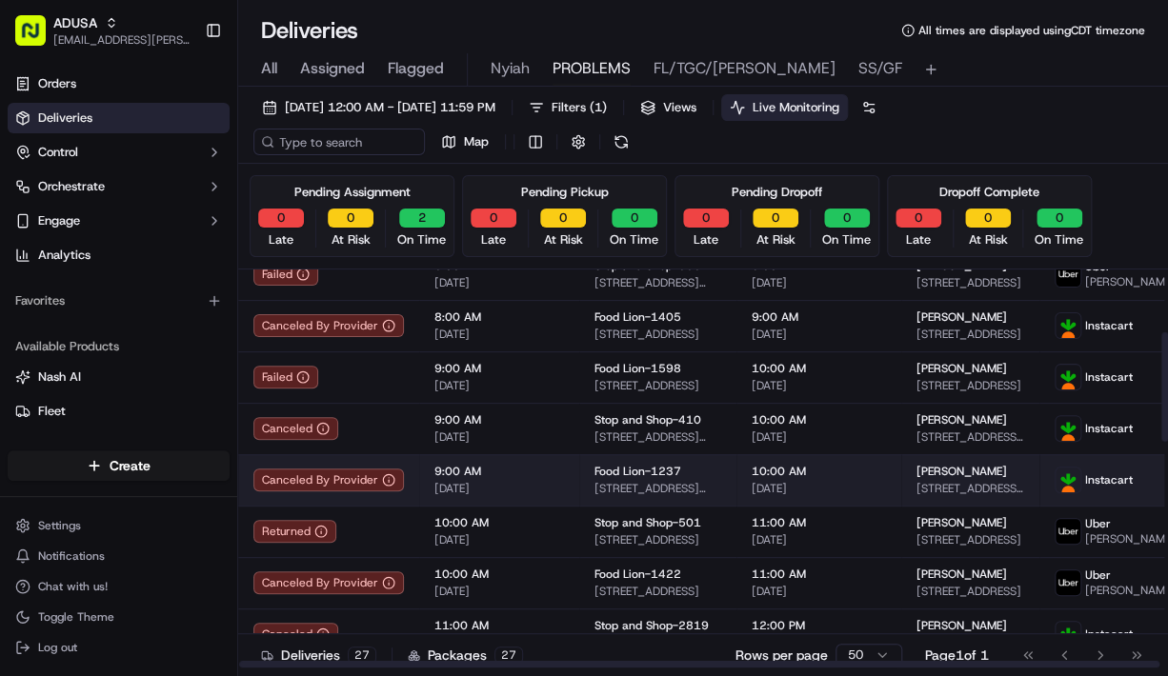
scroll to position [229, 0]
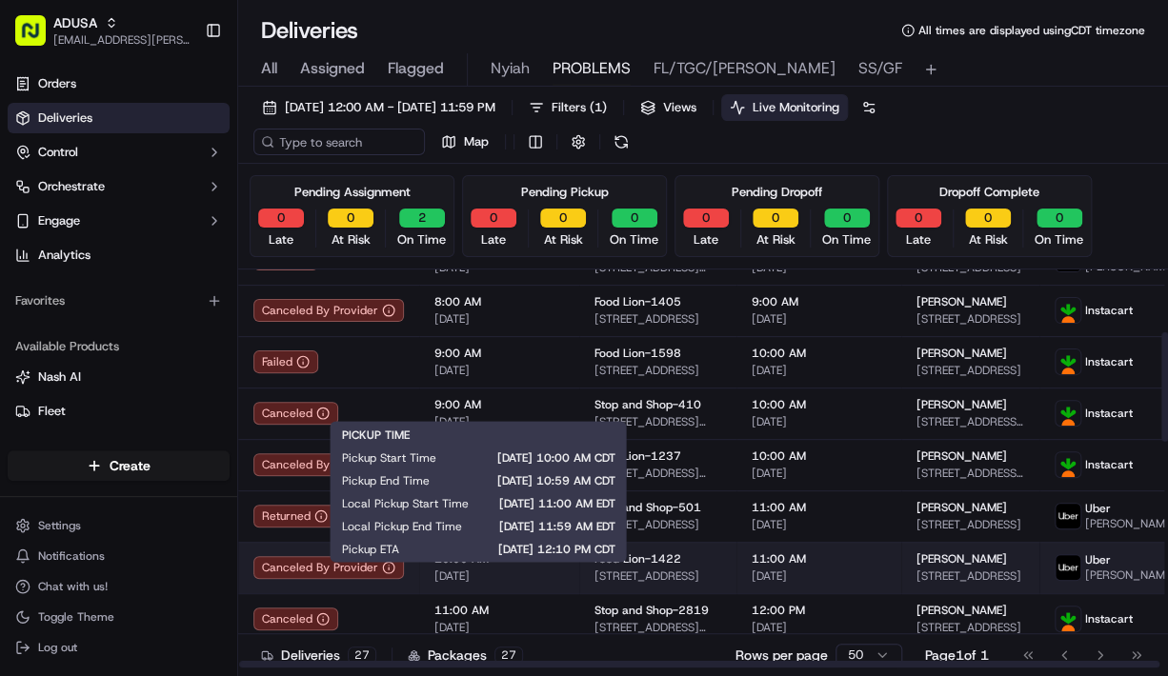
click at [538, 567] on span "10:00 AM" at bounding box center [499, 559] width 130 height 15
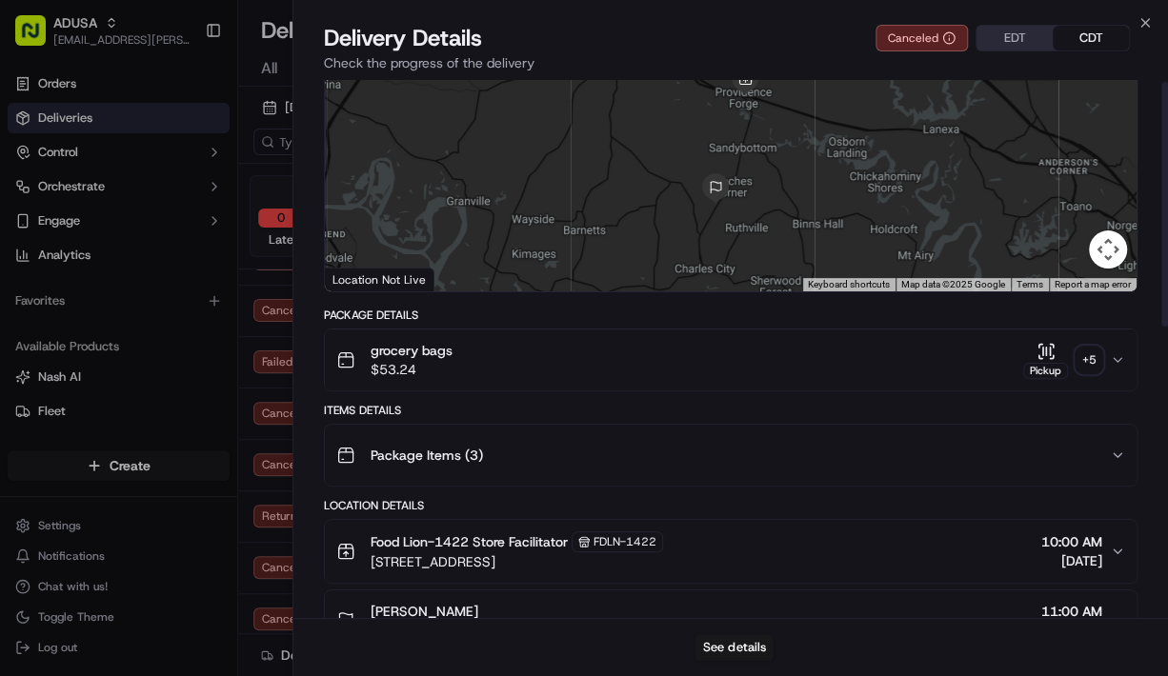
scroll to position [0, 0]
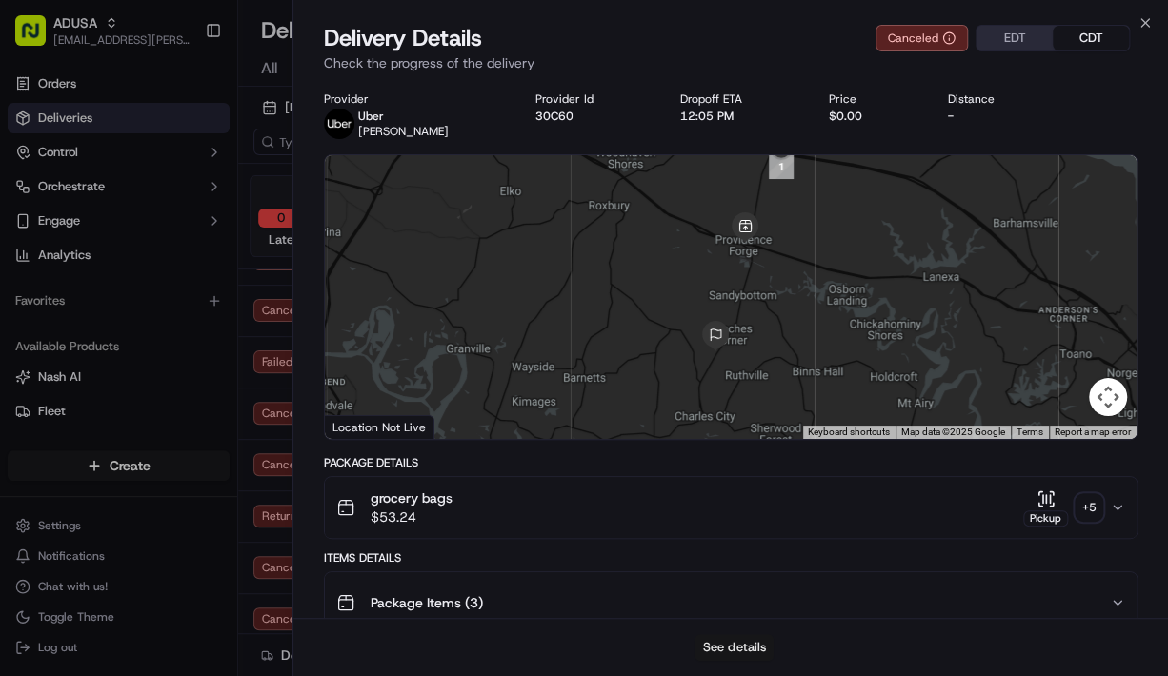
click at [735, 576] on button "See details" at bounding box center [734, 648] width 79 height 27
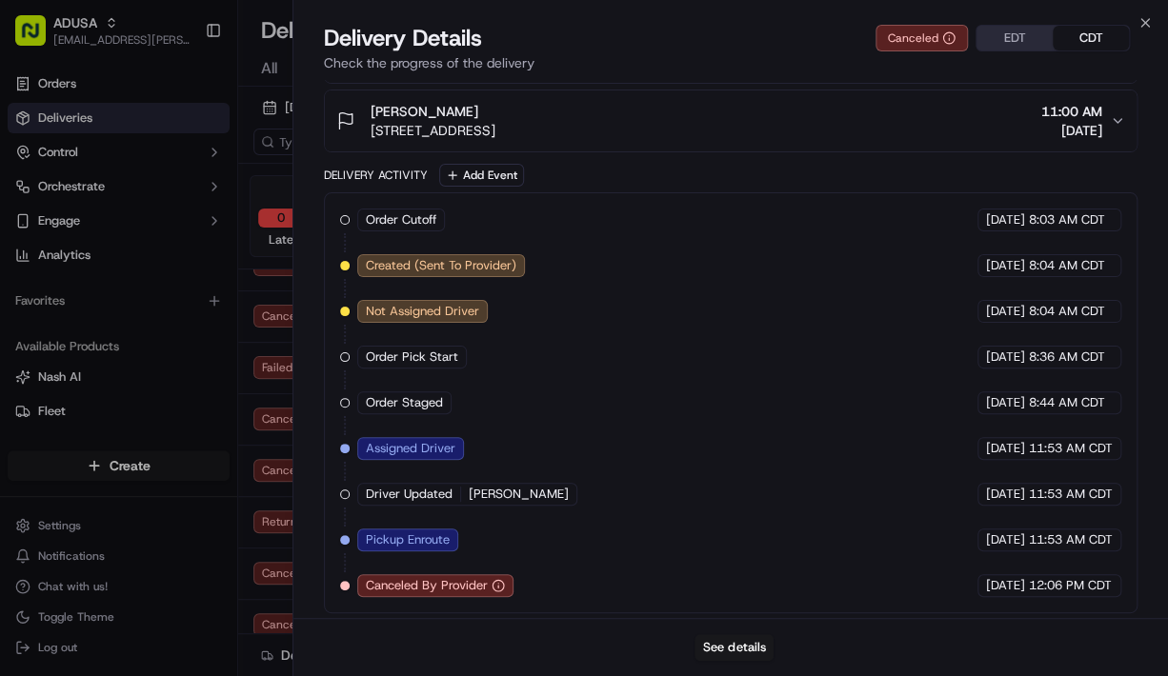
scroll to position [229, 0]
click at [734, 576] on button "See details" at bounding box center [734, 648] width 79 height 27
click at [726, 576] on button "See details" at bounding box center [734, 648] width 79 height 27
click at [1147, 24] on icon "button" at bounding box center [1145, 23] width 8 height 8
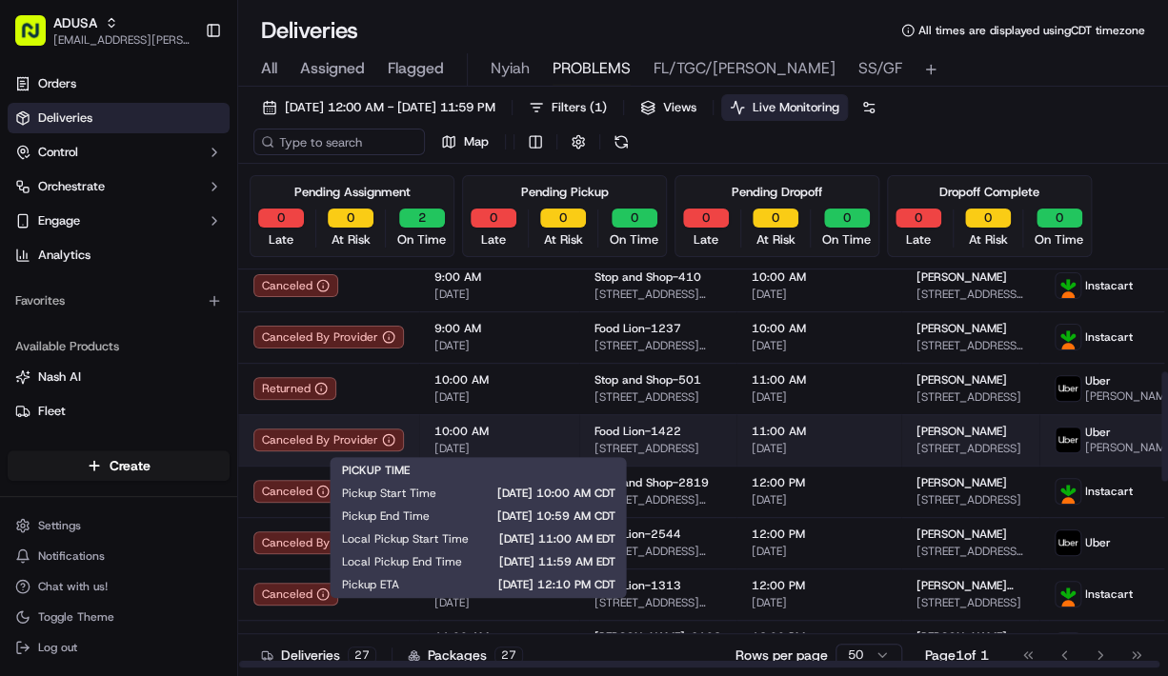
scroll to position [381, 0]
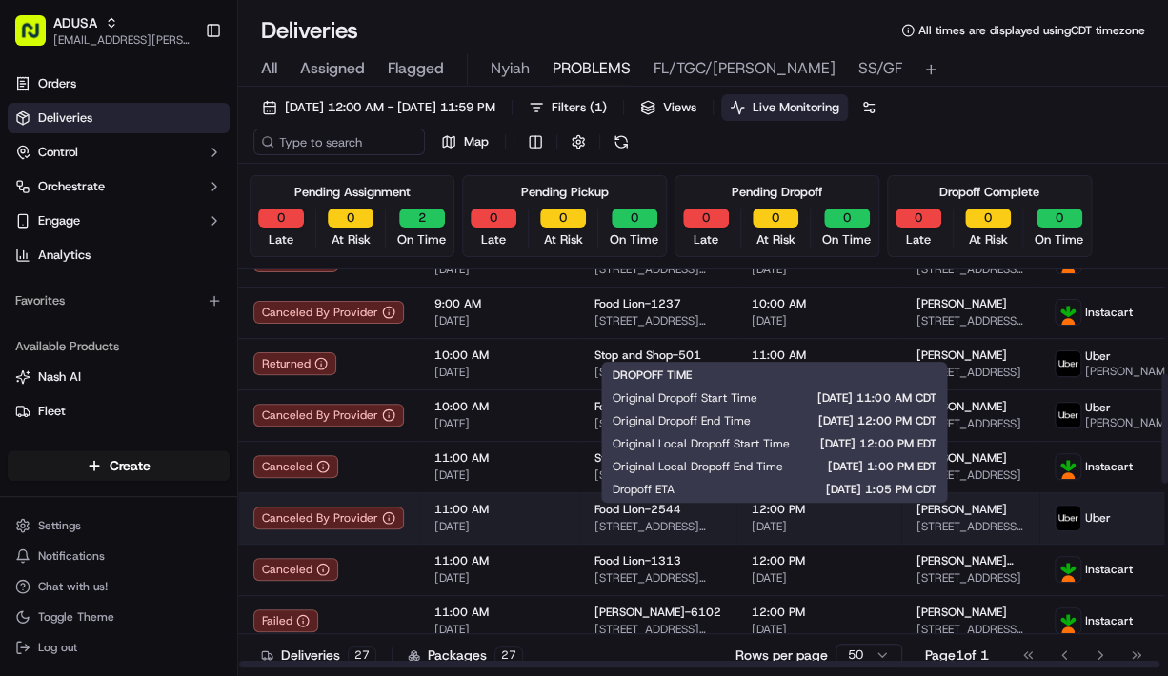
click at [839, 517] on span "12:00 PM" at bounding box center [819, 509] width 134 height 15
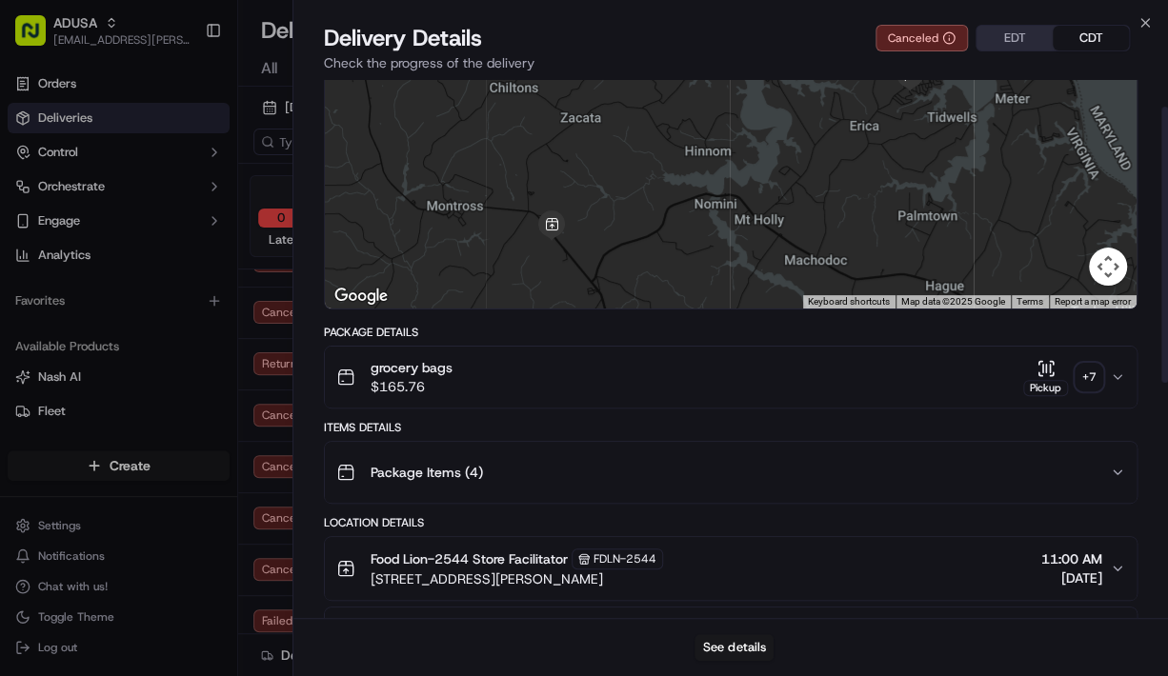
scroll to position [0, 0]
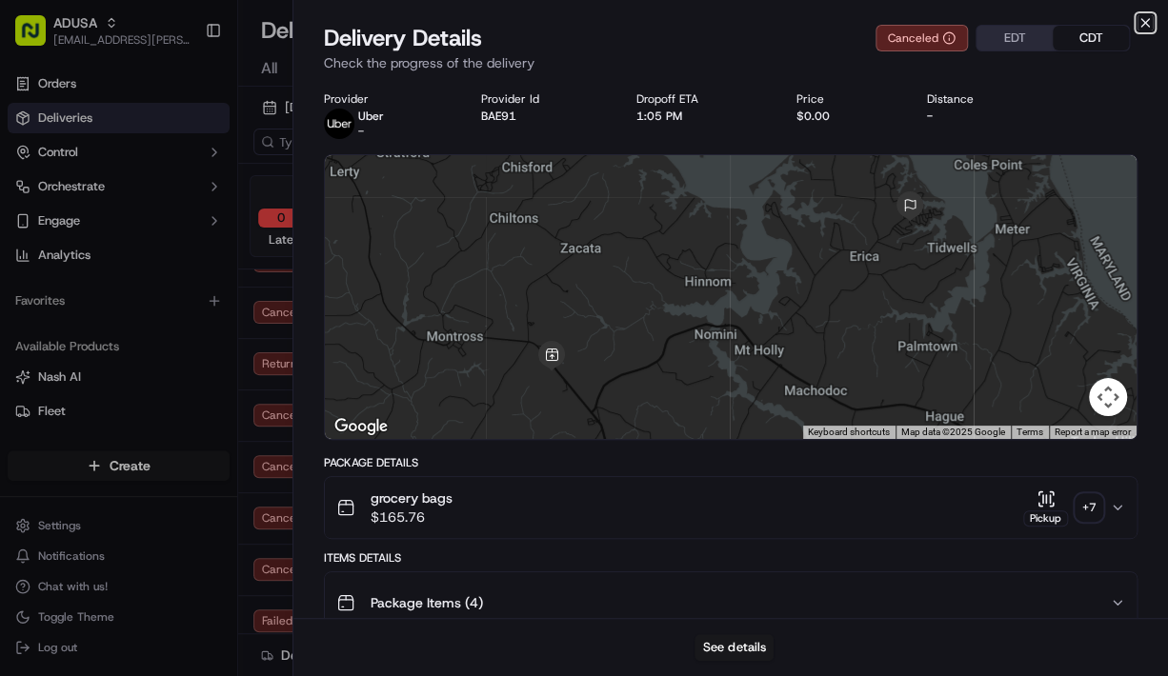
click at [1141, 25] on icon "button" at bounding box center [1145, 23] width 8 height 8
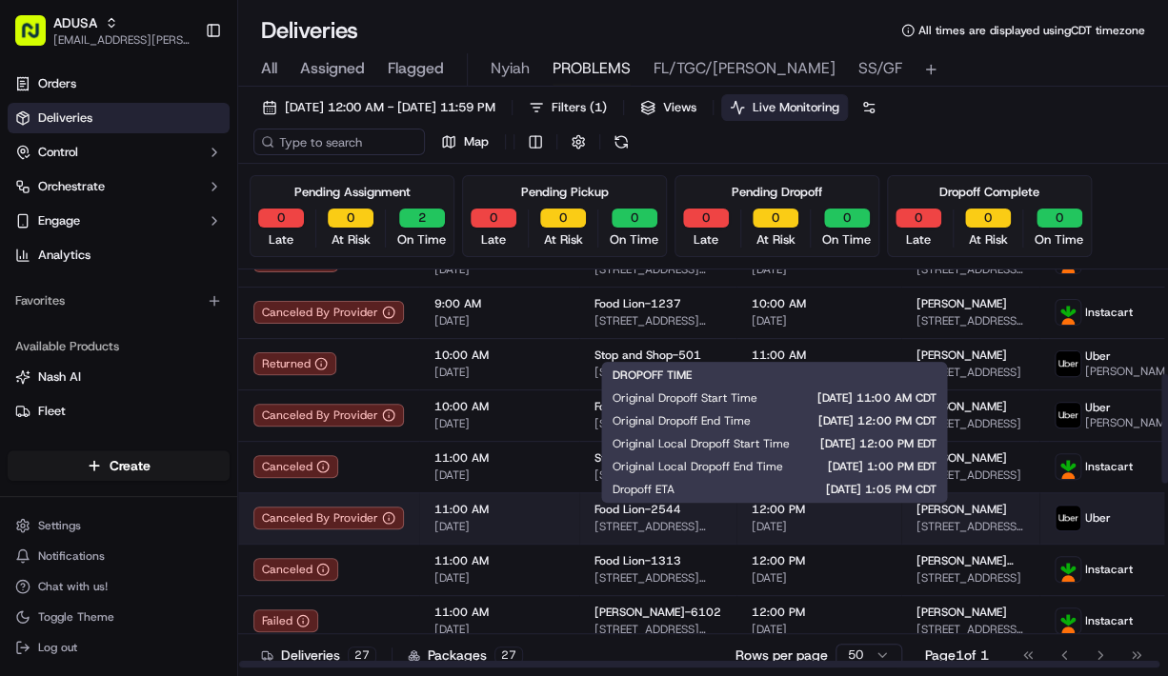
click at [814, 535] on span "09/15/2025" at bounding box center [819, 526] width 134 height 15
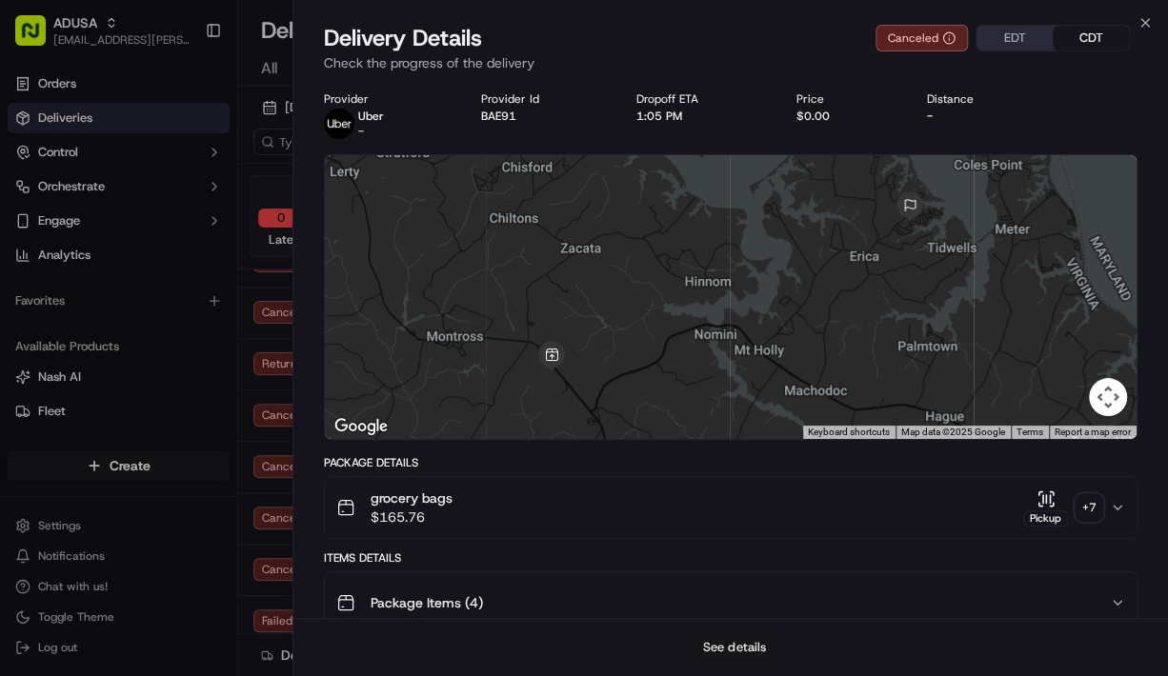
click at [746, 576] on button "See details" at bounding box center [734, 648] width 79 height 27
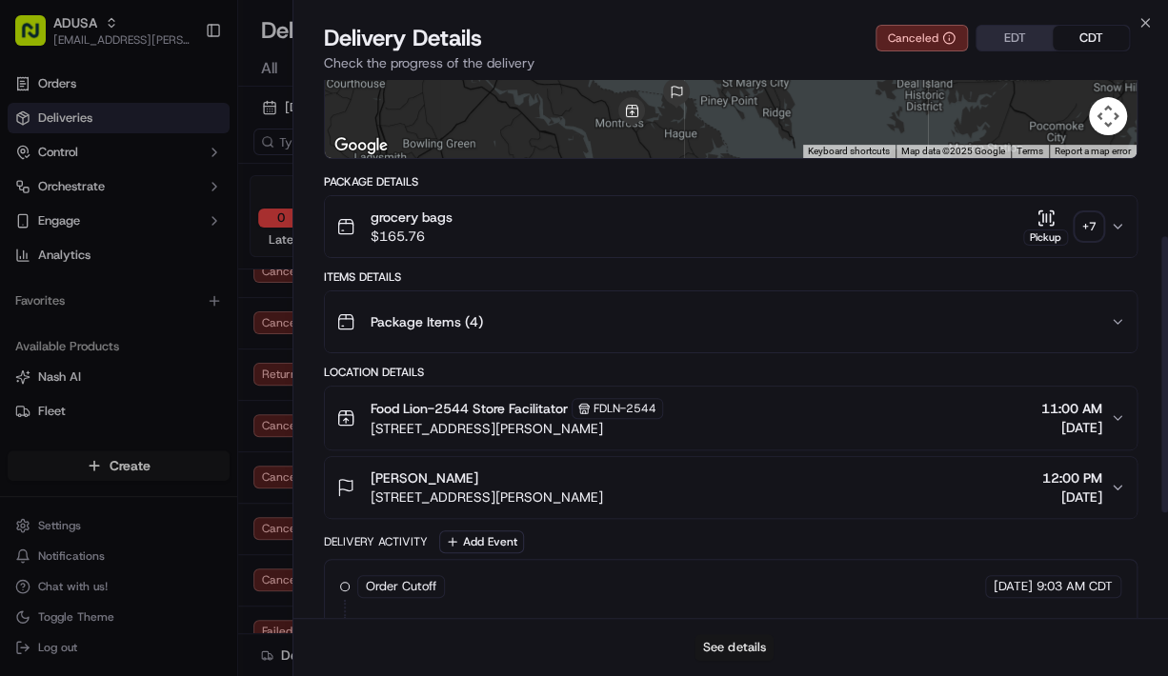
scroll to position [305, 0]
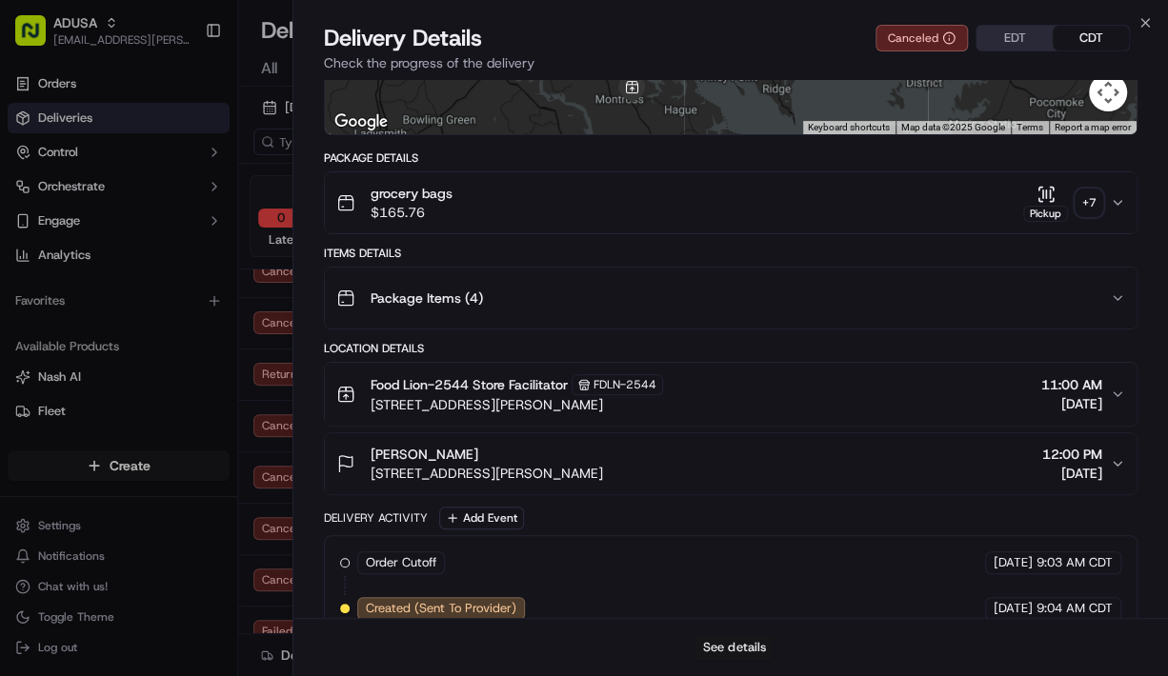
click at [746, 576] on button "See details" at bounding box center [734, 648] width 79 height 27
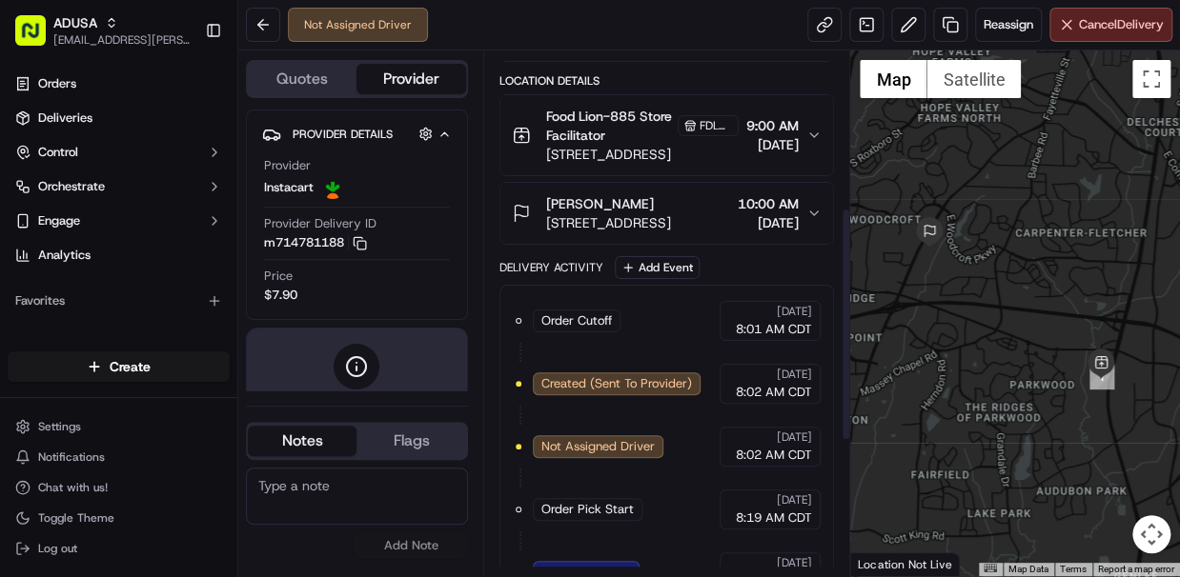
scroll to position [655, 0]
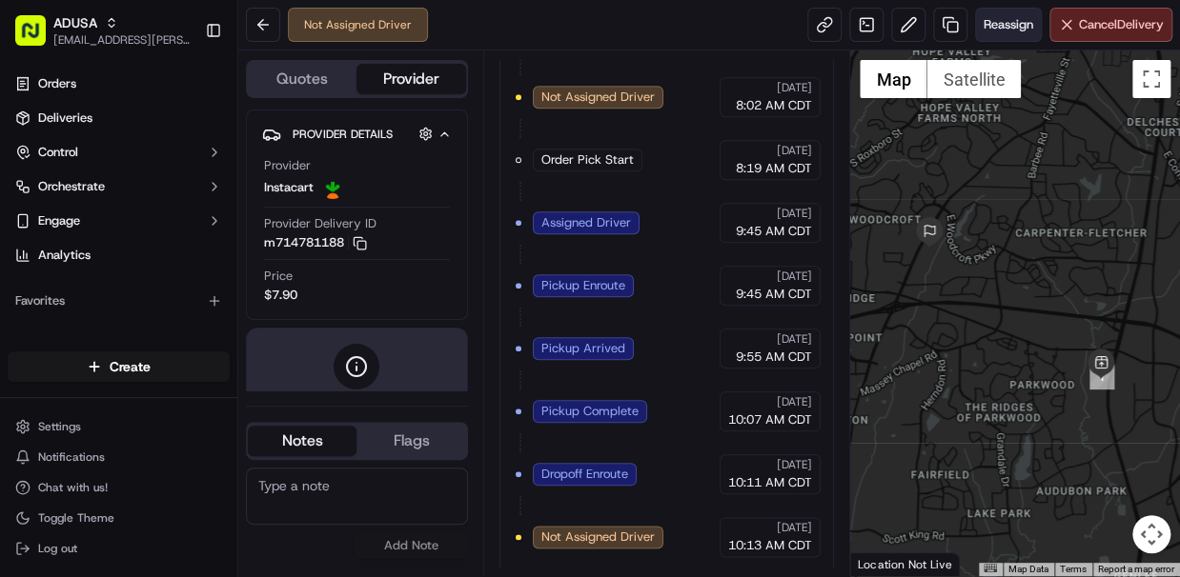
click at [1006, 23] on span "Reassign" at bounding box center [1008, 24] width 50 height 17
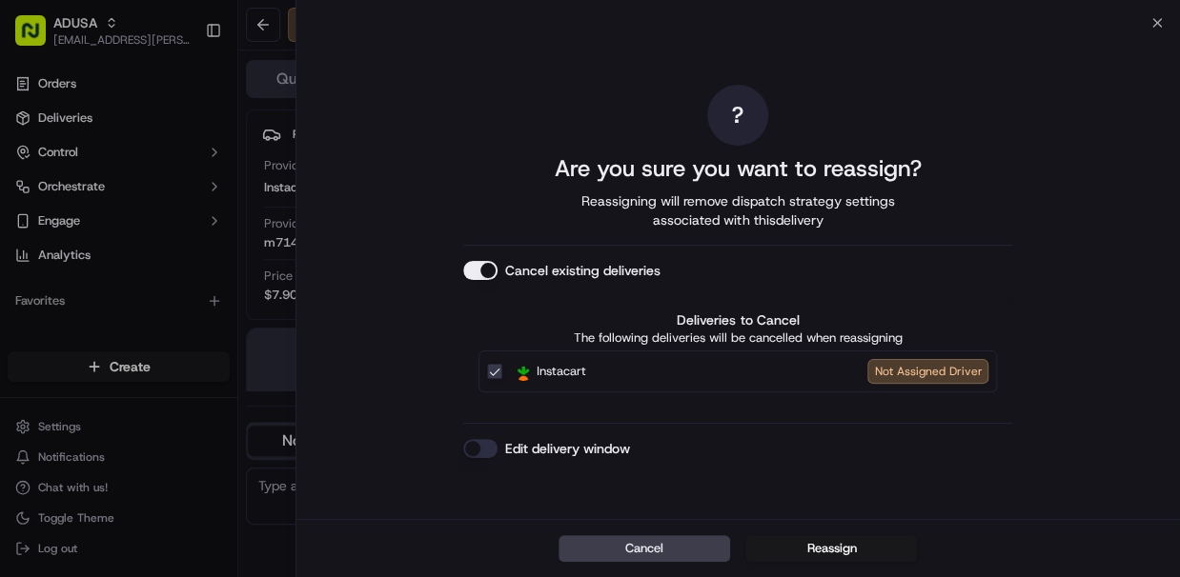
click at [483, 446] on button "Edit delivery window" at bounding box center [480, 448] width 34 height 19
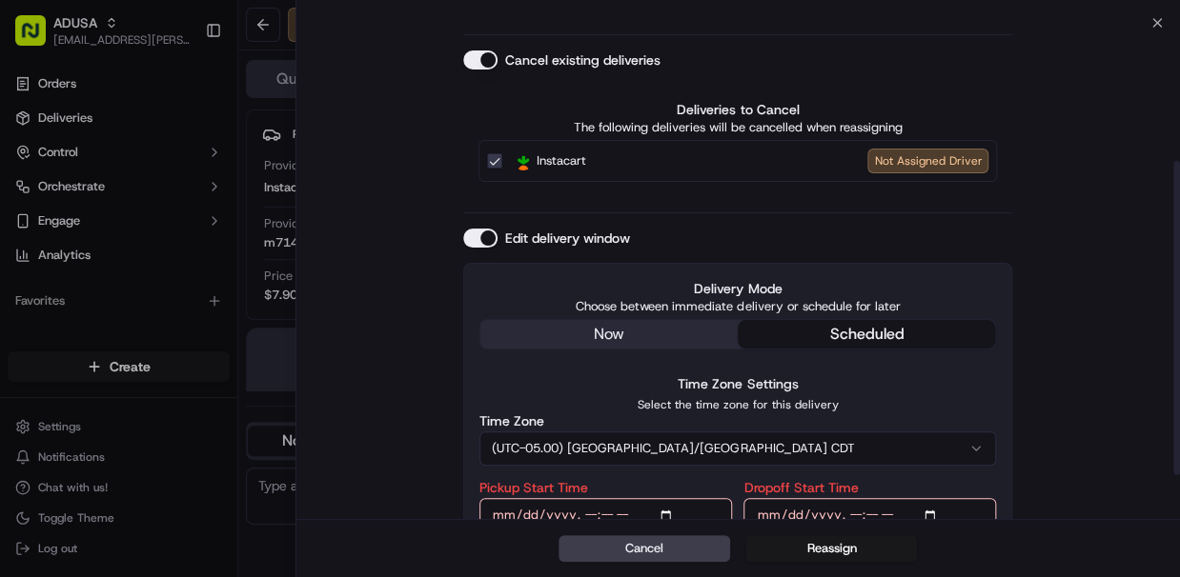
scroll to position [288, 0]
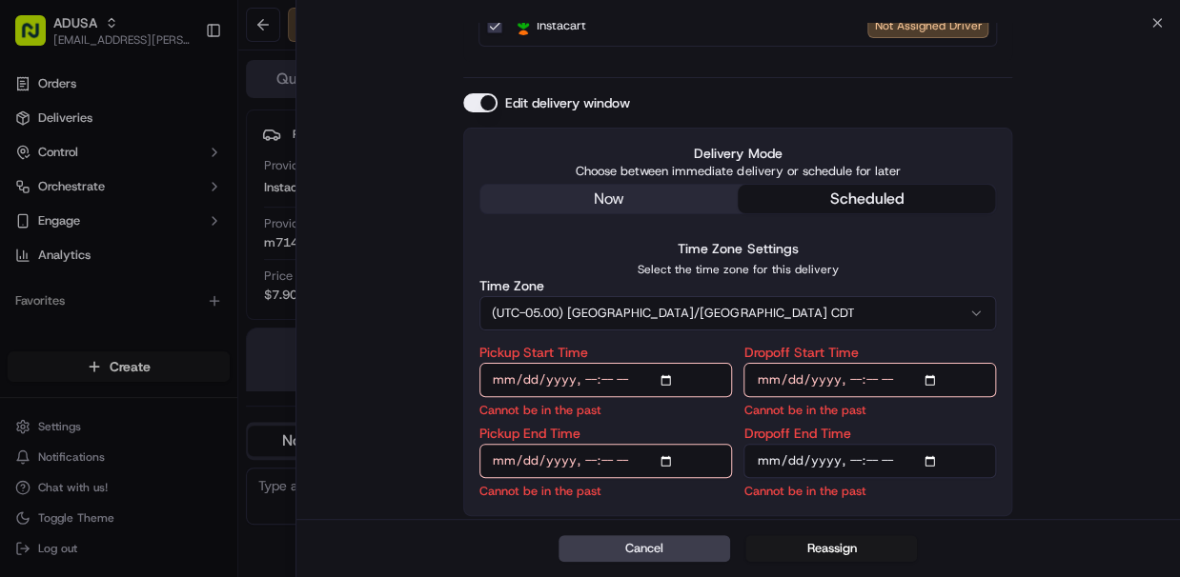
click at [670, 376] on input "Pickup Start Time" at bounding box center [605, 380] width 252 height 34
type input "2025-09-15T11:30"
click at [938, 380] on input "Dropoff Start Time" at bounding box center [869, 380] width 252 height 34
type input "2025-09-15T11:30"
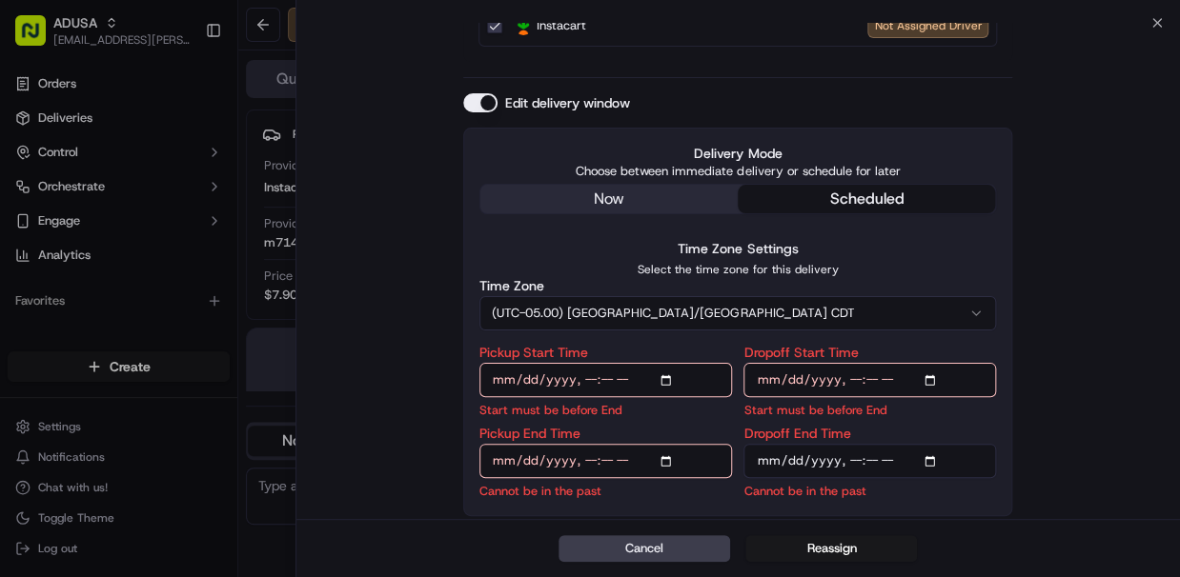
click at [668, 456] on input "Pickup End Time" at bounding box center [605, 461] width 252 height 34
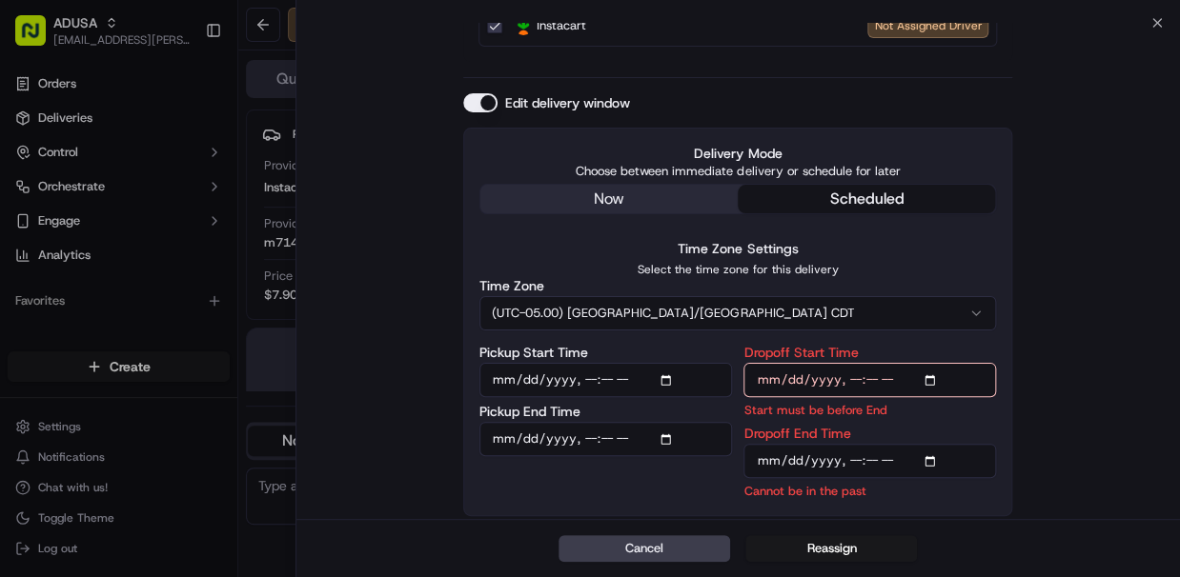
type input "2025-09-15T12:00"
click at [938, 343] on div "Time Zone Settings Select the time zone for this delivery Time Zone (UTC-05.00)…" at bounding box center [737, 368] width 516 height 263
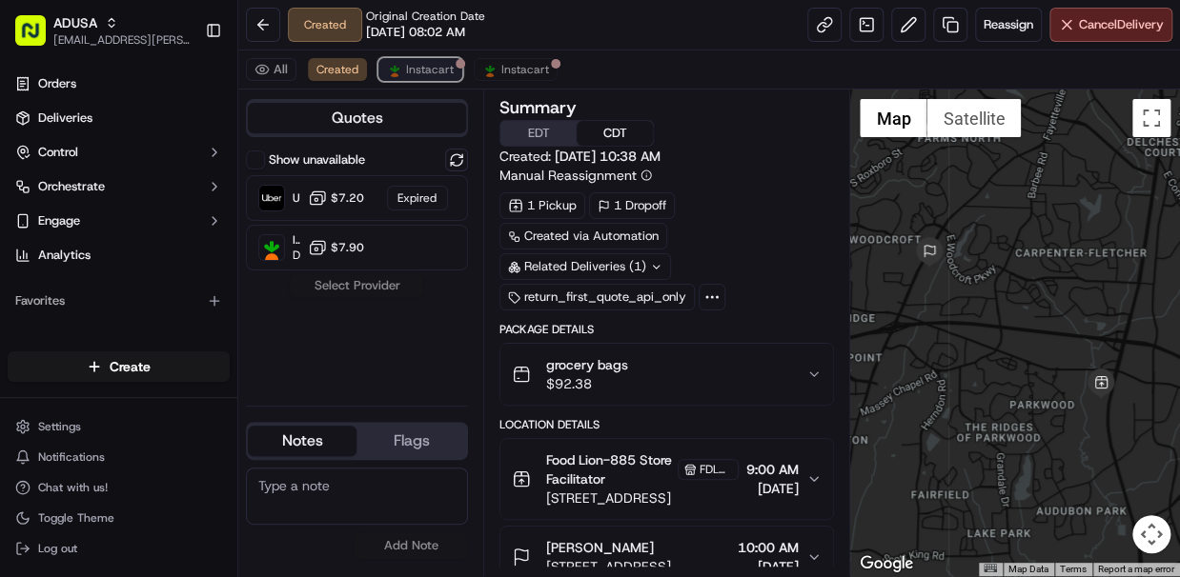
click at [418, 72] on span "Instacart" at bounding box center [430, 69] width 48 height 15
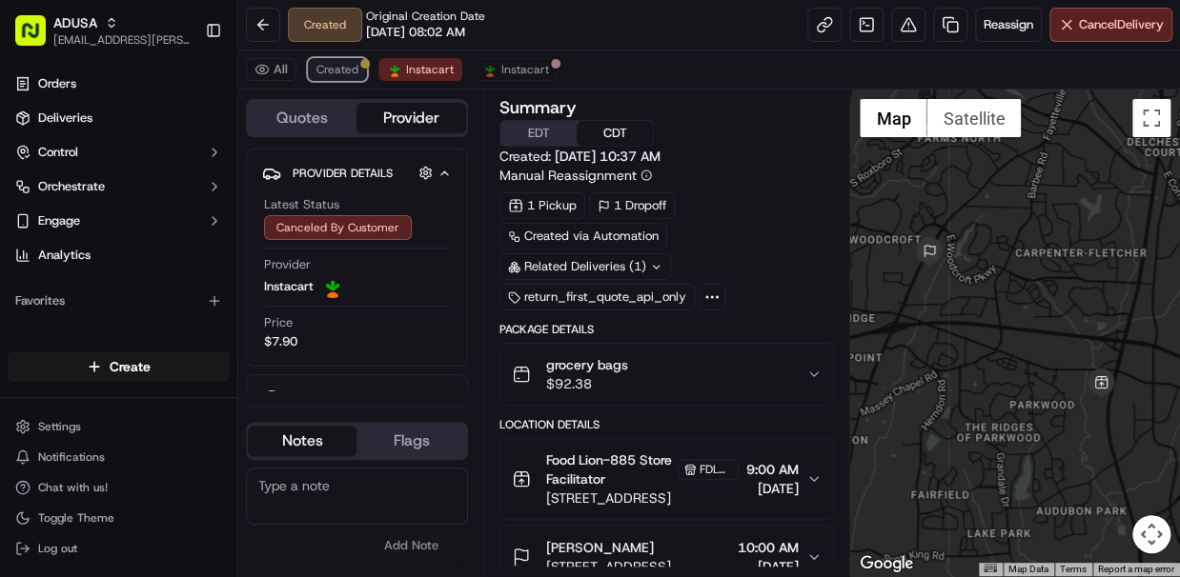
click at [339, 68] on span "Created" at bounding box center [337, 69] width 42 height 15
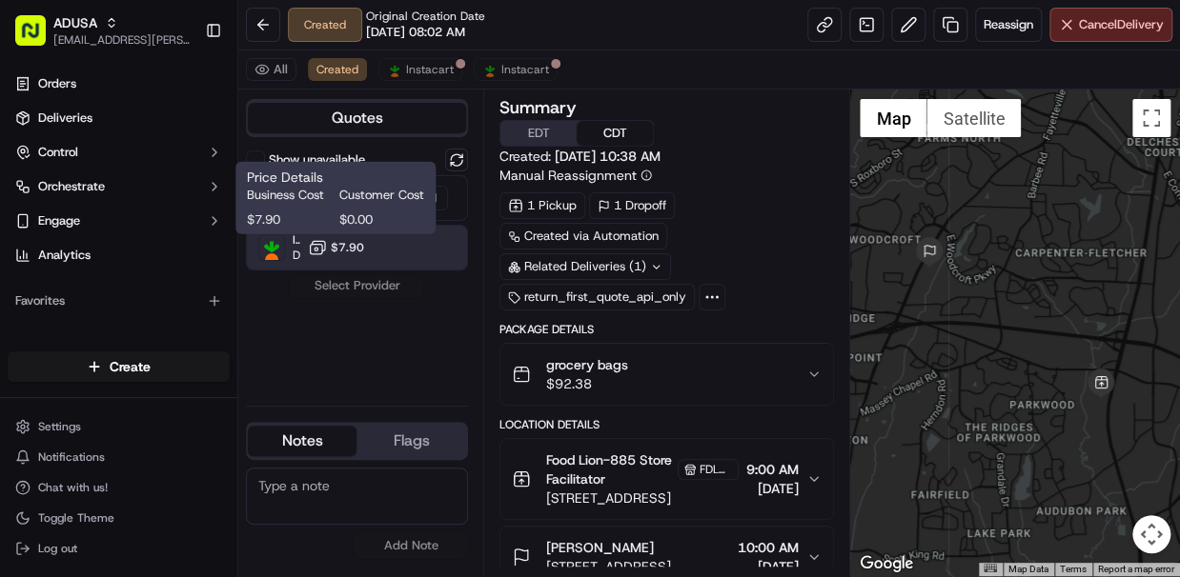
click at [343, 244] on span "$7.90" at bounding box center [347, 247] width 33 height 15
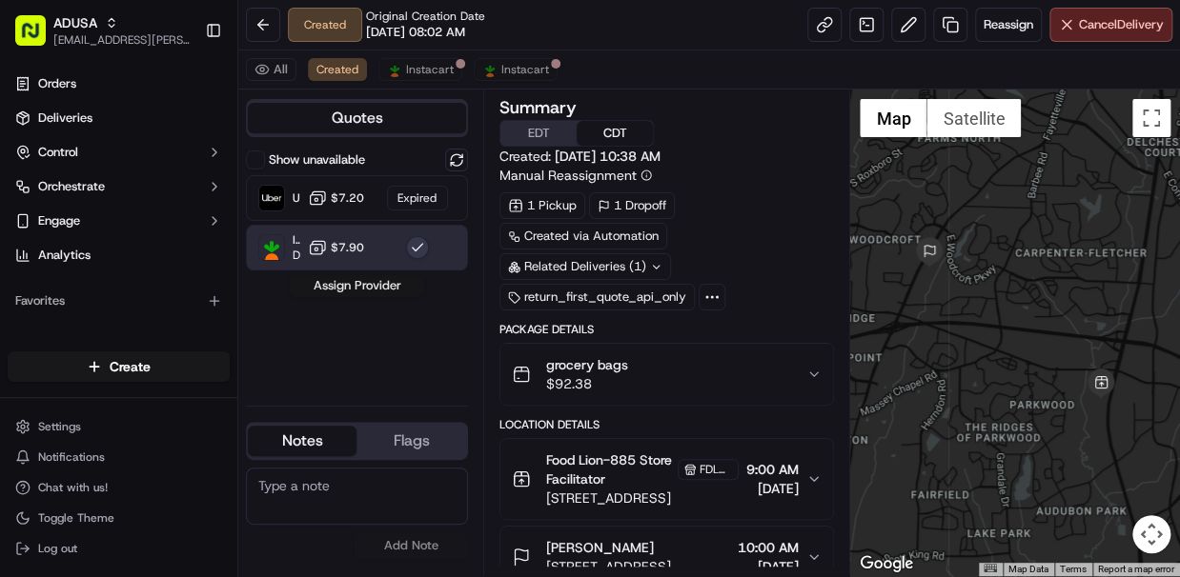
click at [359, 290] on button "Assign Provider" at bounding box center [356, 285] width 135 height 23
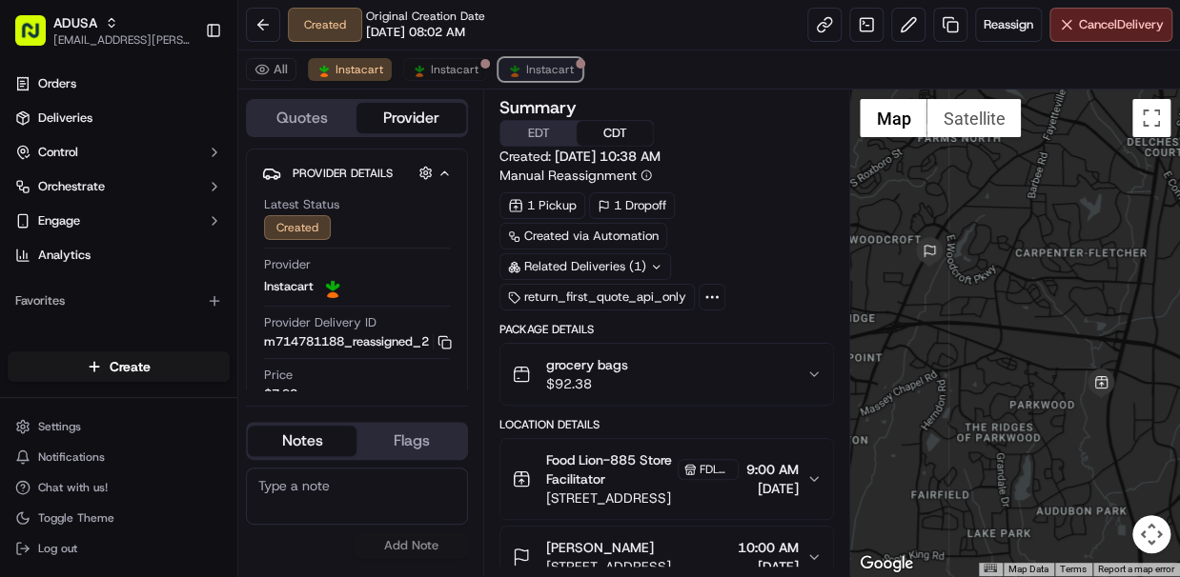
click at [538, 79] on button "Instacart" at bounding box center [540, 69] width 84 height 23
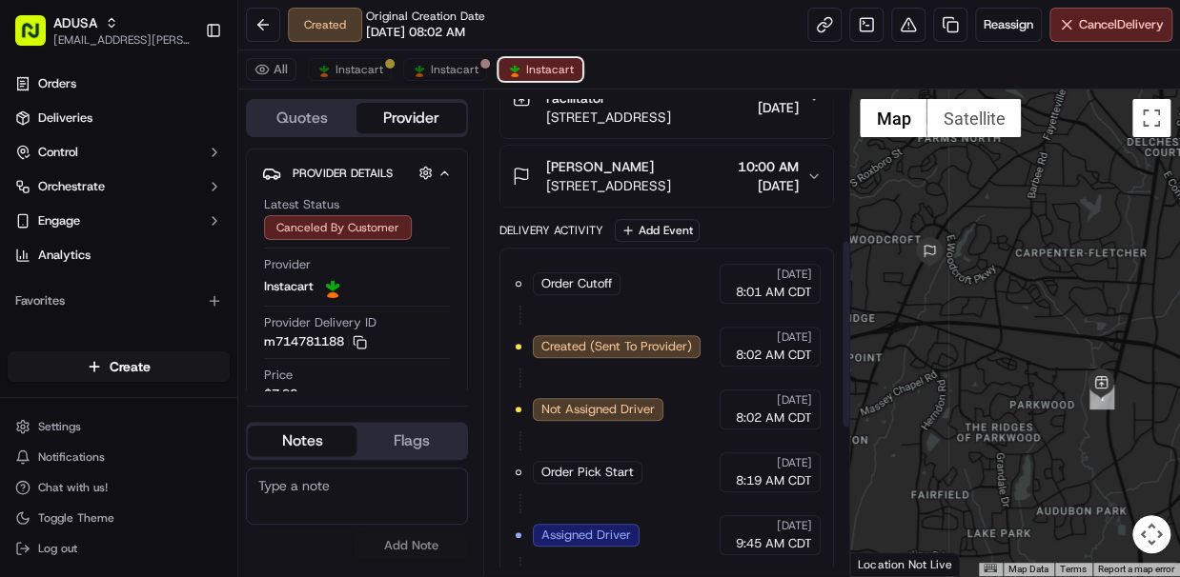
scroll to position [756, 0]
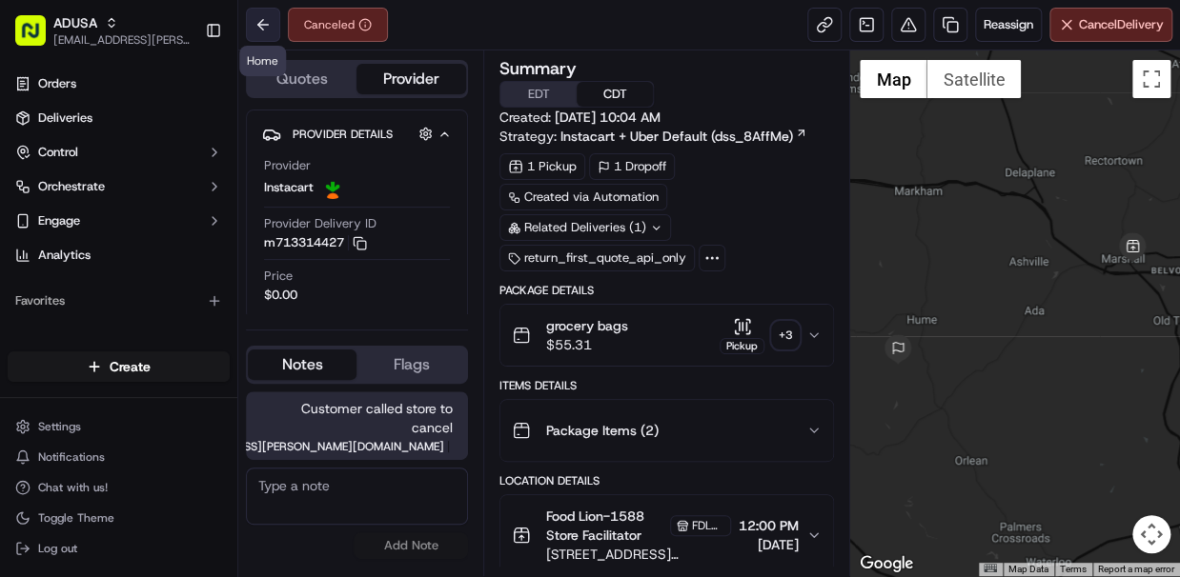
click at [267, 21] on button at bounding box center [263, 25] width 34 height 34
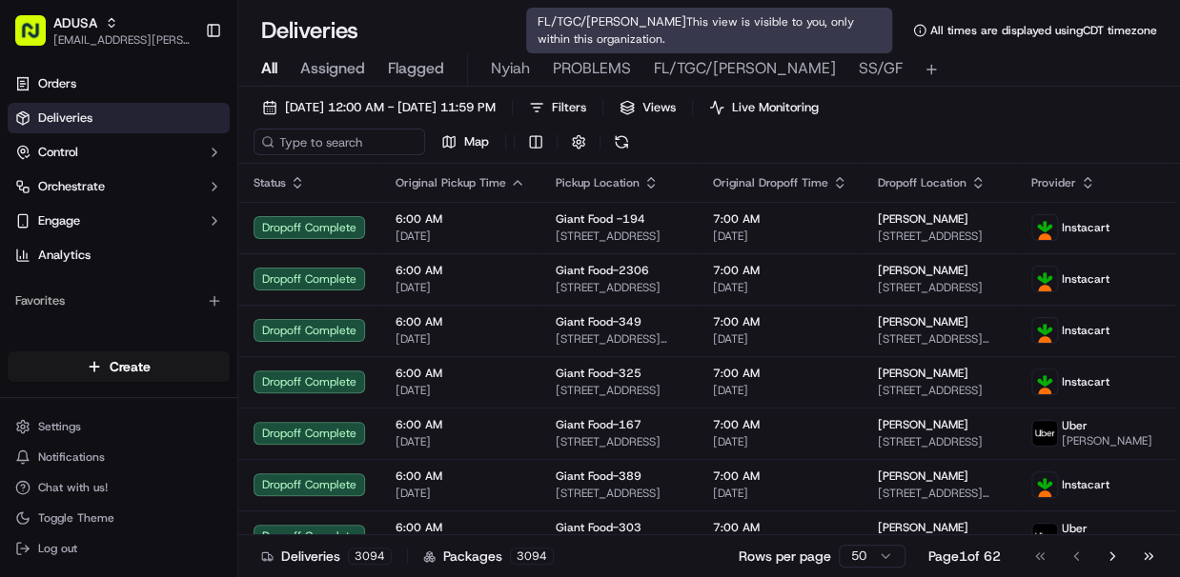
click at [705, 74] on span "FL/TGC/Martins" at bounding box center [745, 68] width 182 height 23
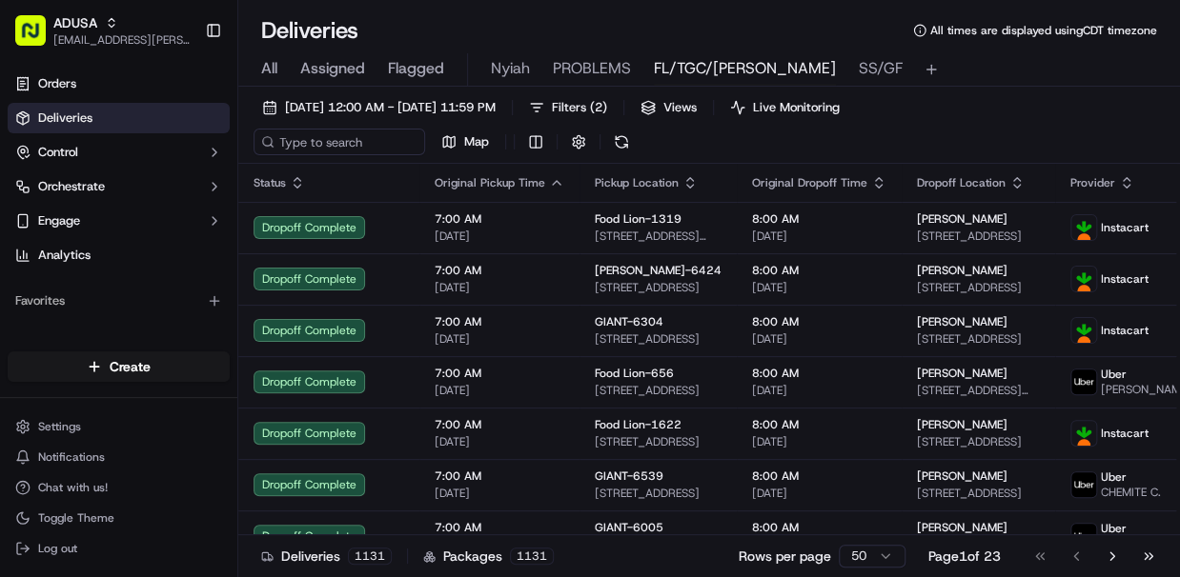
click at [704, 69] on span "FL/TGC/Martins" at bounding box center [745, 68] width 182 height 23
click at [839, 103] on span "Live Monitoring" at bounding box center [796, 107] width 87 height 17
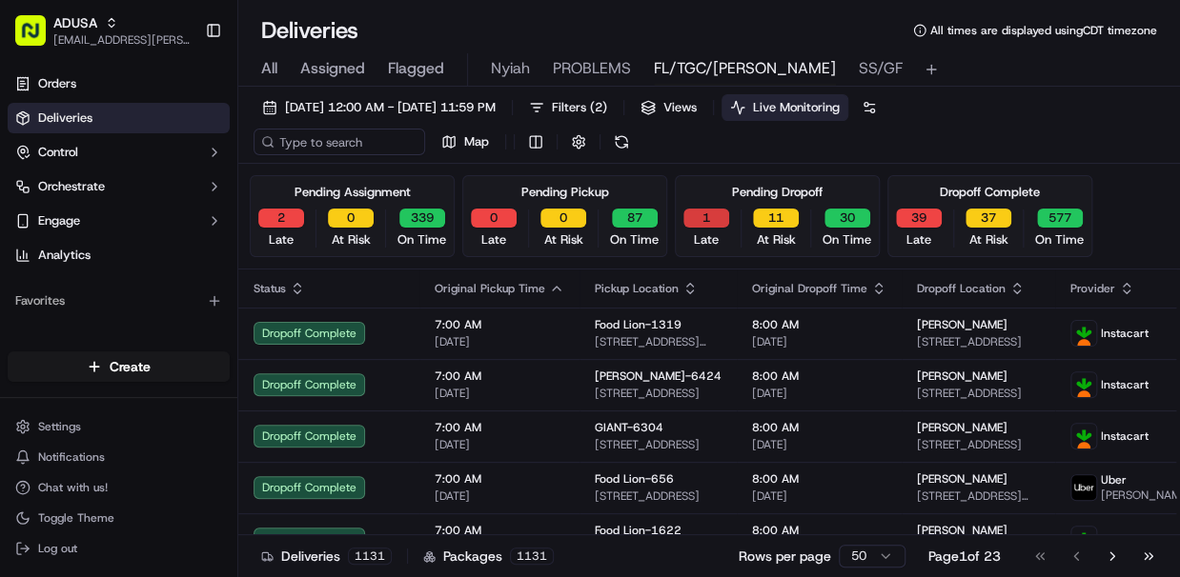
click at [701, 219] on button "1" at bounding box center [706, 218] width 46 height 19
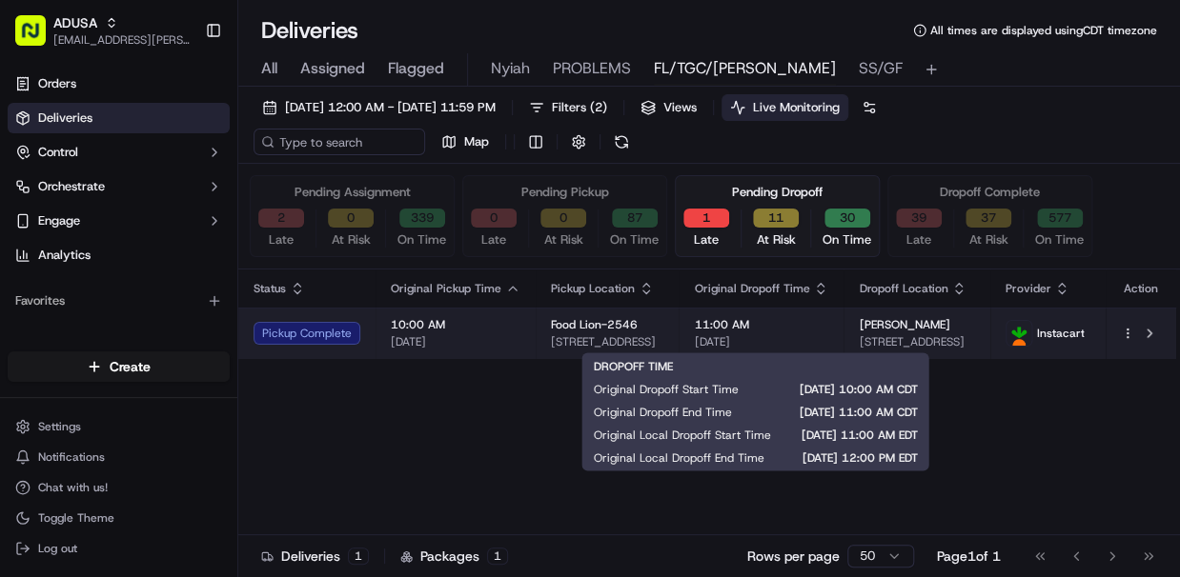
click at [804, 325] on span "11:00 AM" at bounding box center [761, 324] width 134 height 15
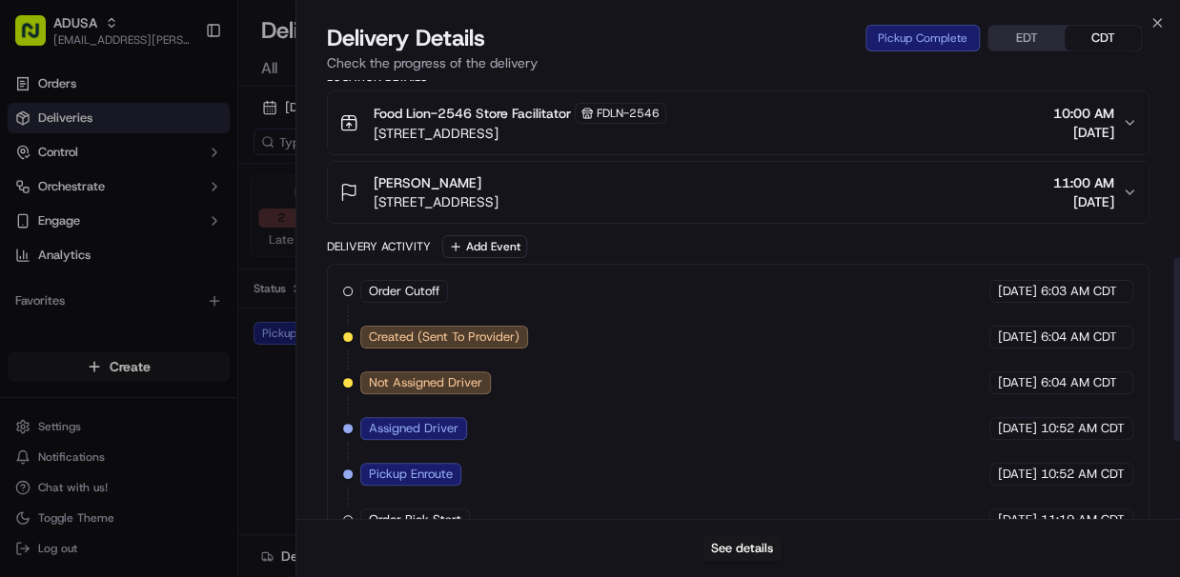
scroll to position [608, 0]
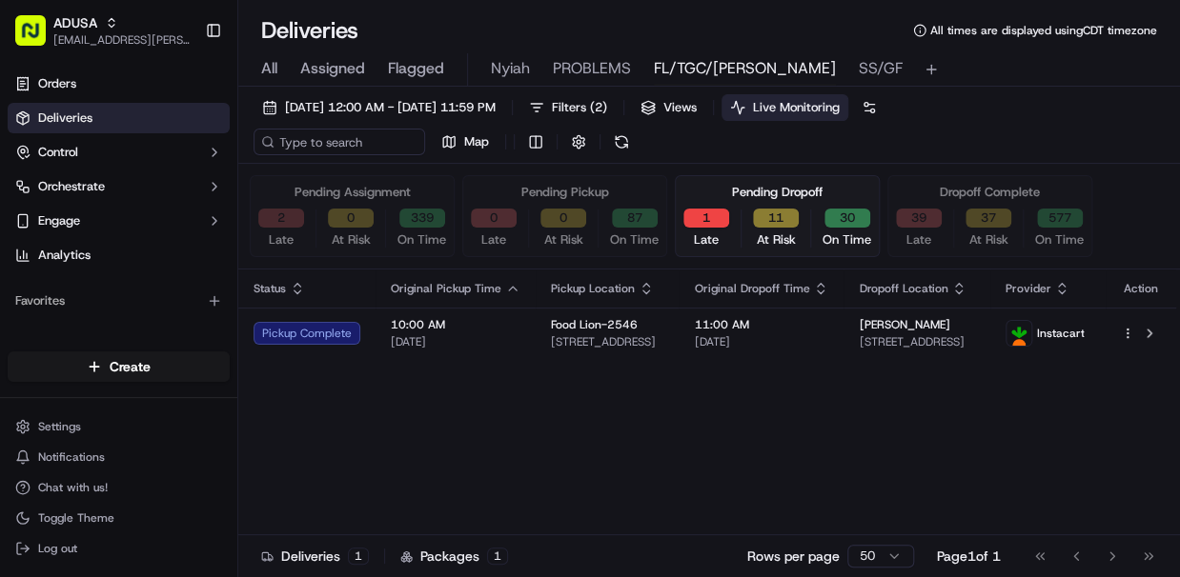
click at [274, 223] on button "2" at bounding box center [281, 218] width 46 height 19
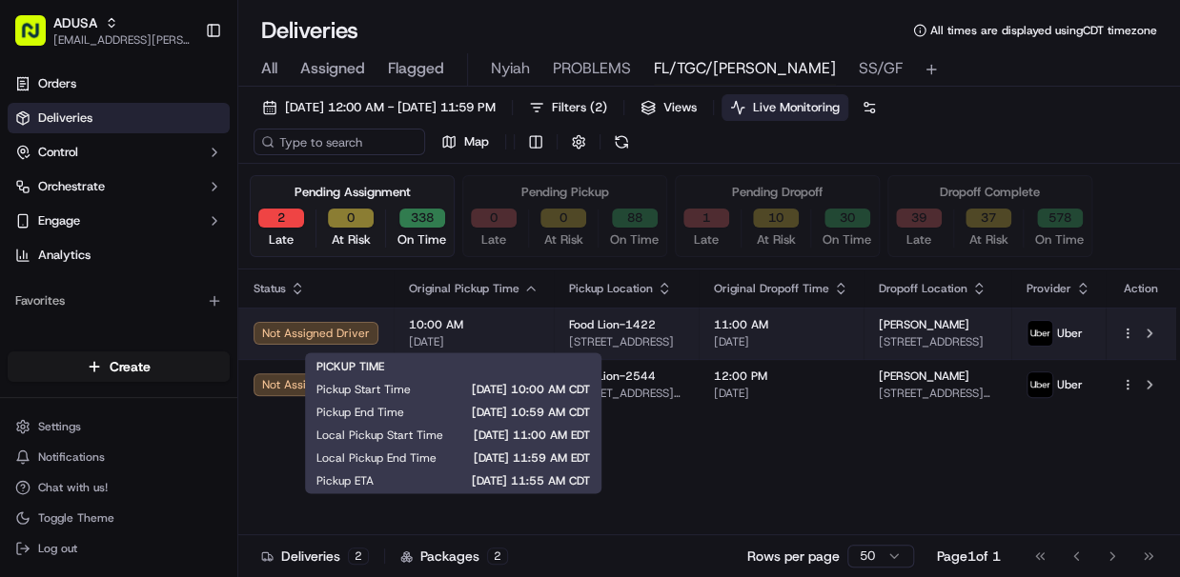
click at [494, 335] on span "[DATE]" at bounding box center [474, 341] width 130 height 15
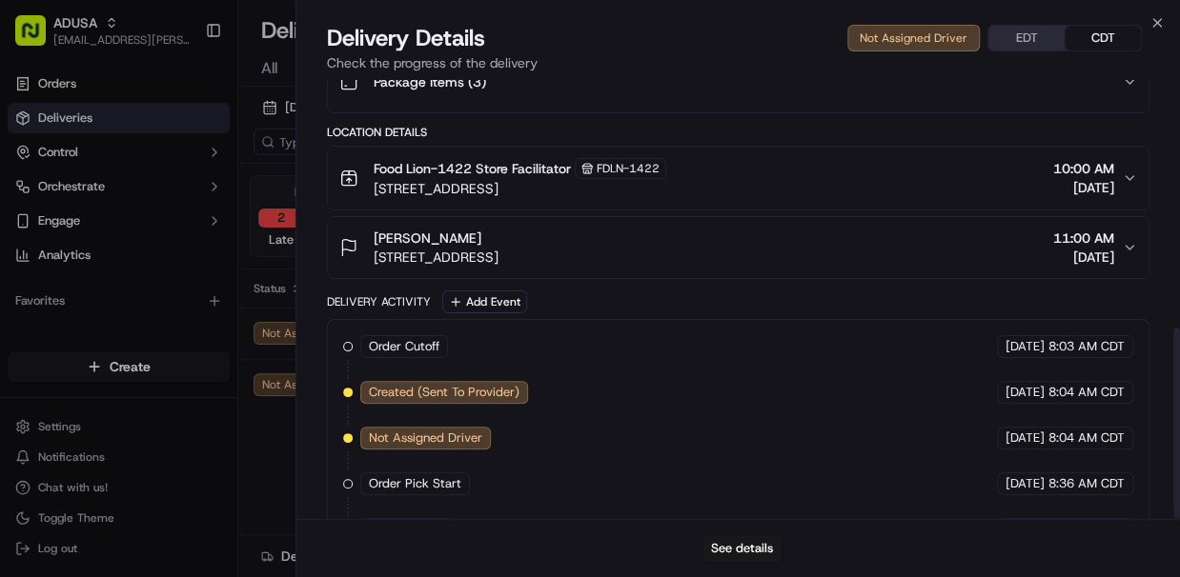
scroll to position [567, 0]
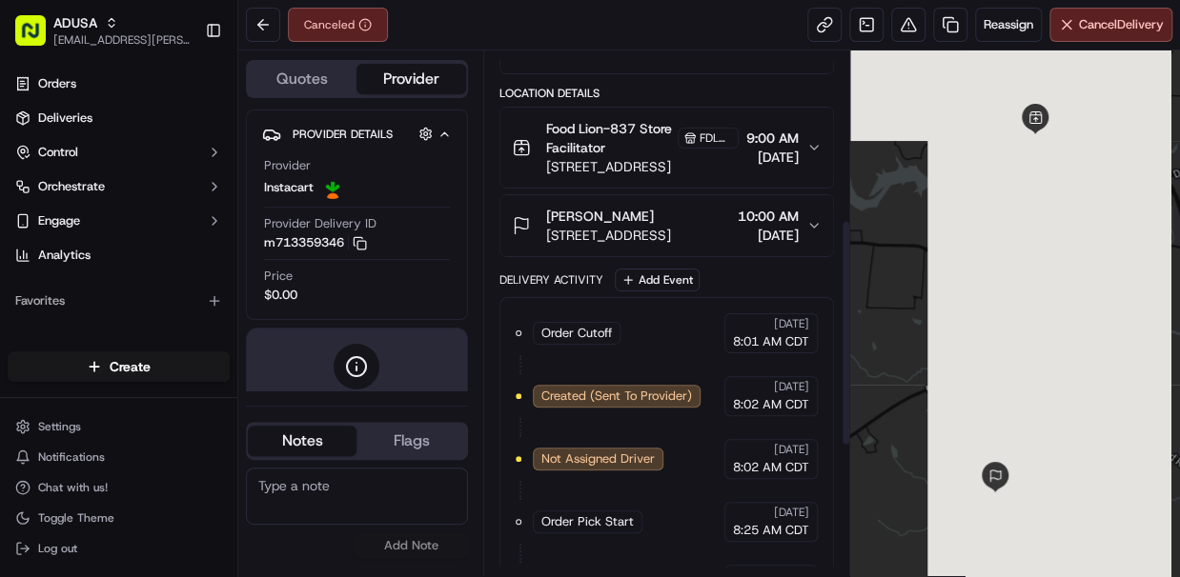
scroll to position [686, 0]
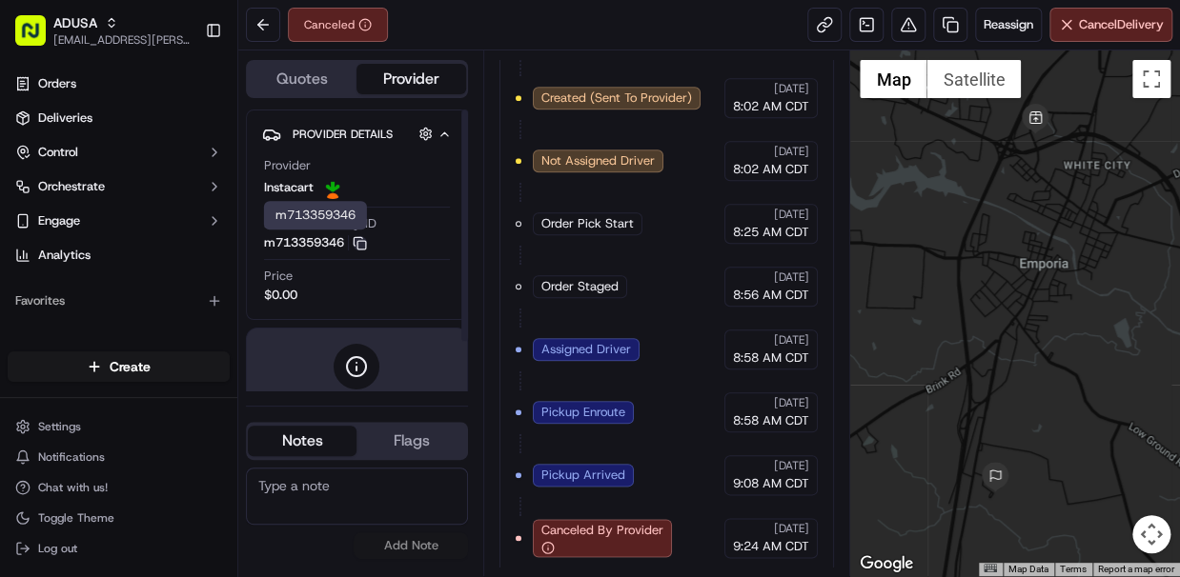
click at [366, 243] on icon "button" at bounding box center [360, 243] width 14 height 14
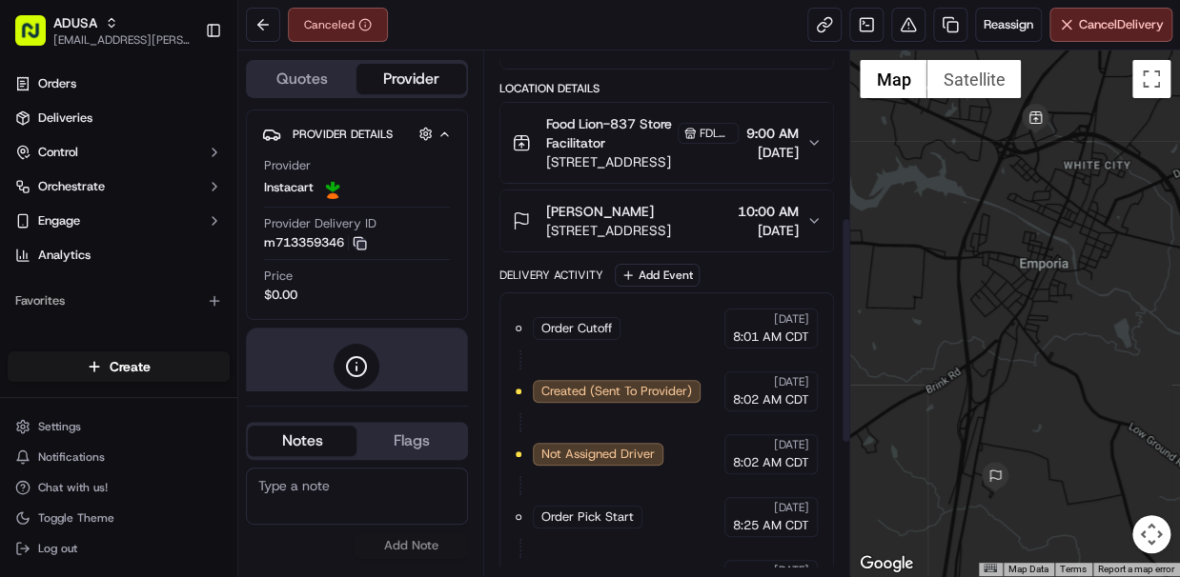
scroll to position [382, 0]
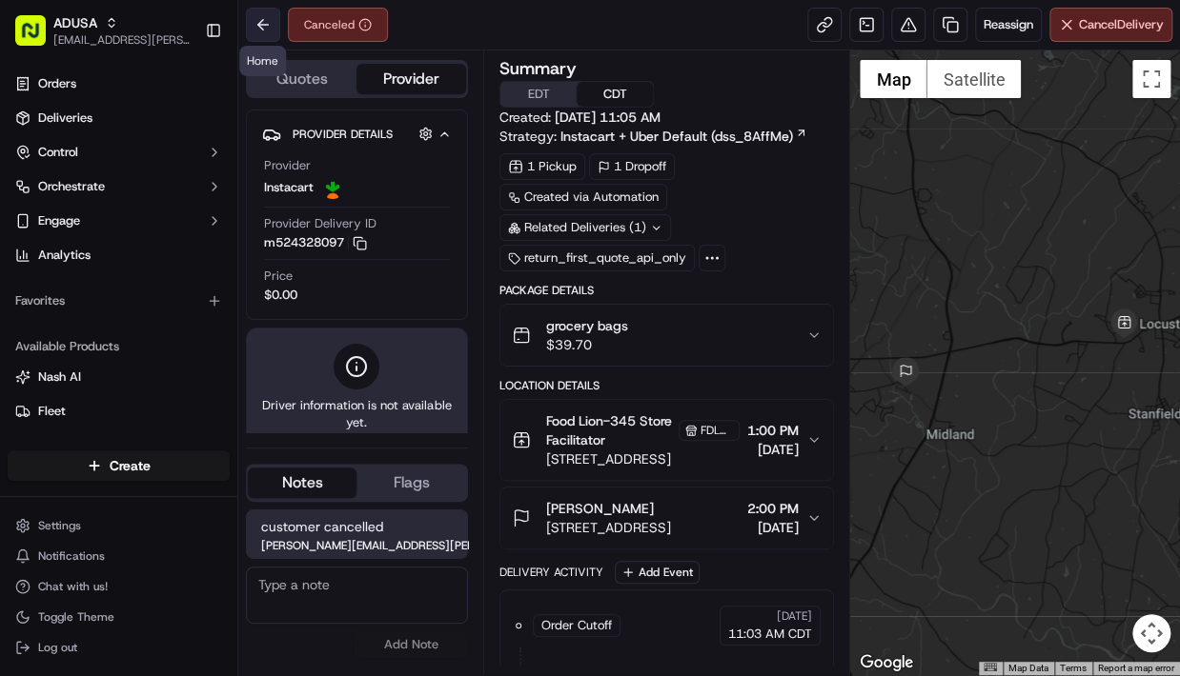
click at [262, 26] on button at bounding box center [263, 25] width 34 height 34
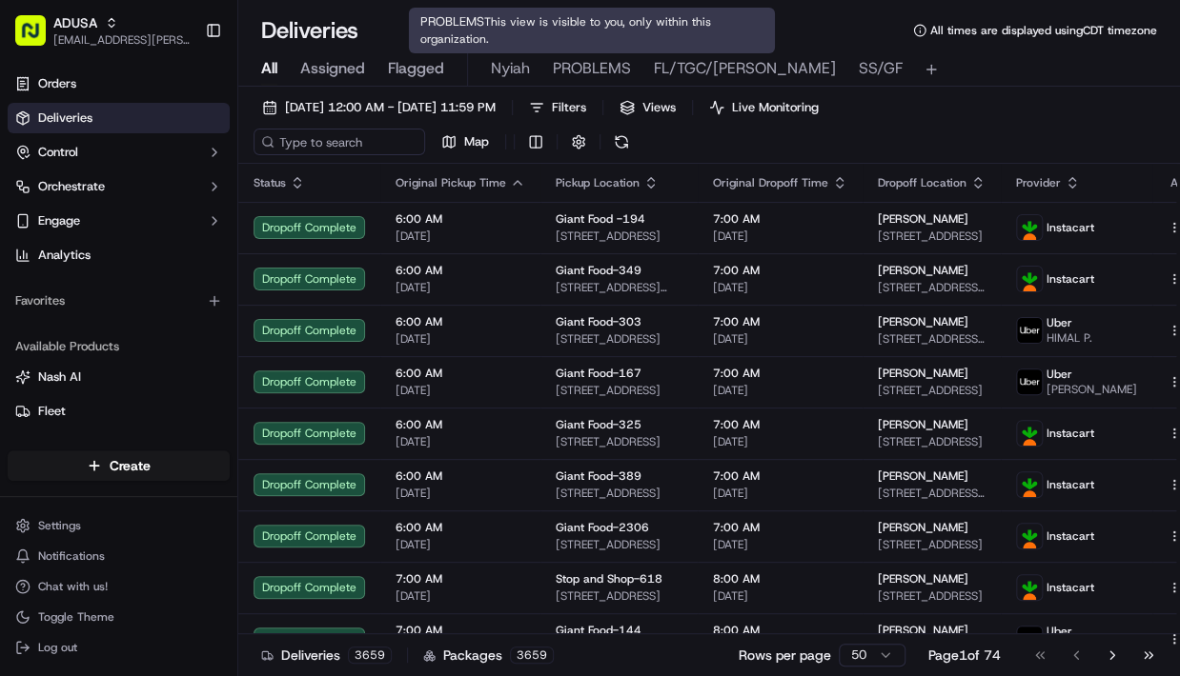
click at [588, 62] on span "PROBLEMS" at bounding box center [592, 68] width 78 height 23
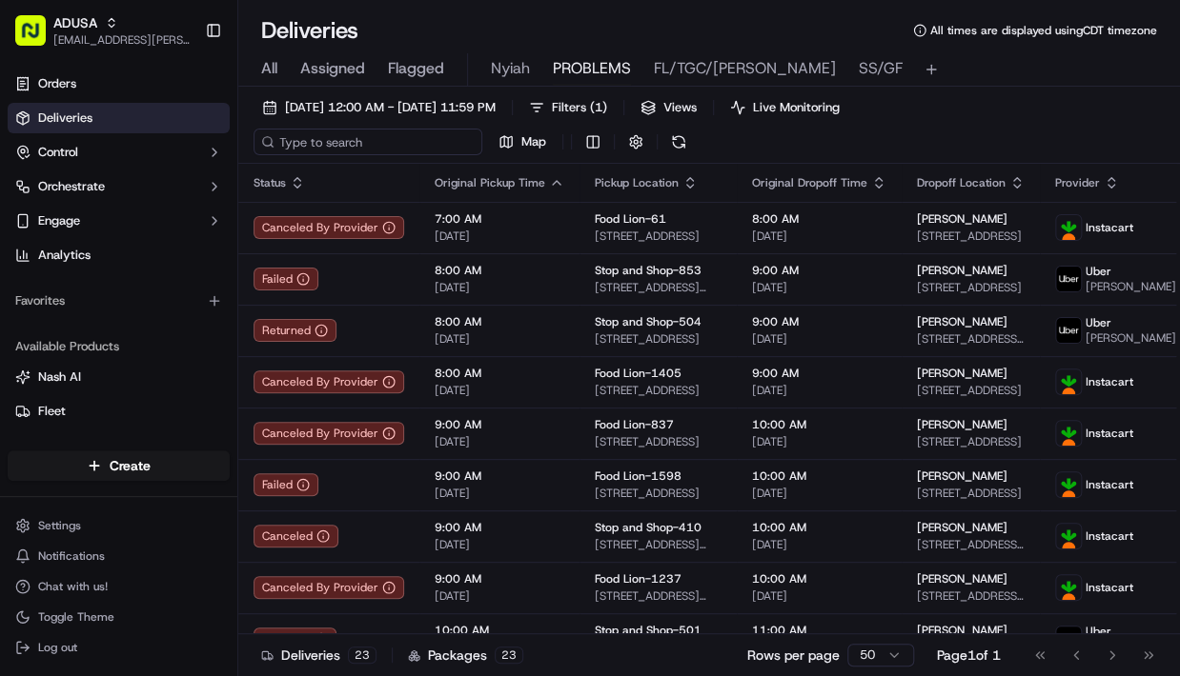
click at [320, 143] on input at bounding box center [367, 142] width 229 height 27
paste input "m715656400"
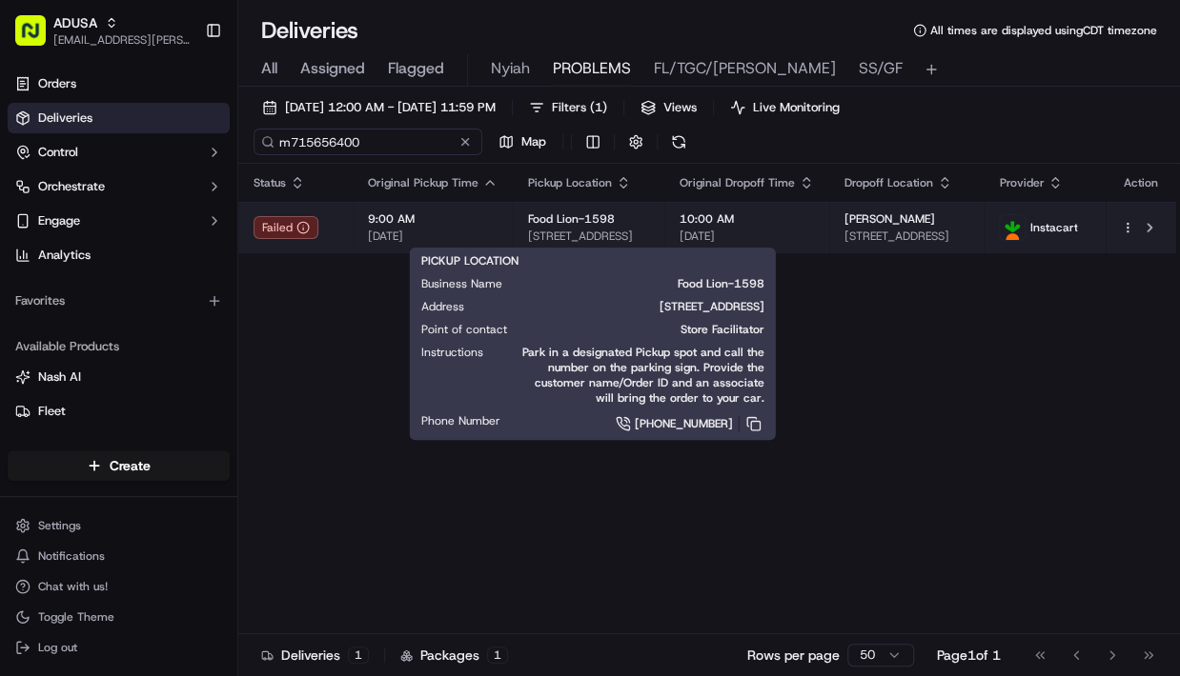
type input "m715656400"
click at [649, 219] on div "Food Lion-1598" at bounding box center [588, 219] width 121 height 15
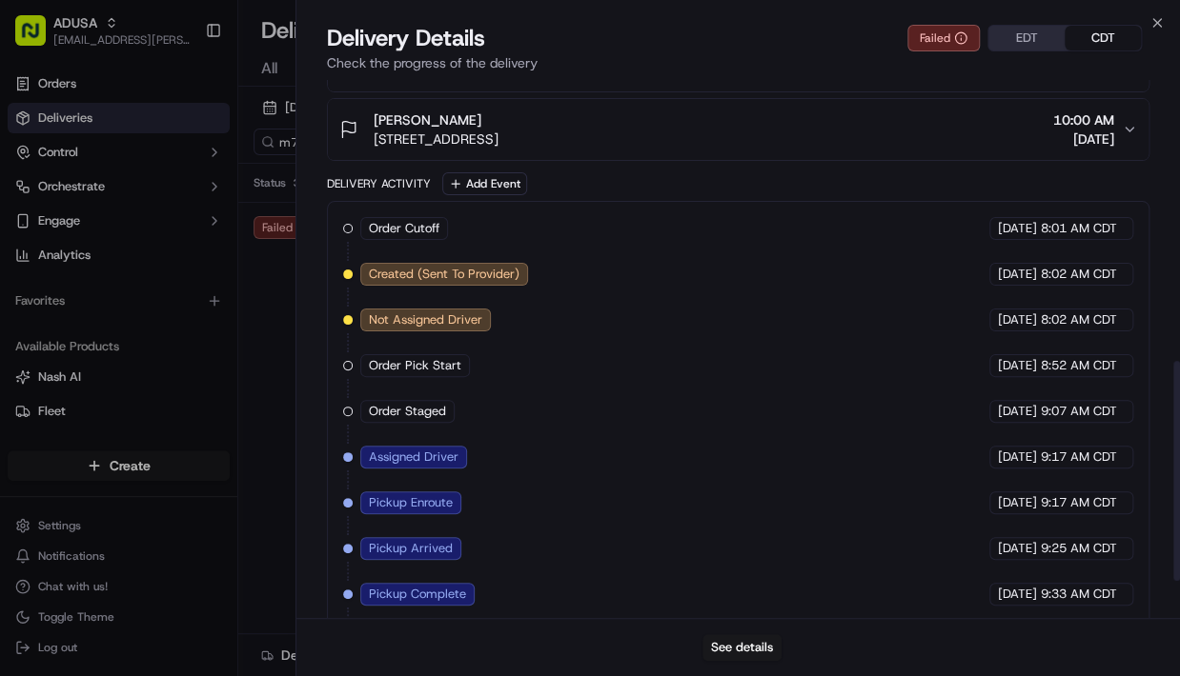
scroll to position [784, 0]
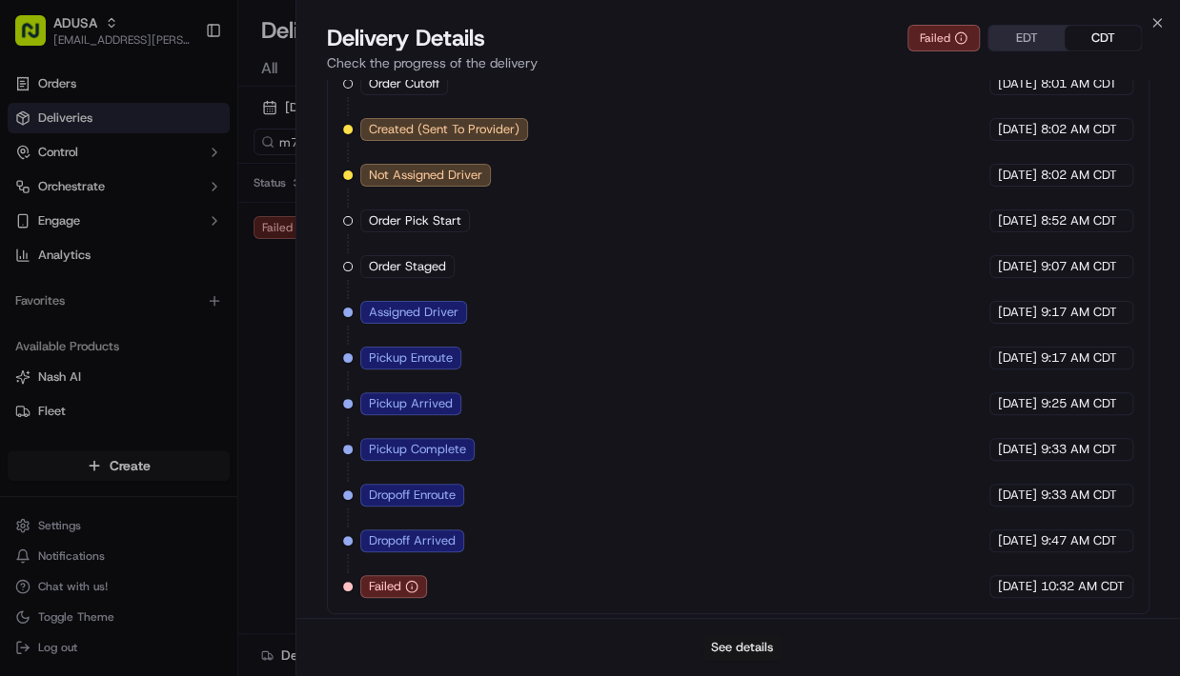
click at [728, 643] on button "See details" at bounding box center [741, 648] width 79 height 27
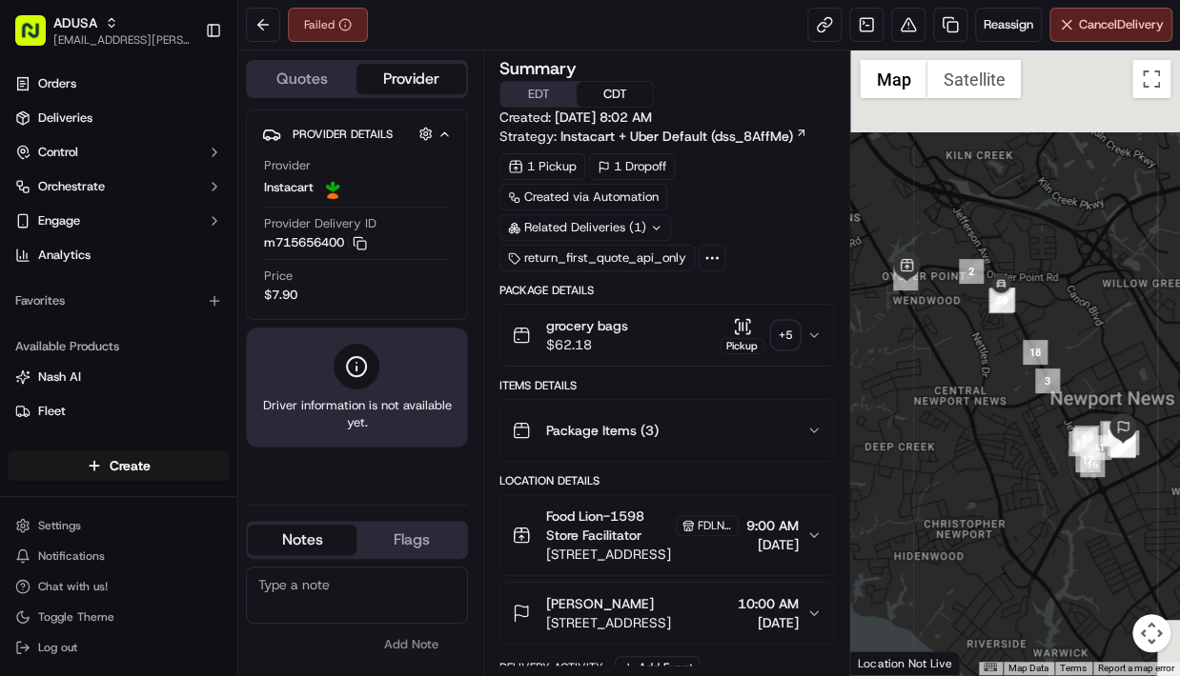
click at [344, 596] on textarea at bounding box center [357, 595] width 222 height 57
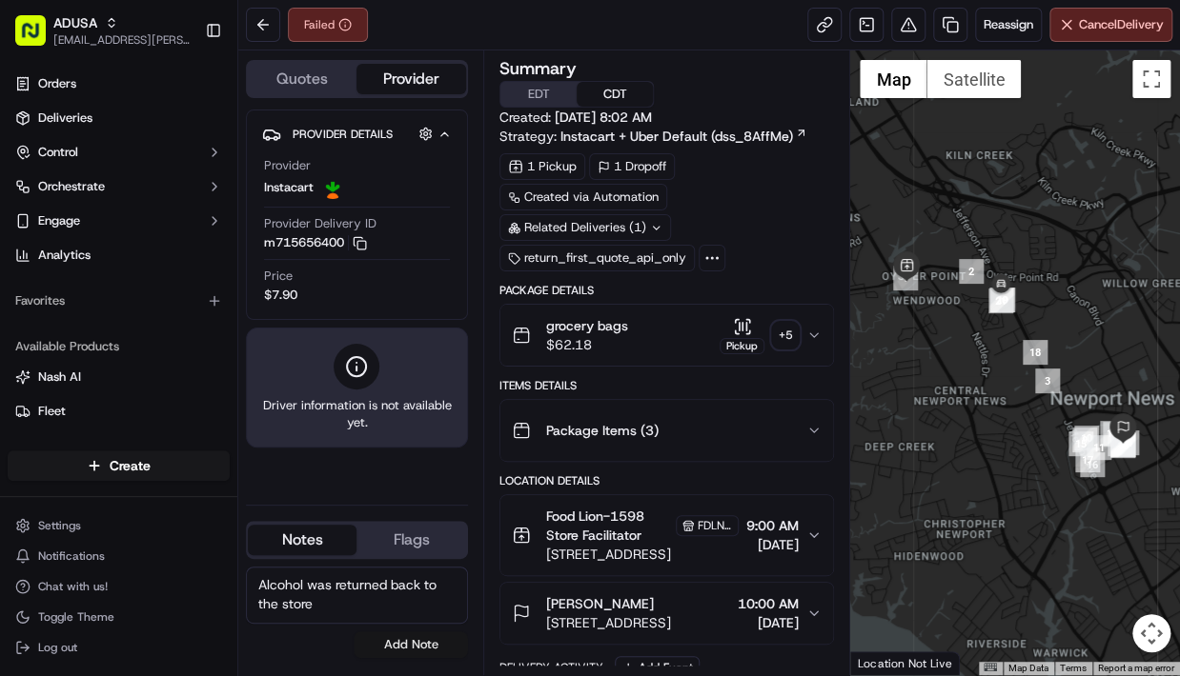
type textarea "Alcohol was returned back to the store"
click at [424, 640] on button "Add Note" at bounding box center [410, 645] width 114 height 27
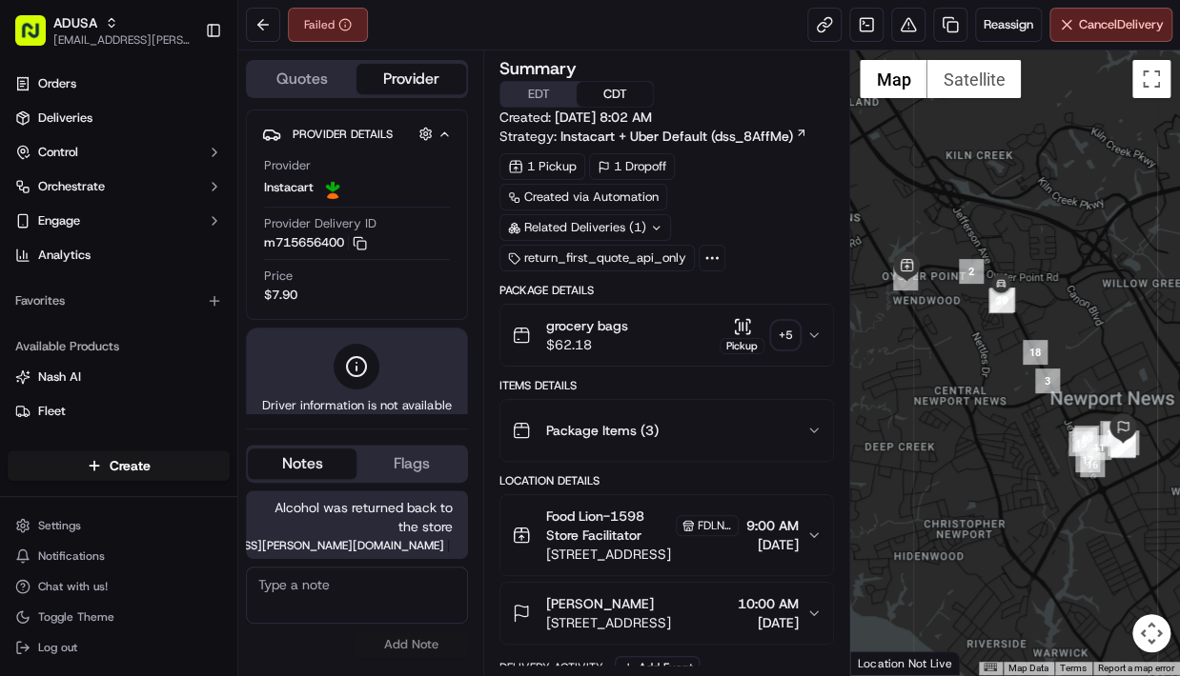
click at [388, 22] on div "Failed Reassign Cancel Delivery" at bounding box center [708, 25] width 941 height 50
click at [265, 28] on button at bounding box center [263, 25] width 34 height 34
